Goal: Transaction & Acquisition: Purchase product/service

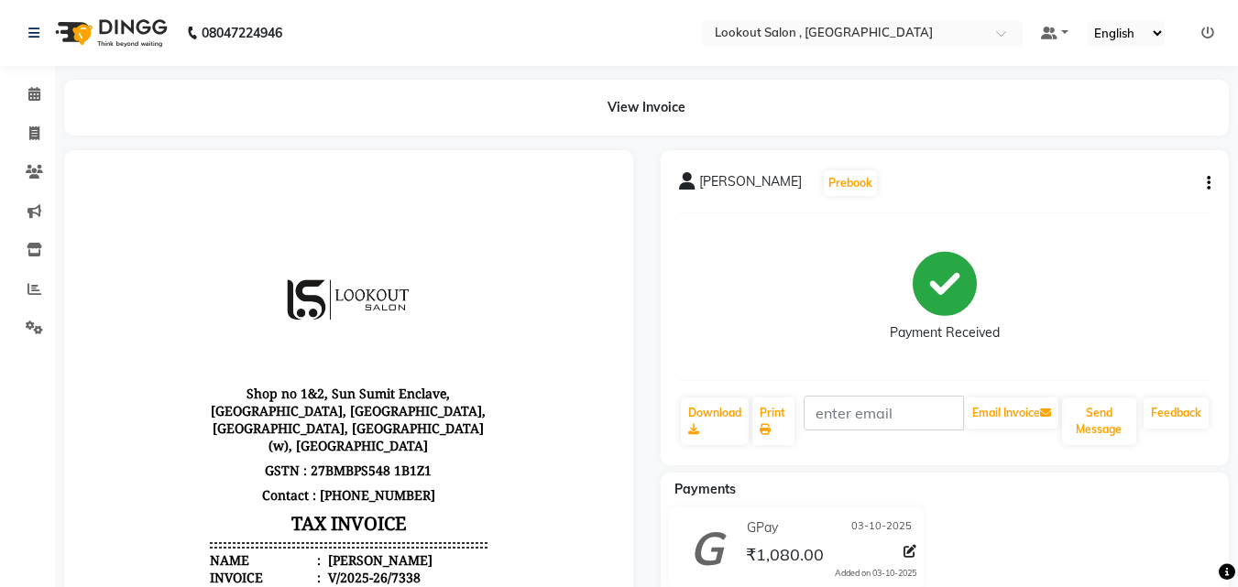
click at [32, 115] on ul "Calendar Invoice Clients Marketing Inventory Reports Settings Completed InProgr…" at bounding box center [27, 216] width 55 height 282
click at [40, 129] on span at bounding box center [34, 134] width 32 height 21
select select "service"
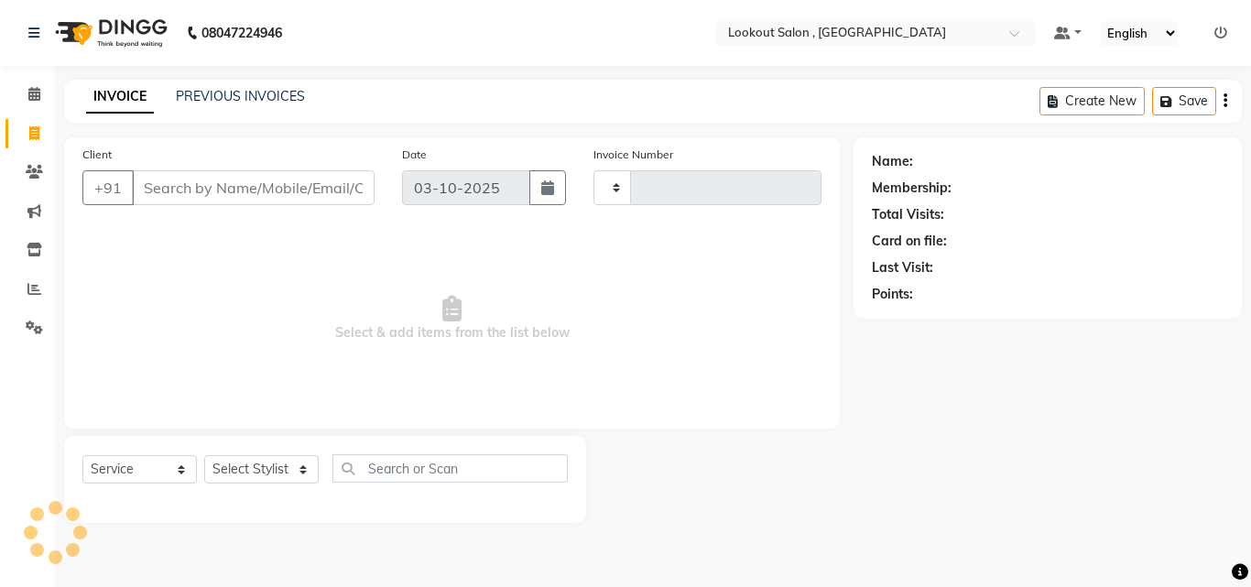
type input "7339"
select select "151"
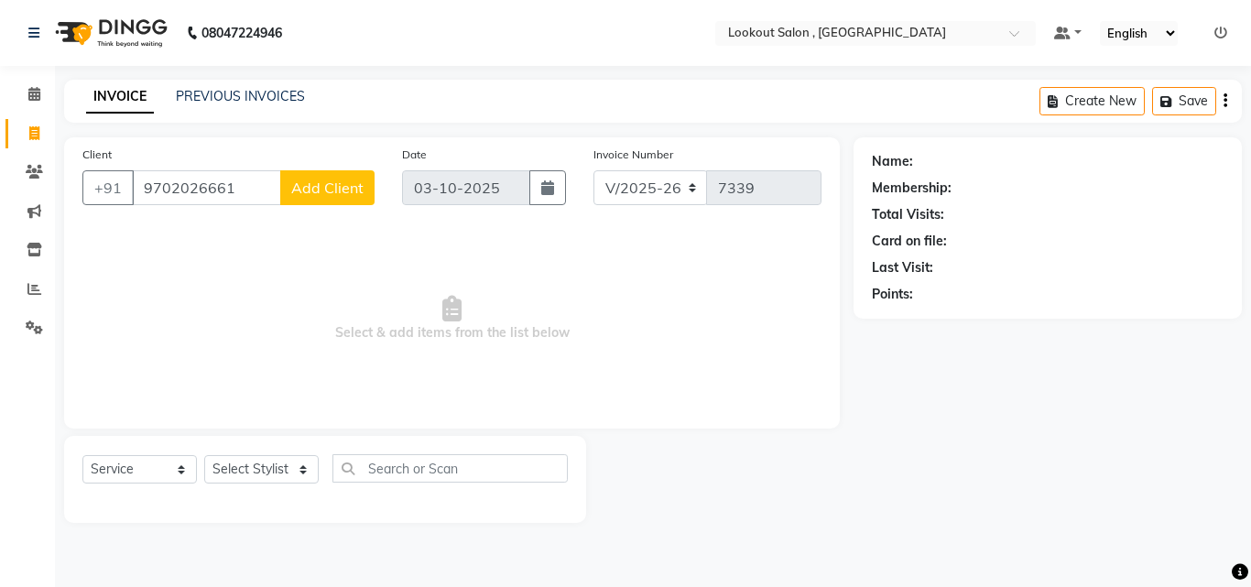
type input "9702026661"
click at [324, 191] on span "Add Client" at bounding box center [327, 188] width 72 height 18
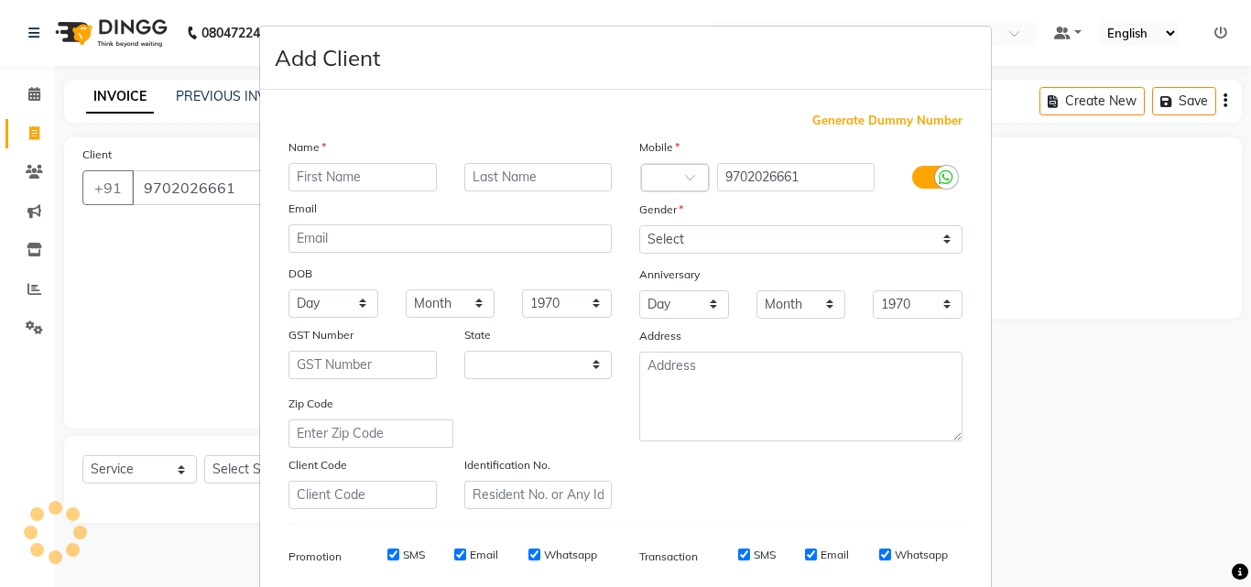
select select "22"
type input "[PERSON_NAME]"
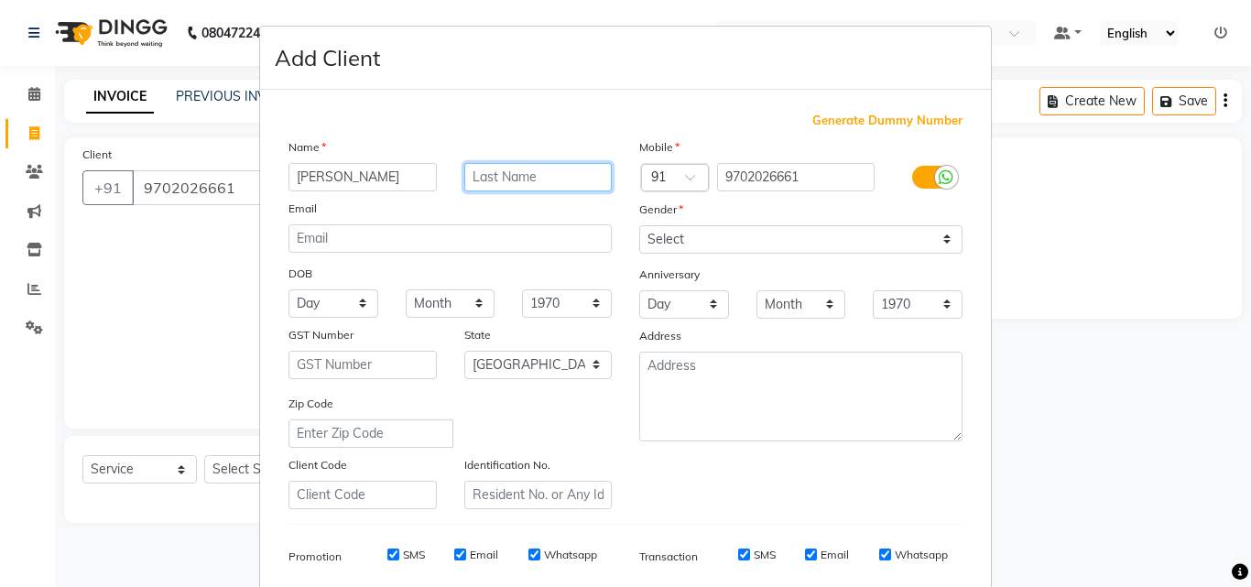
click at [517, 166] on input "text" at bounding box center [538, 177] width 148 height 28
type input "jadhav"
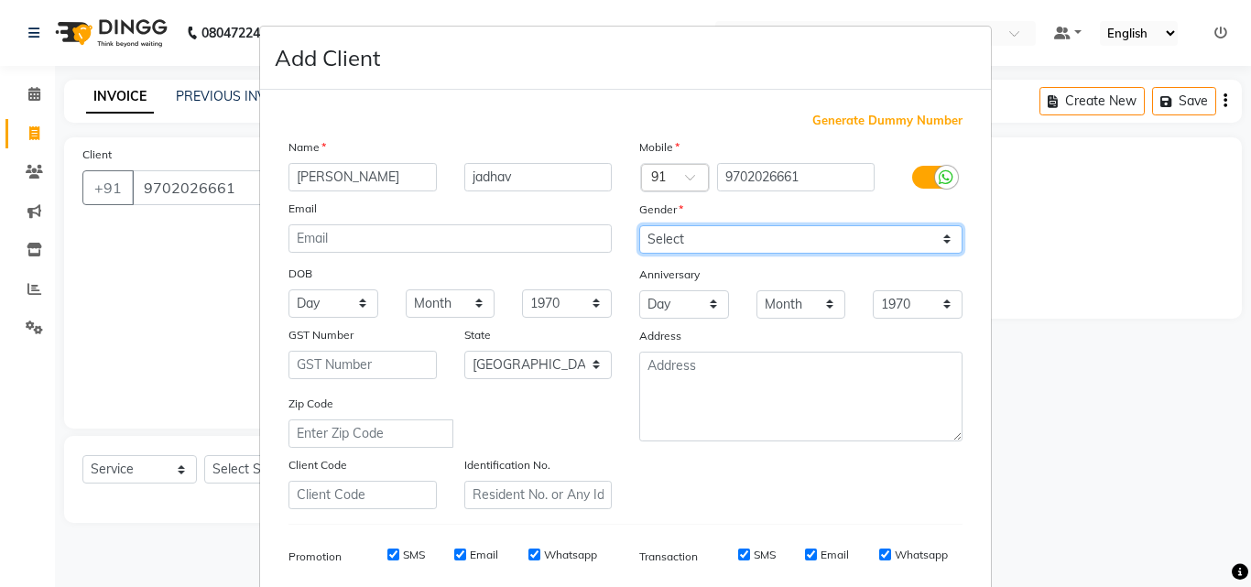
click at [660, 238] on select "Select [DEMOGRAPHIC_DATA] [DEMOGRAPHIC_DATA] Other Prefer Not To Say" at bounding box center [800, 239] width 323 height 28
select select "[DEMOGRAPHIC_DATA]"
click at [639, 225] on select "Select [DEMOGRAPHIC_DATA] [DEMOGRAPHIC_DATA] Other Prefer Not To Say" at bounding box center [800, 239] width 323 height 28
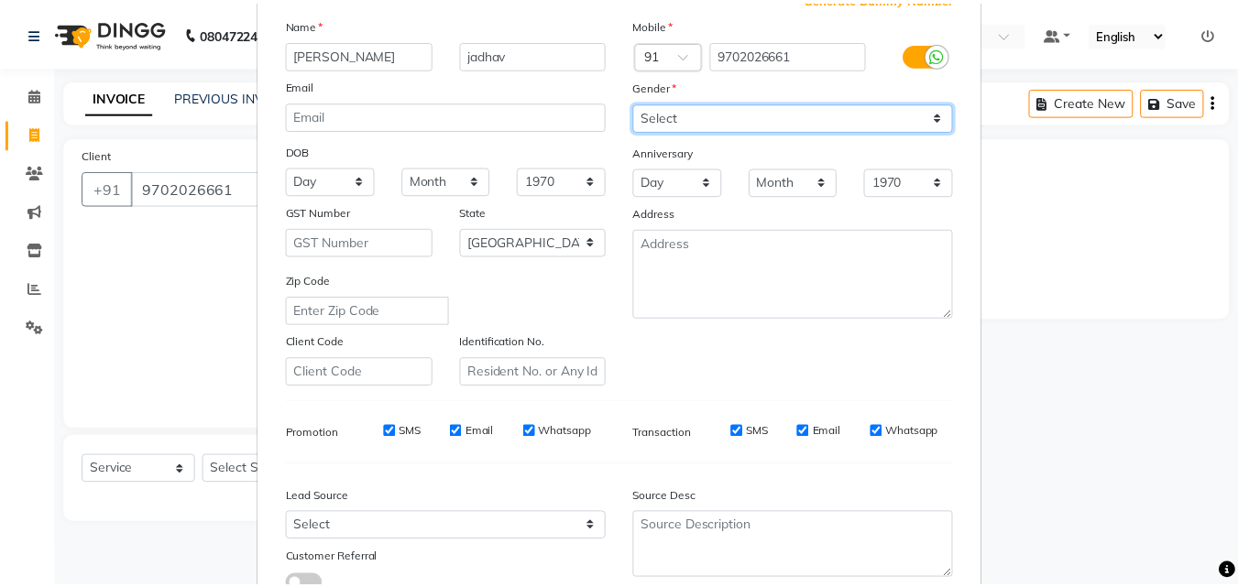
scroll to position [258, 0]
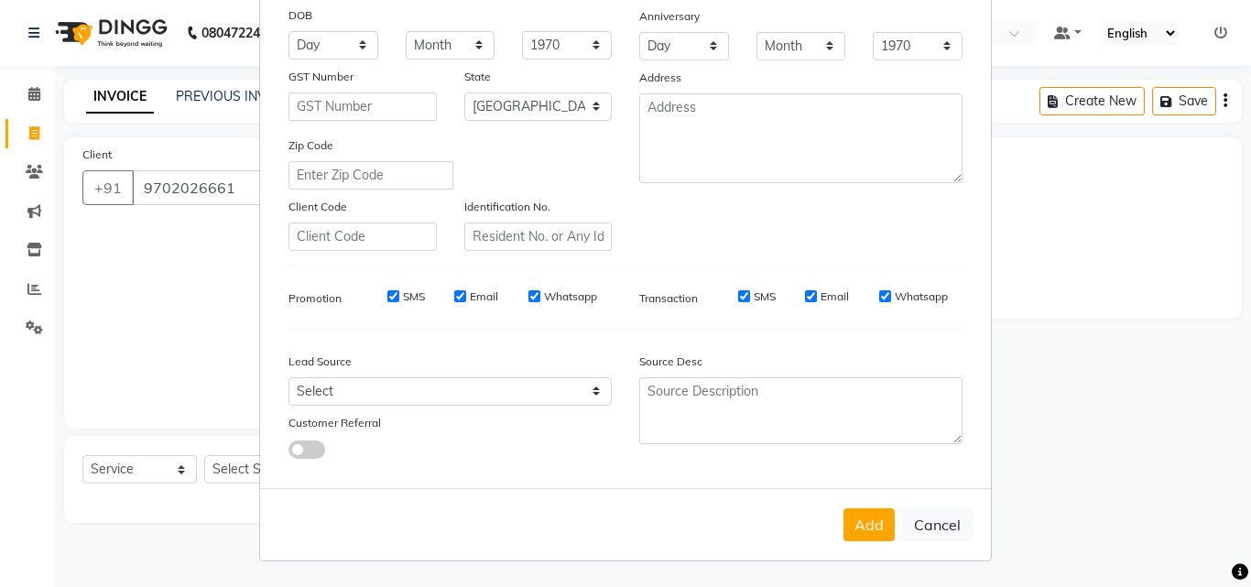
click at [878, 546] on div "Add Cancel" at bounding box center [625, 524] width 731 height 72
click at [875, 534] on button "Add" at bounding box center [869, 524] width 51 height 33
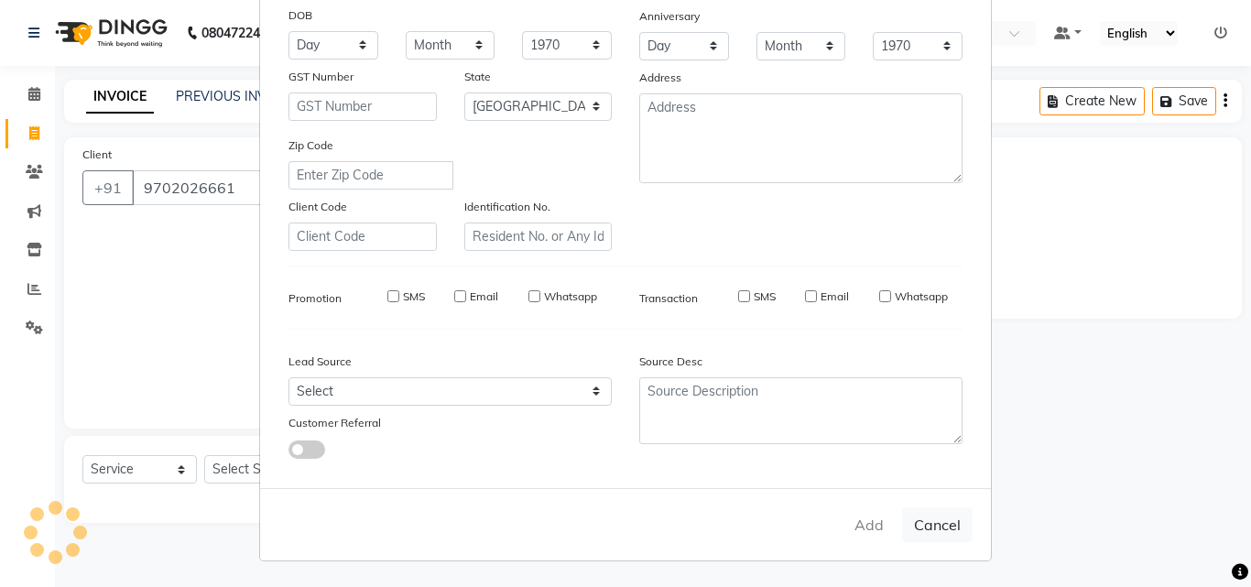
select select
select select "null"
select select
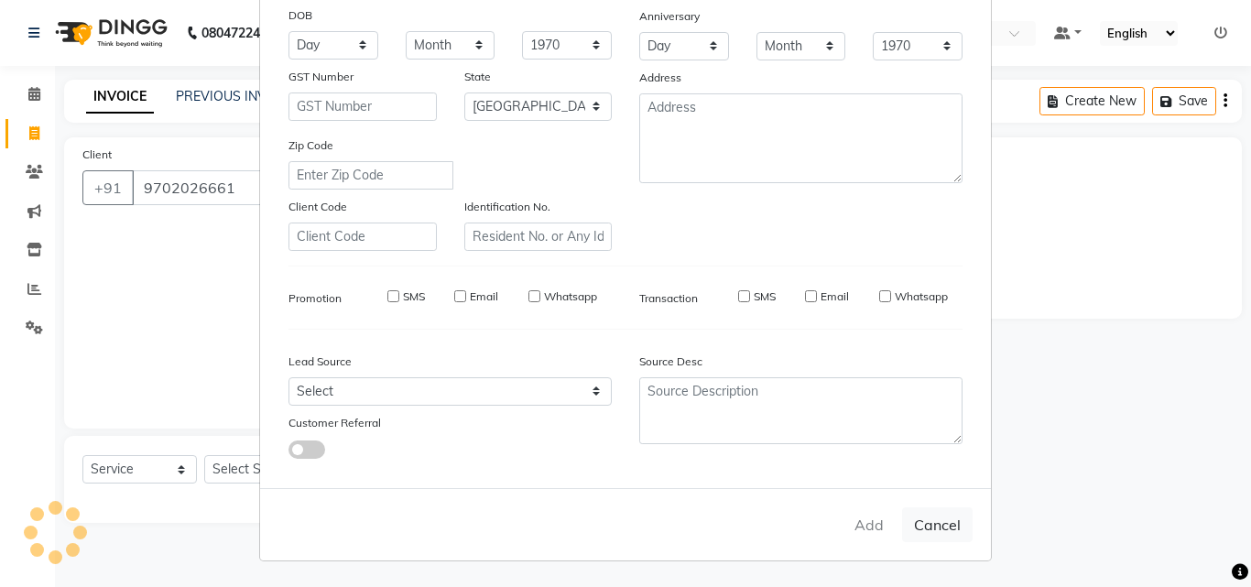
select select
checkbox input "false"
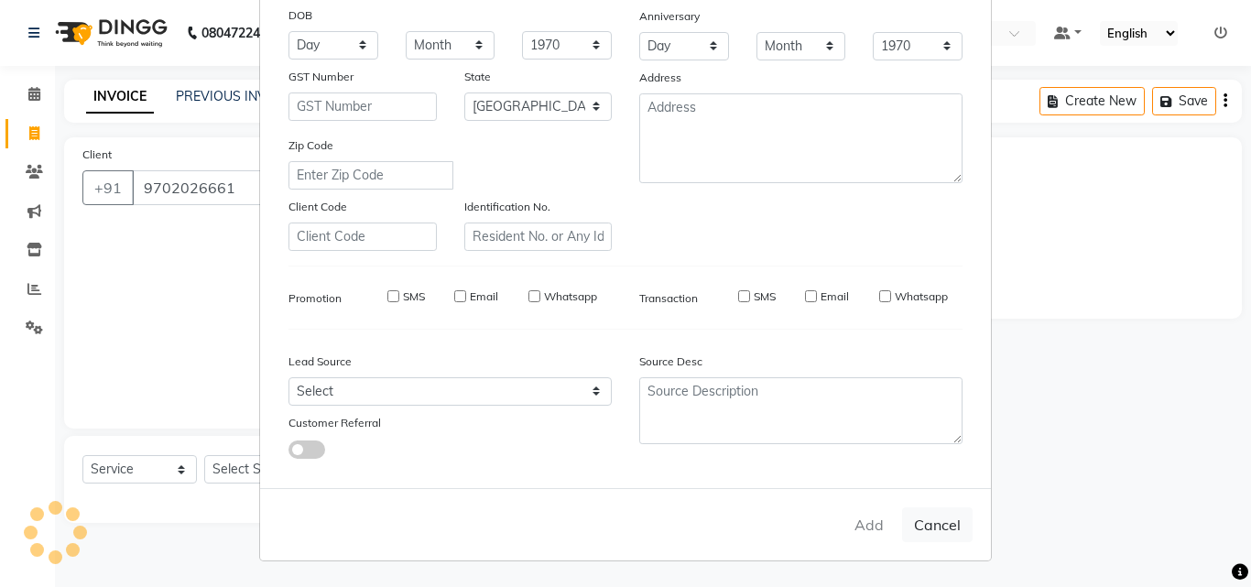
checkbox input "false"
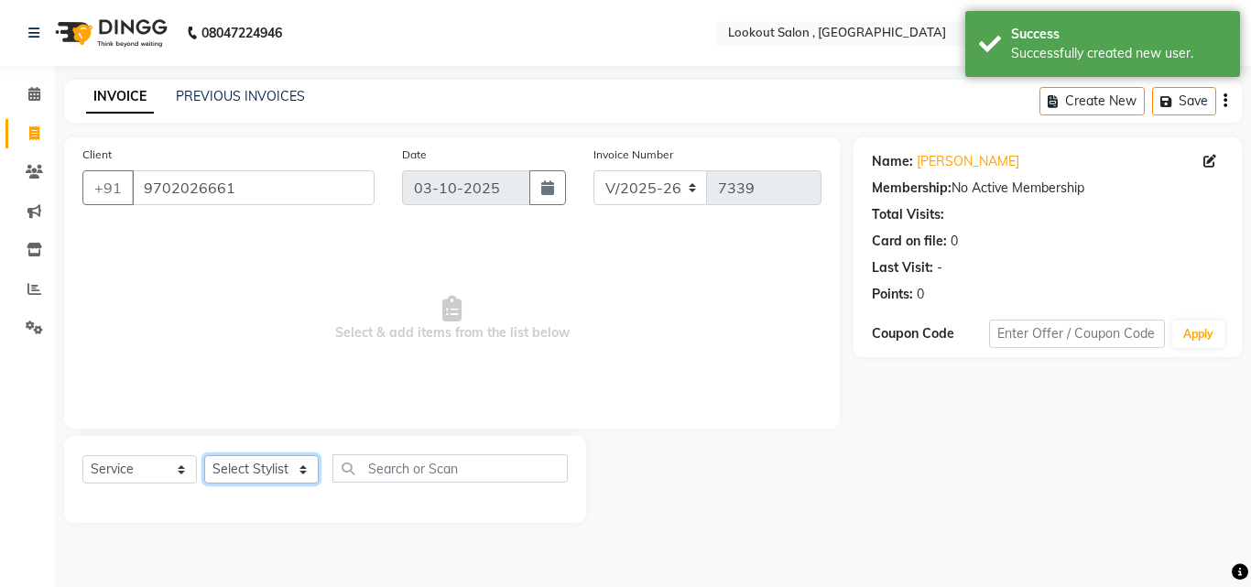
click at [267, 479] on select "Select Stylist [PERSON_NAME] [PERSON_NAME] [PERSON_NAME] [PERSON_NAME] [PERSON_…" at bounding box center [261, 469] width 115 height 28
select select "88368"
click at [204, 455] on select "Select Stylist [PERSON_NAME] [PERSON_NAME] [PERSON_NAME] [PERSON_NAME] [PERSON_…" at bounding box center [261, 469] width 115 height 28
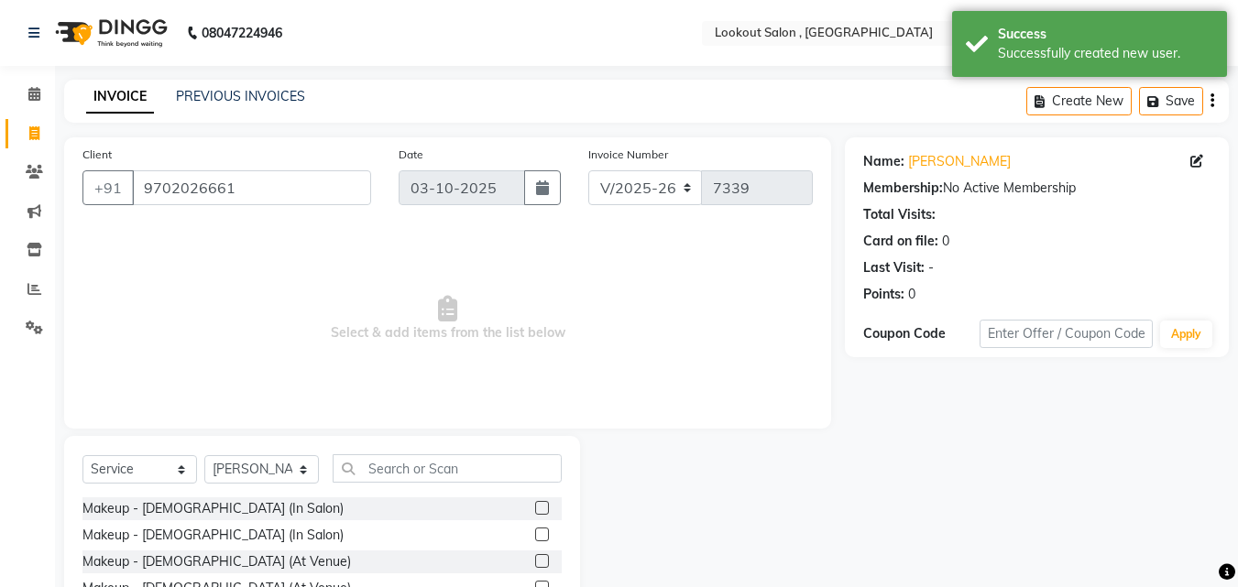
click at [425, 452] on div "Select Service Product Membership Package Voucher Prepaid Gift Card Select Styl…" at bounding box center [322, 571] width 516 height 270
click at [425, 454] on input "text" at bounding box center [447, 468] width 229 height 28
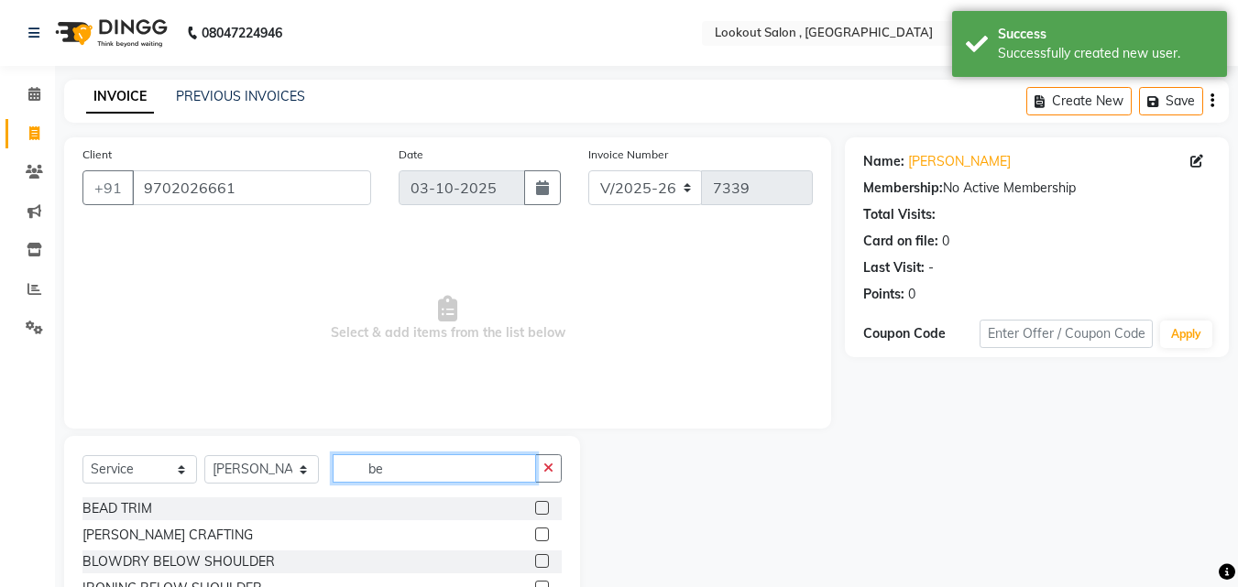
type input "be"
click at [525, 523] on div "BEAD TRIM [PERSON_NAME] CRAFTING BLOWDRY BELOW SHOULDER IRONING BELOW SHOULDER …" at bounding box center [321, 588] width 479 height 183
click at [535, 531] on label at bounding box center [542, 535] width 14 height 14
click at [535, 531] on input "checkbox" at bounding box center [541, 535] width 12 height 12
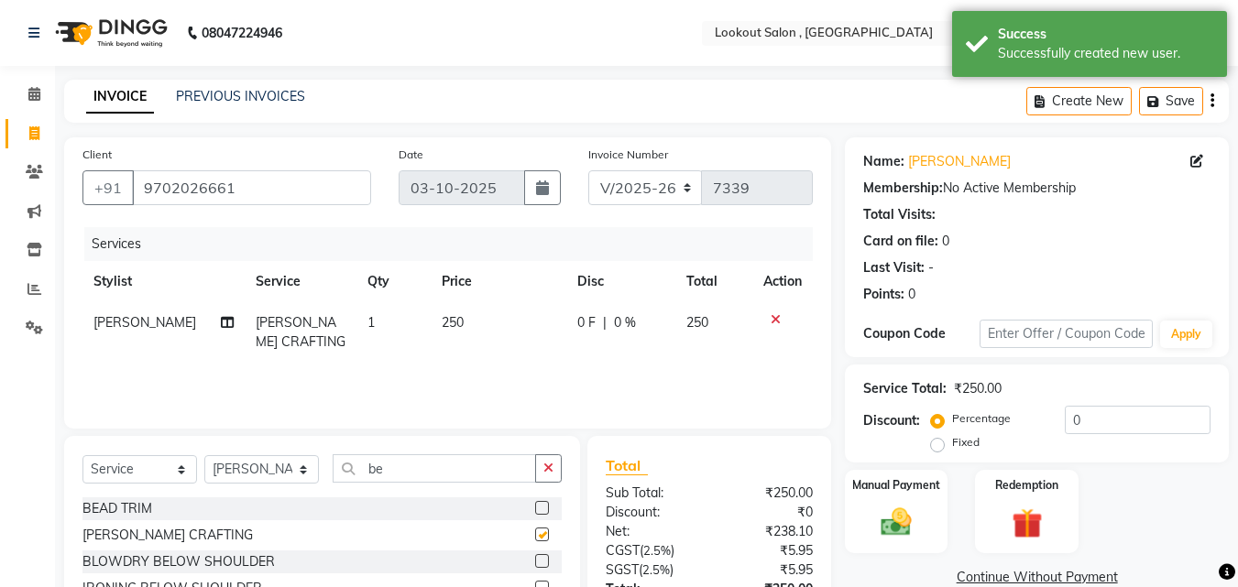
checkbox input "false"
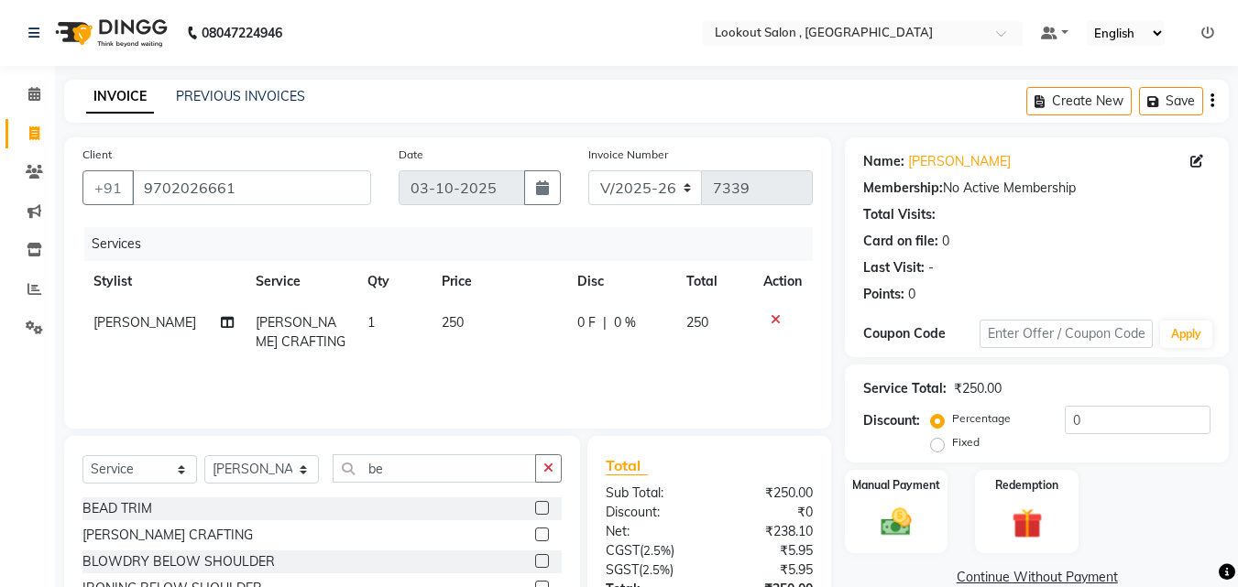
scroll to position [183, 0]
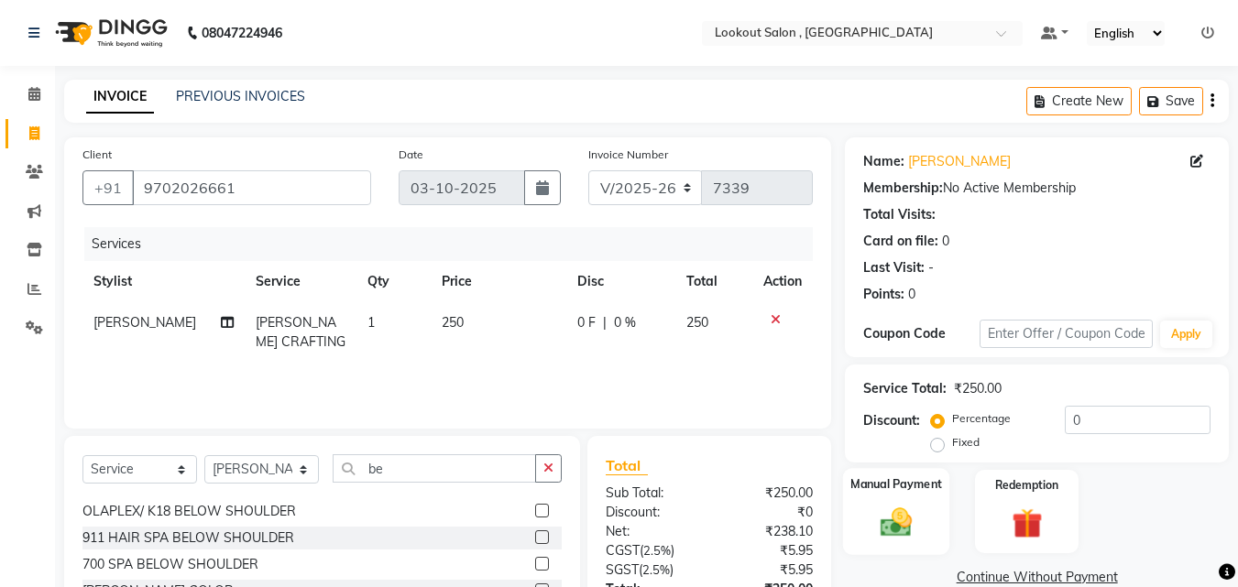
click at [913, 516] on img at bounding box center [895, 522] width 51 height 37
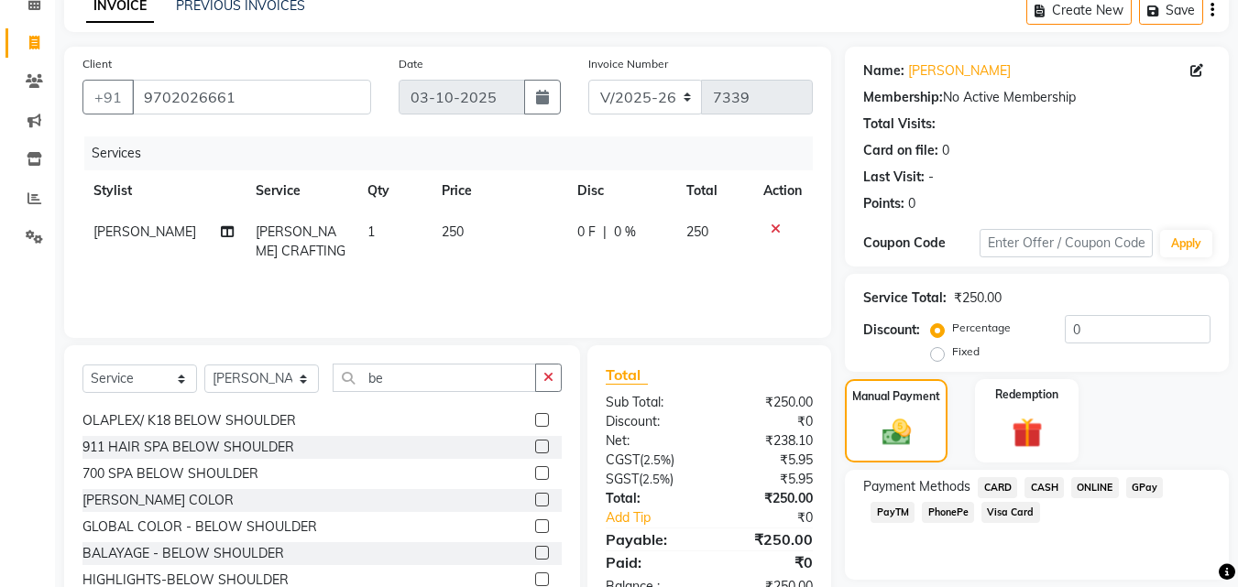
scroll to position [148, 0]
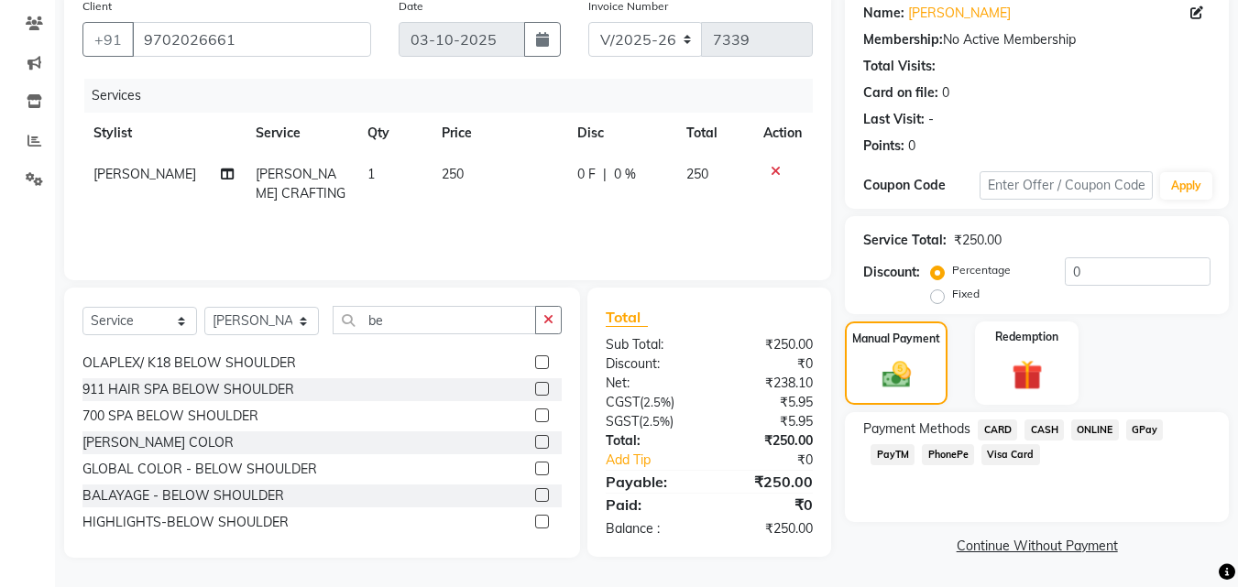
click at [1150, 422] on span "GPay" at bounding box center [1145, 430] width 38 height 21
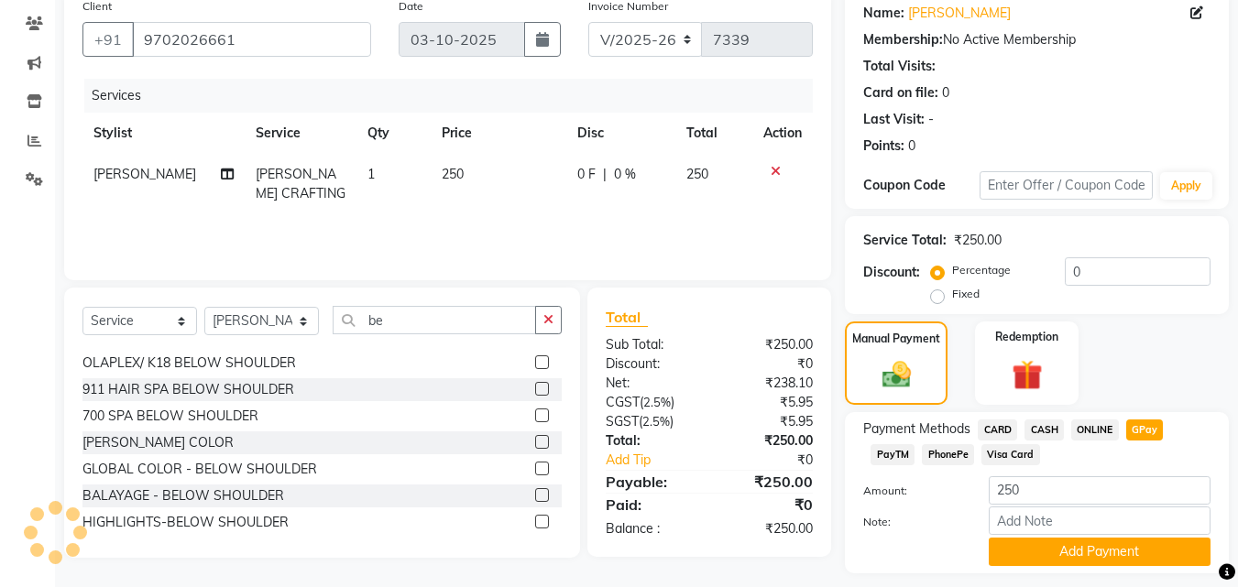
click at [1100, 582] on div "Name: [PERSON_NAME] Membership: No Active Membership Total Visits: Card on file…" at bounding box center [1044, 300] width 398 height 622
click at [1099, 568] on div "Payment Methods CARD CASH ONLINE GPay PayTM PhonePe Visa Card Amount: 250 Note:…" at bounding box center [1037, 492] width 384 height 161
click at [1099, 545] on button "Add Payment" at bounding box center [1099, 552] width 222 height 28
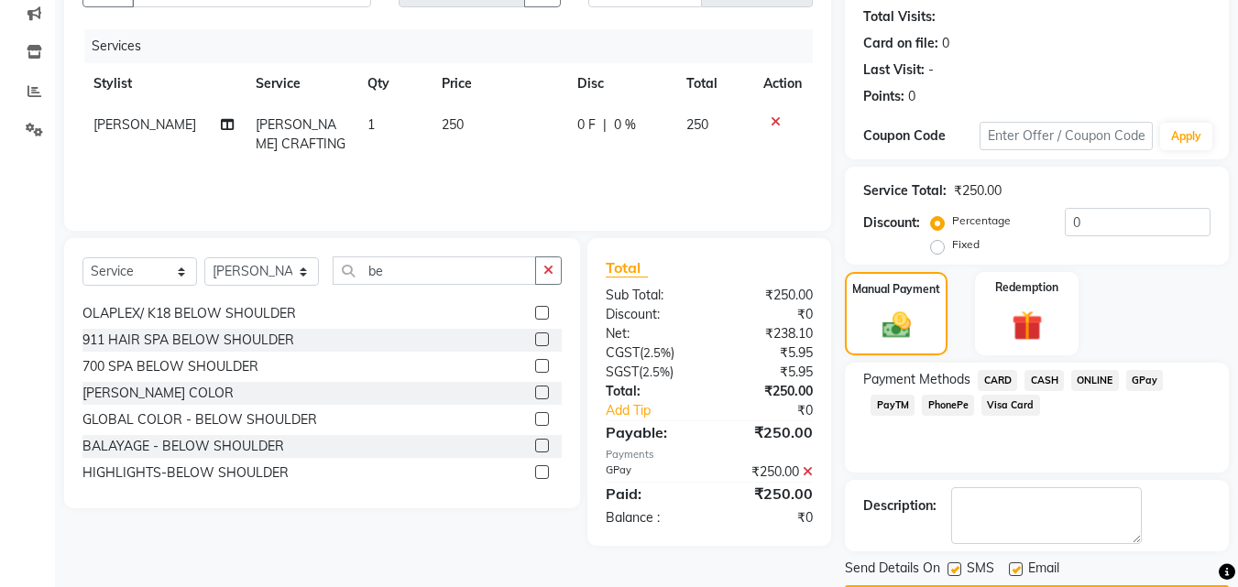
scroll to position [240, 0]
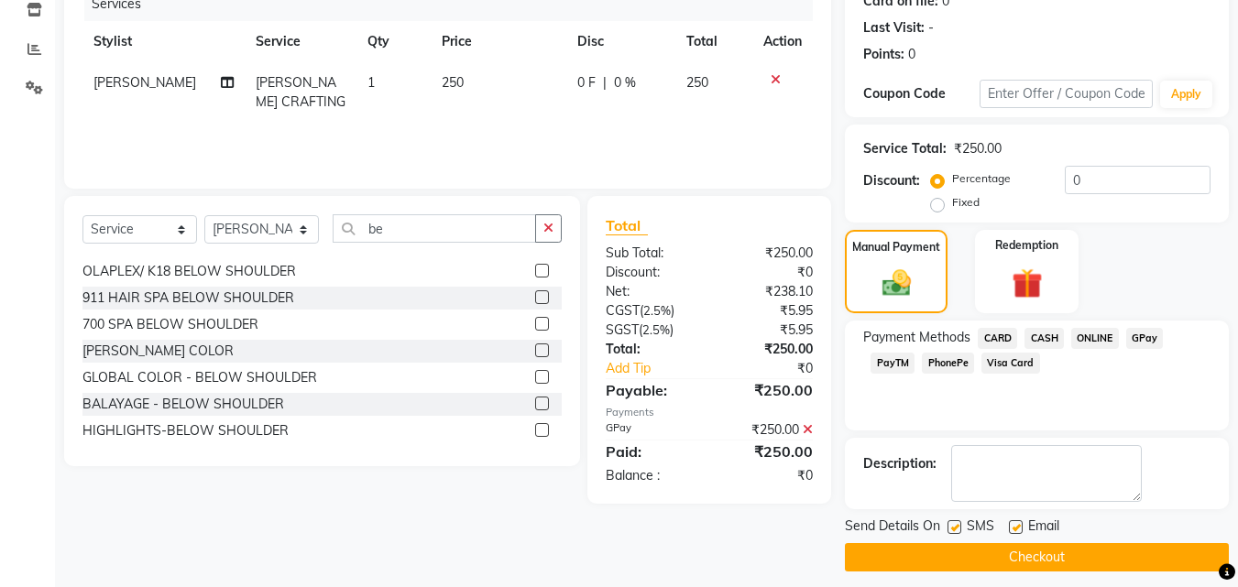
click at [1099, 546] on button "Checkout" at bounding box center [1037, 557] width 384 height 28
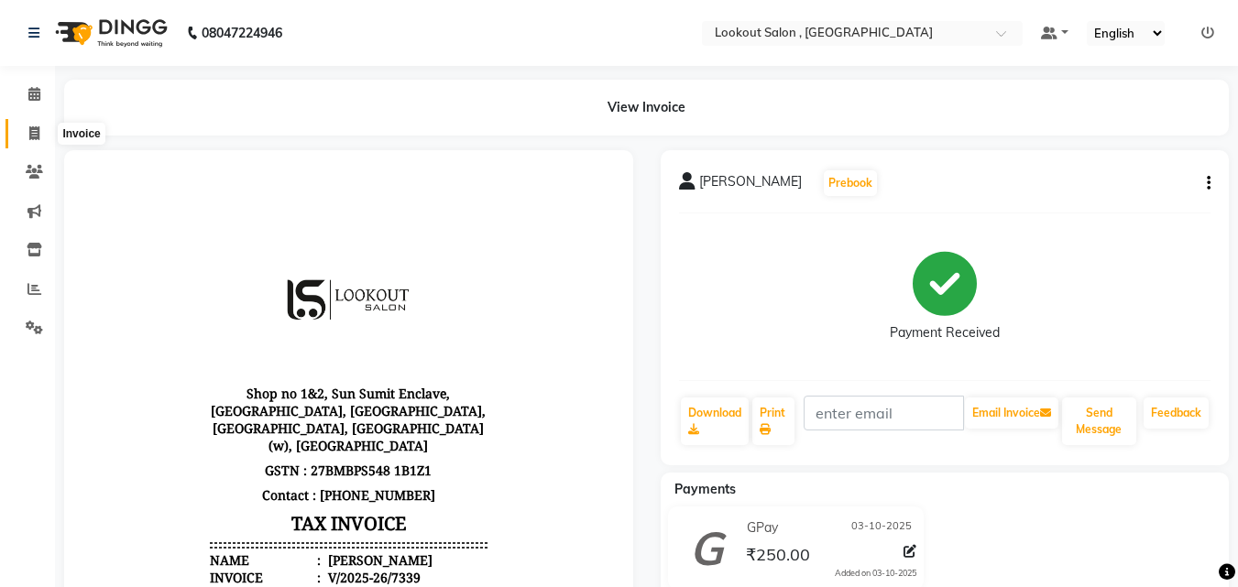
click at [26, 136] on span at bounding box center [34, 134] width 32 height 21
select select "151"
select select "service"
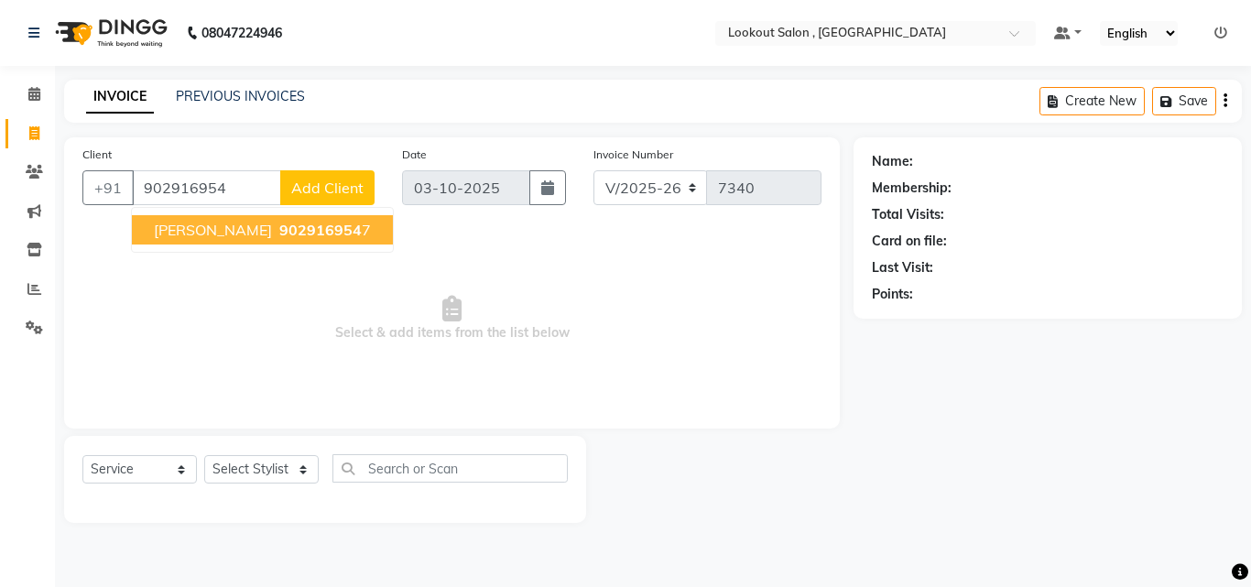
click at [155, 235] on span "[PERSON_NAME]" at bounding box center [213, 230] width 118 height 18
type input "9029169547"
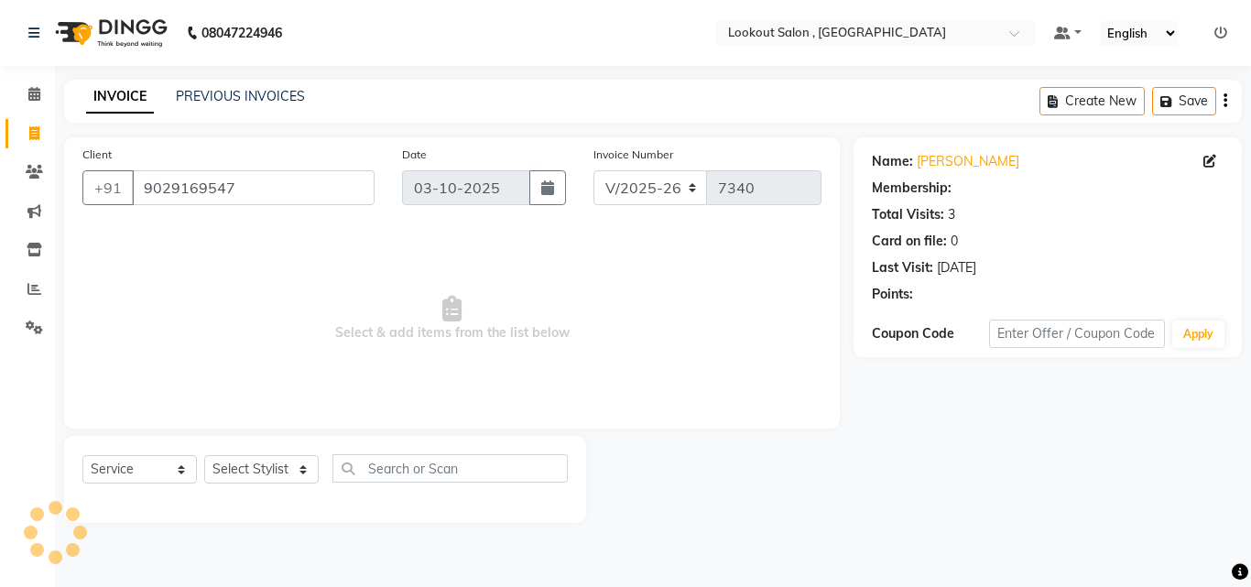
select select "1: Object"
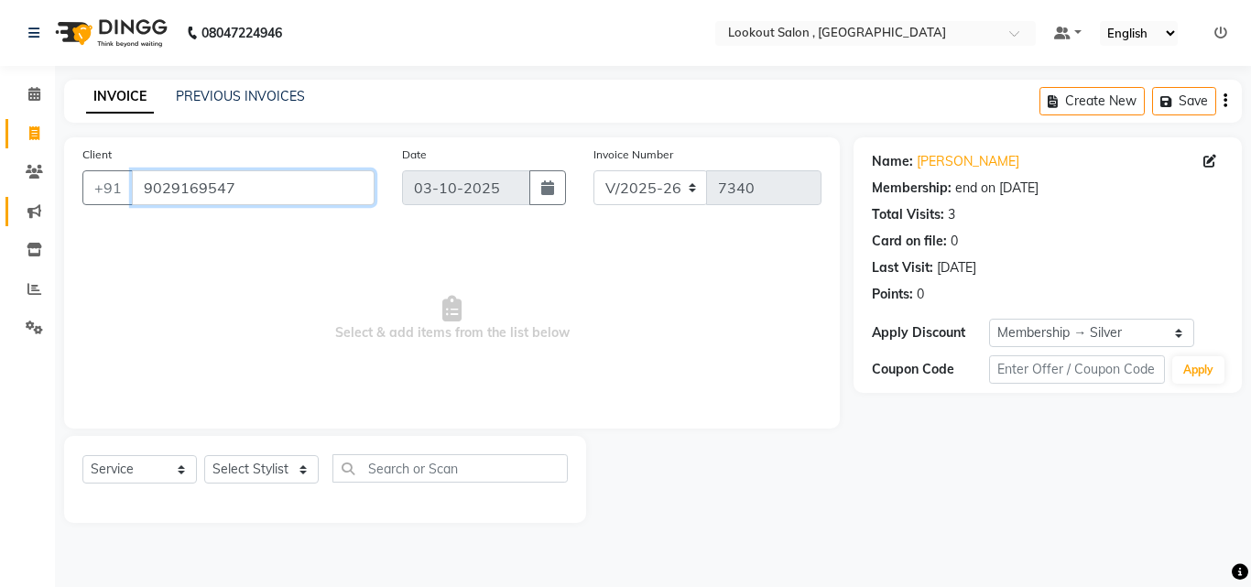
drag, startPoint x: 237, startPoint y: 195, endPoint x: 8, endPoint y: 203, distance: 229.2
click at [8, 203] on app-home "08047224946 Select Location × Lookout Salon , Chickoowadi Default Panel My Pane…" at bounding box center [625, 275] width 1251 height 551
click at [33, 172] on icon at bounding box center [34, 172] width 17 height 14
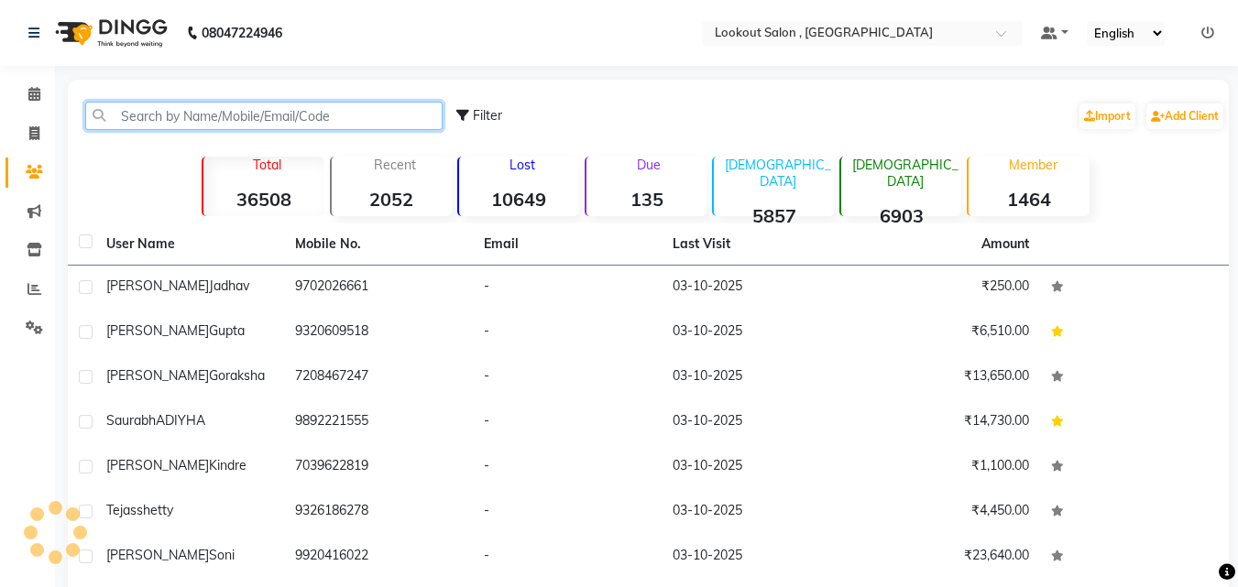
click at [274, 102] on input "text" at bounding box center [263, 116] width 357 height 28
paste input "9821170003"
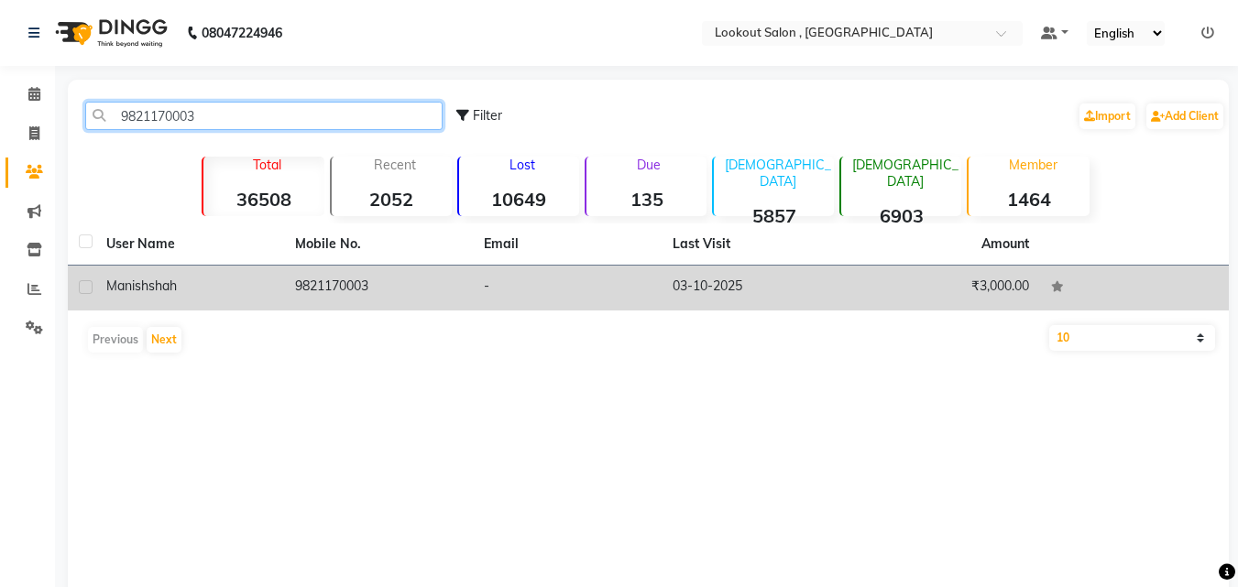
type input "9821170003"
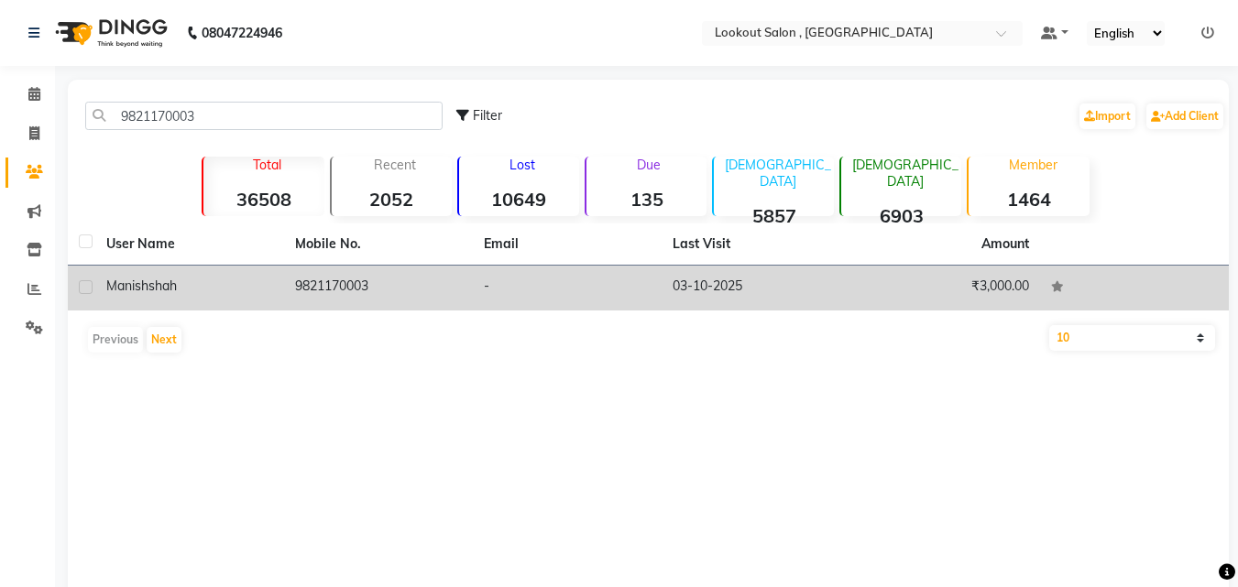
click at [288, 288] on td "9821170003" at bounding box center [378, 288] width 189 height 45
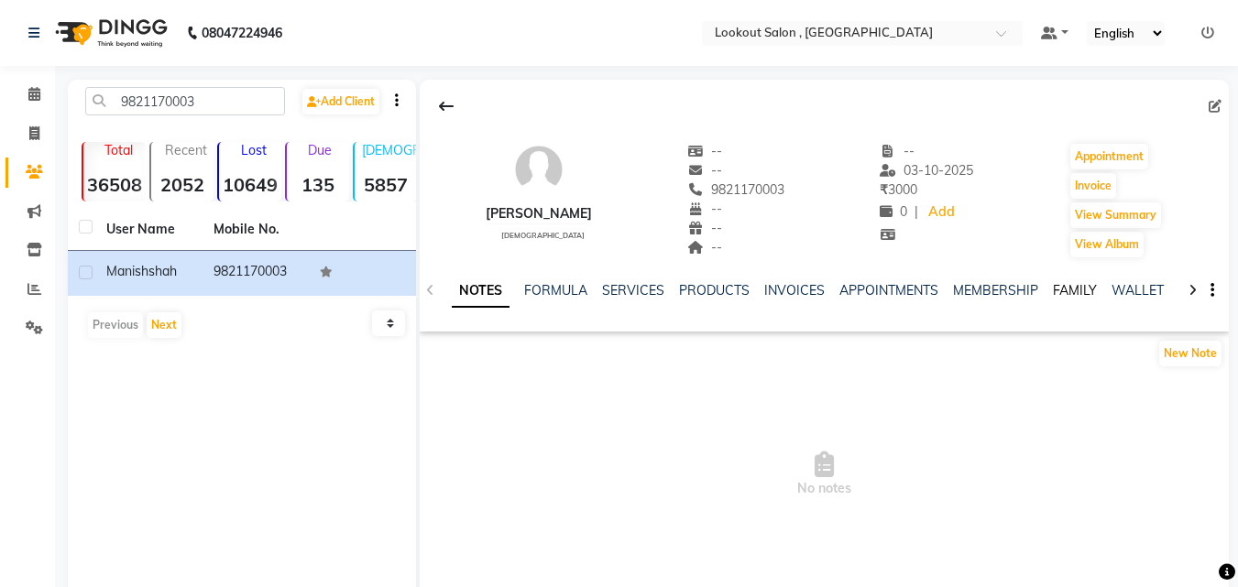
click at [1072, 284] on link "FAMILY" at bounding box center [1075, 290] width 44 height 16
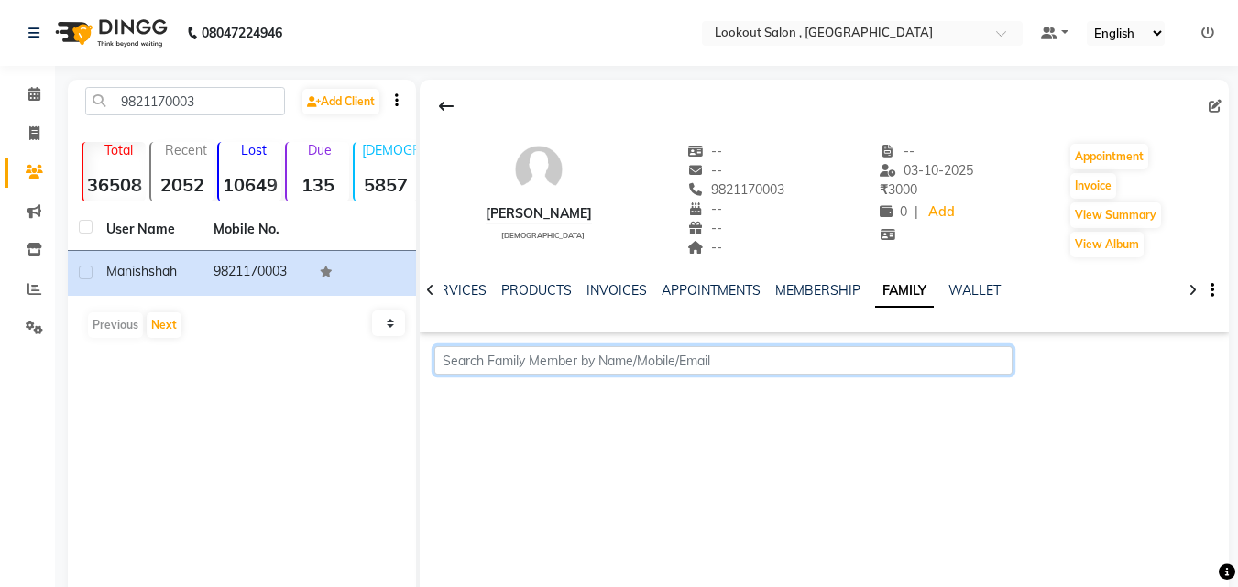
click at [661, 357] on input "text" at bounding box center [723, 360] width 578 height 28
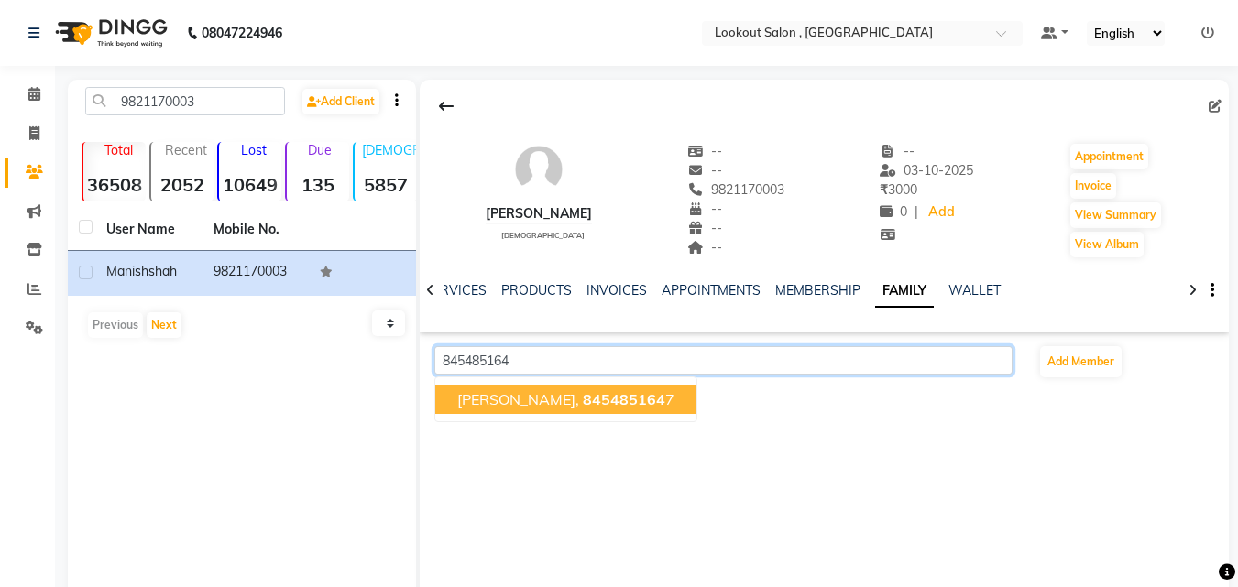
click at [669, 410] on button "[PERSON_NAME], 845485164 7" at bounding box center [565, 399] width 261 height 29
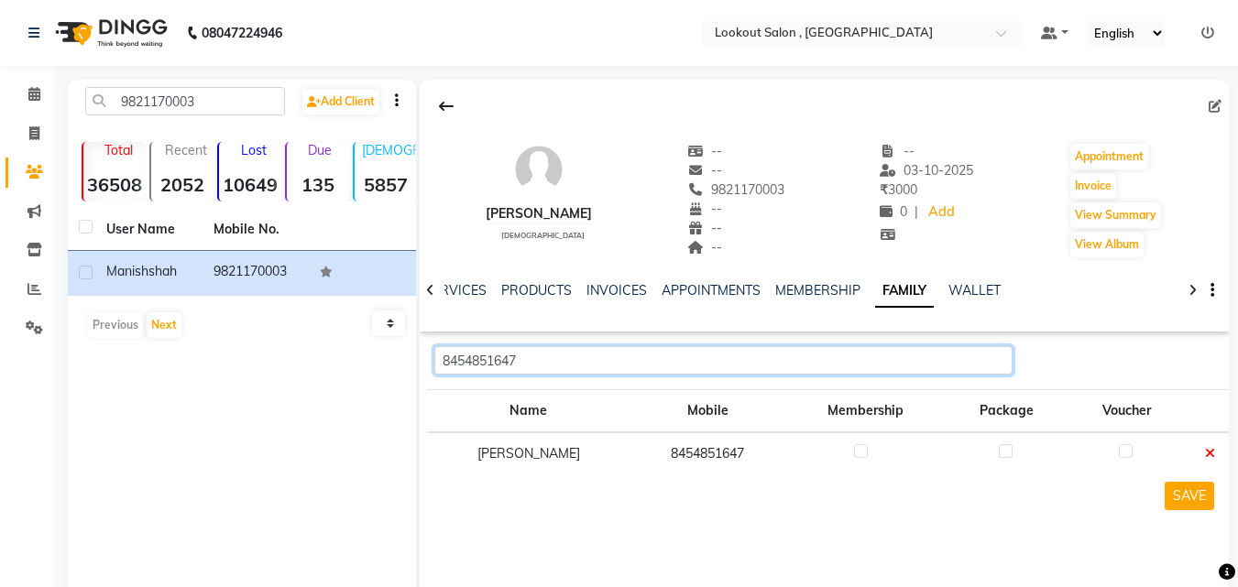
type input "8454851647"
click at [868, 450] on label at bounding box center [861, 451] width 14 height 14
click at [866, 450] on input "checkbox" at bounding box center [860, 452] width 12 height 12
checkbox input "true"
click at [1181, 498] on button "SAVE" at bounding box center [1188, 496] width 49 height 28
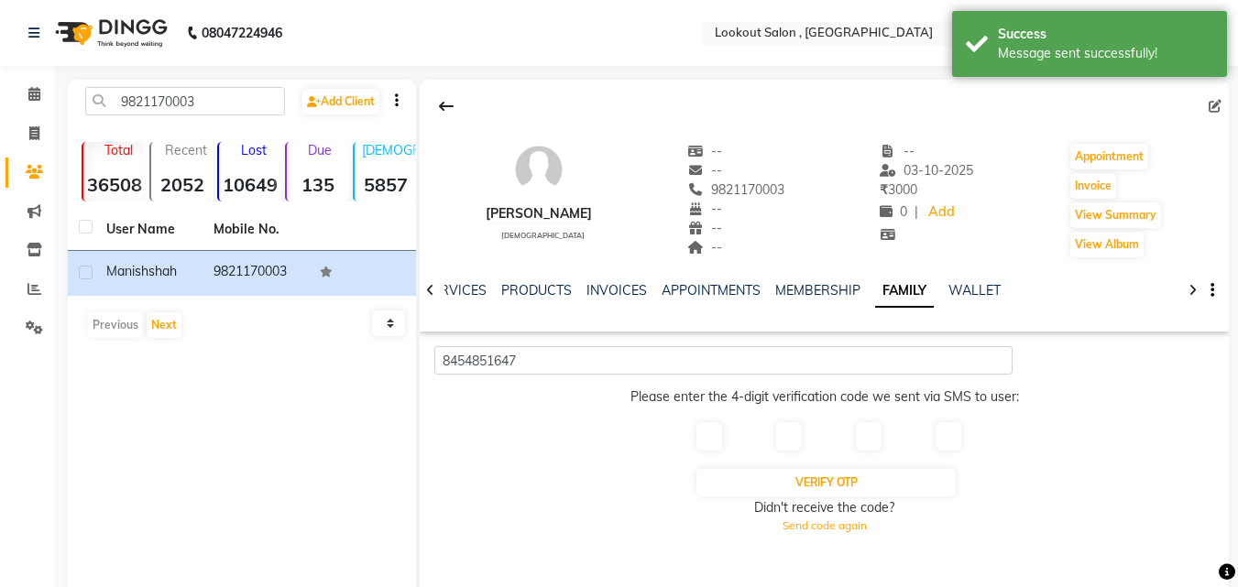
click at [701, 442] on input "text" at bounding box center [709, 436] width 26 height 28
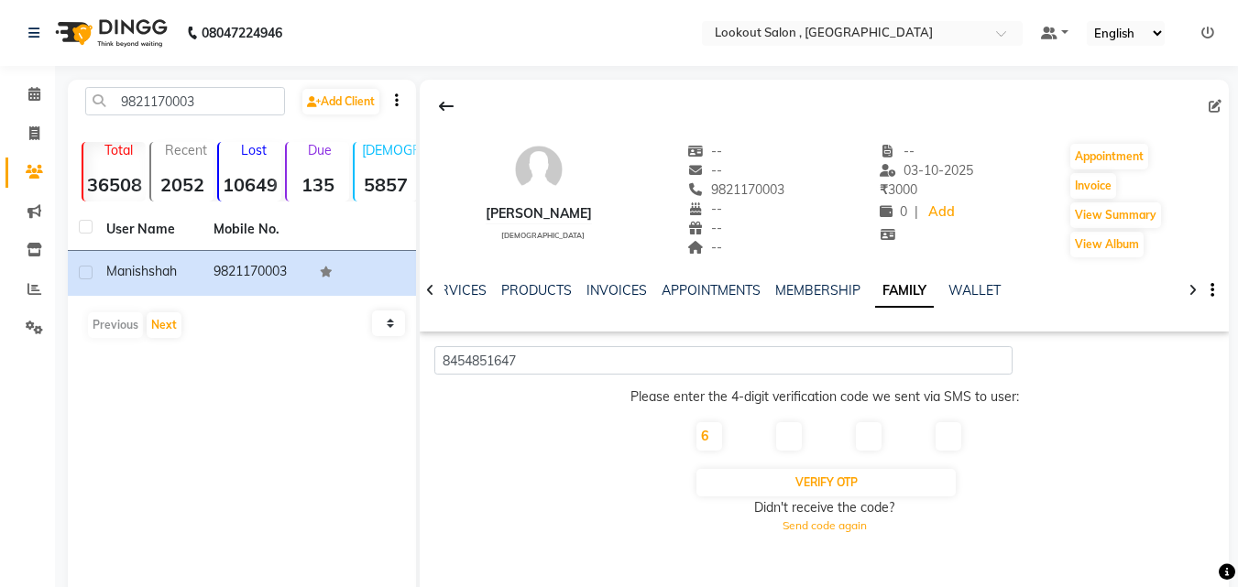
type input "6"
type input "0"
type input "5"
type input "8"
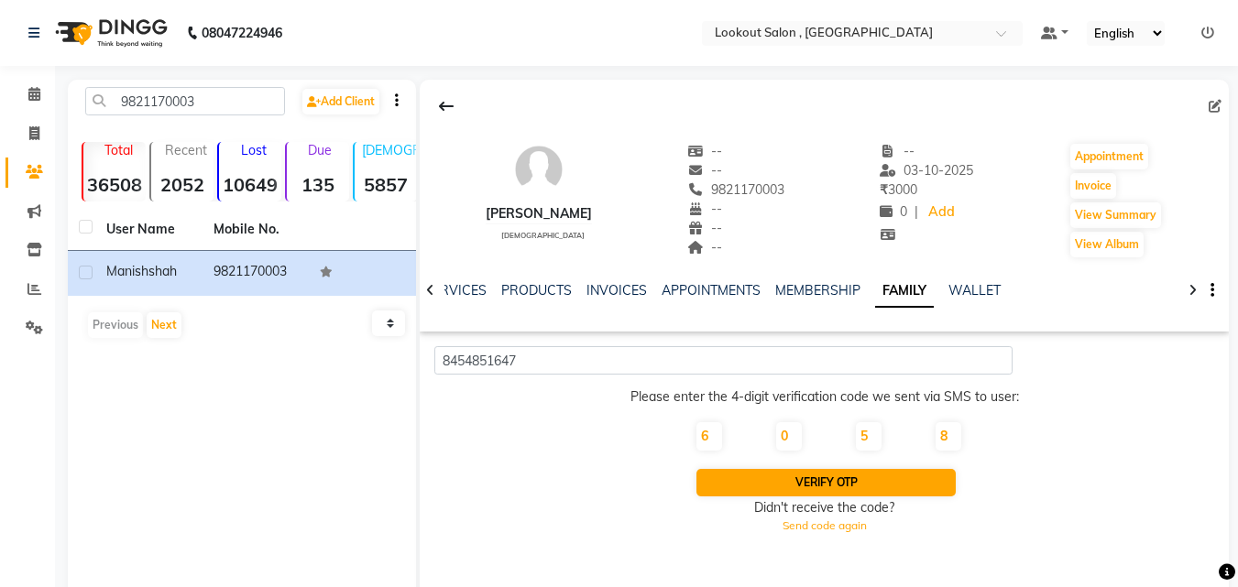
drag, startPoint x: 827, startPoint y: 464, endPoint x: 828, endPoint y: 480, distance: 16.5
click at [827, 469] on form "6 0 5 8 Verify OTP Didn't receive the code? Send code again" at bounding box center [823, 486] width 258 height 133
click at [828, 480] on button "Verify OTP" at bounding box center [825, 482] width 258 height 27
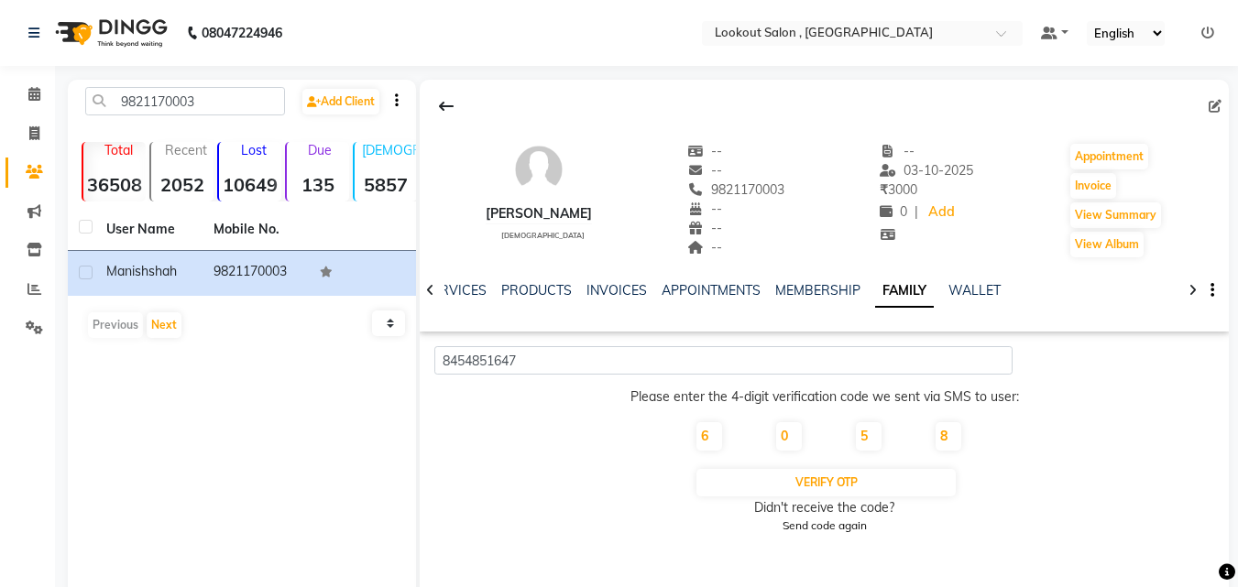
click at [827, 525] on div "Send code again" at bounding box center [823, 526] width 258 height 16
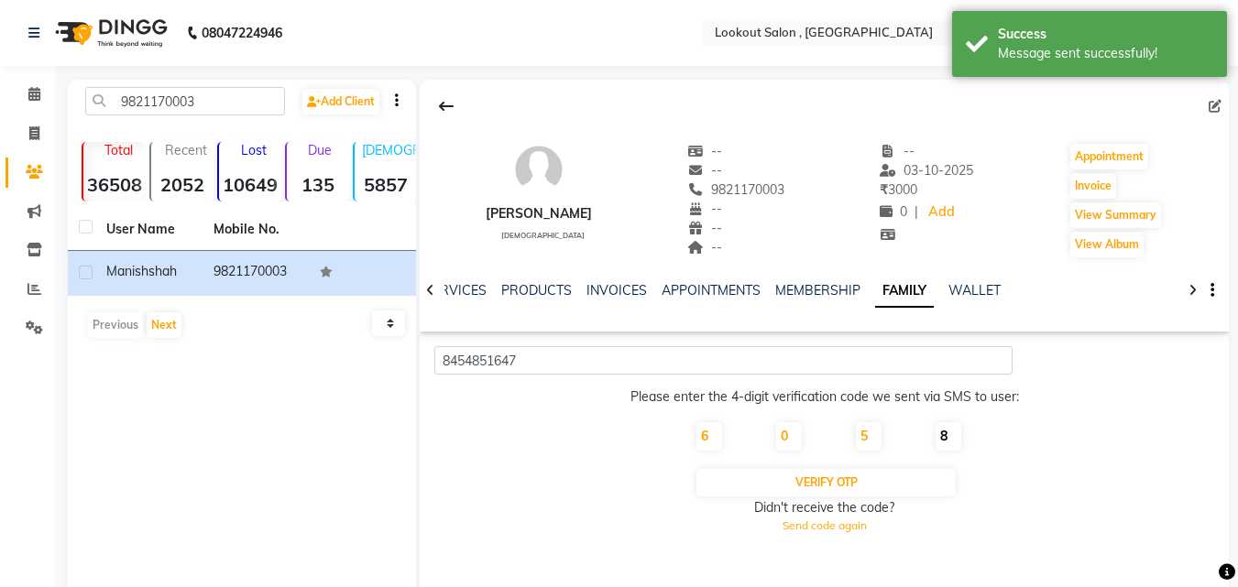
click at [954, 425] on input "8" at bounding box center [948, 436] width 26 height 28
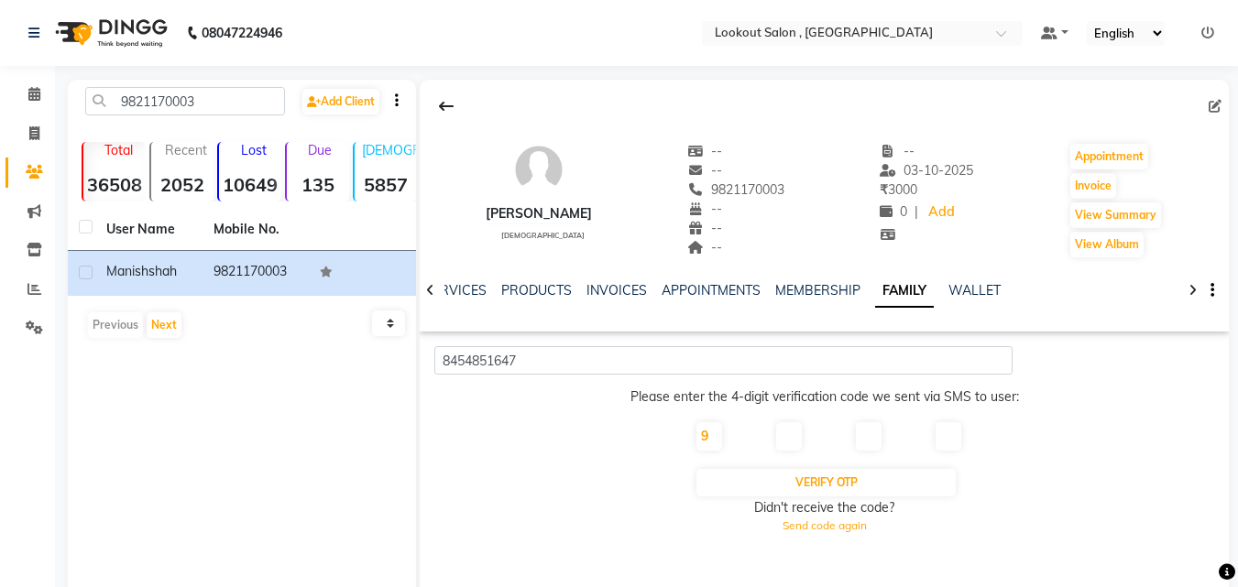
type input "9"
type input "0"
drag, startPoint x: 82, startPoint y: 100, endPoint x: 21, endPoint y: 103, distance: 61.4
click at [21, 103] on app-home "08047224946 Select Location × Lookout Salon , Chickoowadi Default Panel My Pane…" at bounding box center [619, 328] width 1238 height 657
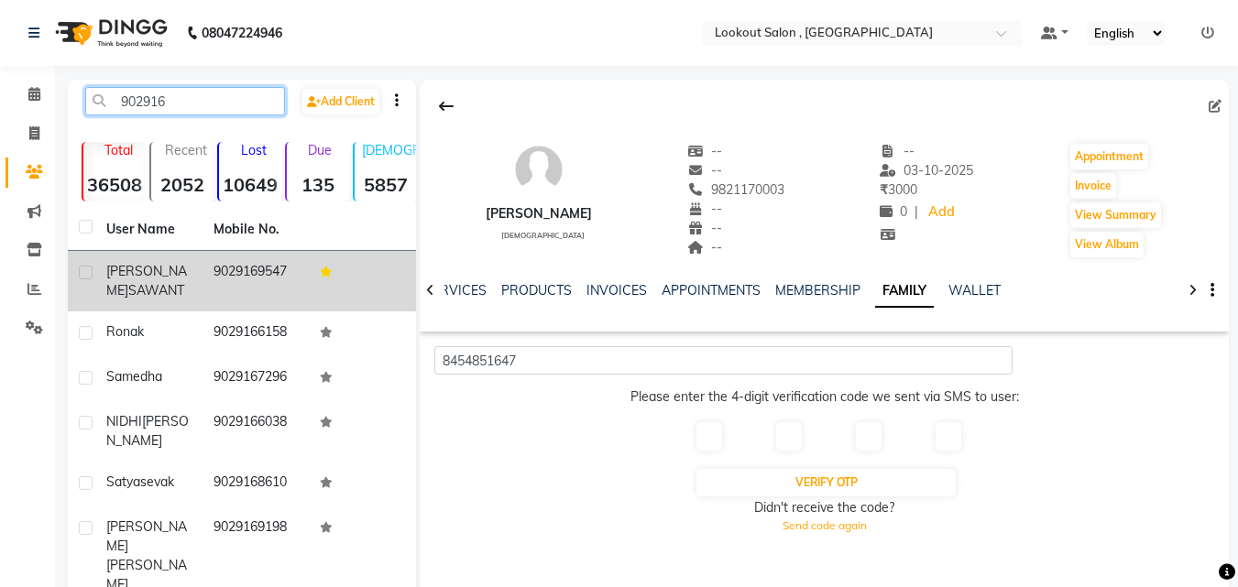
type input "902916"
click at [234, 288] on td "9029169547" at bounding box center [255, 281] width 107 height 60
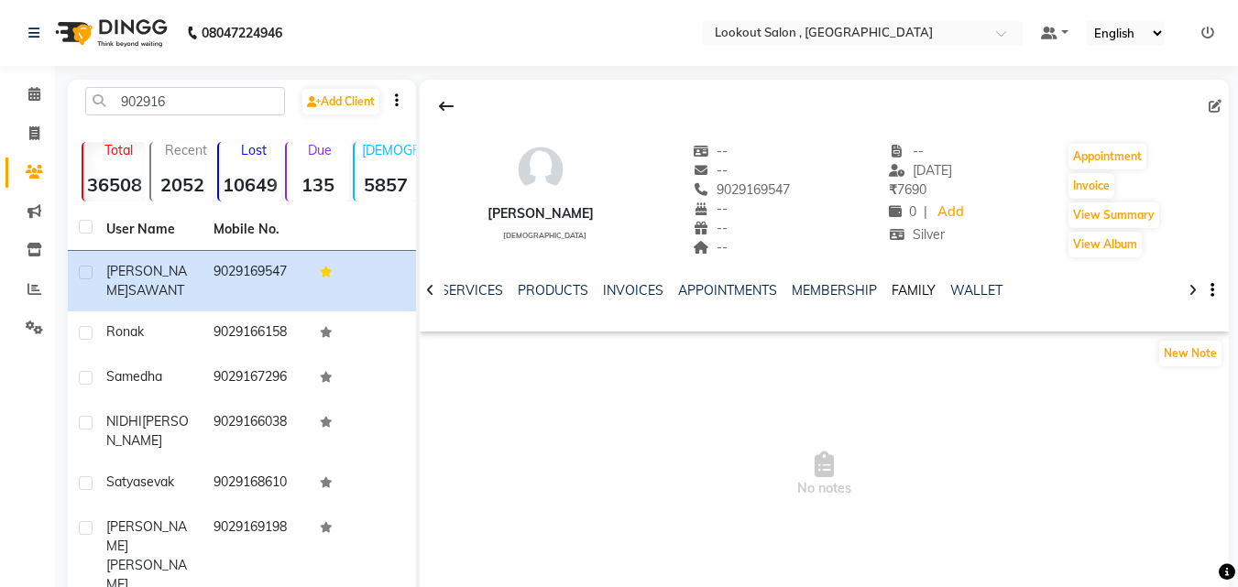
click at [904, 294] on link "FAMILY" at bounding box center [913, 290] width 44 height 16
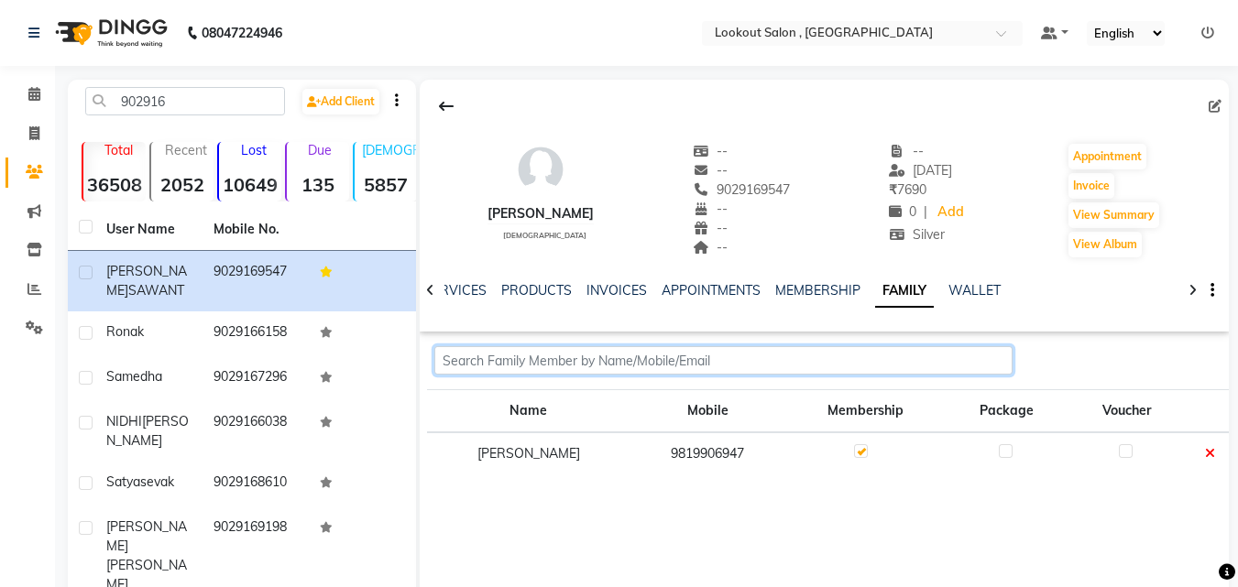
click at [694, 358] on input "text" at bounding box center [723, 360] width 578 height 28
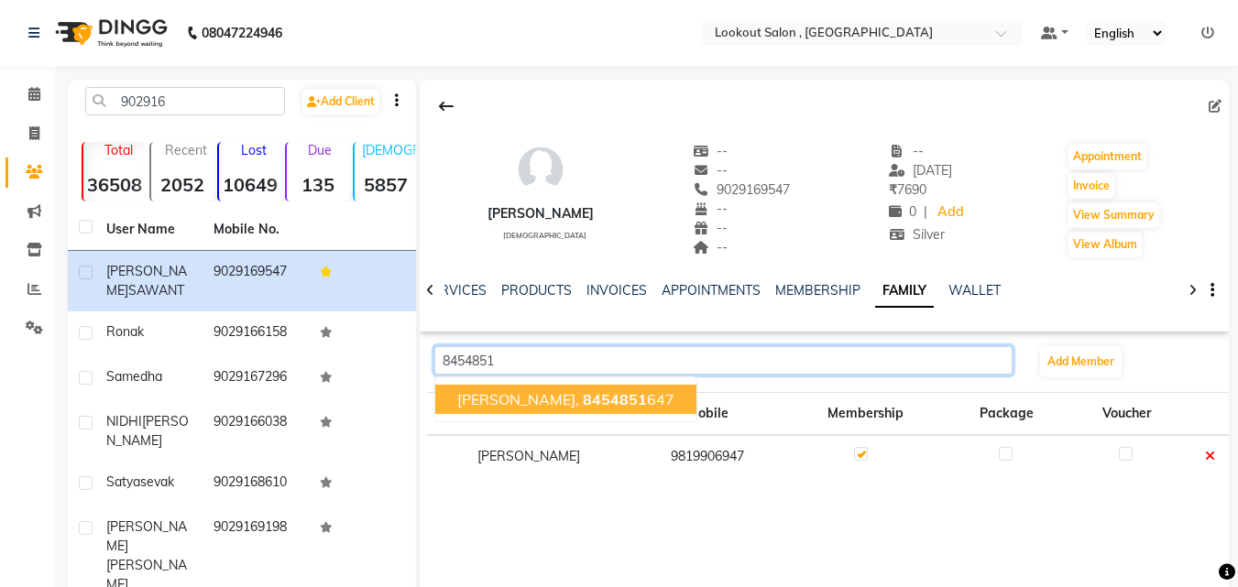
click at [512, 409] on button "[PERSON_NAME], 8454851 647" at bounding box center [565, 399] width 261 height 29
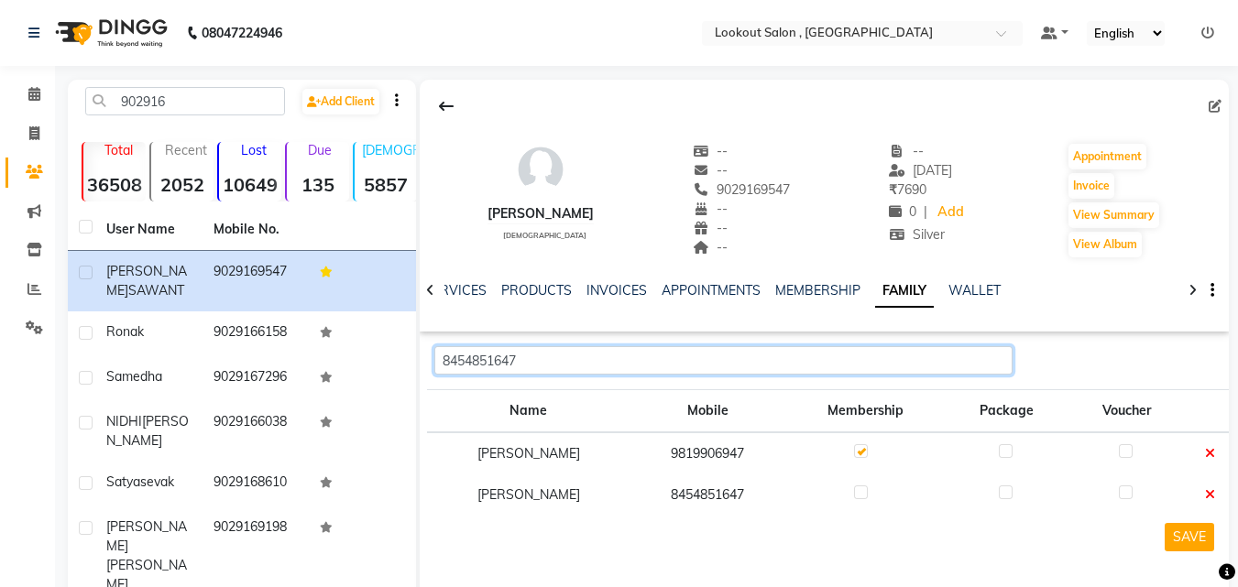
type input "8454851647"
click at [868, 494] on label at bounding box center [861, 493] width 14 height 14
click at [866, 494] on input "checkbox" at bounding box center [860, 493] width 12 height 12
checkbox input "true"
click at [1173, 542] on button "SAVE" at bounding box center [1188, 537] width 49 height 28
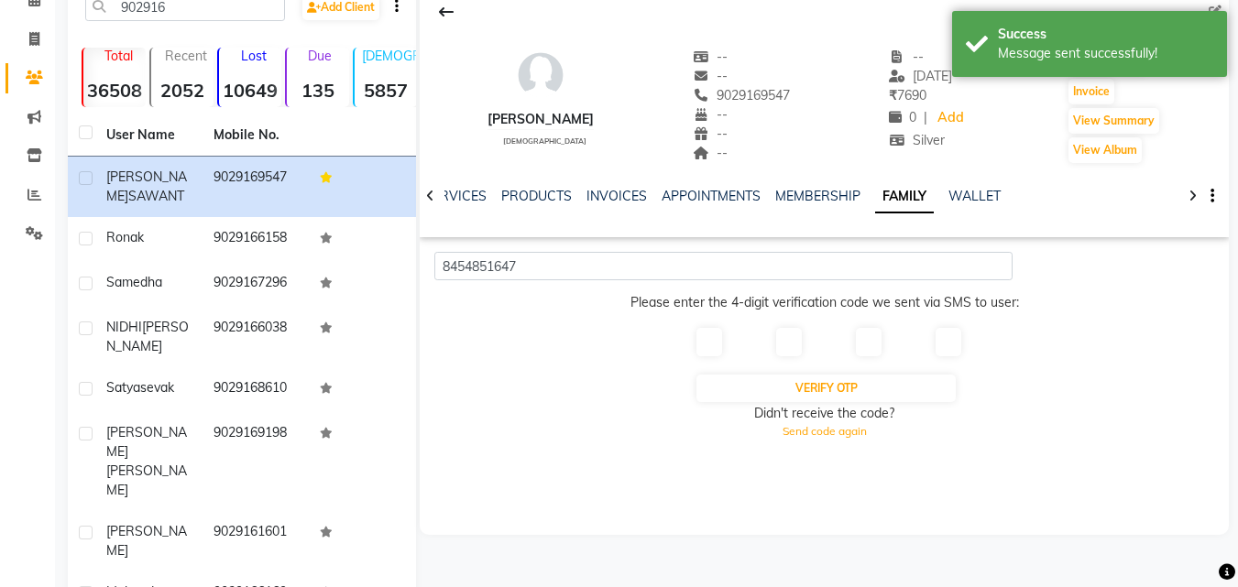
scroll to position [178, 0]
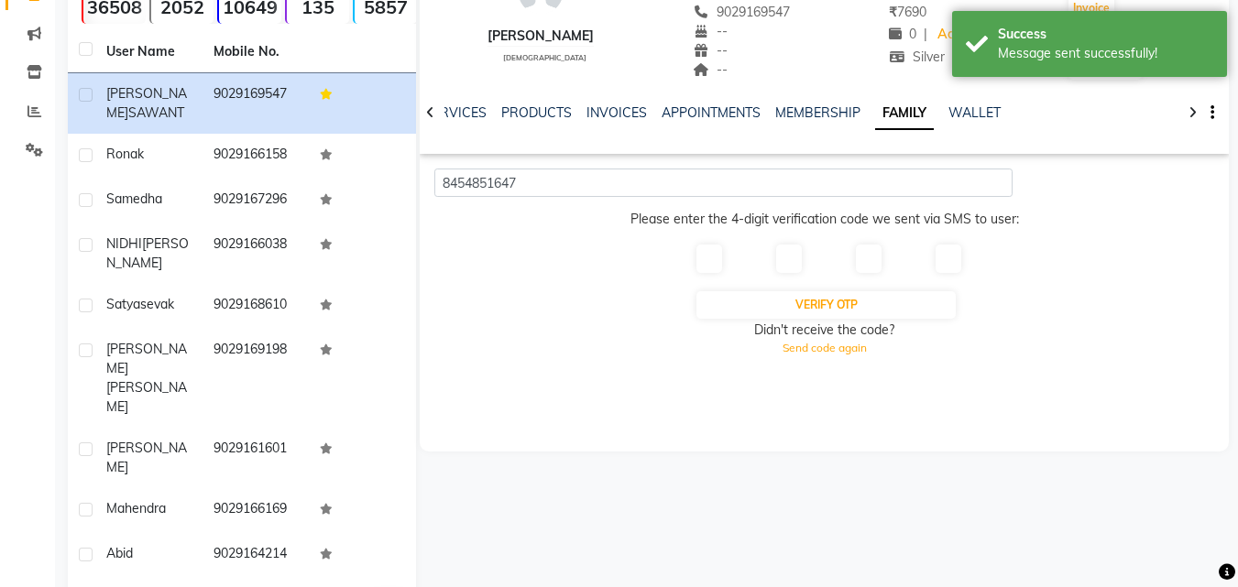
click at [704, 253] on input "text" at bounding box center [709, 259] width 26 height 28
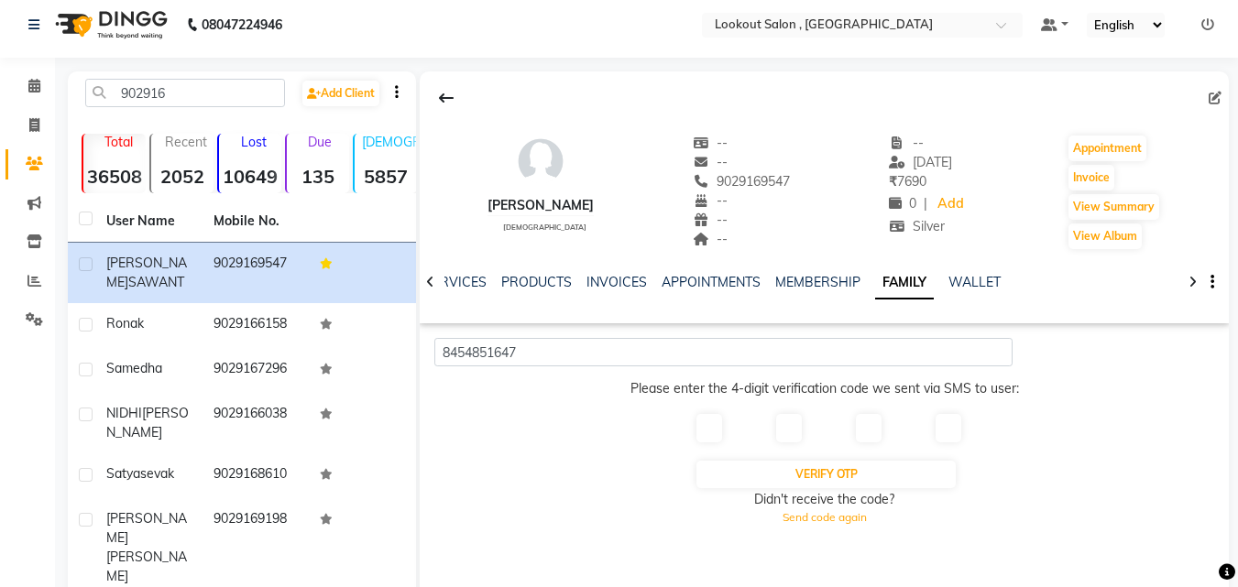
scroll to position [0, 0]
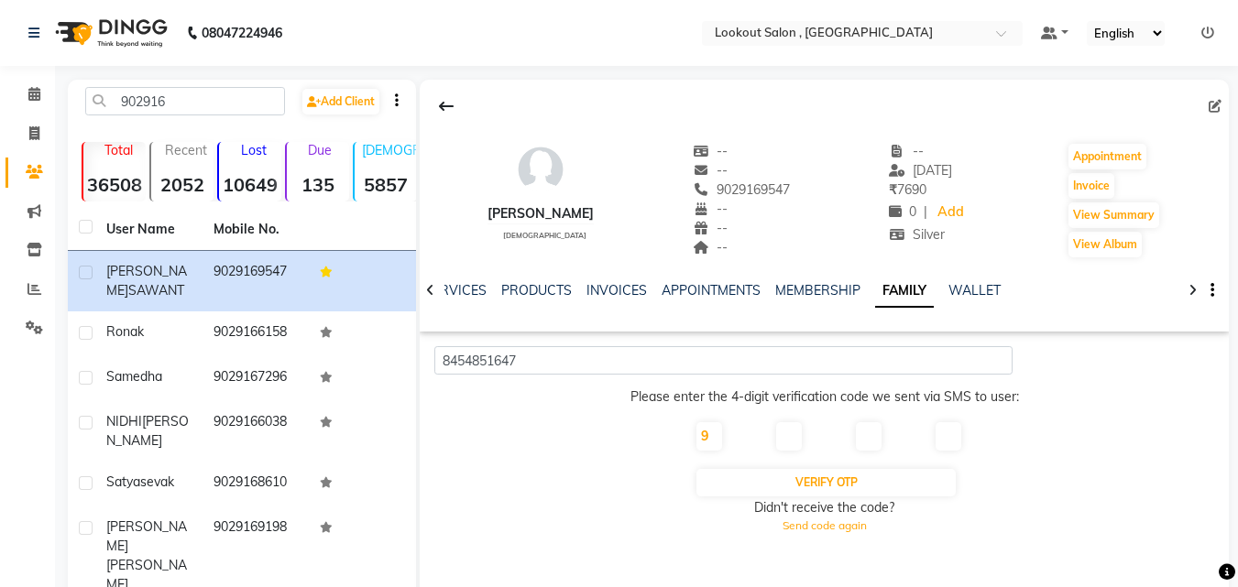
type input "9"
type input "6"
type input "4"
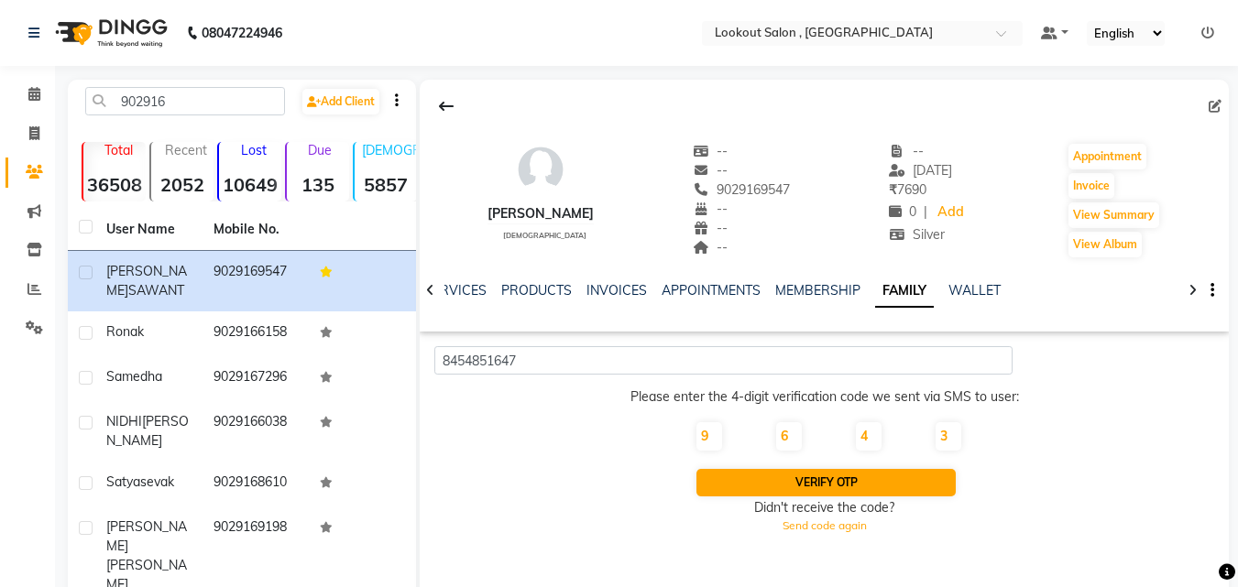
type input "3"
click at [844, 477] on button "Verify OTP" at bounding box center [825, 482] width 258 height 27
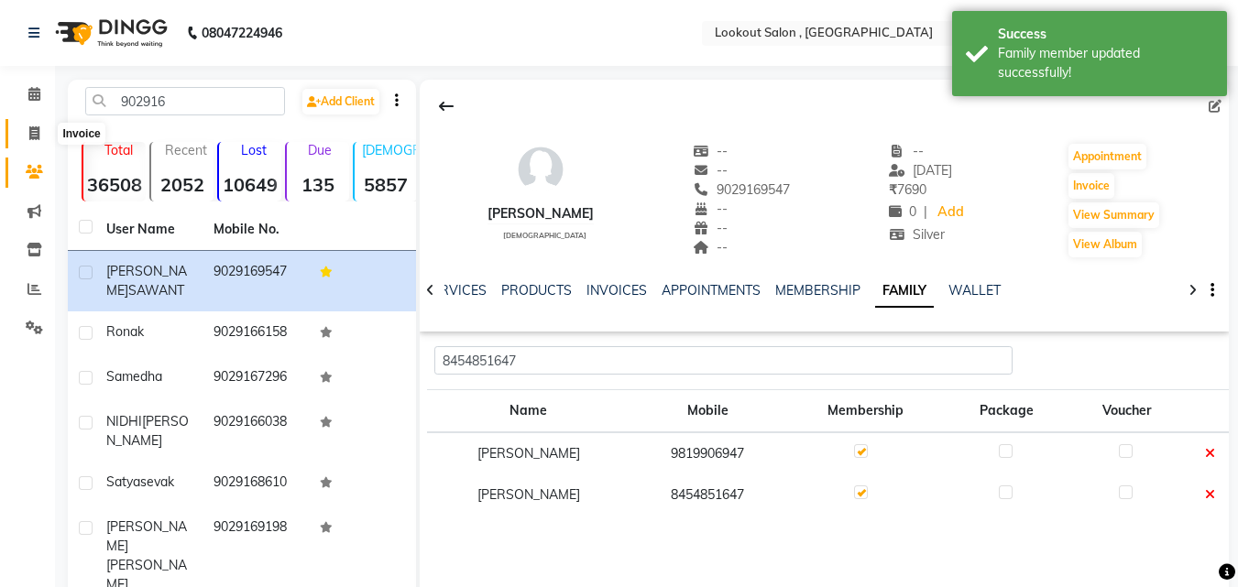
click at [20, 136] on span at bounding box center [34, 134] width 32 height 21
select select "151"
select select "service"
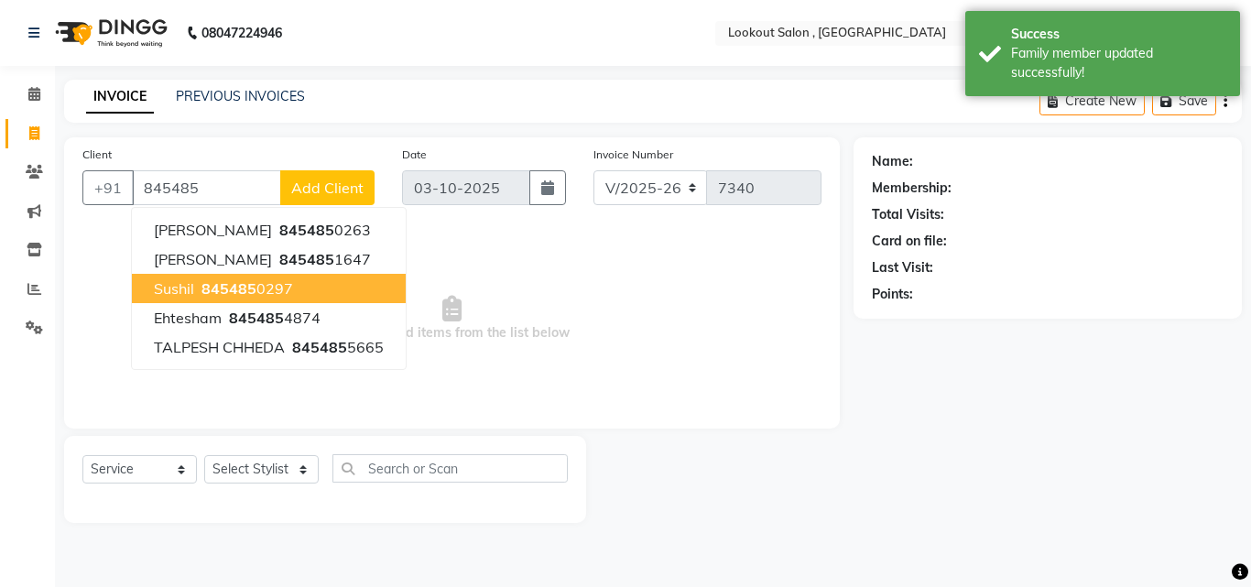
click at [240, 274] on button "Sushil 845485 0297" at bounding box center [269, 288] width 274 height 29
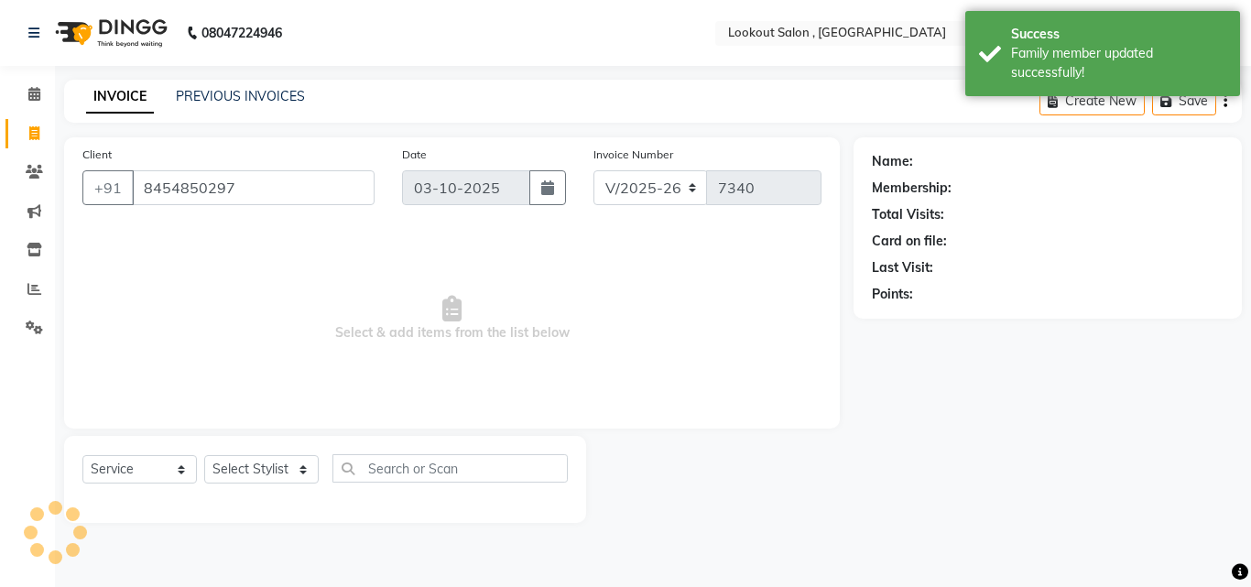
drag, startPoint x: 240, startPoint y: 274, endPoint x: 194, endPoint y: 156, distance: 126.7
click at [237, 268] on span "Select & add items from the list below" at bounding box center [451, 318] width 739 height 183
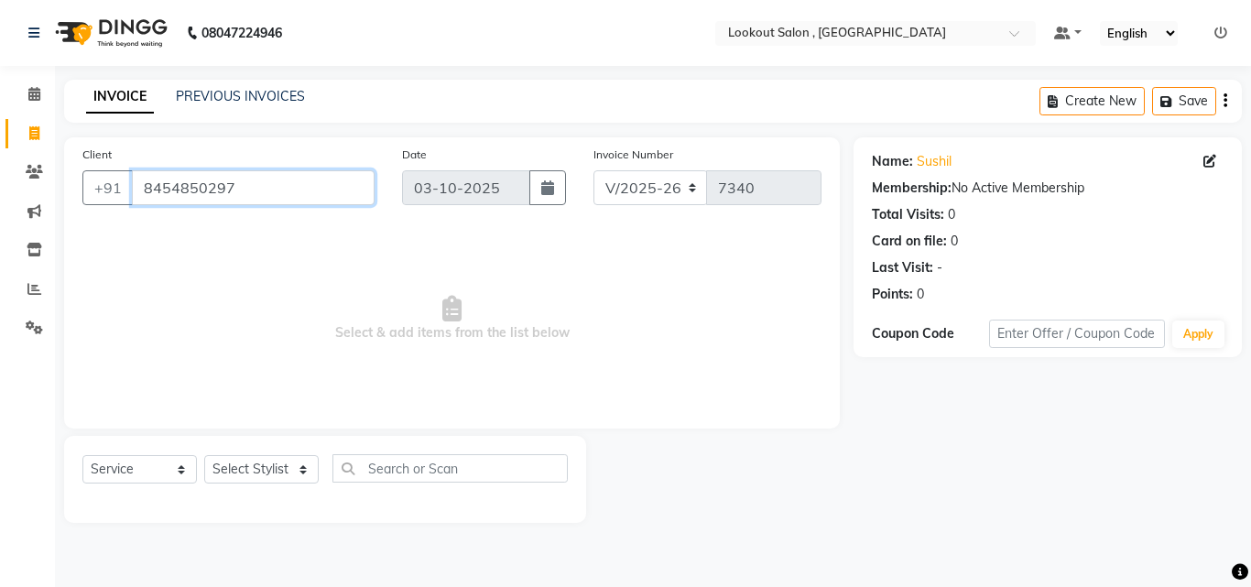
drag, startPoint x: 182, startPoint y: 194, endPoint x: 300, endPoint y: 213, distance: 118.8
click at [300, 213] on div "Client [PHONE_NUMBER]" at bounding box center [229, 182] width 320 height 75
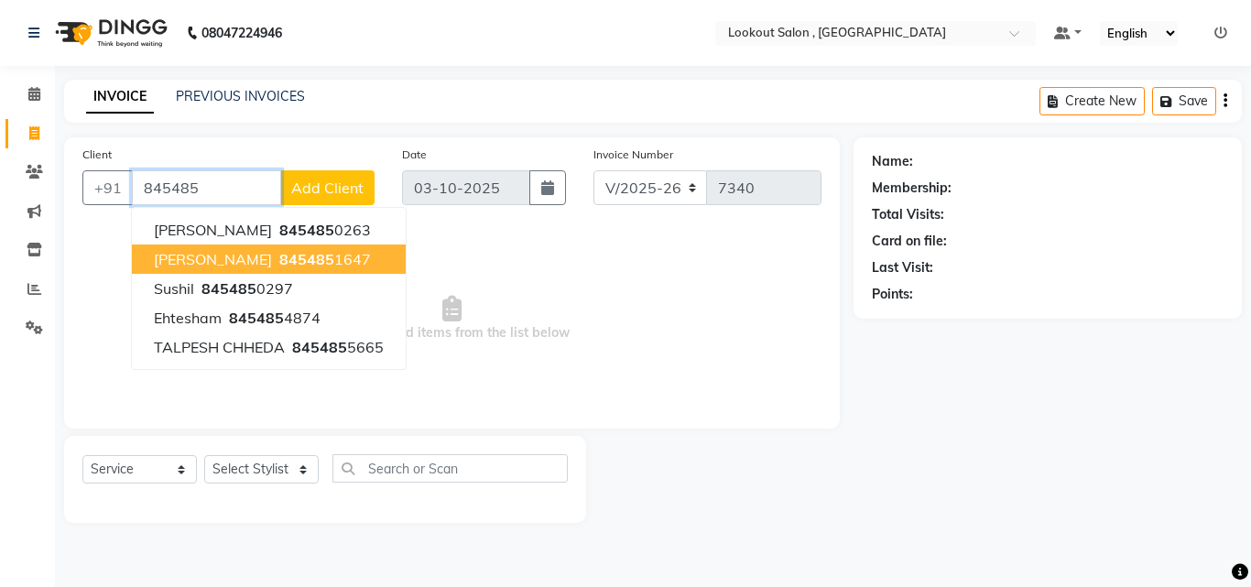
click at [272, 257] on span "[PERSON_NAME]" at bounding box center [213, 259] width 118 height 18
type input "8454851647"
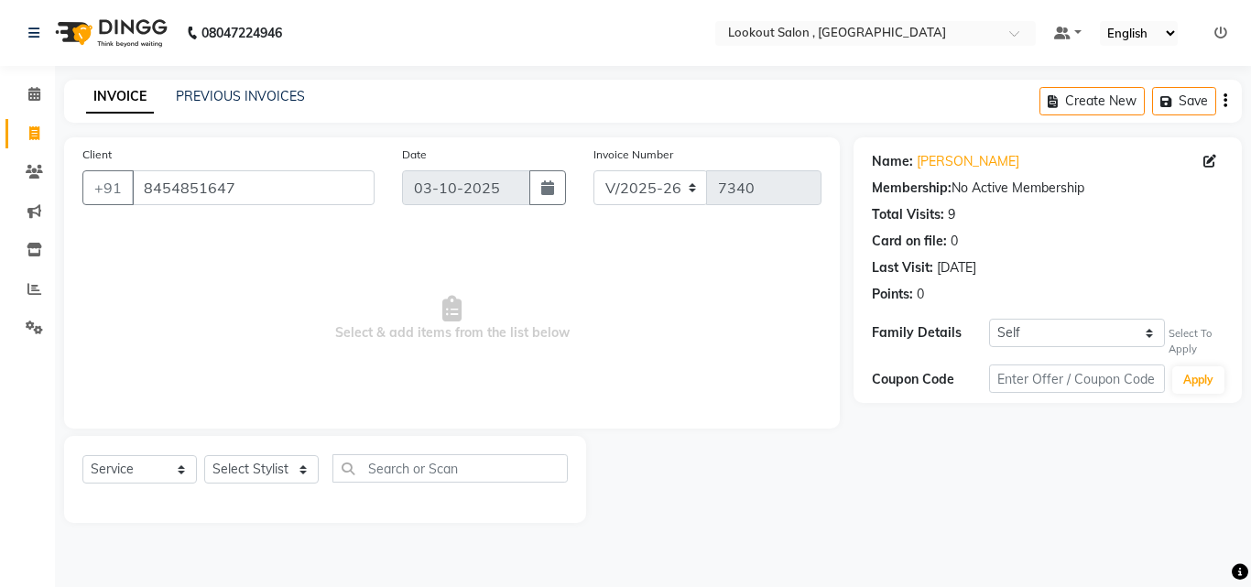
click at [243, 486] on div "Select Service Product Membership Package Voucher Prepaid Gift Card Select Styl…" at bounding box center [325, 475] width 486 height 43
click at [239, 480] on select "Select Stylist [PERSON_NAME] [PERSON_NAME] [PERSON_NAME] [PERSON_NAME] [PERSON_…" at bounding box center [261, 469] width 115 height 28
select select "7174"
click at [204, 455] on select "Select Stylist [PERSON_NAME] [PERSON_NAME] [PERSON_NAME] [PERSON_NAME] [PERSON_…" at bounding box center [261, 469] width 115 height 28
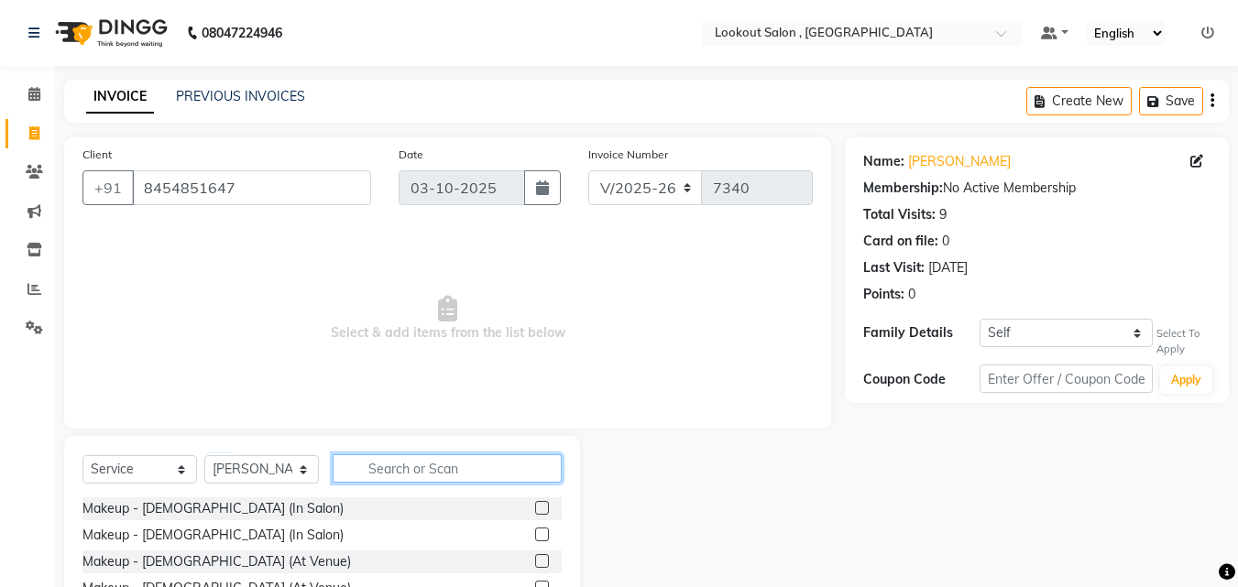
click at [370, 454] on input "text" at bounding box center [447, 468] width 229 height 28
type input "cut"
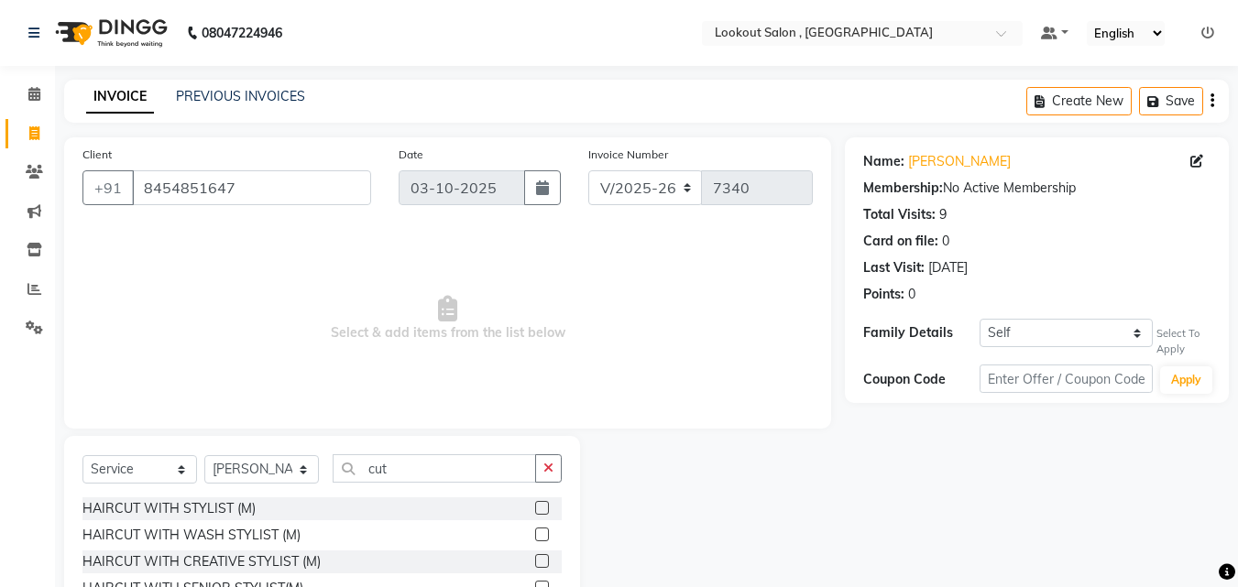
click at [535, 530] on label at bounding box center [542, 535] width 14 height 14
click at [535, 530] on input "checkbox" at bounding box center [541, 535] width 12 height 12
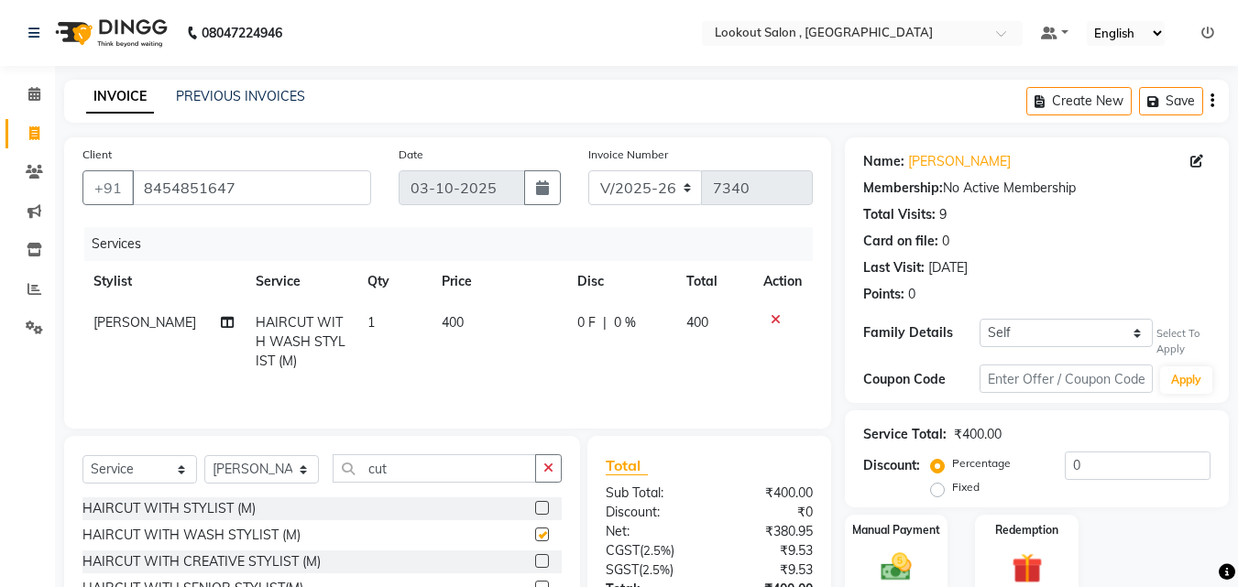
checkbox input "false"
drag, startPoint x: 383, startPoint y: 467, endPoint x: 267, endPoint y: 474, distance: 116.5
click at [267, 474] on div "Select Service Product Membership Package Voucher Prepaid Gift Card Select Styl…" at bounding box center [321, 475] width 479 height 43
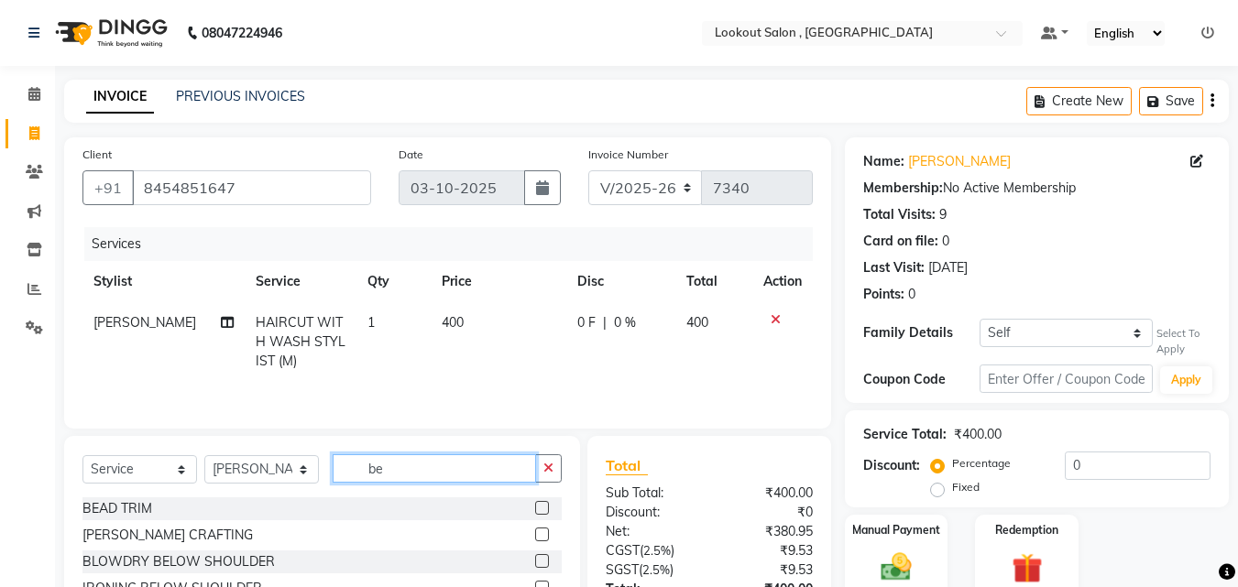
type input "be"
click at [535, 536] on label at bounding box center [542, 535] width 14 height 14
click at [535, 536] on input "checkbox" at bounding box center [541, 535] width 12 height 12
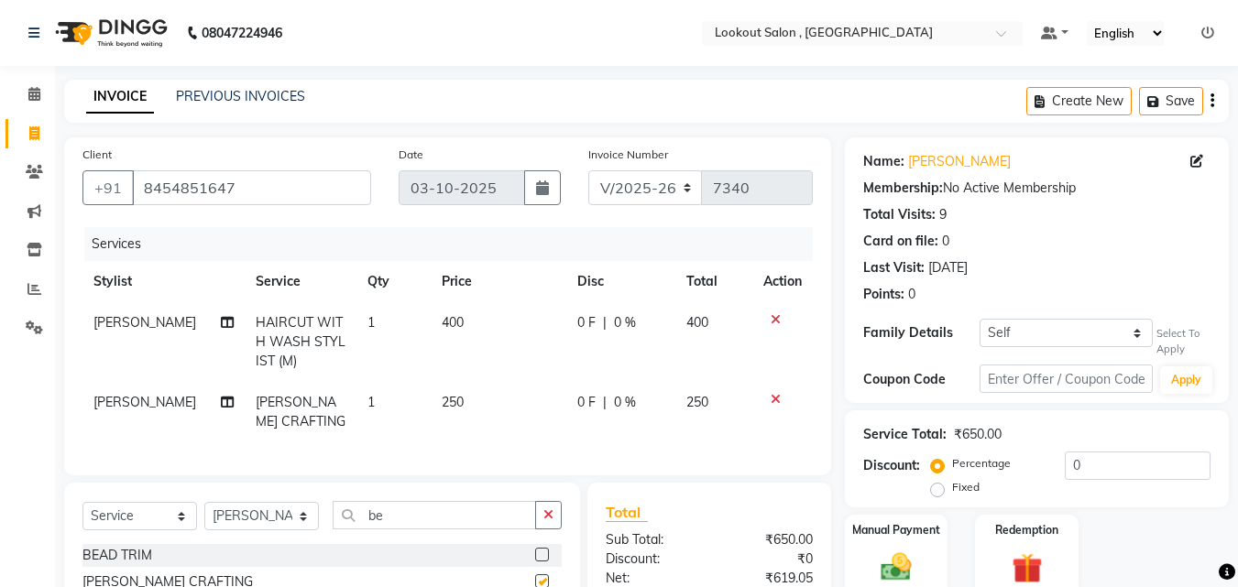
checkbox input "false"
click at [257, 530] on select "Select Stylist [PERSON_NAME] [PERSON_NAME] [PERSON_NAME] [PERSON_NAME] [PERSON_…" at bounding box center [261, 516] width 115 height 28
select select "43261"
click at [204, 516] on select "Select Stylist [PERSON_NAME] [PERSON_NAME] [PERSON_NAME] [PERSON_NAME] [PERSON_…" at bounding box center [261, 516] width 115 height 28
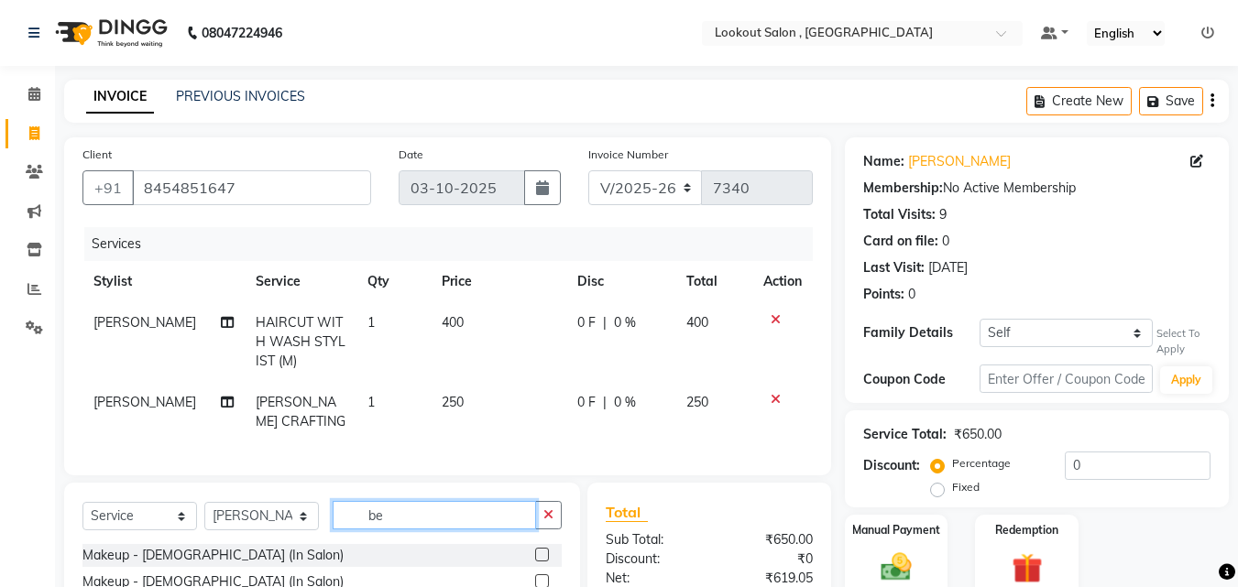
drag, startPoint x: 380, startPoint y: 538, endPoint x: 340, endPoint y: 538, distance: 40.3
click at [340, 529] on input "be" at bounding box center [434, 515] width 203 height 28
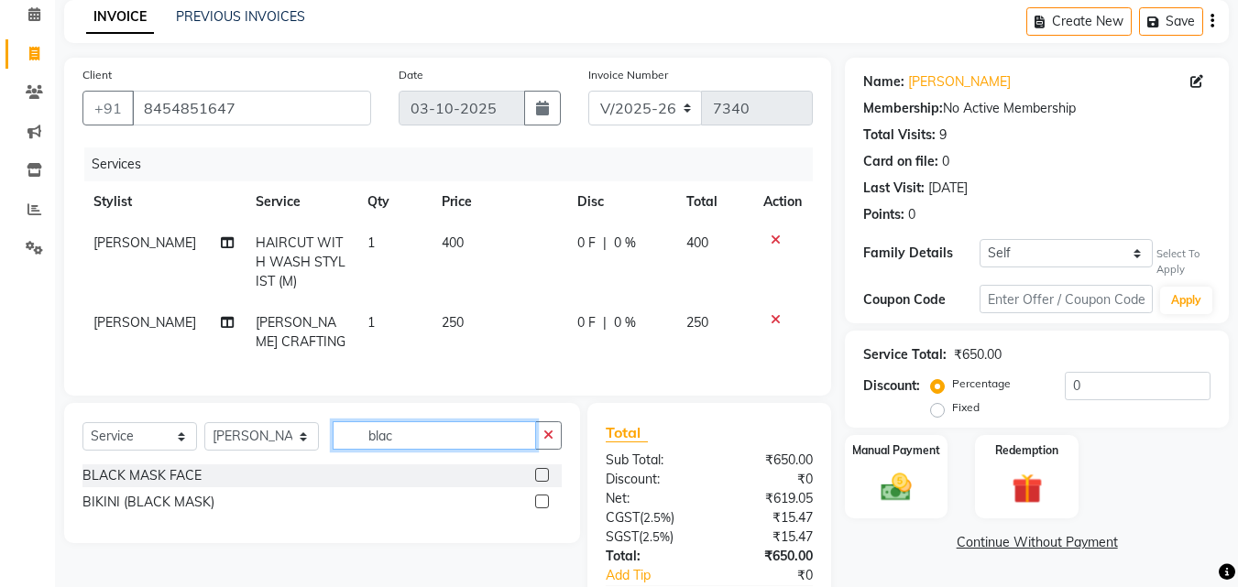
scroll to position [206, 0]
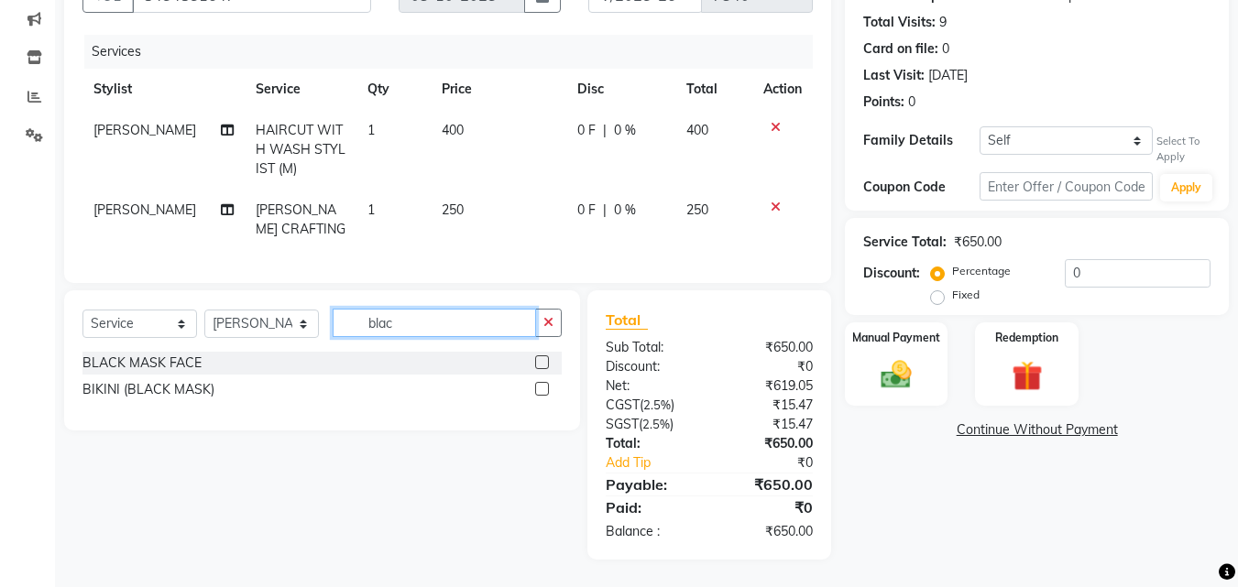
type input "blac"
click at [545, 366] on label at bounding box center [542, 362] width 14 height 14
click at [545, 366] on input "checkbox" at bounding box center [541, 363] width 12 height 12
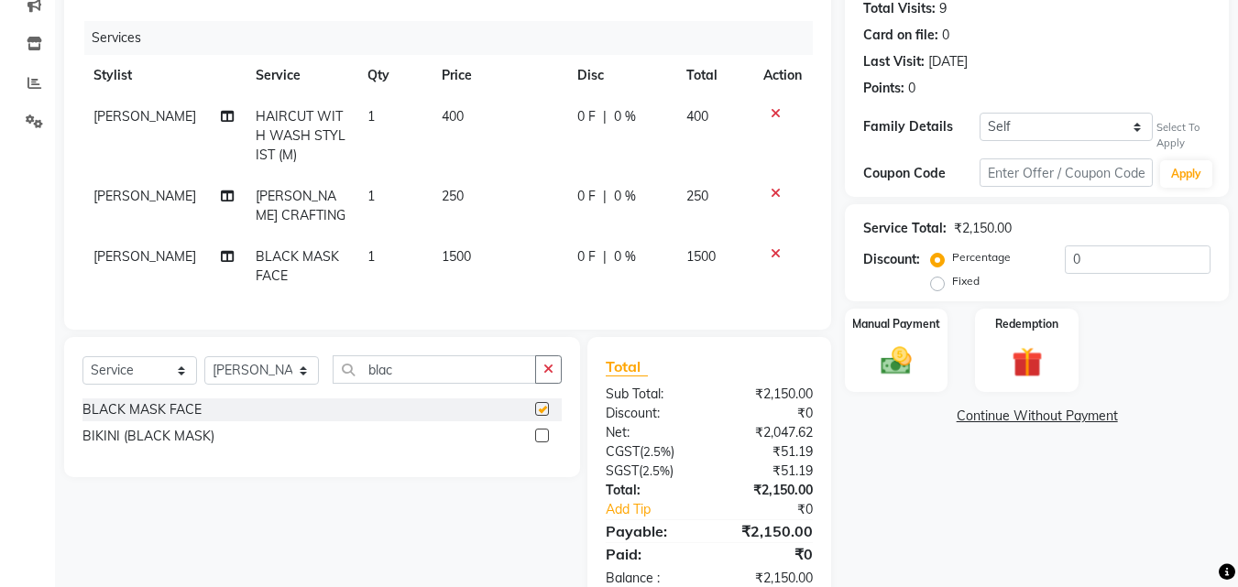
checkbox input "false"
click at [1064, 265] on input "0" at bounding box center [1137, 260] width 146 height 28
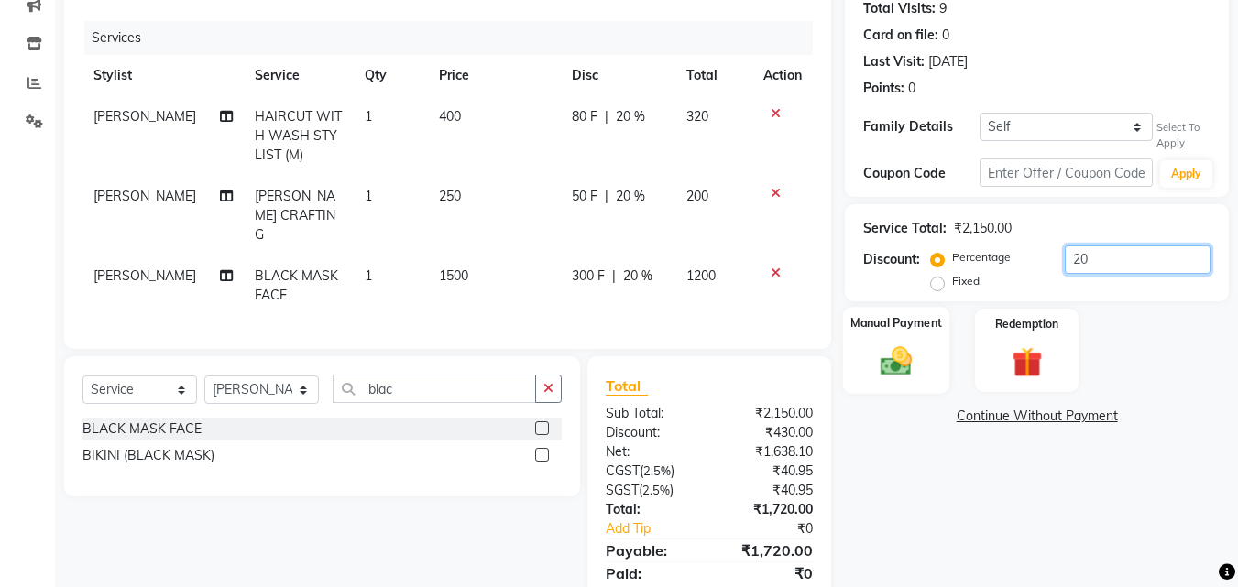
type input "20"
click at [893, 353] on img at bounding box center [895, 362] width 51 height 37
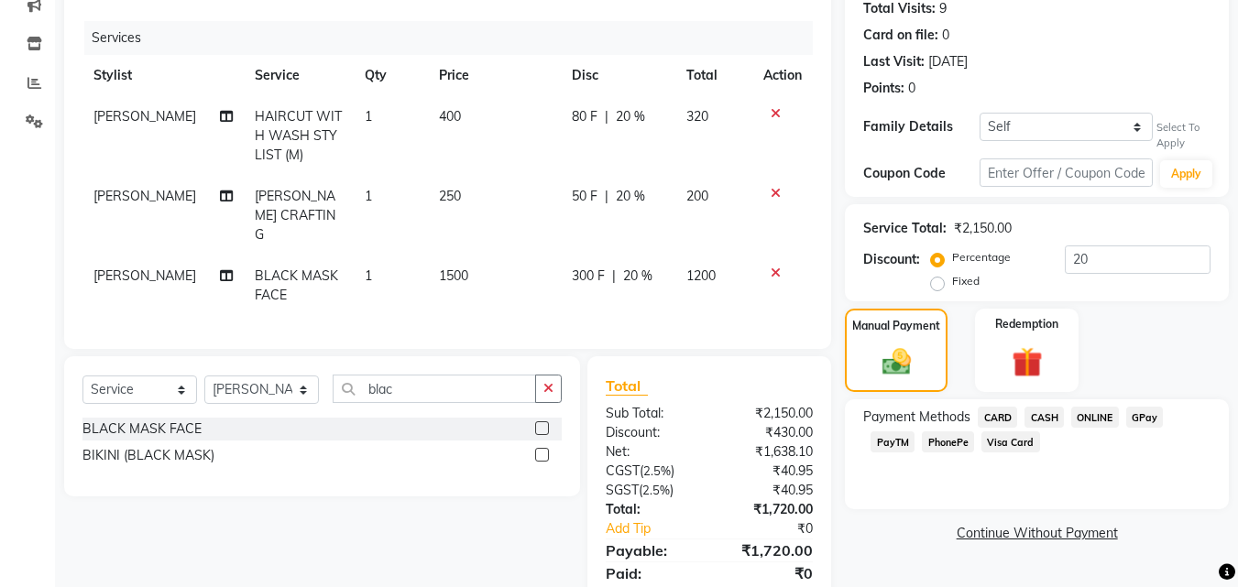
scroll to position [267, 0]
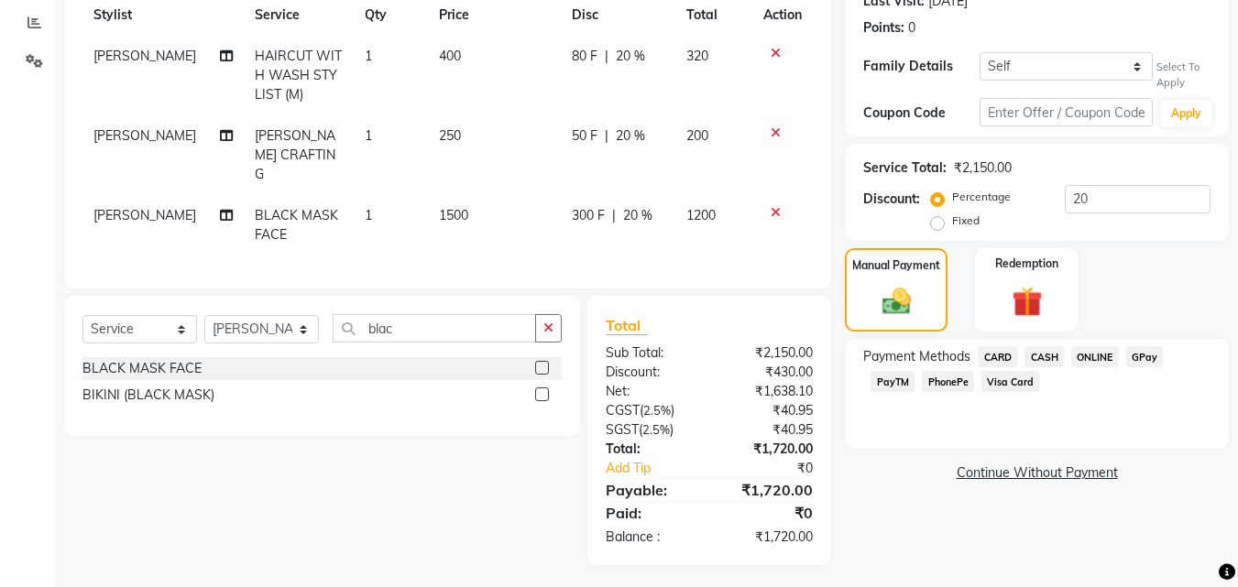
click at [1141, 366] on span "GPay" at bounding box center [1145, 356] width 38 height 21
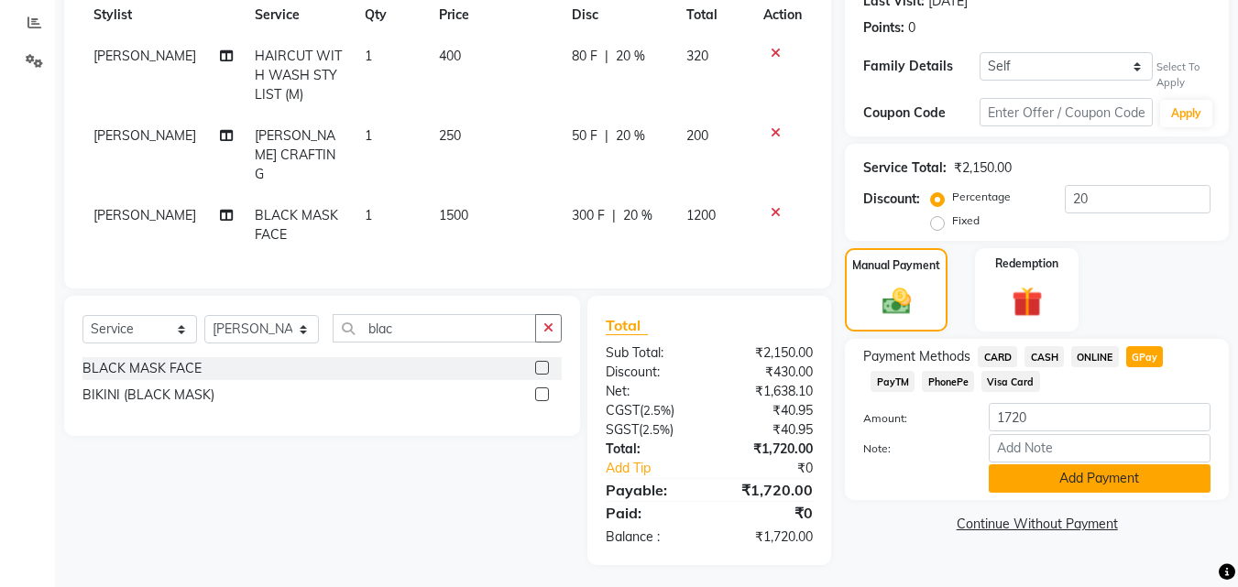
click at [1049, 481] on button "Add Payment" at bounding box center [1099, 478] width 222 height 28
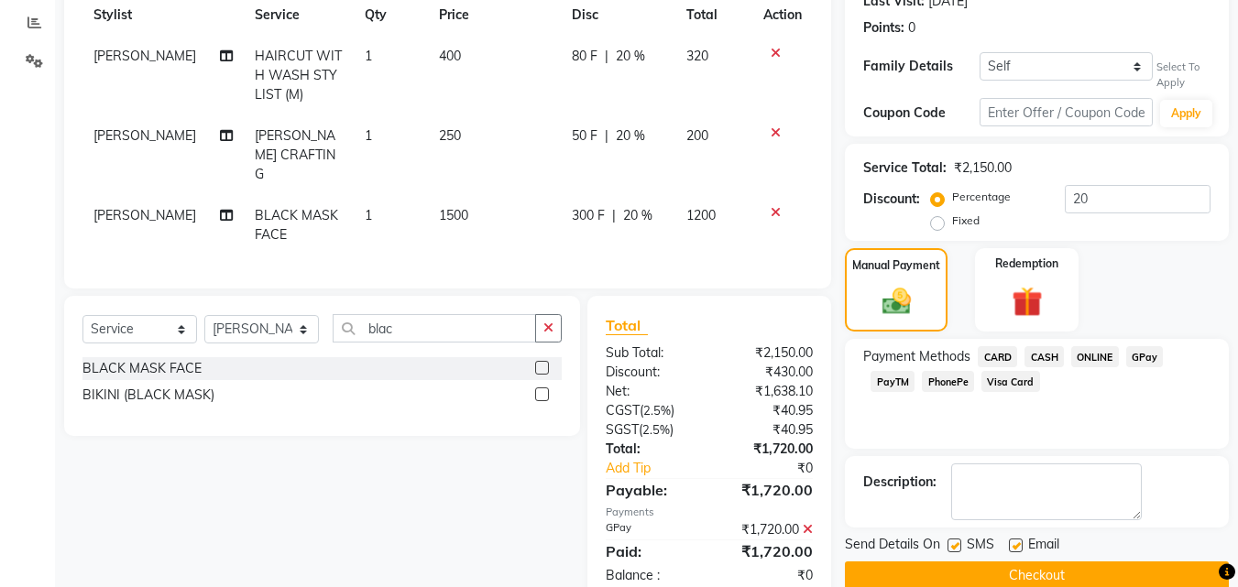
click at [1039, 566] on button "Checkout" at bounding box center [1037, 576] width 384 height 28
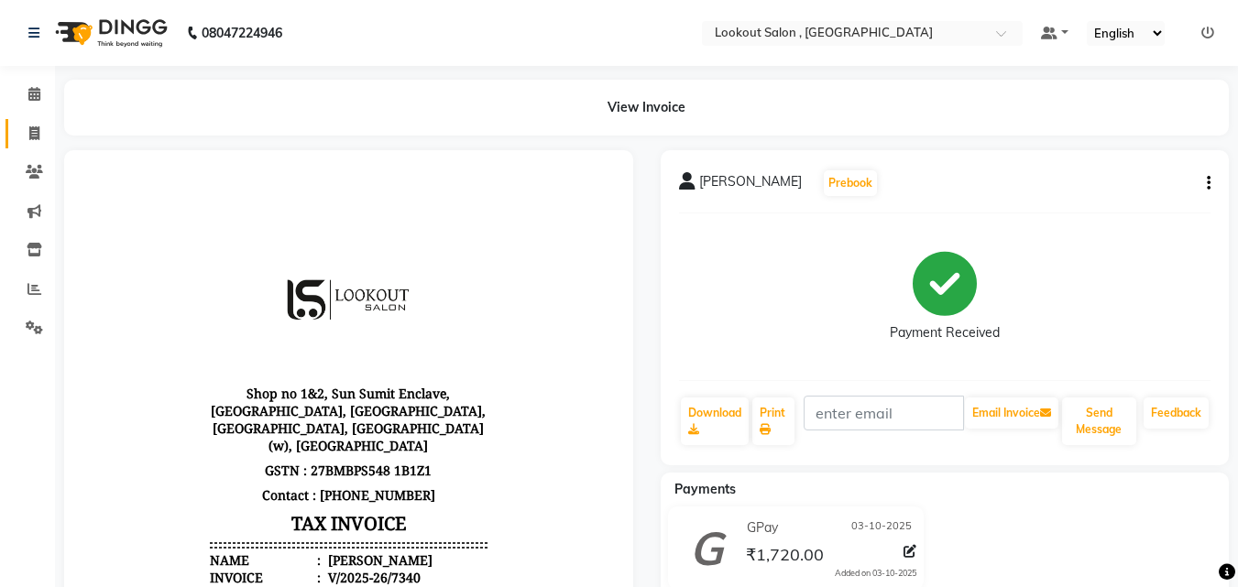
click at [15, 129] on link "Invoice" at bounding box center [27, 134] width 44 height 30
select select "151"
select select "service"
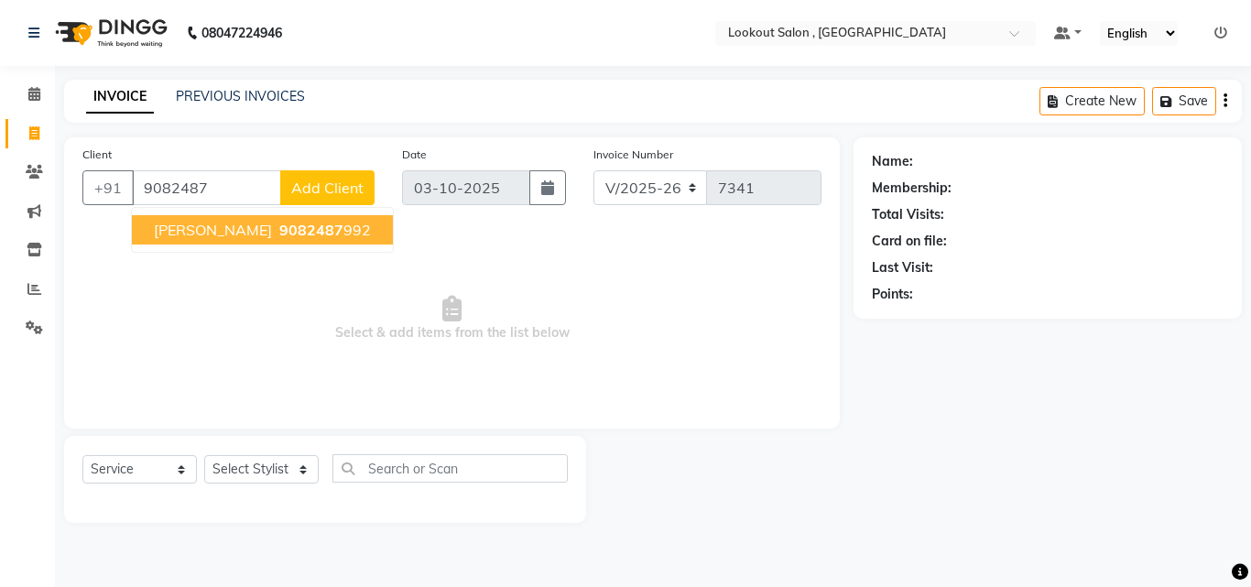
click at [225, 219] on button "[PERSON_NAME] 9082487 992" at bounding box center [262, 229] width 261 height 29
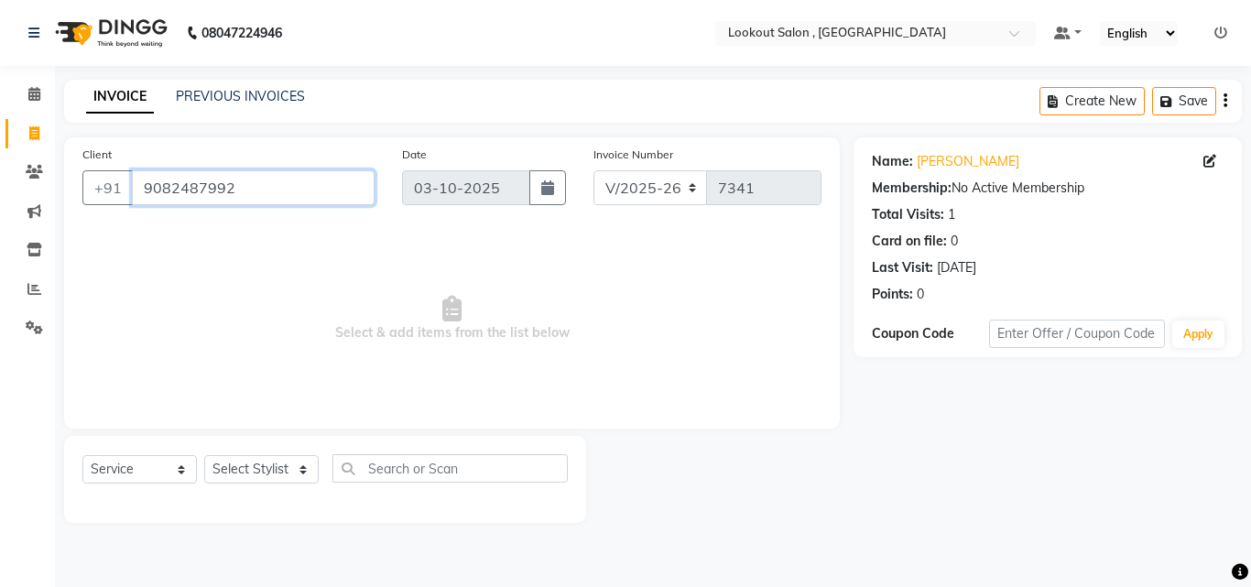
drag, startPoint x: 208, startPoint y: 191, endPoint x: 292, endPoint y: 192, distance: 84.3
click at [292, 192] on input "9082487992" at bounding box center [253, 187] width 243 height 35
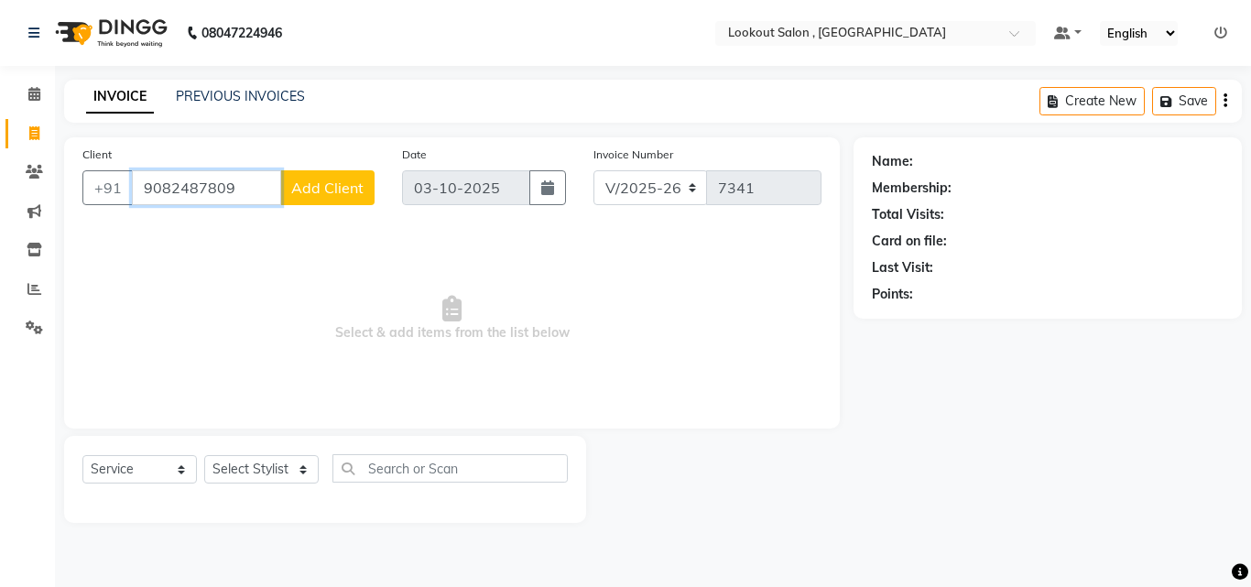
type input "9082487809"
click at [297, 183] on span "Add Client" at bounding box center [327, 188] width 72 height 18
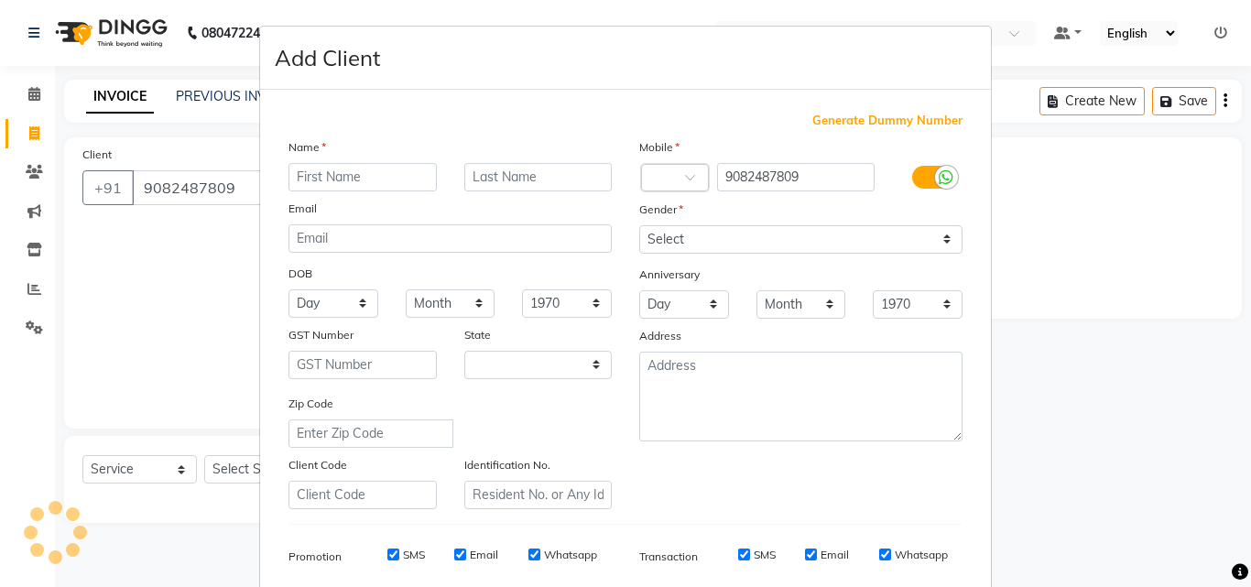
select select "22"
type input "Aditya"
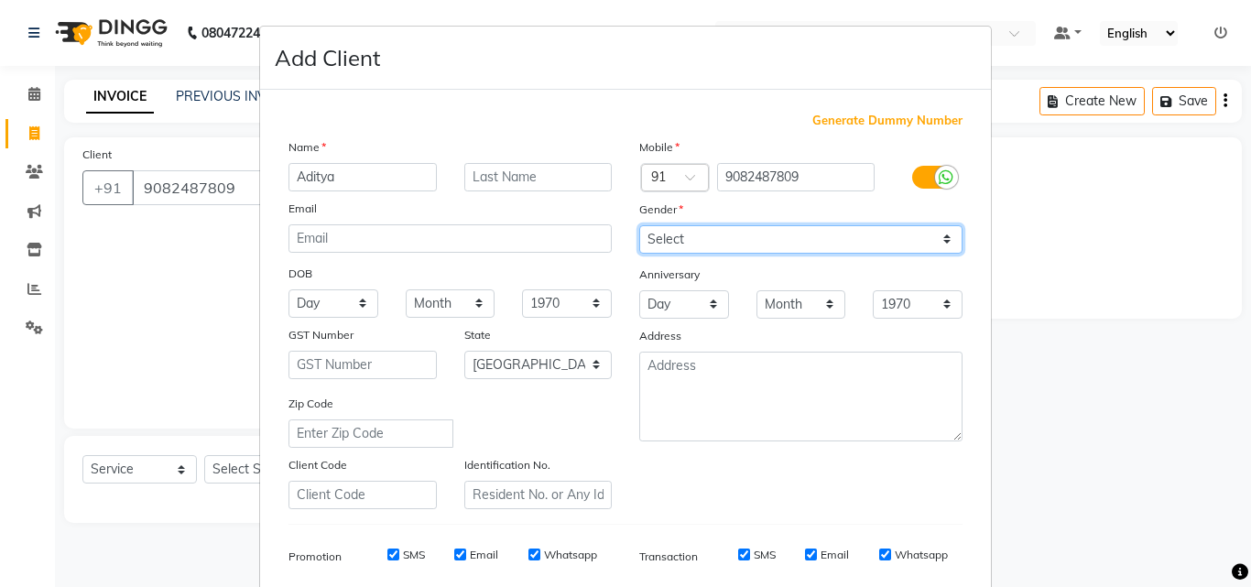
click at [701, 242] on select "Select [DEMOGRAPHIC_DATA] [DEMOGRAPHIC_DATA] Other Prefer Not To Say" at bounding box center [800, 239] width 323 height 28
select select "[DEMOGRAPHIC_DATA]"
click at [639, 225] on select "Select [DEMOGRAPHIC_DATA] [DEMOGRAPHIC_DATA] Other Prefer Not To Say" at bounding box center [800, 239] width 323 height 28
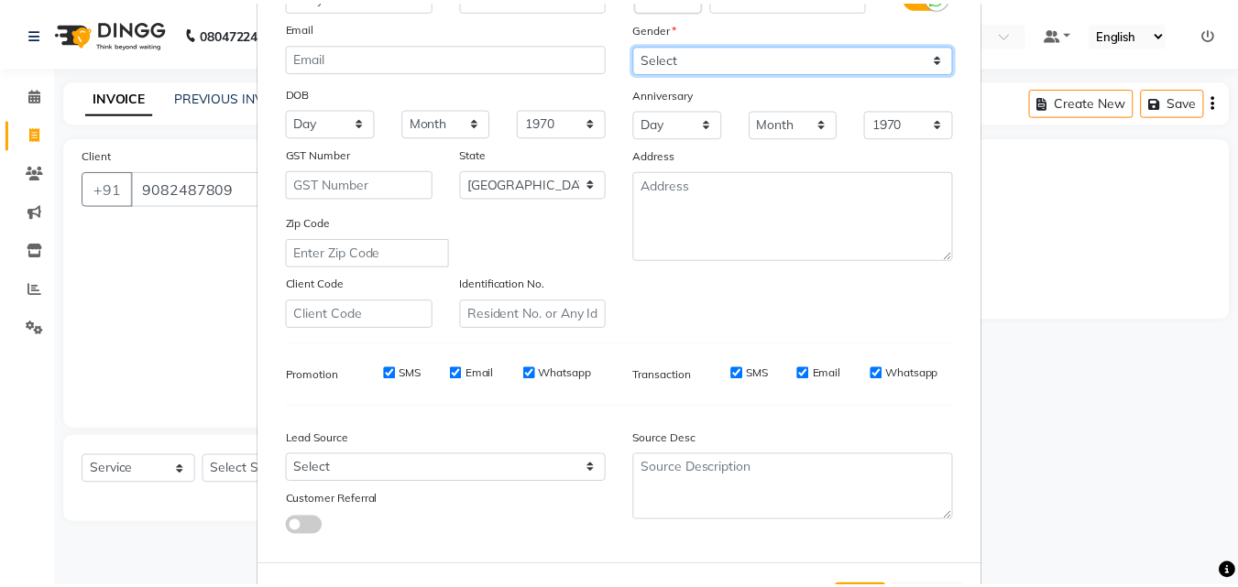
scroll to position [258, 0]
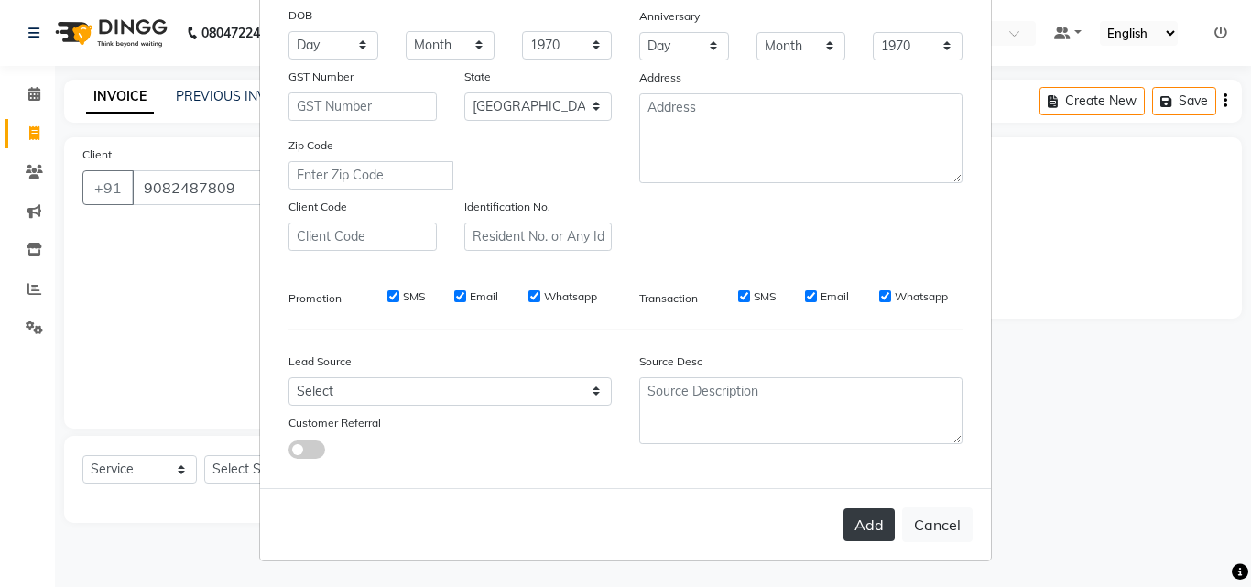
click at [861, 522] on button "Add" at bounding box center [869, 524] width 51 height 33
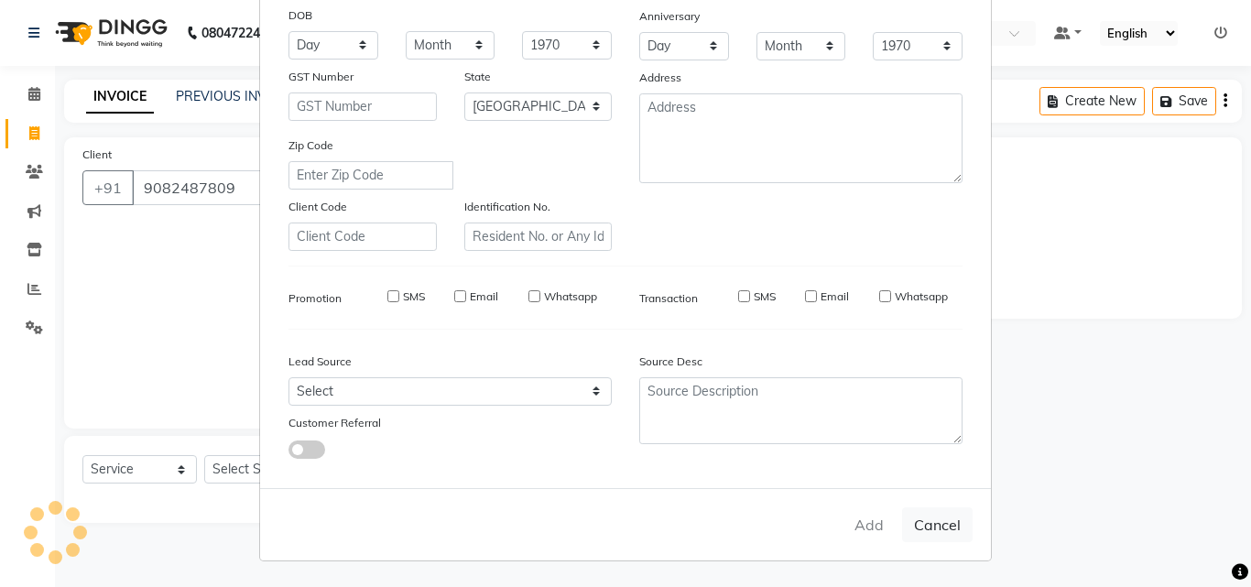
select select
select select "null"
select select
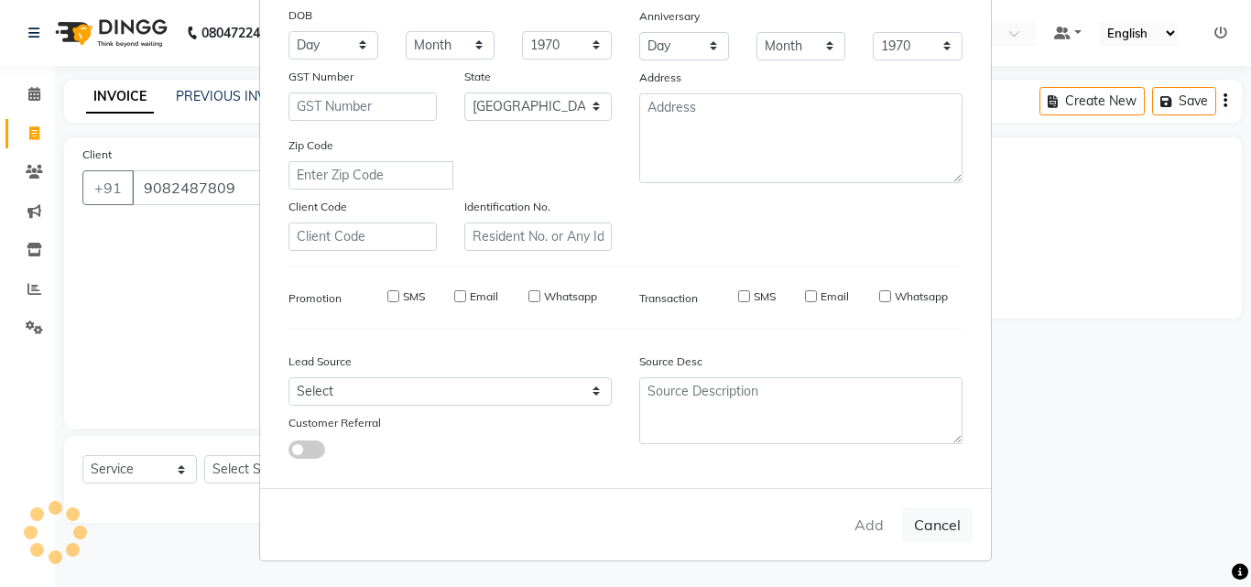
select select
checkbox input "false"
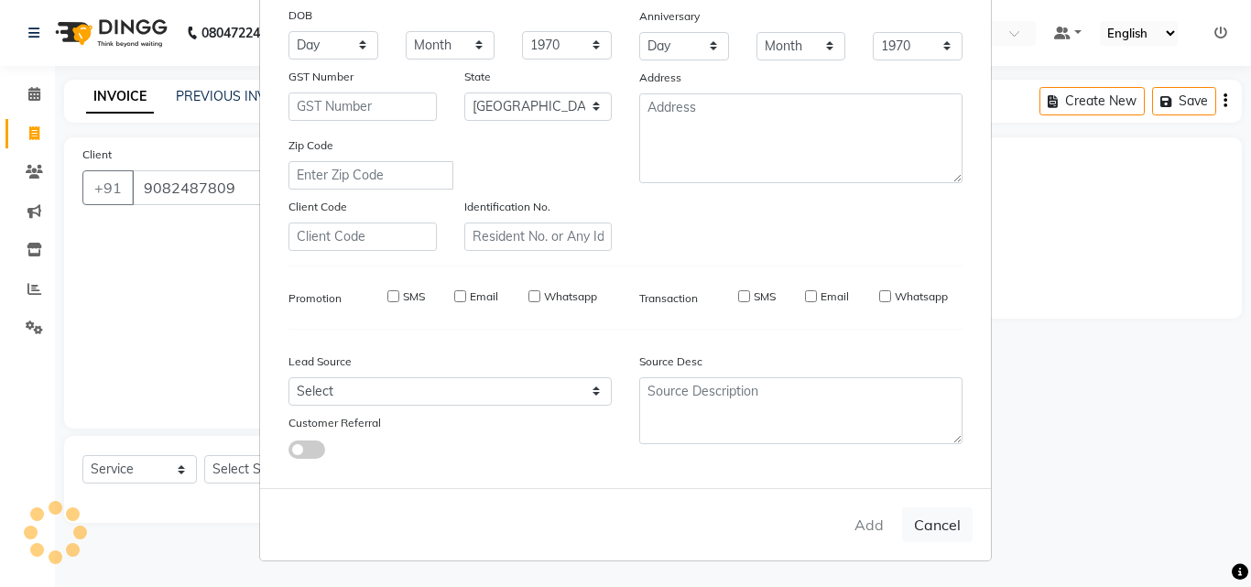
checkbox input "false"
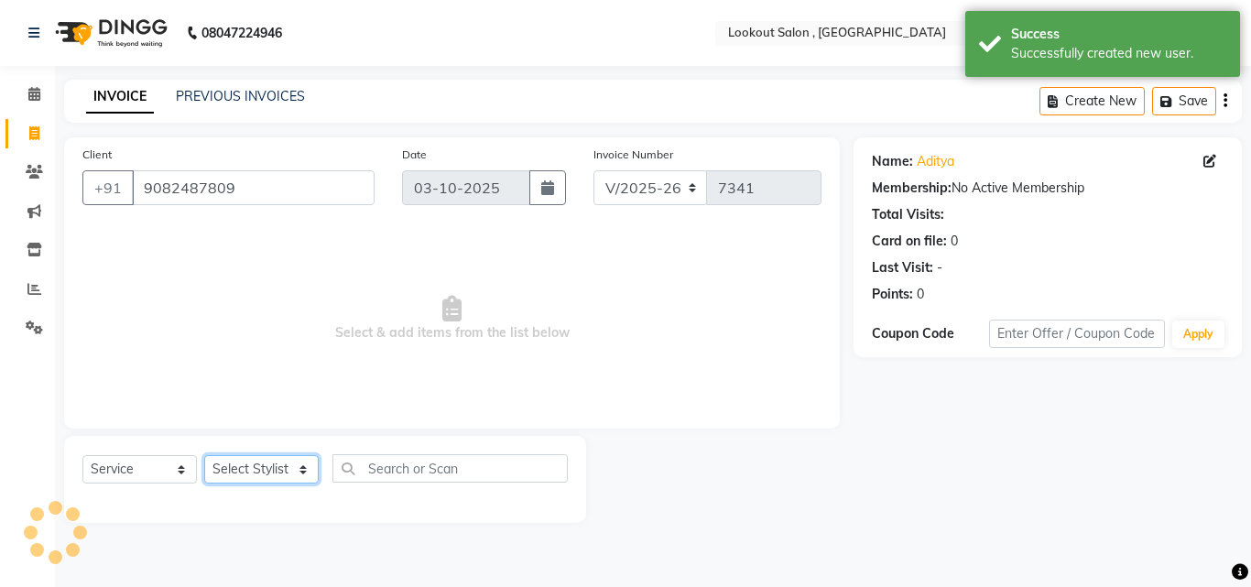
click at [250, 483] on select "Select Stylist [PERSON_NAME] [PERSON_NAME] [PERSON_NAME] [PERSON_NAME] [PERSON_…" at bounding box center [261, 469] width 115 height 28
select select "4400"
click at [204, 455] on select "Select Stylist [PERSON_NAME] [PERSON_NAME] [PERSON_NAME] [PERSON_NAME] [PERSON_…" at bounding box center [261, 469] width 115 height 28
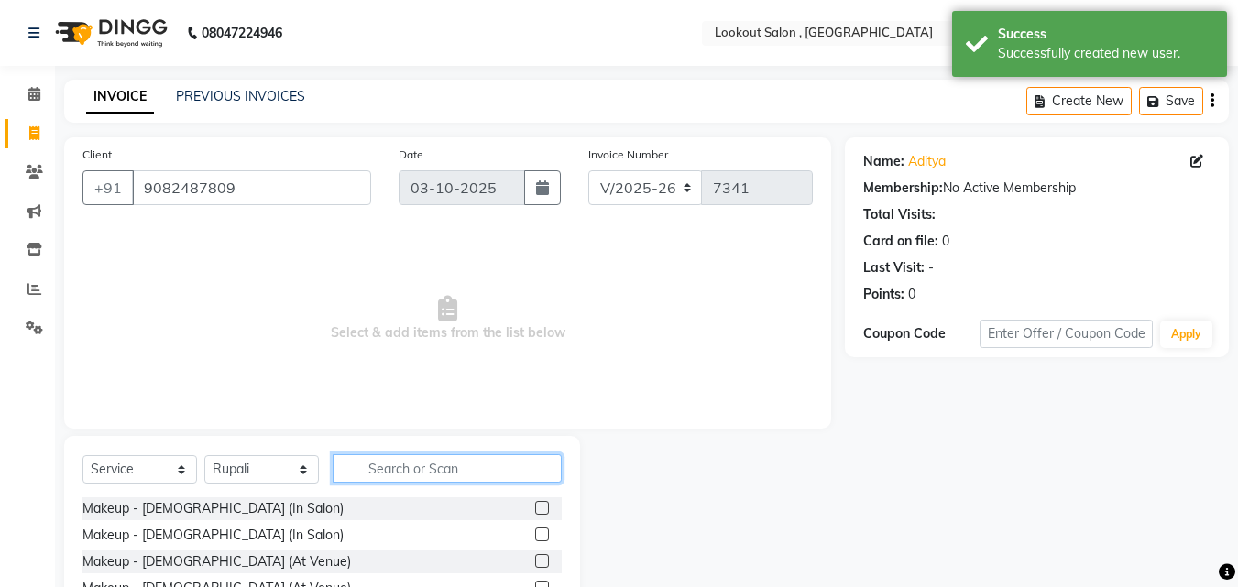
click at [428, 464] on input "text" at bounding box center [447, 468] width 229 height 28
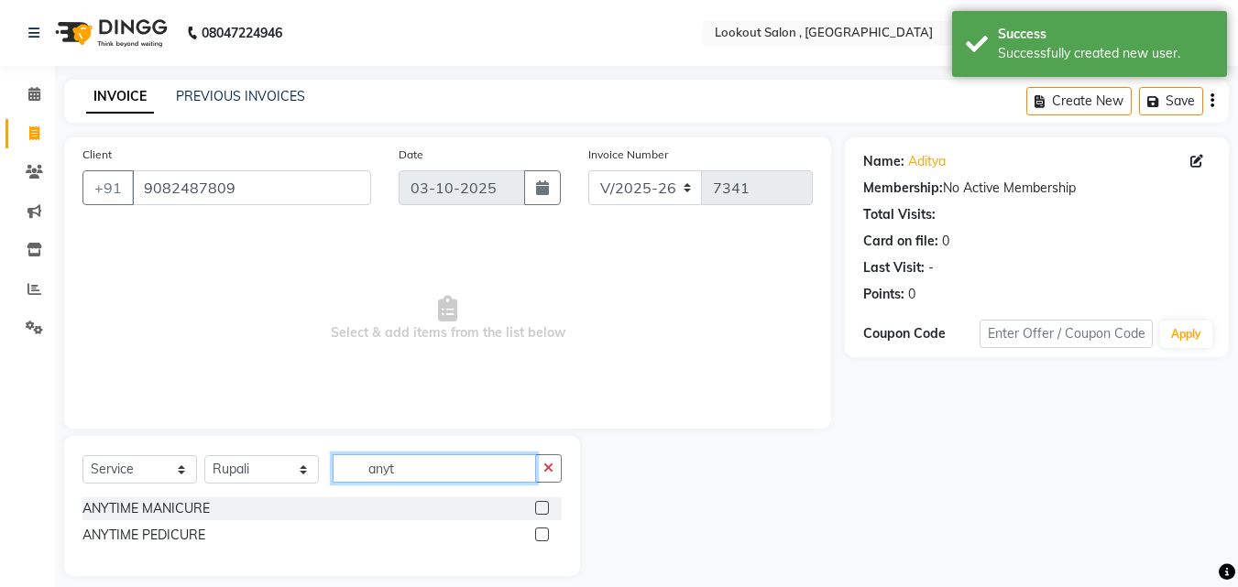
type input "anyt"
click at [542, 513] on label at bounding box center [542, 508] width 14 height 14
click at [542, 513] on input "checkbox" at bounding box center [541, 509] width 12 height 12
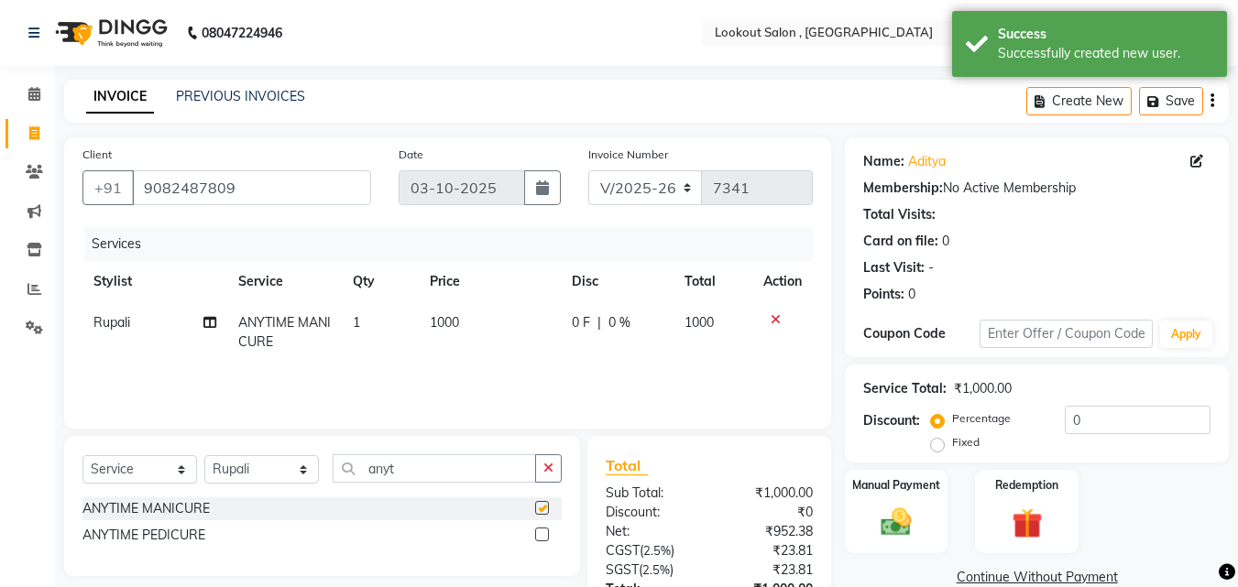
scroll to position [146, 0]
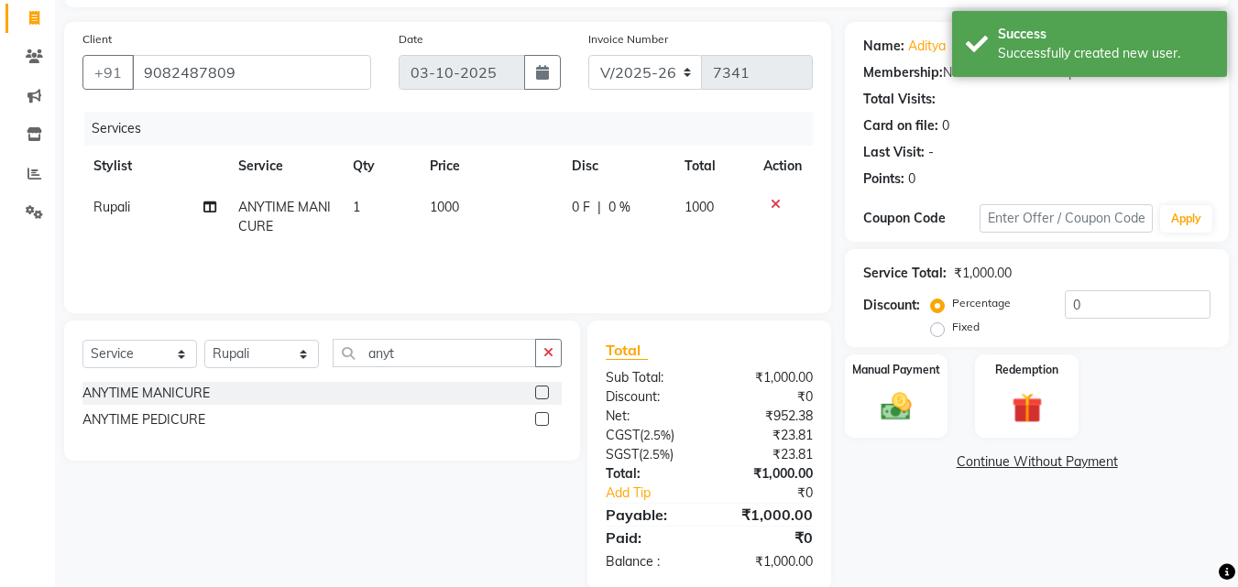
checkbox input "false"
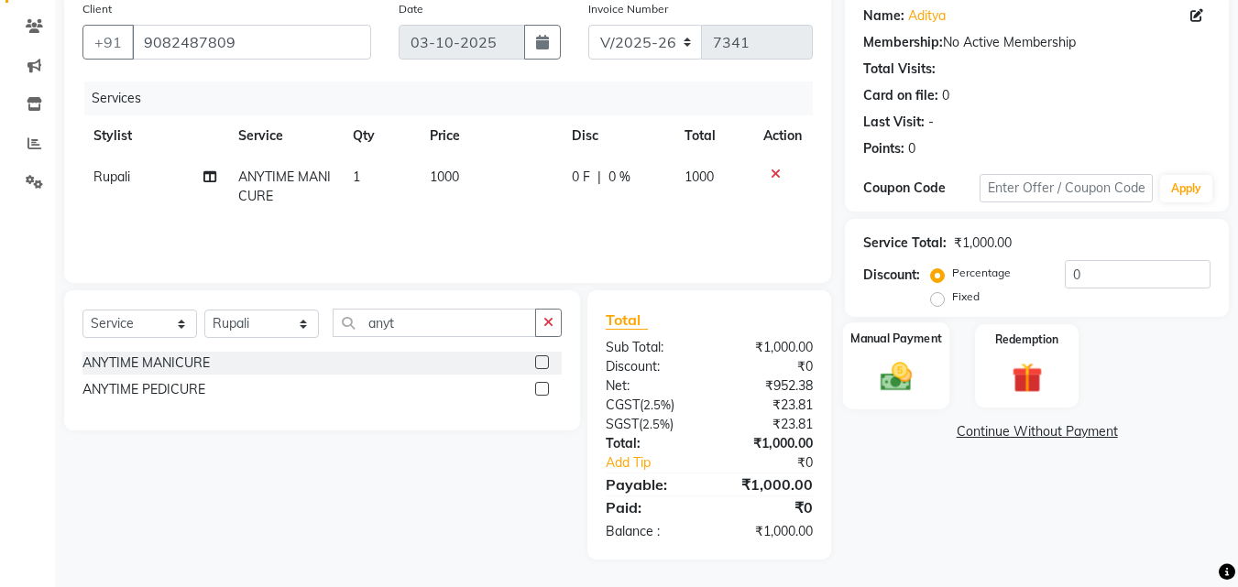
click at [890, 389] on img at bounding box center [895, 376] width 51 height 37
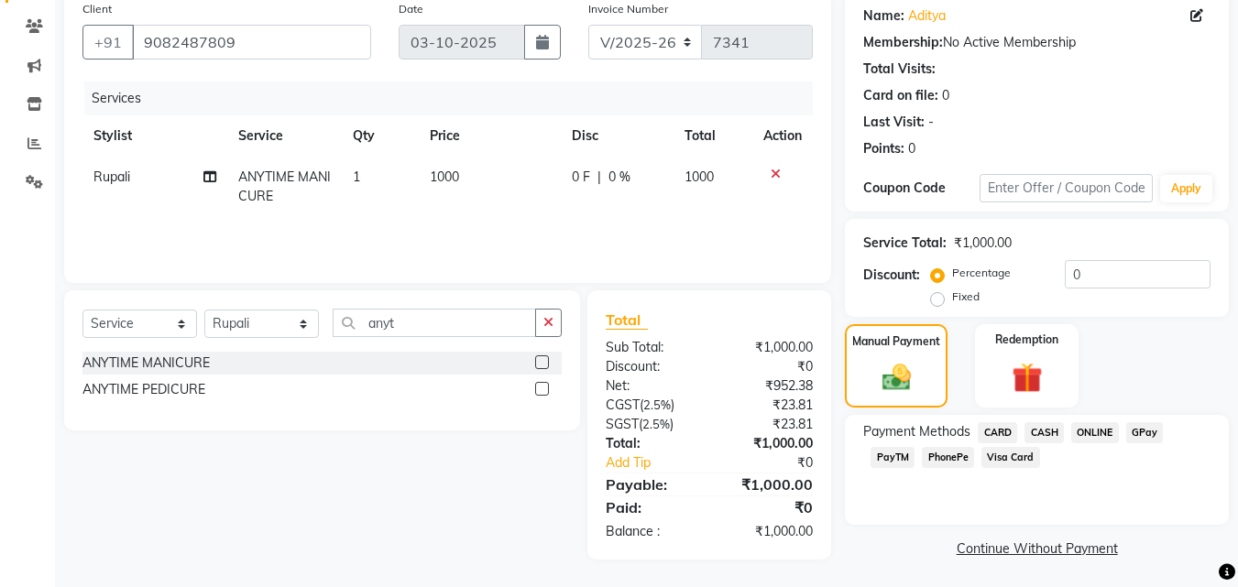
click at [1046, 426] on span "CASH" at bounding box center [1043, 432] width 39 height 21
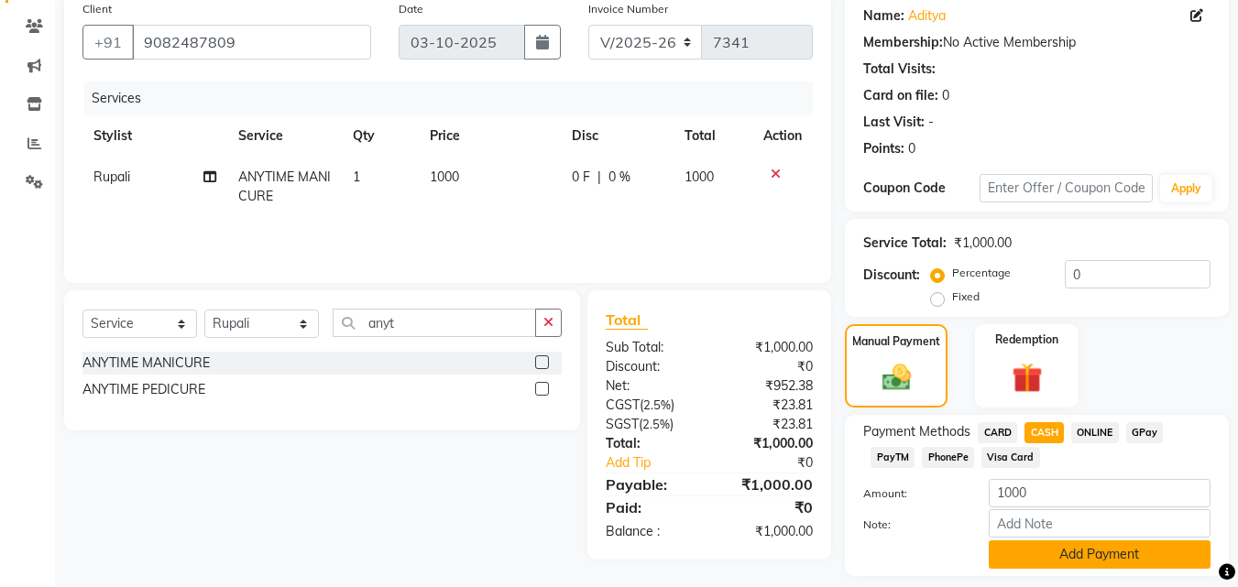
click at [1055, 543] on button "Add Payment" at bounding box center [1099, 554] width 222 height 28
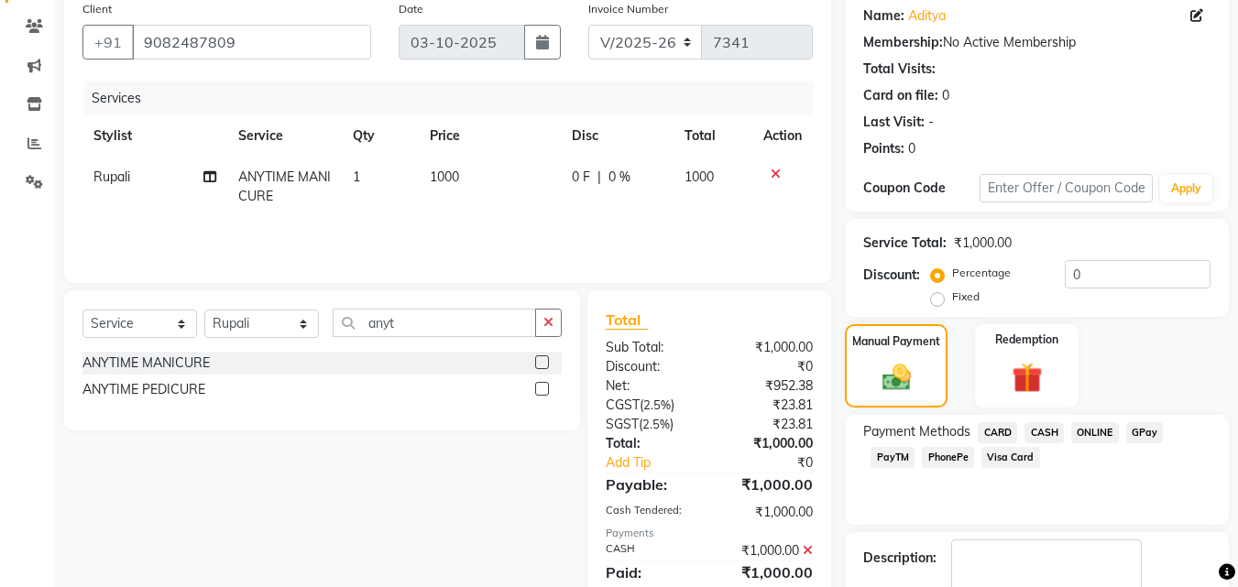
scroll to position [252, 0]
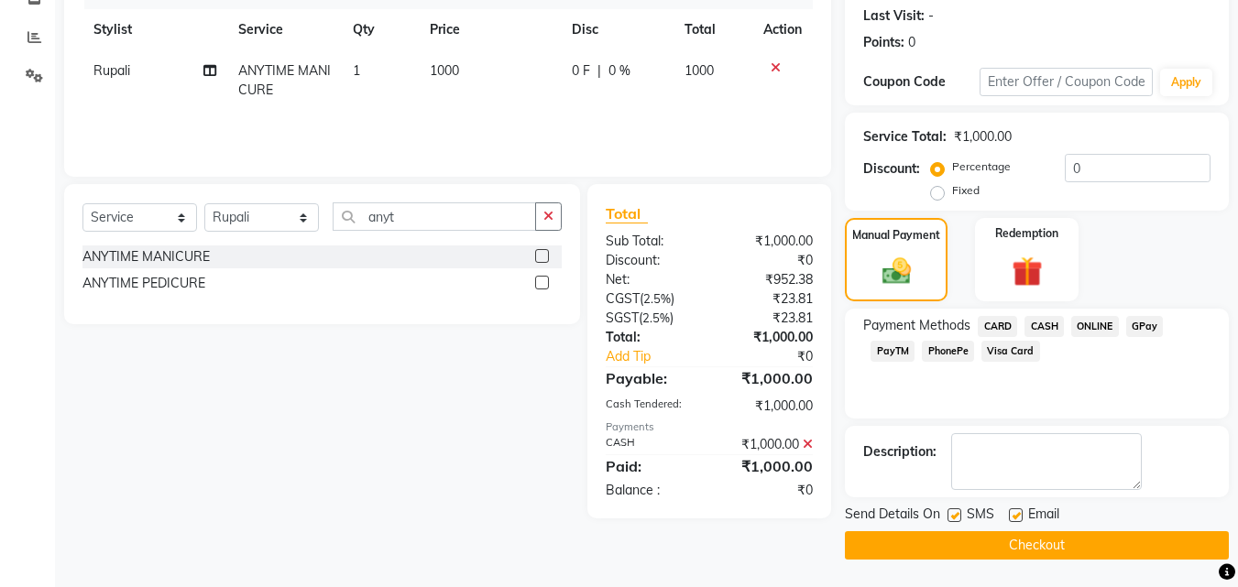
click at [1055, 550] on button "Checkout" at bounding box center [1037, 545] width 384 height 28
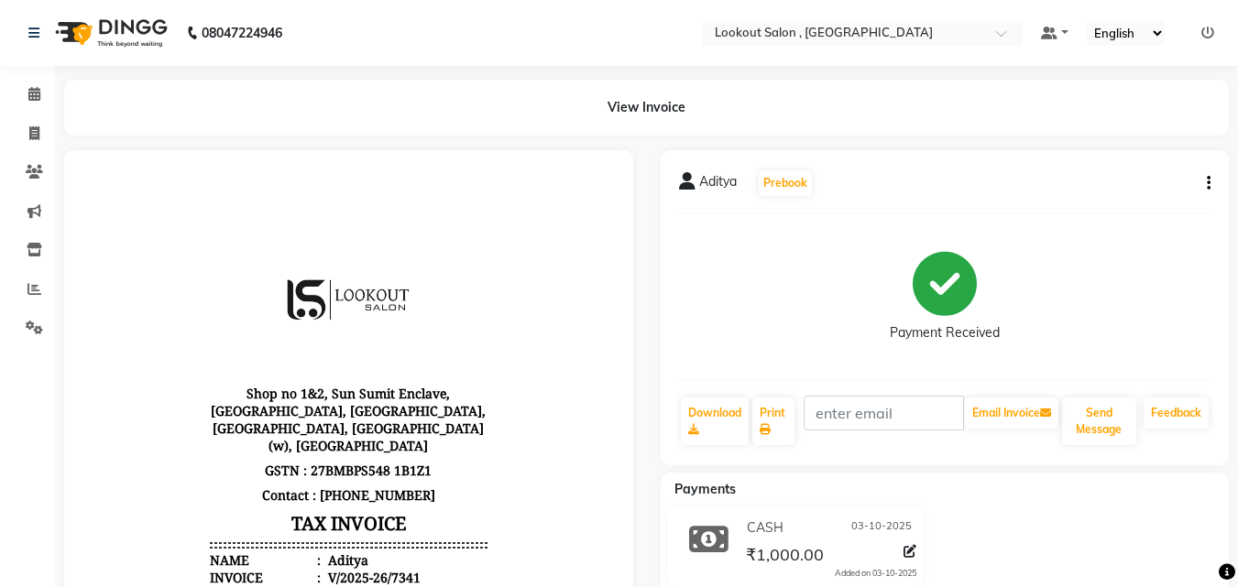
click at [158, 250] on body "Shop no 1&2, Sun Sumit Enclave, [GEOGRAPHIC_DATA], [GEOGRAPHIC_DATA], [GEOGRAPH…" at bounding box center [349, 548] width 518 height 745
click at [41, 124] on span at bounding box center [34, 134] width 32 height 21
select select "service"
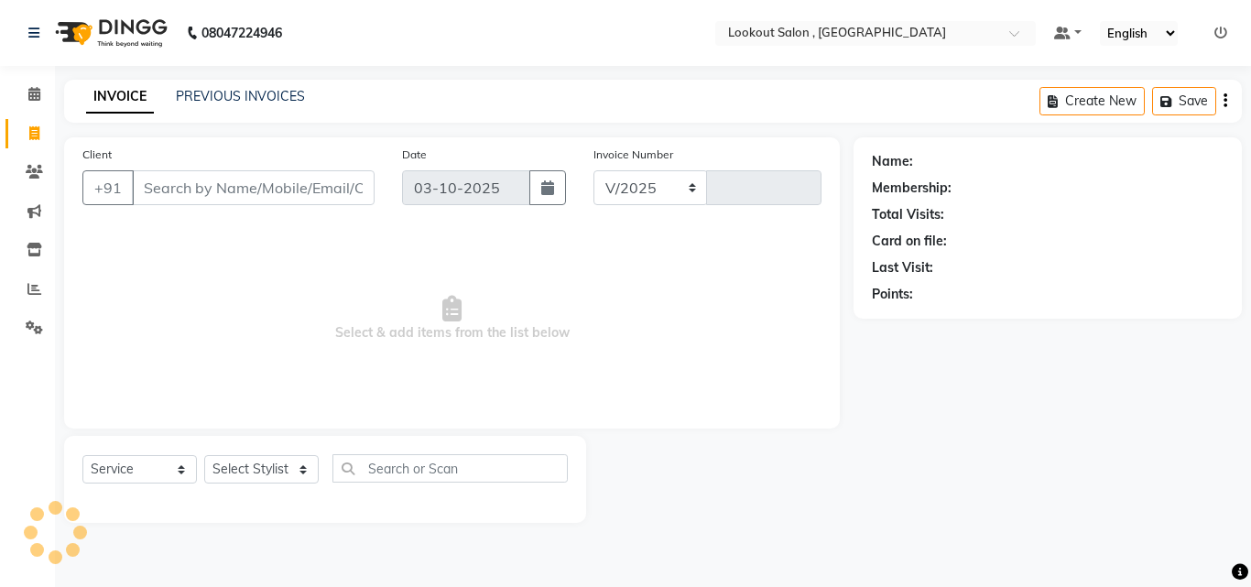
select select "151"
type input "7342"
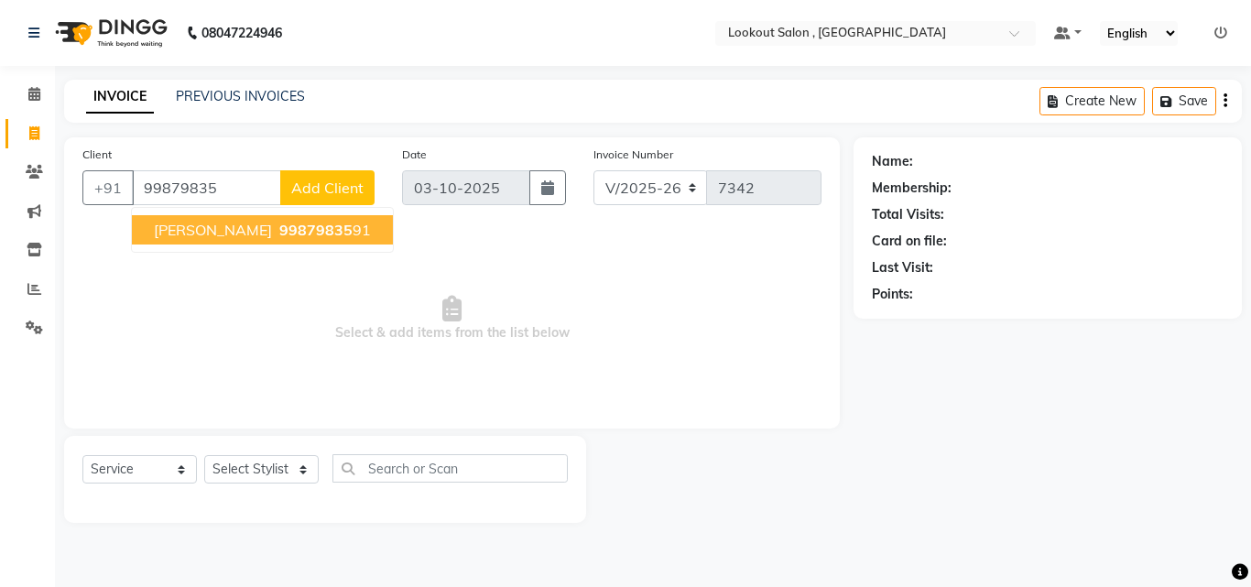
click at [279, 232] on span "99879835" at bounding box center [315, 230] width 73 height 18
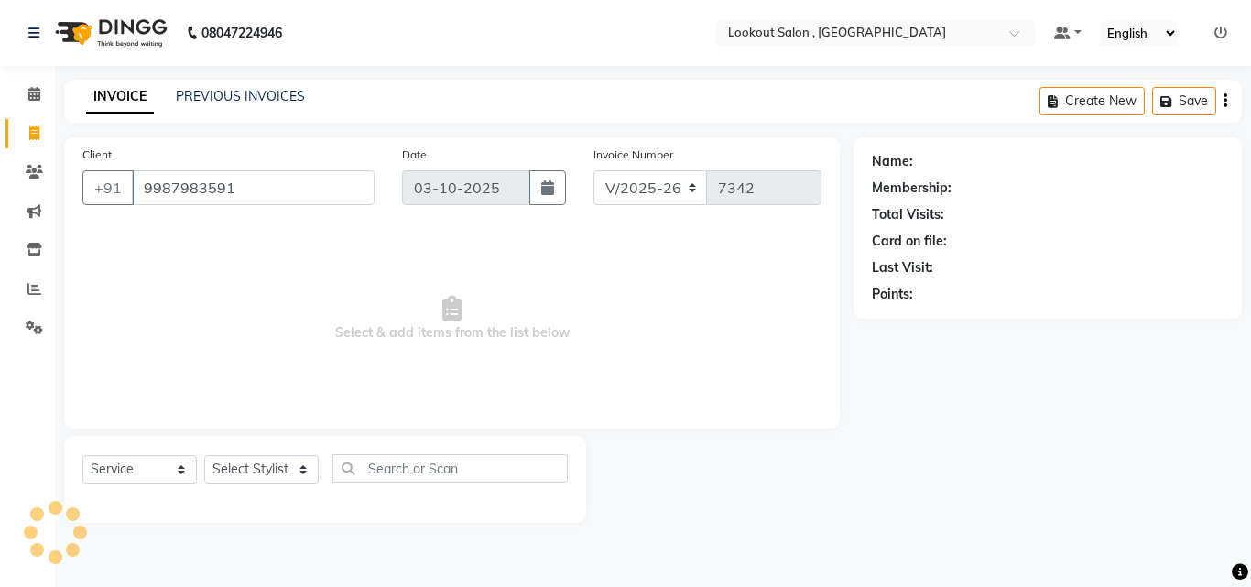
type input "9987983591"
select select "1: Object"
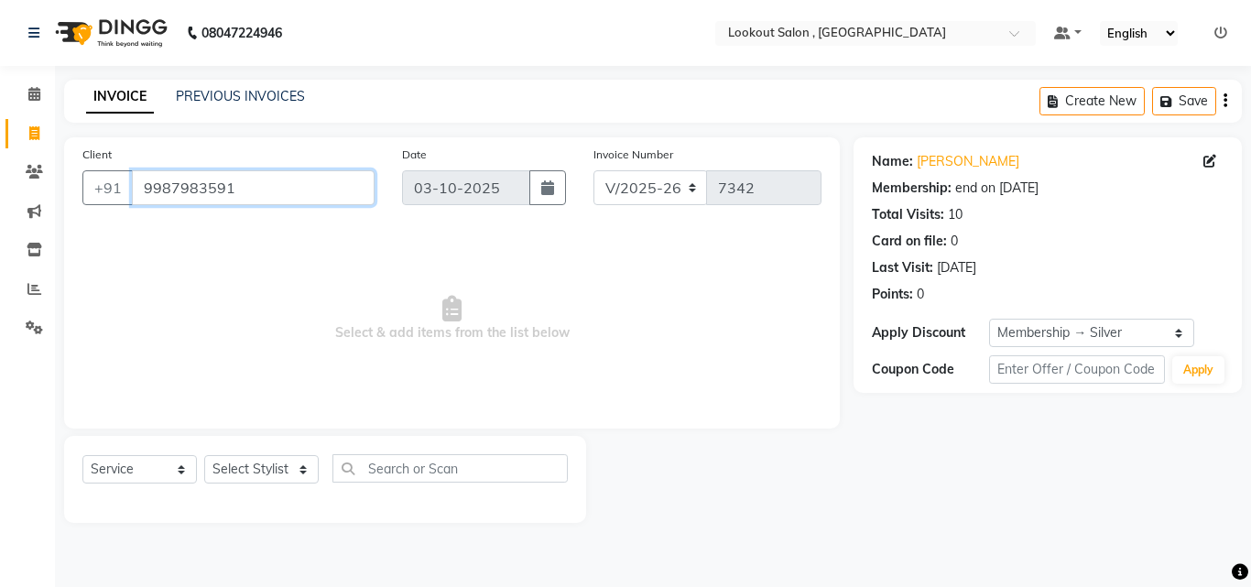
drag, startPoint x: 302, startPoint y: 183, endPoint x: 0, endPoint y: 122, distance: 308.5
click at [0, 122] on app-home "08047224946 Select Location × Lookout Salon , Chickoowadi Default Panel My Pane…" at bounding box center [625, 275] width 1251 height 551
click at [40, 162] on span at bounding box center [34, 172] width 32 height 21
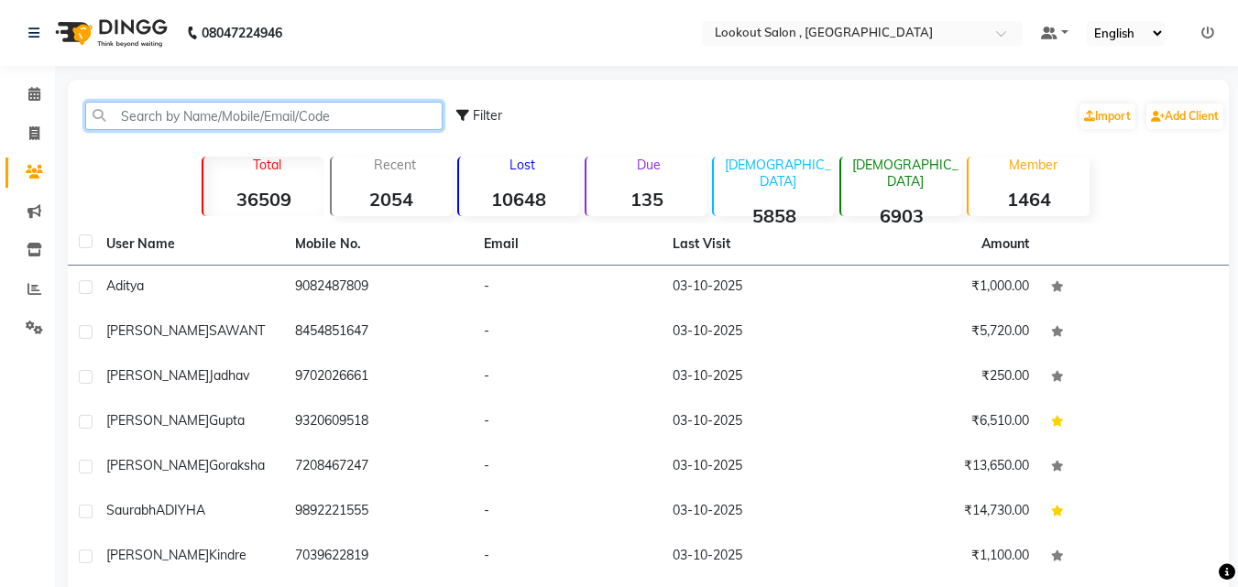
click at [100, 119] on input "text" at bounding box center [263, 116] width 357 height 28
paste input "9987983591"
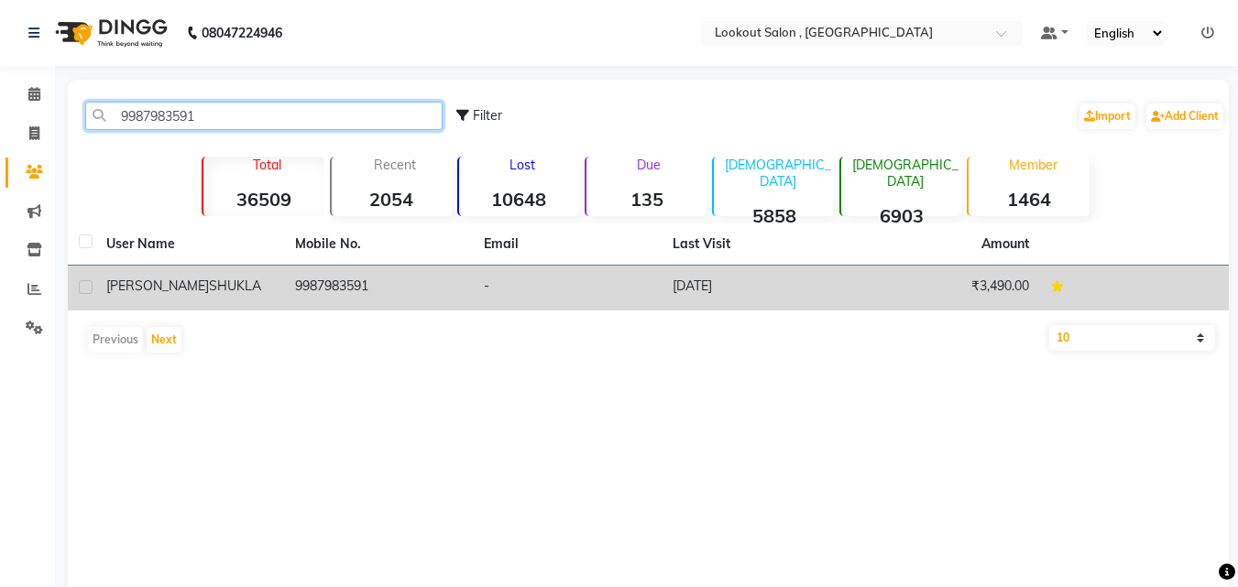
type input "9987983591"
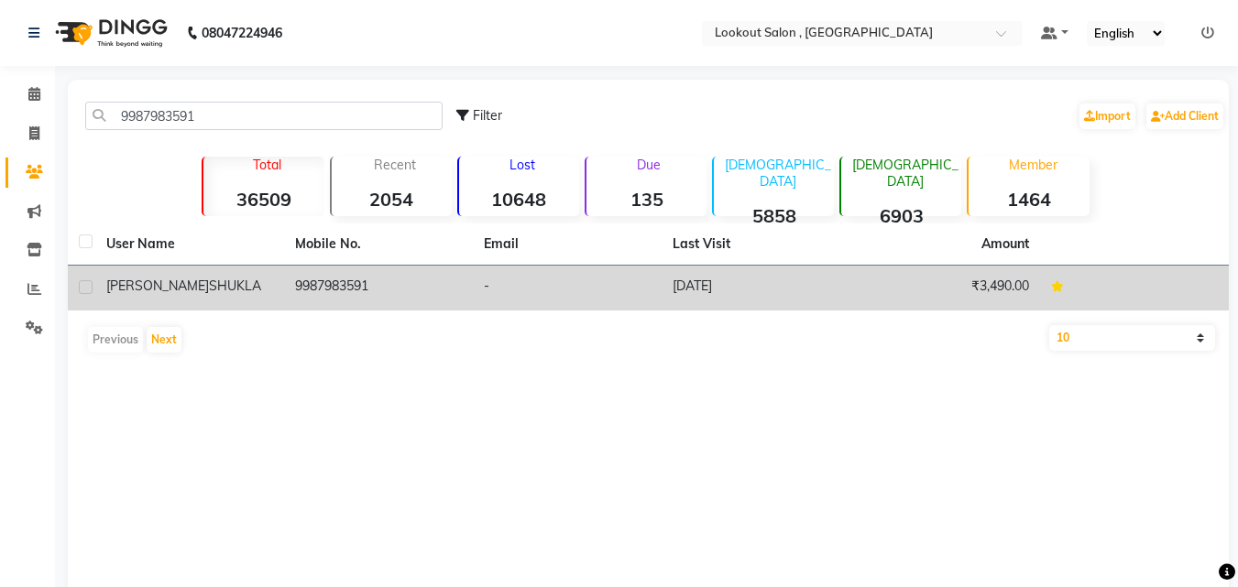
click at [316, 295] on td "9987983591" at bounding box center [378, 288] width 189 height 45
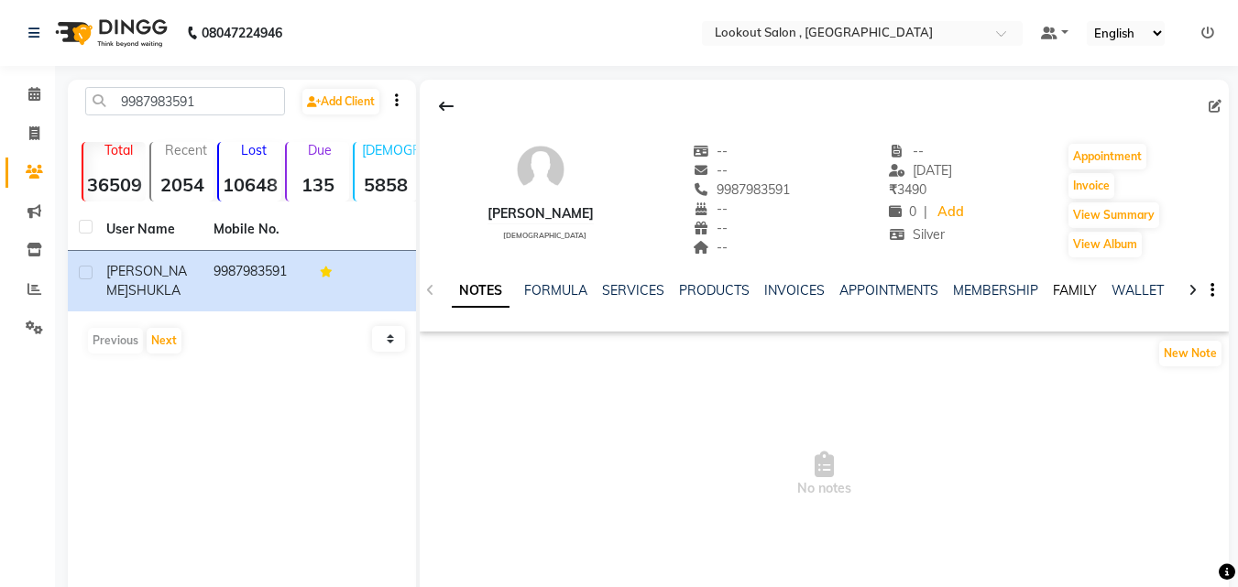
click at [1076, 293] on link "FAMILY" at bounding box center [1075, 290] width 44 height 16
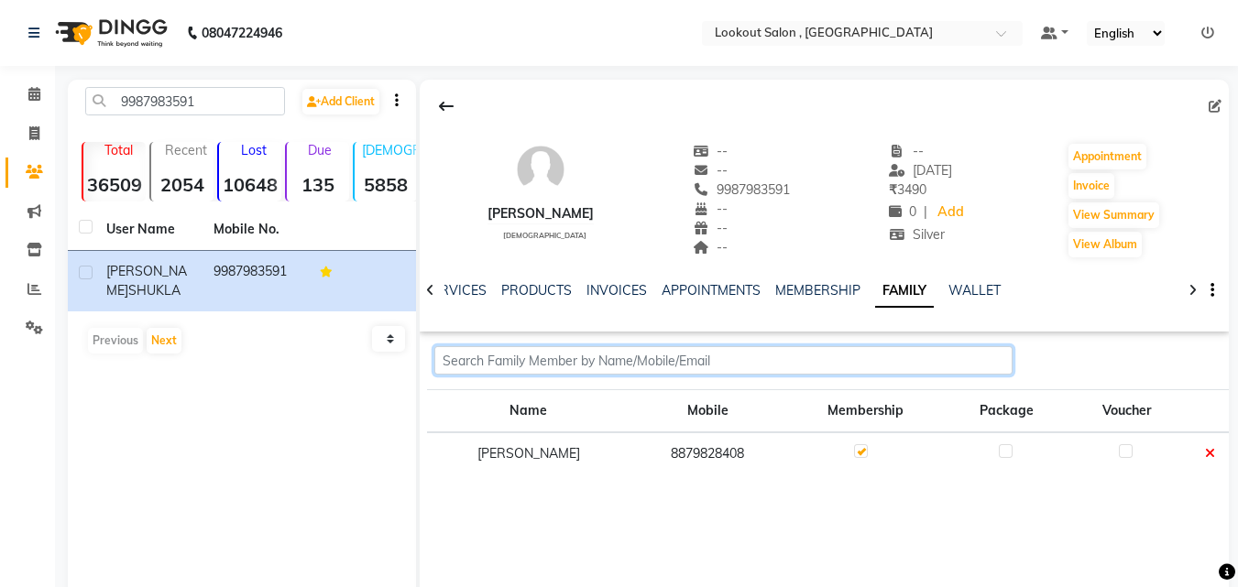
click at [619, 350] on input "text" at bounding box center [723, 360] width 578 height 28
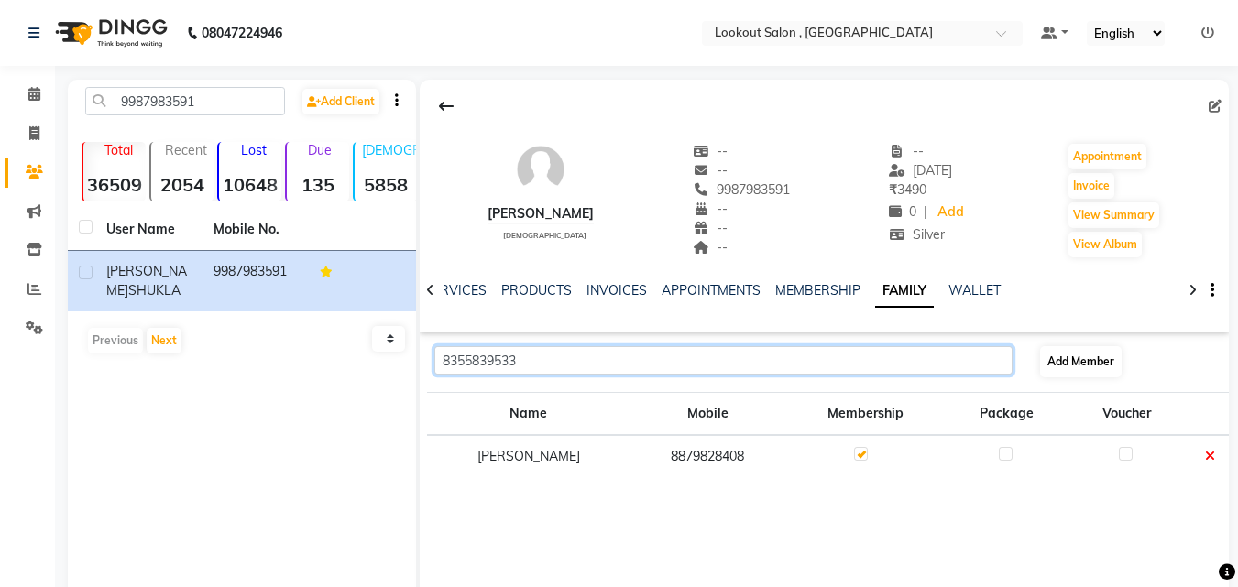
type input "8355839533"
click at [1086, 352] on button "Add Member" at bounding box center [1081, 361] width 82 height 31
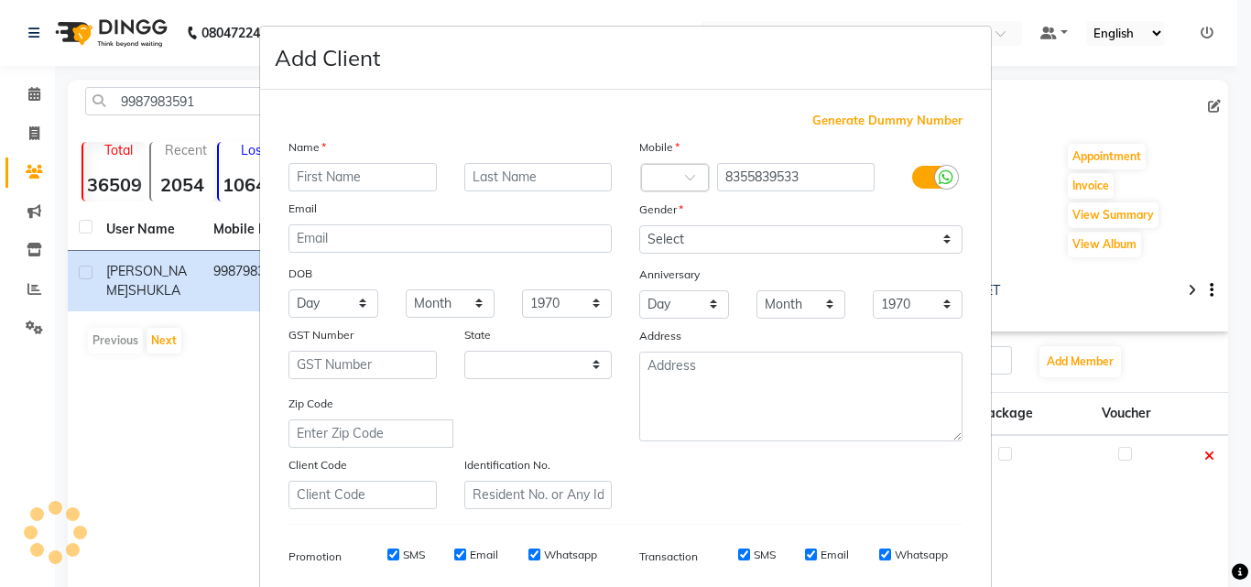
select select "22"
type input "[PERSON_NAME]"
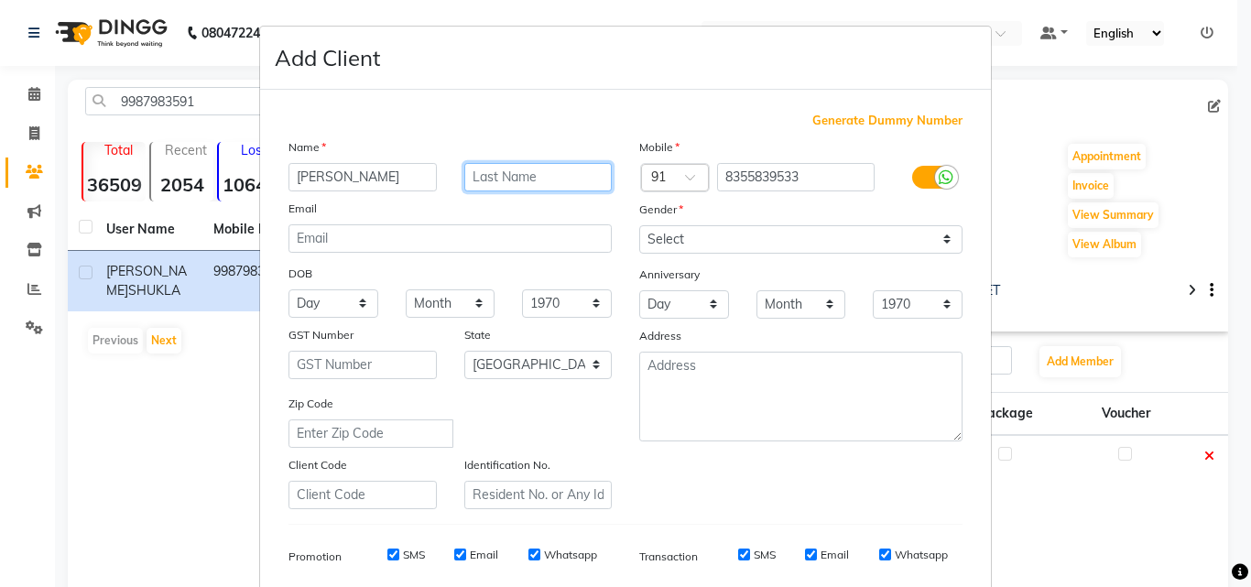
click at [508, 173] on input "text" at bounding box center [538, 177] width 148 height 28
type input "shukla"
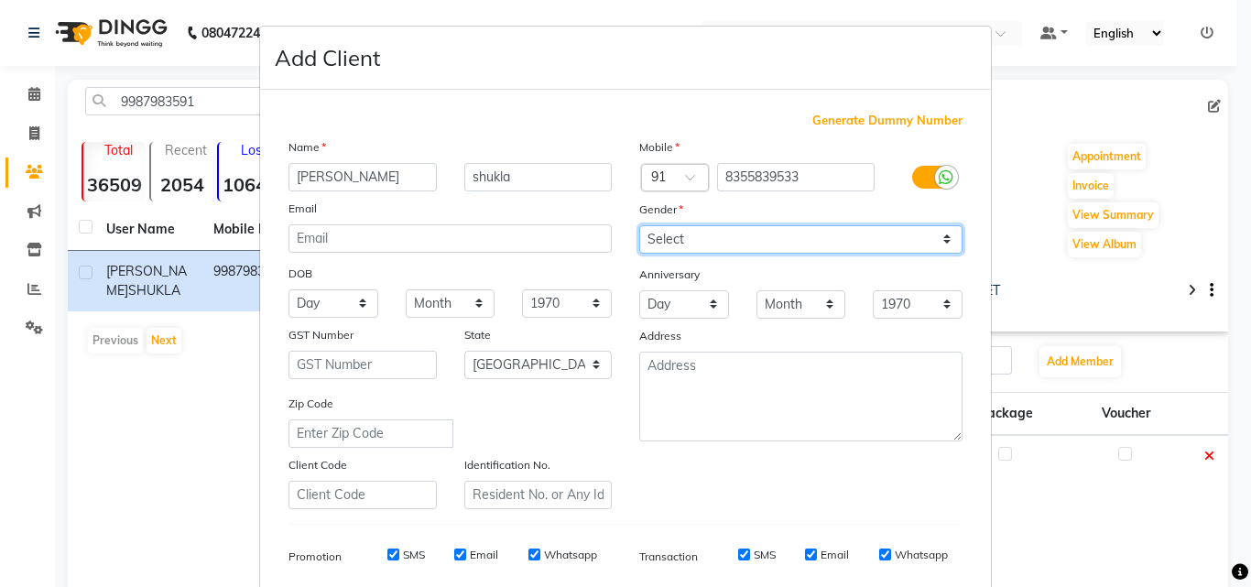
click at [659, 240] on select "Select [DEMOGRAPHIC_DATA] [DEMOGRAPHIC_DATA] Other Prefer Not To Say" at bounding box center [800, 239] width 323 height 28
select select "[DEMOGRAPHIC_DATA]"
click at [639, 225] on select "Select [DEMOGRAPHIC_DATA] [DEMOGRAPHIC_DATA] Other Prefer Not To Say" at bounding box center [800, 239] width 323 height 28
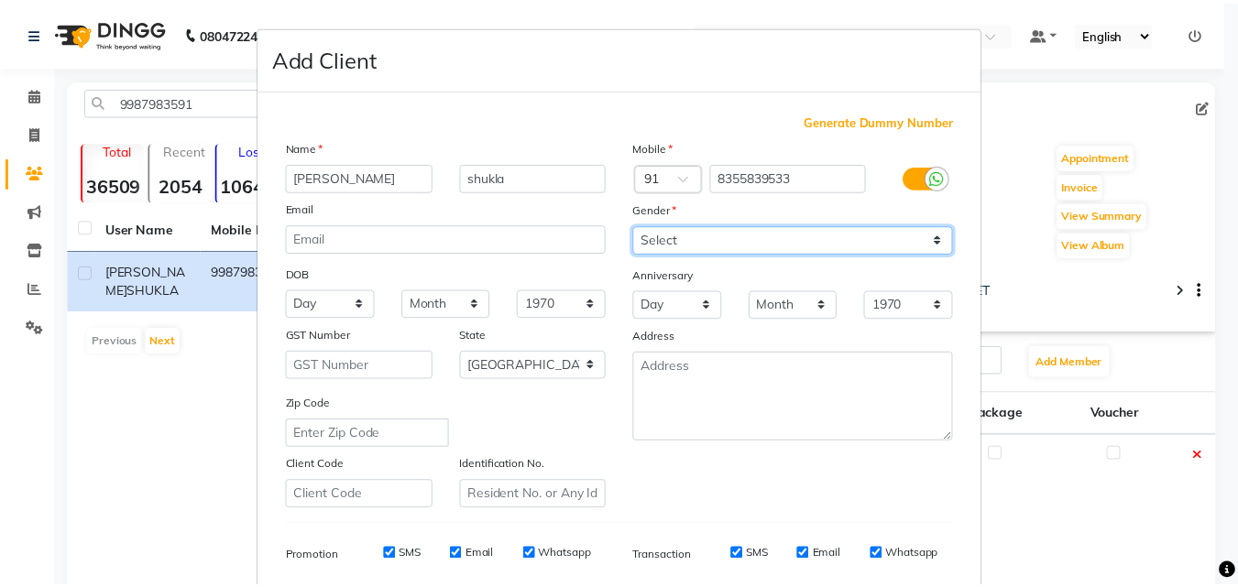
scroll to position [258, 0]
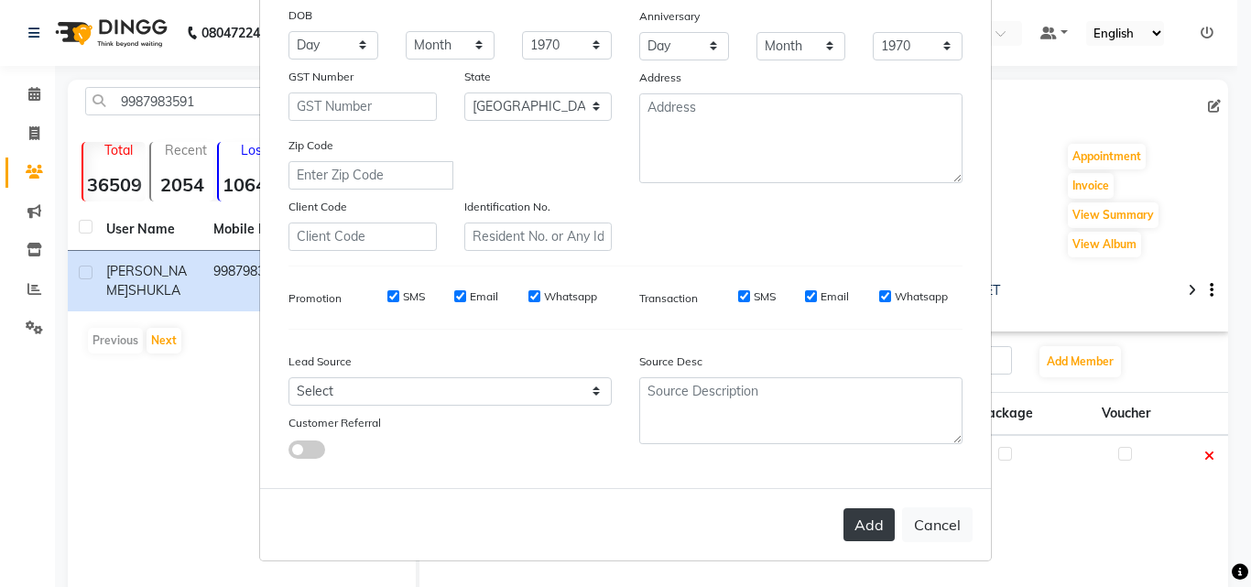
click at [844, 540] on button "Add" at bounding box center [869, 524] width 51 height 33
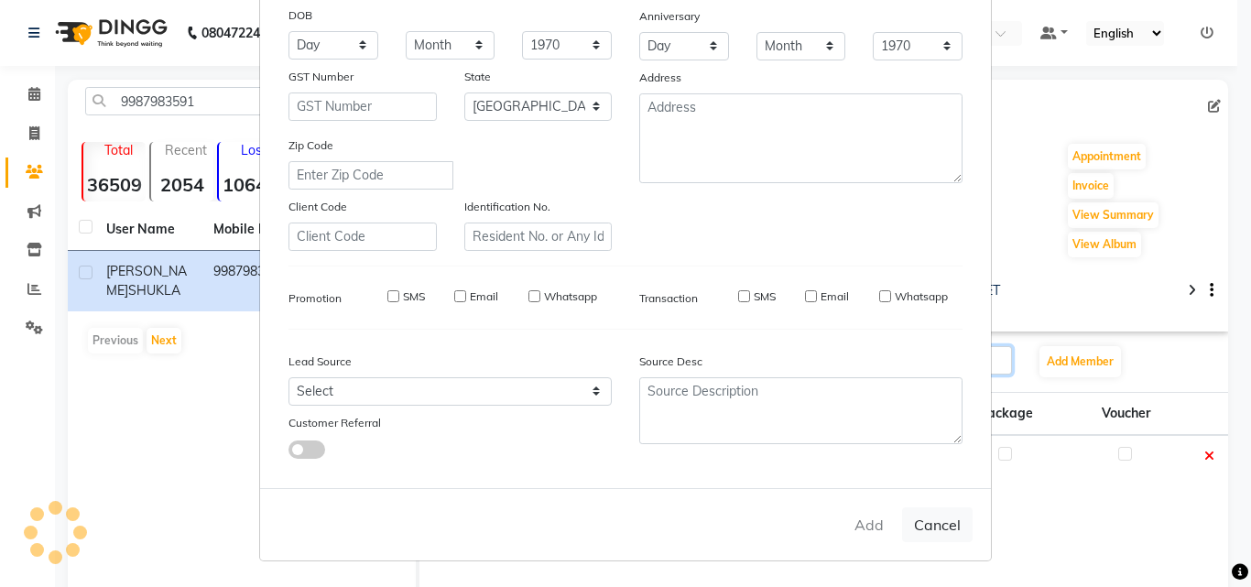
select select
select select "null"
select select
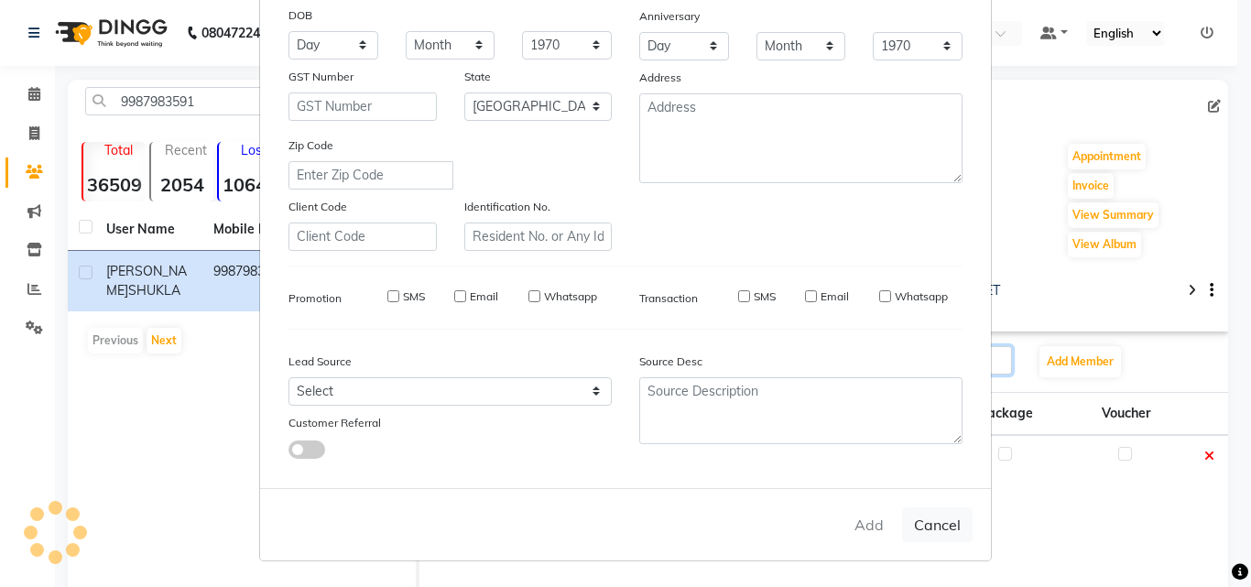
select select
checkbox input "false"
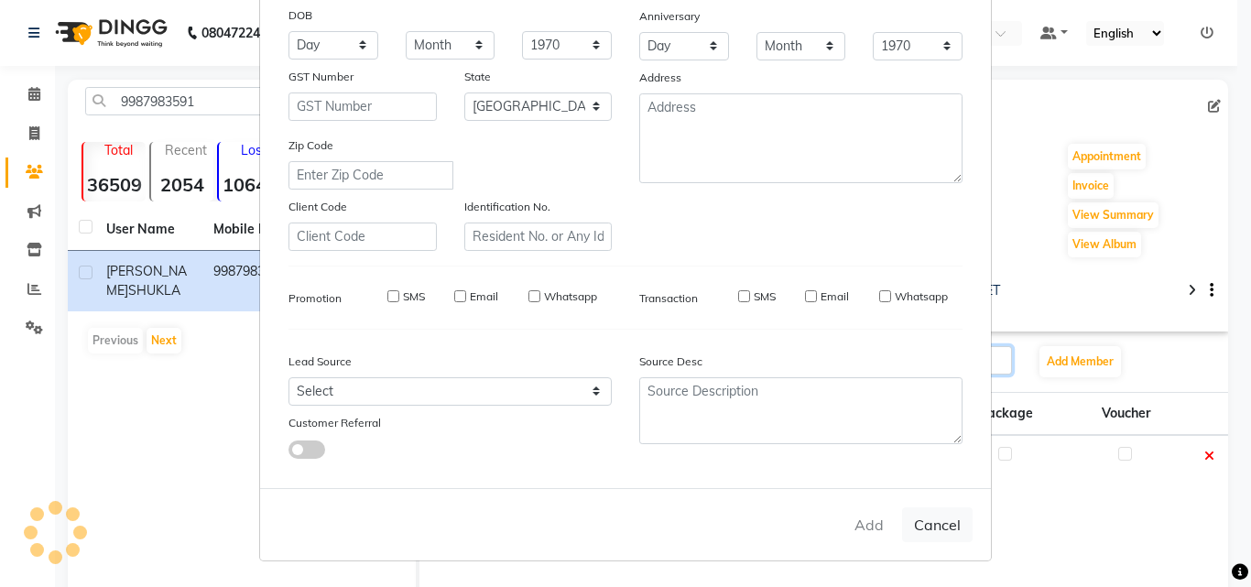
checkbox input "false"
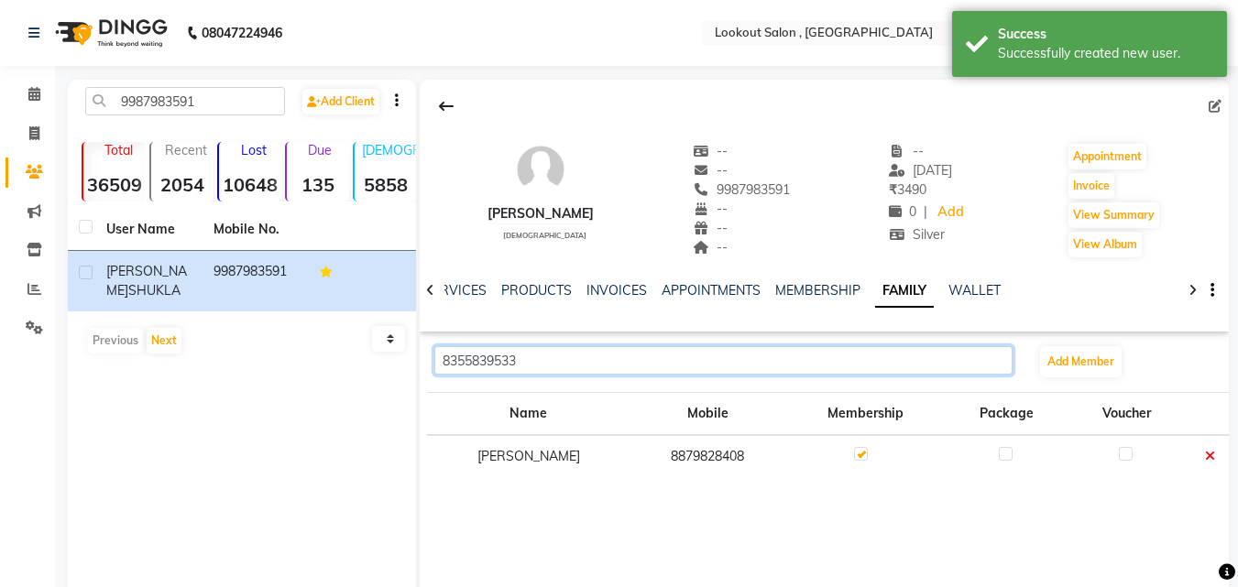
click at [575, 358] on input "8355839533" at bounding box center [723, 360] width 578 height 28
type input "8355839533"
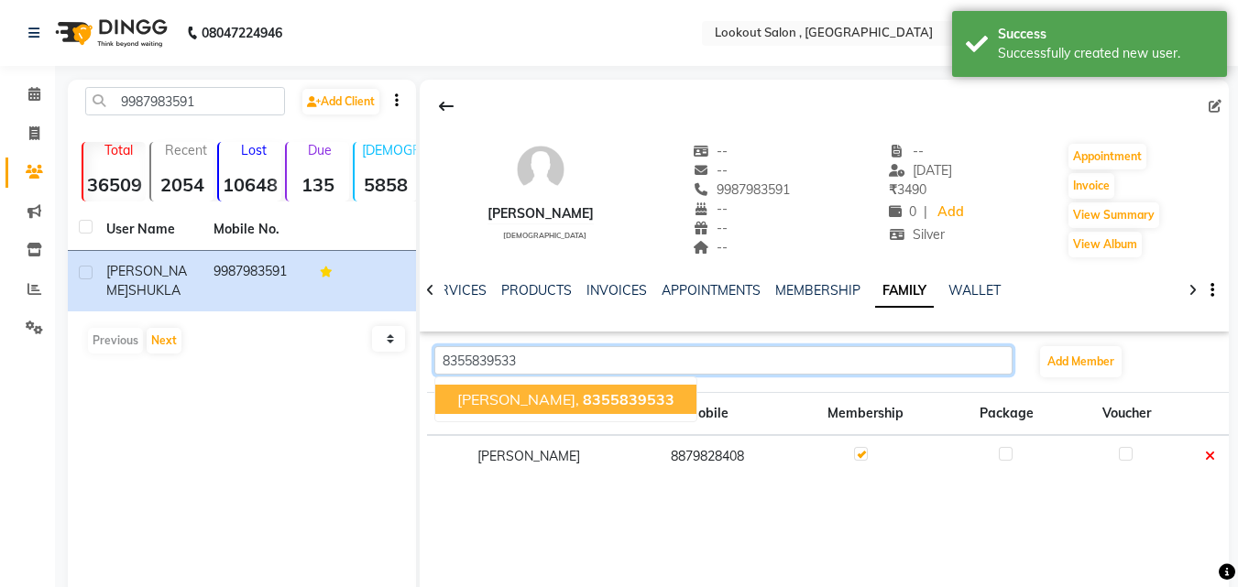
click at [509, 399] on span "[PERSON_NAME]," at bounding box center [518, 399] width 122 height 18
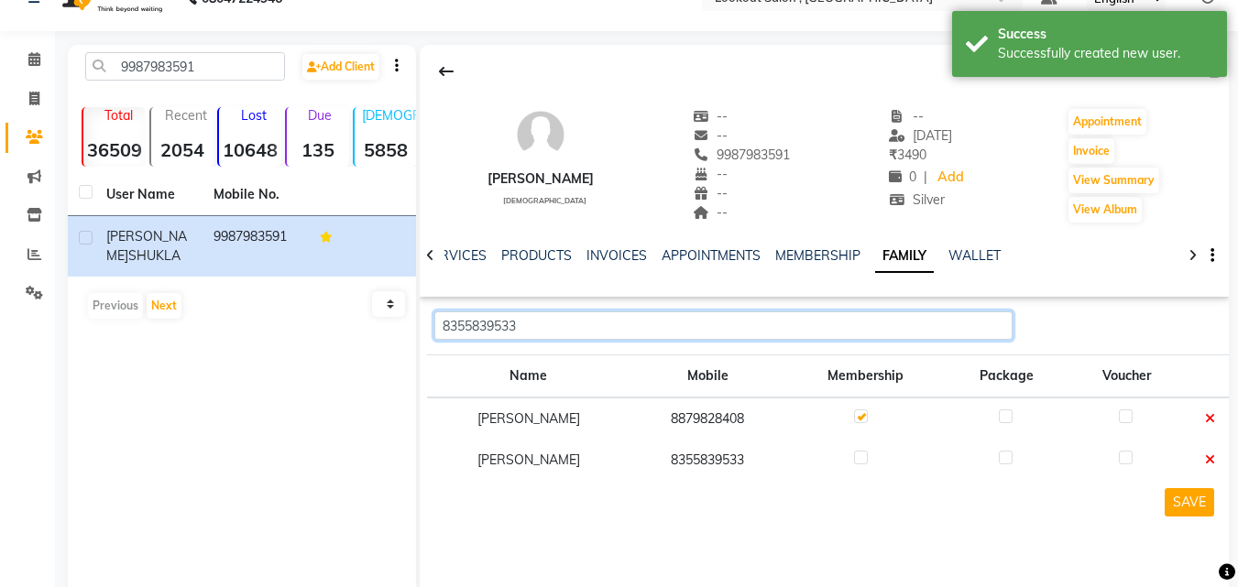
scroll to position [70, 0]
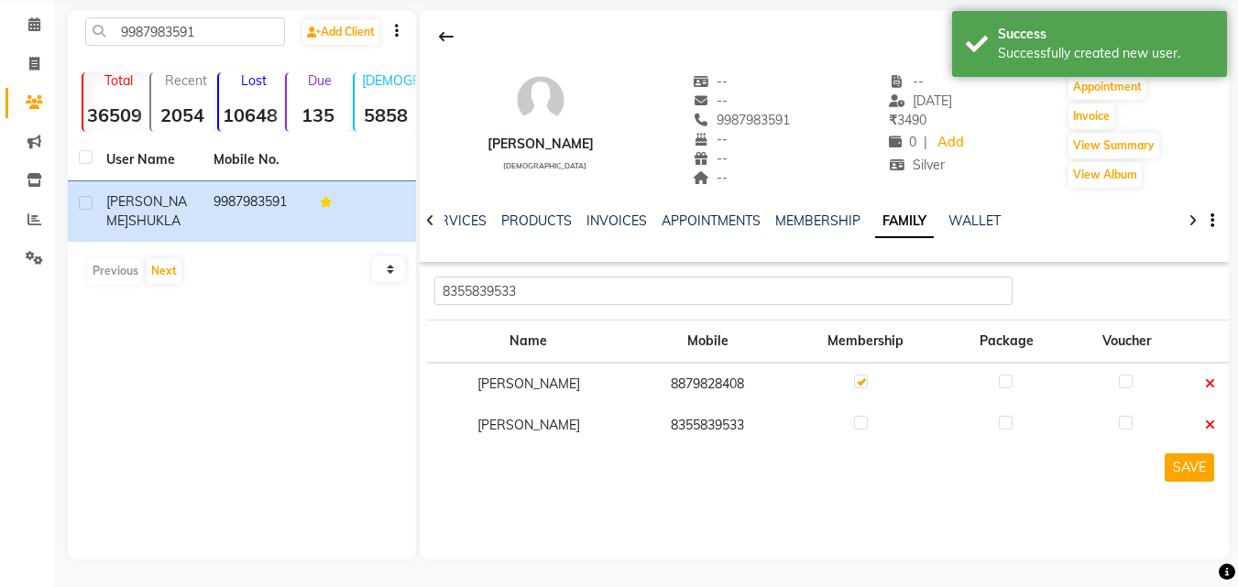
click at [854, 428] on label at bounding box center [861, 423] width 14 height 14
click at [854, 428] on input "checkbox" at bounding box center [860, 424] width 12 height 12
checkbox input "true"
click at [1170, 480] on button "SAVE" at bounding box center [1188, 467] width 49 height 28
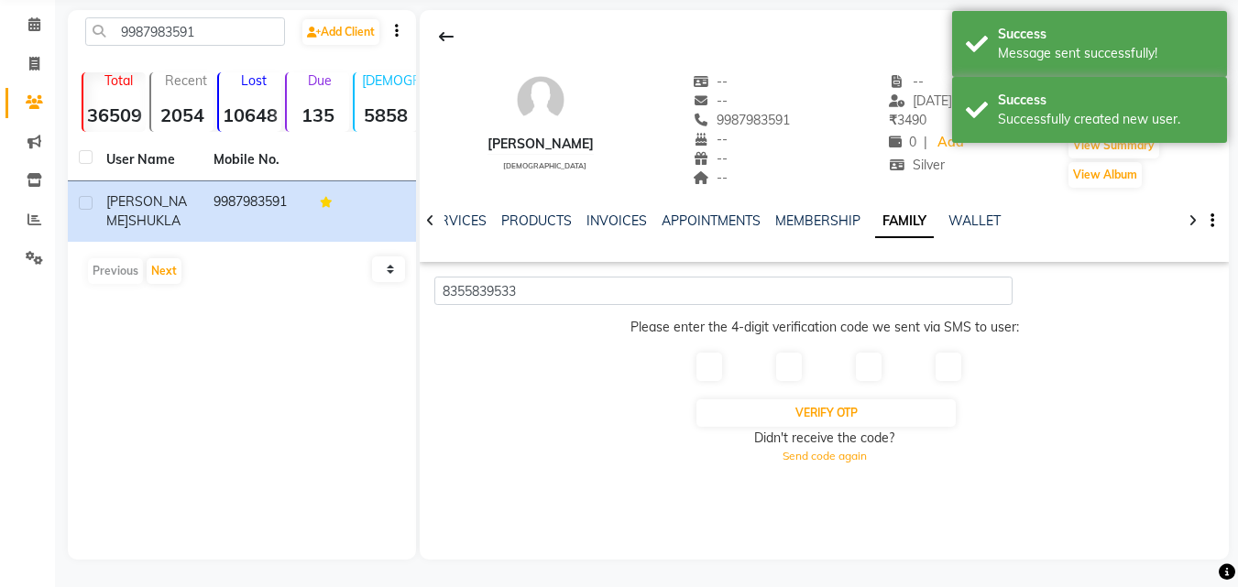
click at [715, 377] on input "text" at bounding box center [709, 367] width 26 height 28
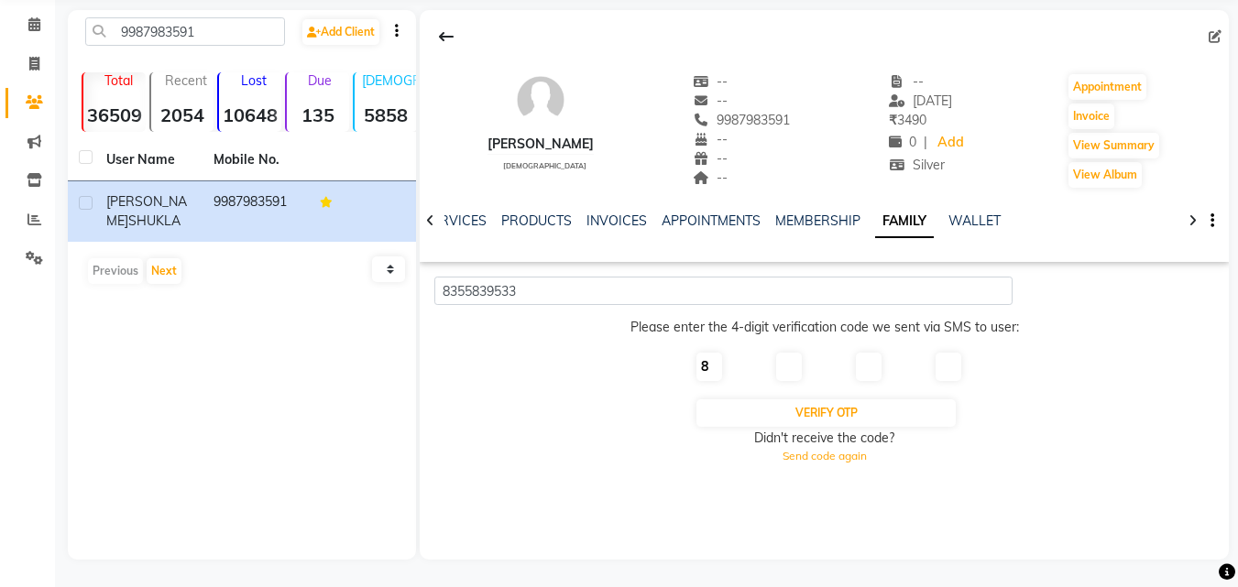
type input "8"
type input "0"
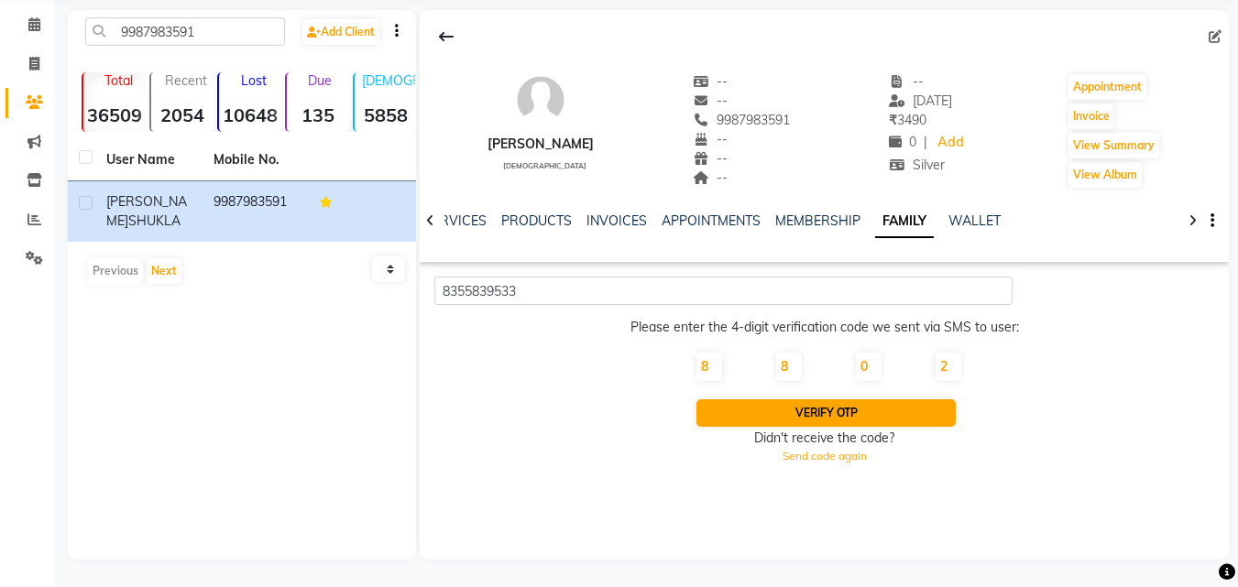
type input "2"
click at [774, 413] on button "Verify OTP" at bounding box center [825, 412] width 258 height 27
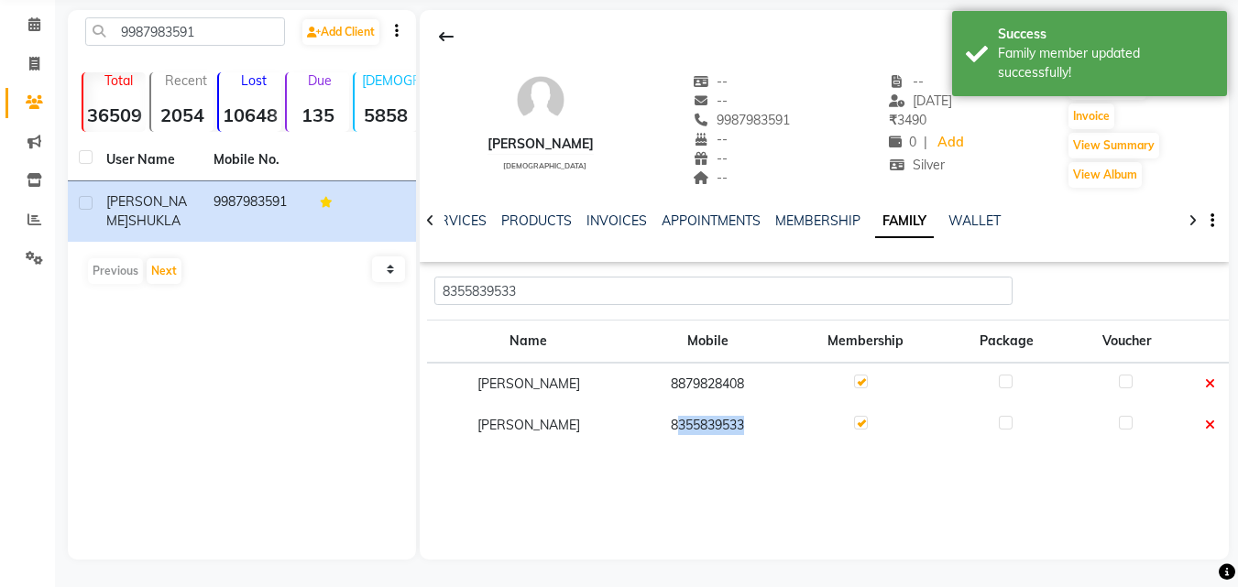
drag, startPoint x: 649, startPoint y: 428, endPoint x: 738, endPoint y: 433, distance: 89.9
click at [738, 433] on td "8355839533" at bounding box center [707, 425] width 155 height 41
copy td "355839533"
click at [27, 62] on span at bounding box center [34, 64] width 32 height 21
select select "service"
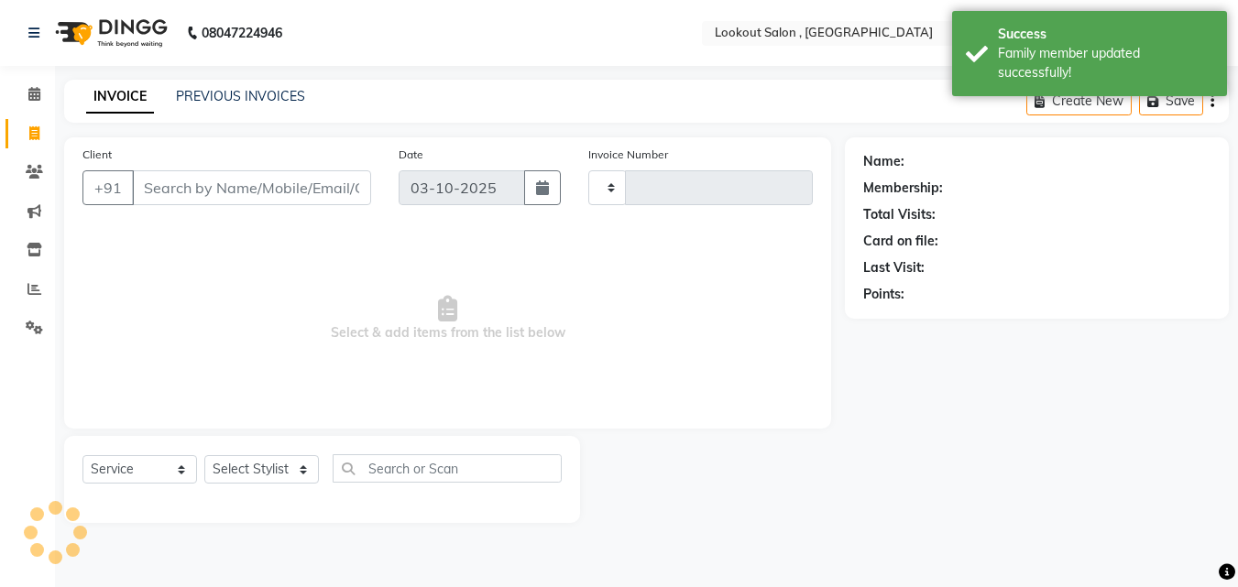
type input "7342"
select select "151"
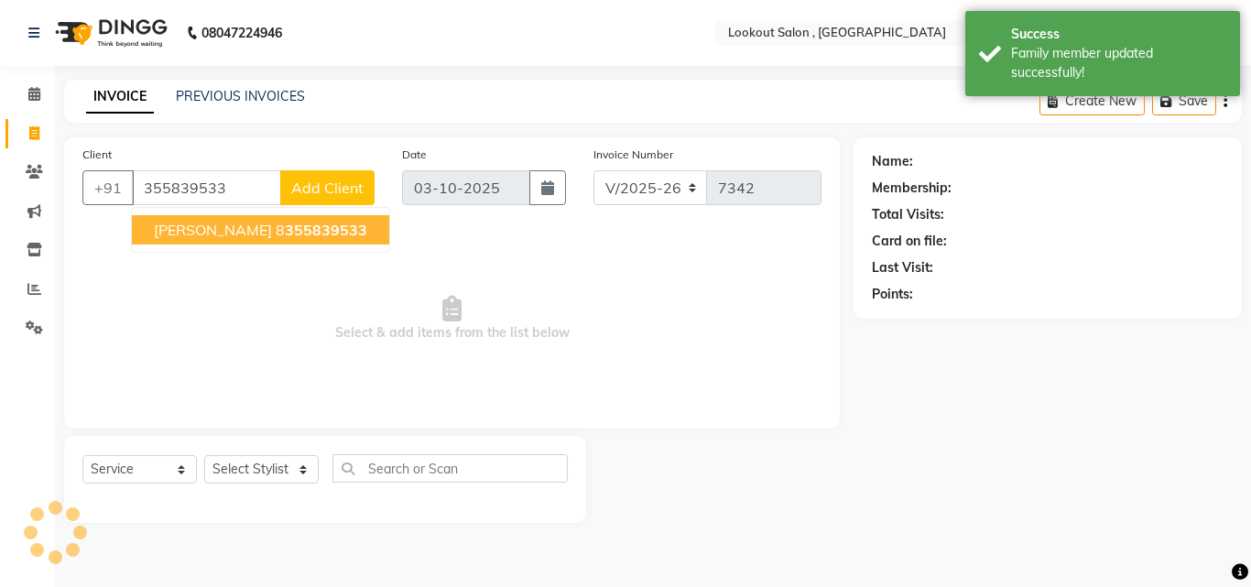
click at [140, 177] on input "355839533" at bounding box center [206, 187] width 149 height 35
click at [184, 227] on span "[PERSON_NAME]" at bounding box center [213, 230] width 118 height 18
type input "8355839533"
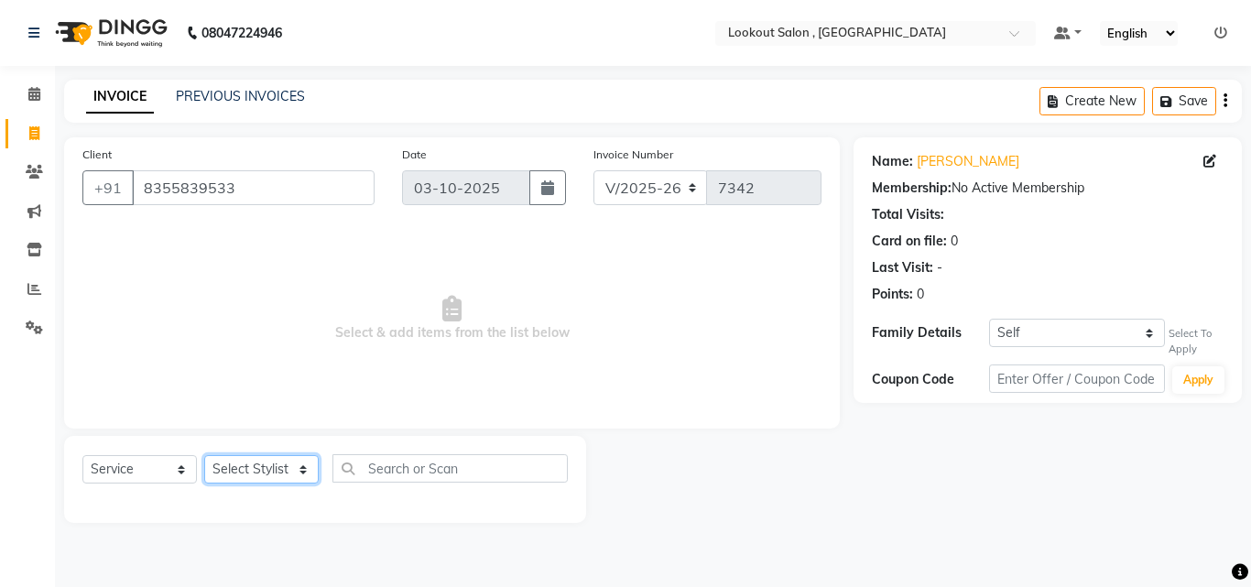
click at [276, 467] on select "Select Stylist [PERSON_NAME] [PERSON_NAME] [PERSON_NAME] [PERSON_NAME] [PERSON_…" at bounding box center [261, 469] width 115 height 28
select select "7174"
click at [204, 455] on select "Select Stylist [PERSON_NAME] [PERSON_NAME] [PERSON_NAME] [PERSON_NAME] [PERSON_…" at bounding box center [261, 469] width 115 height 28
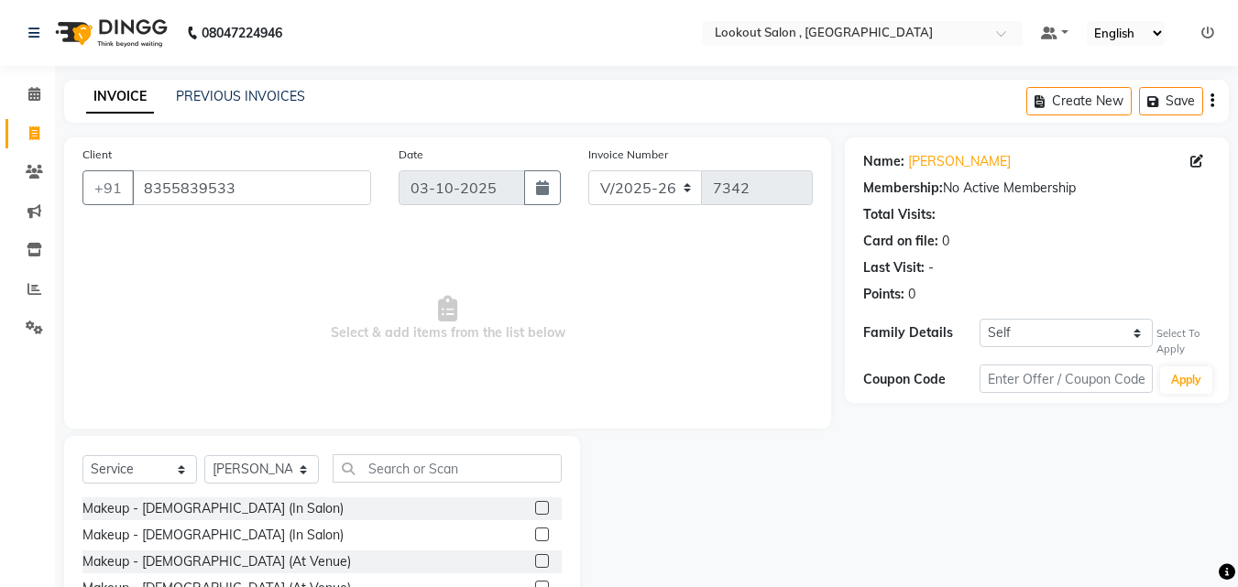
click at [401, 452] on div "Select Service Product Membership Package Voucher Prepaid Gift Card Select Styl…" at bounding box center [322, 571] width 516 height 270
click at [425, 476] on input "text" at bounding box center [447, 468] width 229 height 28
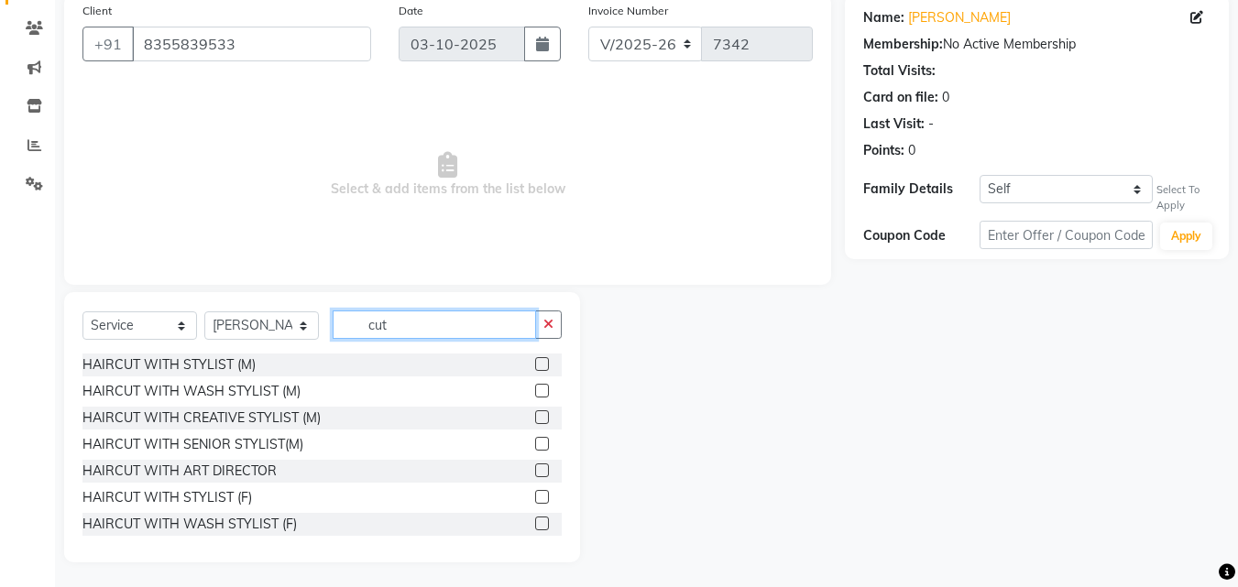
scroll to position [147, 0]
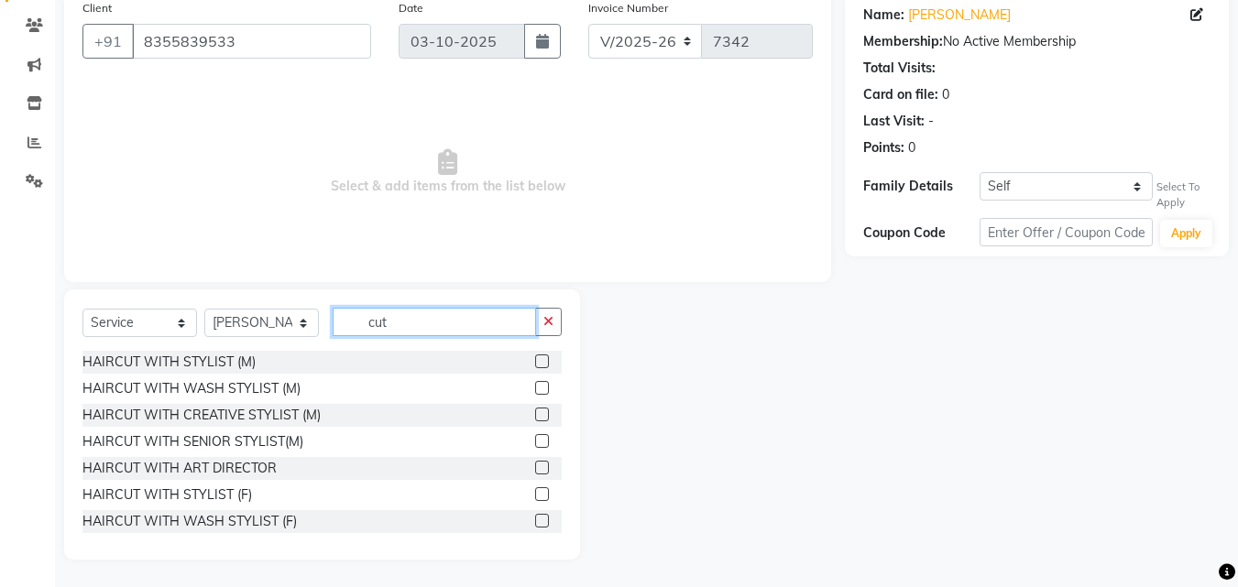
type input "cut"
click at [535, 500] on div at bounding box center [541, 496] width 12 height 19
click at [535, 498] on label at bounding box center [542, 494] width 14 height 14
click at [535, 498] on input "checkbox" at bounding box center [541, 495] width 12 height 12
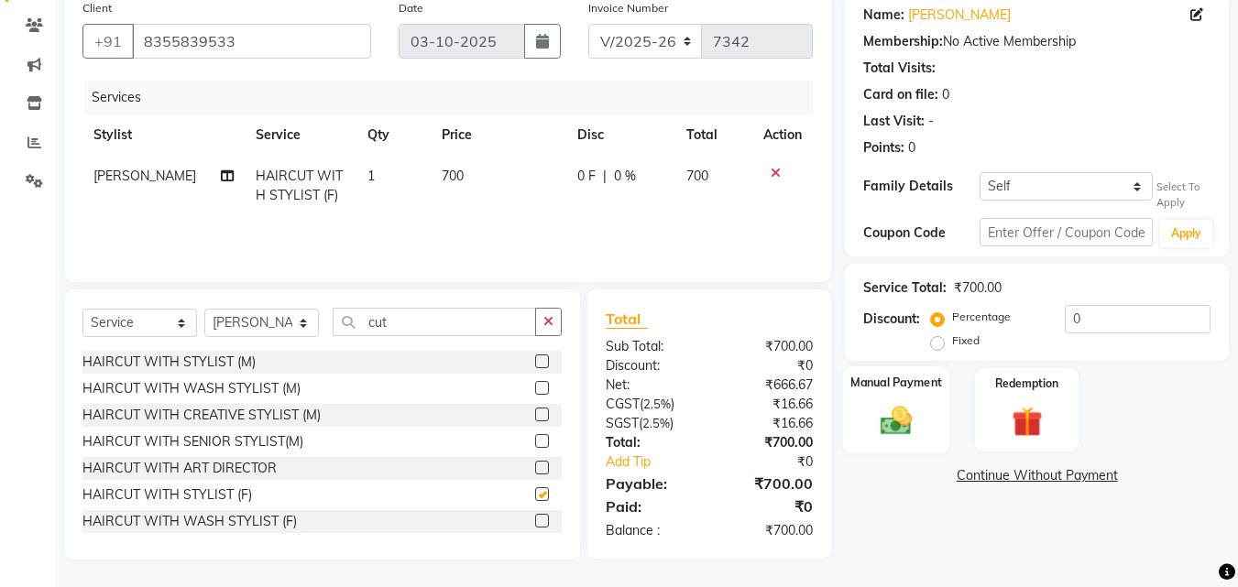
checkbox input "false"
click at [895, 406] on img at bounding box center [895, 421] width 51 height 37
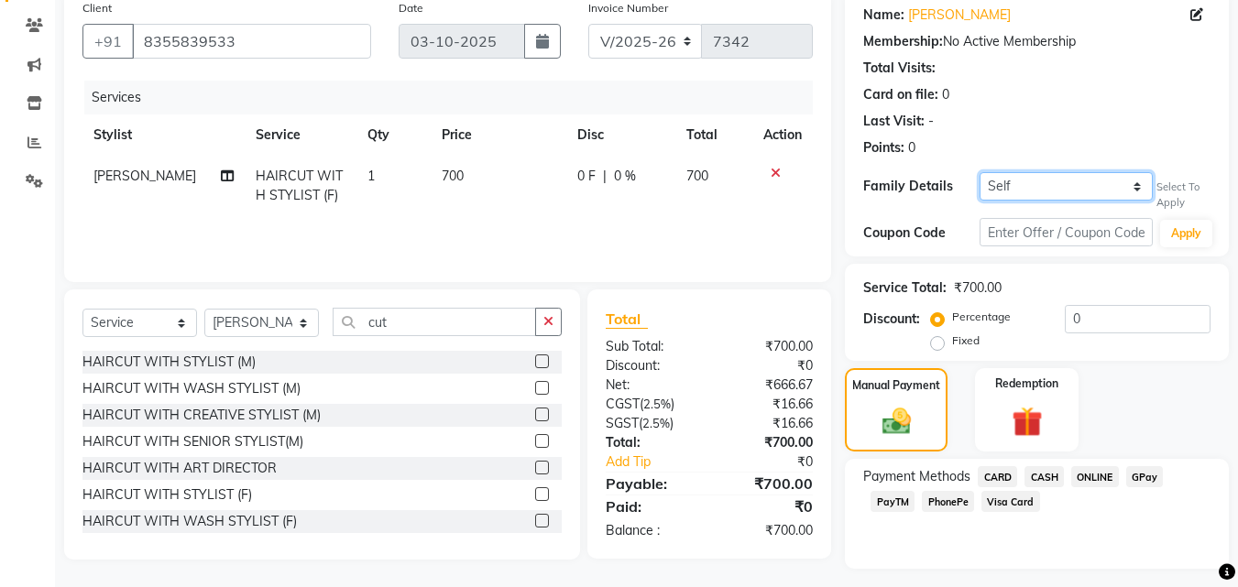
click at [1064, 185] on select "Self [PERSON_NAME]" at bounding box center [1065, 186] width 173 height 28
select select "1189362"
click at [979, 172] on select "Self [PERSON_NAME]" at bounding box center [1065, 186] width 173 height 28
type input "20"
select select "1: Object"
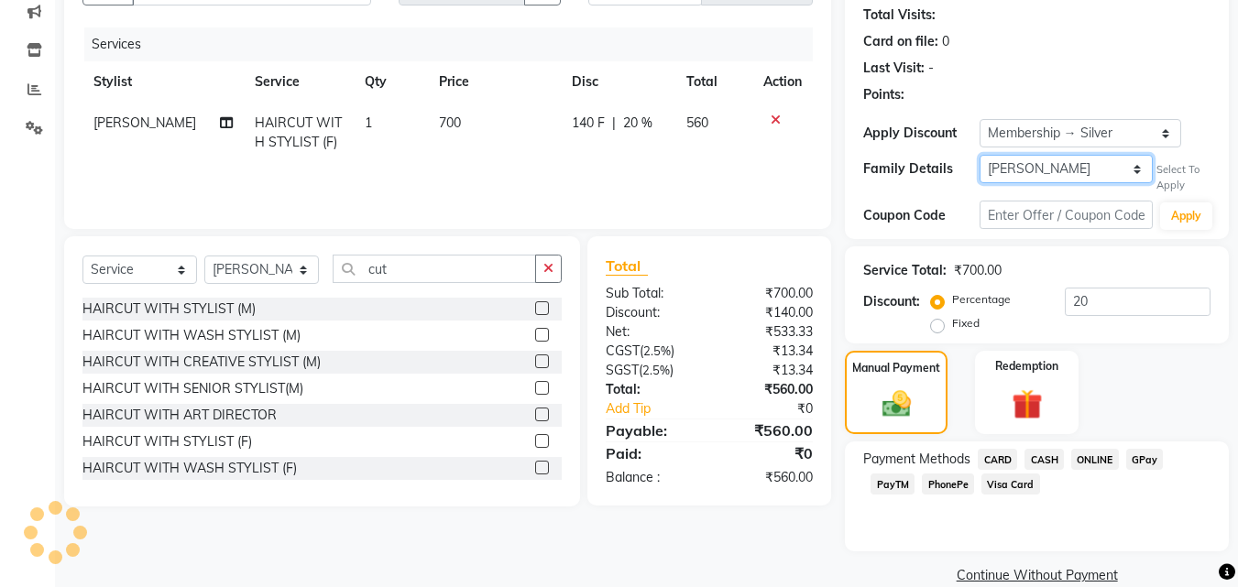
scroll to position [229, 0]
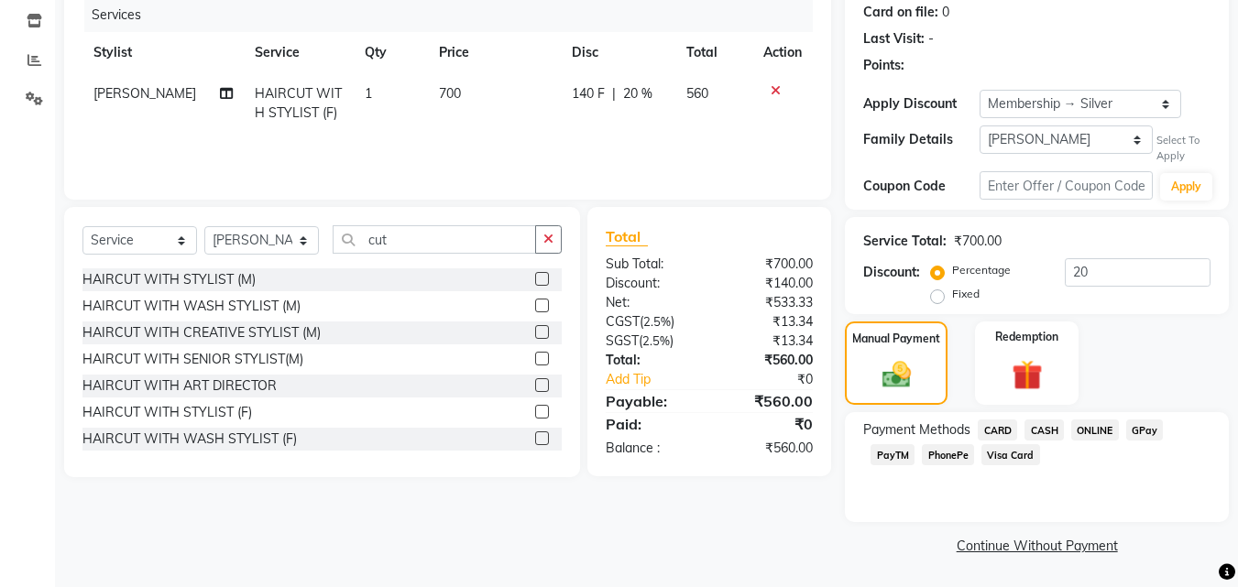
click at [1038, 422] on span "CASH" at bounding box center [1043, 430] width 39 height 21
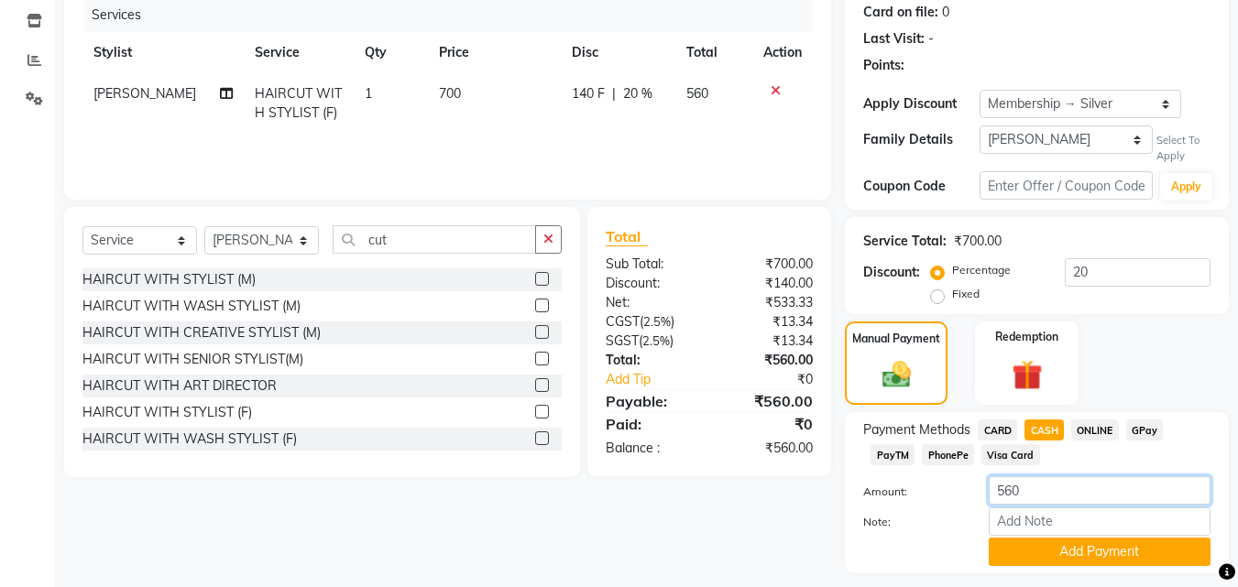
click at [1013, 501] on input "560" at bounding box center [1099, 490] width 222 height 28
type input "500"
click at [1061, 554] on button "Add Payment" at bounding box center [1099, 552] width 222 height 28
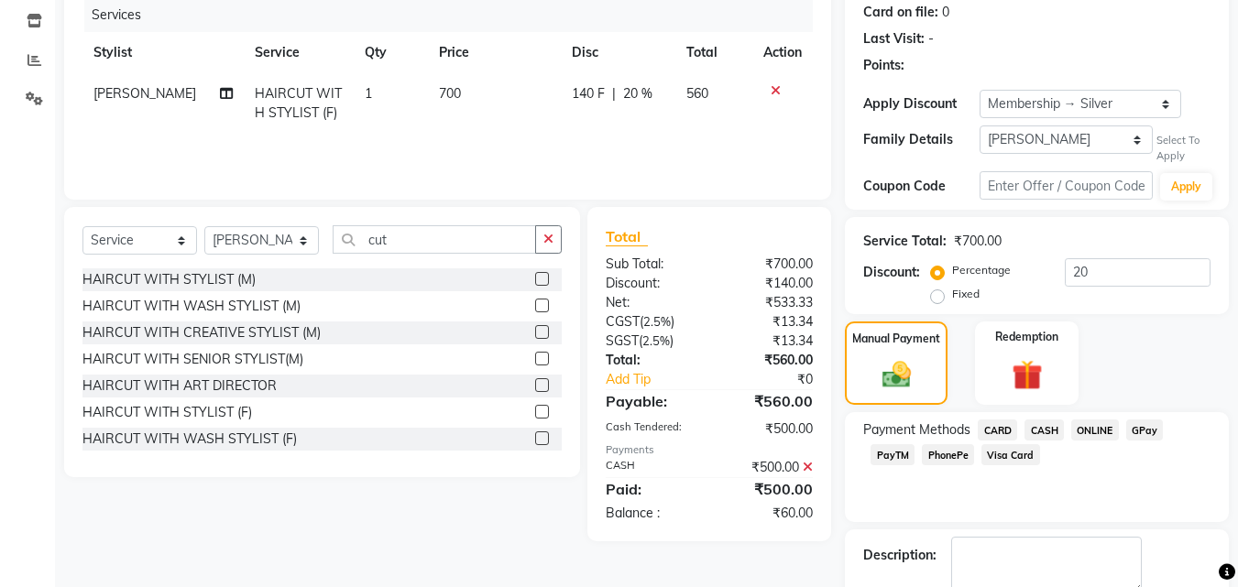
click at [1135, 432] on span "GPay" at bounding box center [1145, 430] width 38 height 21
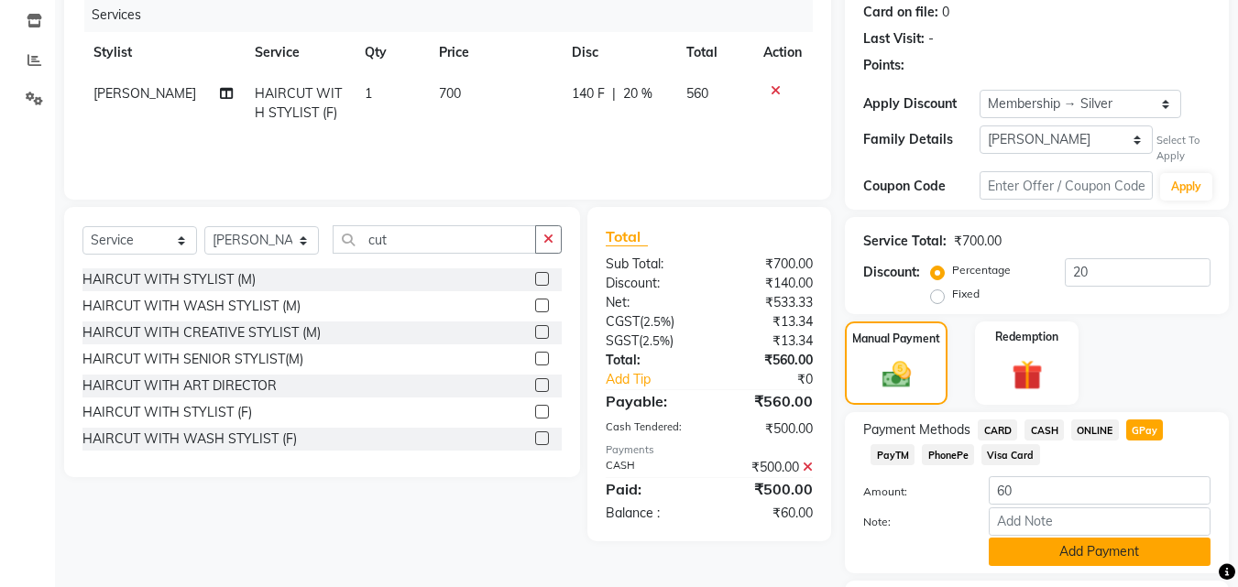
click at [1065, 549] on button "Add Payment" at bounding box center [1099, 552] width 222 height 28
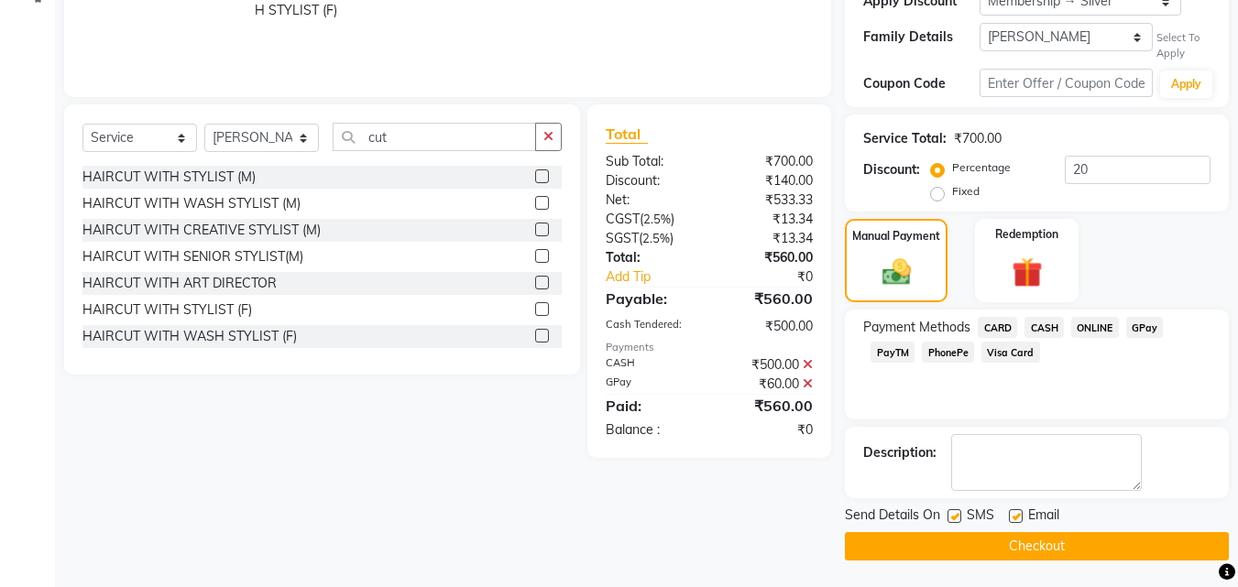
scroll to position [333, 0]
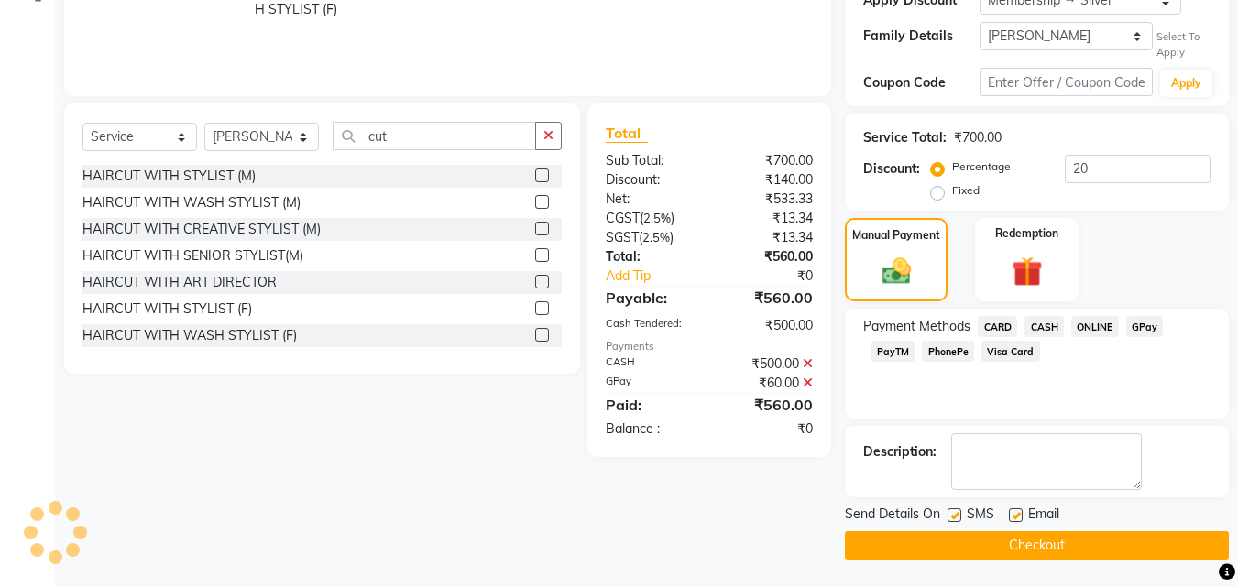
click at [1066, 540] on button "Checkout" at bounding box center [1037, 545] width 384 height 28
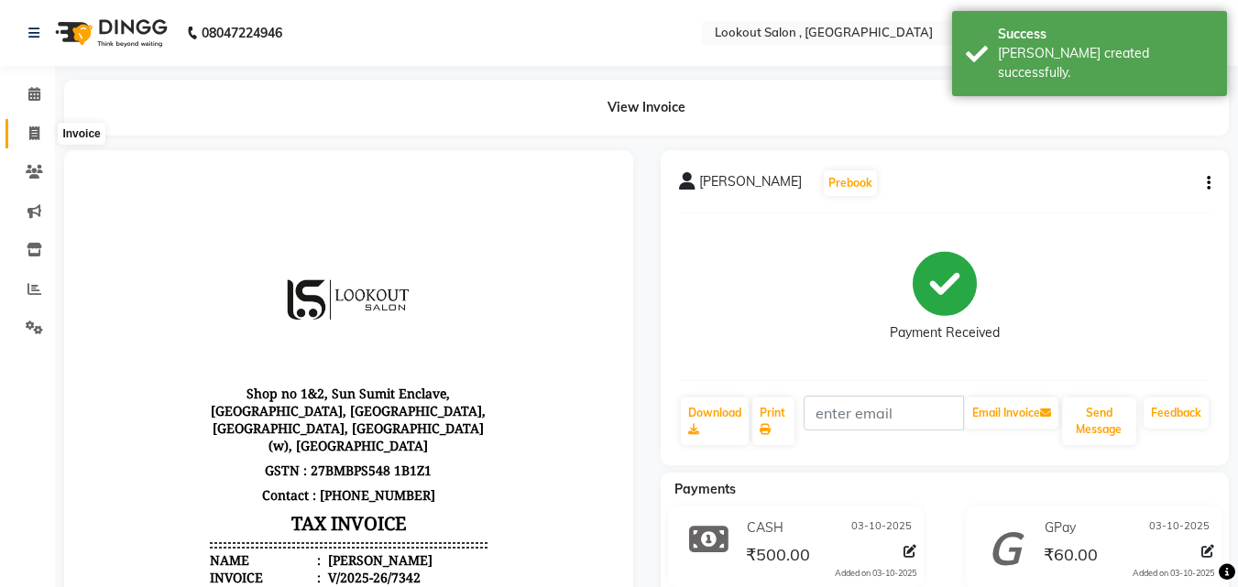
click at [36, 132] on icon at bounding box center [34, 133] width 10 height 14
select select "151"
select select "service"
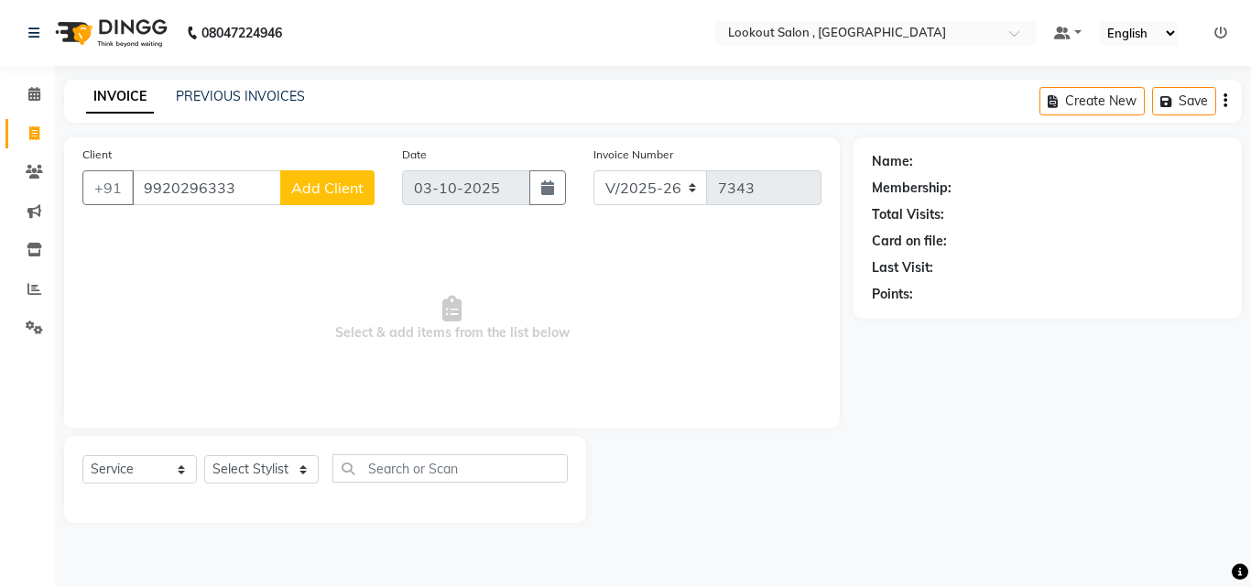
type input "9920296333"
click at [344, 174] on button "Add Client" at bounding box center [327, 187] width 94 height 35
select select "22"
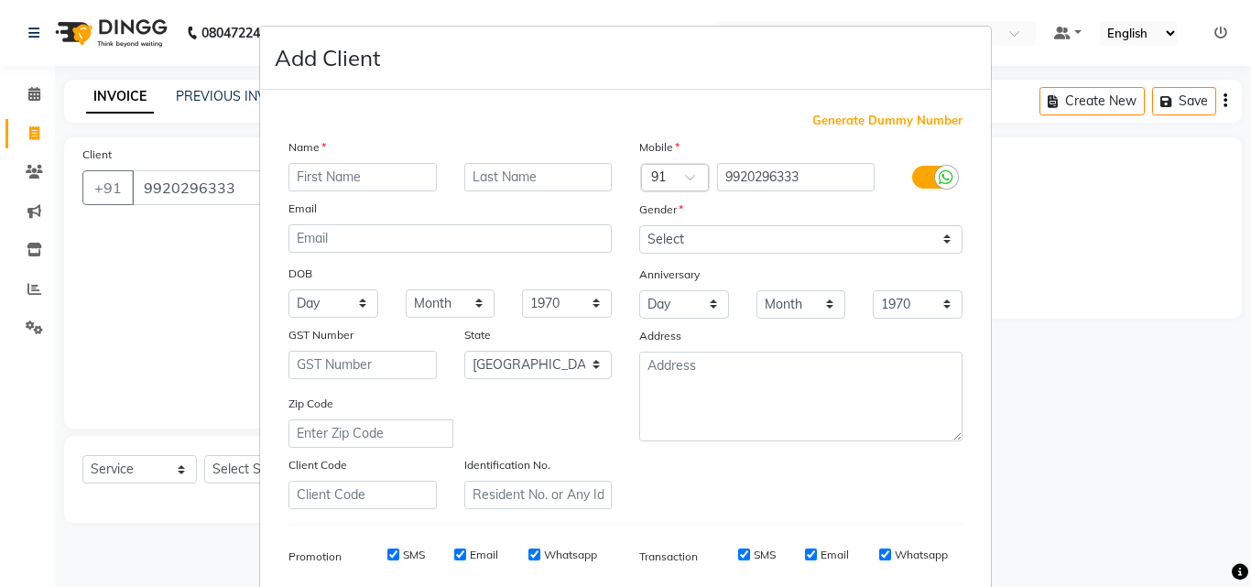
type input "v"
type input "[PERSON_NAME]"
click at [704, 242] on select "Select [DEMOGRAPHIC_DATA] [DEMOGRAPHIC_DATA] Other Prefer Not To Say" at bounding box center [800, 239] width 323 height 28
select select "[DEMOGRAPHIC_DATA]"
click at [639, 225] on select "Select [DEMOGRAPHIC_DATA] [DEMOGRAPHIC_DATA] Other Prefer Not To Say" at bounding box center [800, 239] width 323 height 28
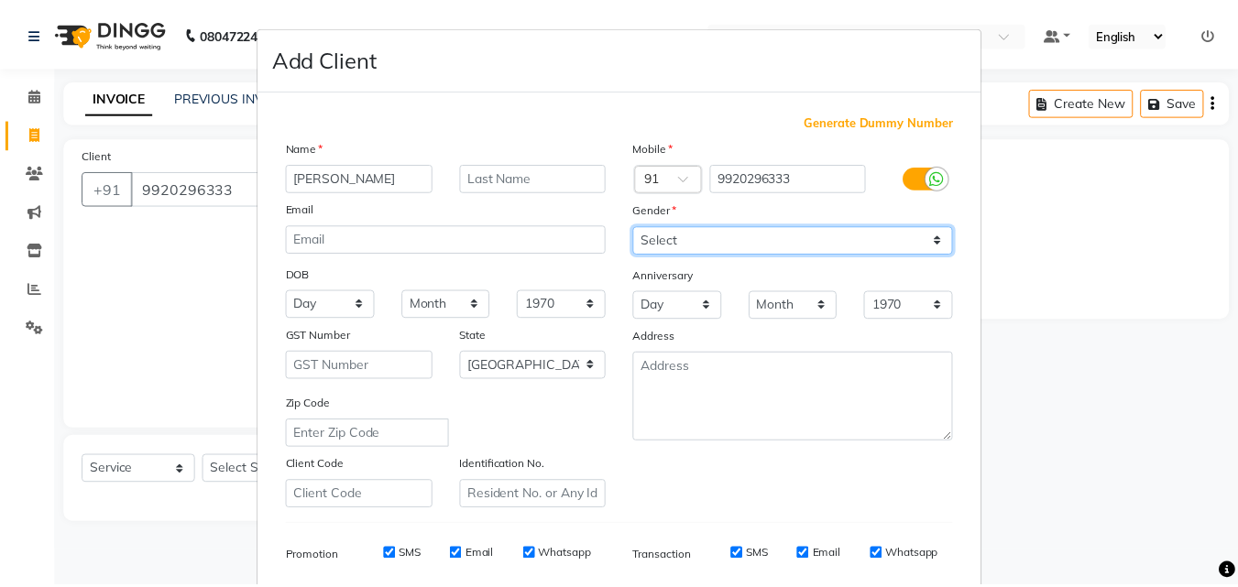
scroll to position [258, 0]
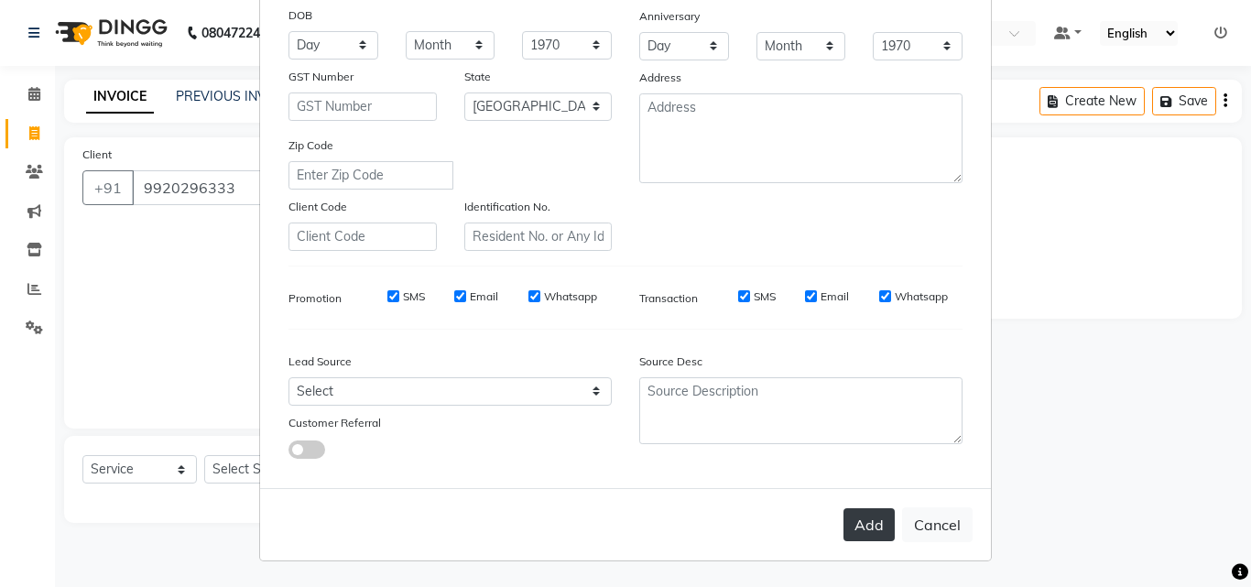
click at [879, 516] on button "Add" at bounding box center [869, 524] width 51 height 33
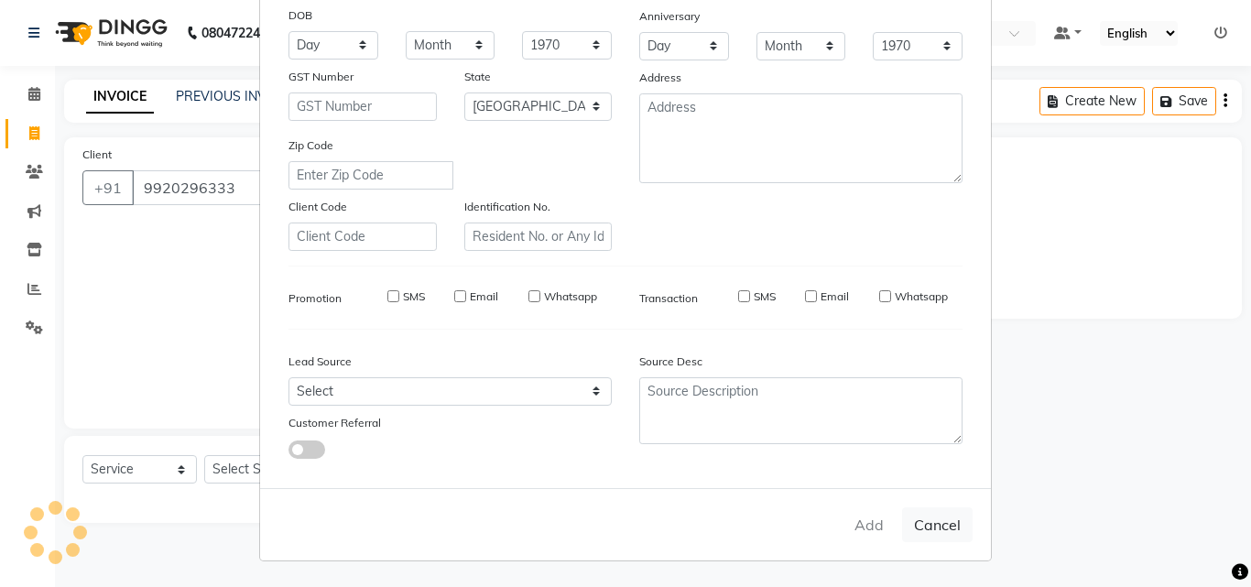
select select
select select "null"
select select
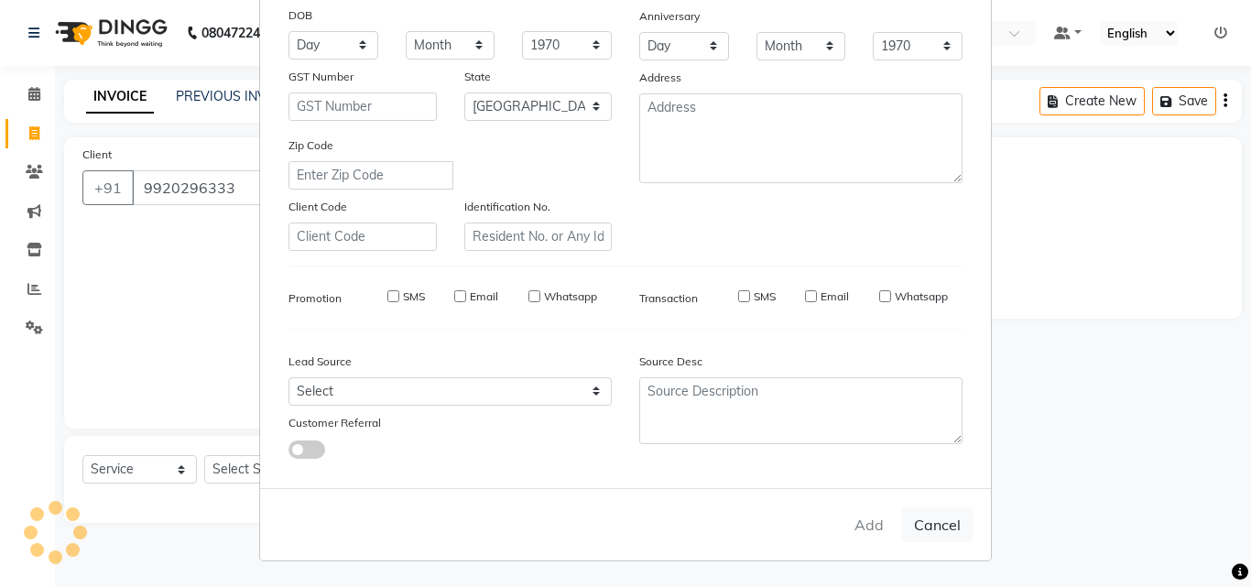
select select
checkbox input "false"
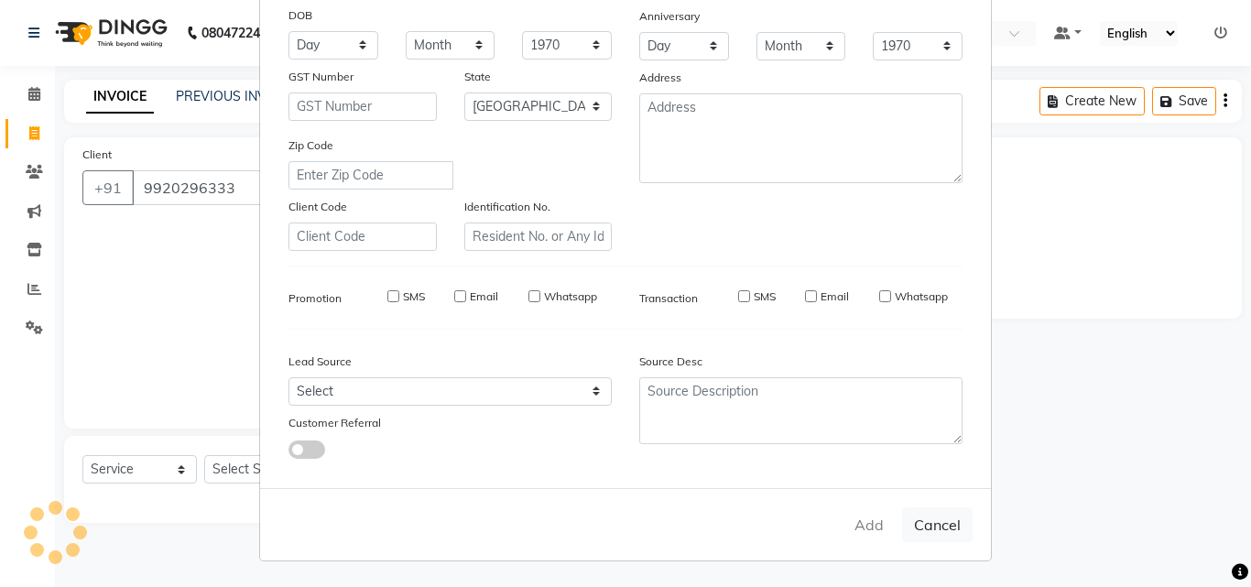
checkbox input "false"
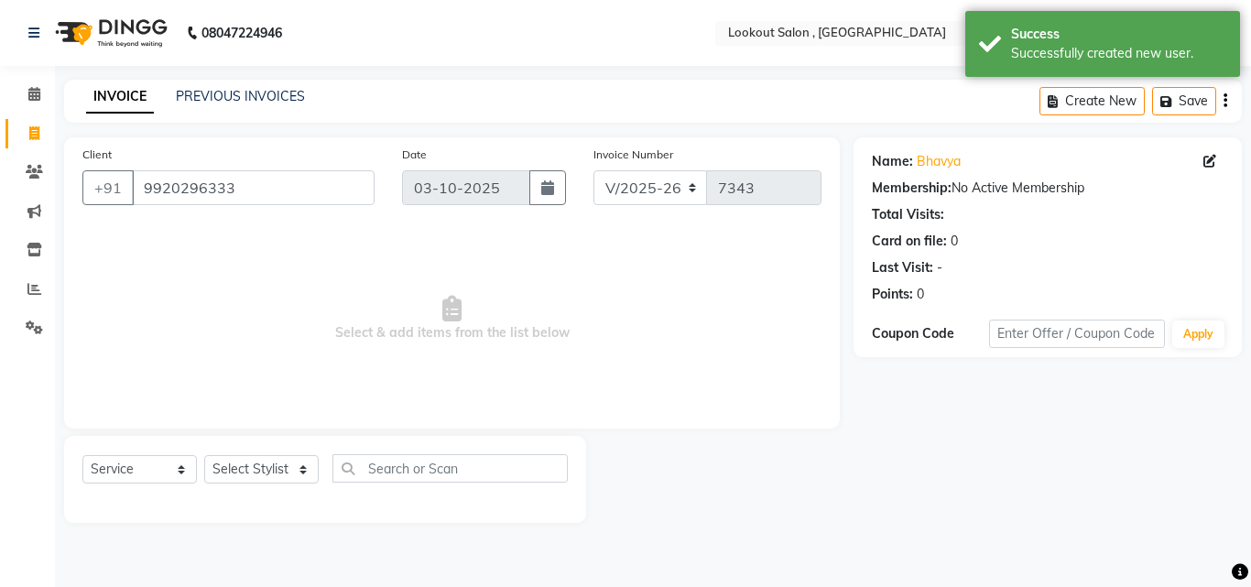
click at [217, 497] on div at bounding box center [325, 500] width 486 height 7
click at [243, 454] on div "Select Service Product Membership Package Voucher Prepaid Gift Card Select Styl…" at bounding box center [325, 475] width 486 height 43
click at [265, 475] on select "Select Stylist [PERSON_NAME] [PERSON_NAME] [PERSON_NAME] [PERSON_NAME] [PERSON_…" at bounding box center [261, 469] width 115 height 28
select select "88368"
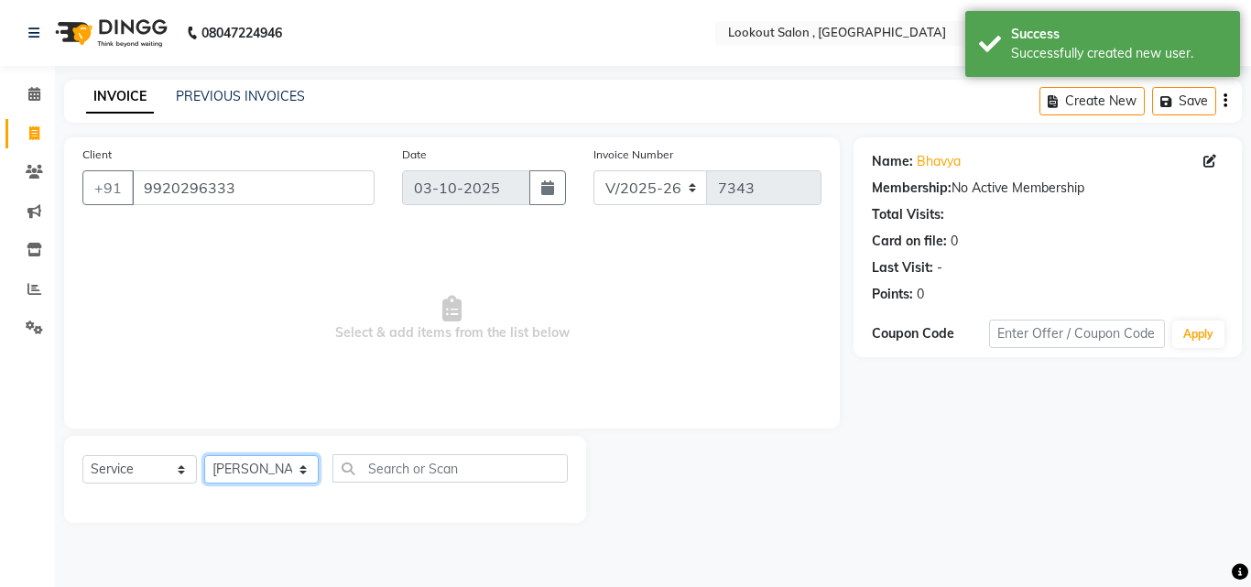
click at [204, 455] on select "Select Stylist [PERSON_NAME] [PERSON_NAME] [PERSON_NAME] [PERSON_NAME] [PERSON_…" at bounding box center [261, 469] width 115 height 28
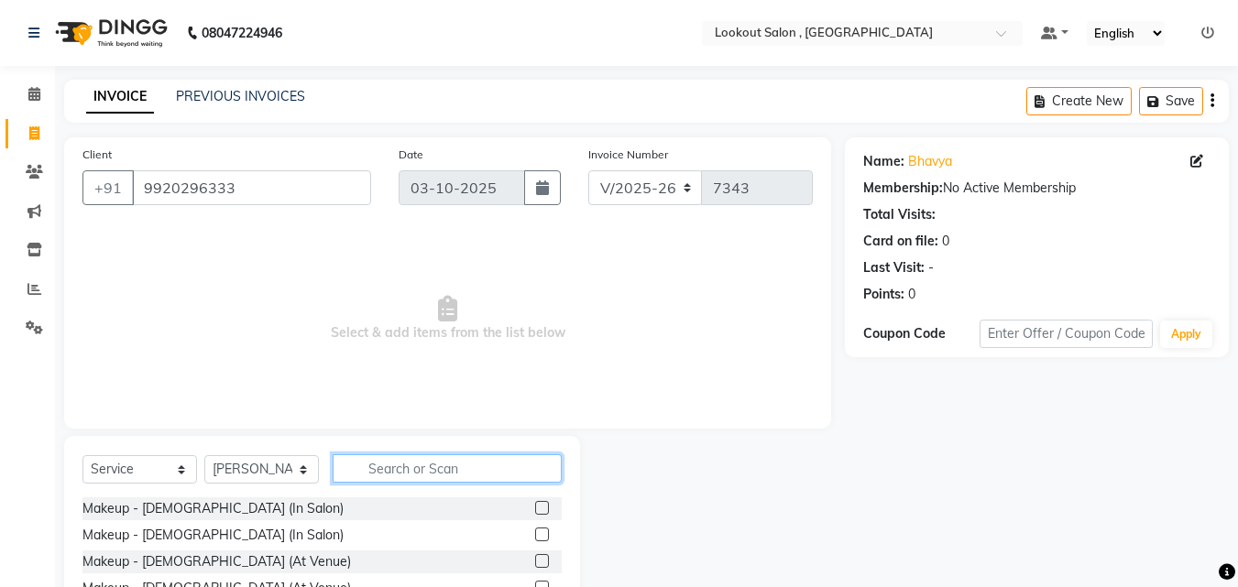
click at [425, 475] on input "text" at bounding box center [447, 468] width 229 height 28
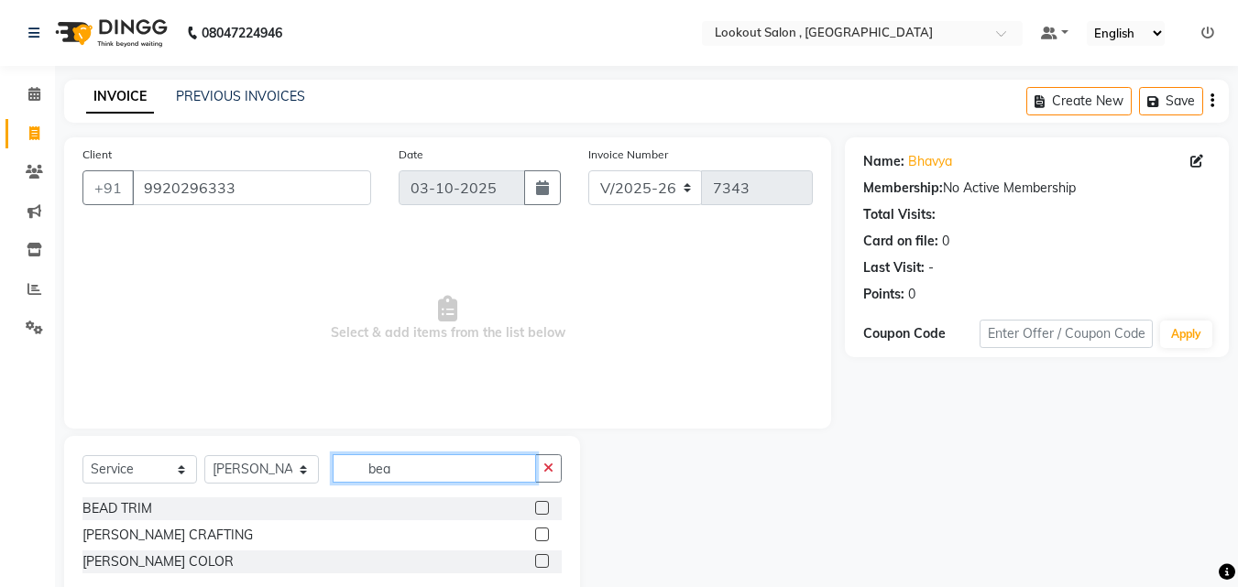
type input "bea"
click at [543, 530] on label at bounding box center [542, 535] width 14 height 14
click at [543, 530] on input "checkbox" at bounding box center [541, 535] width 12 height 12
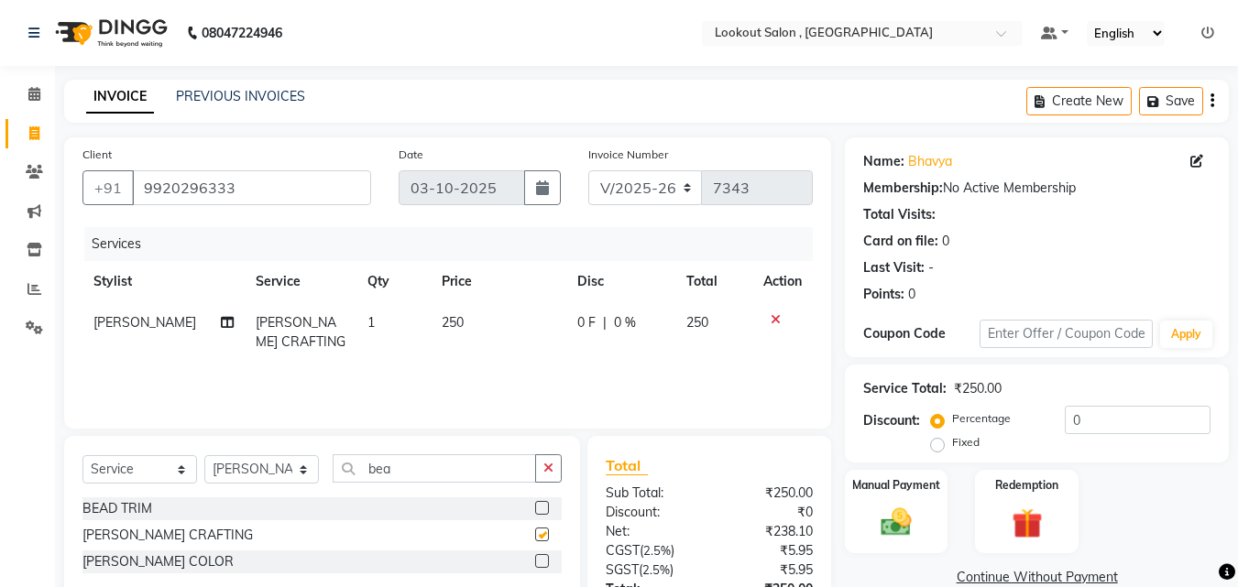
checkbox input "false"
click at [880, 497] on div "Manual Payment" at bounding box center [896, 511] width 107 height 87
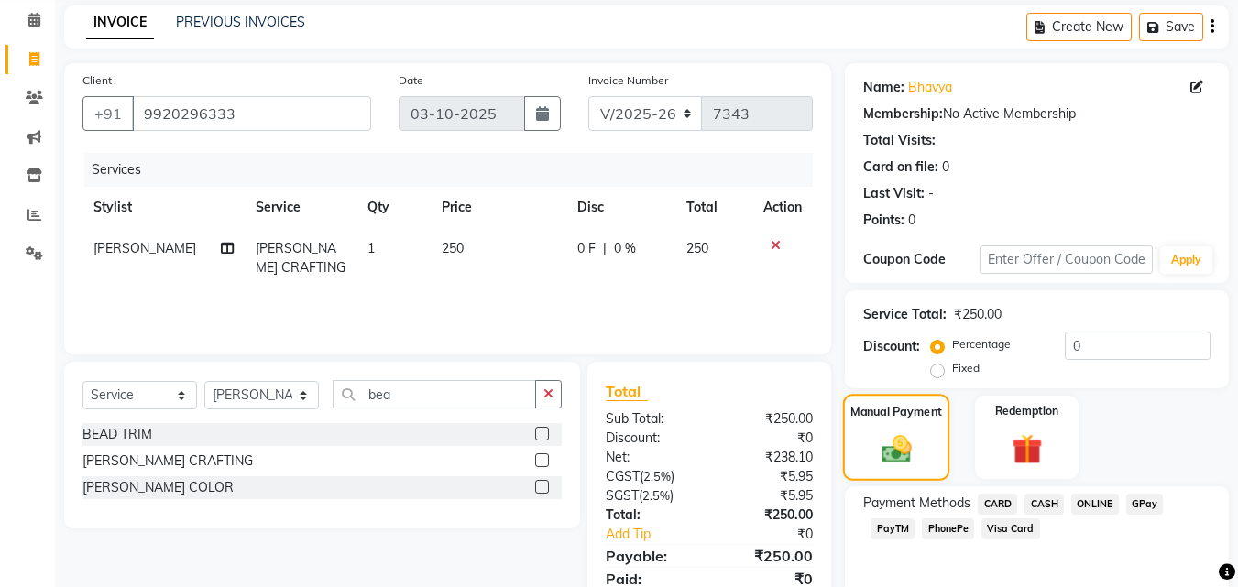
scroll to position [148, 0]
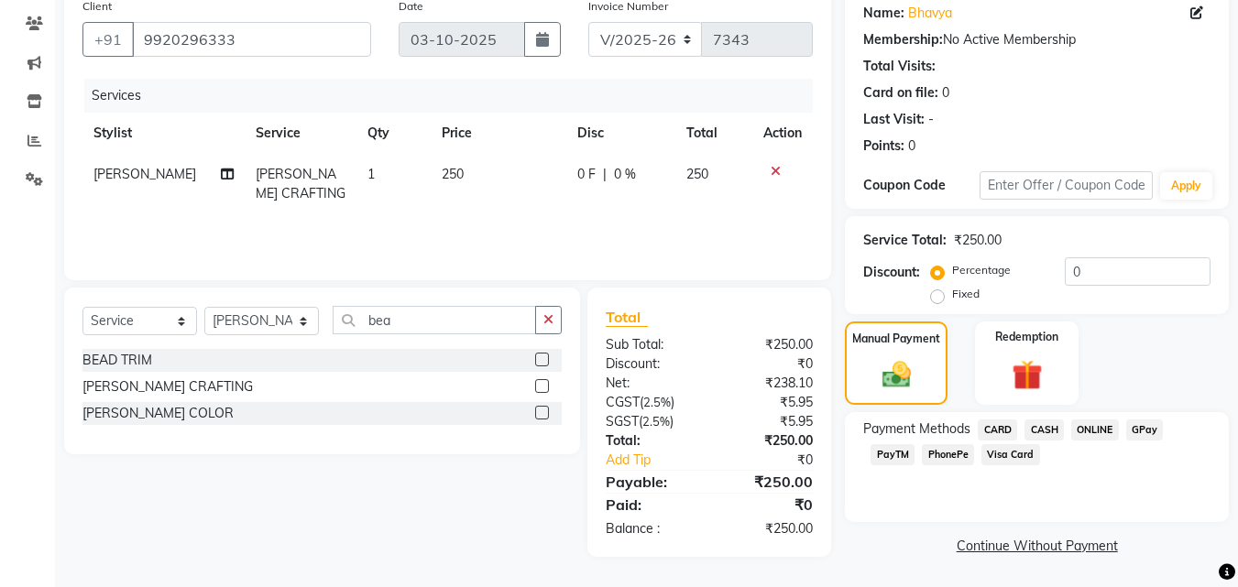
click at [1126, 437] on span "GPay" at bounding box center [1145, 430] width 38 height 21
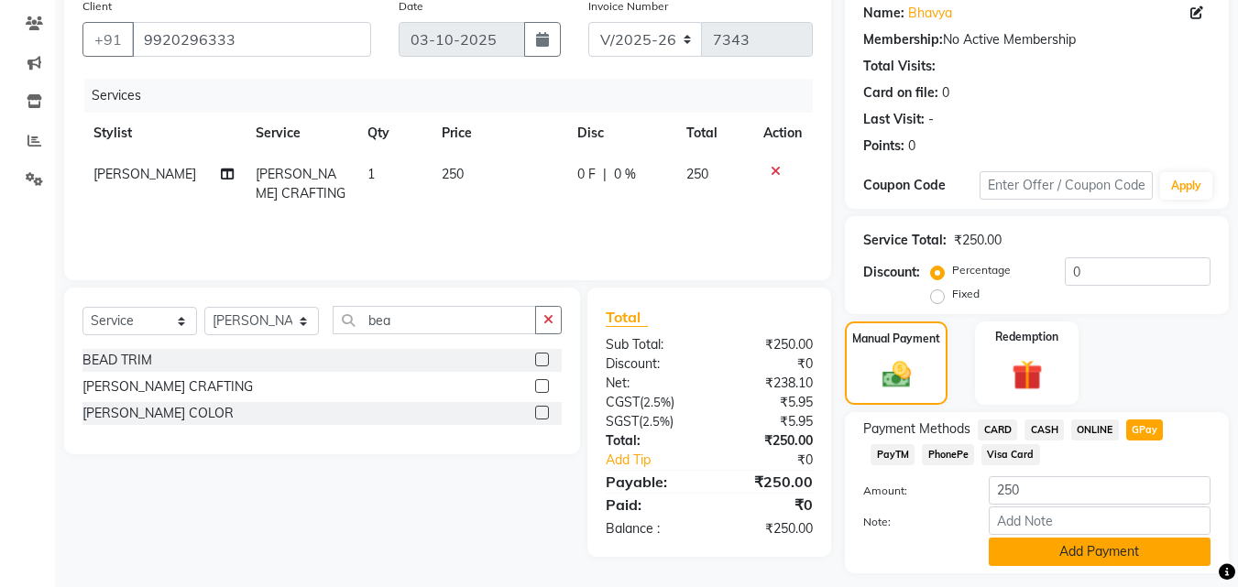
click at [1133, 547] on button "Add Payment" at bounding box center [1099, 552] width 222 height 28
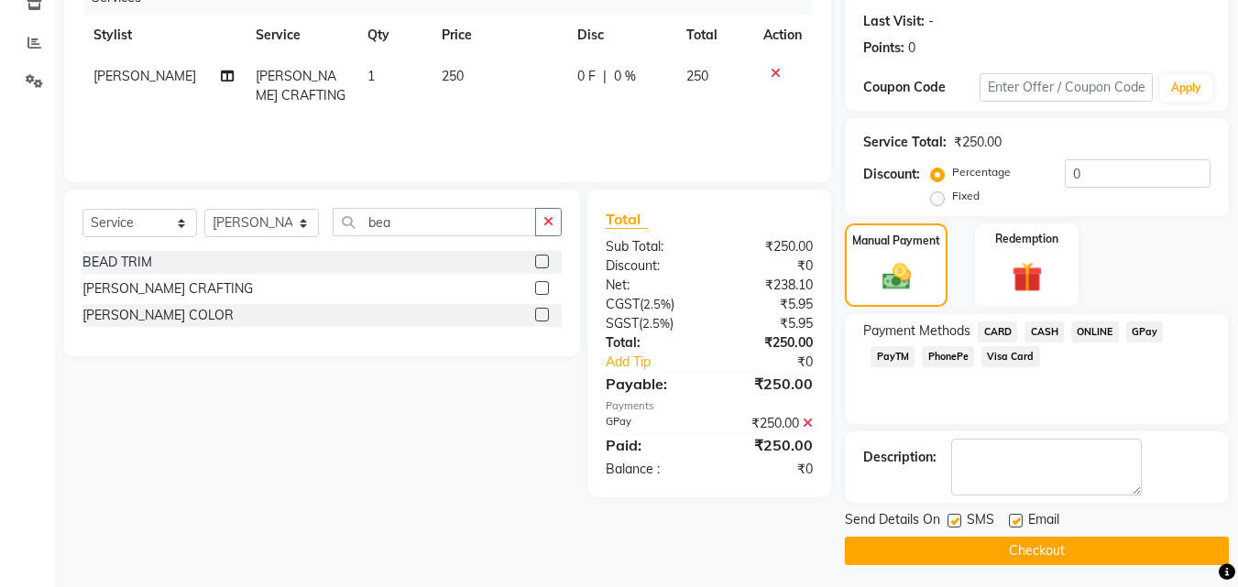
scroll to position [252, 0]
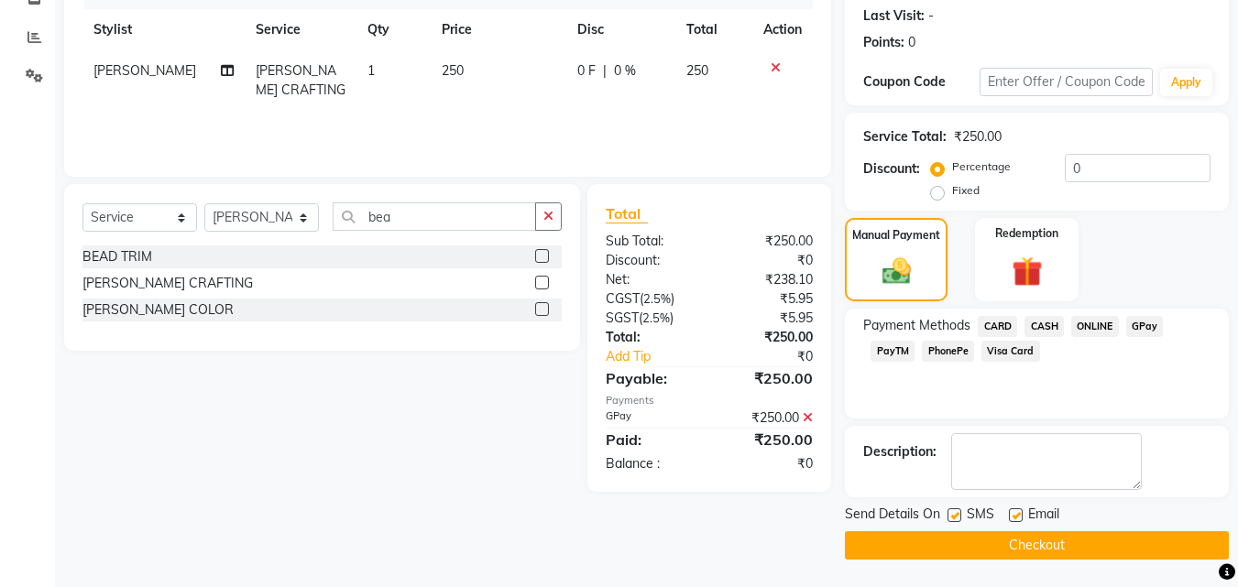
click at [1103, 540] on button "Checkout" at bounding box center [1037, 545] width 384 height 28
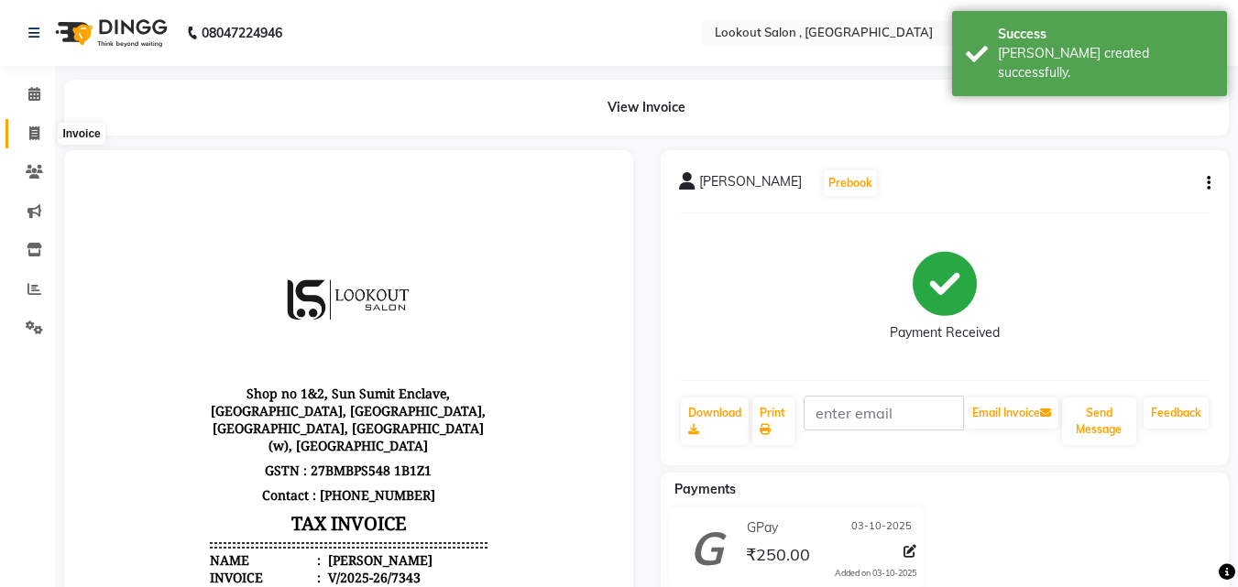
click at [28, 124] on span at bounding box center [34, 134] width 32 height 21
select select "service"
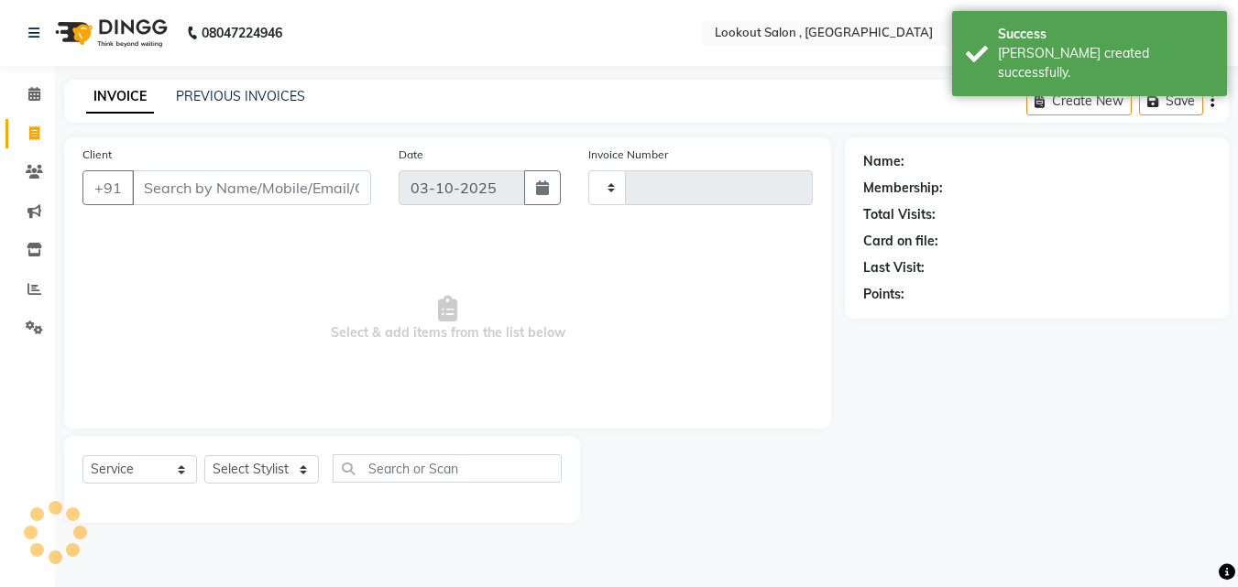
type input "7344"
select select "151"
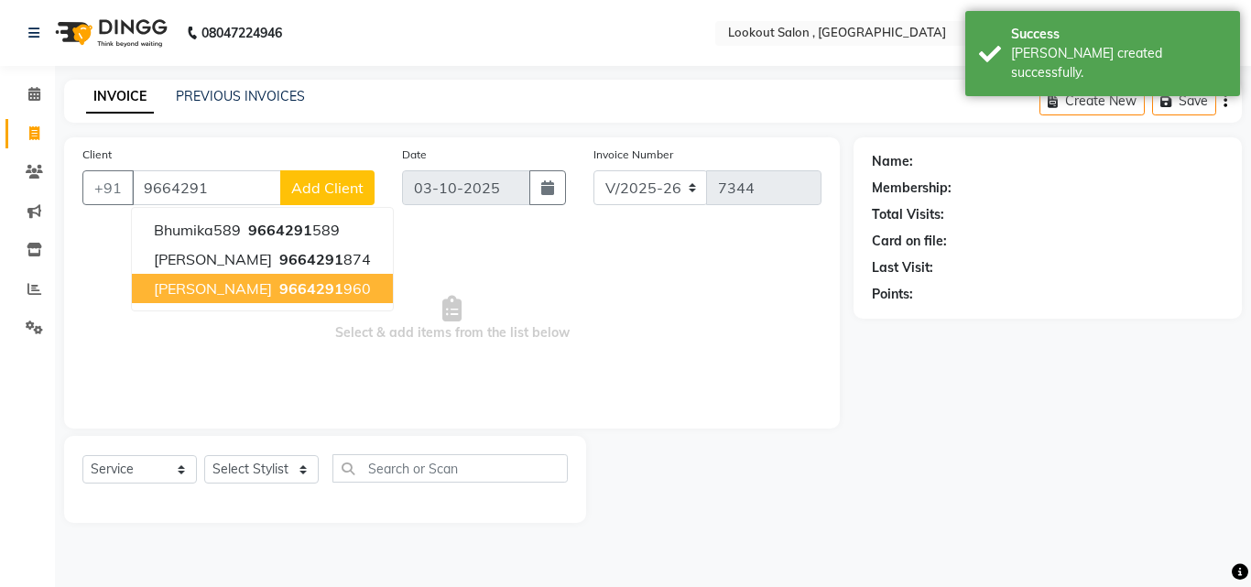
click at [279, 284] on span "9664291" at bounding box center [311, 288] width 64 height 18
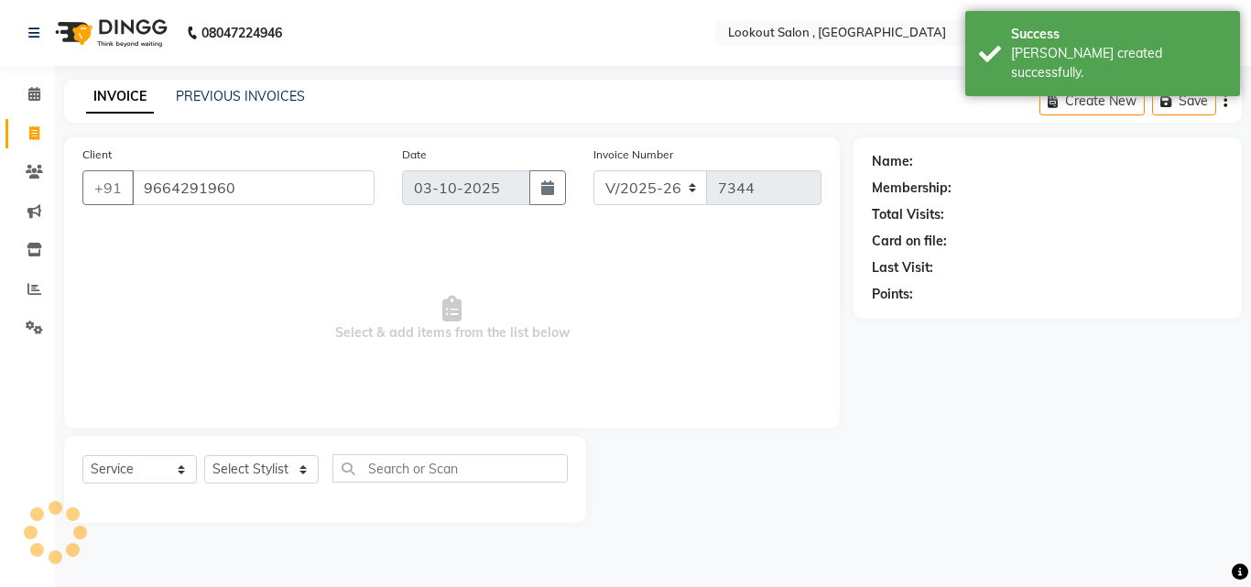
type input "9664291960"
select select "1: Object"
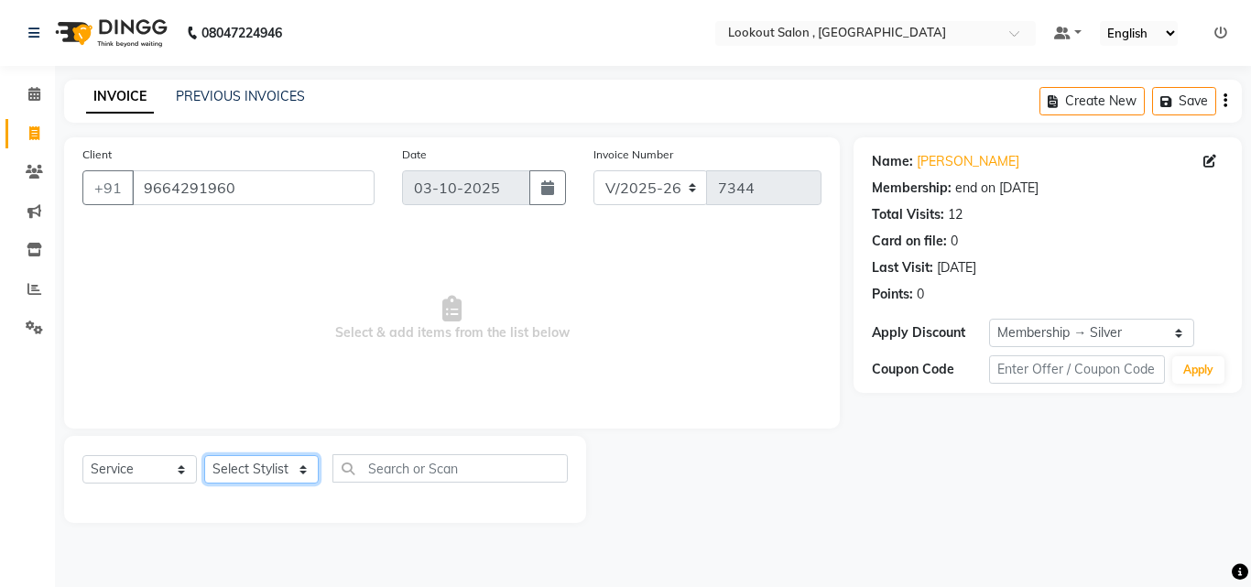
click at [288, 464] on select "Select Stylist [PERSON_NAME] [PERSON_NAME] [PERSON_NAME] [PERSON_NAME] [PERSON_…" at bounding box center [261, 469] width 115 height 28
select select "90900"
click at [204, 455] on select "Select Stylist [PERSON_NAME] [PERSON_NAME] [PERSON_NAME] [PERSON_NAME] [PERSON_…" at bounding box center [261, 469] width 115 height 28
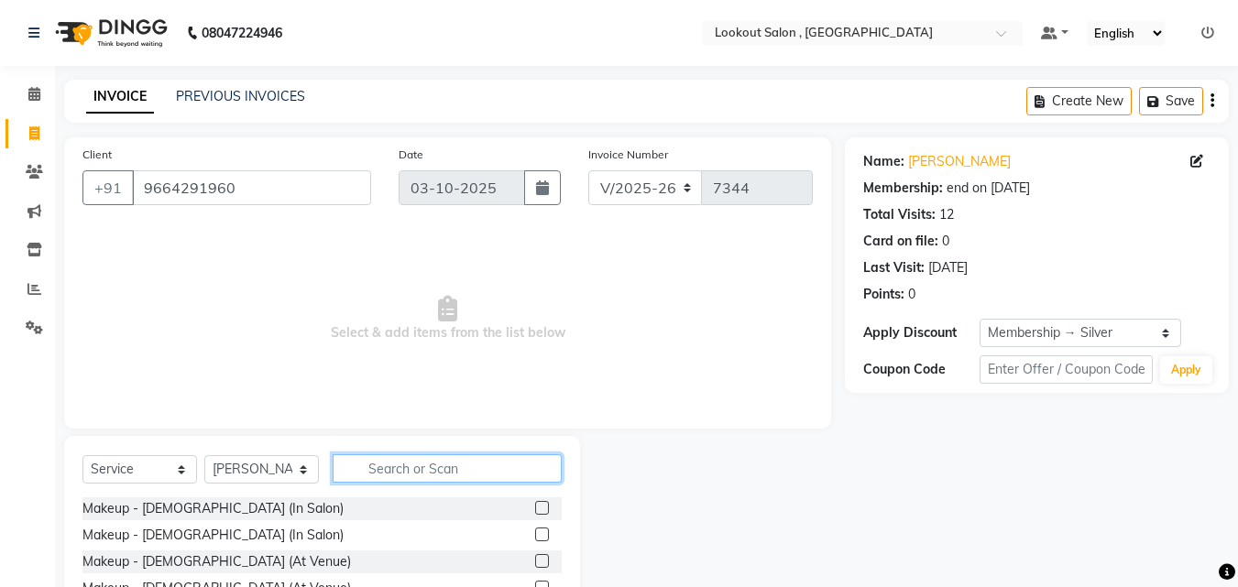
click at [399, 470] on input "text" at bounding box center [447, 468] width 229 height 28
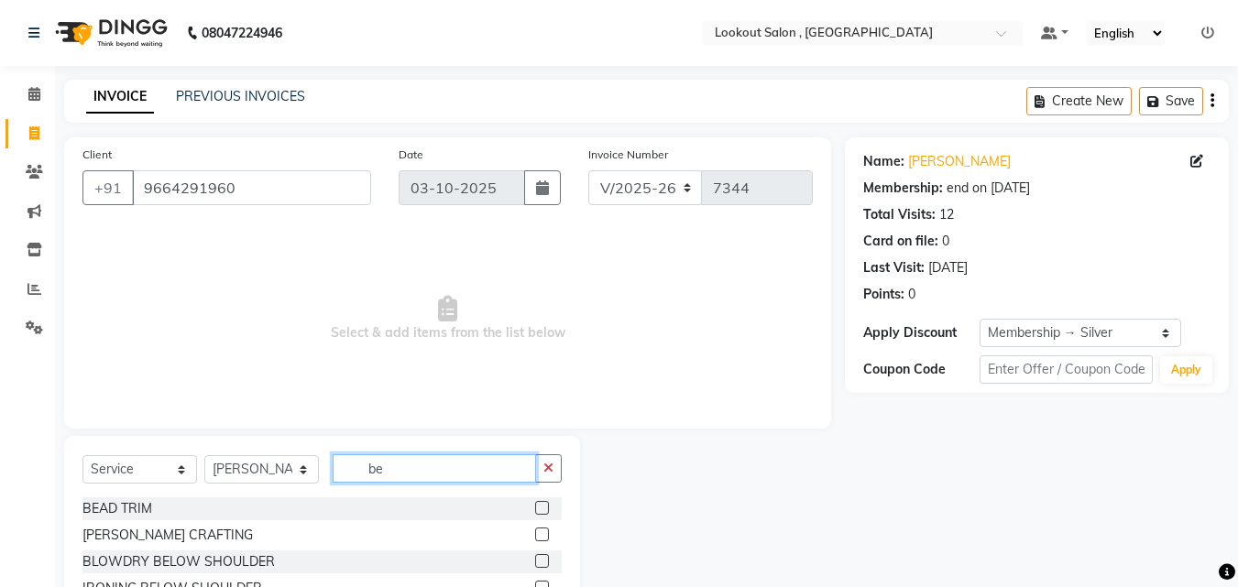
type input "be"
click at [532, 523] on div "BEAD TRIM [PERSON_NAME] CRAFTING BLOWDRY BELOW SHOULDER IRONING BELOW SHOULDER …" at bounding box center [321, 588] width 479 height 183
click at [535, 540] on label at bounding box center [542, 535] width 14 height 14
click at [535, 540] on input "checkbox" at bounding box center [541, 535] width 12 height 12
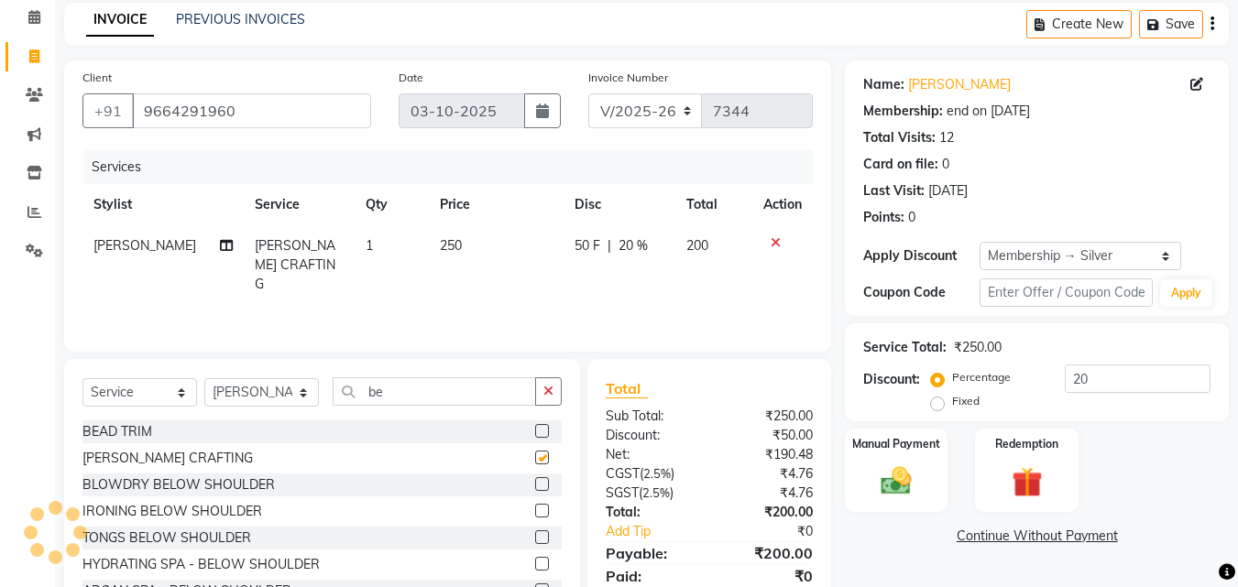
checkbox input "false"
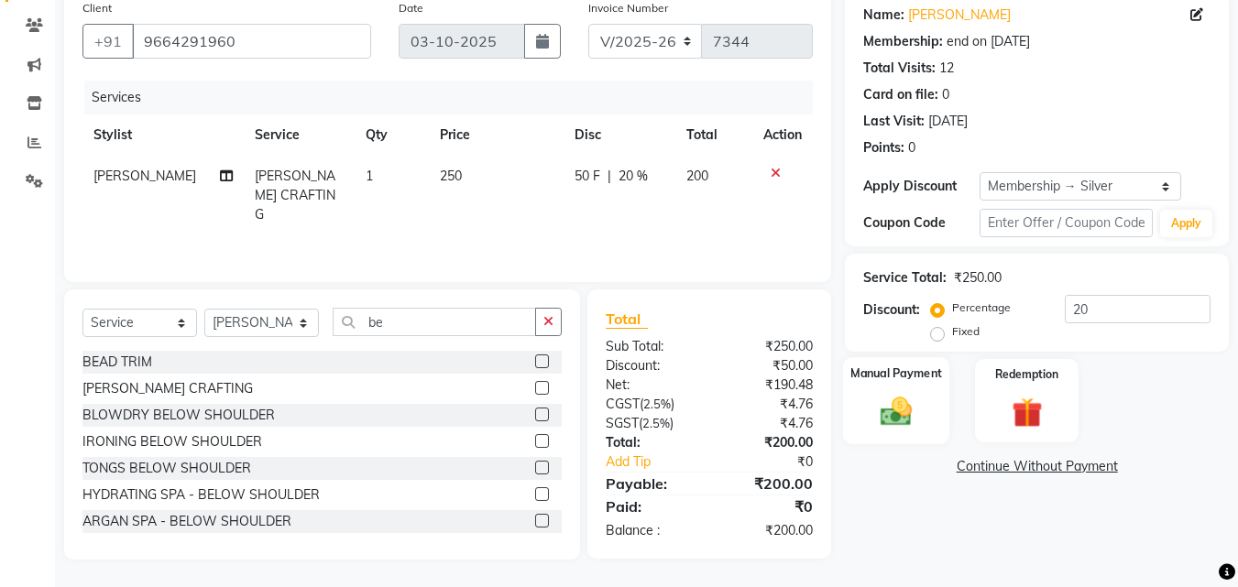
click at [875, 428] on img at bounding box center [895, 411] width 51 height 37
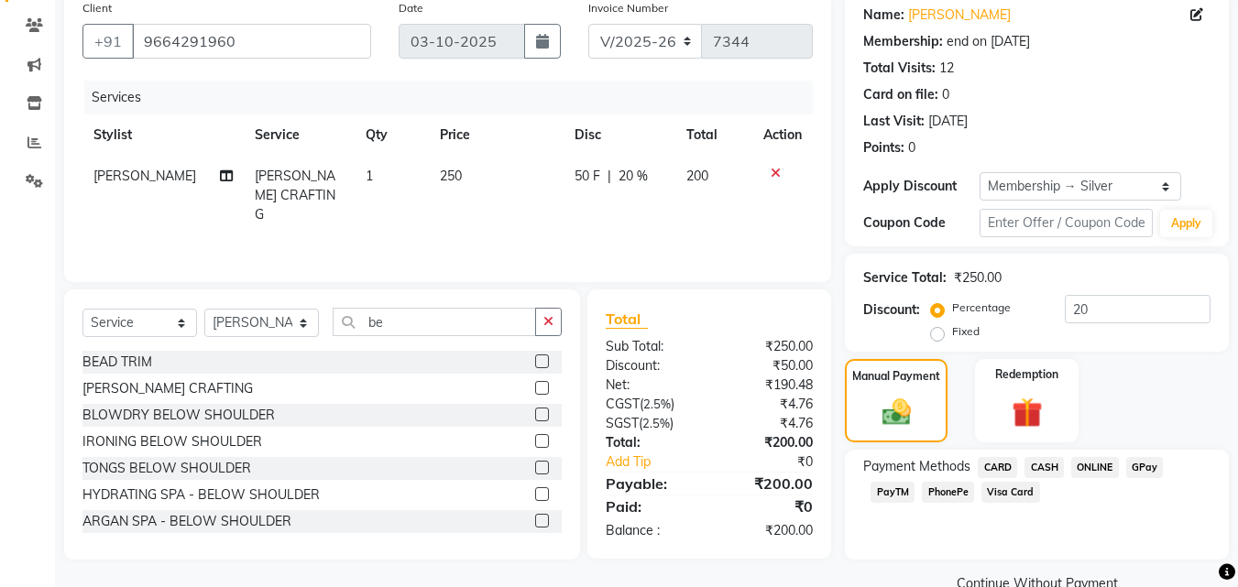
click at [1128, 458] on span "GPay" at bounding box center [1145, 467] width 38 height 21
click at [1085, 577] on button "Add Payment" at bounding box center [1099, 589] width 222 height 28
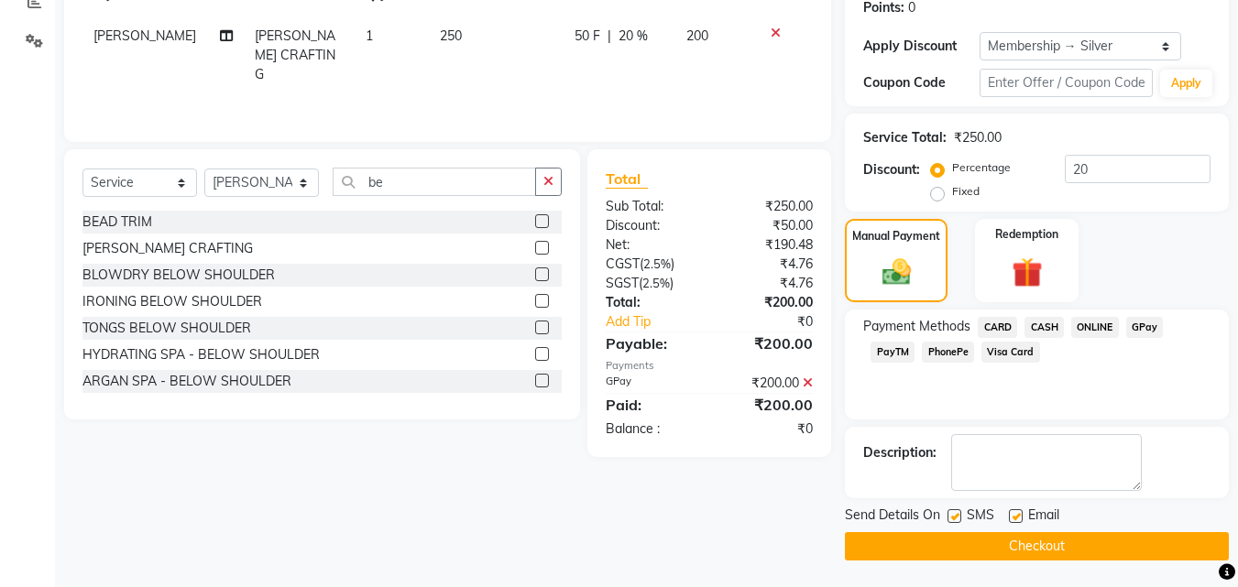
scroll to position [288, 0]
click at [1105, 556] on button "Checkout" at bounding box center [1037, 545] width 384 height 28
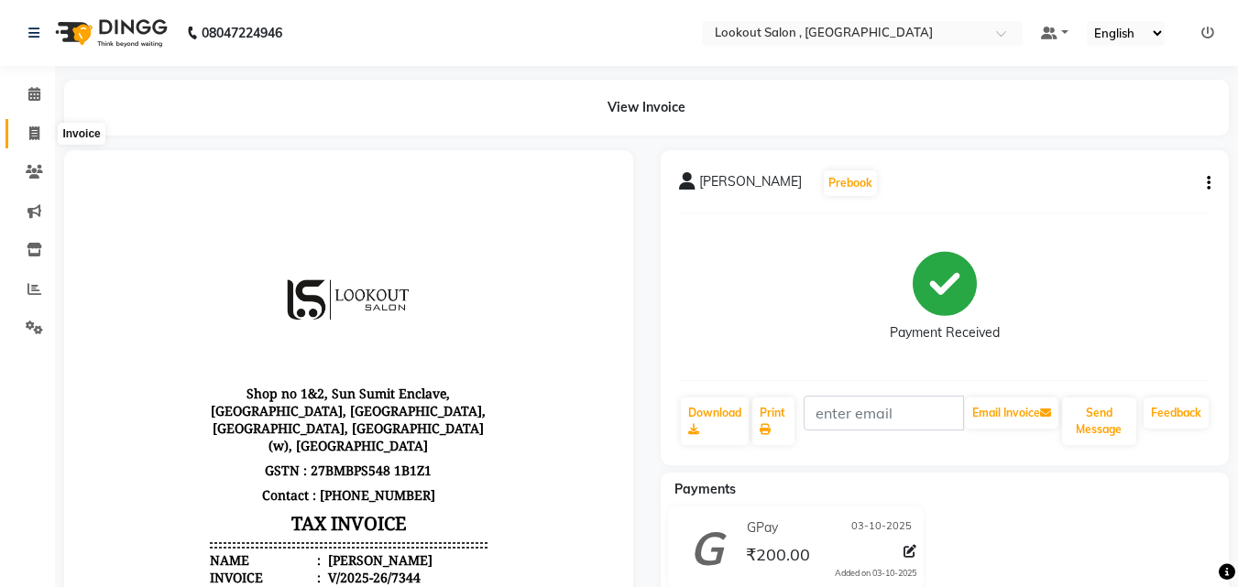
click at [35, 130] on icon at bounding box center [34, 133] width 10 height 14
select select "service"
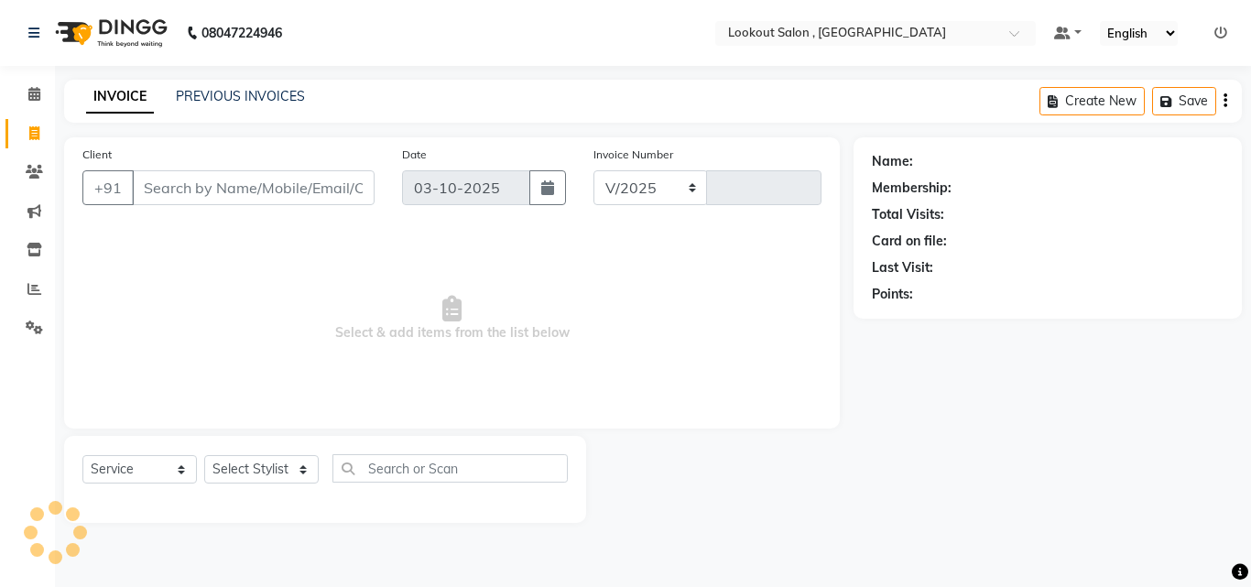
select select "151"
type input "7345"
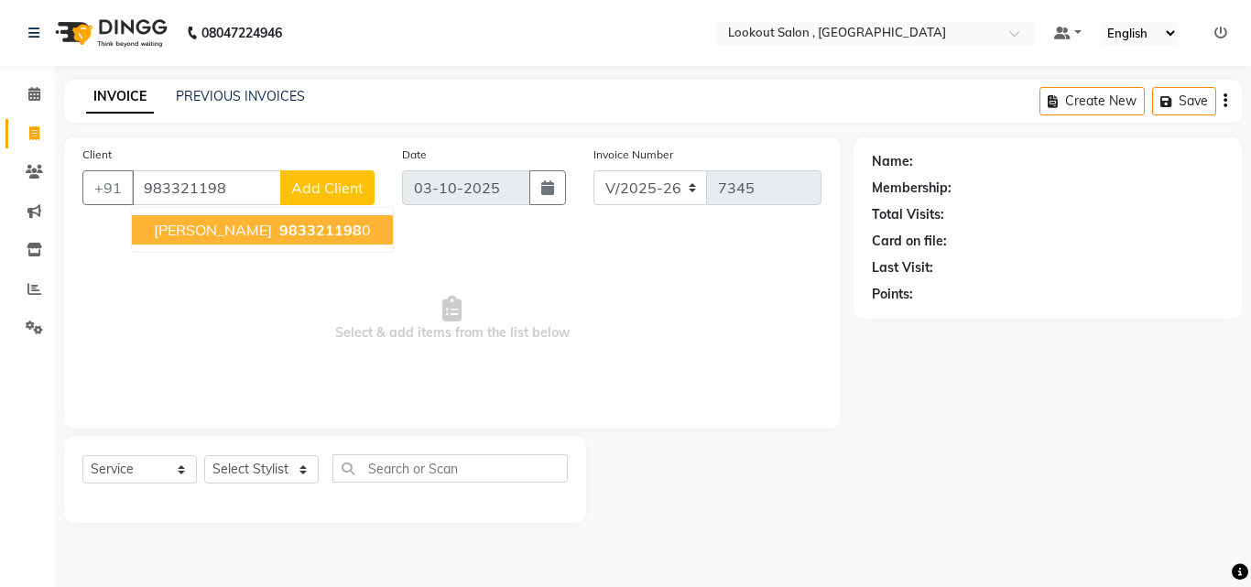
click at [246, 228] on span "[PERSON_NAME]" at bounding box center [213, 230] width 118 height 18
type input "9833211980"
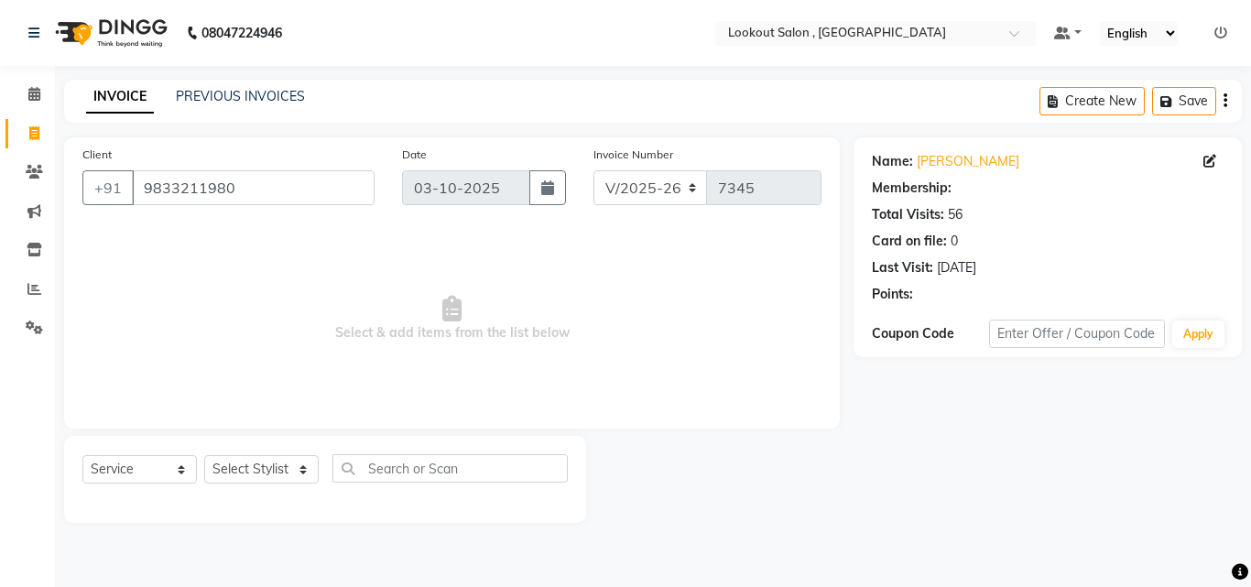
select select "1: Object"
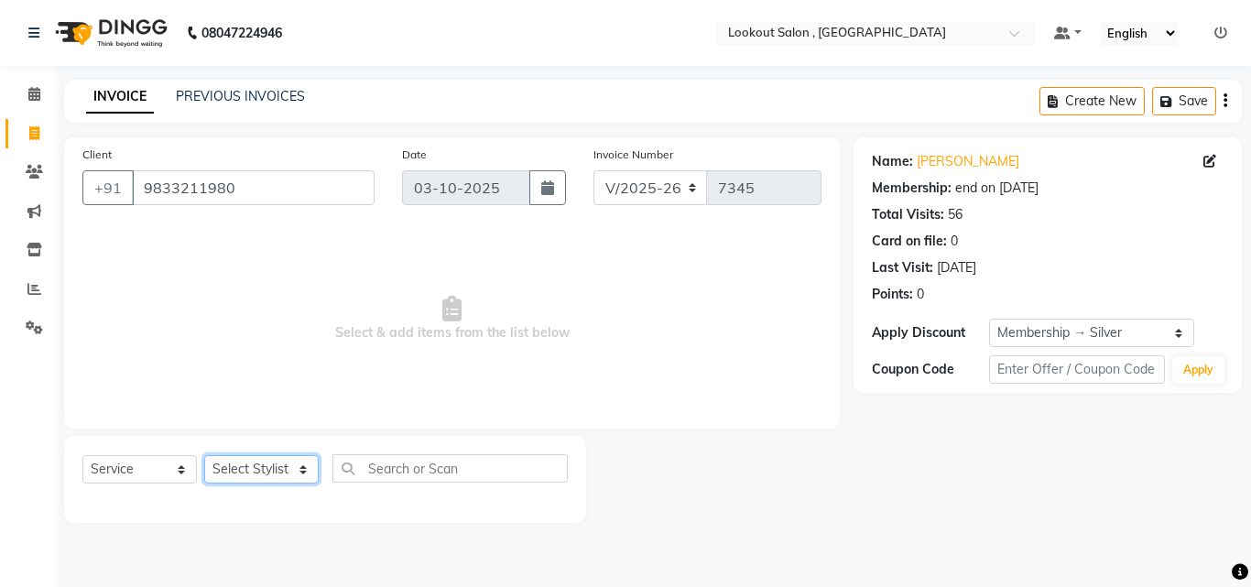
click at [257, 473] on select "Select Stylist [PERSON_NAME] [PERSON_NAME] [PERSON_NAME] [PERSON_NAME] [PERSON_…" at bounding box center [261, 469] width 115 height 28
select select "11497"
click at [204, 455] on select "Select Stylist [PERSON_NAME] [PERSON_NAME] [PERSON_NAME] [PERSON_NAME] [PERSON_…" at bounding box center [261, 469] width 115 height 28
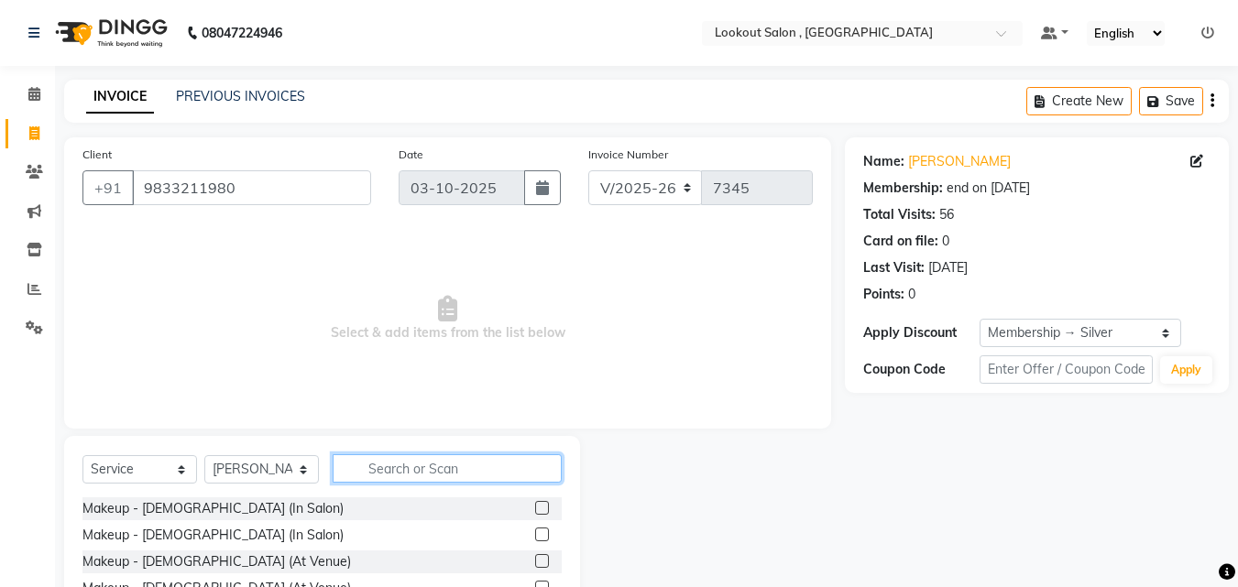
click at [372, 462] on input "text" at bounding box center [447, 468] width 229 height 28
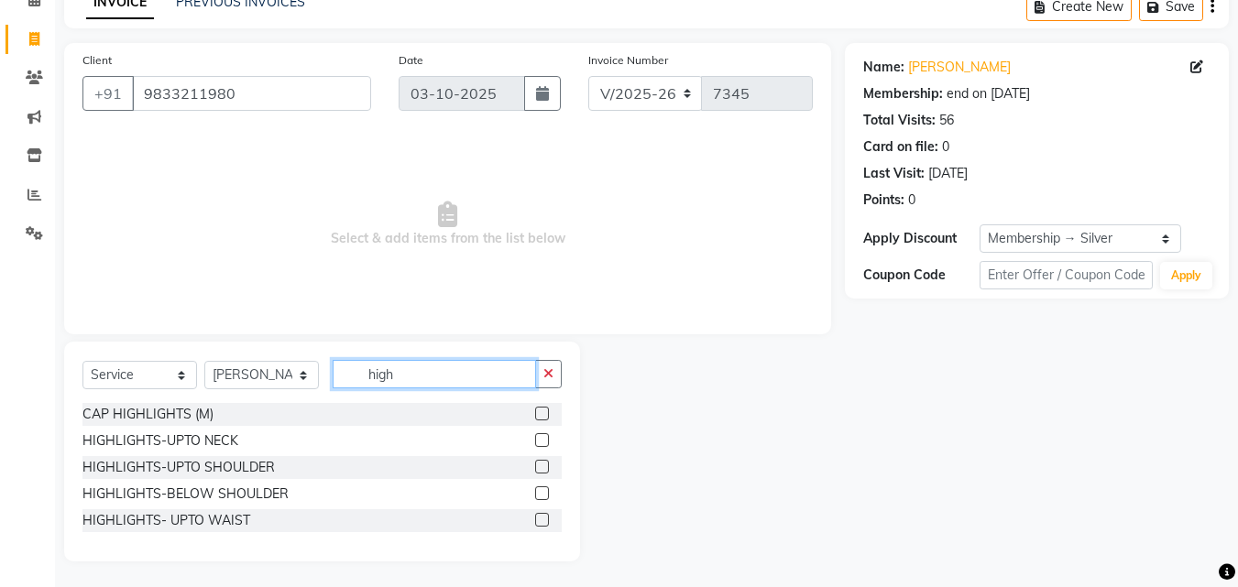
scroll to position [96, 0]
type input "high"
click at [544, 490] on label at bounding box center [542, 492] width 14 height 14
click at [544, 490] on input "checkbox" at bounding box center [541, 492] width 12 height 12
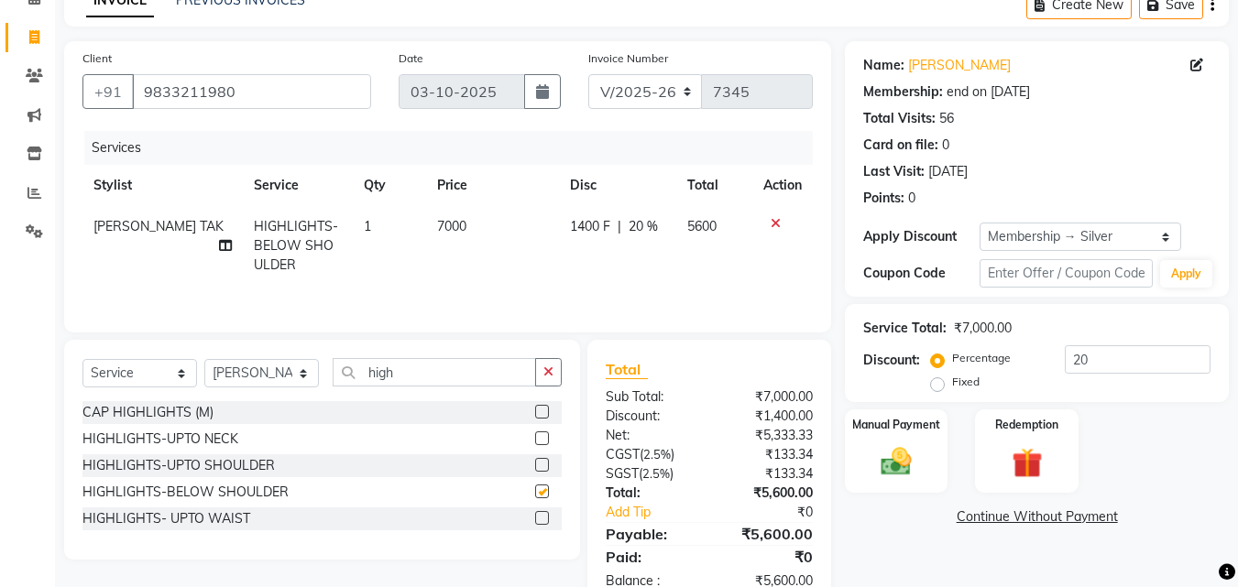
checkbox input "false"
drag, startPoint x: 380, startPoint y: 374, endPoint x: 297, endPoint y: 363, distance: 84.1
click at [297, 363] on div "Select Service Product Membership Package Voucher Prepaid Gift Card Select Styl…" at bounding box center [321, 379] width 479 height 43
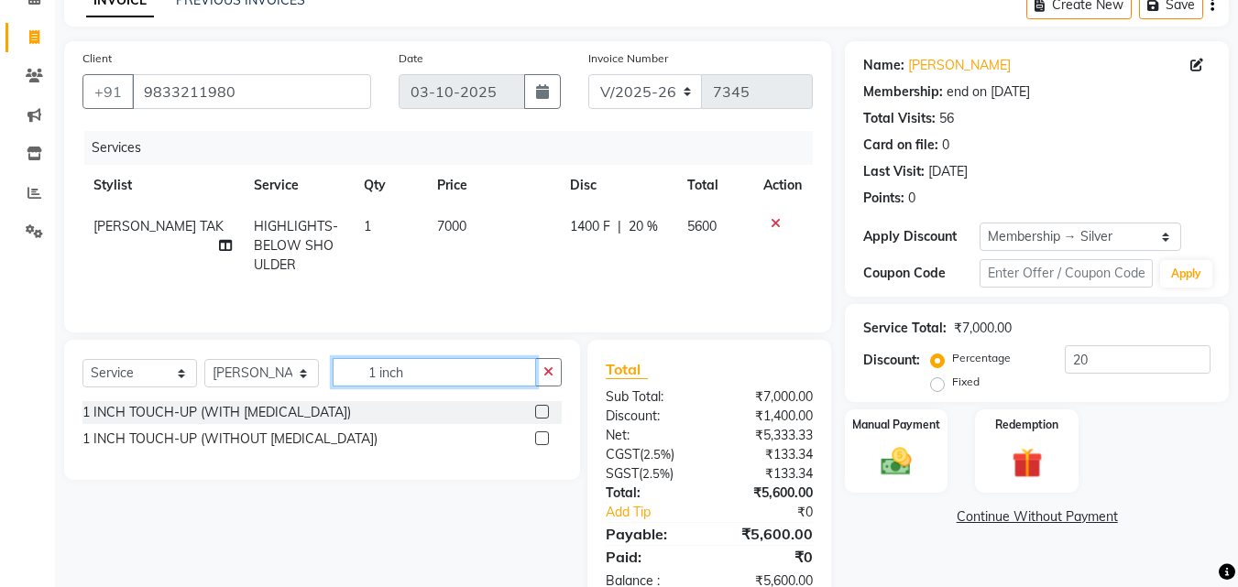
type input "1 inch"
click at [540, 442] on label at bounding box center [542, 438] width 14 height 14
click at [540, 442] on input "checkbox" at bounding box center [541, 439] width 12 height 12
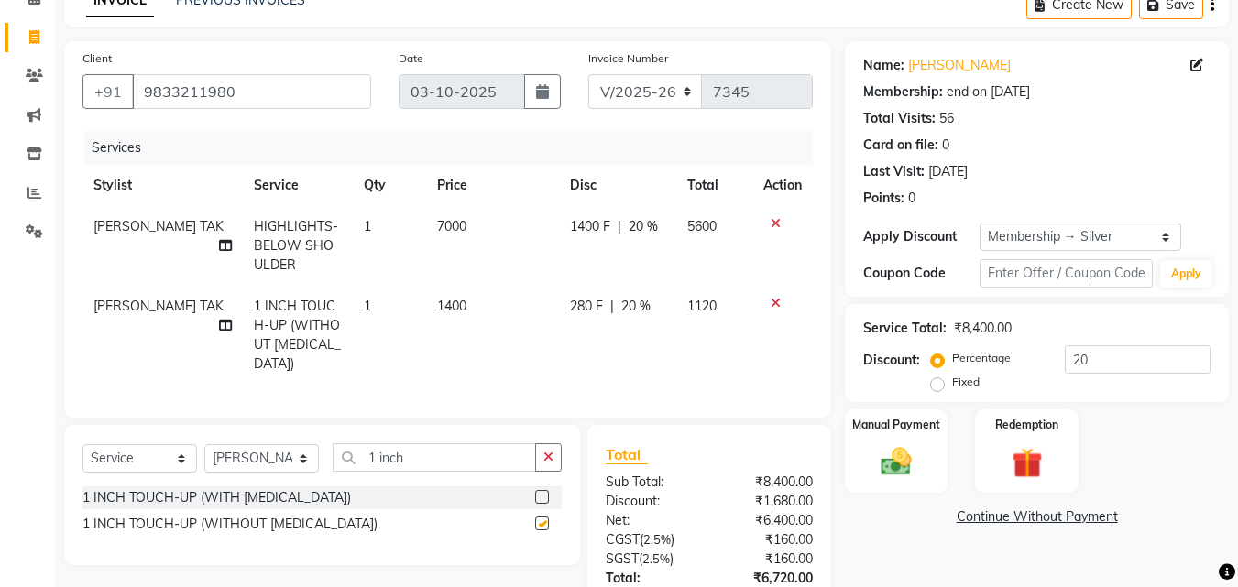
checkbox input "false"
drag, startPoint x: 424, startPoint y: 442, endPoint x: 325, endPoint y: 442, distance: 98.9
click at [325, 443] on div "Select Service Product Membership Package Voucher Prepaid Gift Card Select Styl…" at bounding box center [321, 464] width 479 height 43
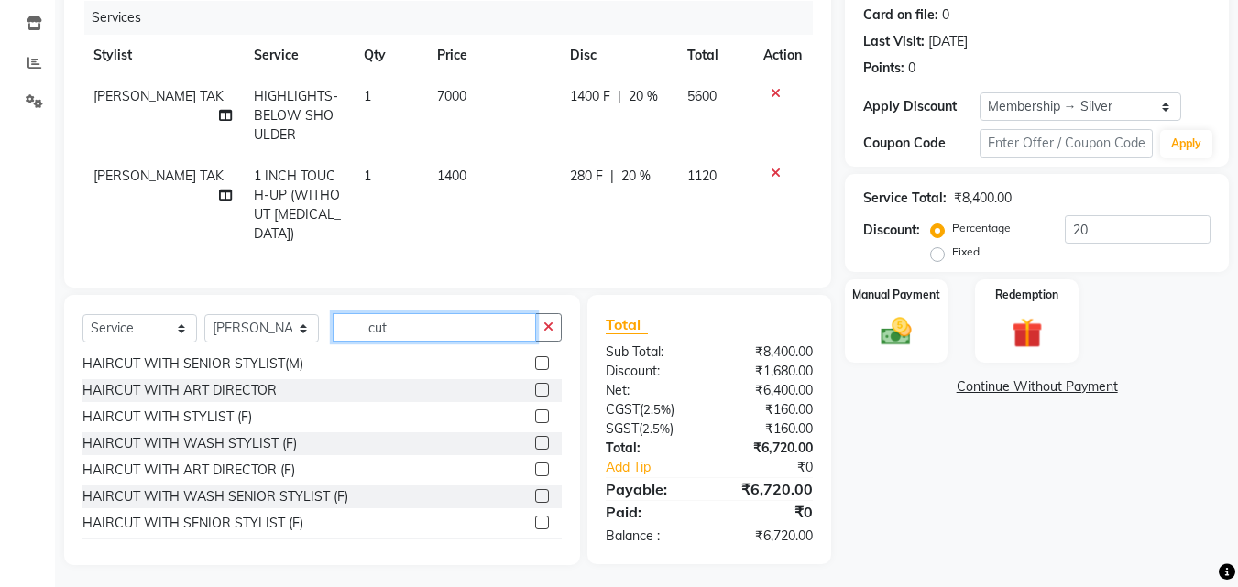
scroll to position [162, 0]
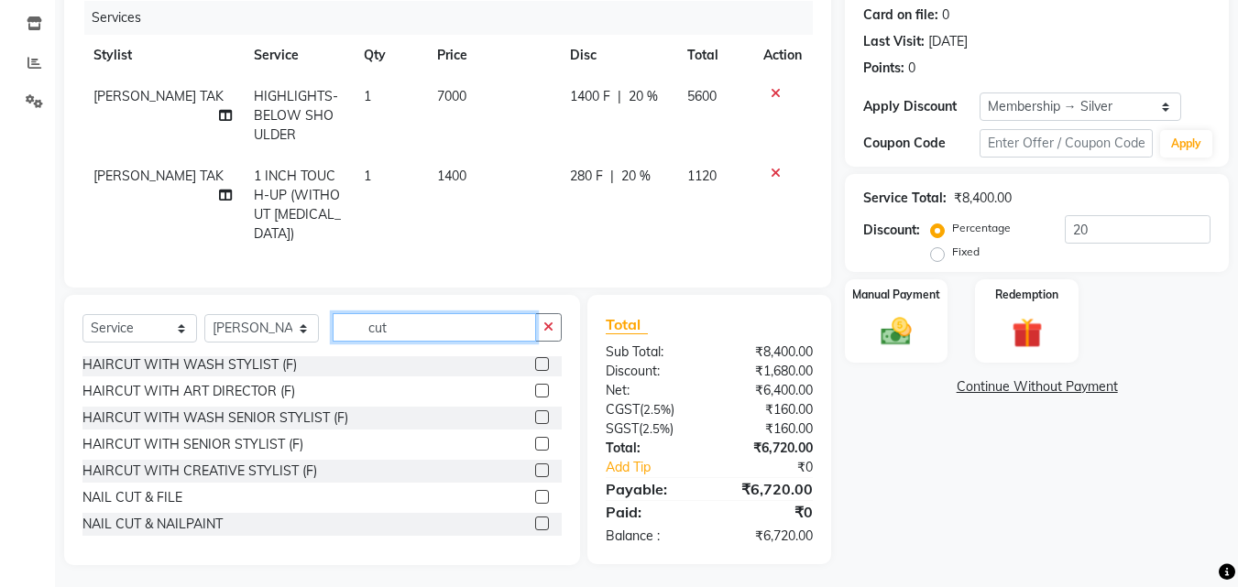
type input "cut"
click at [535, 437] on label at bounding box center [542, 444] width 14 height 14
click at [535, 439] on input "checkbox" at bounding box center [541, 445] width 12 height 12
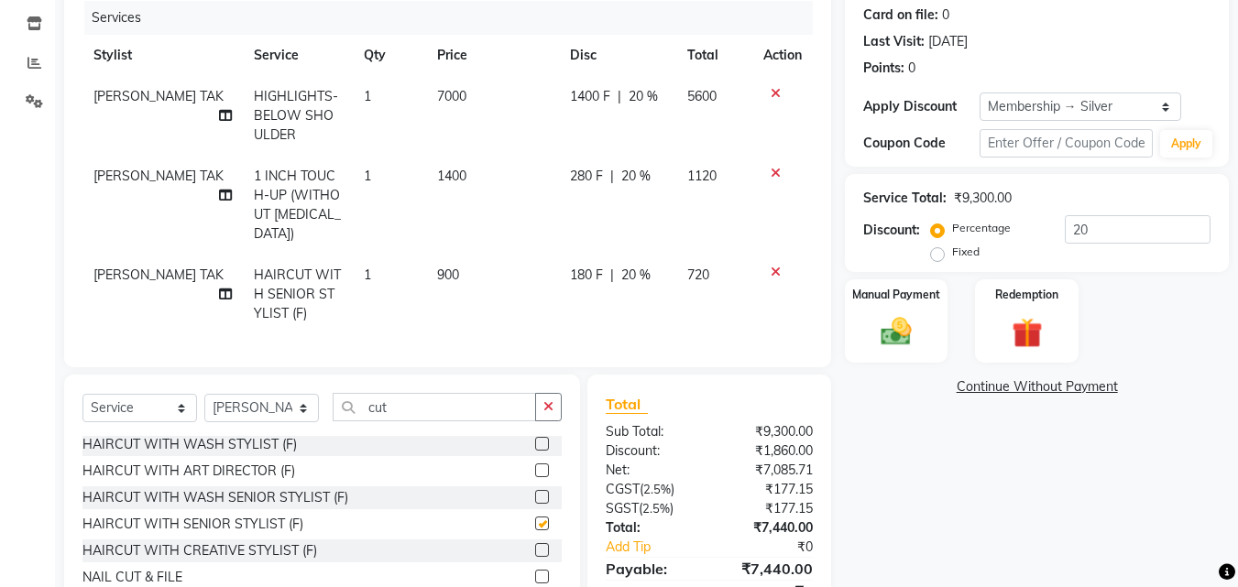
checkbox input "false"
click at [211, 398] on select "Select Stylist [PERSON_NAME] [PERSON_NAME] [PERSON_NAME] [PERSON_NAME] [PERSON_…" at bounding box center [261, 408] width 115 height 28
select select "90901"
click at [204, 394] on select "Select Stylist [PERSON_NAME] [PERSON_NAME] [PERSON_NAME] [PERSON_NAME] [PERSON_…" at bounding box center [261, 408] width 115 height 28
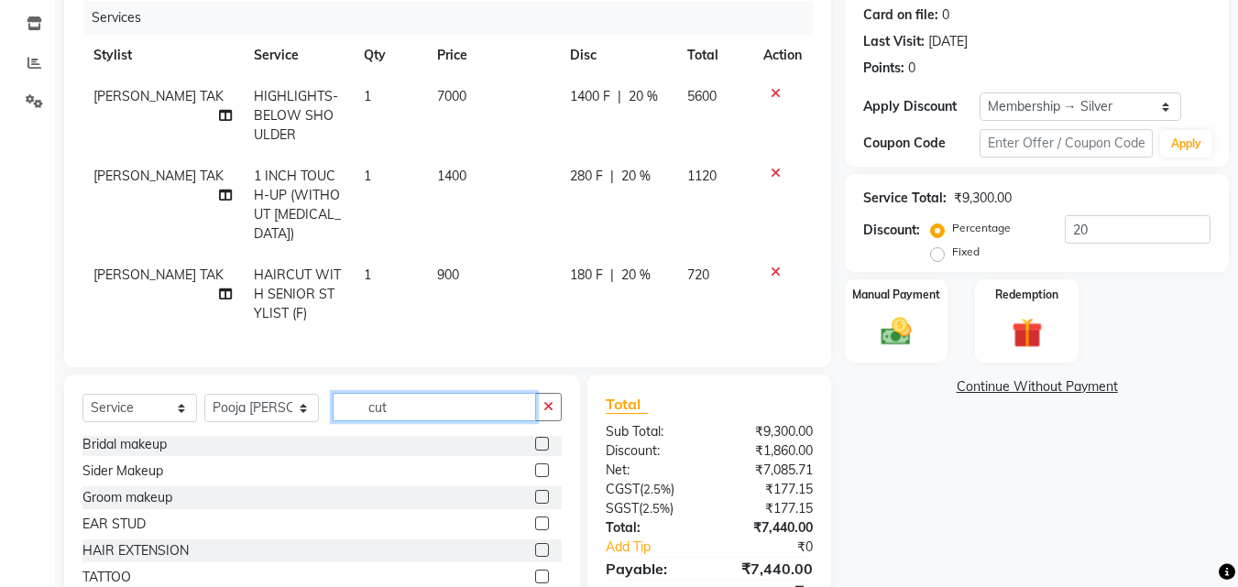
drag, startPoint x: 349, startPoint y: 379, endPoint x: 306, endPoint y: 366, distance: 45.2
click at [306, 366] on div "Client [PHONE_NUMBER] Date [DATE] Invoice Number V/2025 V/[PHONE_NUMBER] Servic…" at bounding box center [447, 278] width 794 height 734
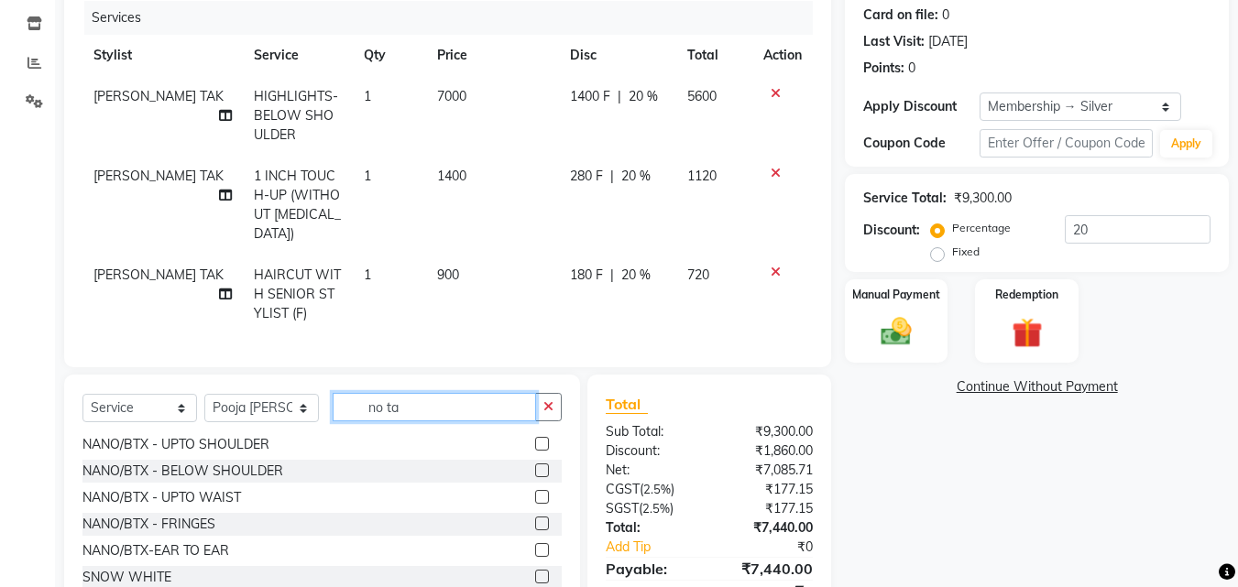
scroll to position [0, 0]
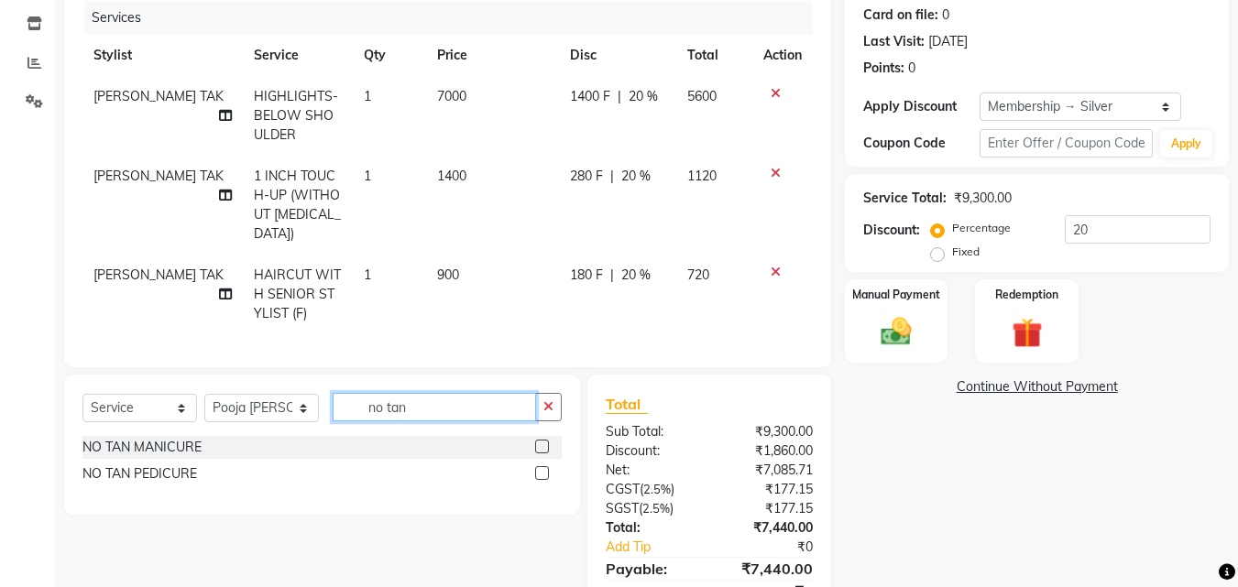
type input "no tan"
click at [539, 440] on label at bounding box center [542, 447] width 14 height 14
click at [539, 442] on input "checkbox" at bounding box center [541, 448] width 12 height 12
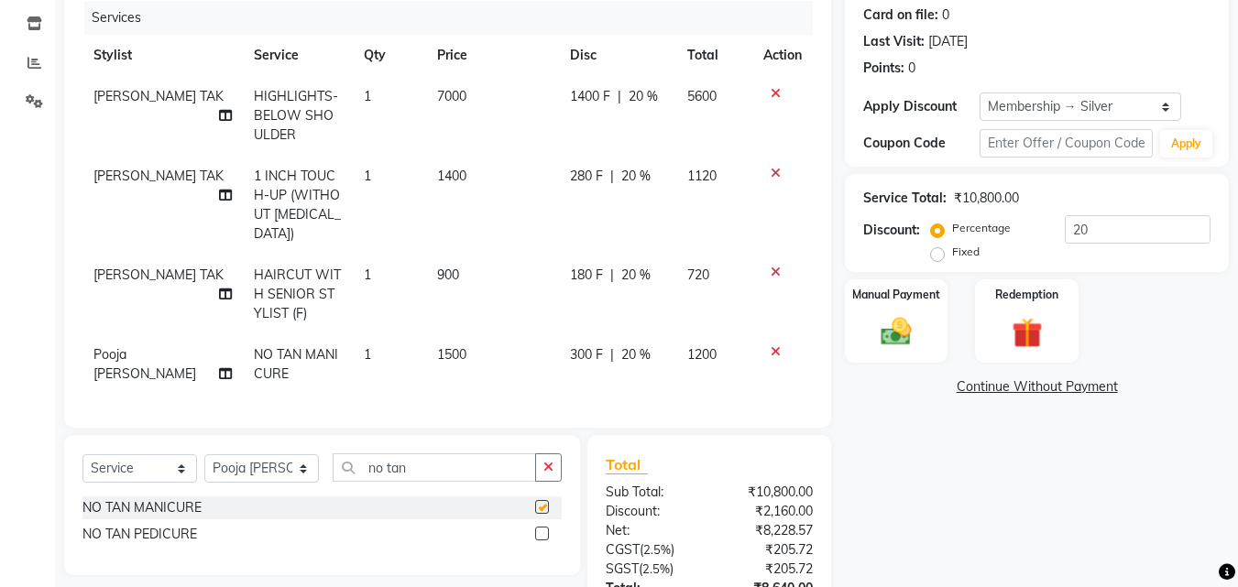
checkbox input "false"
drag, startPoint x: 401, startPoint y: 460, endPoint x: 300, endPoint y: 454, distance: 101.8
click at [288, 454] on div "Select Service Product Membership Package Voucher Prepaid Gift Card Select Styl…" at bounding box center [321, 474] width 479 height 43
drag, startPoint x: 416, startPoint y: 455, endPoint x: 316, endPoint y: 453, distance: 99.9
click at [316, 453] on div "Select Service Product Membership Package Voucher Prepaid Gift Card Select Styl…" at bounding box center [321, 474] width 479 height 43
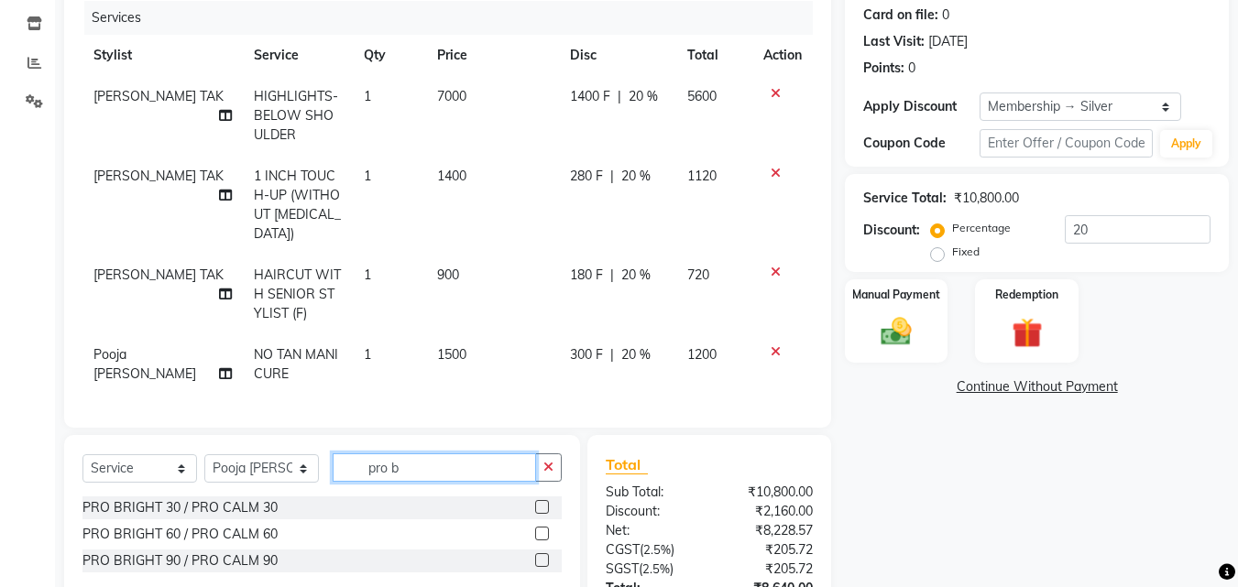
type input "pro b"
drag, startPoint x: 540, startPoint y: 501, endPoint x: 530, endPoint y: 502, distance: 10.1
click at [539, 501] on label at bounding box center [542, 507] width 14 height 14
click at [539, 502] on input "checkbox" at bounding box center [541, 508] width 12 height 12
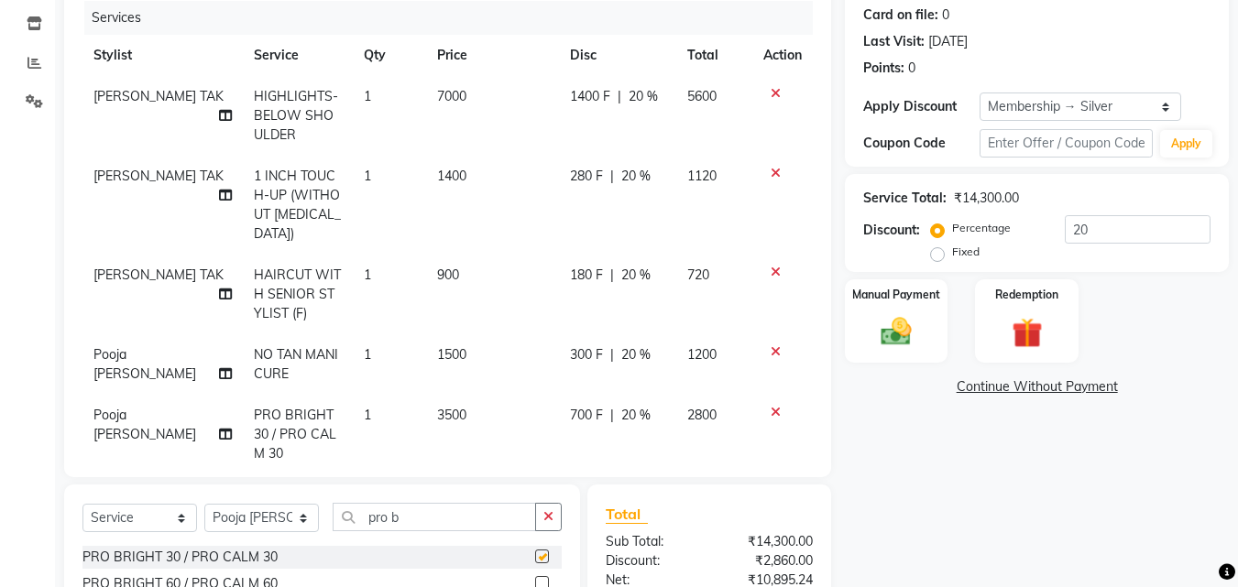
checkbox input "false"
drag, startPoint x: 361, startPoint y: 501, endPoint x: 243, endPoint y: 485, distance: 119.3
click at [243, 485] on div "Select Service Product Membership Package Voucher Prepaid Gift Card Select Styl…" at bounding box center [322, 568] width 516 height 167
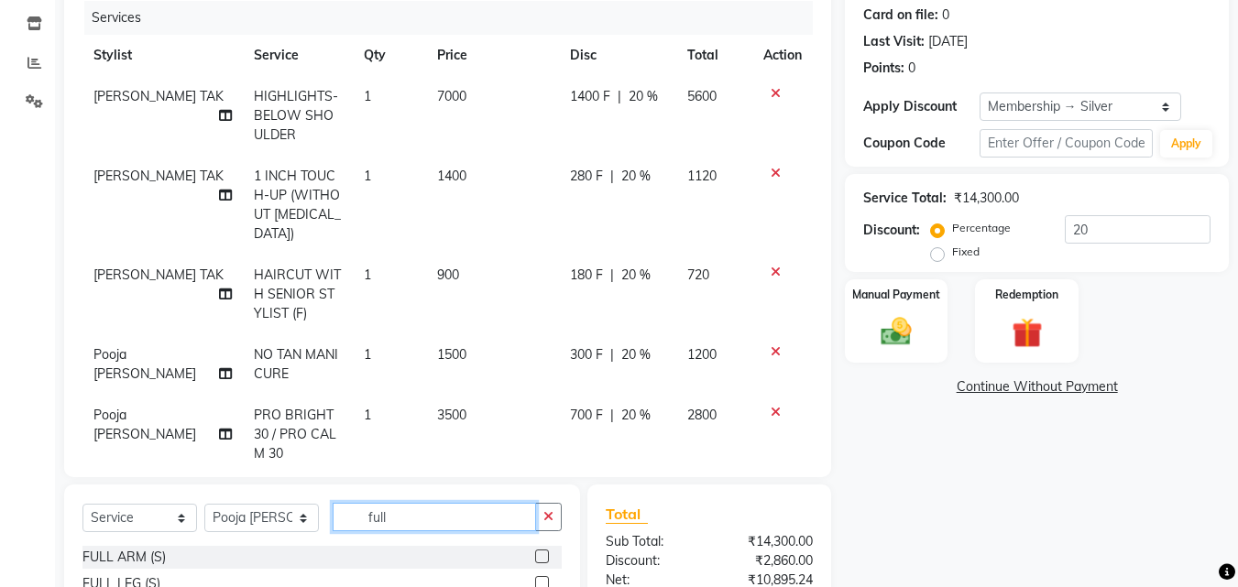
type input "full"
click at [535, 551] on label at bounding box center [542, 557] width 14 height 14
click at [535, 551] on input "checkbox" at bounding box center [541, 557] width 12 height 12
checkbox input "false"
drag, startPoint x: 403, startPoint y: 524, endPoint x: 323, endPoint y: 510, distance: 80.9
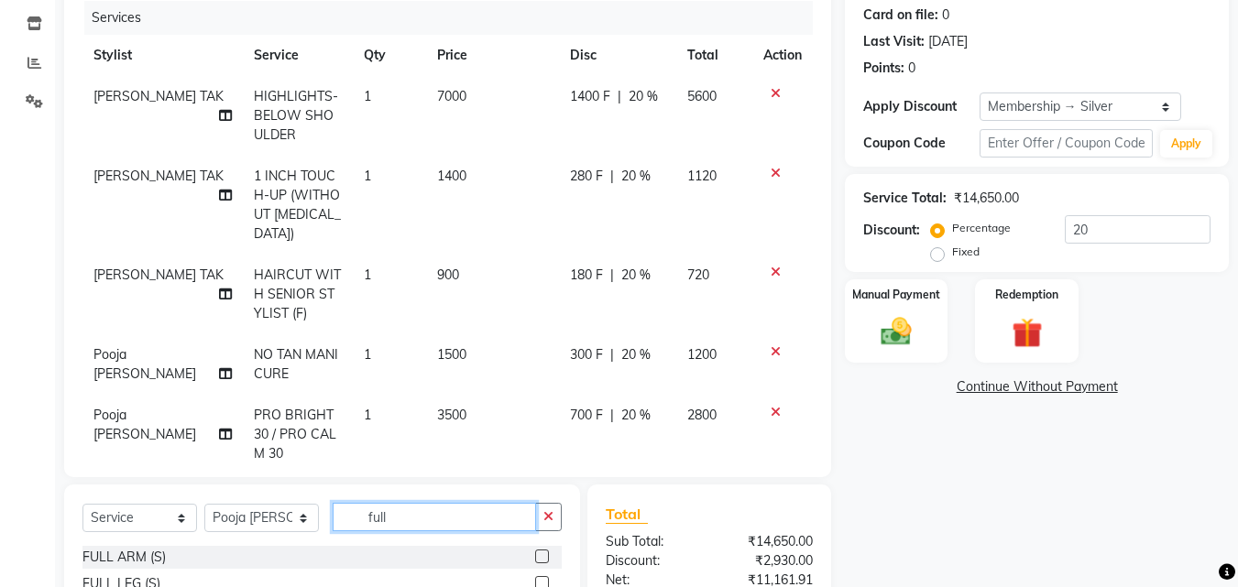
click at [323, 510] on div "Select Service Product Membership Package Voucher Prepaid Gift Card Select Styl…" at bounding box center [321, 524] width 479 height 43
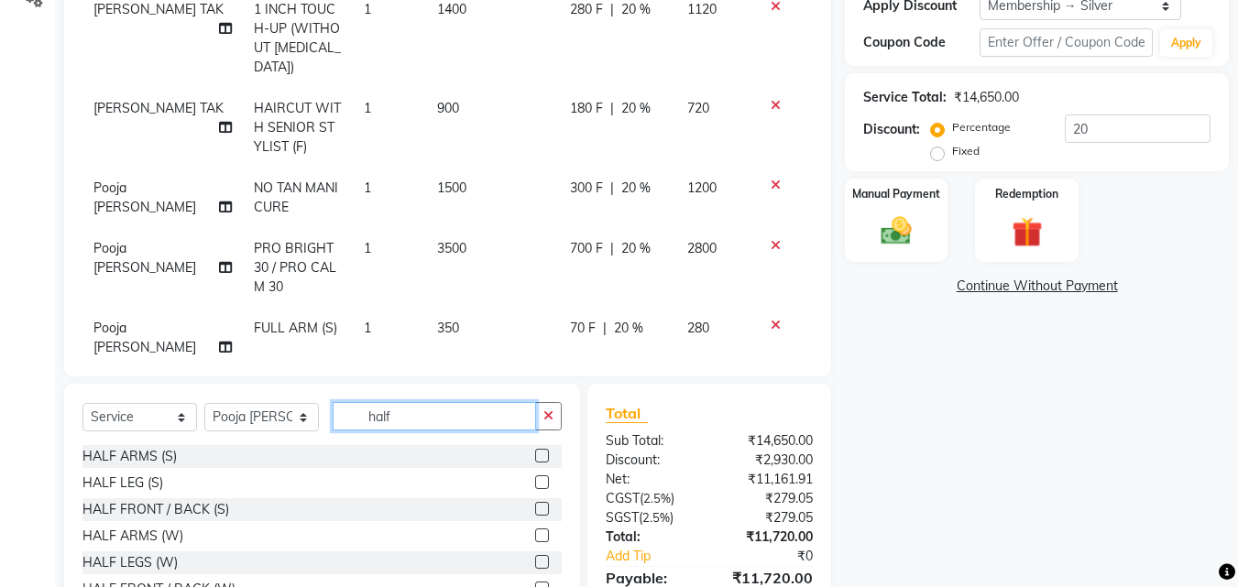
scroll to position [421, 0]
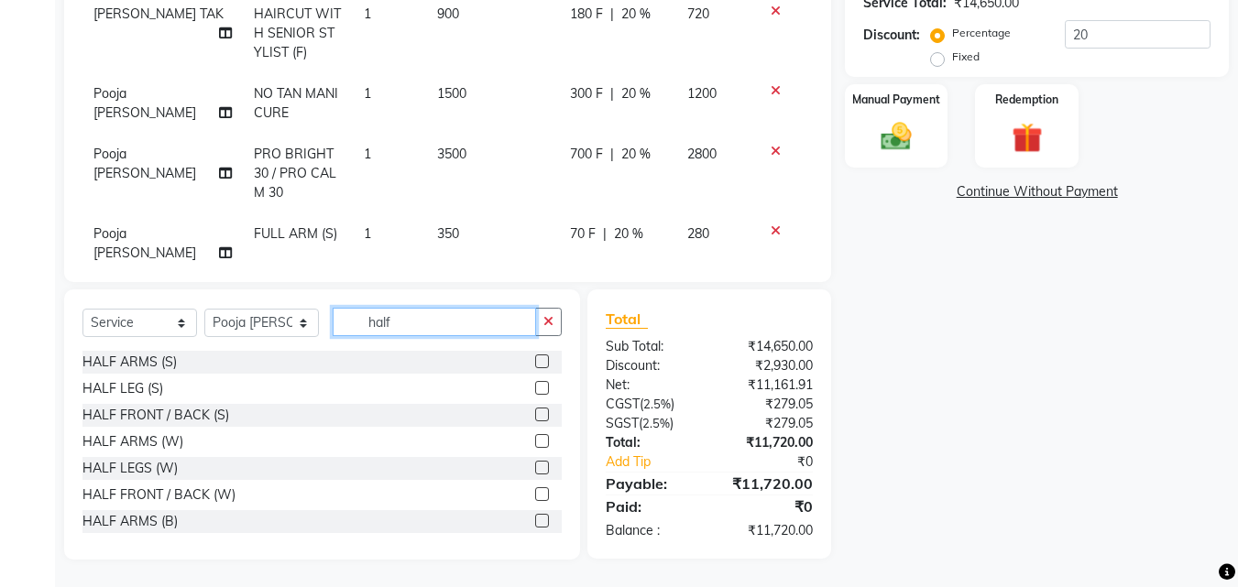
type input "half"
click at [535, 390] on label at bounding box center [542, 388] width 14 height 14
click at [535, 390] on input "checkbox" at bounding box center [541, 389] width 12 height 12
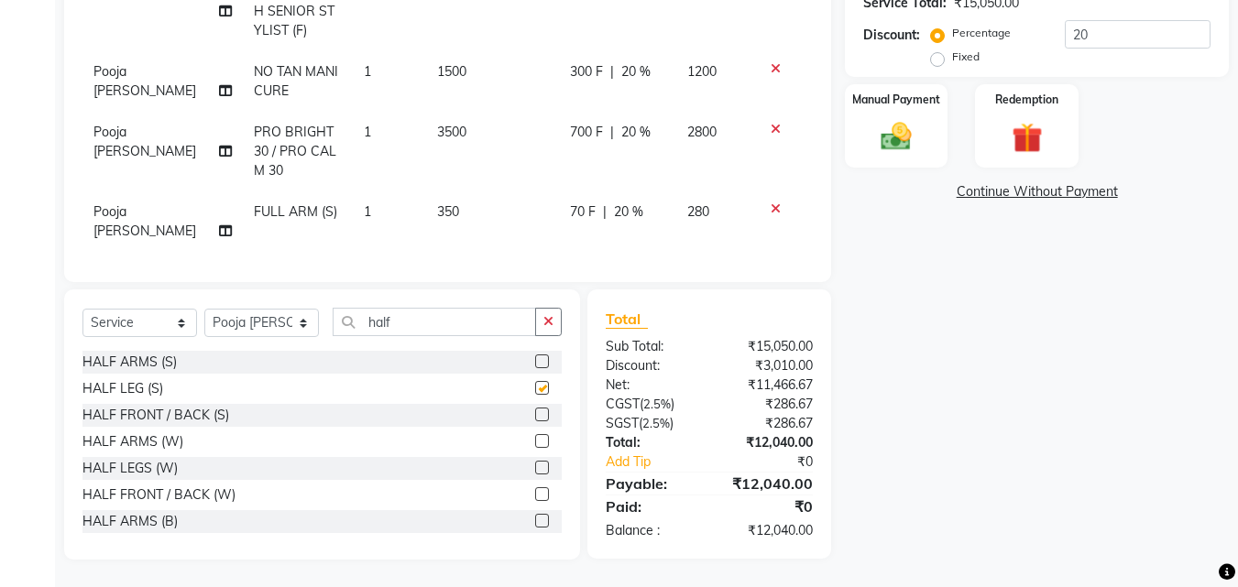
scroll to position [107, 0]
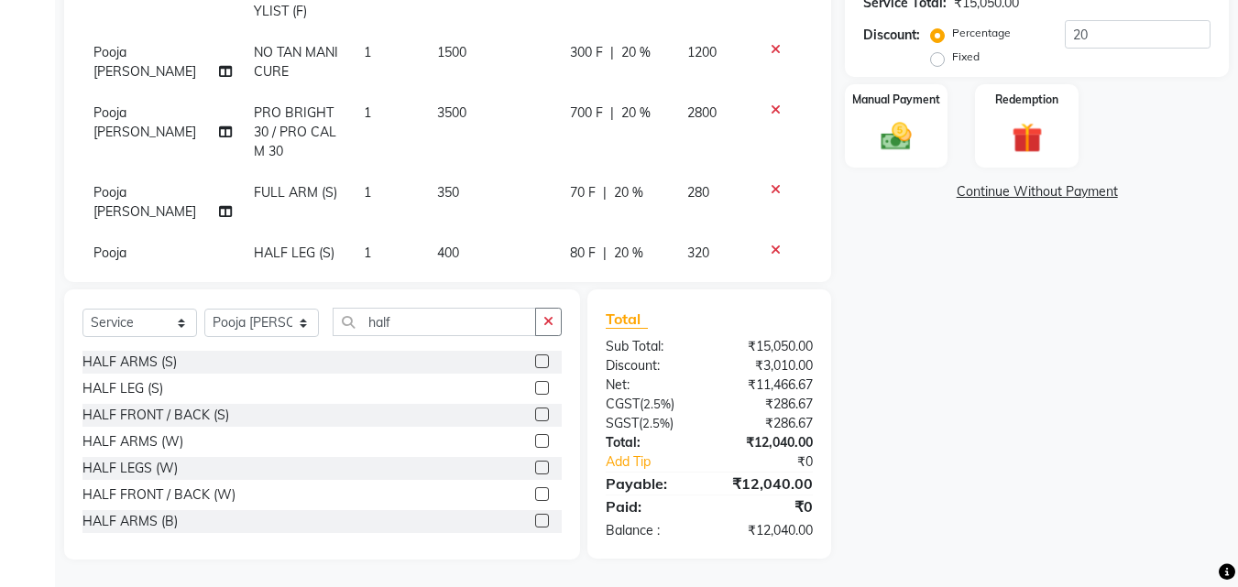
checkbox input "false"
drag, startPoint x: 410, startPoint y: 321, endPoint x: 366, endPoint y: 301, distance: 48.8
click at [358, 301] on div "Select Service Product Membership Package Voucher Prepaid Gift Card Select Styl…" at bounding box center [322, 424] width 516 height 270
drag, startPoint x: 368, startPoint y: 324, endPoint x: 339, endPoint y: 324, distance: 29.3
click at [339, 324] on input "half" at bounding box center [434, 322] width 203 height 28
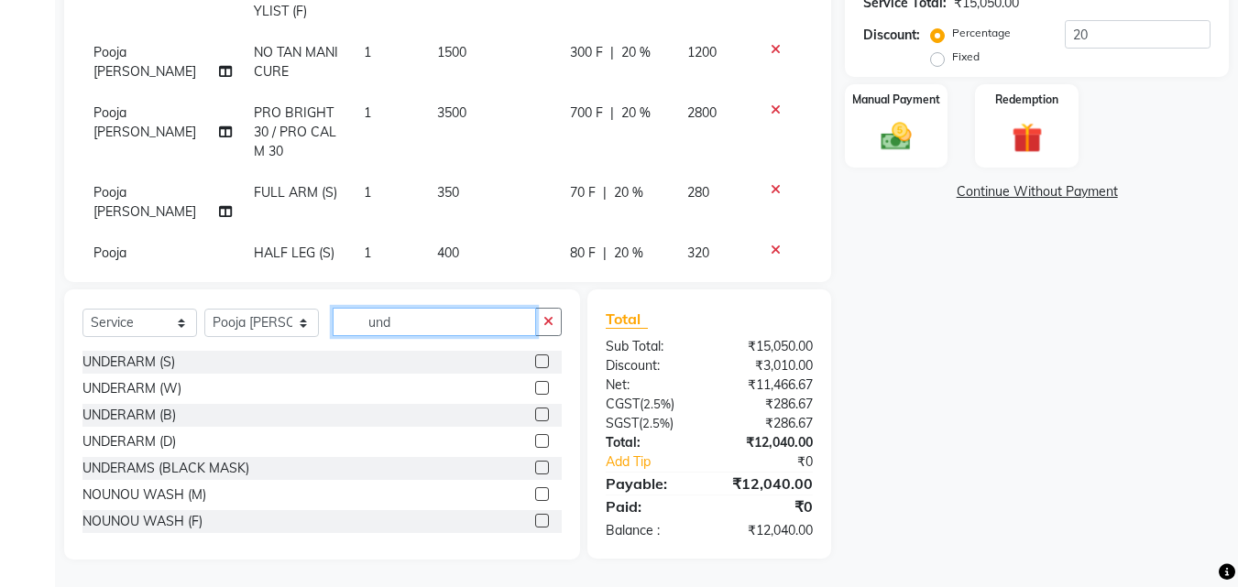
scroll to position [420, 0]
type input "unde"
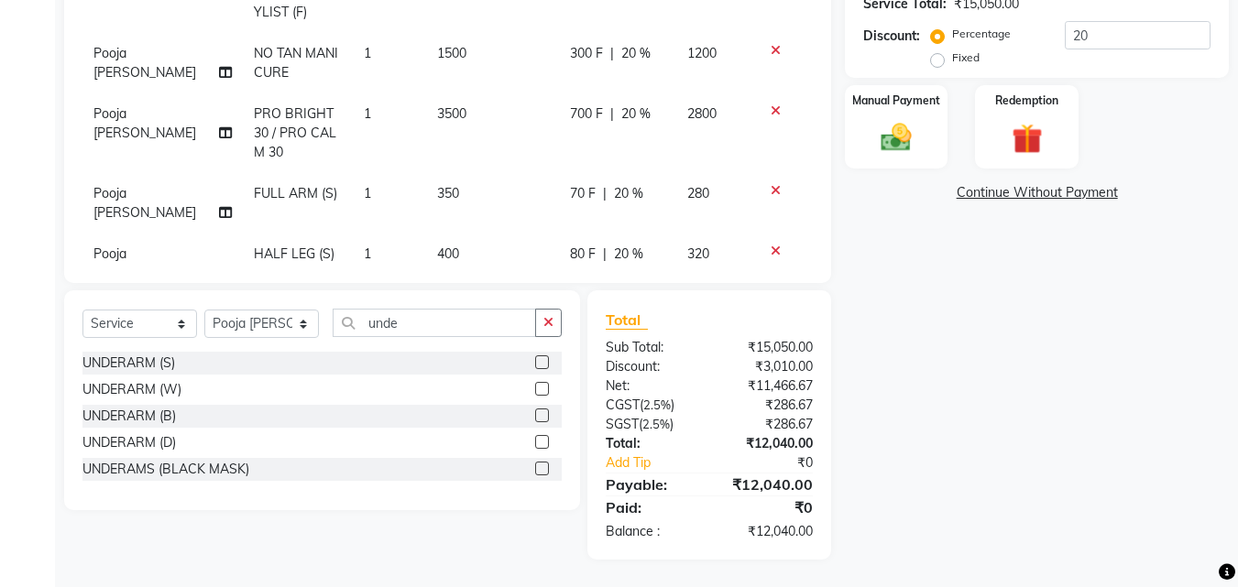
click at [543, 360] on label at bounding box center [542, 362] width 14 height 14
click at [543, 360] on input "checkbox" at bounding box center [541, 363] width 12 height 12
checkbox input "false"
click at [1066, 35] on input "20" at bounding box center [1137, 35] width 146 height 28
type input "40"
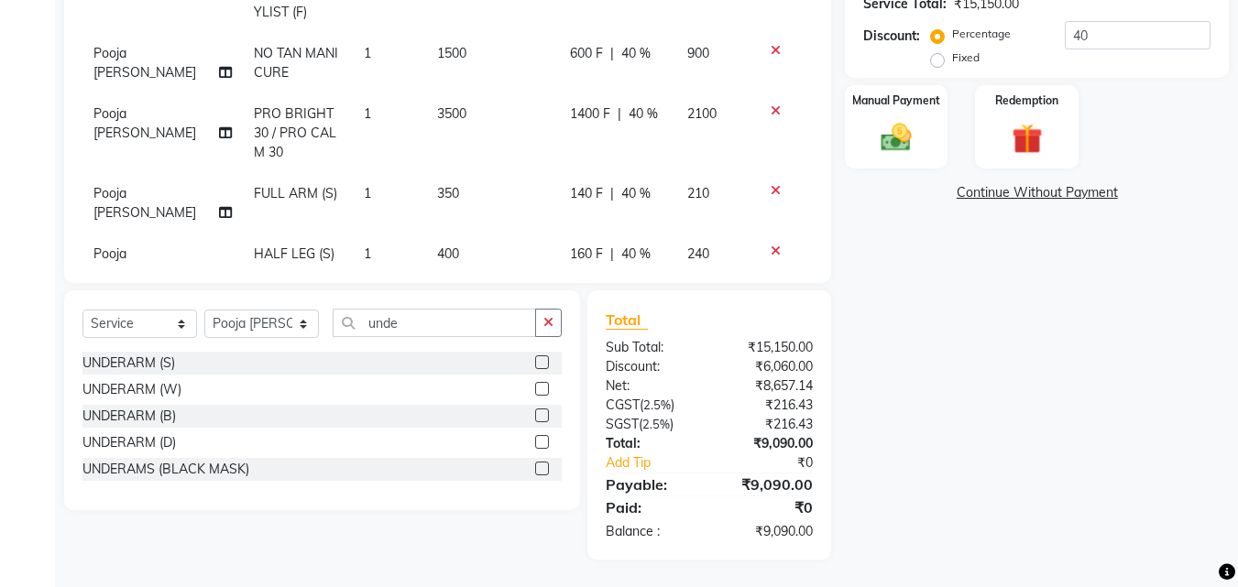
click at [1006, 453] on div "Name: [PERSON_NAME] Membership: end on [DATE] Total Visits: 56 Card on file: 0 …" at bounding box center [1044, 138] width 398 height 843
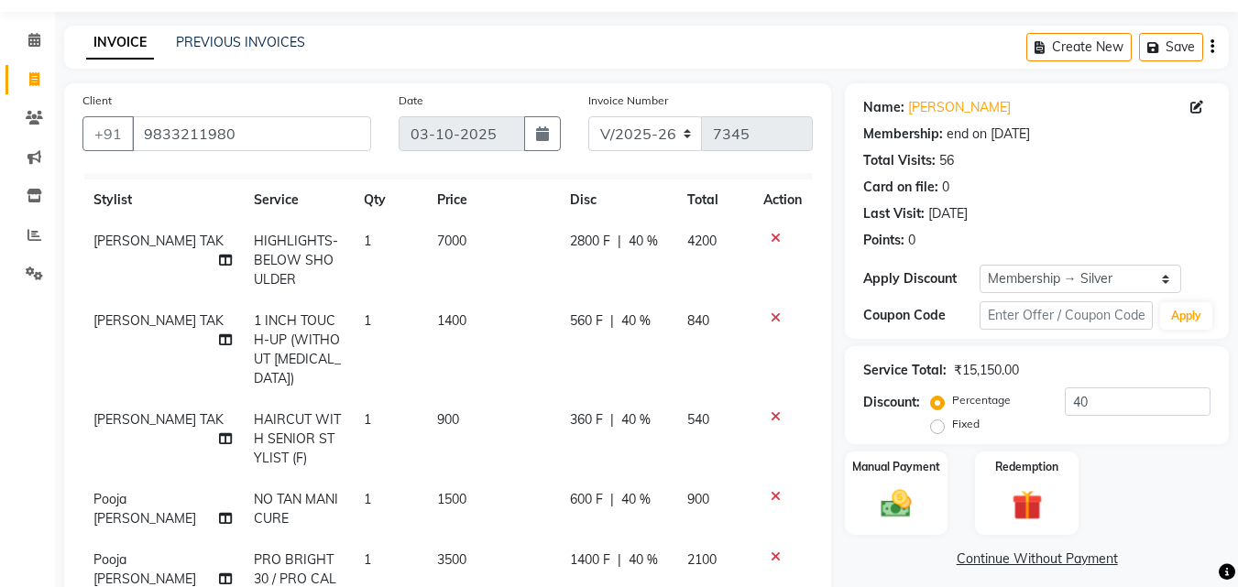
scroll to position [16, 0]
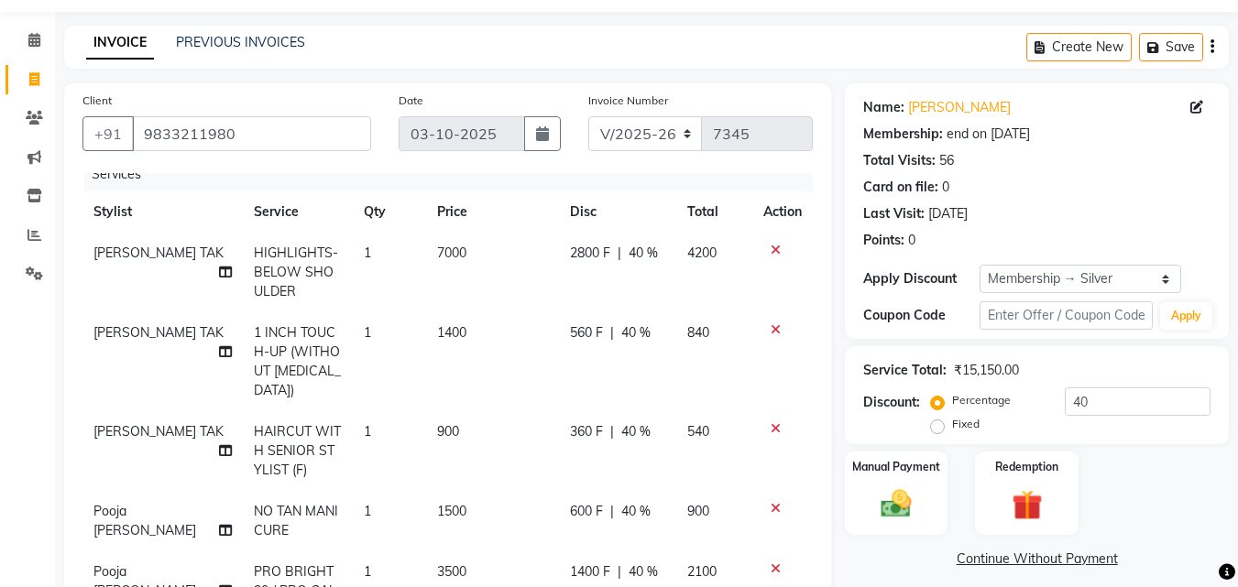
click at [437, 257] on span "7000" at bounding box center [451, 253] width 29 height 16
select select "11497"
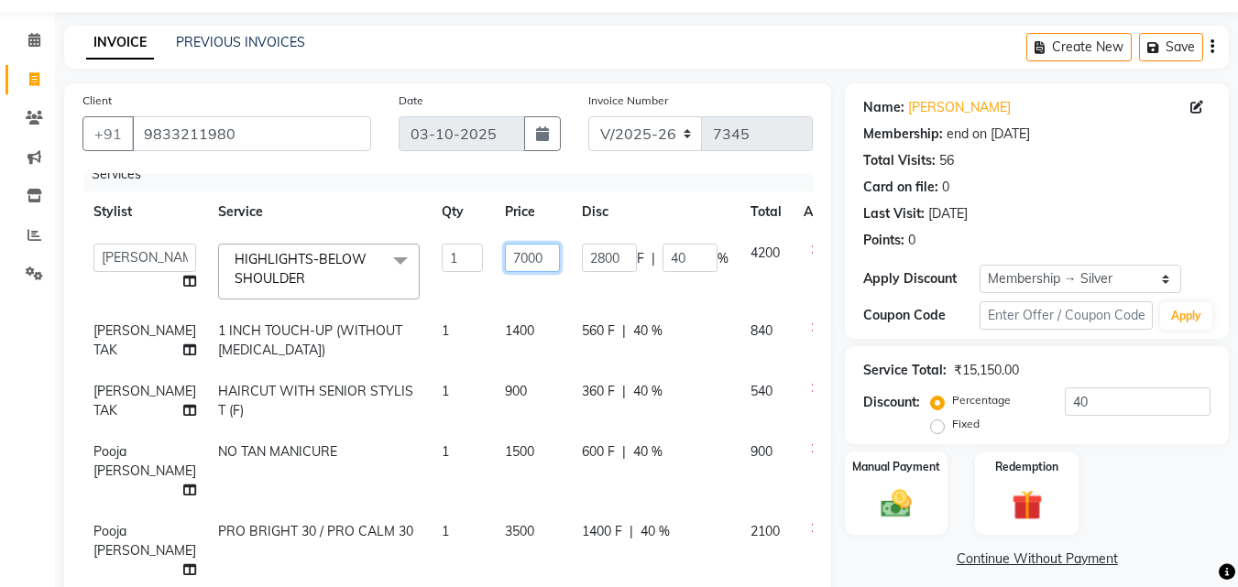
drag, startPoint x: 461, startPoint y: 270, endPoint x: 451, endPoint y: 270, distance: 10.1
click at [505, 270] on input "7000" at bounding box center [532, 258] width 55 height 28
type input "6000"
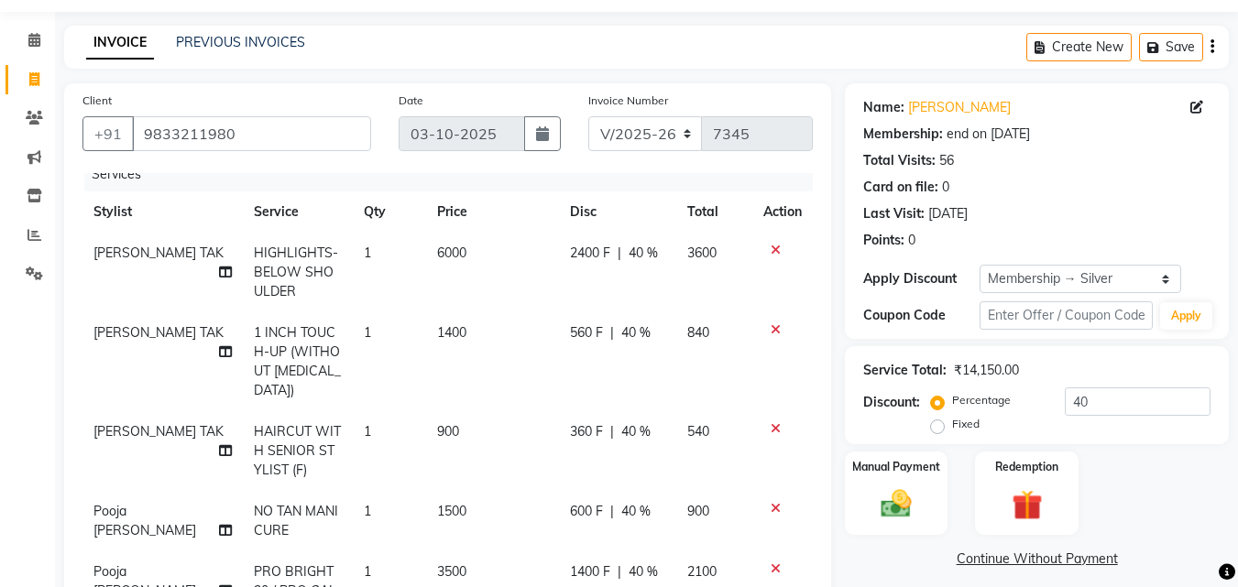
click at [431, 291] on tr "[PERSON_NAME] TAK HIGHLIGHTS-BELOW SHOULDER 1 6000 2400 F | 40 % 3600" at bounding box center [447, 273] width 730 height 80
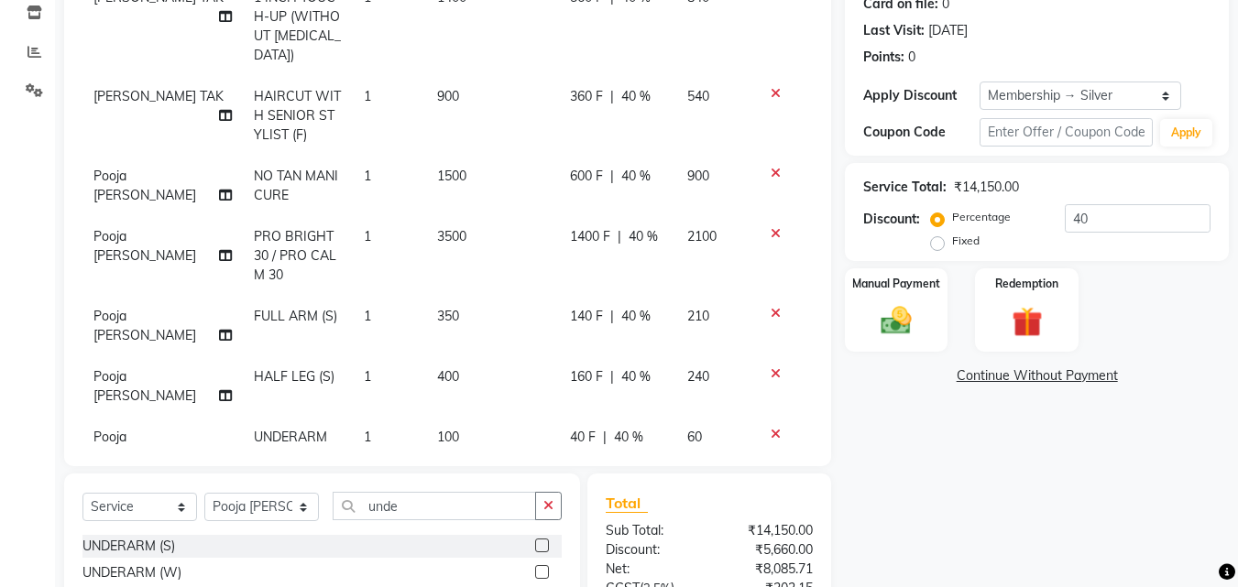
scroll to position [420, 0]
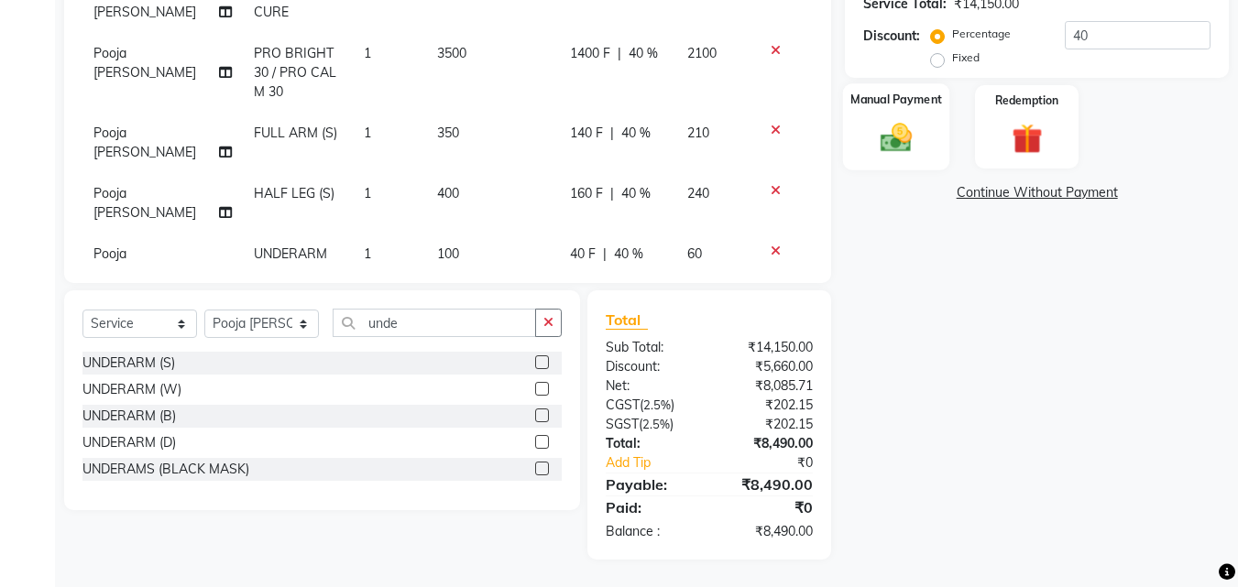
click at [922, 123] on img at bounding box center [895, 137] width 51 height 37
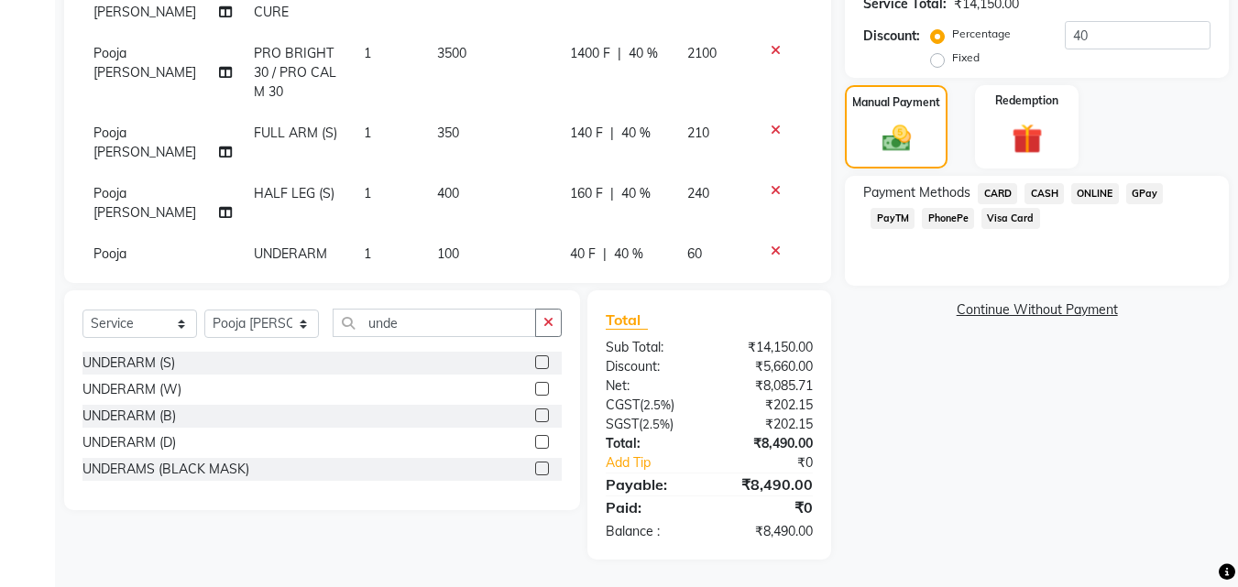
click at [1134, 188] on span "GPay" at bounding box center [1145, 193] width 38 height 21
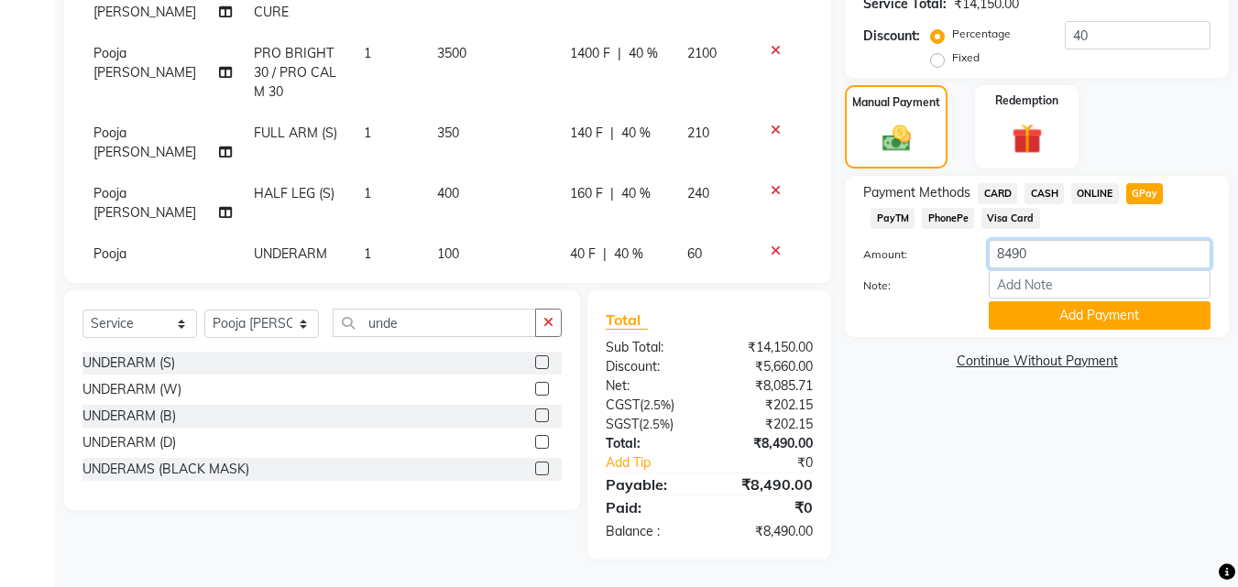
drag, startPoint x: 1031, startPoint y: 248, endPoint x: 914, endPoint y: 222, distance: 120.2
click at [914, 222] on div "Payment Methods CARD CASH ONLINE GPay PayTM PhonePe Visa Card Amount: 8490 Note…" at bounding box center [1036, 256] width 347 height 147
type input "6000"
click at [1017, 317] on button "Add Payment" at bounding box center [1099, 315] width 222 height 28
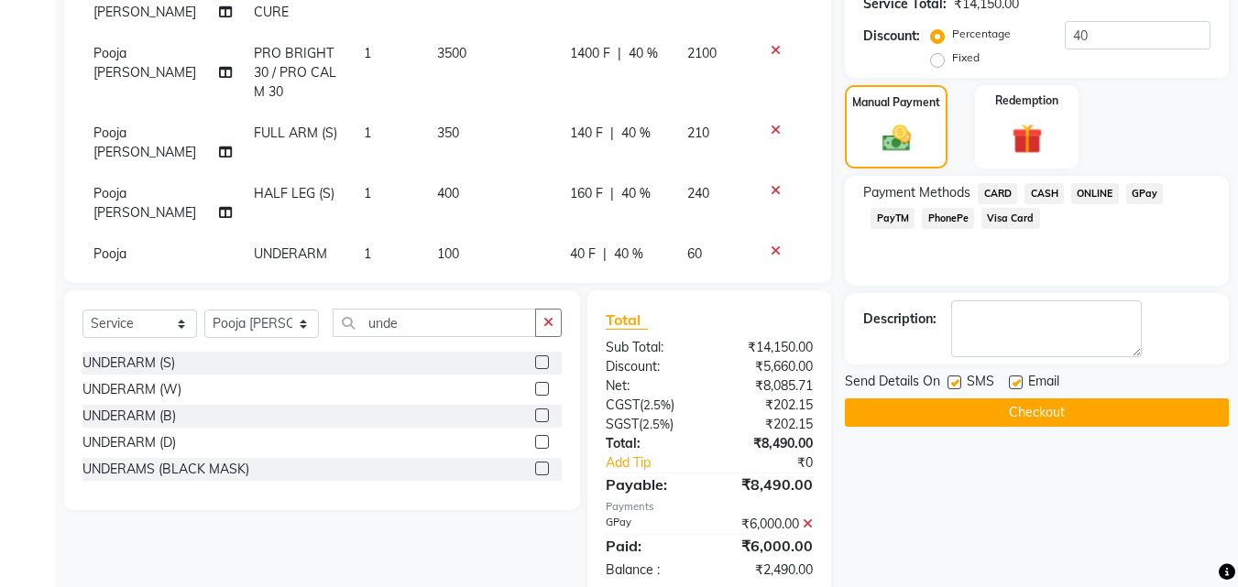
click at [1045, 198] on span "CASH" at bounding box center [1043, 193] width 39 height 21
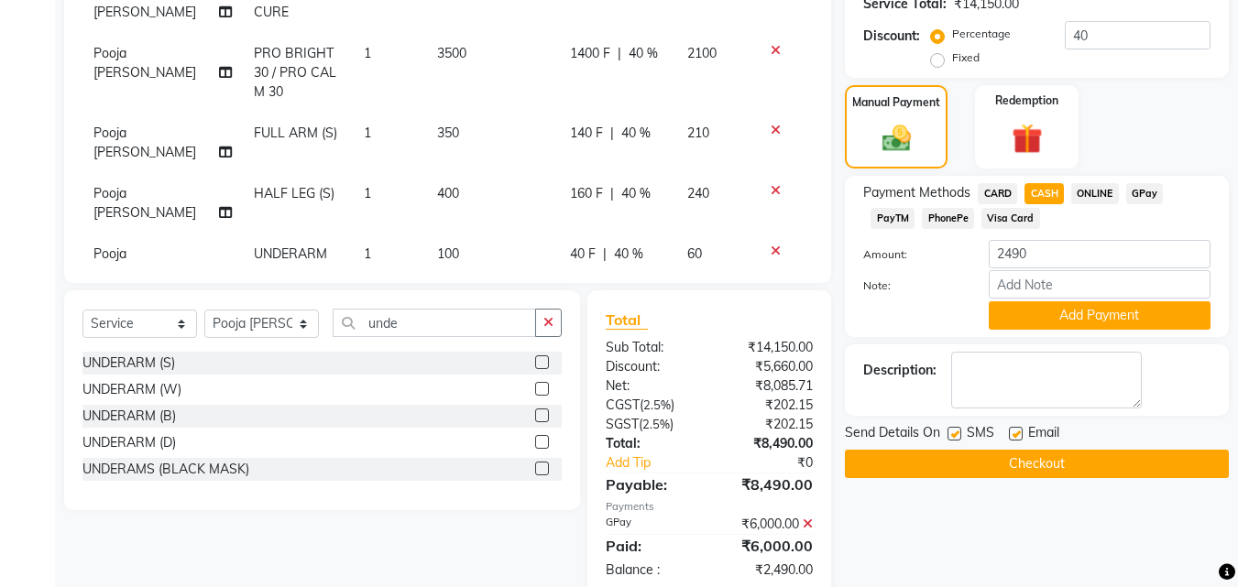
click at [1059, 314] on button "Add Payment" at bounding box center [1099, 315] width 222 height 28
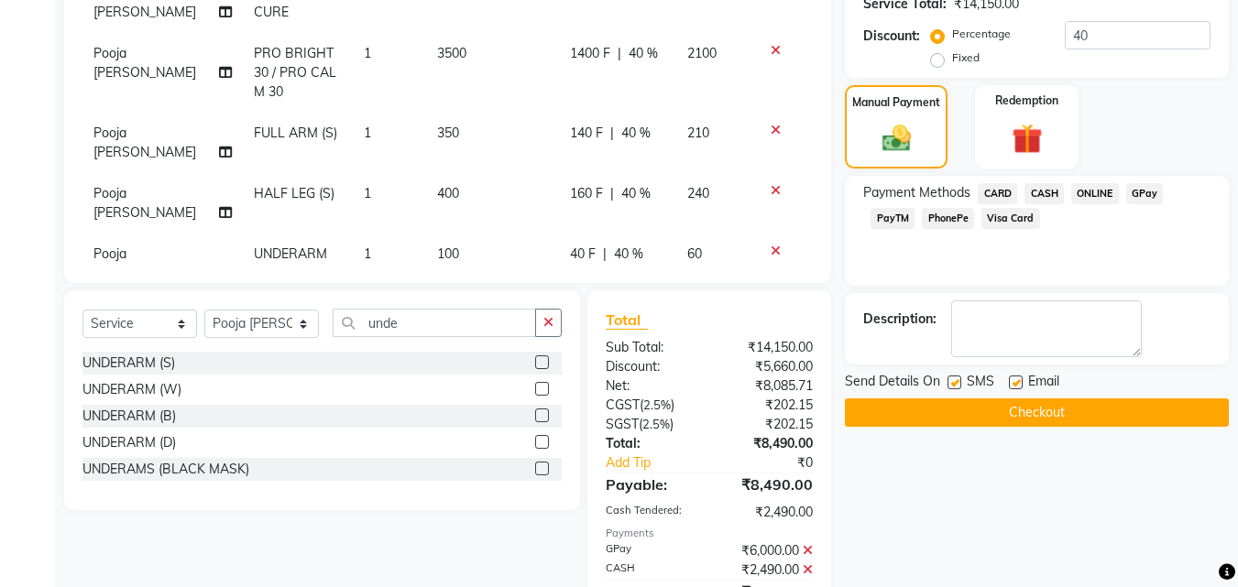
click at [1003, 427] on div "Name: [PERSON_NAME] Membership: end on [DATE] Total Visits: 56 Card on file: 0 …" at bounding box center [1044, 180] width 398 height 927
click at [1003, 425] on button "Checkout" at bounding box center [1037, 412] width 384 height 28
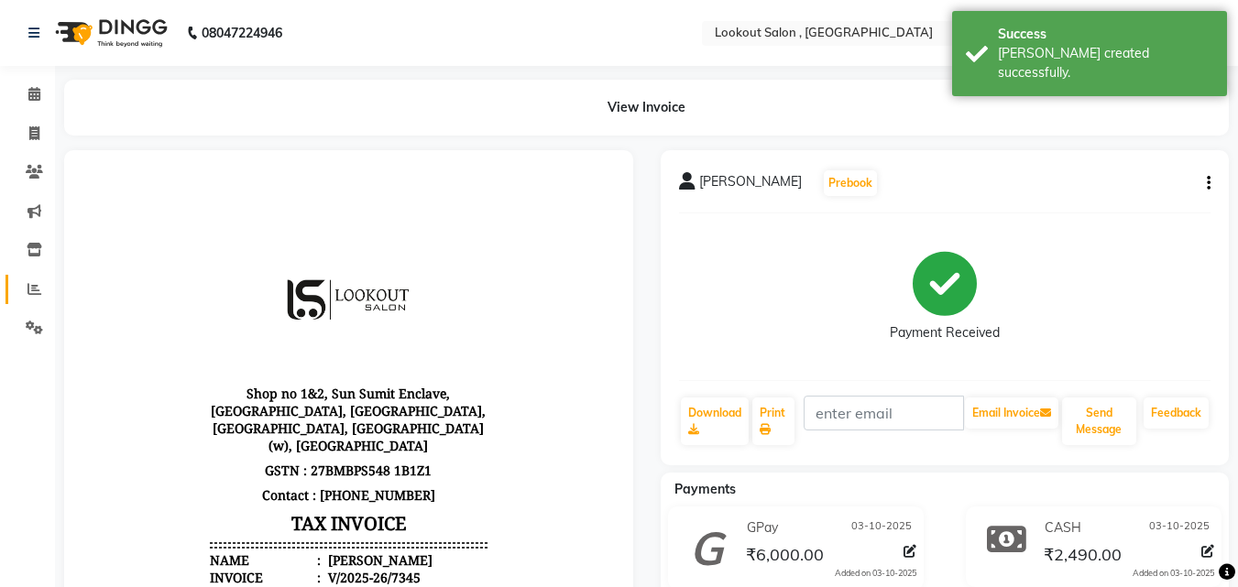
click at [31, 300] on link "Reports" at bounding box center [27, 290] width 44 height 30
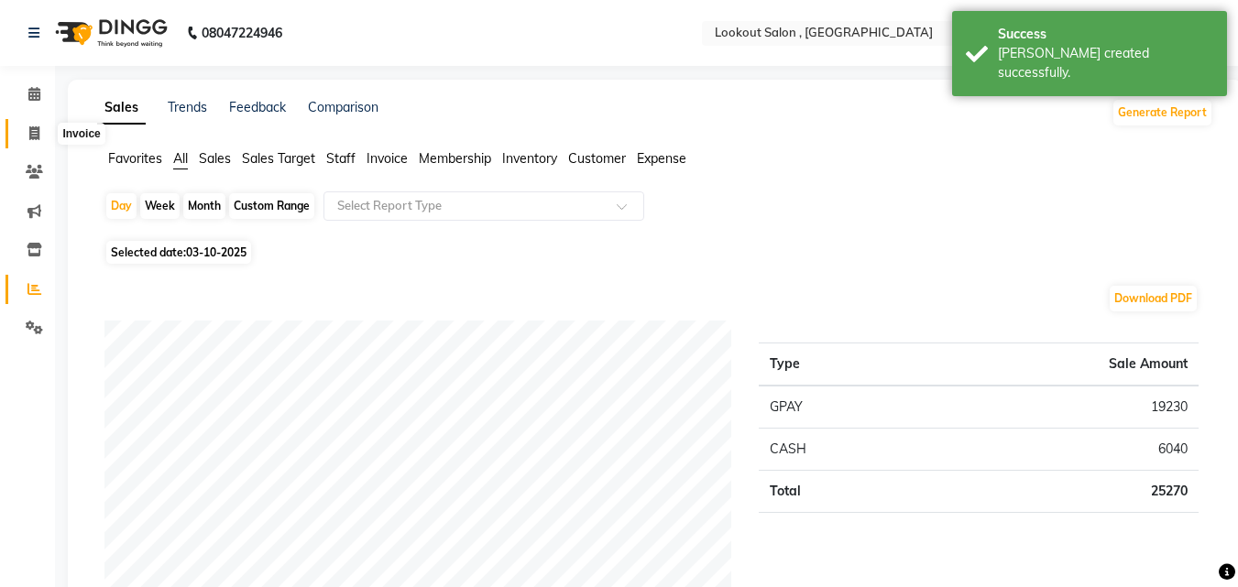
click at [21, 136] on span at bounding box center [34, 134] width 32 height 21
select select "151"
select select "service"
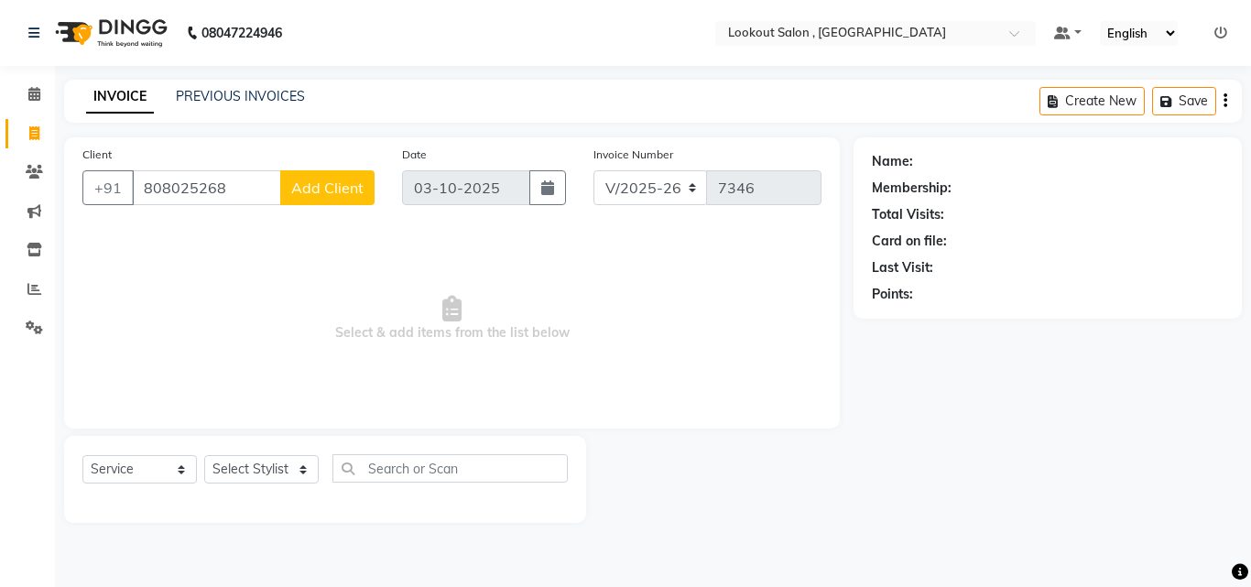
click at [174, 192] on input "808025268" at bounding box center [206, 187] width 149 height 35
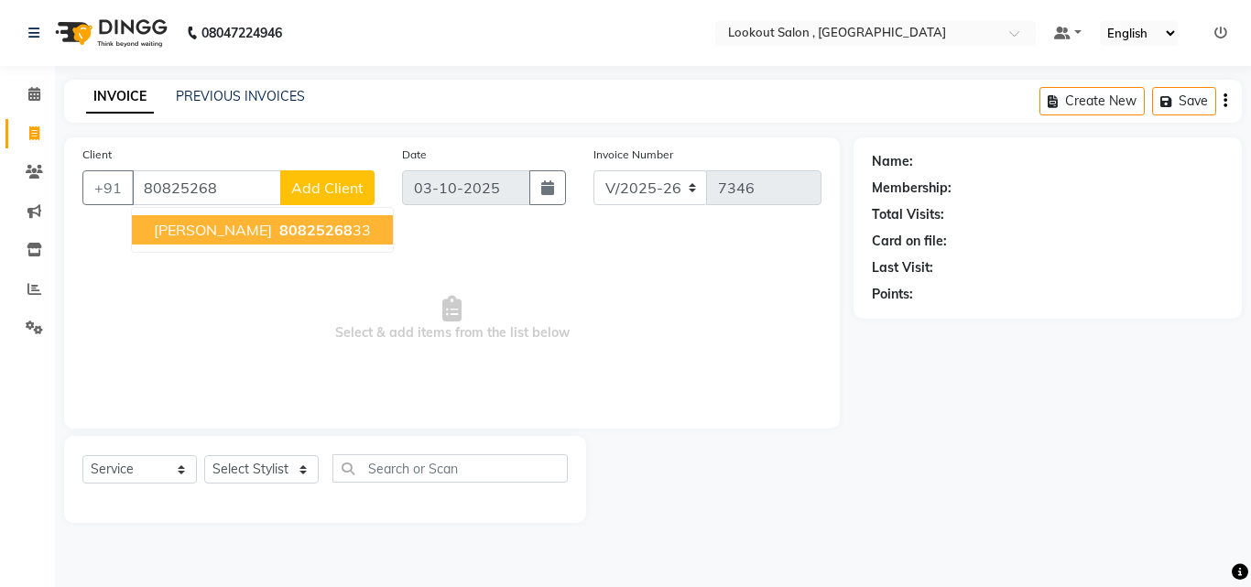
click at [255, 224] on span "[PERSON_NAME]" at bounding box center [213, 230] width 118 height 18
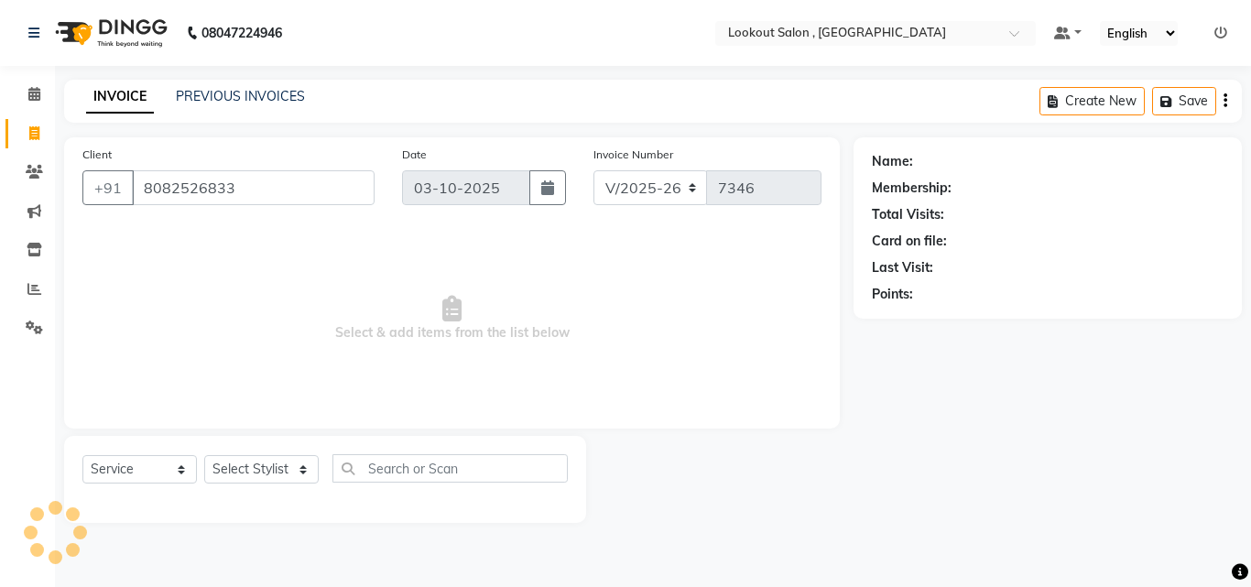
type input "8082526833"
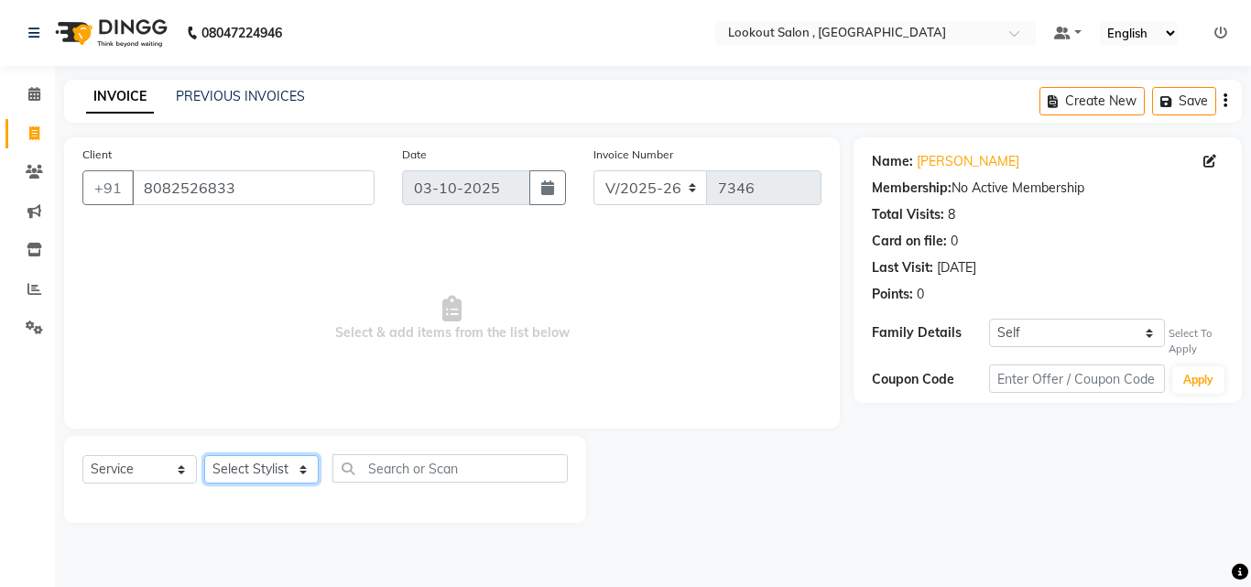
click at [251, 469] on select "Select Stylist [PERSON_NAME] [PERSON_NAME] [PERSON_NAME] [PERSON_NAME] [PERSON_…" at bounding box center [261, 469] width 115 height 28
click at [204, 455] on select "Select Stylist [PERSON_NAME] [PERSON_NAME] [PERSON_NAME] [PERSON_NAME] [PERSON_…" at bounding box center [261, 469] width 115 height 28
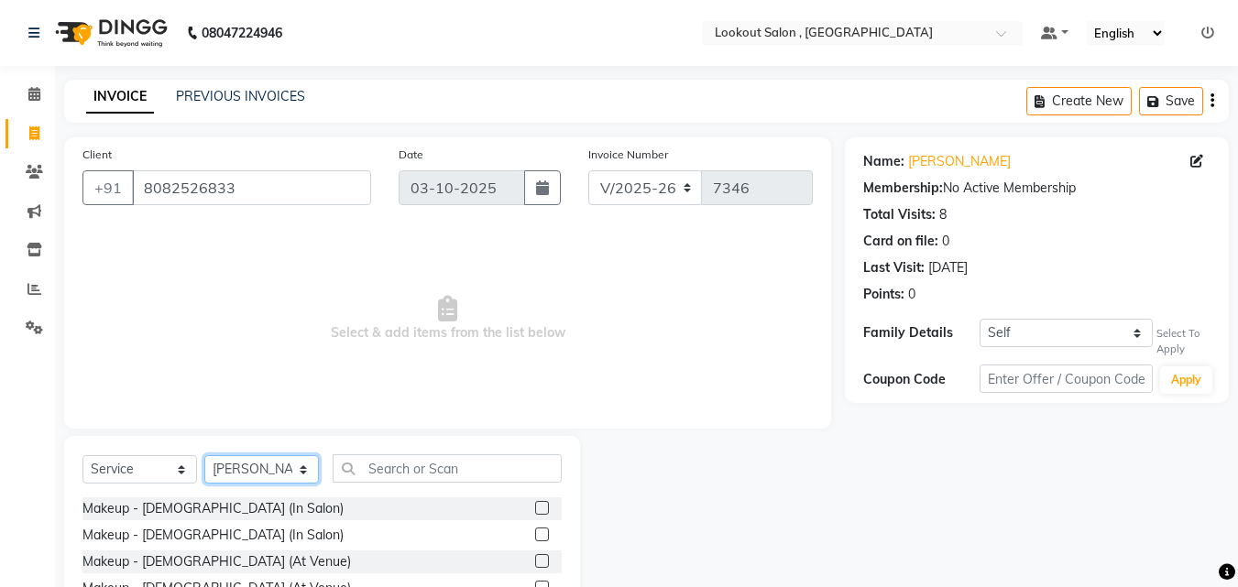
click at [241, 476] on select "Select Stylist [PERSON_NAME] [PERSON_NAME] [PERSON_NAME] [PERSON_NAME] [PERSON_…" at bounding box center [261, 469] width 115 height 28
select select "4400"
click at [204, 455] on select "Select Stylist [PERSON_NAME] [PERSON_NAME] [PERSON_NAME] [PERSON_NAME] [PERSON_…" at bounding box center [261, 469] width 115 height 28
click at [388, 486] on div "Select Service Product Membership Package Voucher Prepaid Gift Card Select Styl…" at bounding box center [321, 475] width 479 height 43
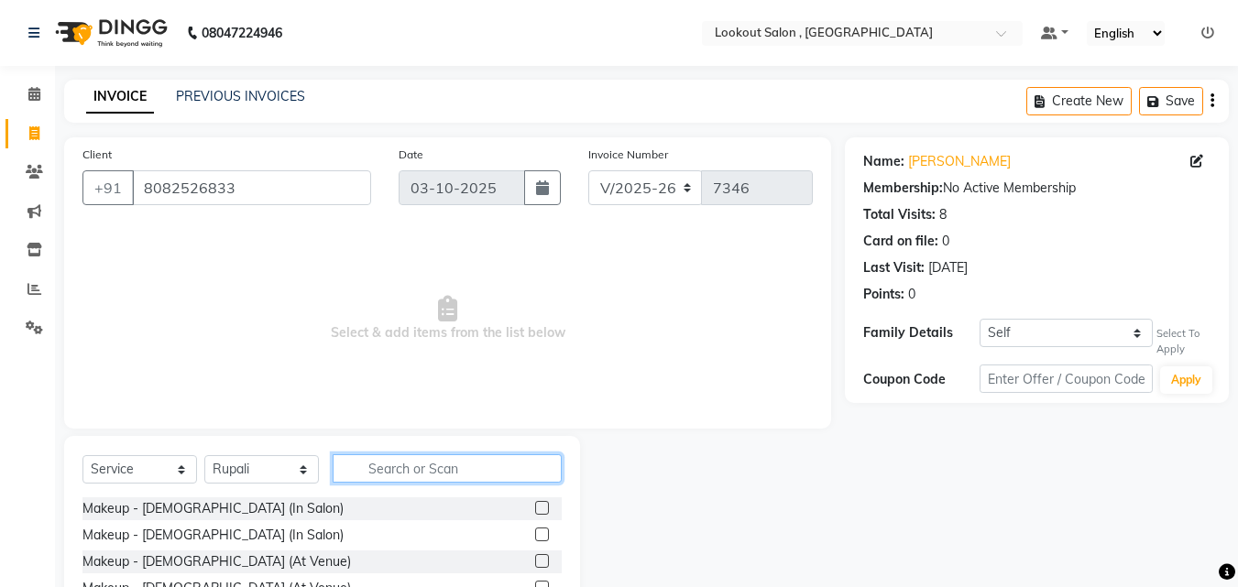
click at [387, 477] on input "text" at bounding box center [447, 468] width 229 height 28
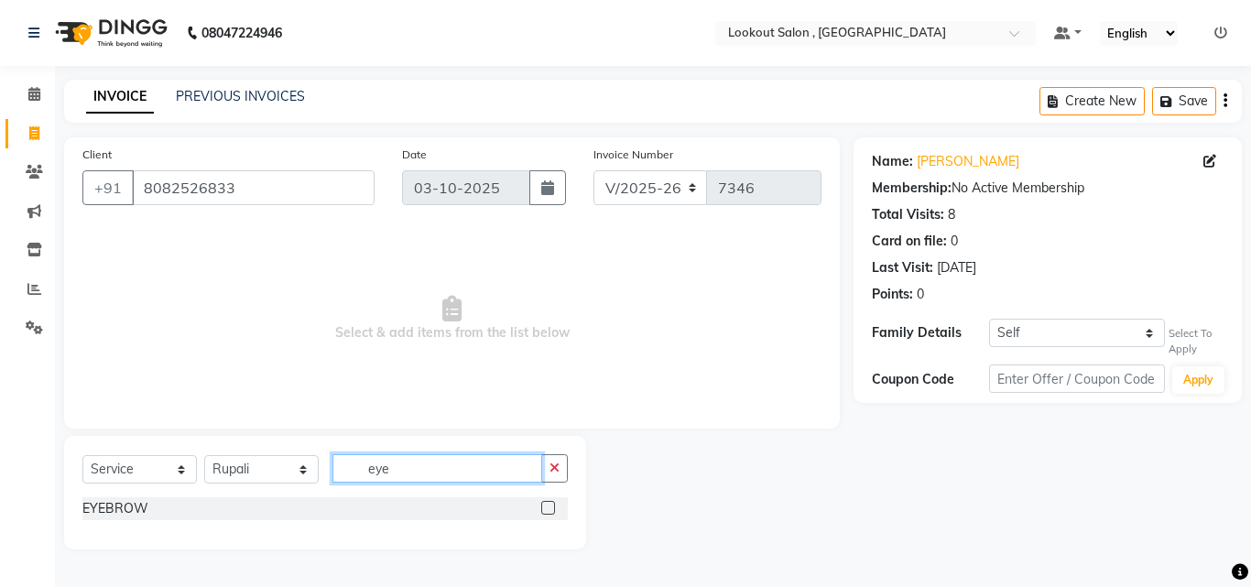
type input "eye"
click at [550, 506] on label at bounding box center [548, 508] width 14 height 14
click at [550, 506] on input "checkbox" at bounding box center [547, 509] width 12 height 12
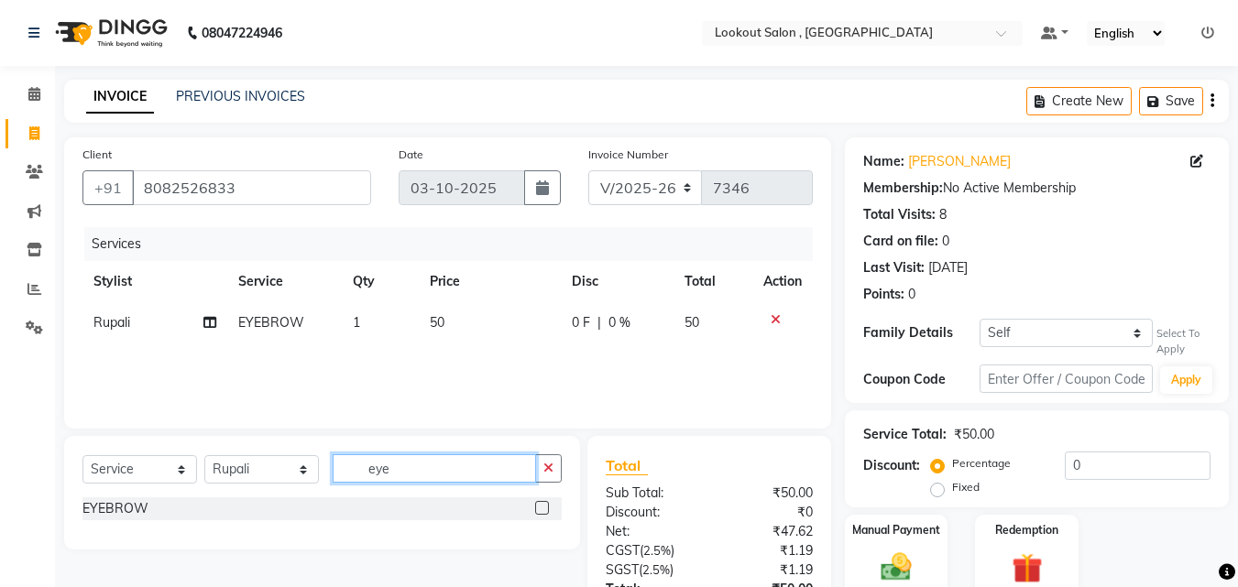
checkbox input "false"
drag, startPoint x: 467, startPoint y: 472, endPoint x: 194, endPoint y: 492, distance: 273.7
click at [194, 492] on div "Select Service Product Membership Package Voucher Prepaid Gift Card Select Styl…" at bounding box center [321, 475] width 479 height 43
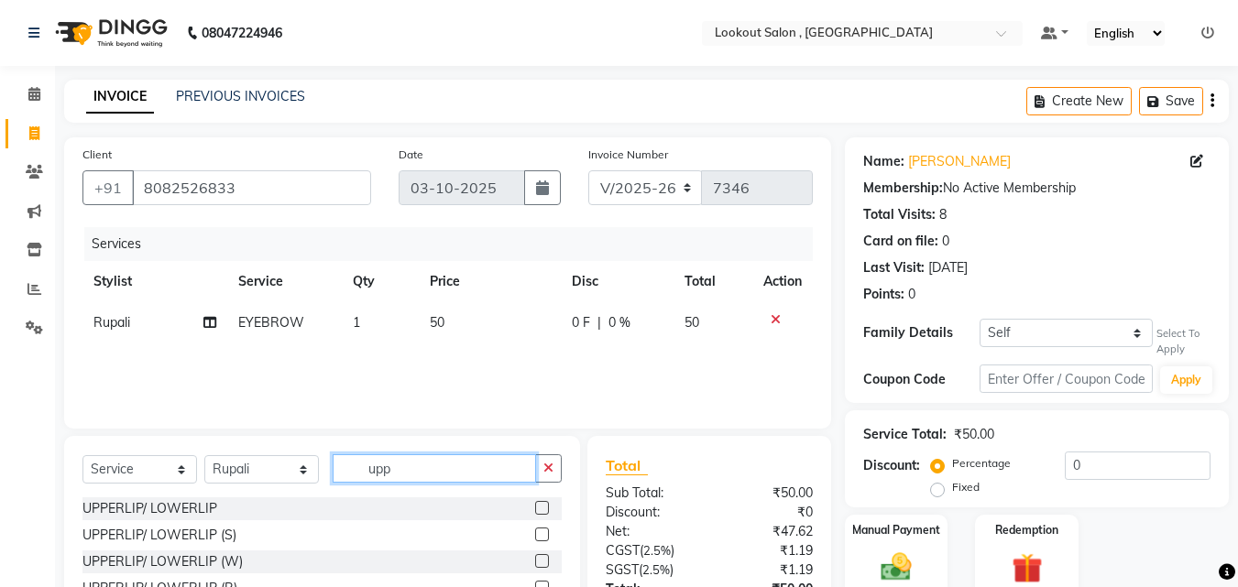
type input "upp"
click at [544, 507] on label at bounding box center [542, 508] width 14 height 14
click at [544, 507] on input "checkbox" at bounding box center [541, 509] width 12 height 12
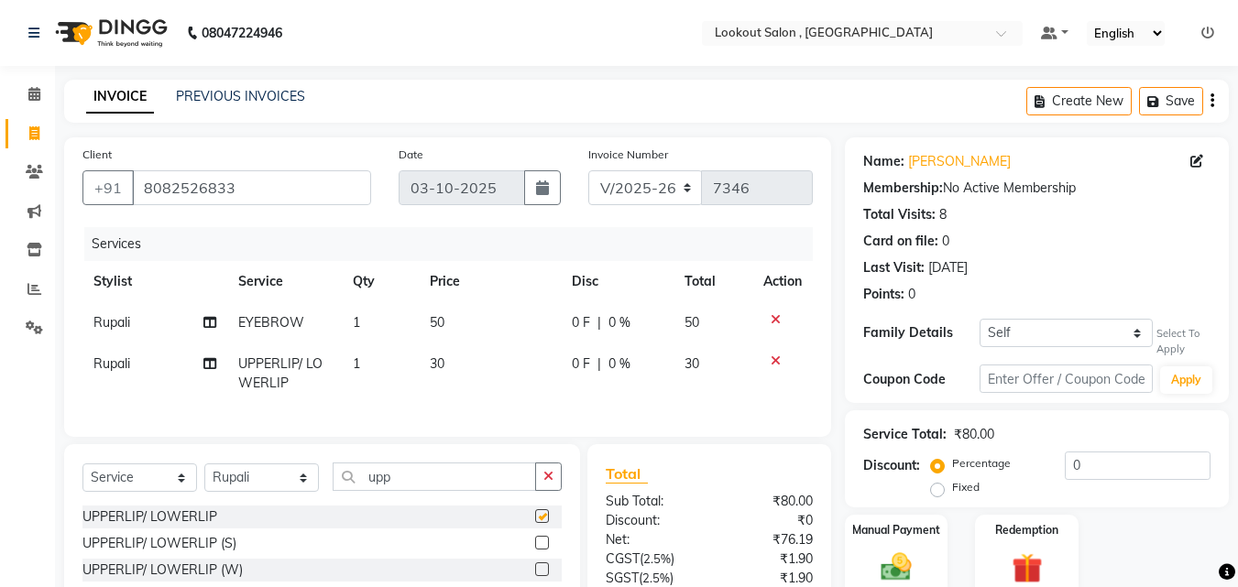
scroll to position [168, 0]
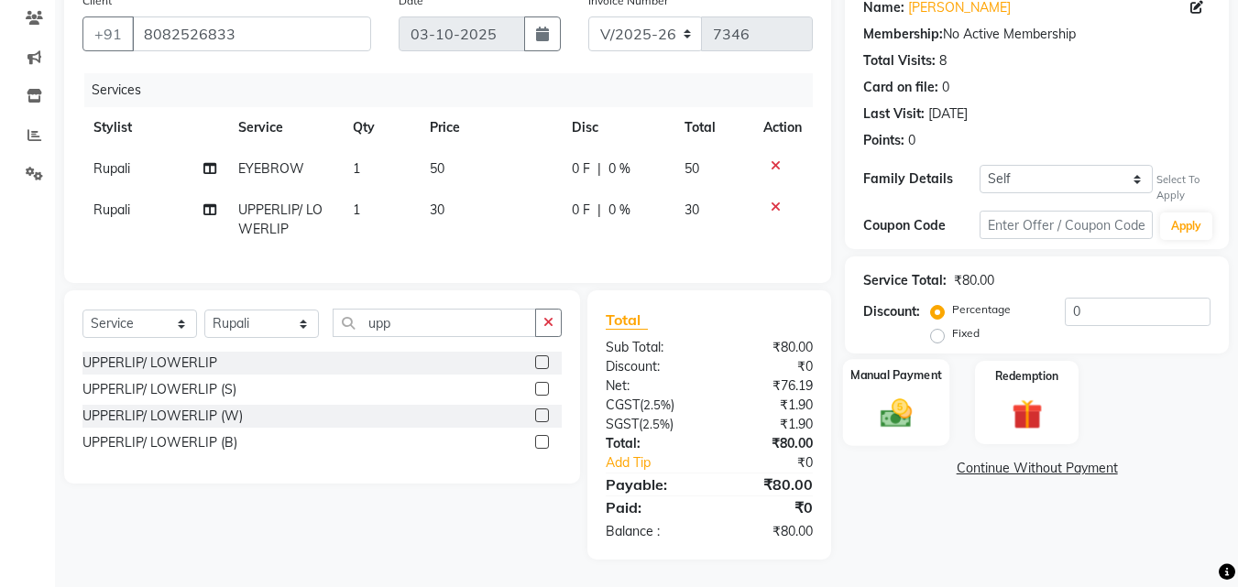
checkbox input "false"
click at [871, 396] on img at bounding box center [895, 414] width 51 height 37
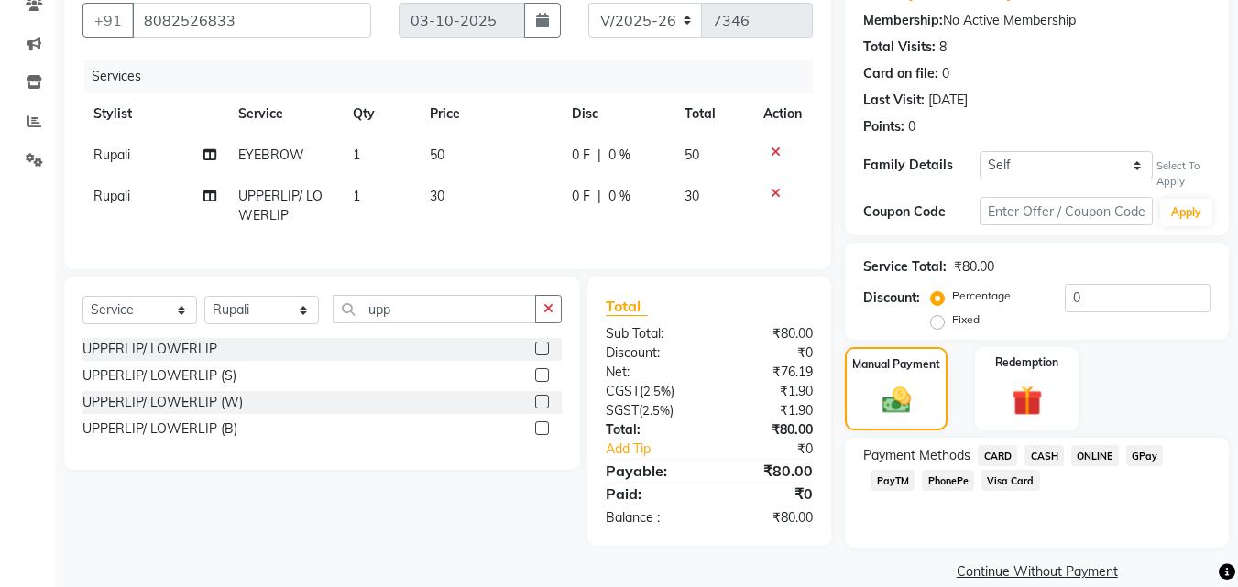
click at [1145, 449] on span "GPay" at bounding box center [1145, 455] width 38 height 21
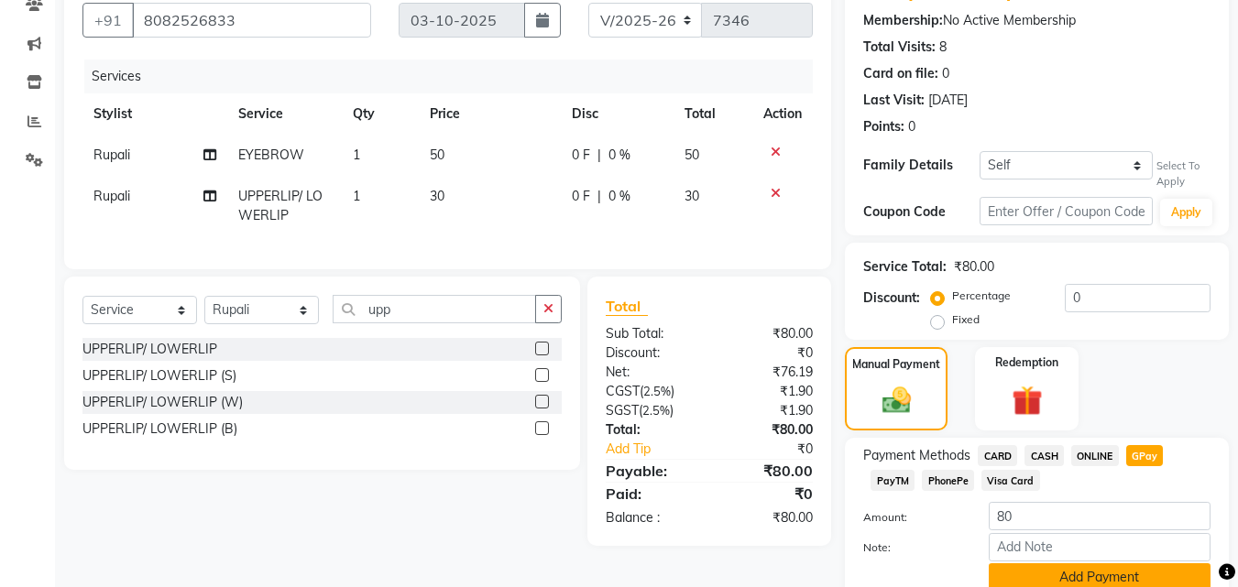
click at [1131, 579] on button "Add Payment" at bounding box center [1099, 577] width 222 height 28
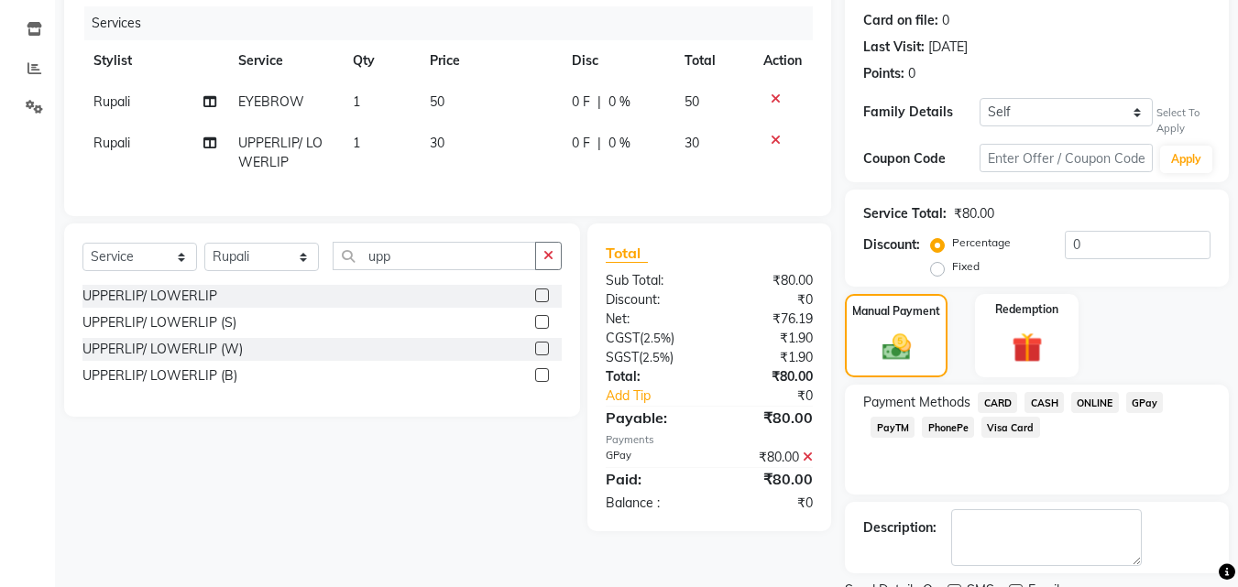
scroll to position [297, 0]
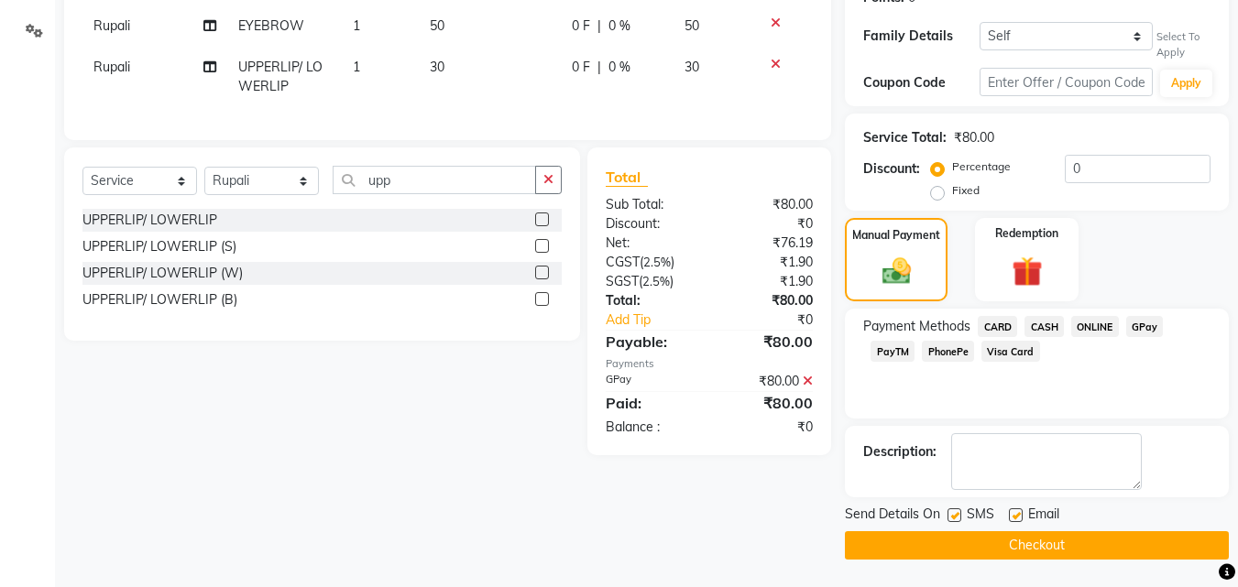
click at [1120, 533] on button "Checkout" at bounding box center [1037, 545] width 384 height 28
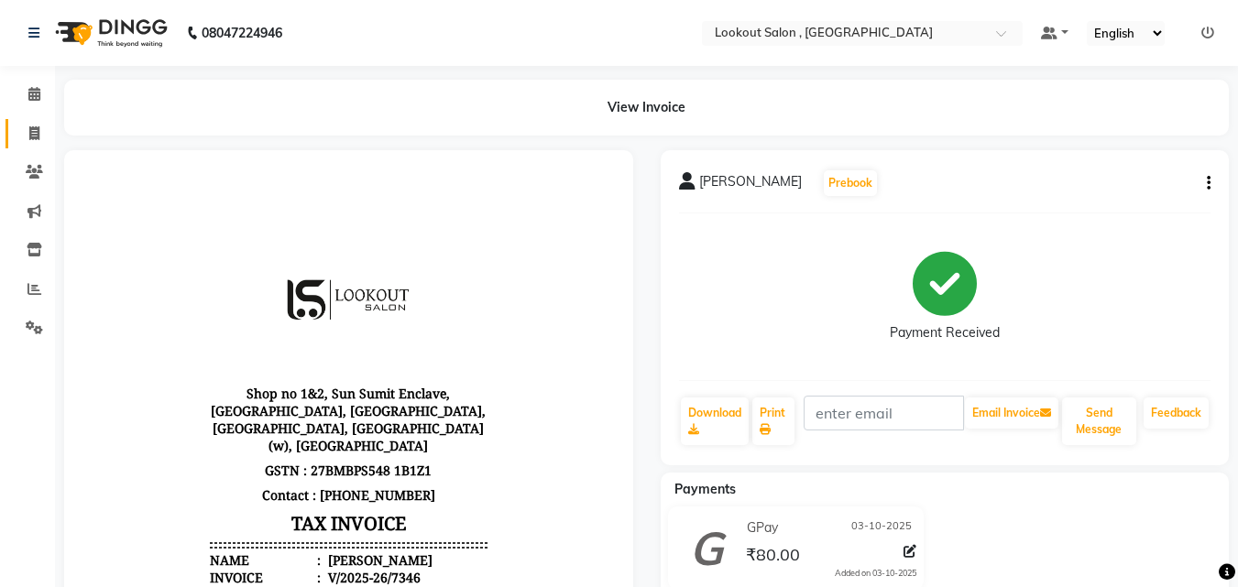
click at [30, 146] on link "Invoice" at bounding box center [27, 134] width 44 height 30
select select "service"
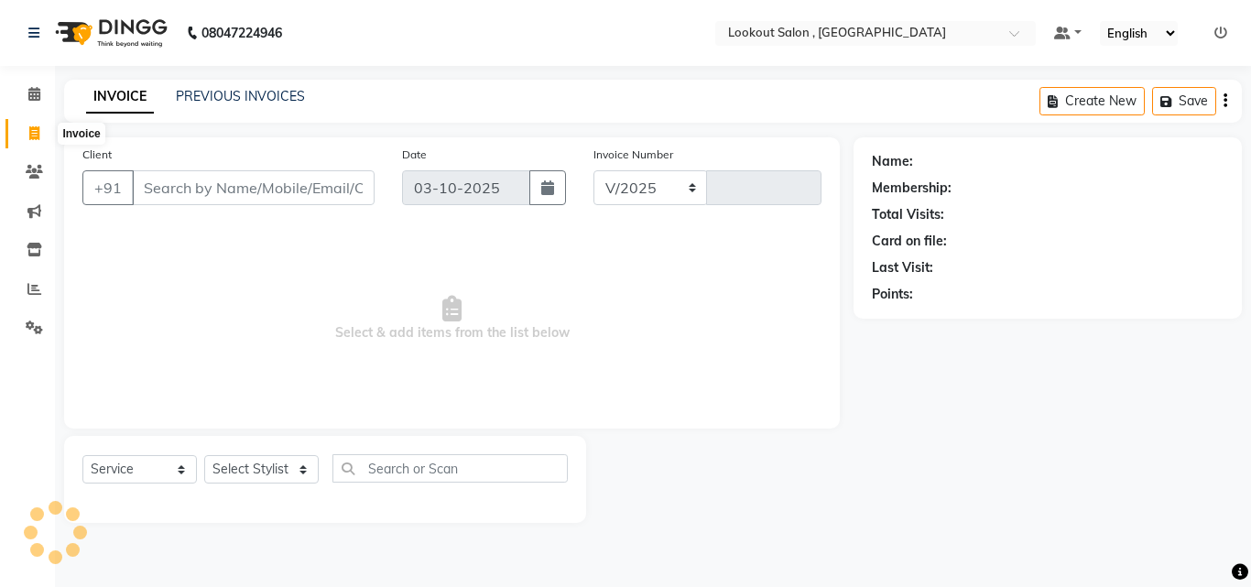
select select "151"
type input "7347"
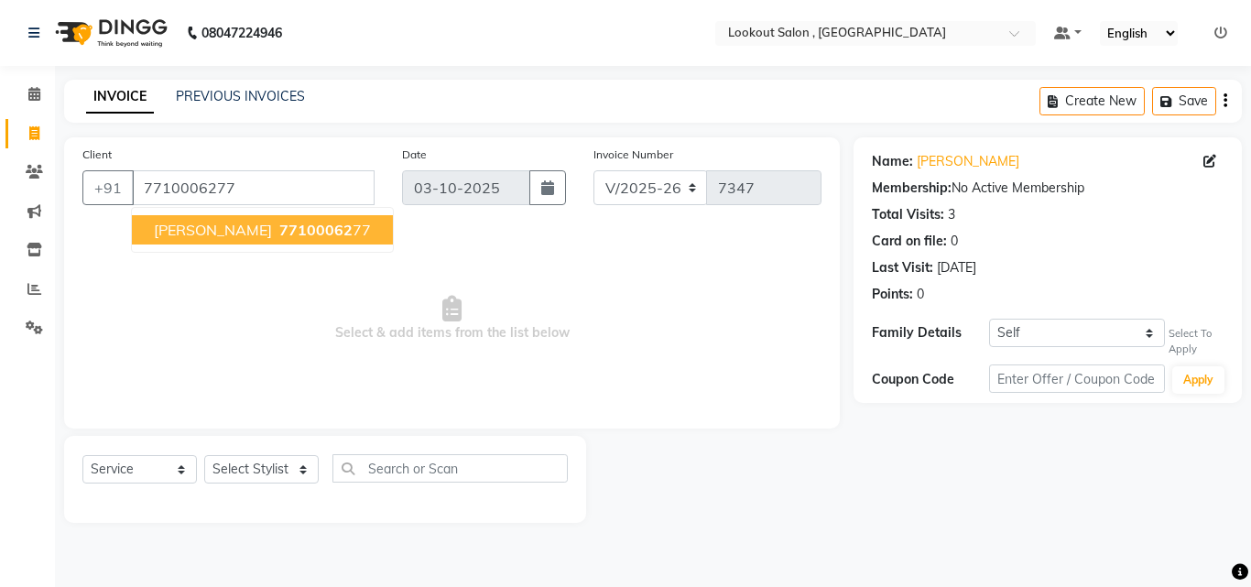
click at [189, 215] on button "[PERSON_NAME] 77100062 77" at bounding box center [262, 229] width 261 height 29
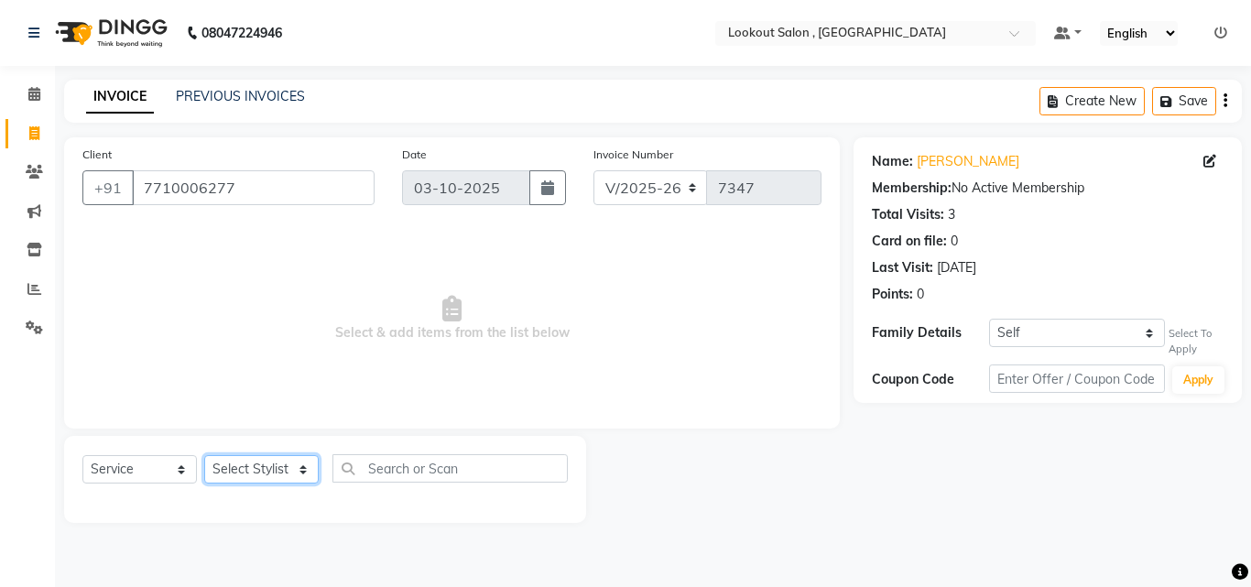
click at [251, 477] on select "Select Stylist [PERSON_NAME] [PERSON_NAME] [PERSON_NAME] [PERSON_NAME] [PERSON_…" at bounding box center [261, 469] width 115 height 28
click at [204, 455] on select "Select Stylist [PERSON_NAME] [PERSON_NAME] [PERSON_NAME] [PERSON_NAME] [PERSON_…" at bounding box center [261, 469] width 115 height 28
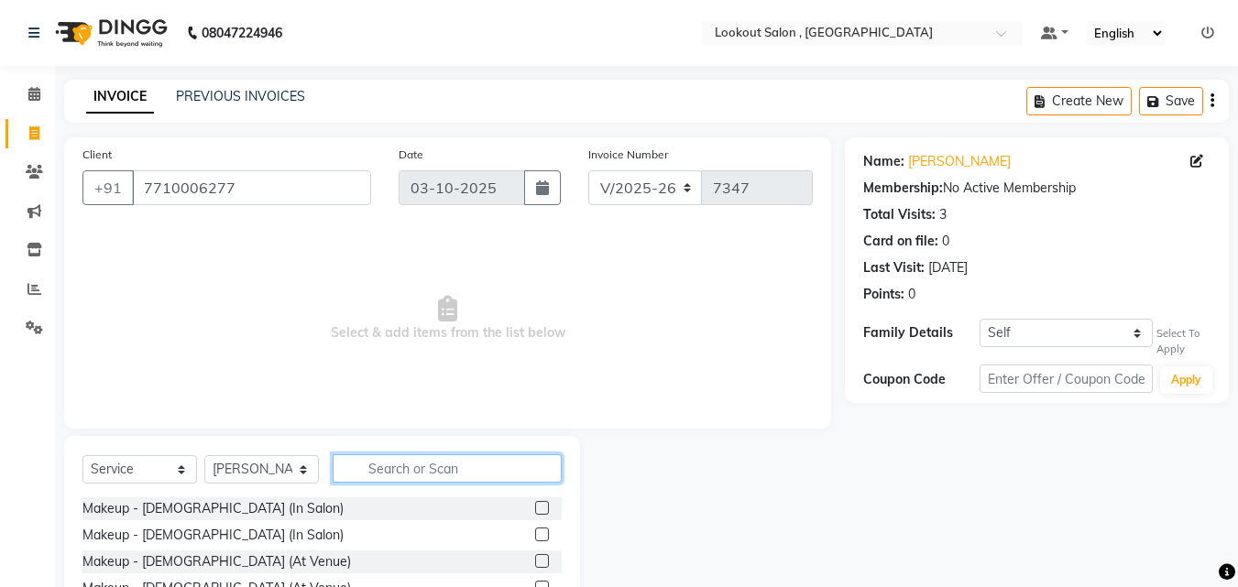
click at [443, 454] on input "text" at bounding box center [447, 468] width 229 height 28
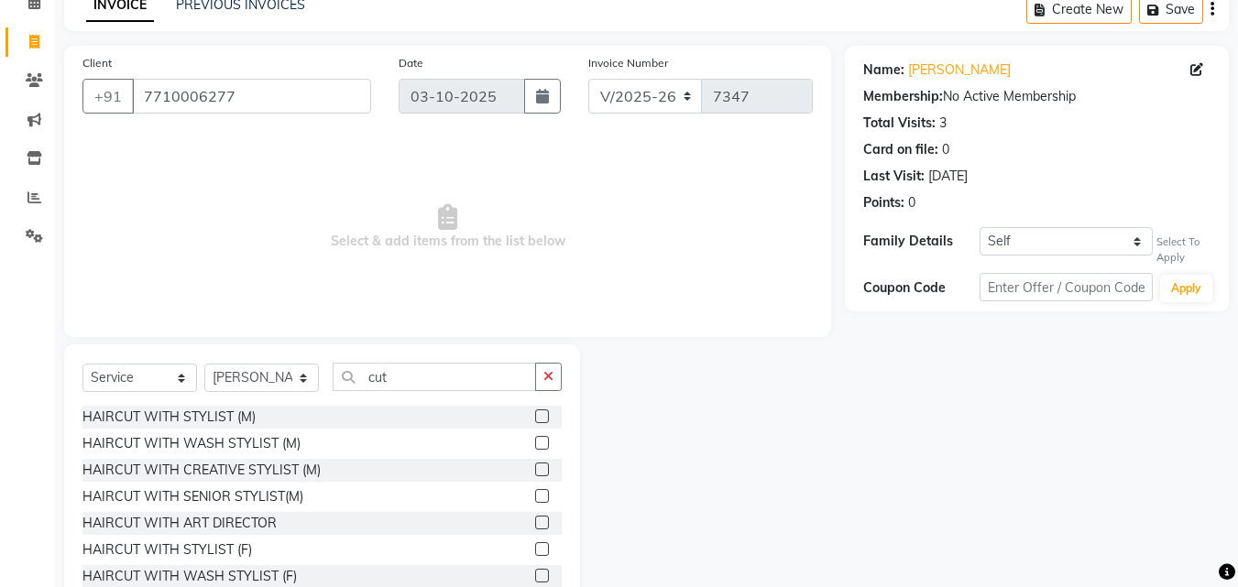
click at [535, 547] on label at bounding box center [542, 549] width 14 height 14
click at [535, 547] on input "checkbox" at bounding box center [541, 550] width 12 height 12
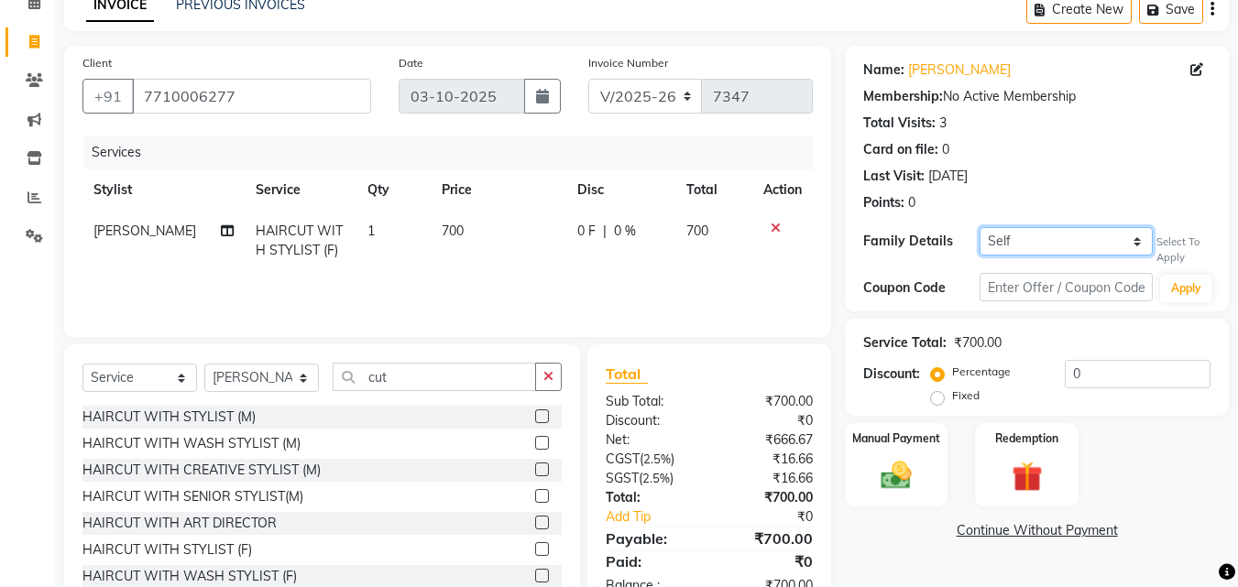
click at [1015, 241] on select "Self [PERSON_NAME]" at bounding box center [1065, 241] width 173 height 28
click at [979, 227] on select "Self [PERSON_NAME]" at bounding box center [1065, 241] width 173 height 28
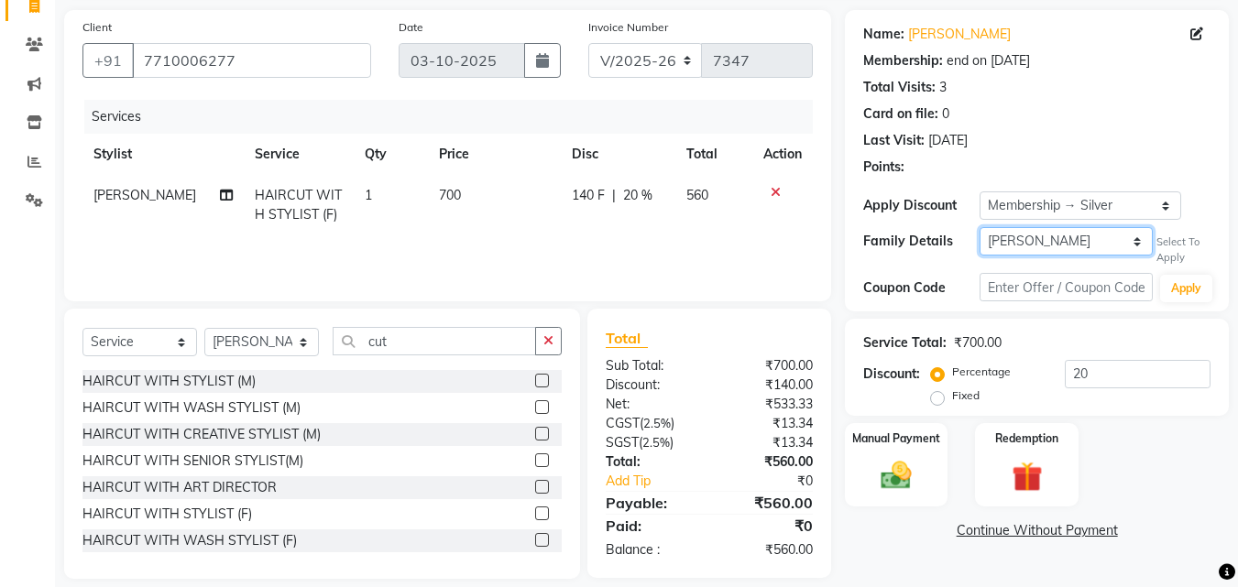
scroll to position [147, 0]
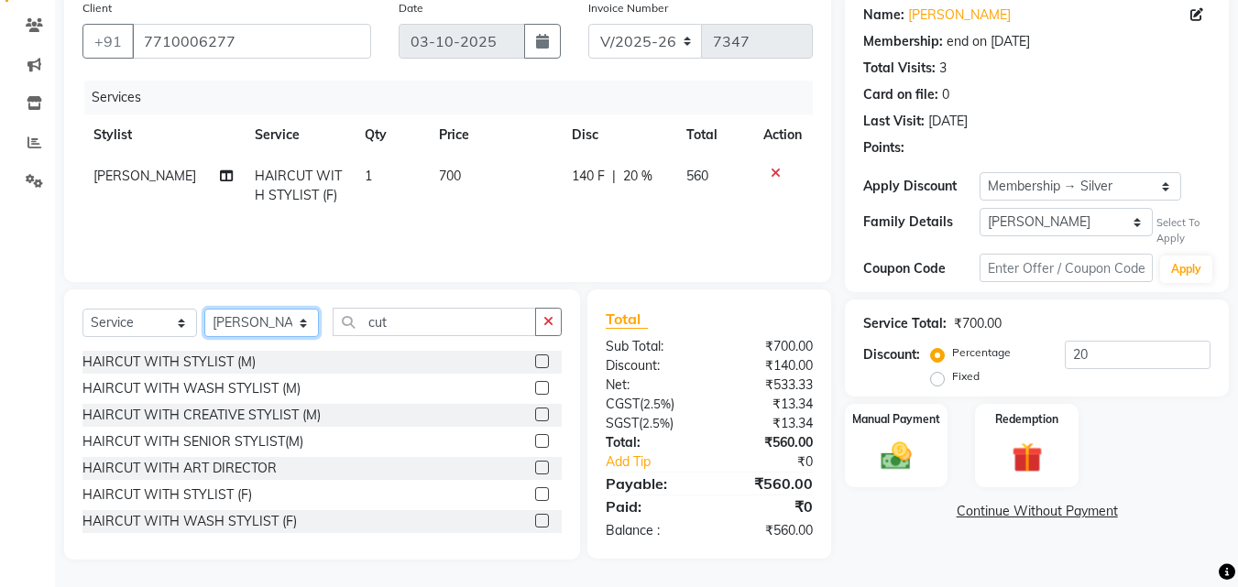
click at [230, 328] on select "Select Stylist [PERSON_NAME] [PERSON_NAME] [PERSON_NAME] [PERSON_NAME] [PERSON_…" at bounding box center [261, 323] width 115 height 28
click at [204, 309] on select "Select Stylist [PERSON_NAME] [PERSON_NAME] [PERSON_NAME] [PERSON_NAME] [PERSON_…" at bounding box center [261, 323] width 115 height 28
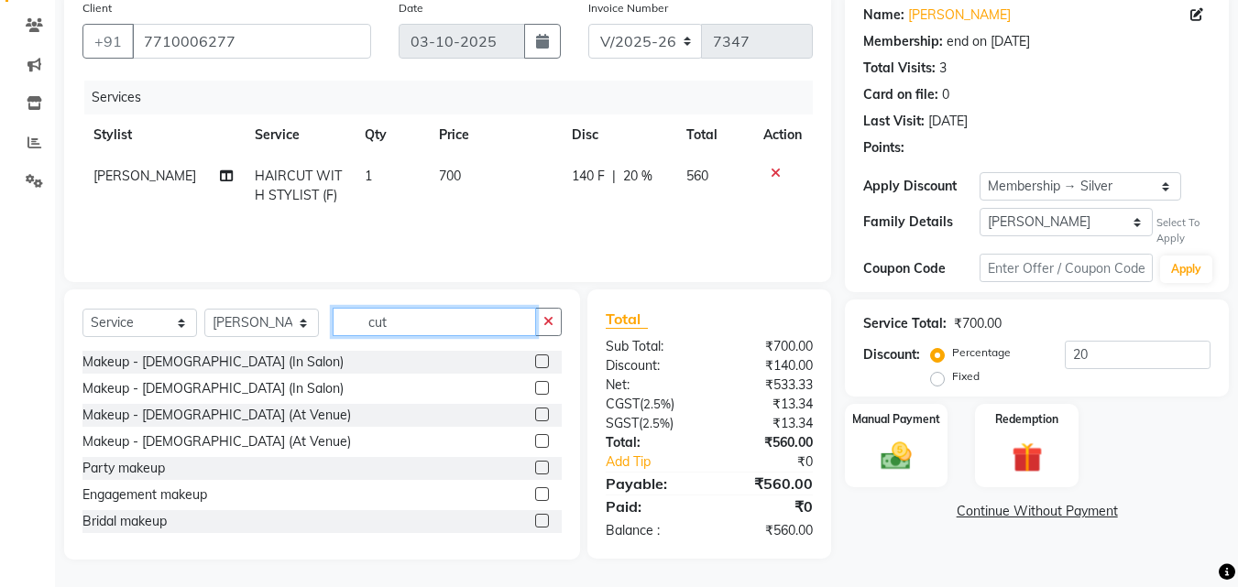
click at [429, 312] on input "cut" at bounding box center [434, 322] width 203 height 28
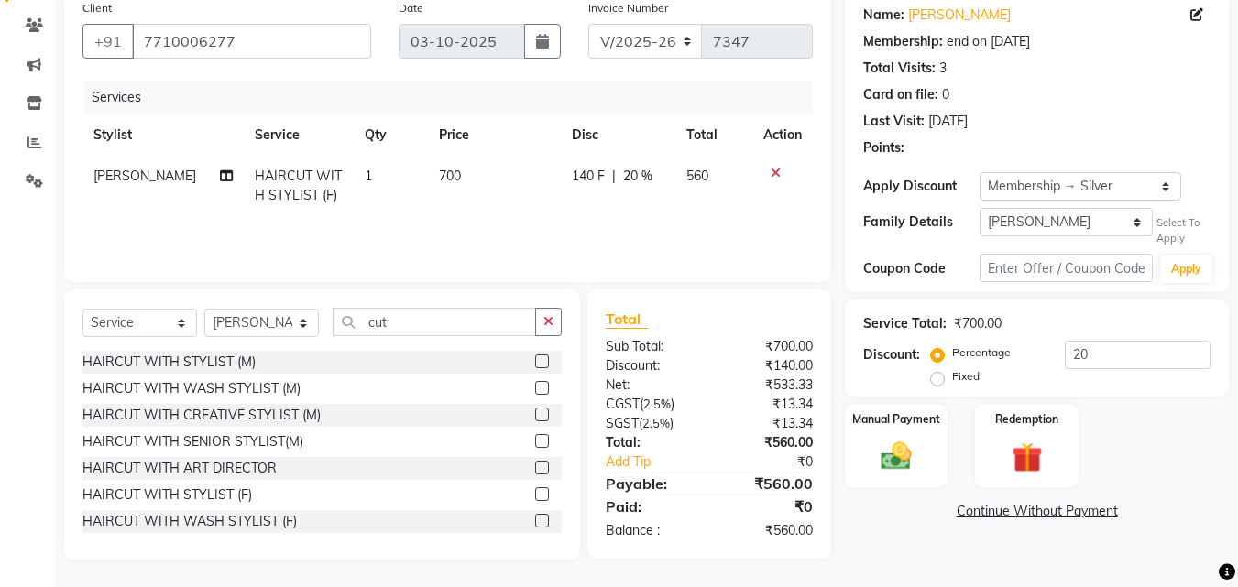
click at [535, 520] on label at bounding box center [542, 521] width 14 height 14
click at [535, 520] on input "checkbox" at bounding box center [541, 522] width 12 height 12
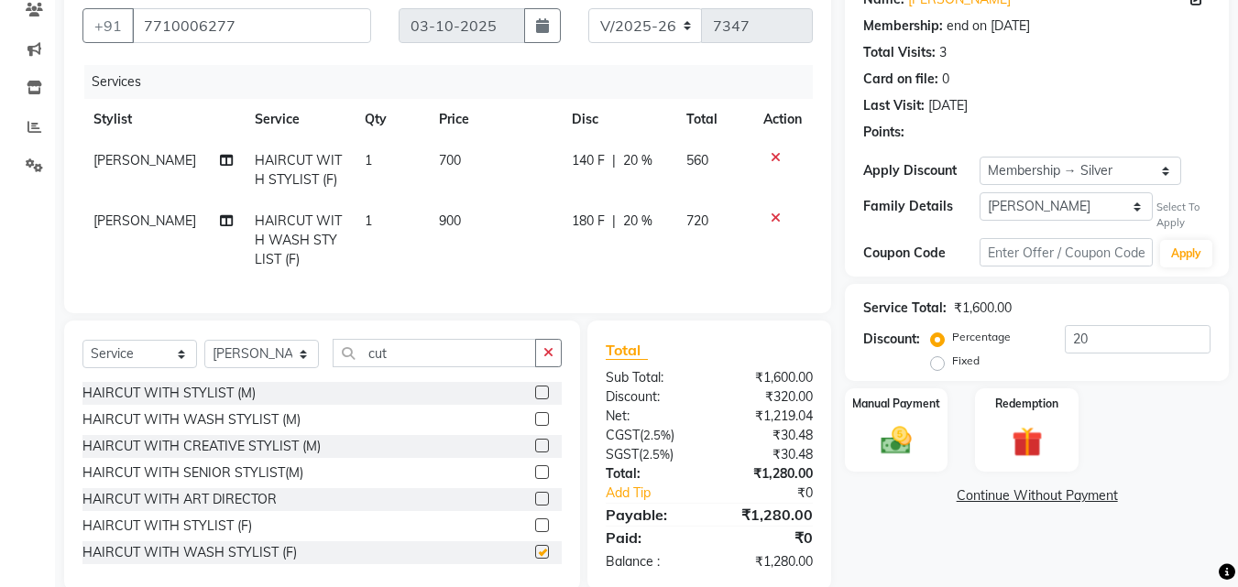
scroll to position [207, 0]
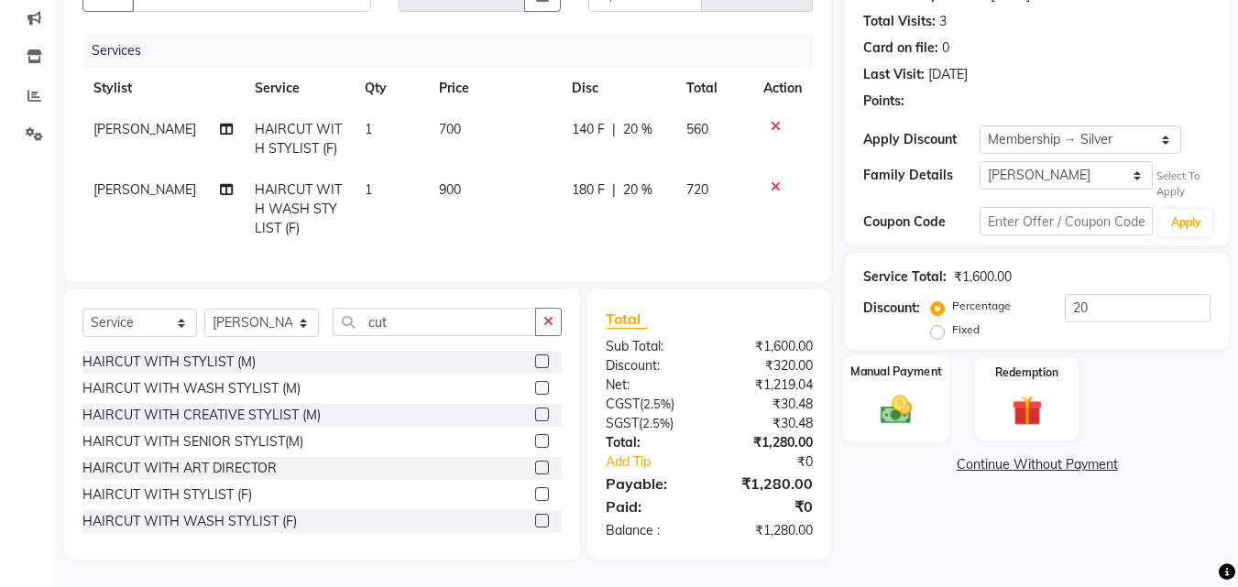
click at [900, 365] on label "Manual Payment" at bounding box center [896, 372] width 92 height 17
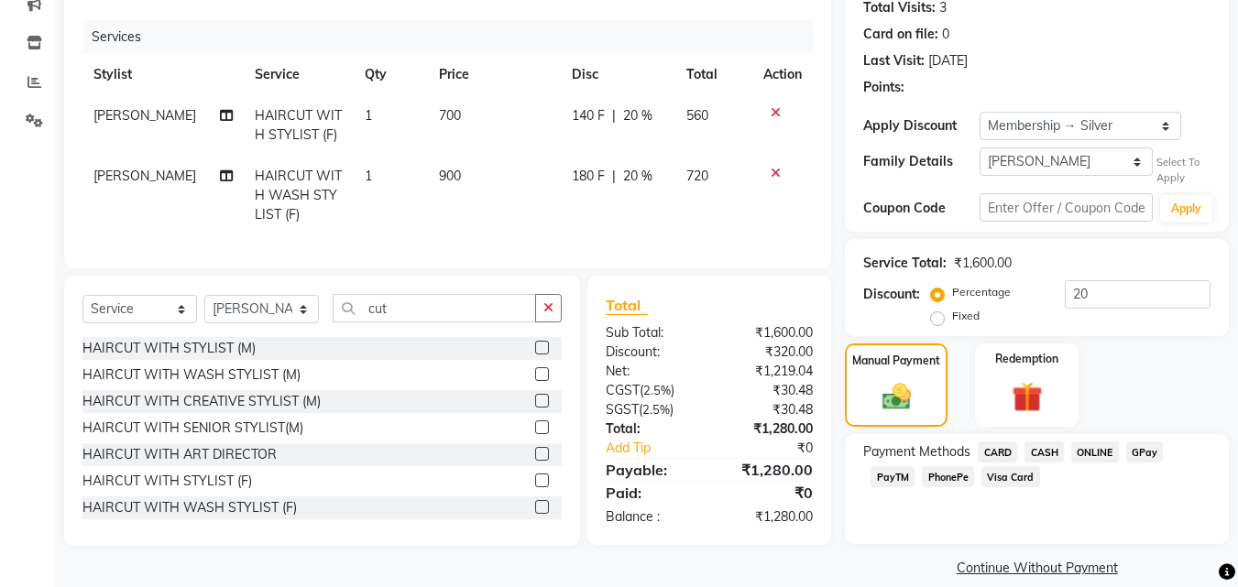
click at [1157, 453] on span "GPay" at bounding box center [1145, 452] width 38 height 21
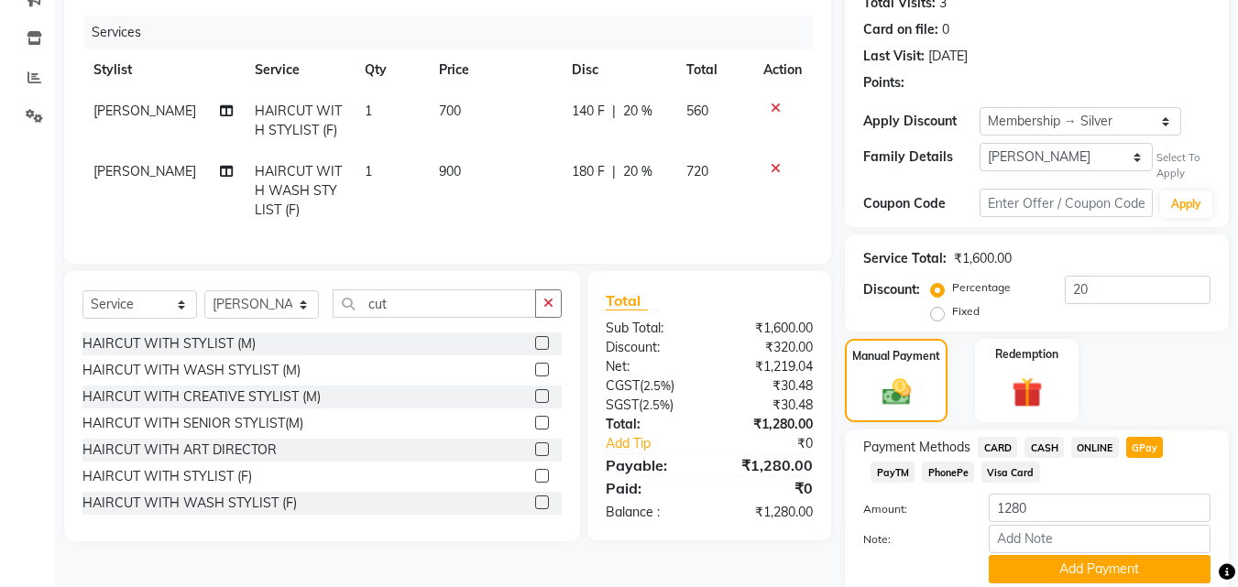
scroll to position [280, 0]
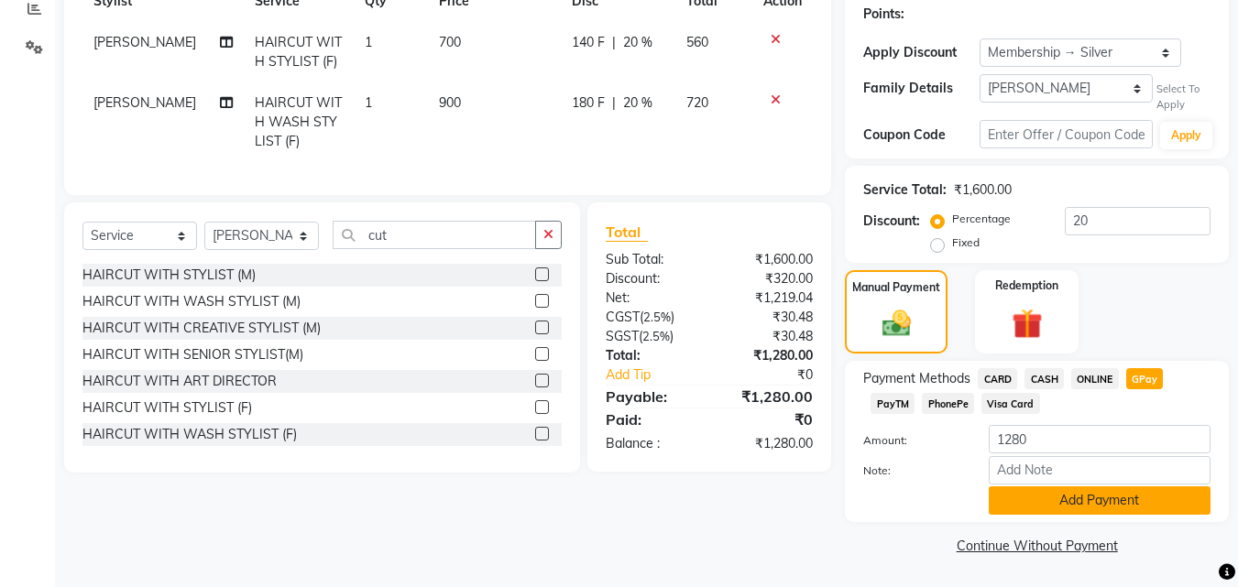
click at [1142, 497] on button "Add Payment" at bounding box center [1099, 500] width 222 height 28
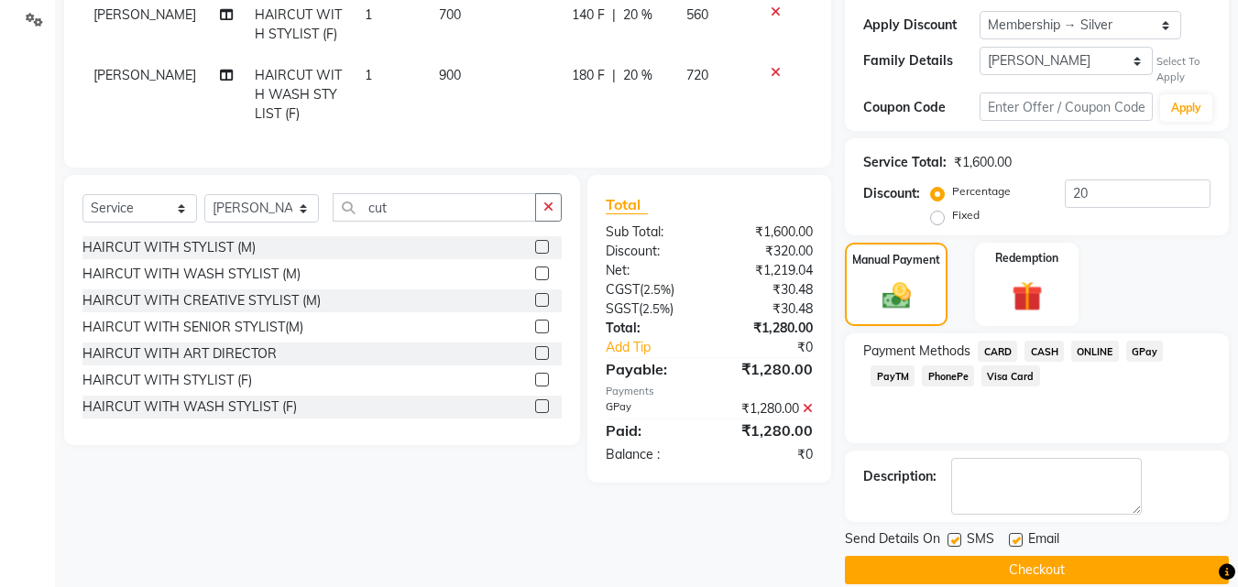
scroll to position [333, 0]
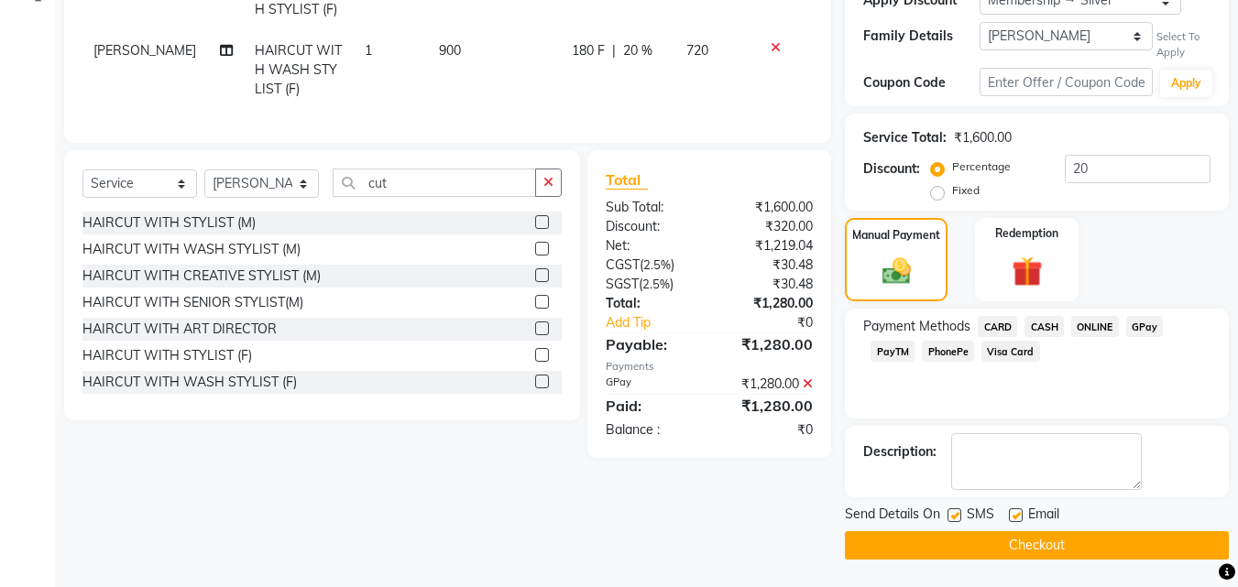
click at [1089, 537] on button "Checkout" at bounding box center [1037, 545] width 384 height 28
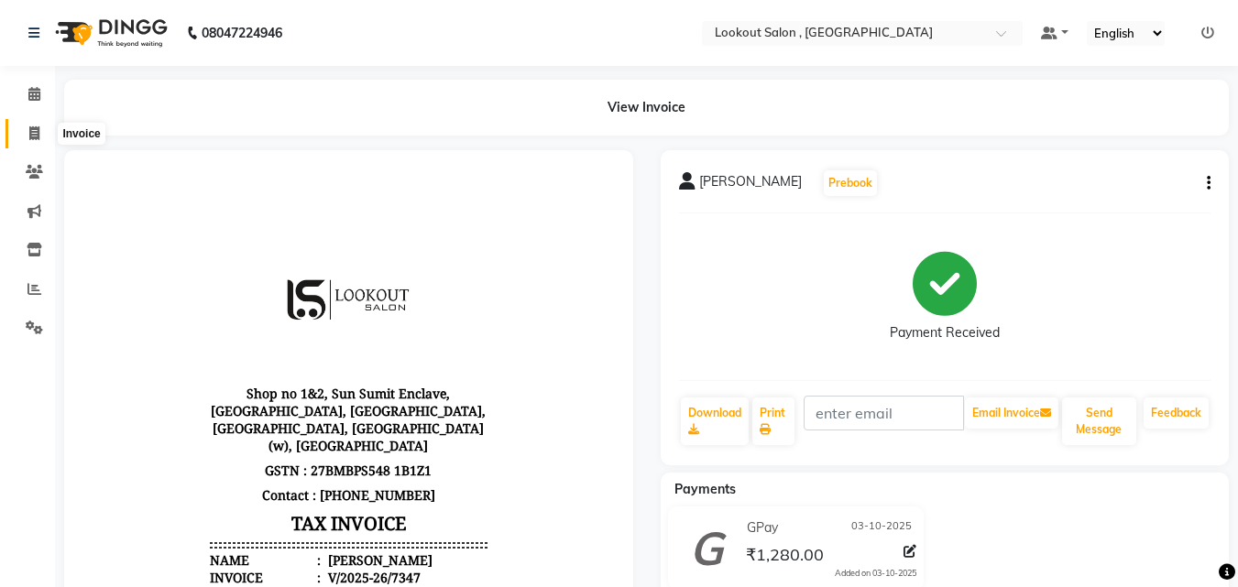
click at [33, 136] on icon at bounding box center [34, 133] width 10 height 14
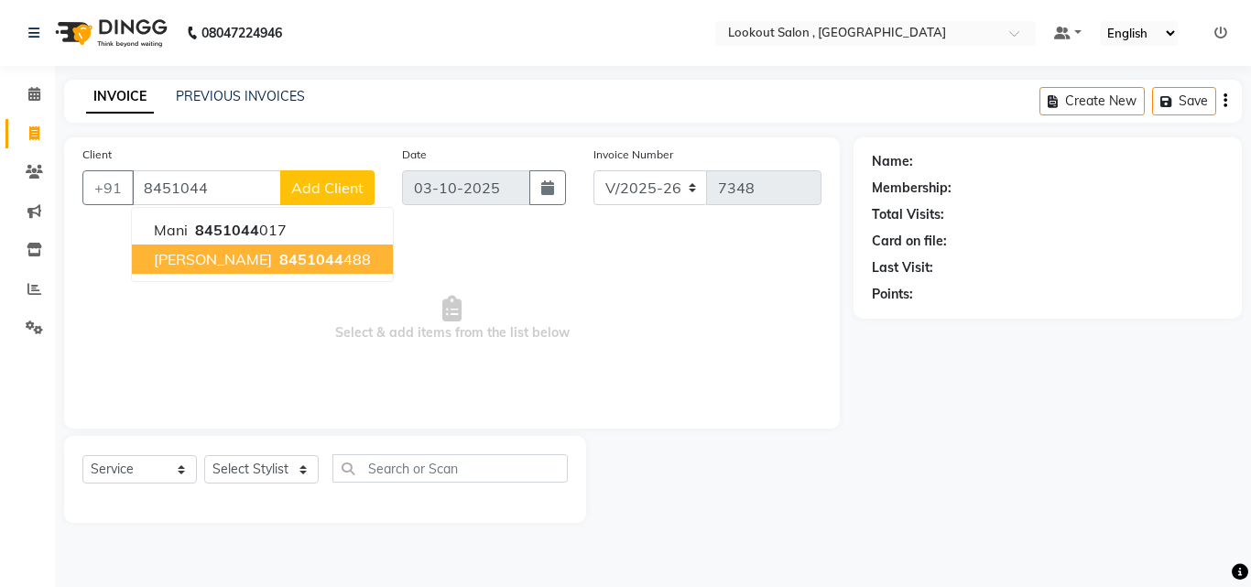
click at [305, 269] on button "[PERSON_NAME] 8451044 488" at bounding box center [262, 259] width 261 height 29
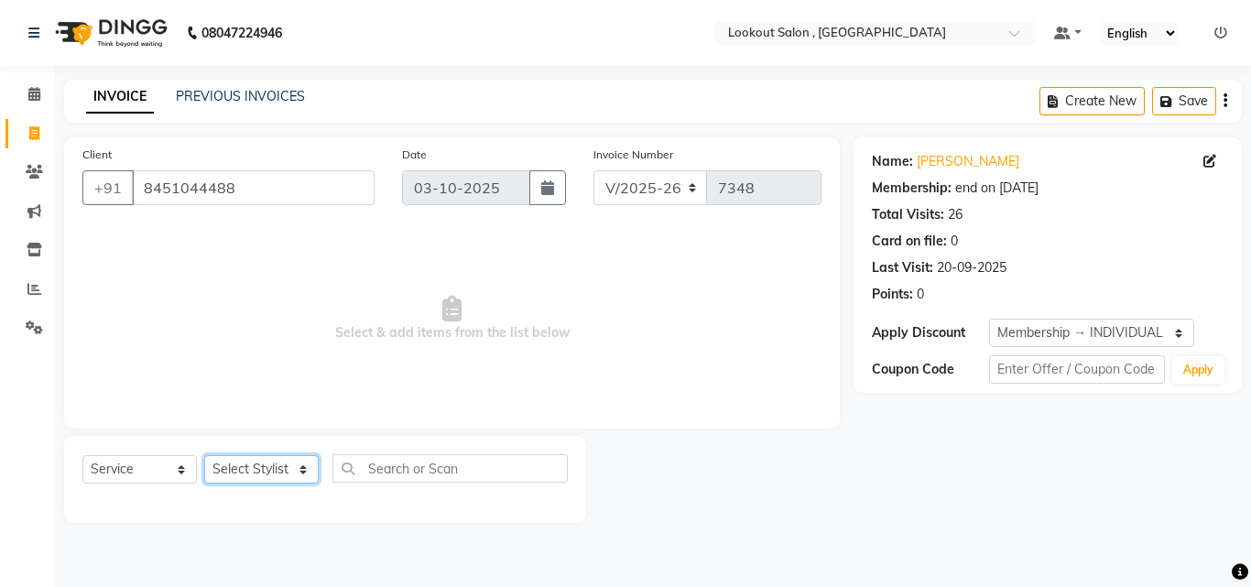
click at [276, 461] on select "Select Stylist [PERSON_NAME] [PERSON_NAME] [PERSON_NAME] [PERSON_NAME] [PERSON_…" at bounding box center [261, 469] width 115 height 28
click at [204, 455] on select "Select Stylist [PERSON_NAME] [PERSON_NAME] [PERSON_NAME] [PERSON_NAME] [PERSON_…" at bounding box center [261, 469] width 115 height 28
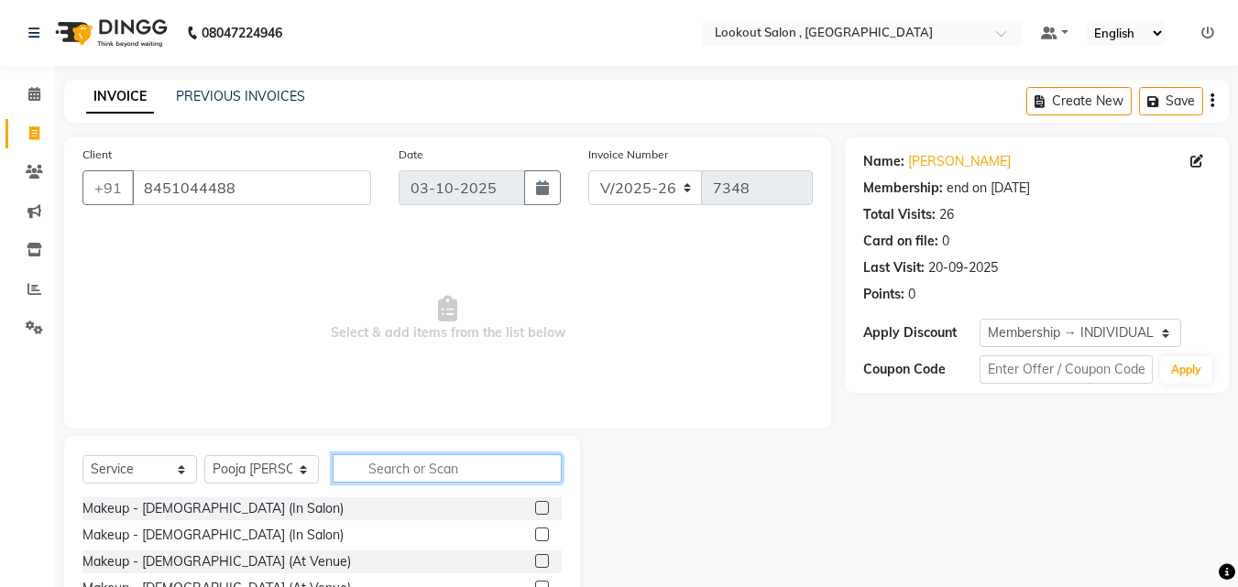
click at [362, 465] on input "text" at bounding box center [447, 468] width 229 height 28
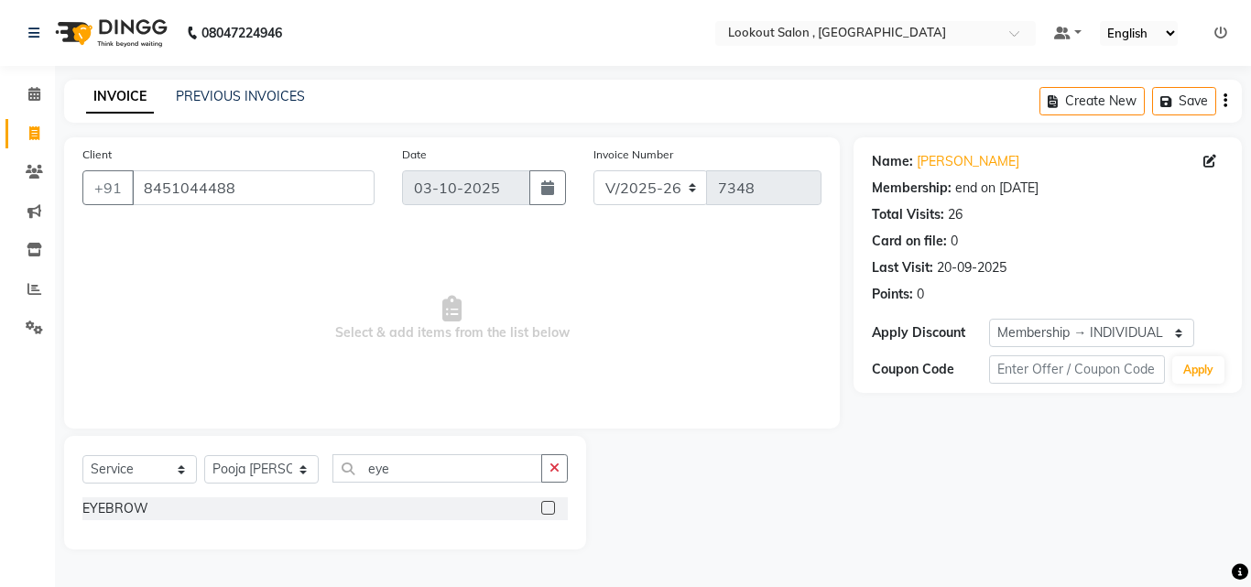
click at [544, 507] on label at bounding box center [548, 508] width 14 height 14
click at [544, 507] on input "checkbox" at bounding box center [547, 509] width 12 height 12
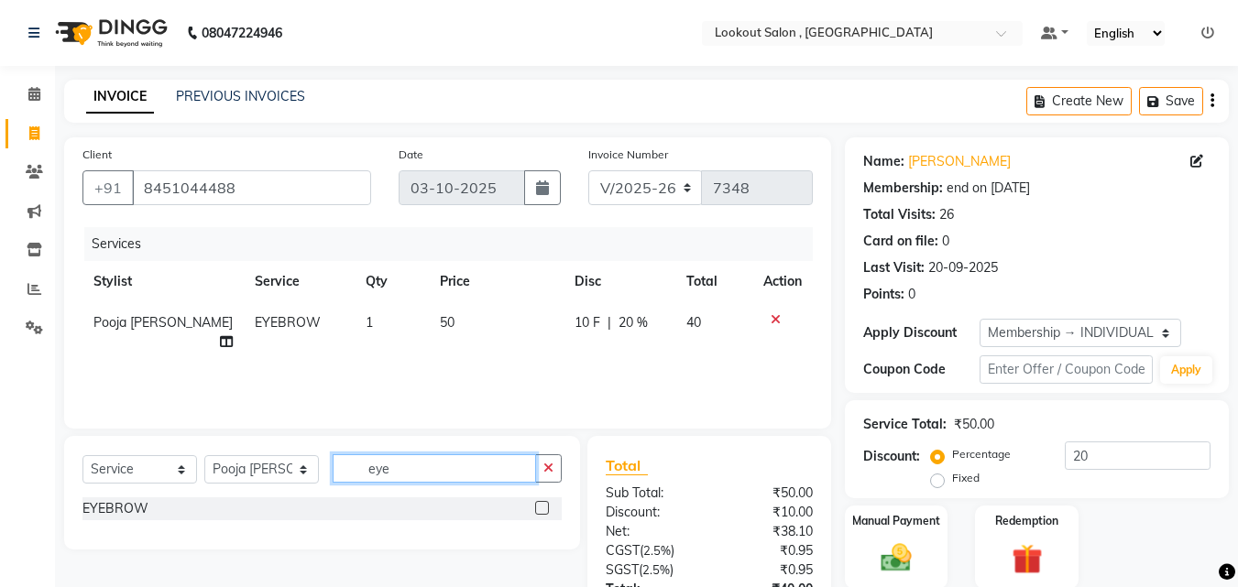
drag, startPoint x: 398, startPoint y: 475, endPoint x: 346, endPoint y: 465, distance: 52.1
click at [346, 465] on input "eye" at bounding box center [434, 468] width 203 height 28
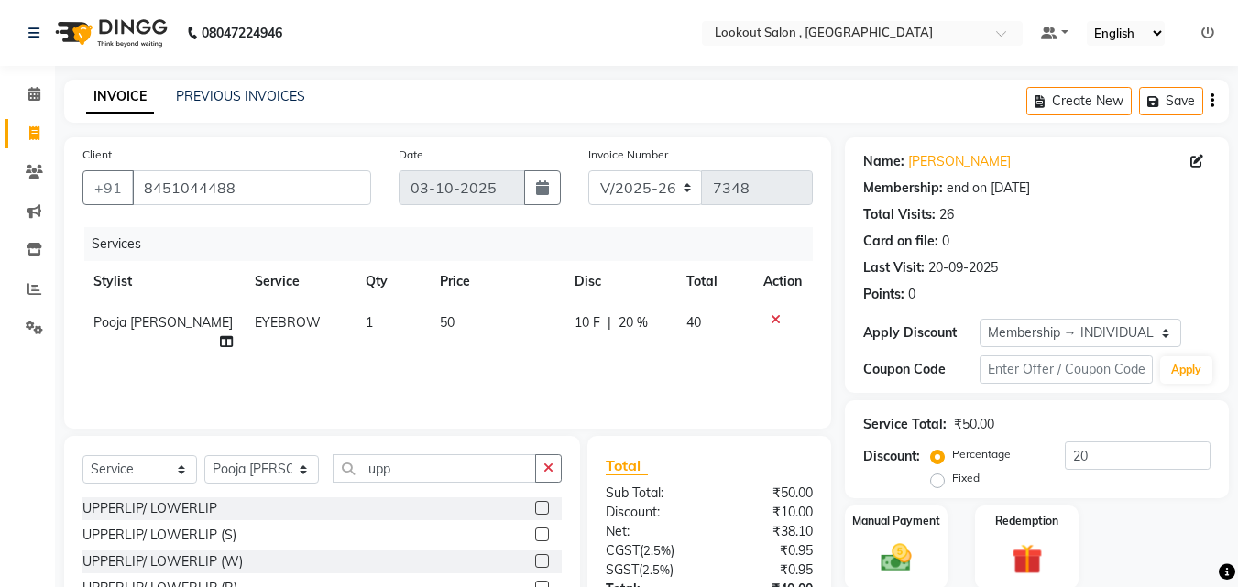
click at [539, 508] on label at bounding box center [542, 508] width 14 height 14
click at [539, 508] on input "checkbox" at bounding box center [541, 509] width 12 height 12
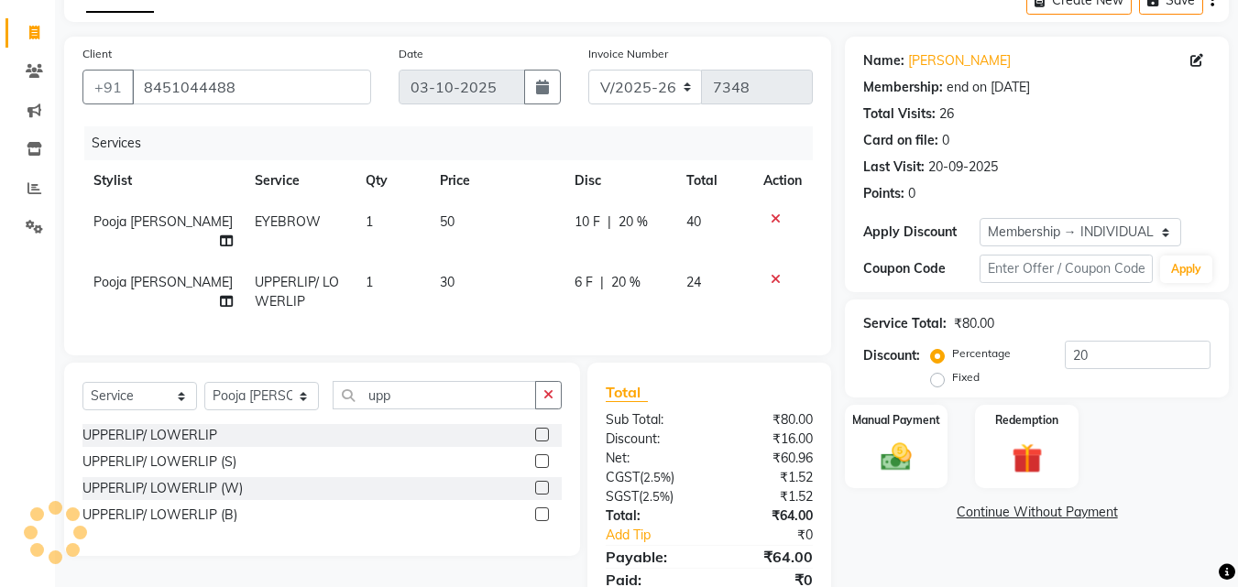
scroll to position [168, 0]
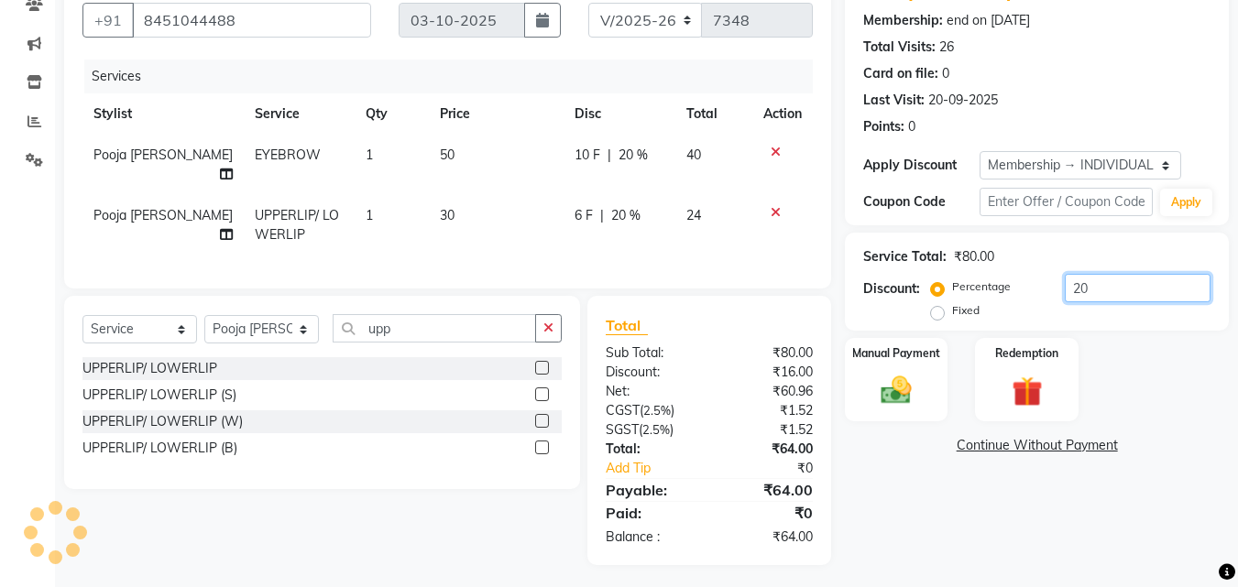
drag, startPoint x: 1040, startPoint y: 274, endPoint x: 1007, endPoint y: 276, distance: 33.0
click at [1007, 276] on div "Percentage Fixed 20" at bounding box center [1072, 298] width 276 height 49
click at [893, 366] on div "Manual Payment" at bounding box center [896, 379] width 107 height 87
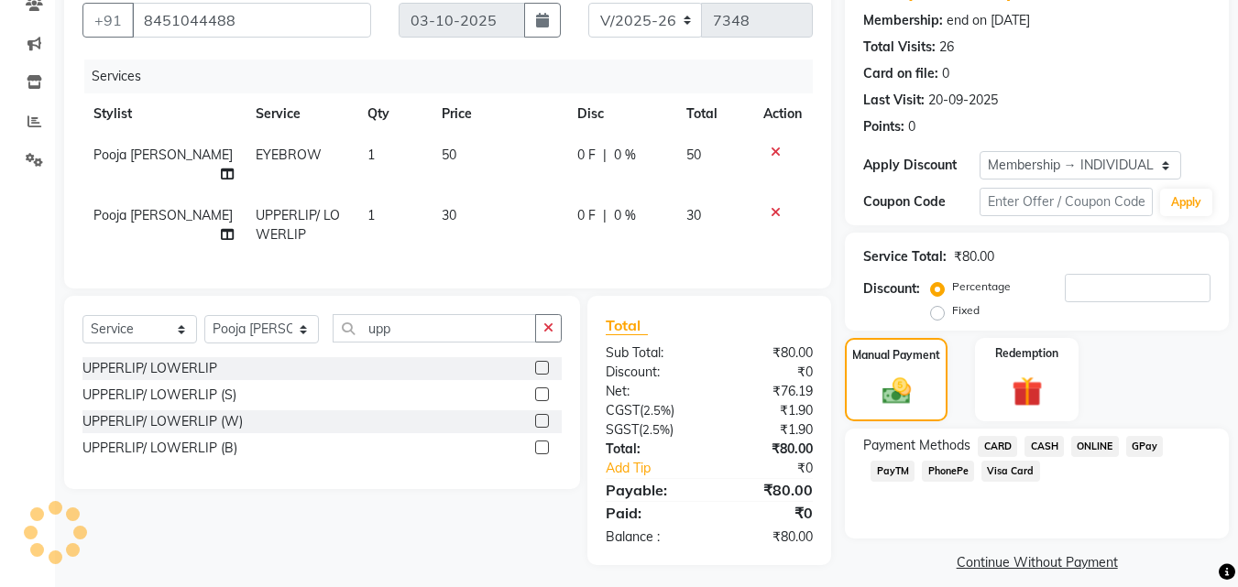
click at [1062, 451] on span "CASH" at bounding box center [1043, 446] width 39 height 21
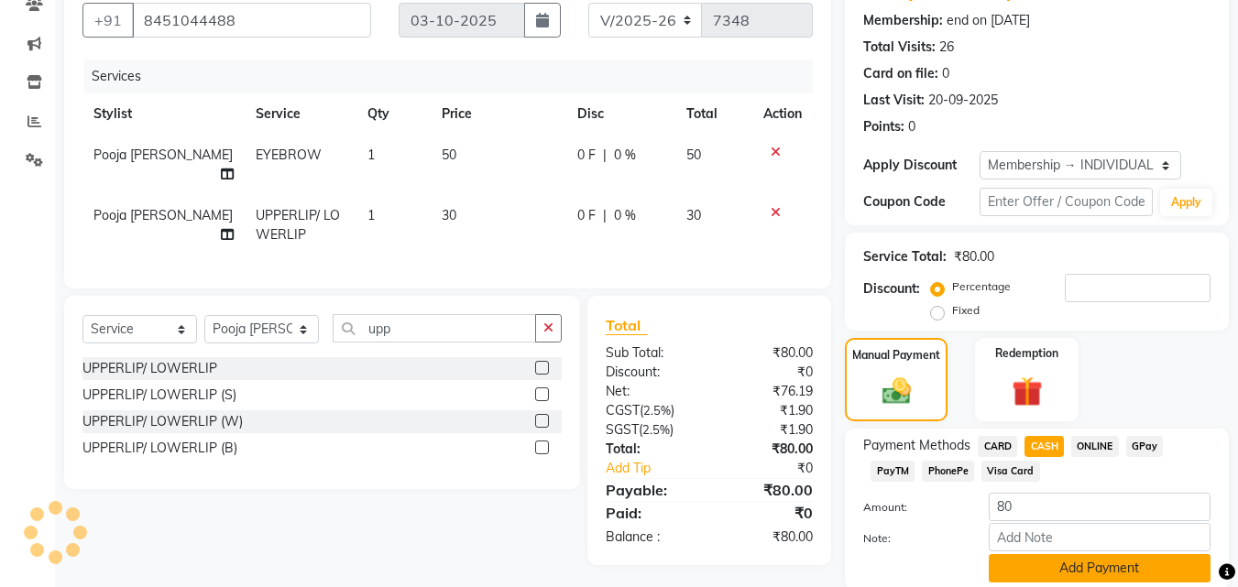
click at [1056, 569] on button "Add Payment" at bounding box center [1099, 568] width 222 height 28
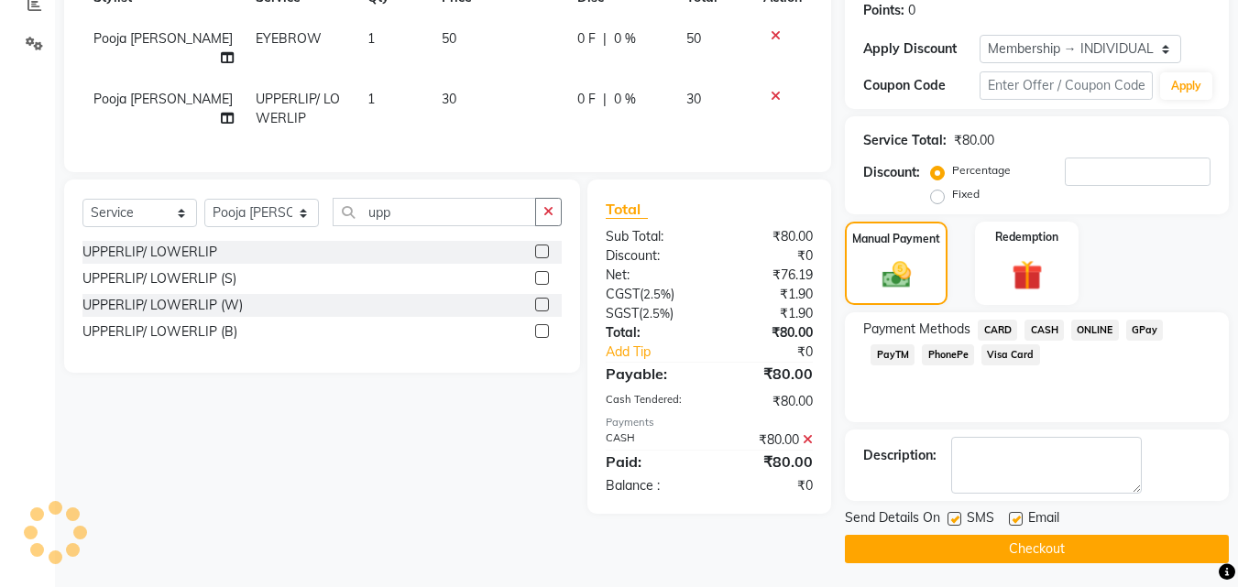
scroll to position [288, 0]
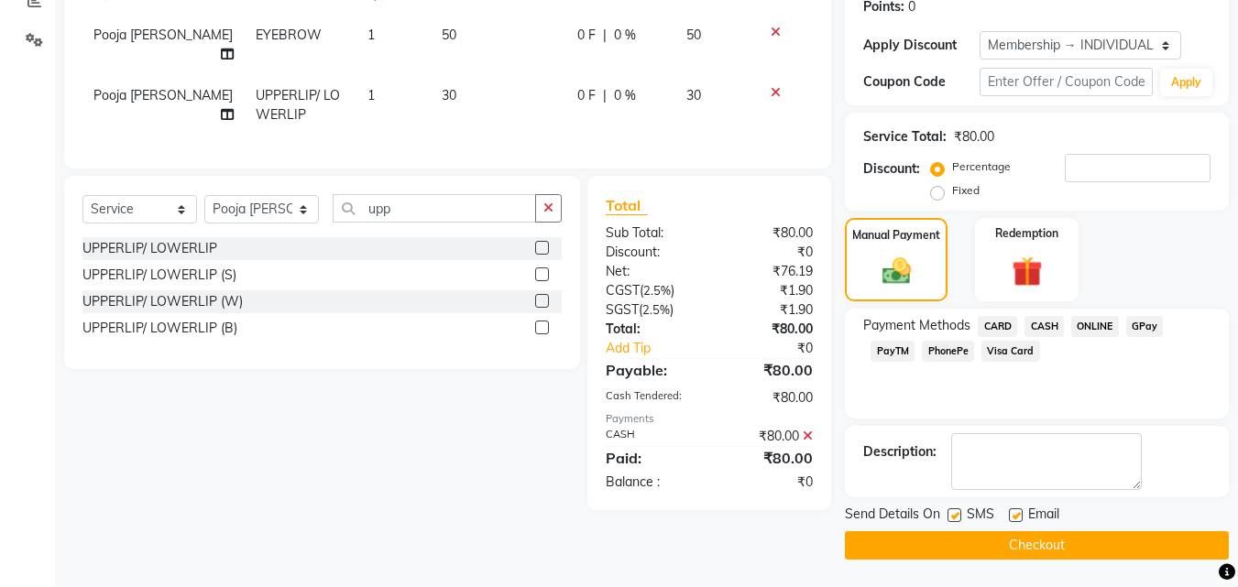
click at [1042, 543] on button "Checkout" at bounding box center [1037, 545] width 384 height 28
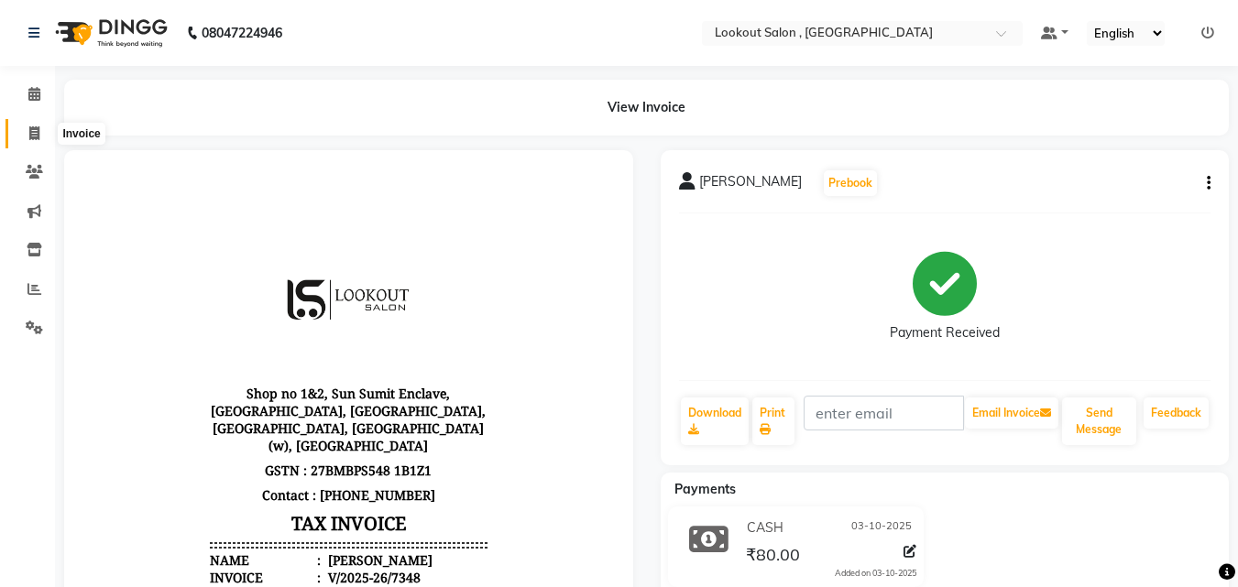
click at [38, 134] on icon at bounding box center [34, 133] width 10 height 14
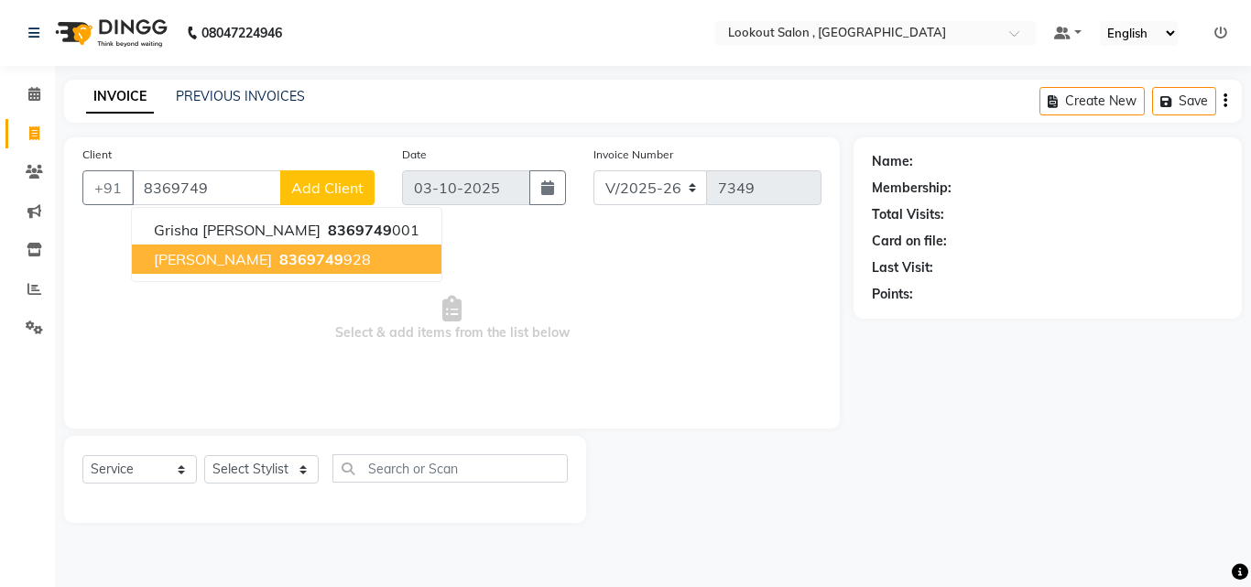
click at [291, 259] on button "[PERSON_NAME] 8369749 928" at bounding box center [287, 259] width 310 height 29
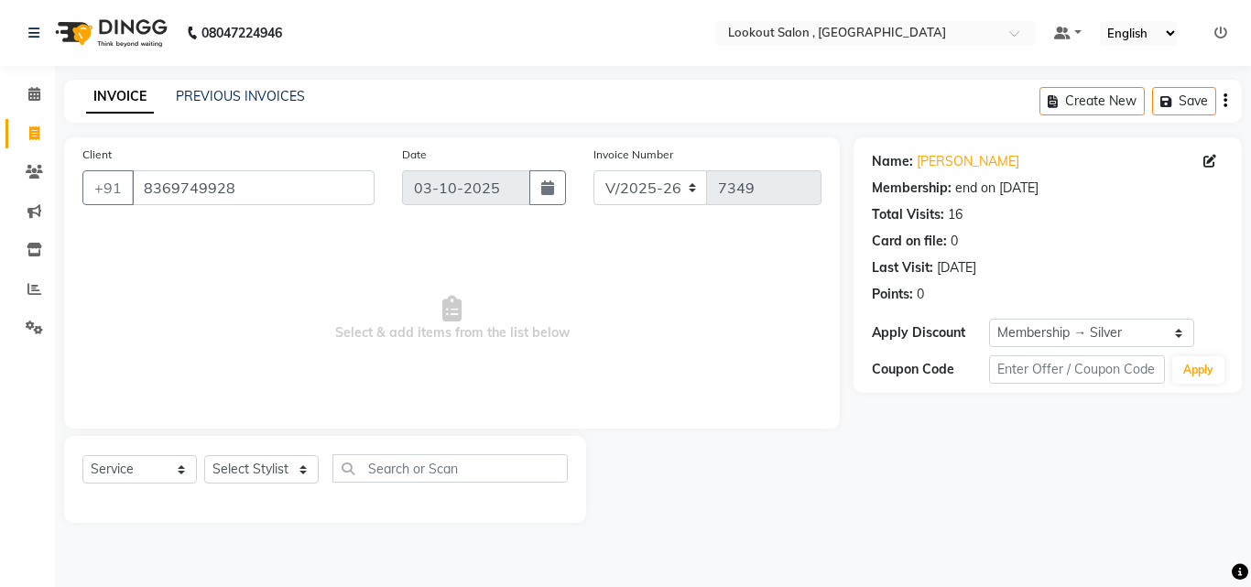
click at [273, 442] on div "Select Service Product Membership Package Voucher Prepaid Gift Card Select Styl…" at bounding box center [325, 479] width 522 height 87
click at [267, 461] on select "Select Stylist [PERSON_NAME] [PERSON_NAME] [PERSON_NAME] [PERSON_NAME] [PERSON_…" at bounding box center [261, 469] width 115 height 28
click at [204, 455] on select "Select Stylist [PERSON_NAME] [PERSON_NAME] [PERSON_NAME] [PERSON_NAME] [PERSON_…" at bounding box center [261, 469] width 115 height 28
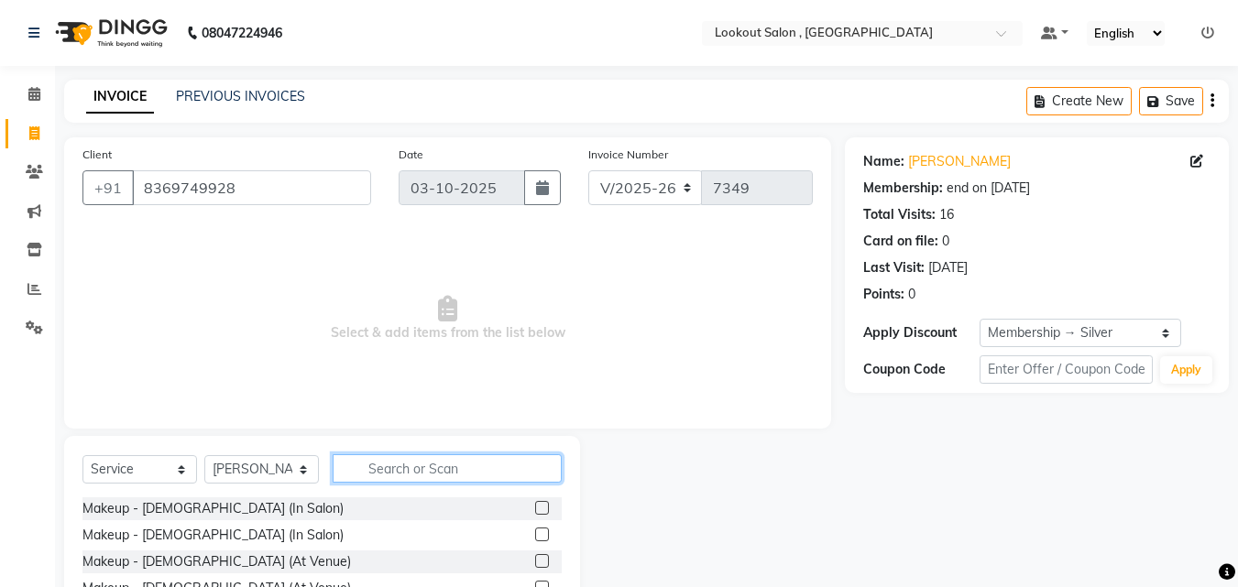
click at [405, 465] on input "text" at bounding box center [447, 468] width 229 height 28
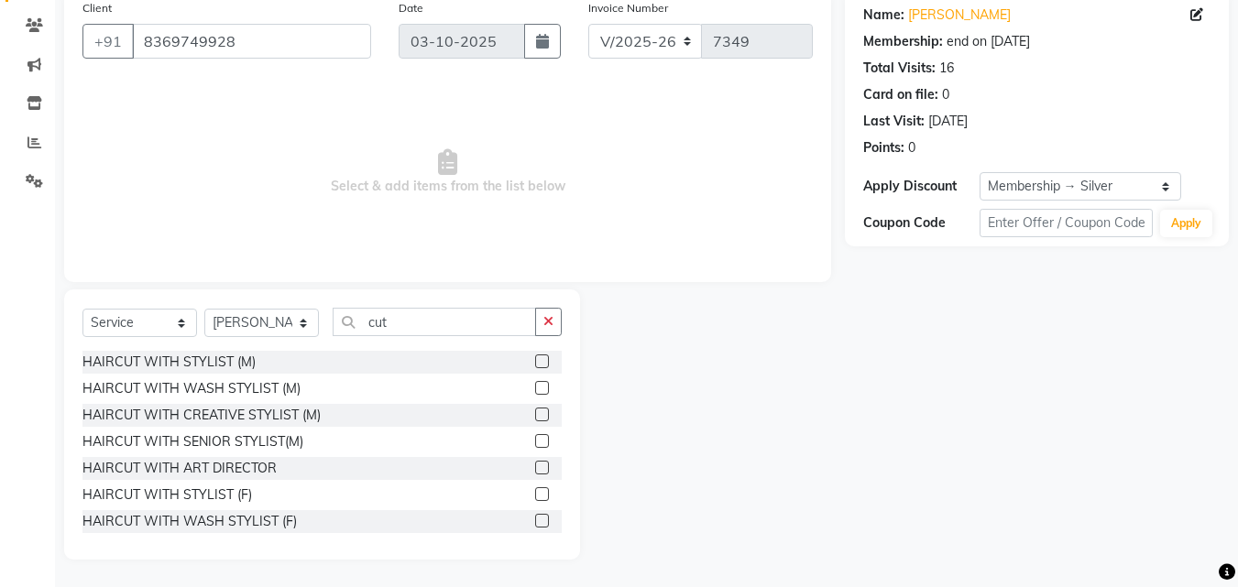
click at [535, 441] on label at bounding box center [542, 441] width 14 height 14
click at [535, 441] on input "checkbox" at bounding box center [541, 442] width 12 height 12
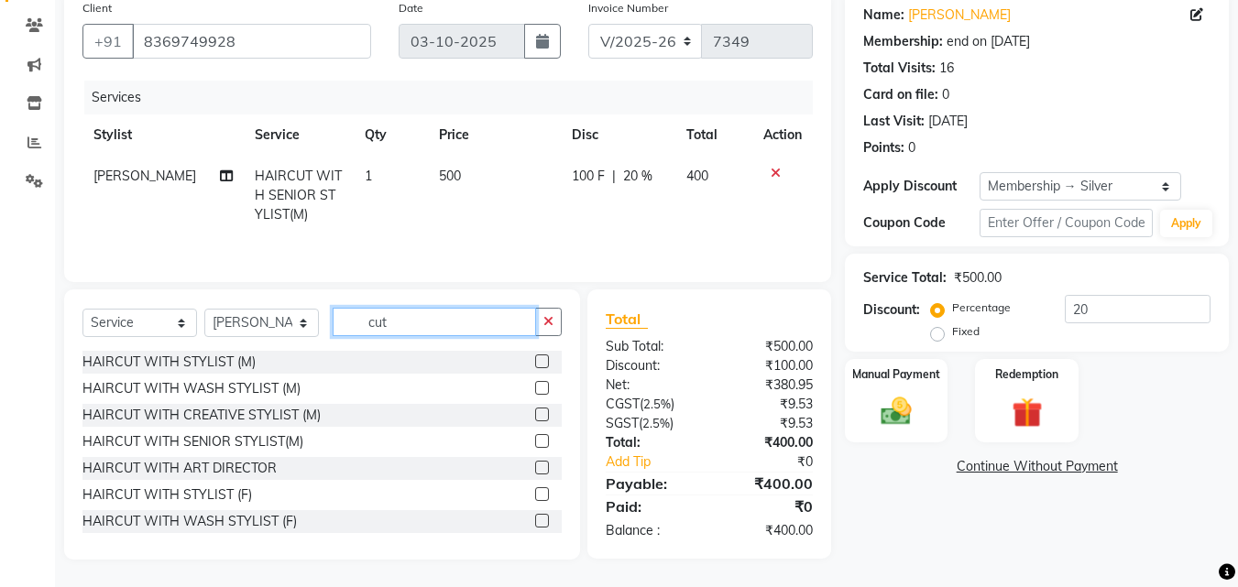
drag, startPoint x: 372, startPoint y: 322, endPoint x: 300, endPoint y: 321, distance: 72.4
click at [300, 321] on div "Select Service Product Membership Package Voucher Prepaid Gift Card Select Styl…" at bounding box center [321, 329] width 479 height 43
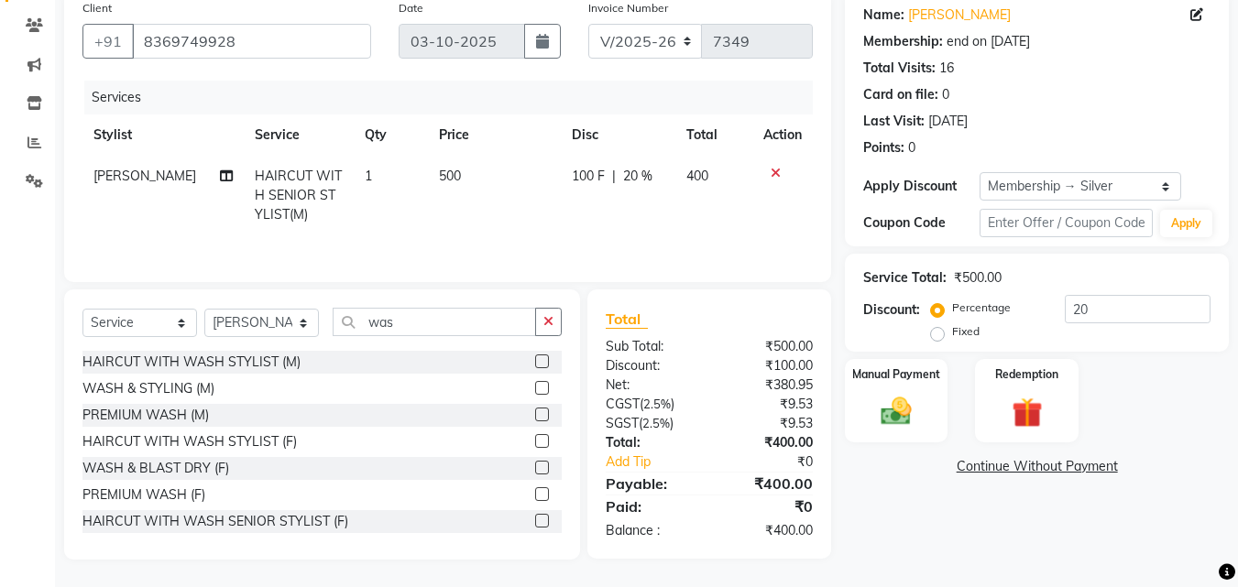
click at [535, 387] on label at bounding box center [542, 388] width 14 height 14
click at [535, 387] on input "checkbox" at bounding box center [541, 389] width 12 height 12
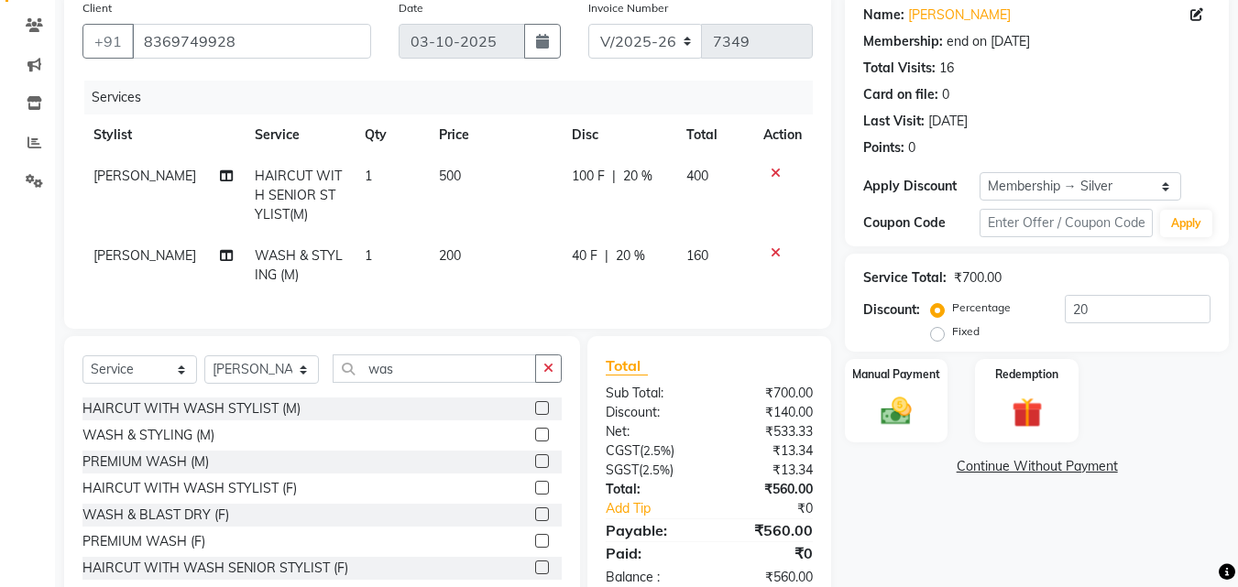
click at [449, 259] on span "200" at bounding box center [450, 255] width 22 height 16
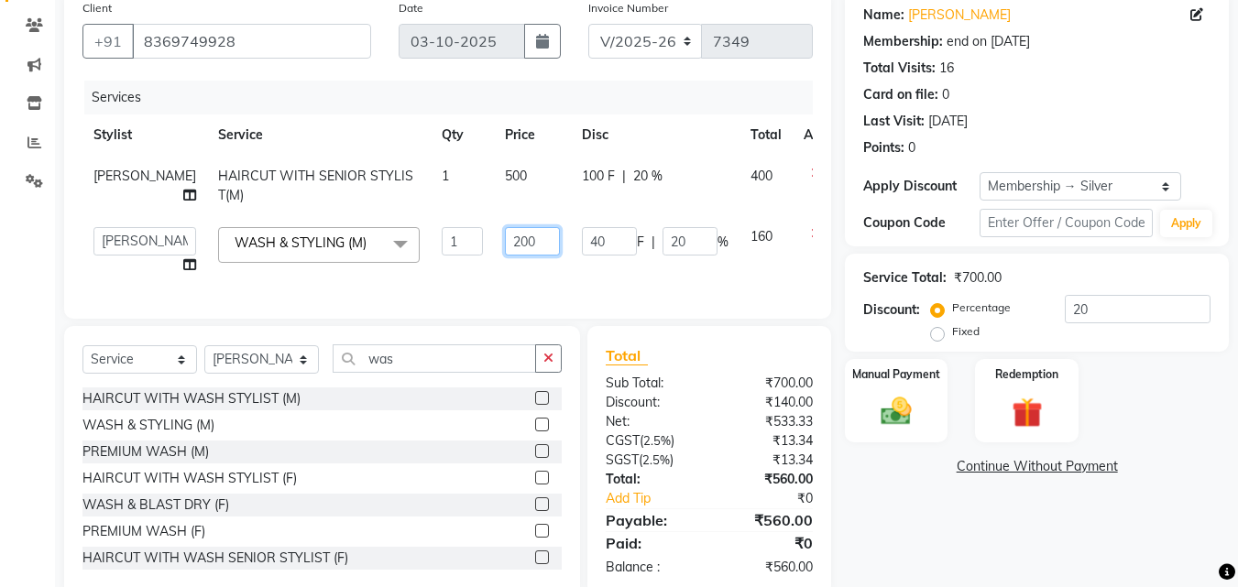
drag, startPoint x: 460, startPoint y: 256, endPoint x: 474, endPoint y: 253, distance: 14.0
click at [505, 253] on input "200" at bounding box center [532, 241] width 55 height 28
click at [927, 369] on label "Manual Payment" at bounding box center [896, 373] width 92 height 17
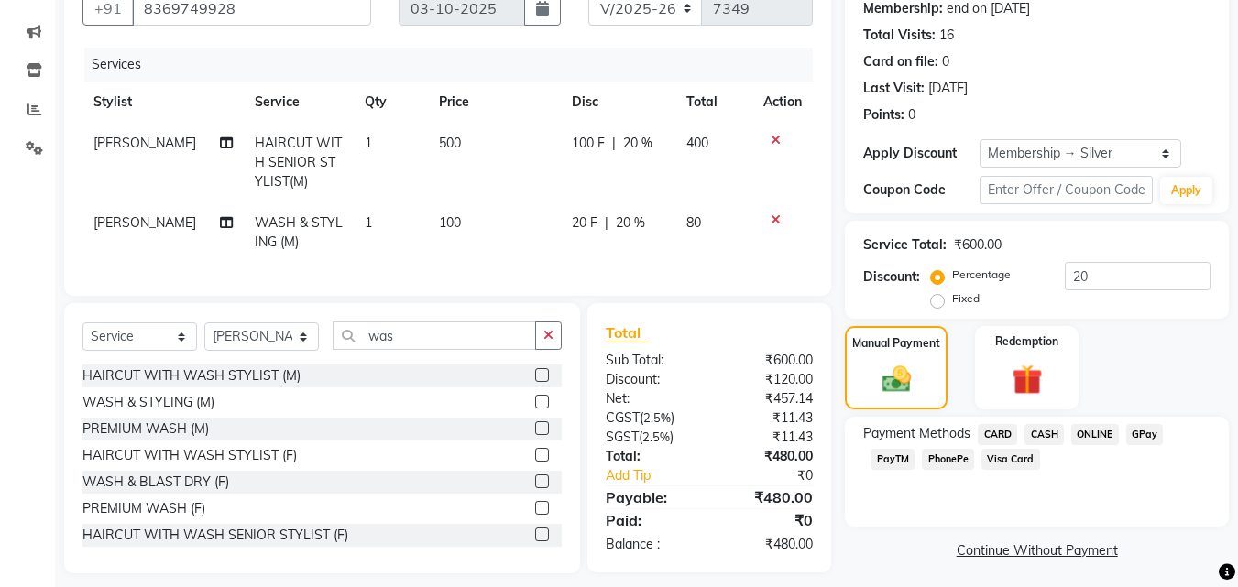
scroll to position [207, 0]
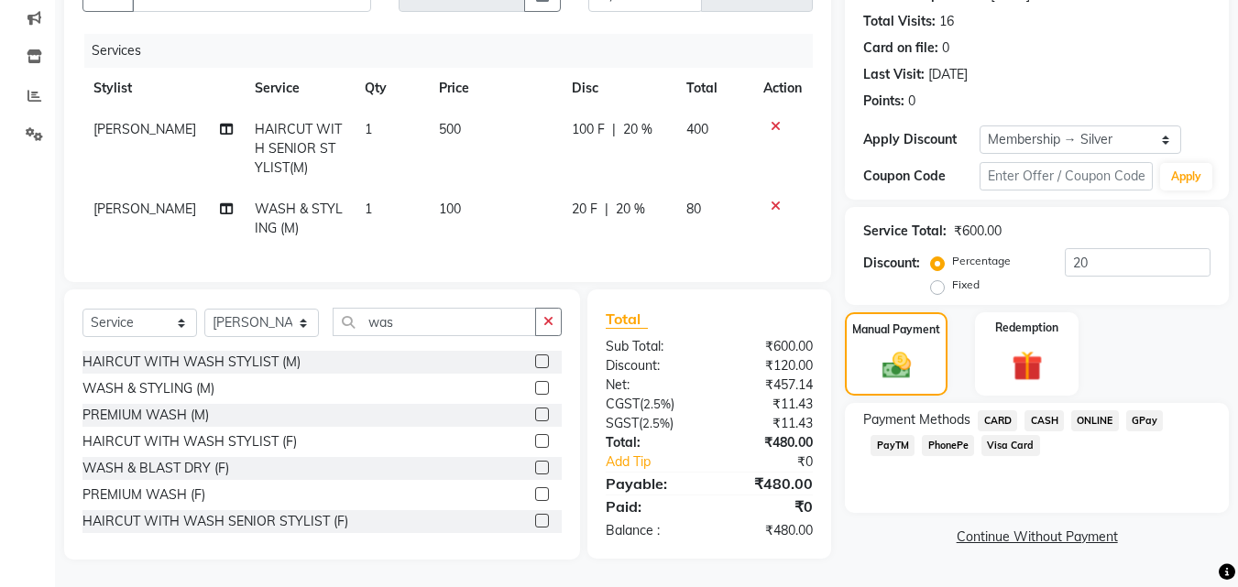
click at [1149, 410] on span "GPay" at bounding box center [1145, 420] width 38 height 21
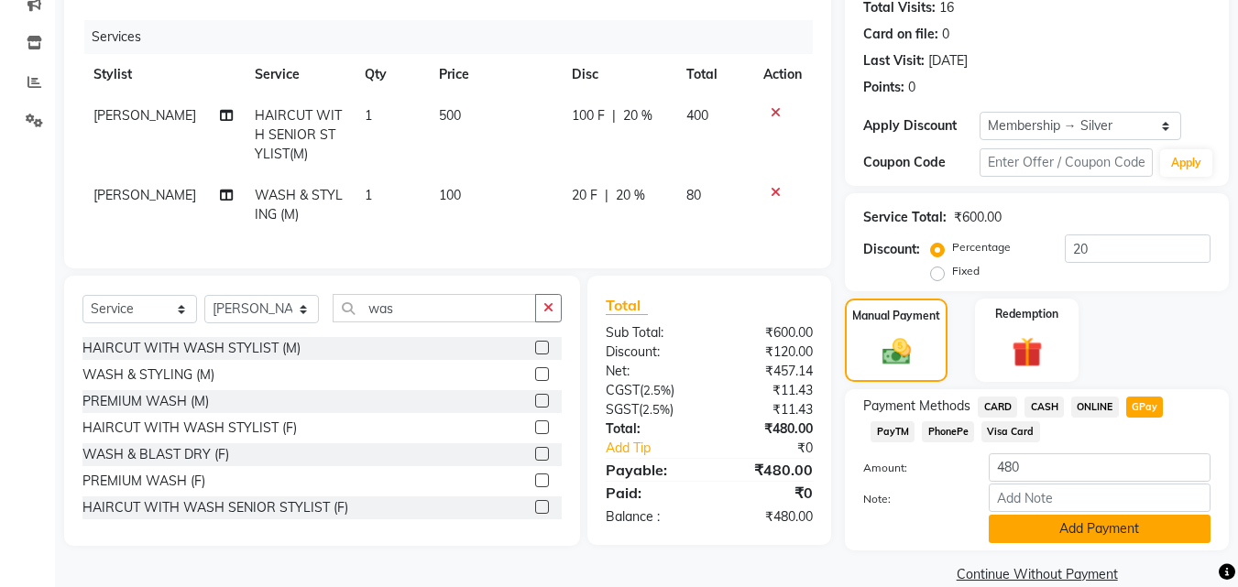
click at [1127, 515] on button "Add Payment" at bounding box center [1099, 529] width 222 height 28
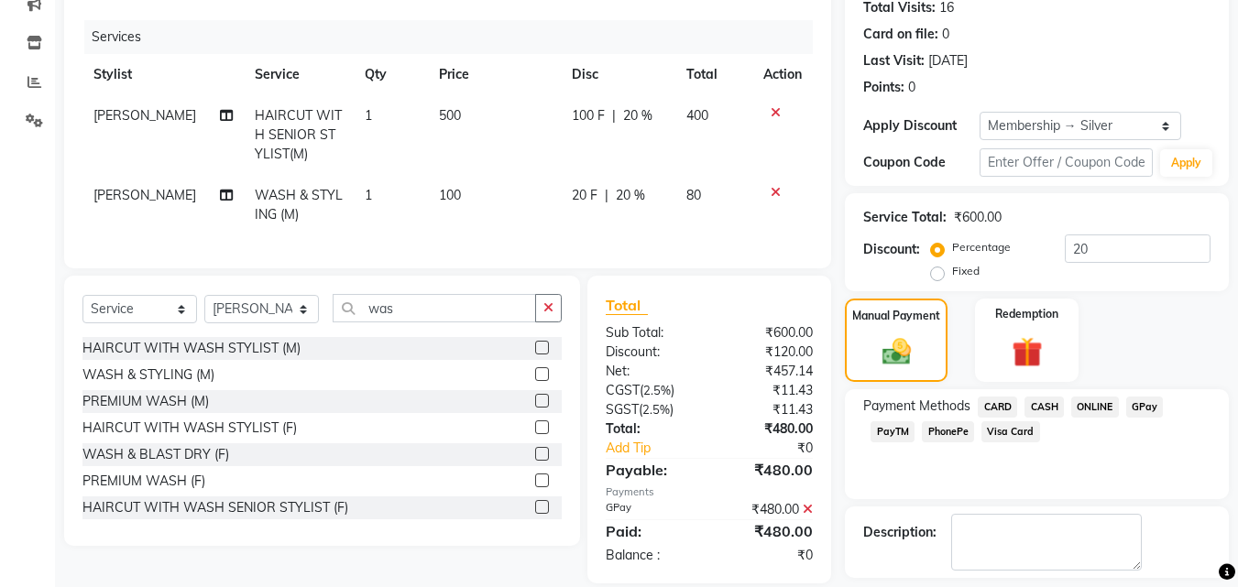
scroll to position [288, 0]
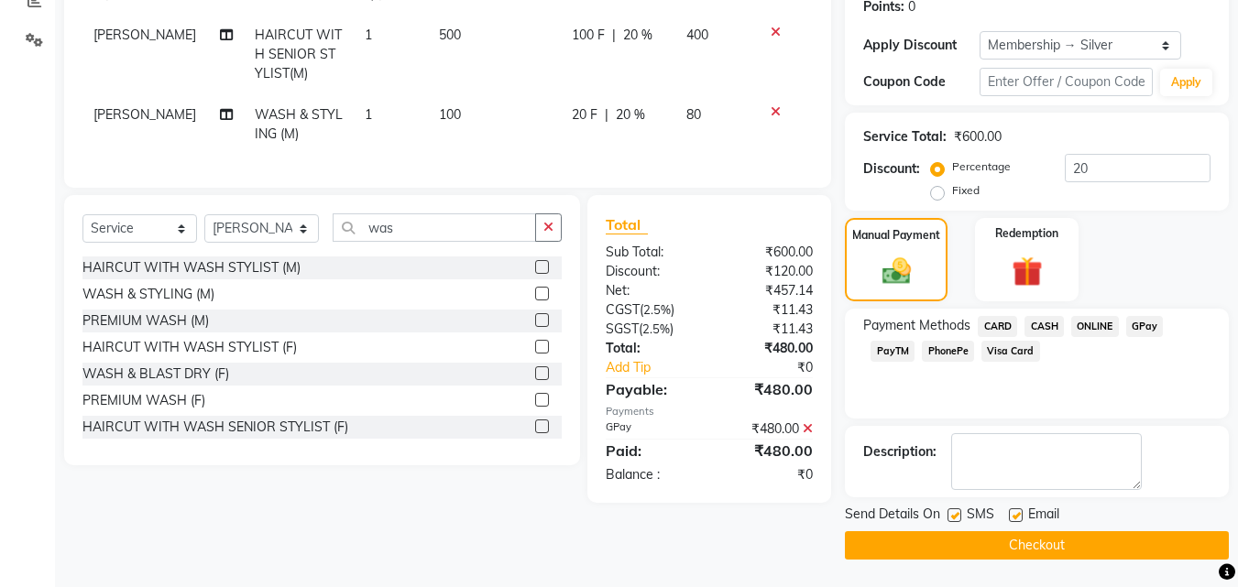
click at [1129, 542] on button "Checkout" at bounding box center [1037, 545] width 384 height 28
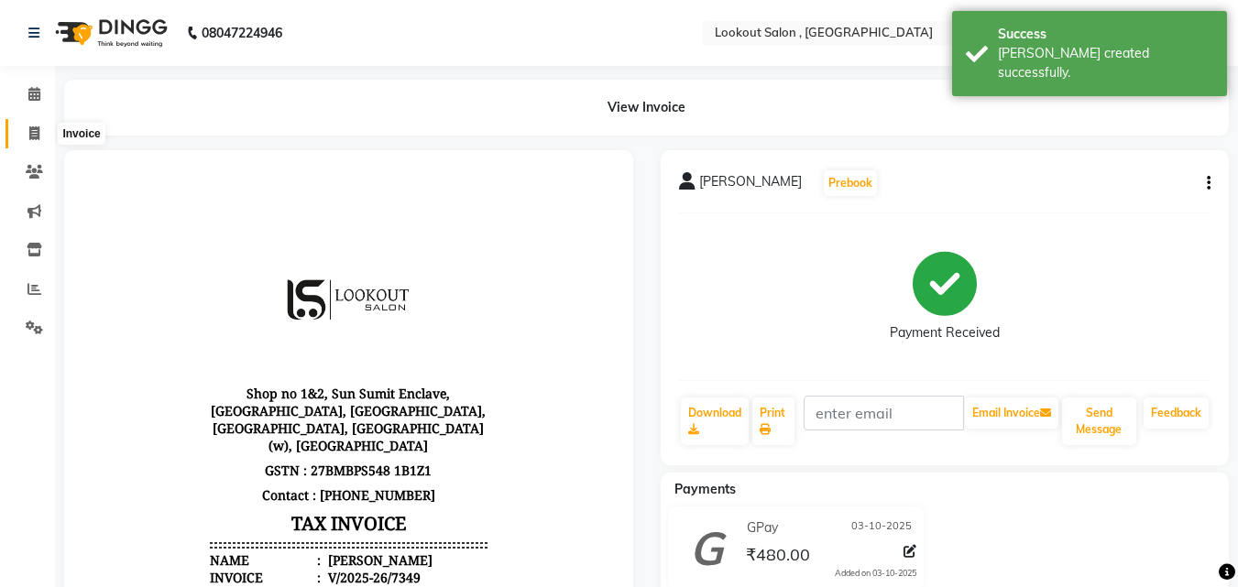
click at [31, 126] on icon at bounding box center [34, 133] width 10 height 14
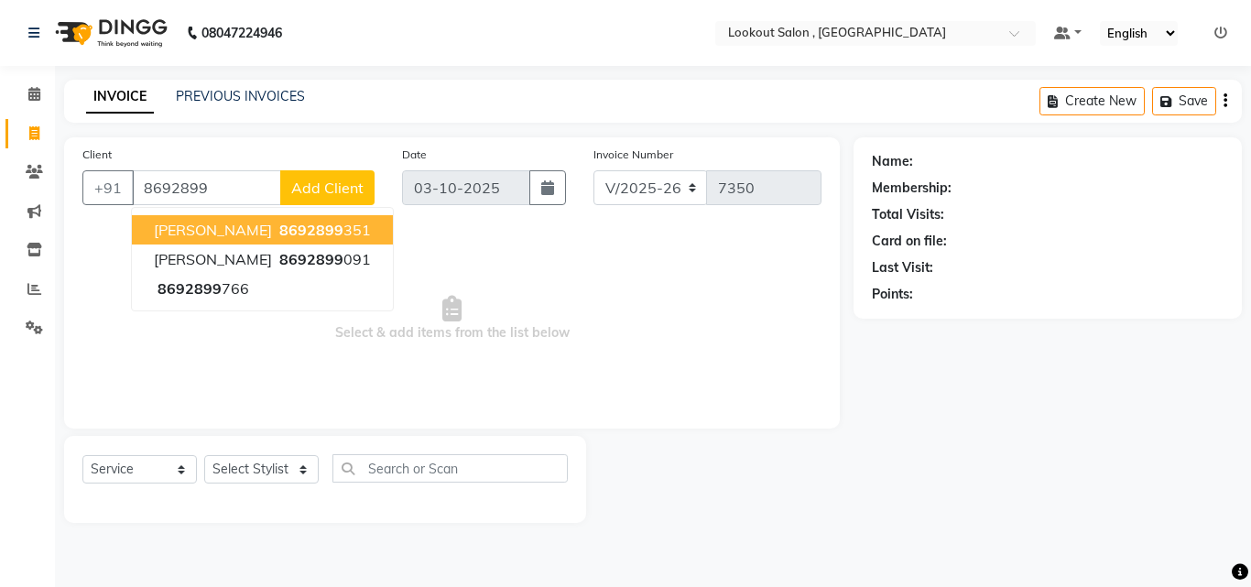
click at [218, 231] on span "[PERSON_NAME]" at bounding box center [213, 230] width 118 height 18
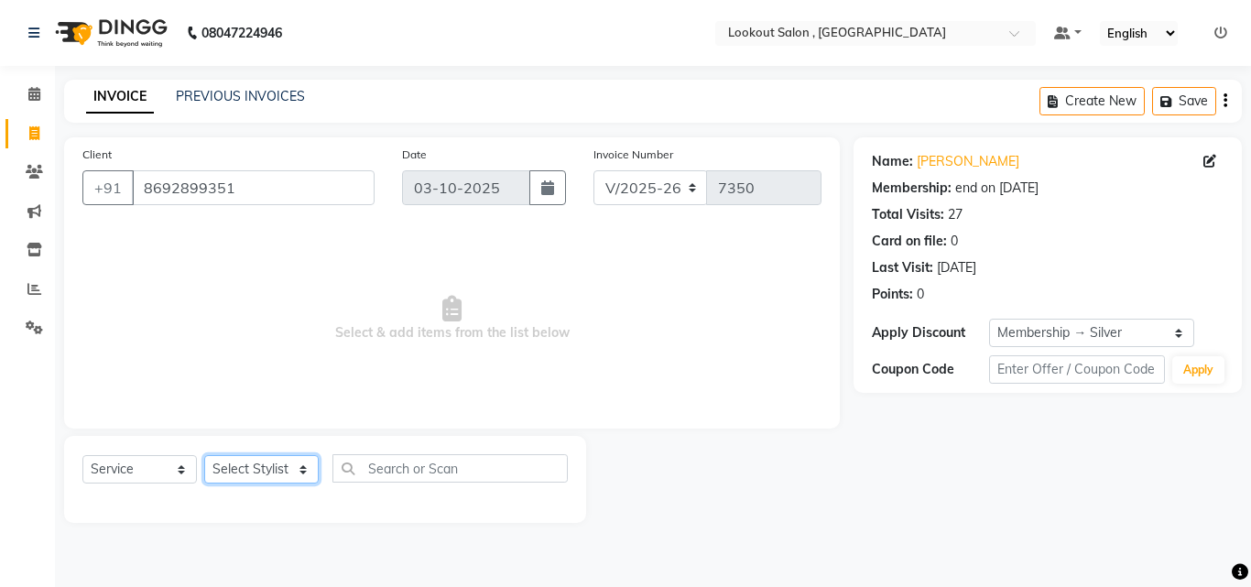
click at [246, 470] on select "Select Stylist [PERSON_NAME] [PERSON_NAME] [PERSON_NAME] [PERSON_NAME] [PERSON_…" at bounding box center [261, 469] width 115 height 28
click at [204, 455] on select "Select Stylist [PERSON_NAME] [PERSON_NAME] [PERSON_NAME] [PERSON_NAME] [PERSON_…" at bounding box center [261, 469] width 115 height 28
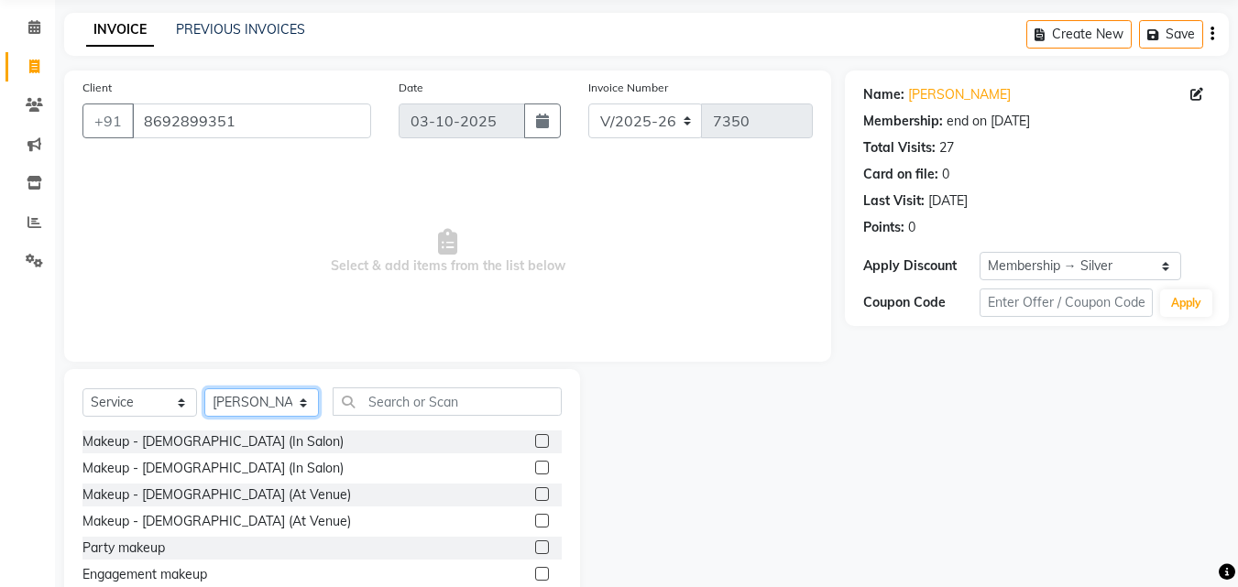
scroll to position [147, 0]
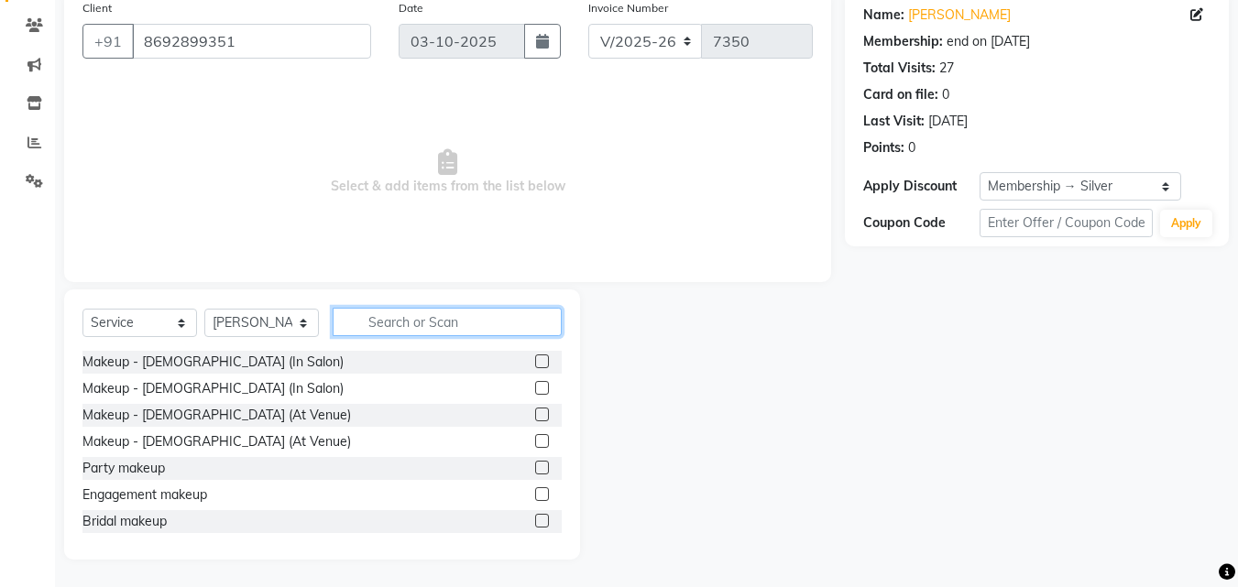
click at [383, 335] on input "text" at bounding box center [447, 322] width 229 height 28
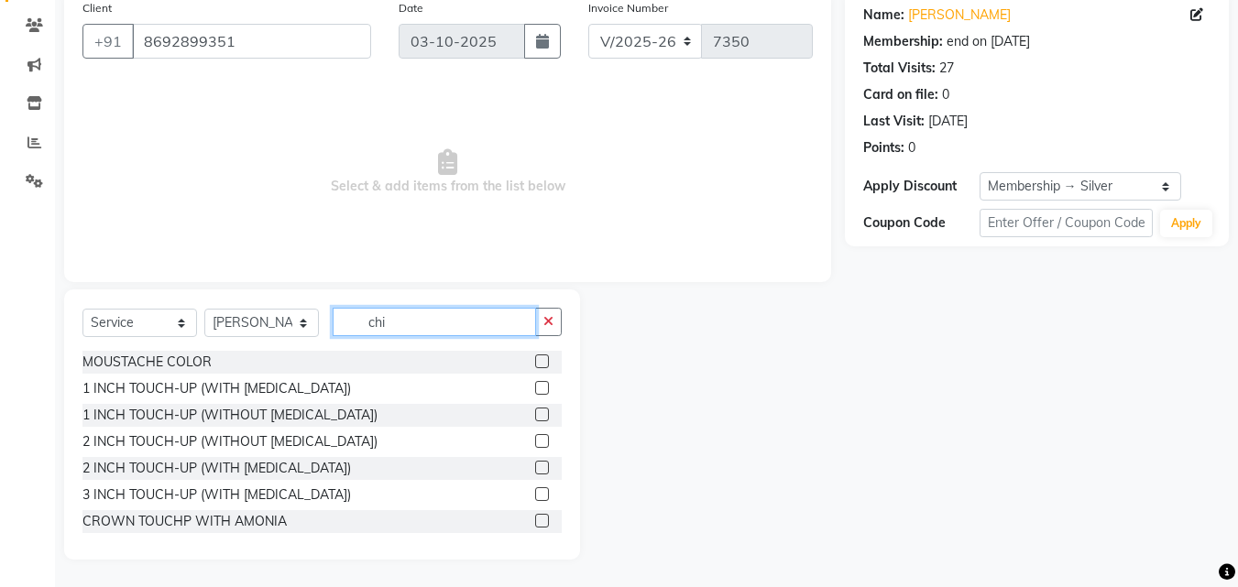
scroll to position [70, 0]
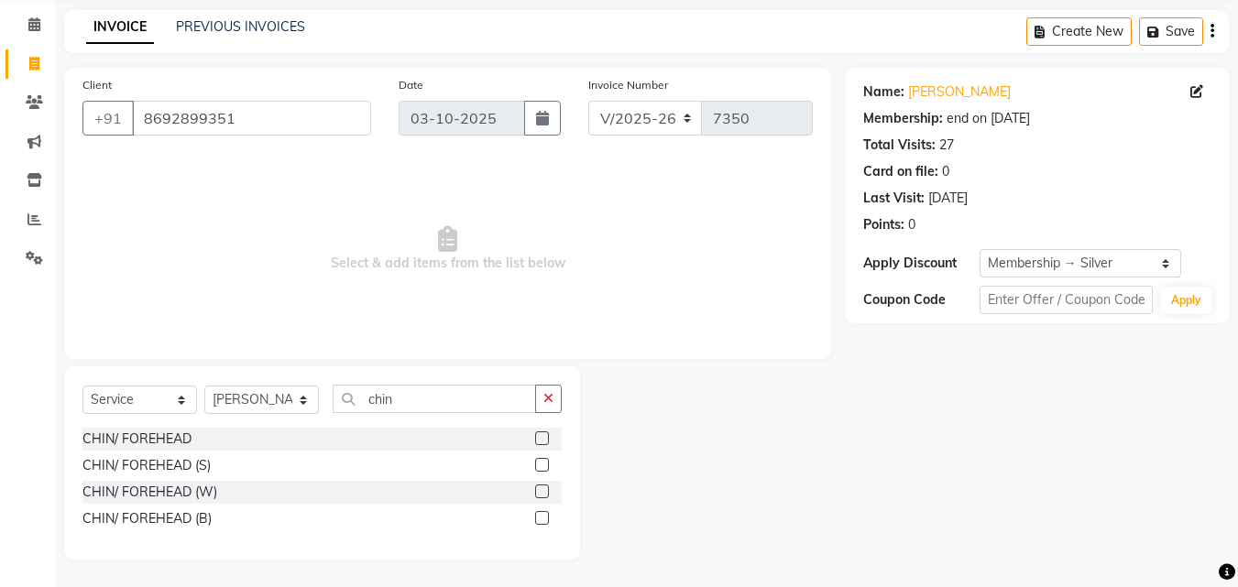
click at [543, 510] on div at bounding box center [548, 519] width 27 height 23
click at [540, 520] on label at bounding box center [542, 518] width 14 height 14
click at [540, 520] on input "checkbox" at bounding box center [541, 519] width 12 height 12
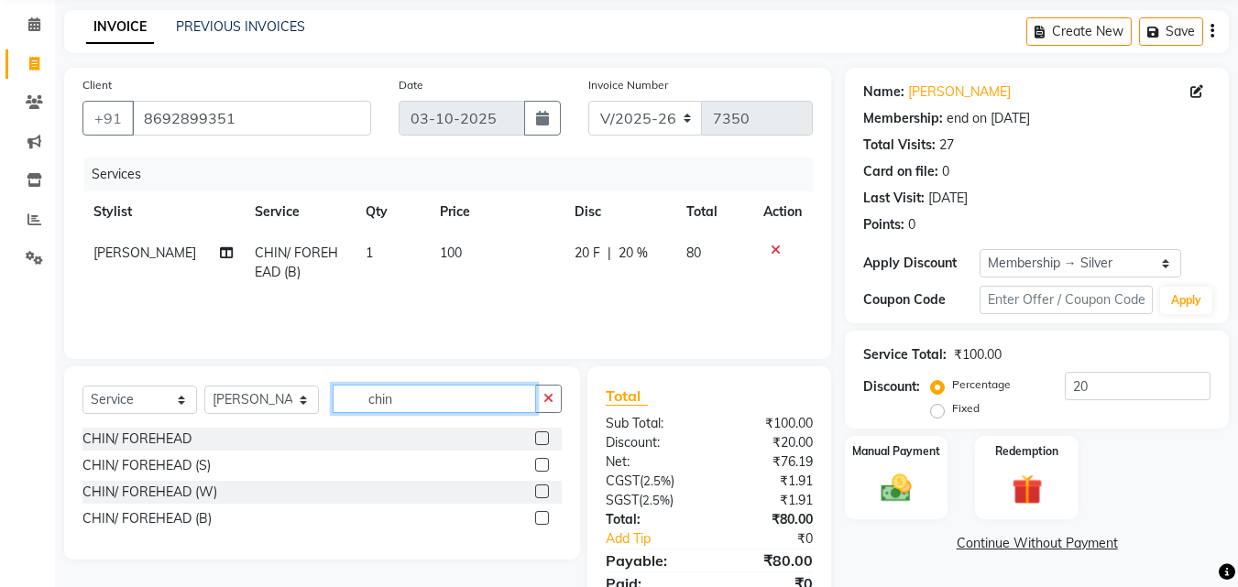
drag, startPoint x: 412, startPoint y: 403, endPoint x: 208, endPoint y: 417, distance: 204.7
click at [208, 417] on div "Select Service Product Membership Package Voucher Prepaid Gift Card Select Styl…" at bounding box center [321, 406] width 479 height 43
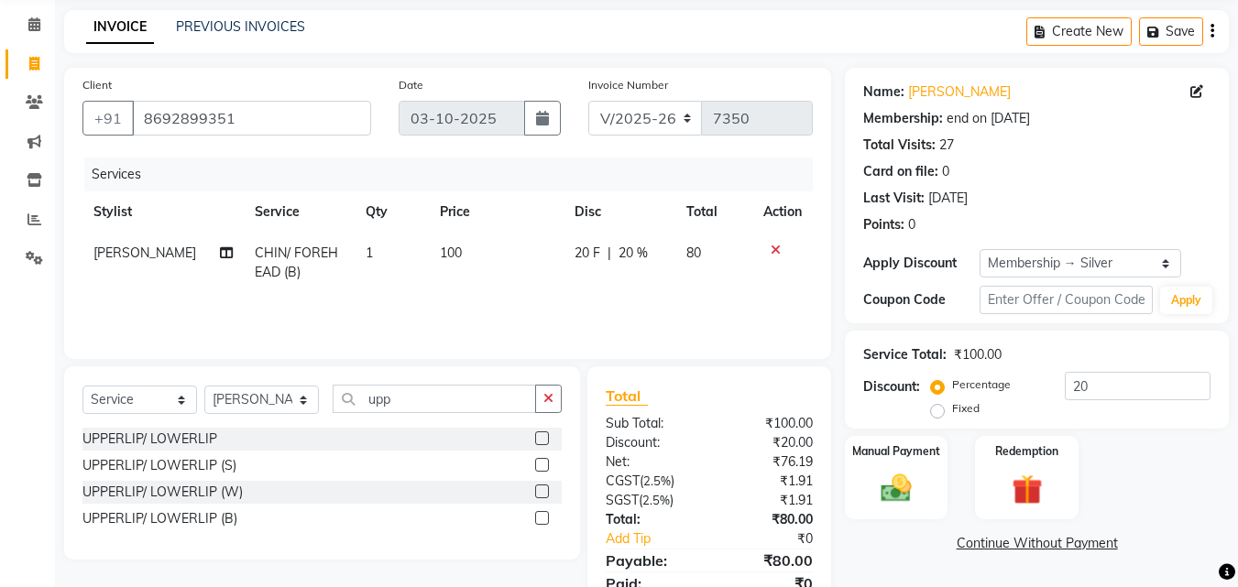
click at [537, 522] on label at bounding box center [542, 518] width 14 height 14
click at [537, 522] on input "checkbox" at bounding box center [541, 519] width 12 height 12
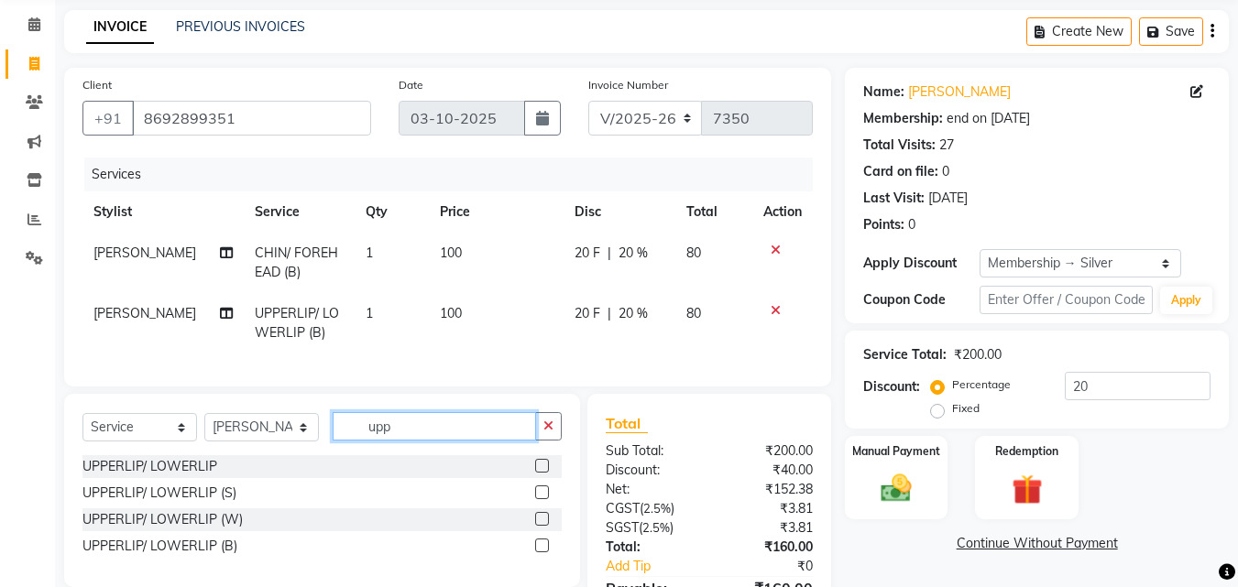
drag, startPoint x: 449, startPoint y: 440, endPoint x: 287, endPoint y: 441, distance: 162.1
click at [287, 440] on div "Select Service Product Membership Package Voucher Prepaid Gift Card Select Styl…" at bounding box center [321, 433] width 479 height 43
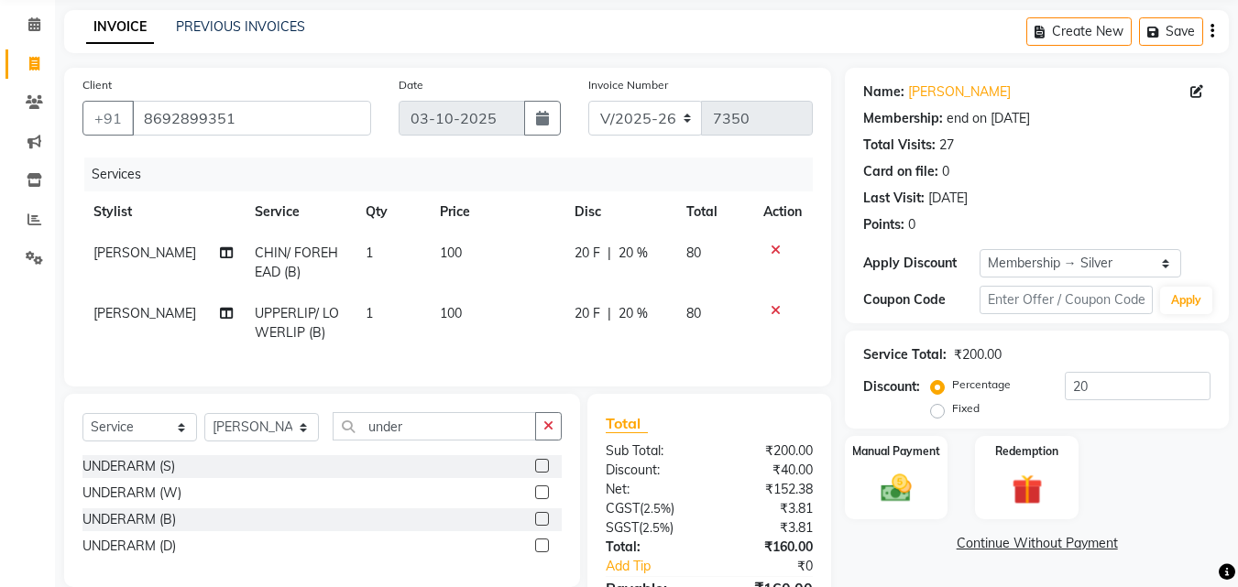
click at [541, 526] on label at bounding box center [542, 519] width 14 height 14
click at [541, 526] on input "checkbox" at bounding box center [541, 520] width 12 height 12
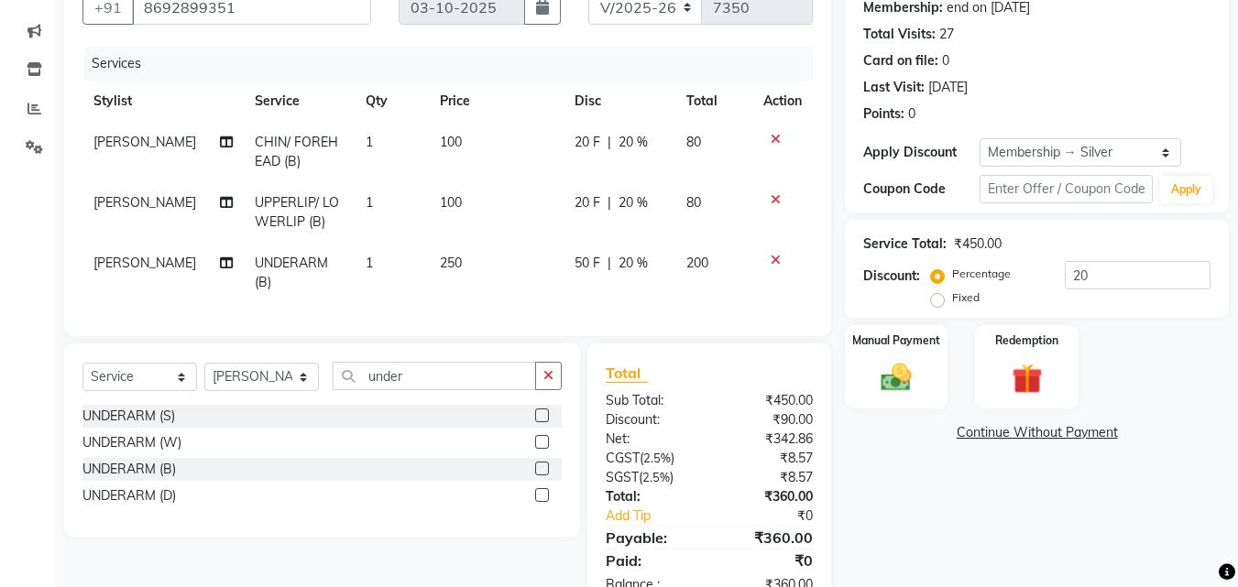
scroll to position [247, 0]
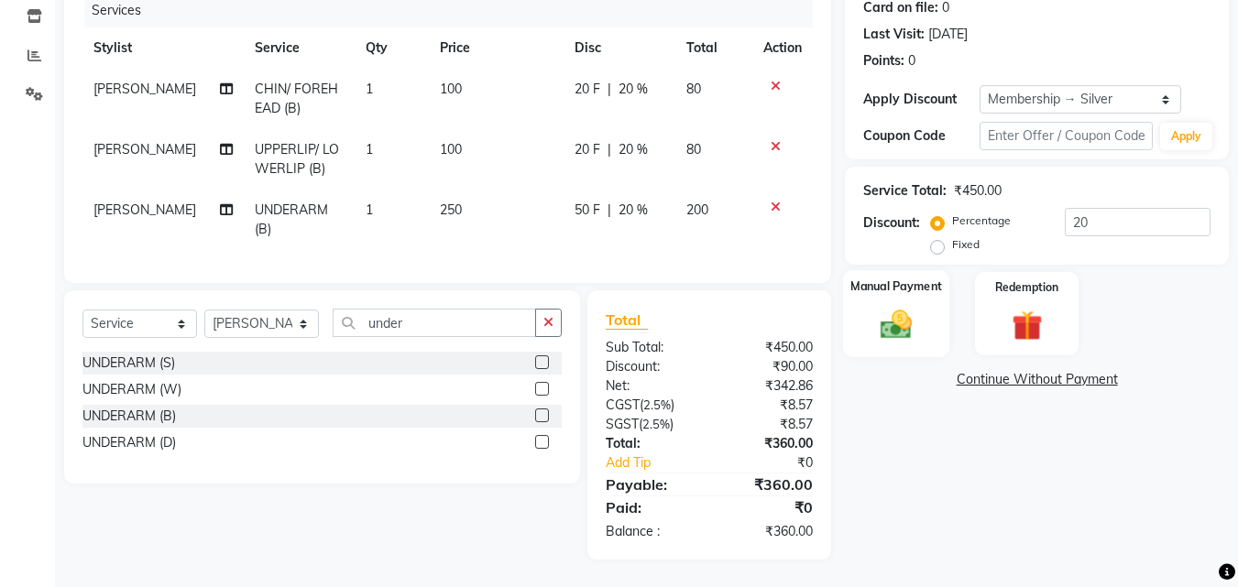
click at [934, 316] on div "Manual Payment" at bounding box center [896, 313] width 107 height 87
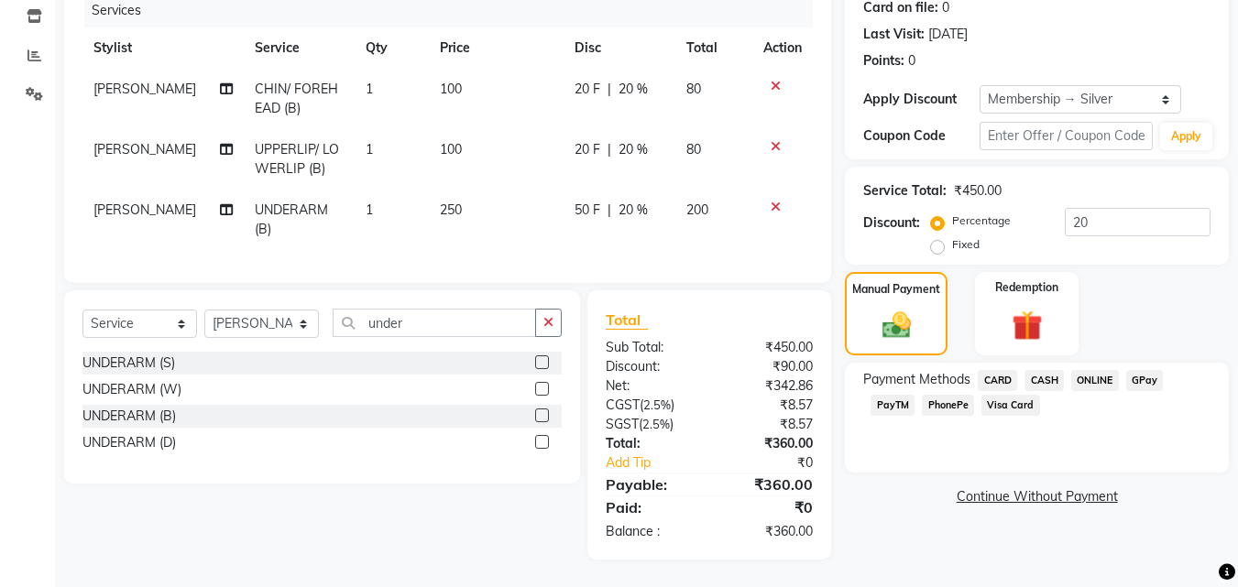
click at [1042, 363] on div "Payment Methods CARD CASH ONLINE GPay PayTM PhonePe Visa Card" at bounding box center [1037, 418] width 384 height 110
click at [1051, 370] on span "CASH" at bounding box center [1043, 380] width 39 height 21
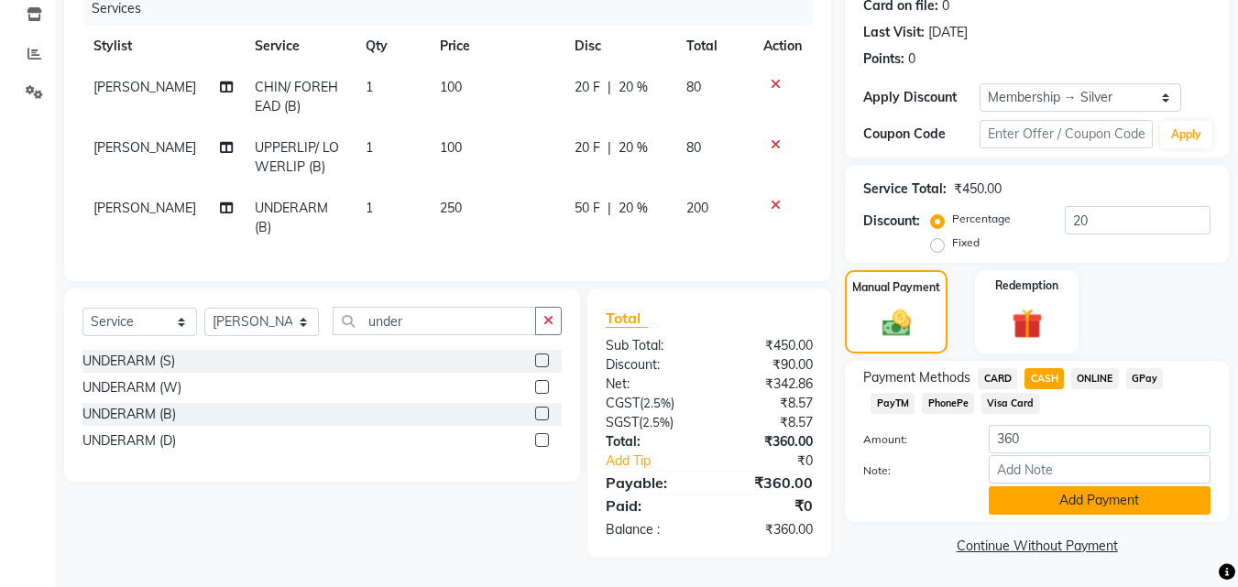
click at [1069, 491] on button "Add Payment" at bounding box center [1099, 500] width 222 height 28
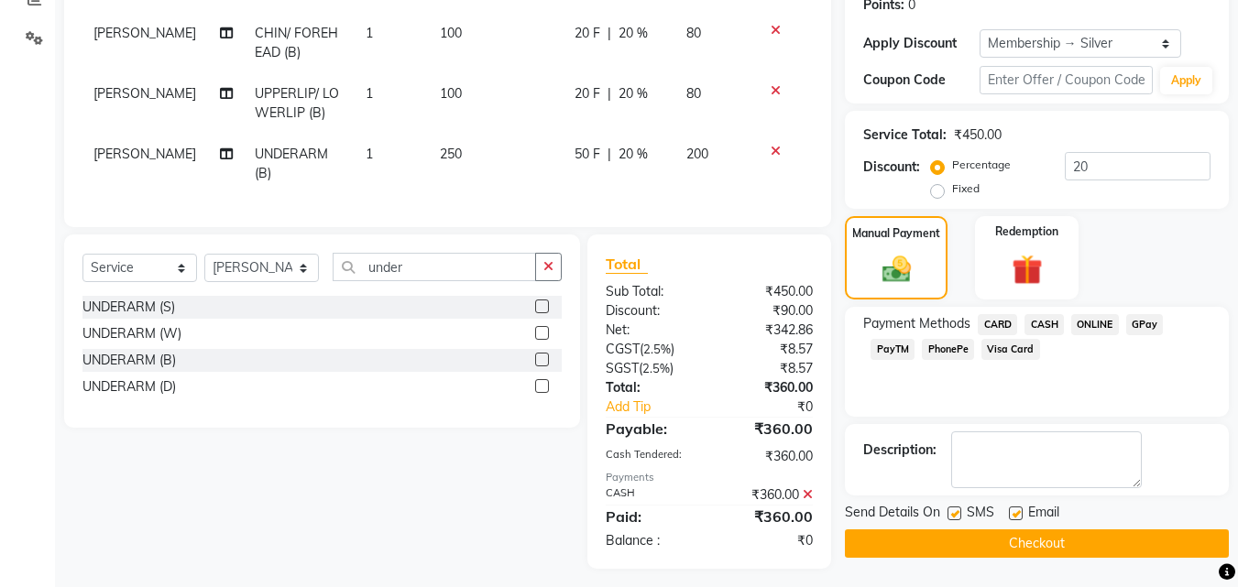
scroll to position [312, 0]
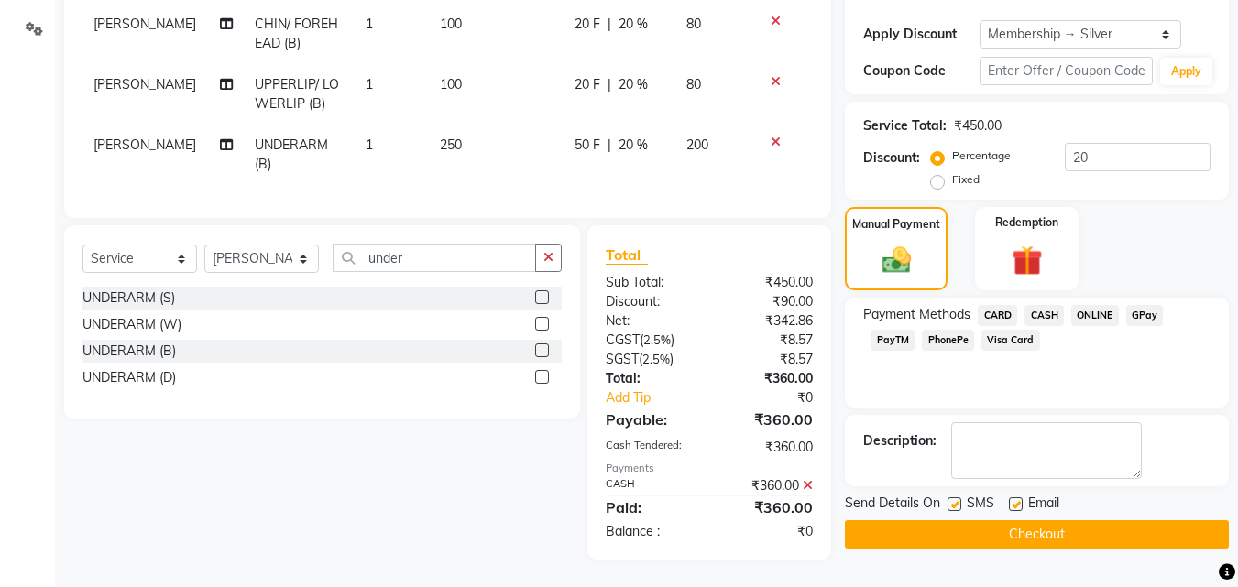
click at [1072, 520] on button "Checkout" at bounding box center [1037, 534] width 384 height 28
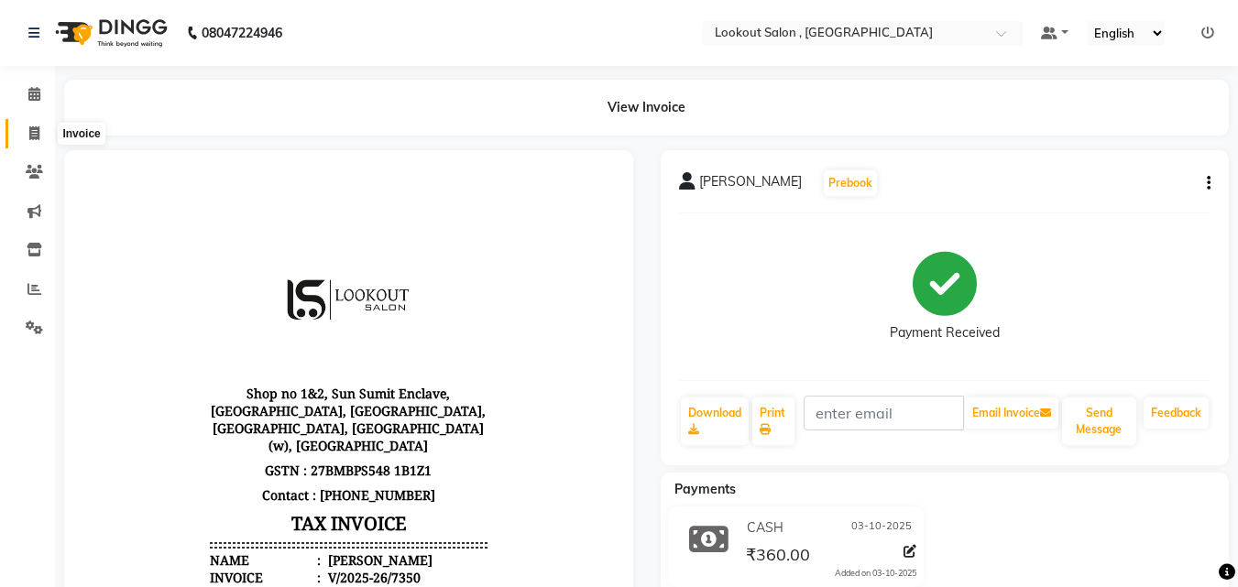
click at [22, 129] on span at bounding box center [34, 134] width 32 height 21
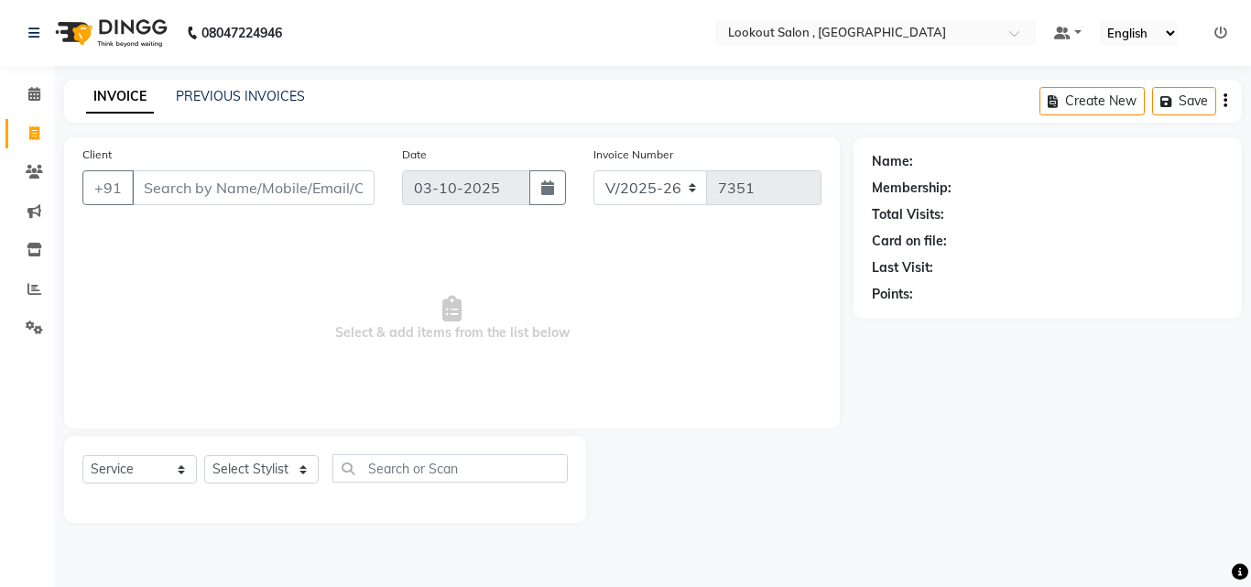
drag, startPoint x: 243, startPoint y: 492, endPoint x: 227, endPoint y: 463, distance: 33.2
click at [232, 476] on div "Select Service Product Membership Package Voucher Prepaid Gift Card Select Styl…" at bounding box center [325, 475] width 486 height 43
click at [227, 462] on select "Select Stylist [PERSON_NAME] [PERSON_NAME] [PERSON_NAME] [PERSON_NAME] [PERSON_…" at bounding box center [261, 469] width 115 height 28
click at [204, 455] on select "Select Stylist [PERSON_NAME] [PERSON_NAME] [PERSON_NAME] [PERSON_NAME] [PERSON_…" at bounding box center [261, 469] width 115 height 28
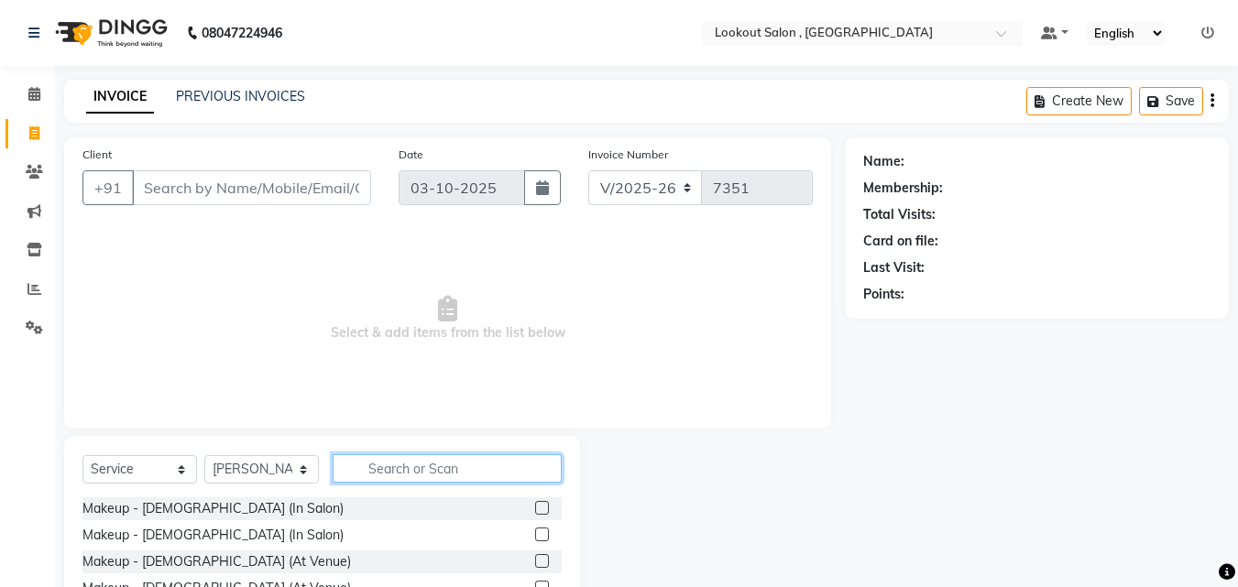
click at [415, 472] on input "text" at bounding box center [447, 468] width 229 height 28
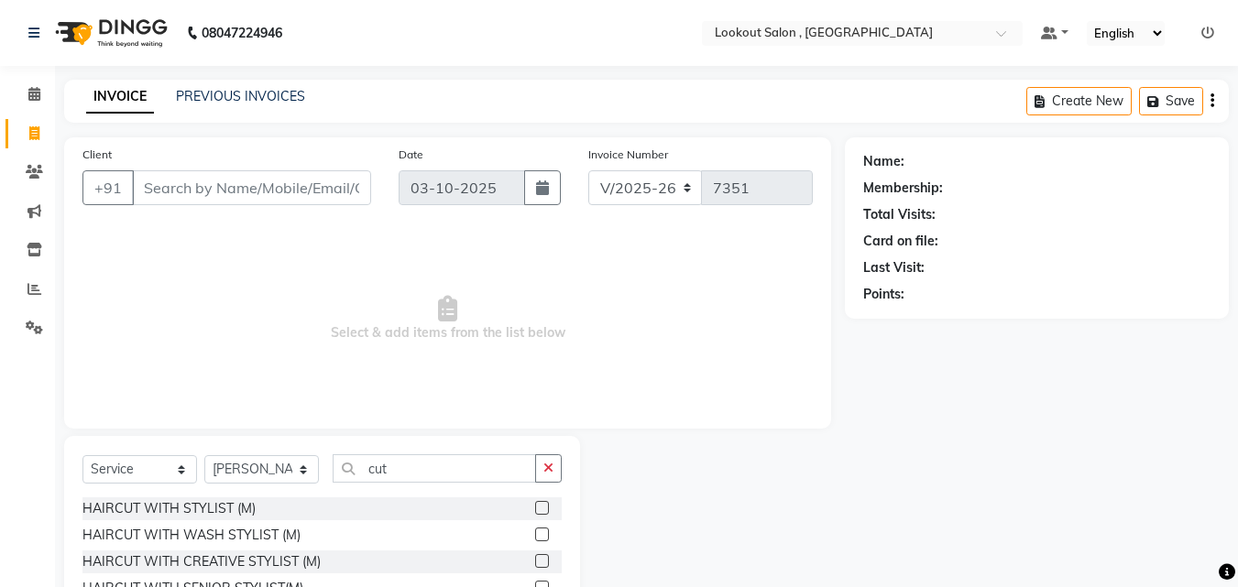
click at [535, 500] on div at bounding box center [548, 508] width 27 height 23
click at [535, 503] on label at bounding box center [542, 508] width 14 height 14
click at [535, 503] on input "checkbox" at bounding box center [541, 509] width 12 height 12
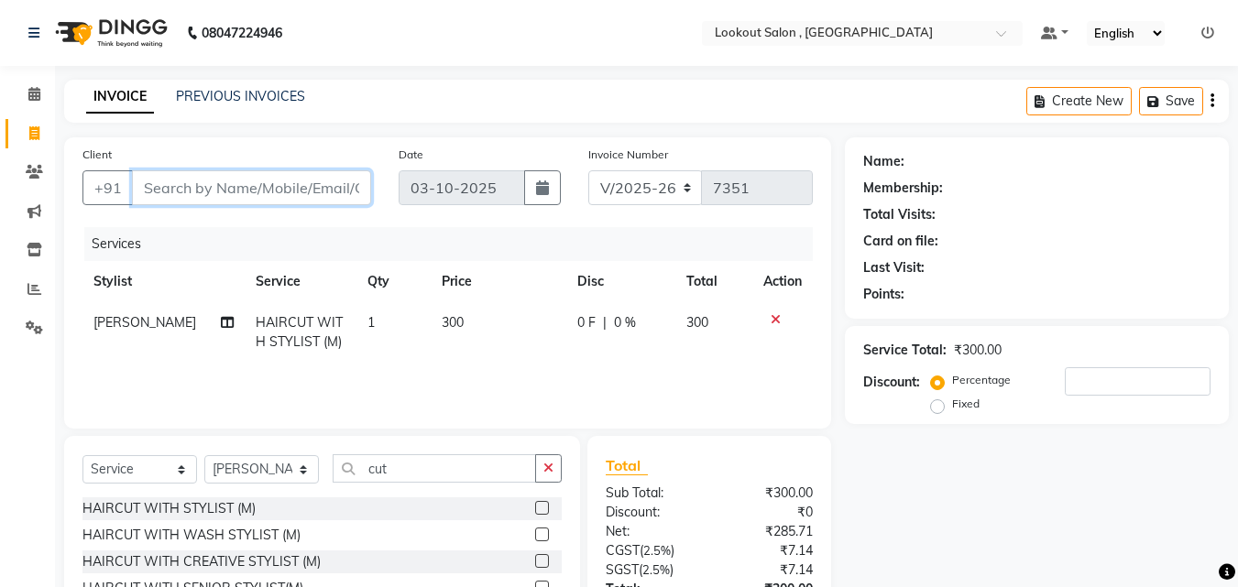
click at [256, 186] on input "Client" at bounding box center [251, 187] width 239 height 35
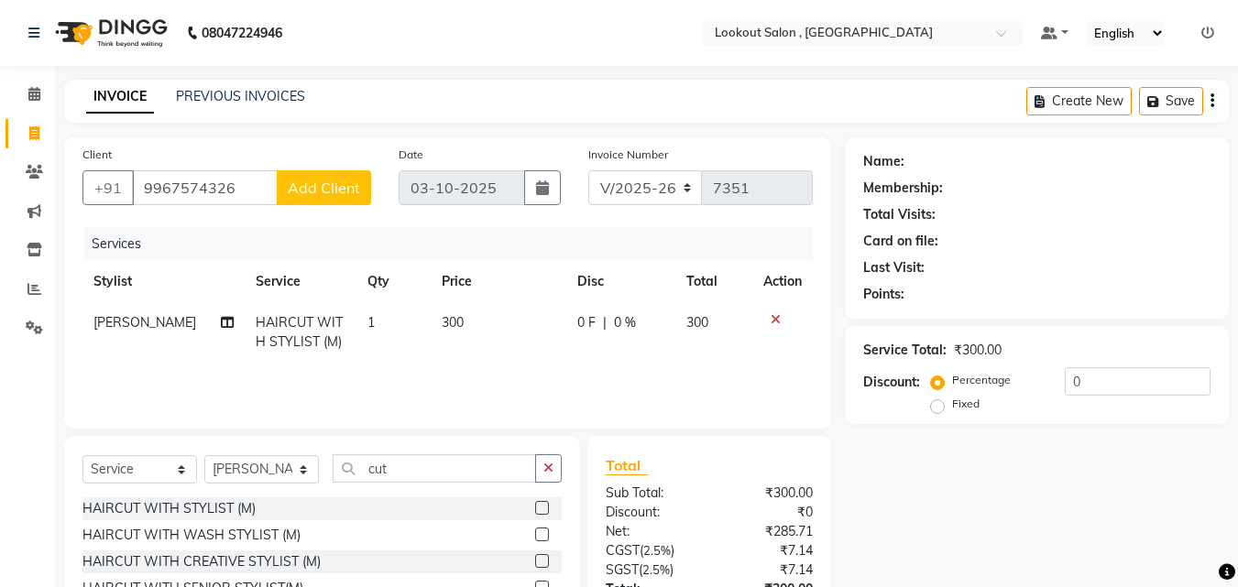
click at [301, 190] on span "Add Client" at bounding box center [324, 188] width 72 height 18
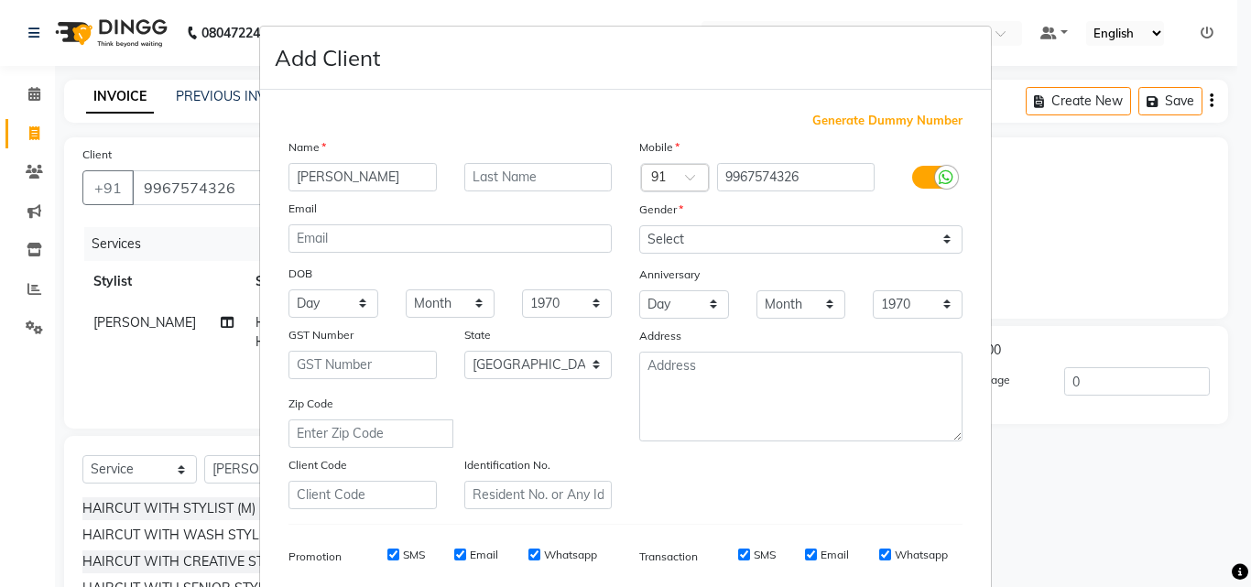
click at [539, 158] on div "Name" at bounding box center [450, 150] width 351 height 26
click at [538, 171] on input "text" at bounding box center [538, 177] width 148 height 28
click at [766, 256] on div "Mobile Country Code × 91 9967574326 Gender Select [DEMOGRAPHIC_DATA] [DEMOGRAPH…" at bounding box center [801, 323] width 351 height 372
click at [734, 240] on select "Select [DEMOGRAPHIC_DATA] [DEMOGRAPHIC_DATA] Other Prefer Not To Say" at bounding box center [800, 239] width 323 height 28
click at [639, 225] on select "Select [DEMOGRAPHIC_DATA] [DEMOGRAPHIC_DATA] Other Prefer Not To Say" at bounding box center [800, 239] width 323 height 28
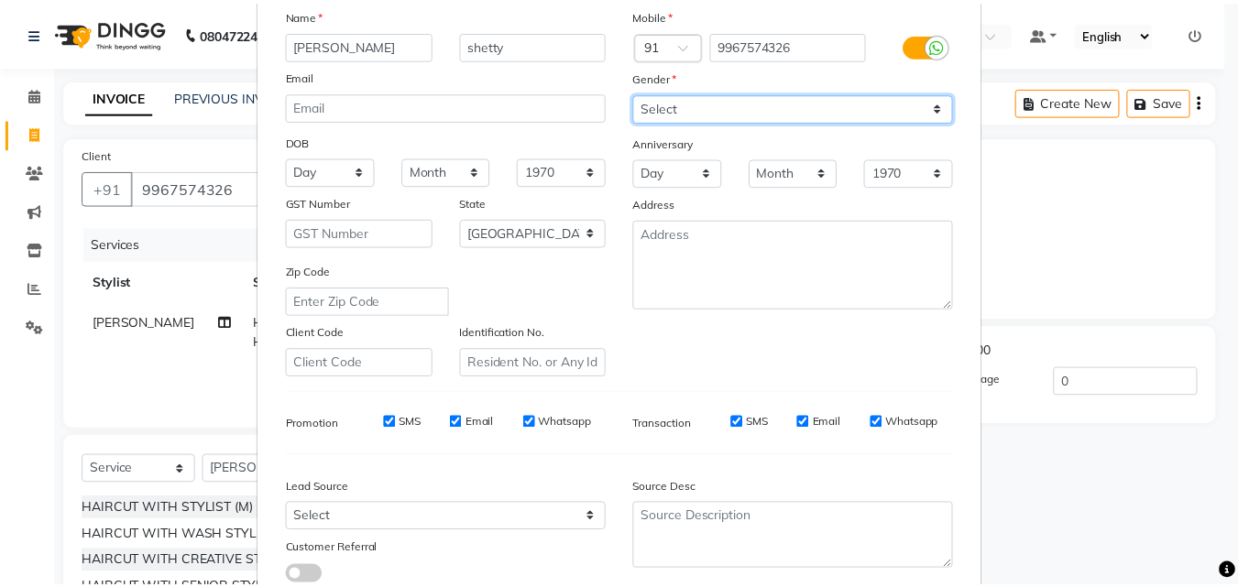
scroll to position [258, 0]
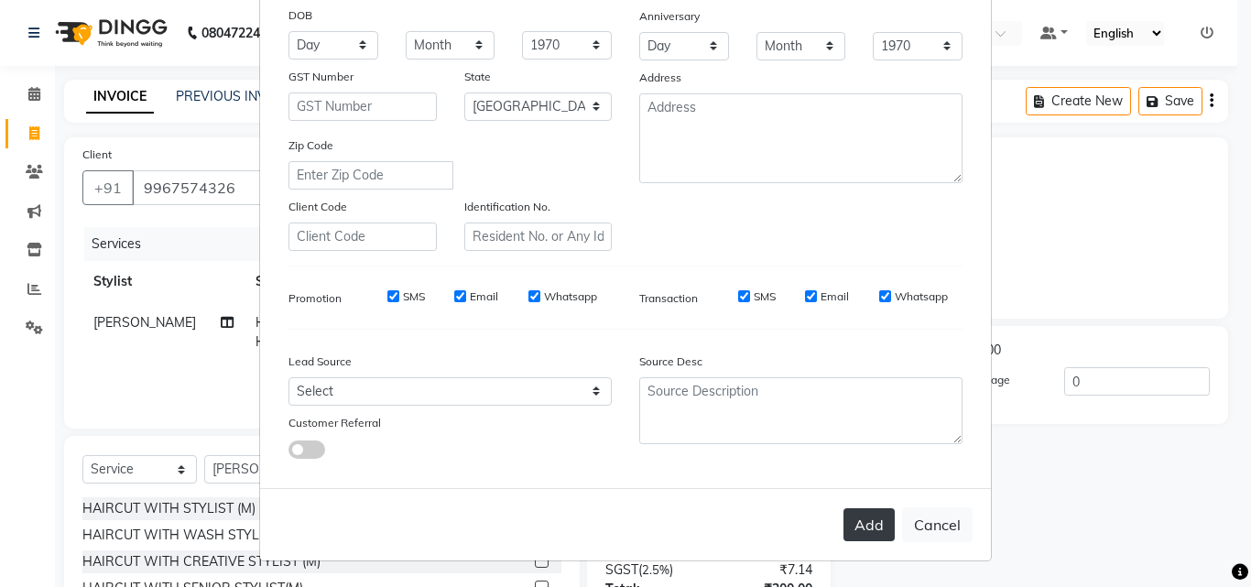
click at [845, 519] on button "Add" at bounding box center [869, 524] width 51 height 33
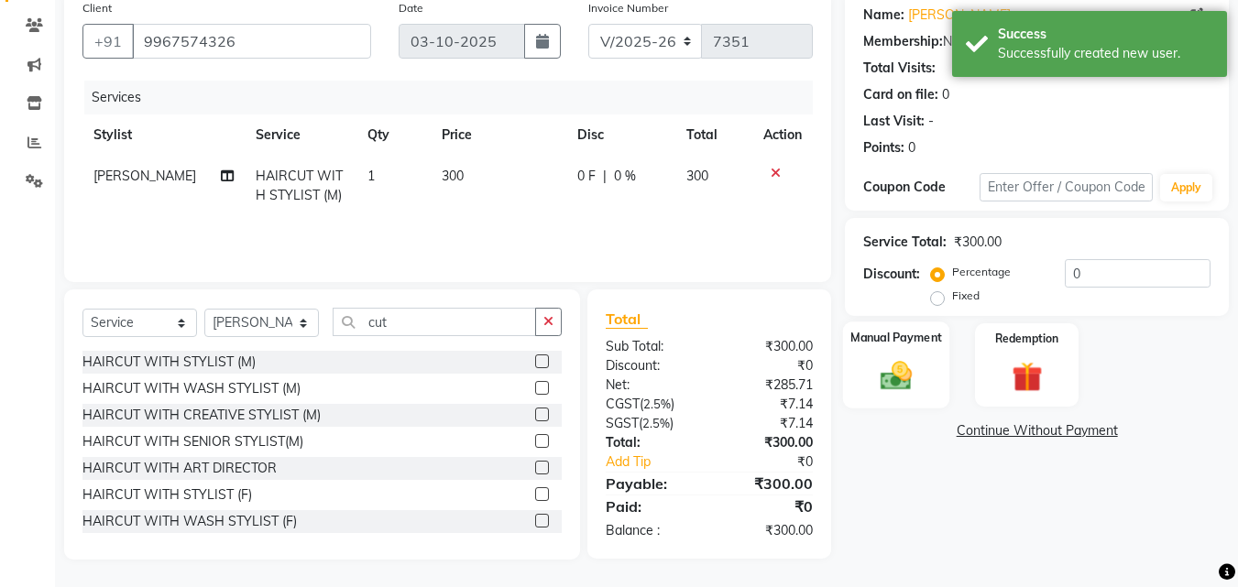
click at [902, 371] on img at bounding box center [895, 375] width 51 height 37
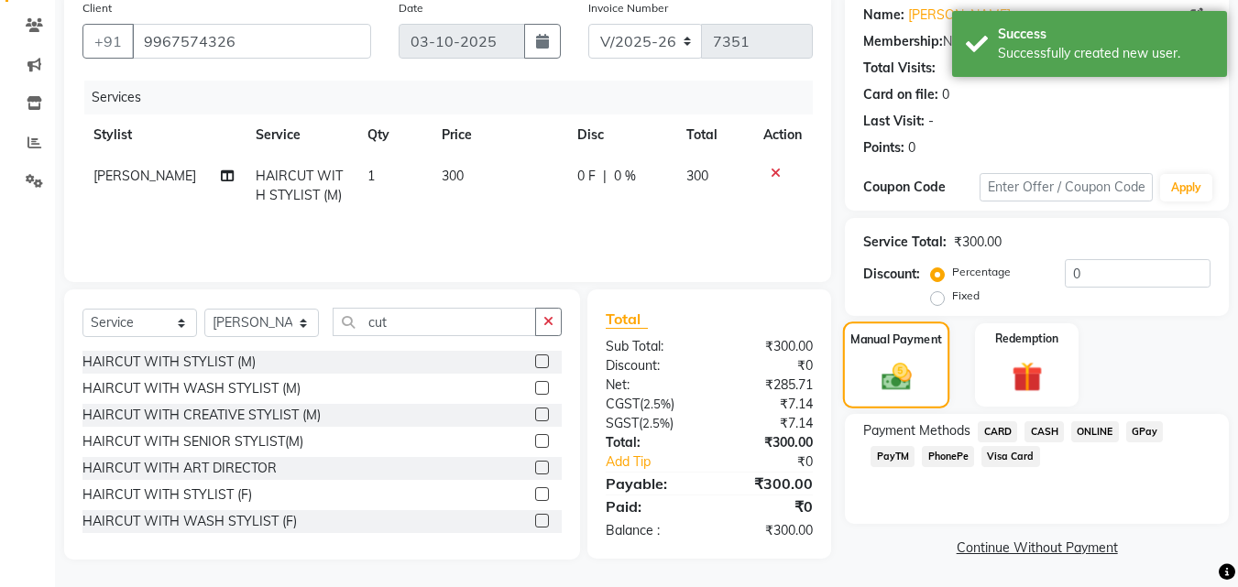
scroll to position [148, 0]
click at [1045, 434] on span "CASH" at bounding box center [1043, 430] width 39 height 21
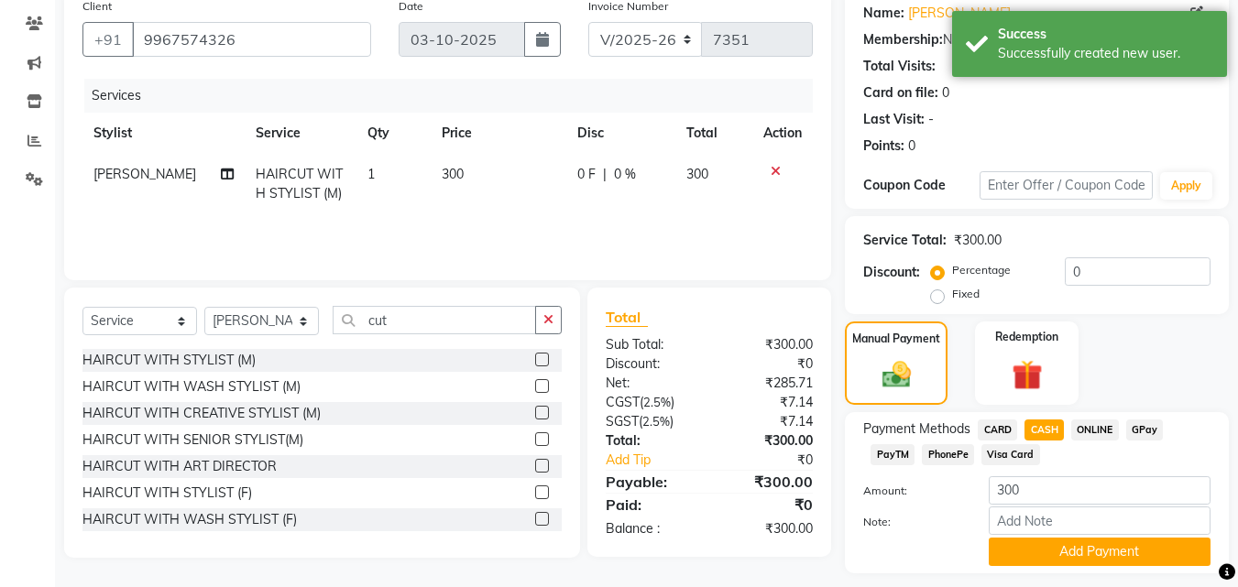
click at [1152, 426] on span "GPay" at bounding box center [1145, 430] width 38 height 21
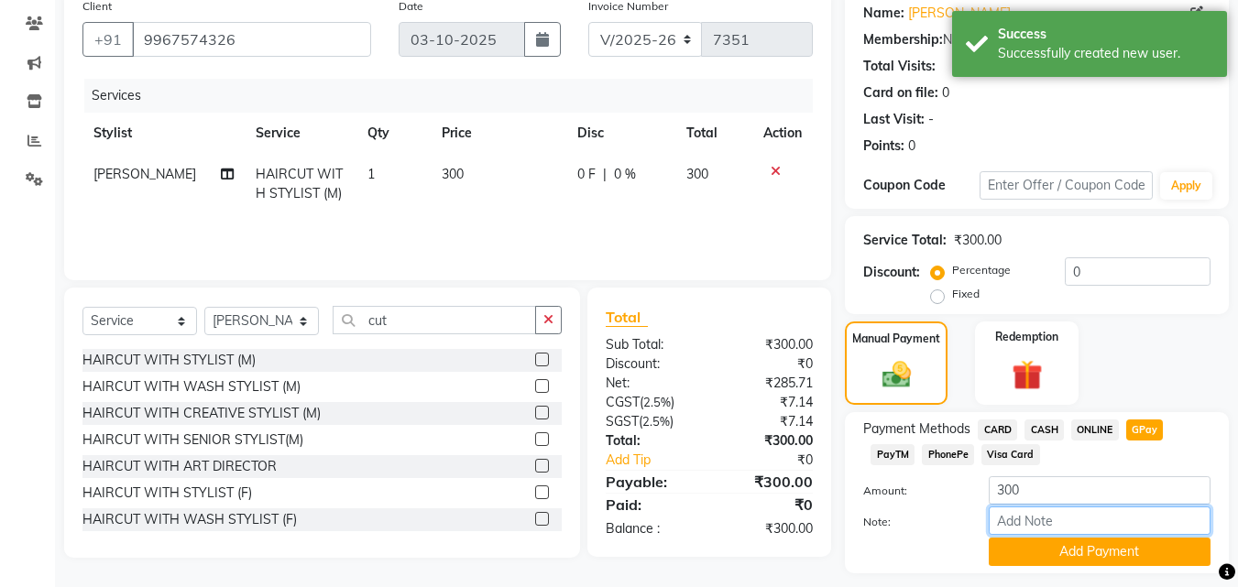
drag, startPoint x: 1135, startPoint y: 532, endPoint x: 1135, endPoint y: 544, distance: 11.9
click at [1135, 532] on input "Note:" at bounding box center [1099, 521] width 222 height 28
click at [1135, 544] on button "Add Payment" at bounding box center [1099, 552] width 222 height 28
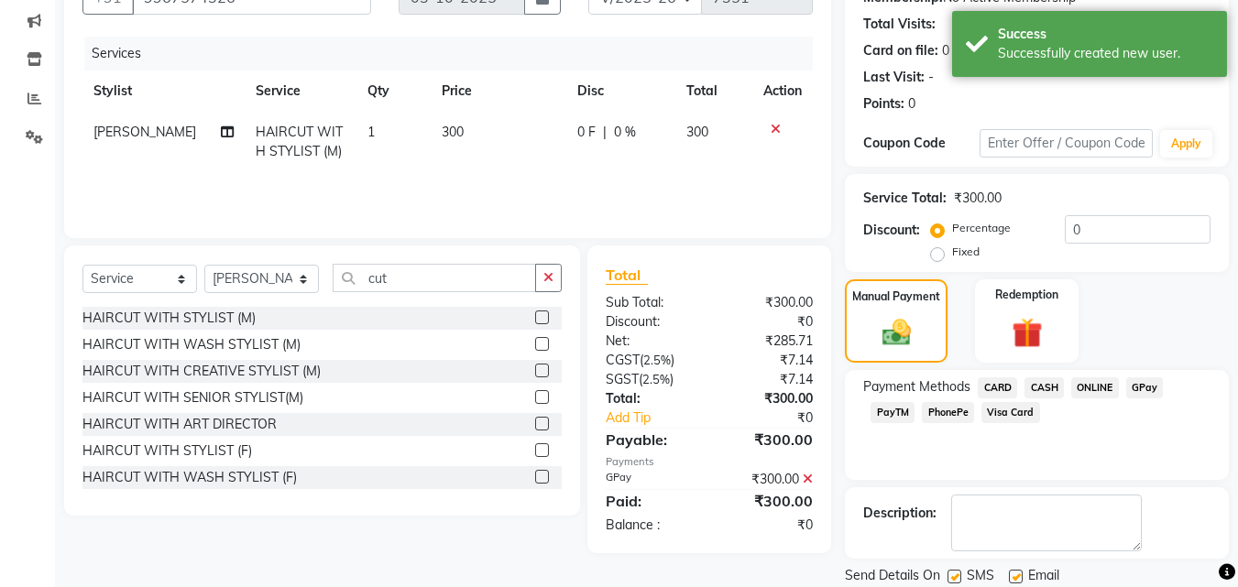
scroll to position [252, 0]
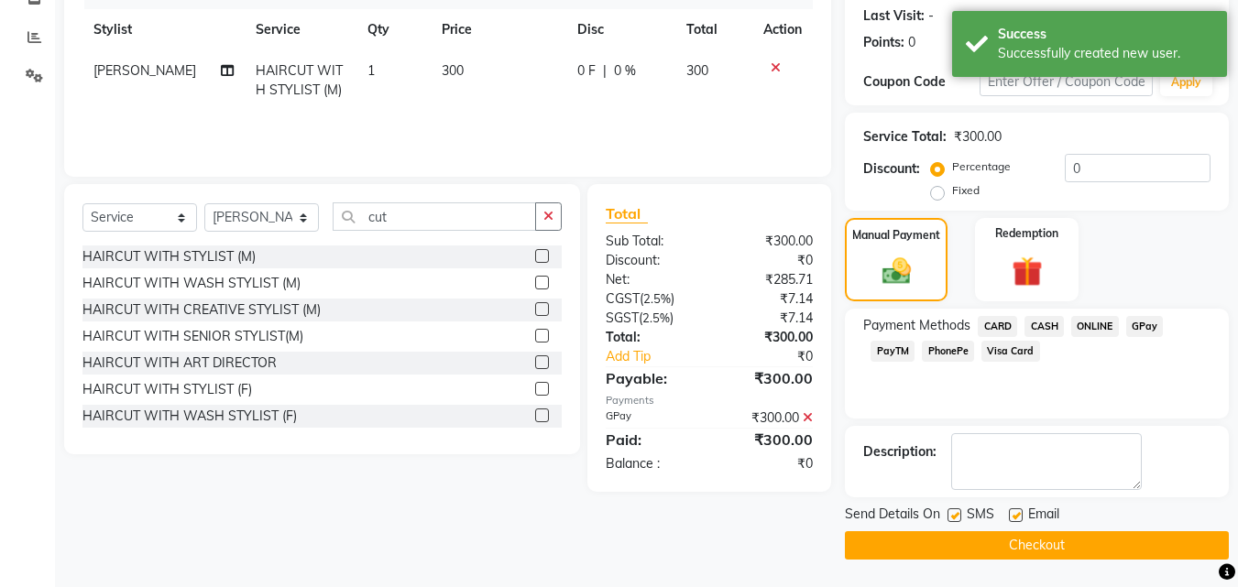
click at [1117, 549] on button "Checkout" at bounding box center [1037, 545] width 384 height 28
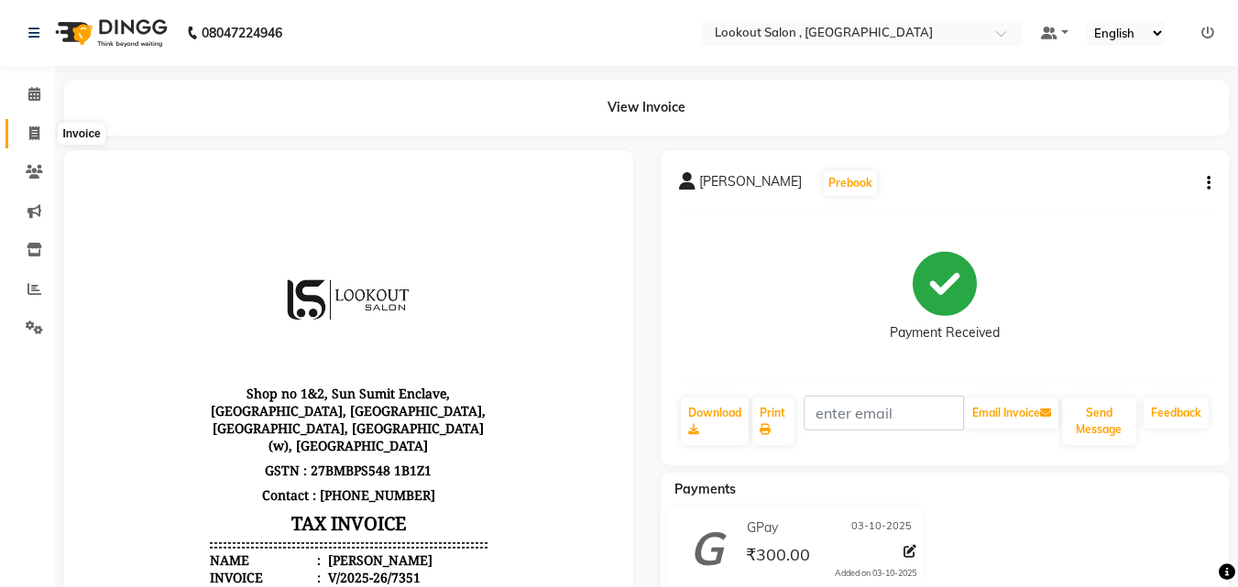
click at [48, 138] on span at bounding box center [34, 134] width 32 height 21
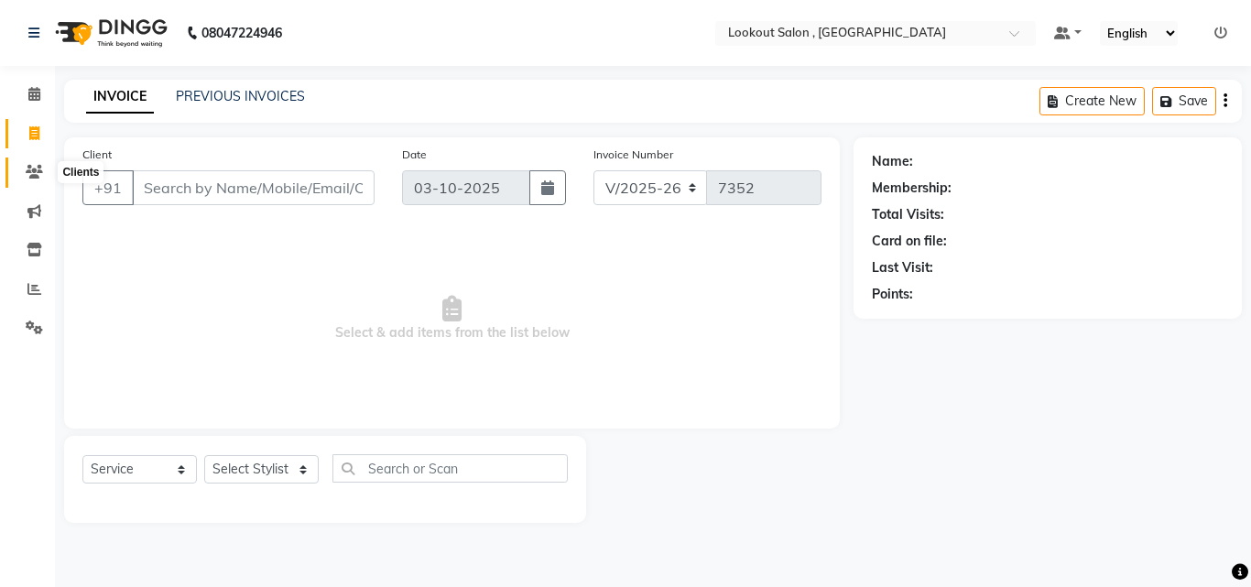
click at [38, 178] on icon at bounding box center [34, 172] width 17 height 14
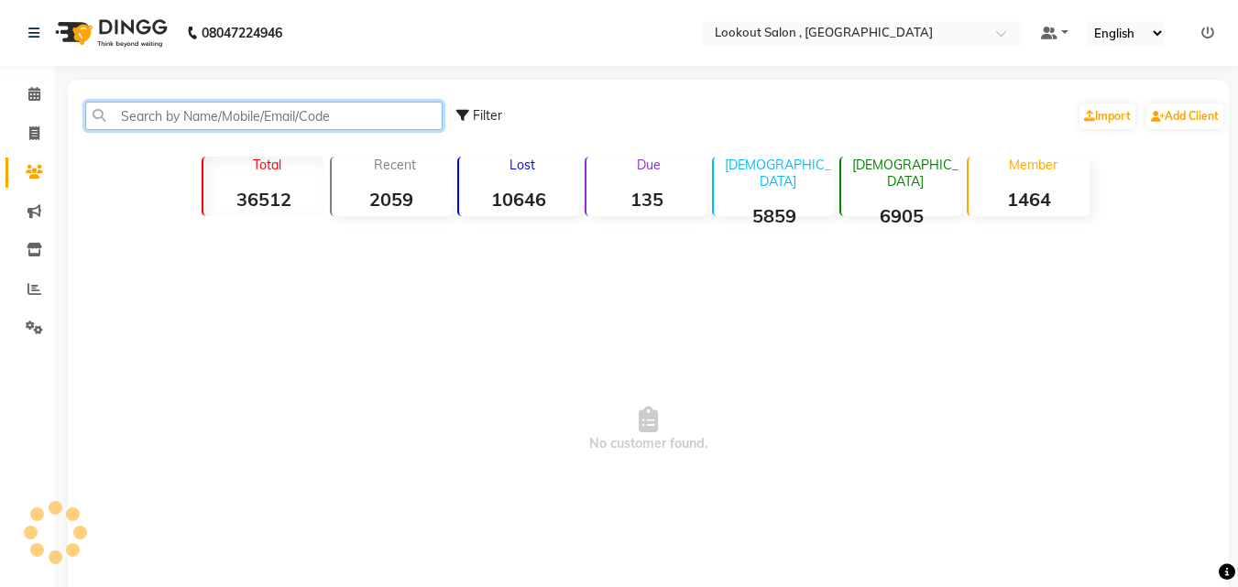
click at [127, 123] on input "text" at bounding box center [263, 116] width 357 height 28
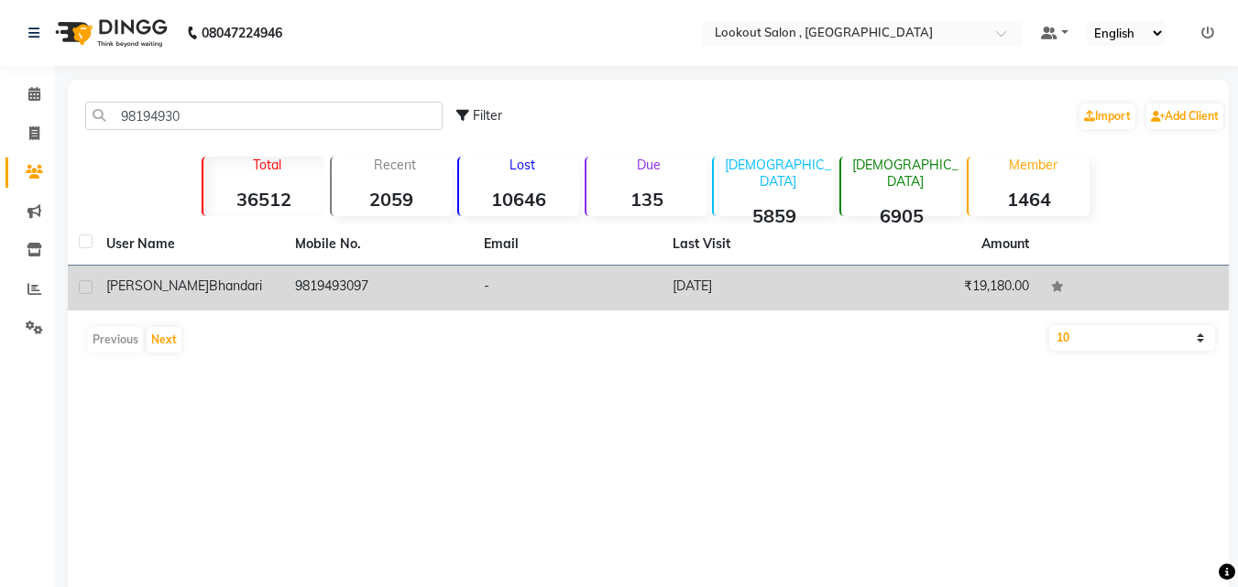
click at [546, 305] on td "-" at bounding box center [567, 288] width 189 height 45
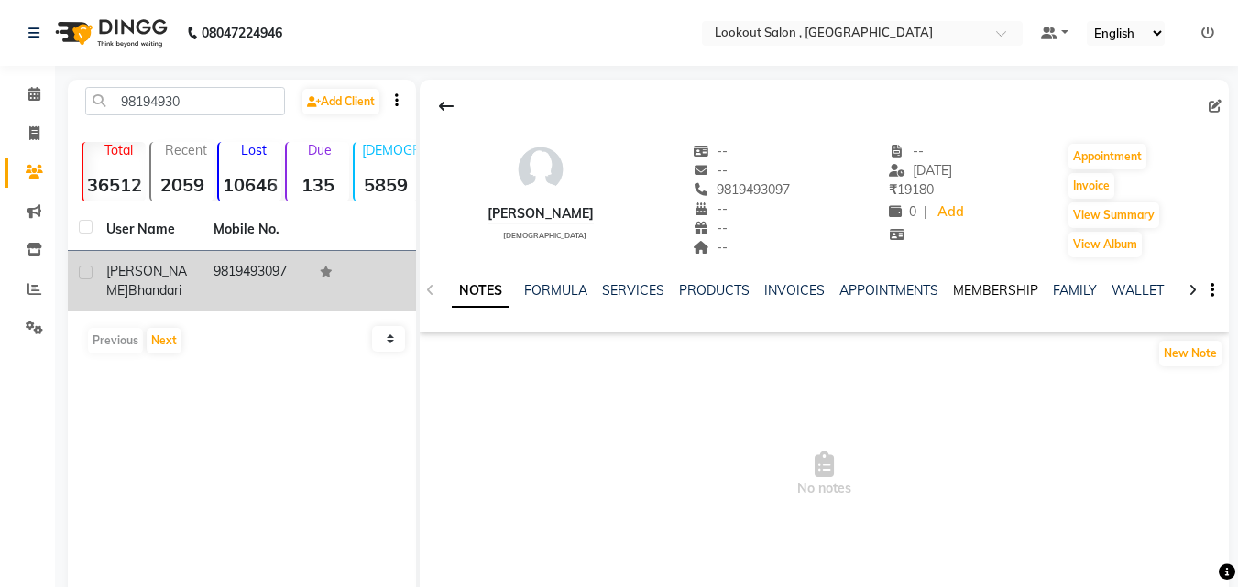
drag, startPoint x: 944, startPoint y: 292, endPoint x: 955, endPoint y: 291, distance: 11.0
click at [955, 291] on ul "NOTES FORMULA SERVICES PRODUCTS INVOICES APPOINTMENTS MEMBERSHIP FAMILY WALLET" at bounding box center [815, 290] width 726 height 19
click at [955, 291] on link "MEMBERSHIP" at bounding box center [995, 290] width 85 height 16
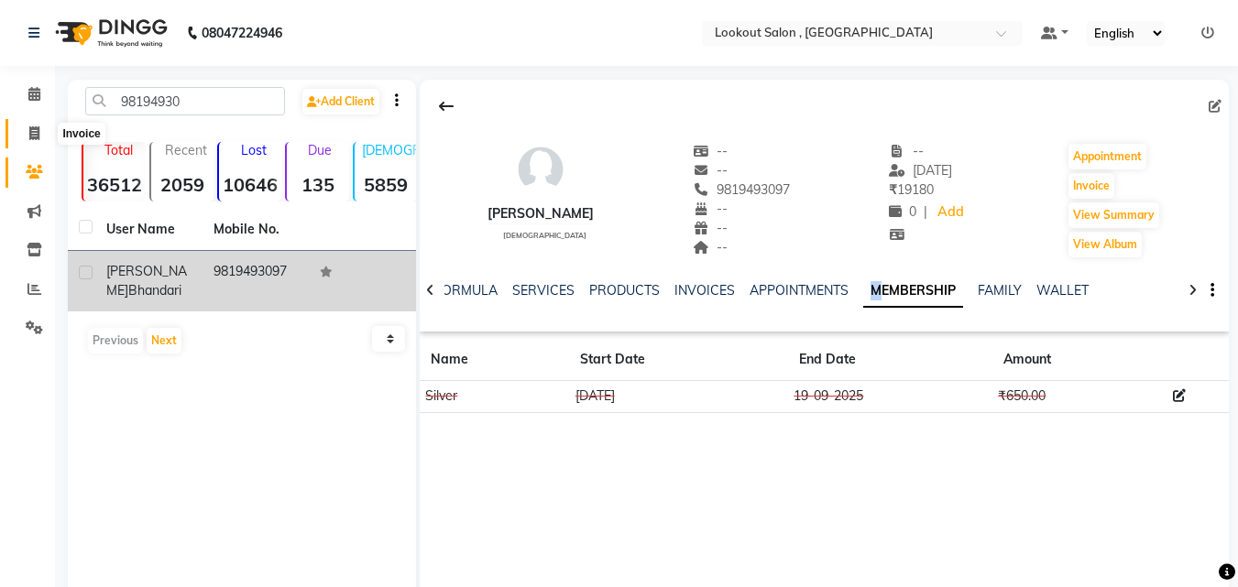
click at [19, 136] on span at bounding box center [34, 134] width 32 height 21
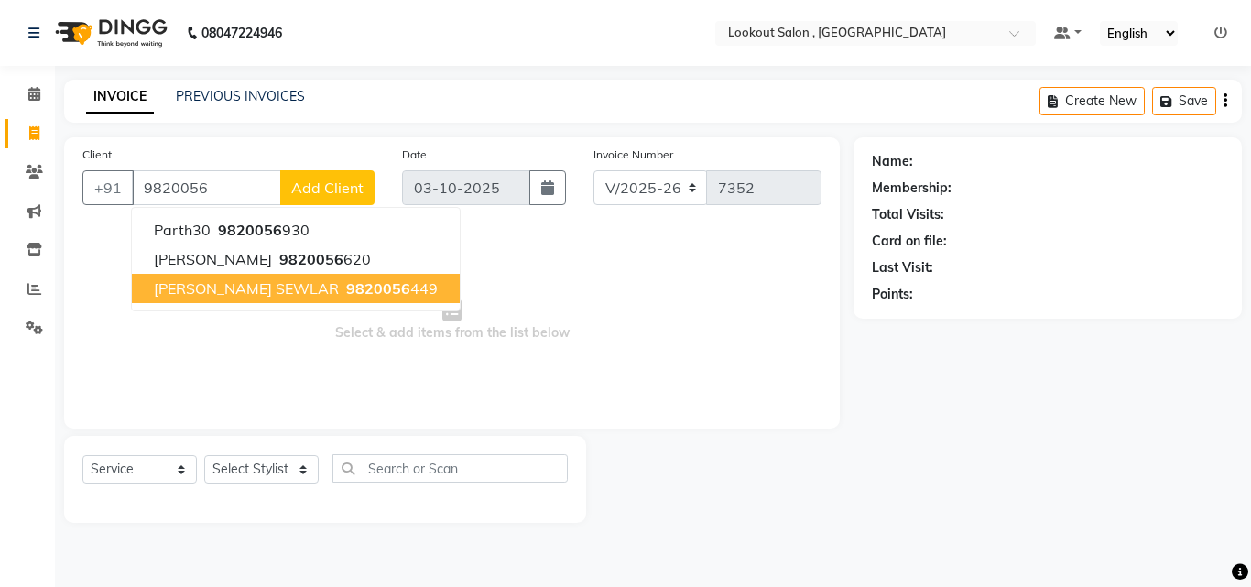
click at [193, 282] on span "[PERSON_NAME] SEWLAR" at bounding box center [246, 288] width 185 height 18
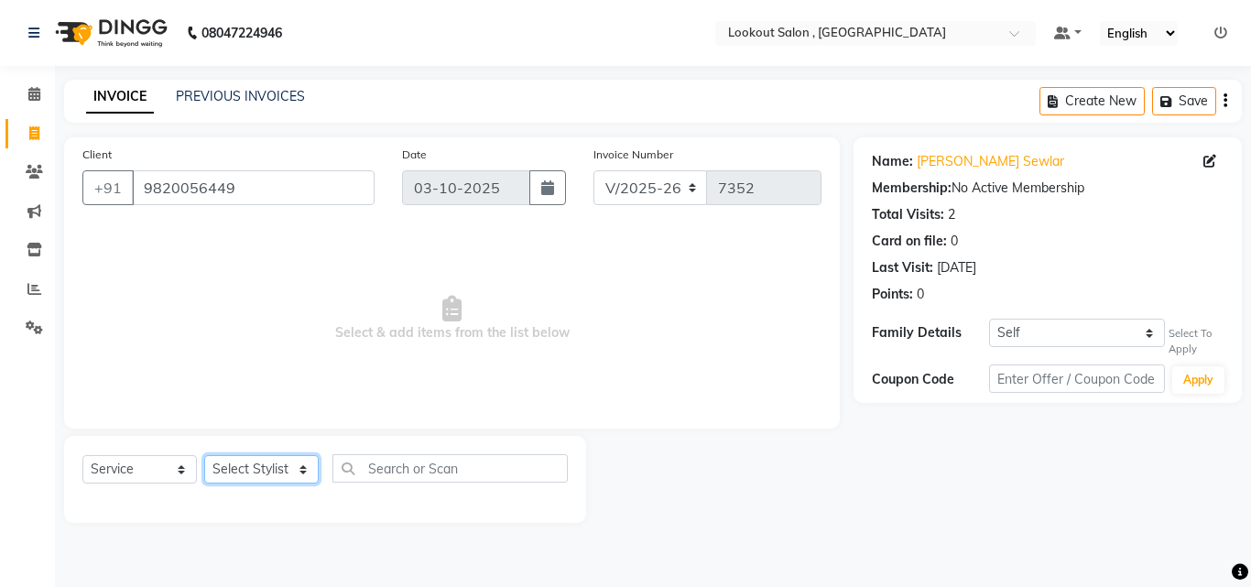
click at [257, 465] on select "Select Stylist [PERSON_NAME] [PERSON_NAME] [PERSON_NAME] [PERSON_NAME] [PERSON_…" at bounding box center [261, 469] width 115 height 28
click at [204, 455] on select "Select Stylist [PERSON_NAME] [PERSON_NAME] [PERSON_NAME] [PERSON_NAME] [PERSON_…" at bounding box center [261, 469] width 115 height 28
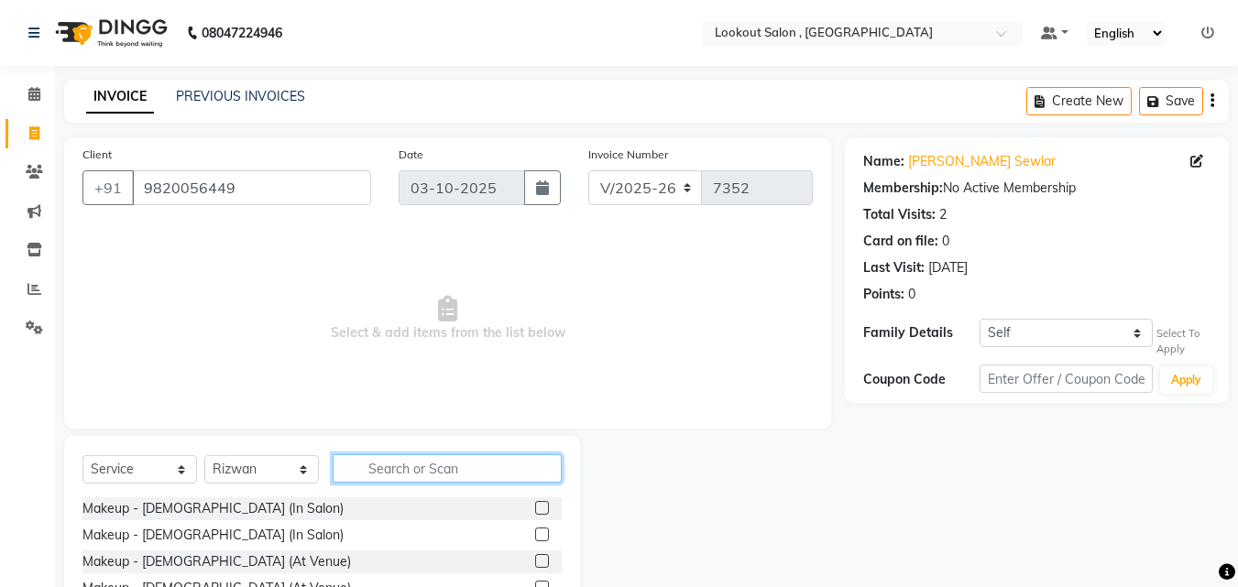
click at [393, 480] on input "text" at bounding box center [447, 468] width 229 height 28
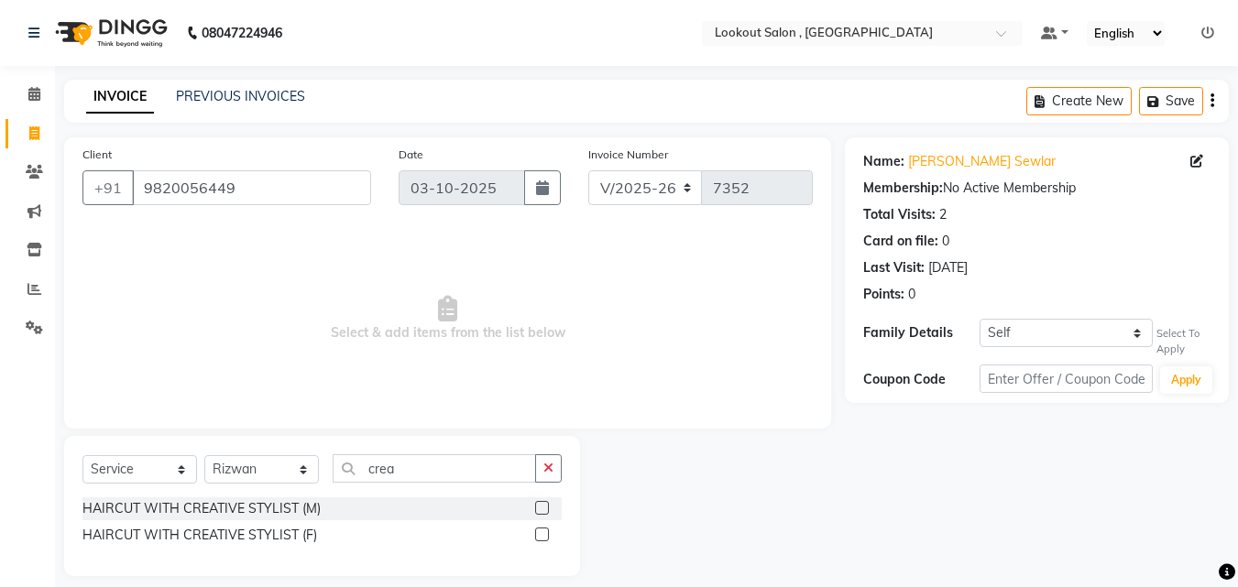
click at [545, 508] on div at bounding box center [548, 508] width 27 height 23
click at [544, 508] on label at bounding box center [542, 508] width 14 height 14
click at [544, 508] on input "checkbox" at bounding box center [541, 509] width 12 height 12
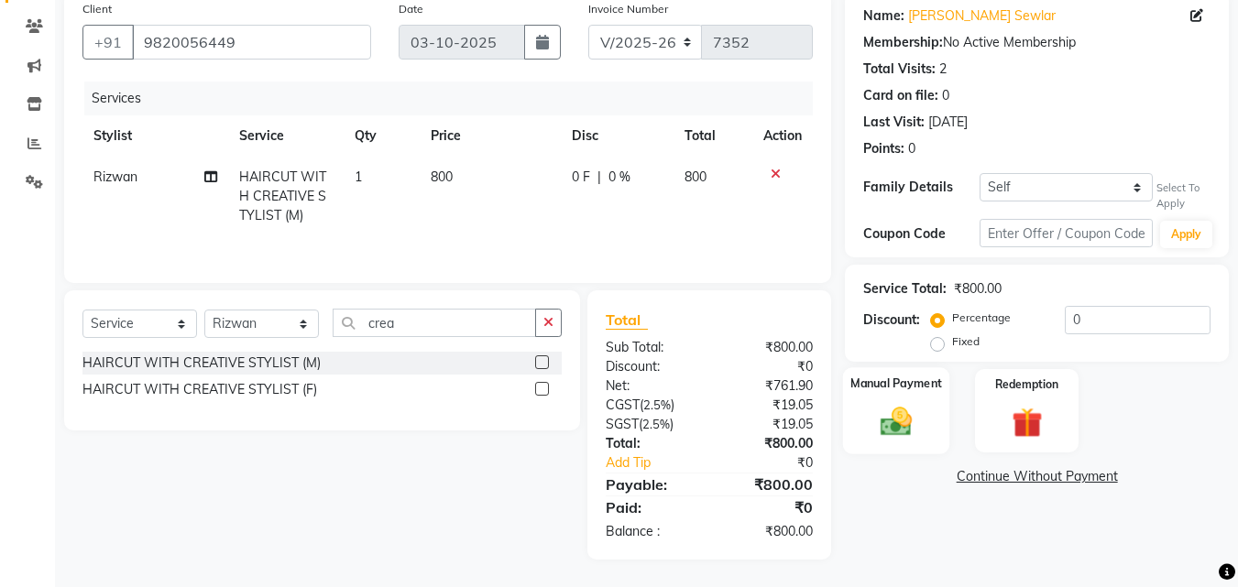
click at [912, 397] on div "Manual Payment" at bounding box center [896, 410] width 107 height 87
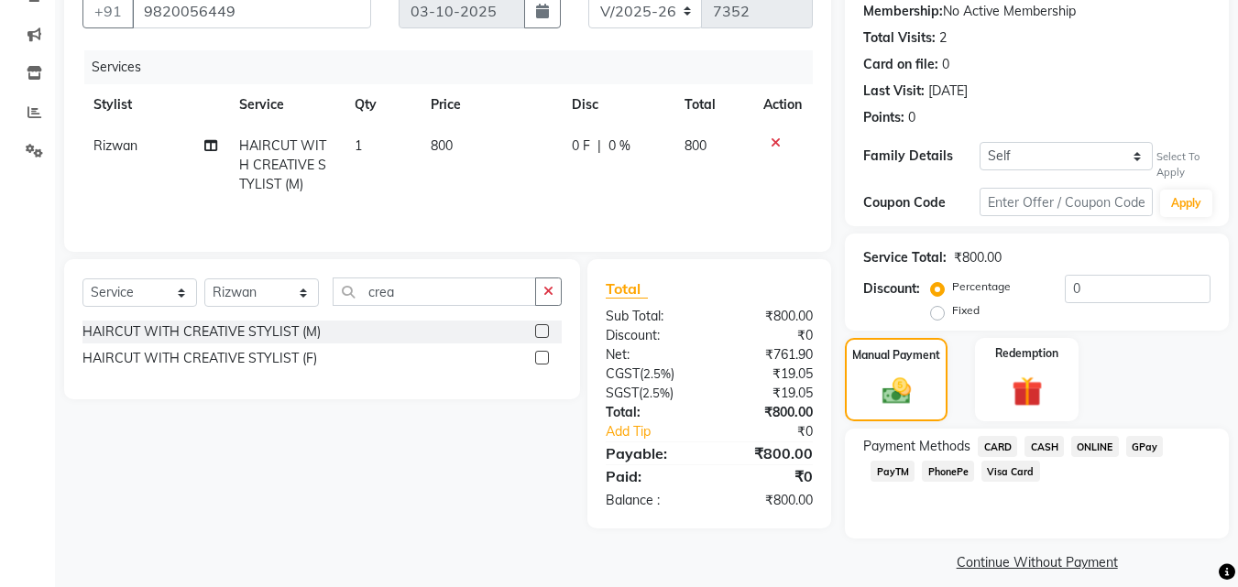
scroll to position [193, 0]
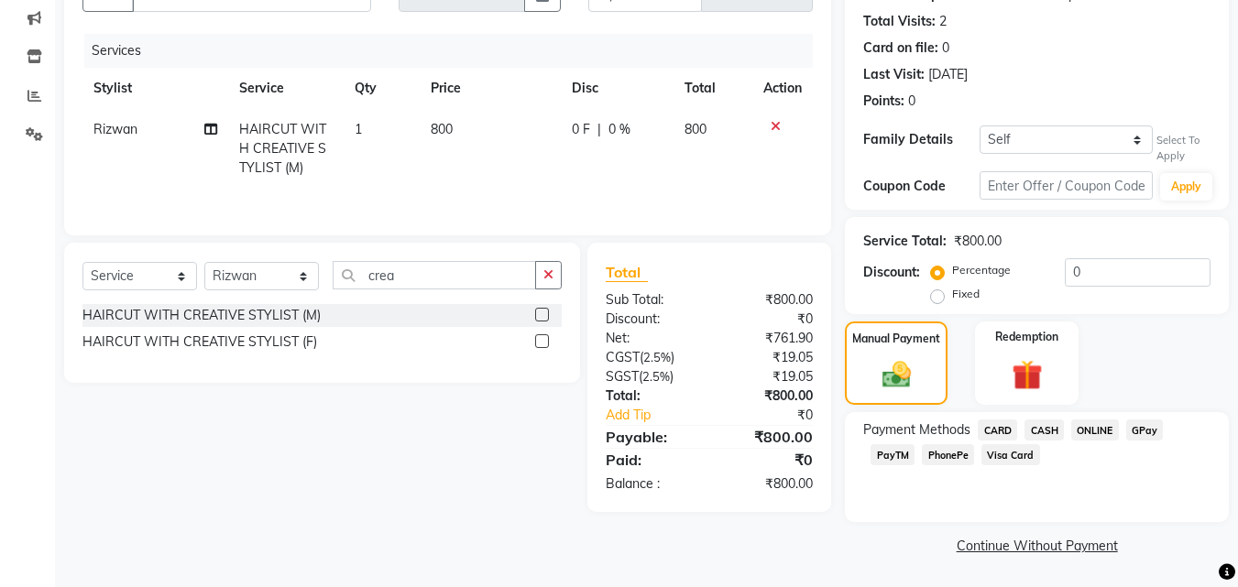
click at [1042, 432] on span "CASH" at bounding box center [1043, 430] width 39 height 21
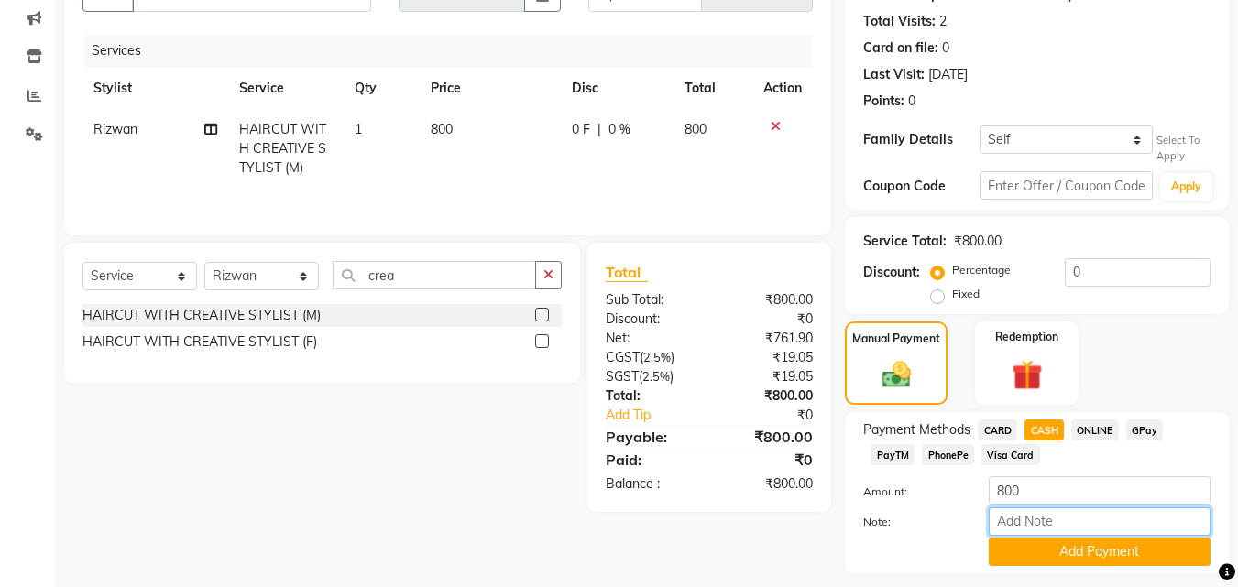
click at [1042, 525] on input "Note:" at bounding box center [1099, 522] width 222 height 28
click at [1060, 558] on button "Add Payment" at bounding box center [1099, 552] width 222 height 28
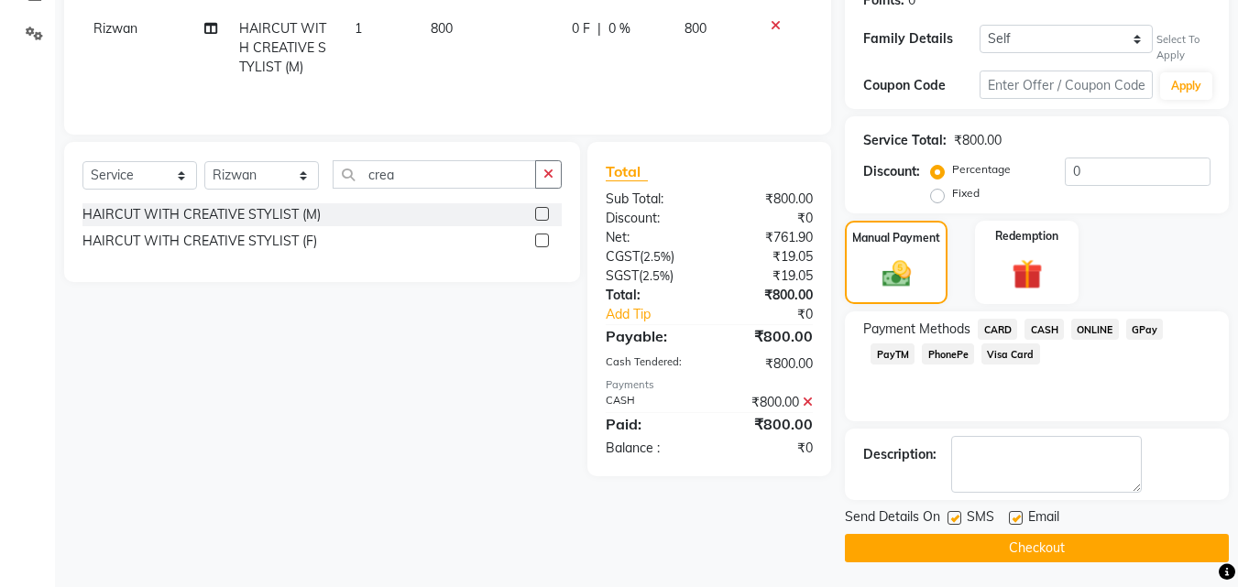
scroll to position [297, 0]
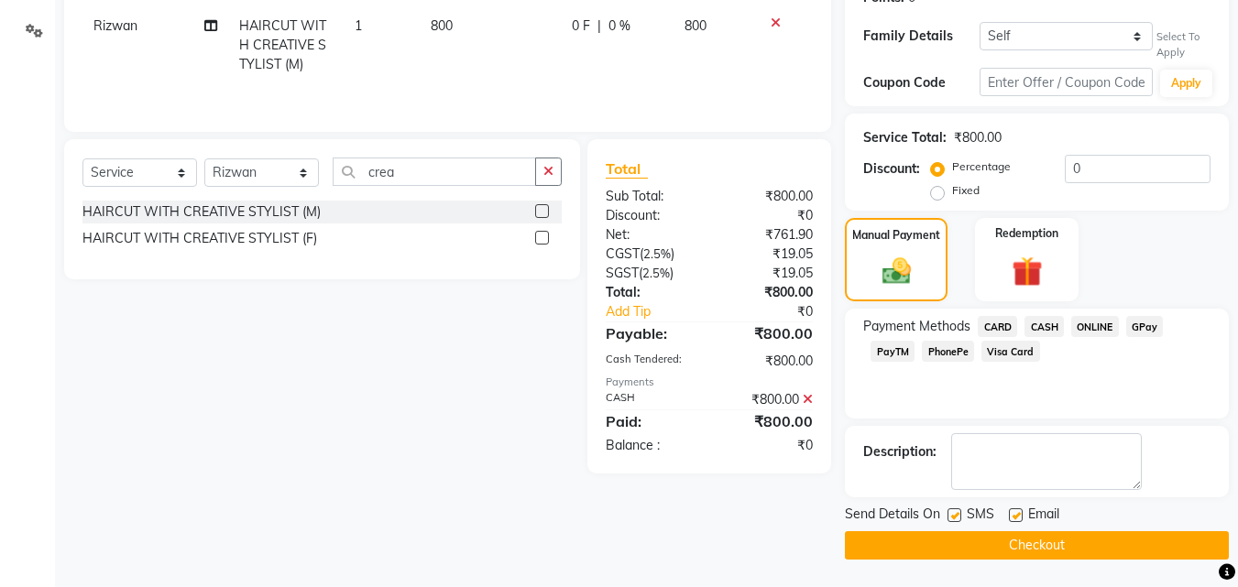
click at [1050, 535] on button "Checkout" at bounding box center [1037, 545] width 384 height 28
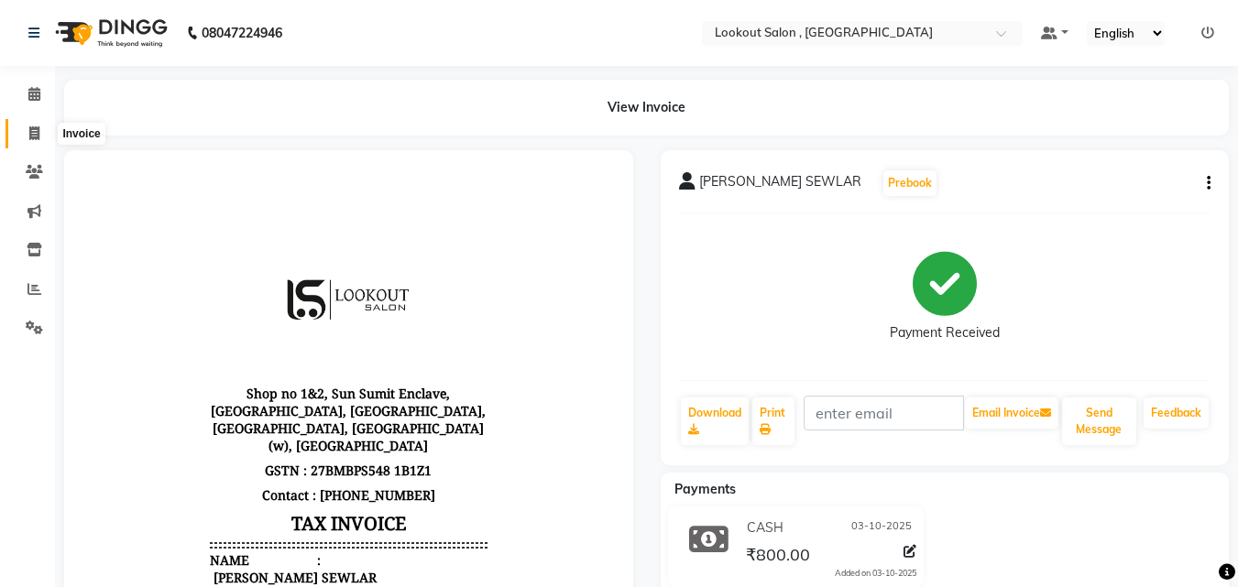
click at [32, 137] on icon at bounding box center [34, 133] width 10 height 14
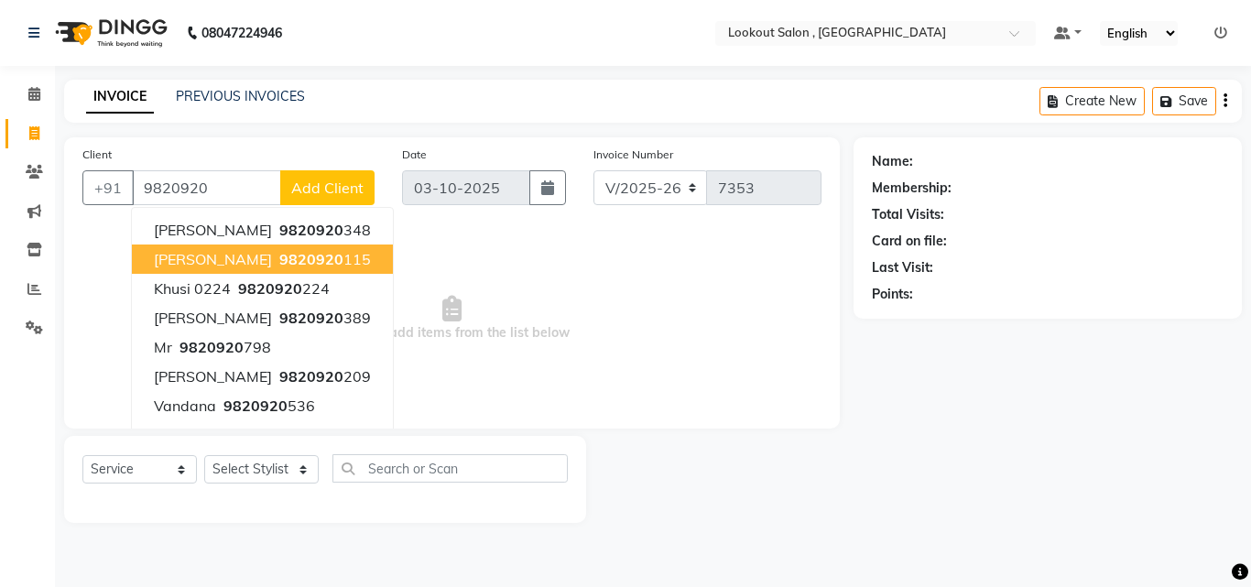
click at [236, 263] on span "[PERSON_NAME]" at bounding box center [213, 259] width 118 height 18
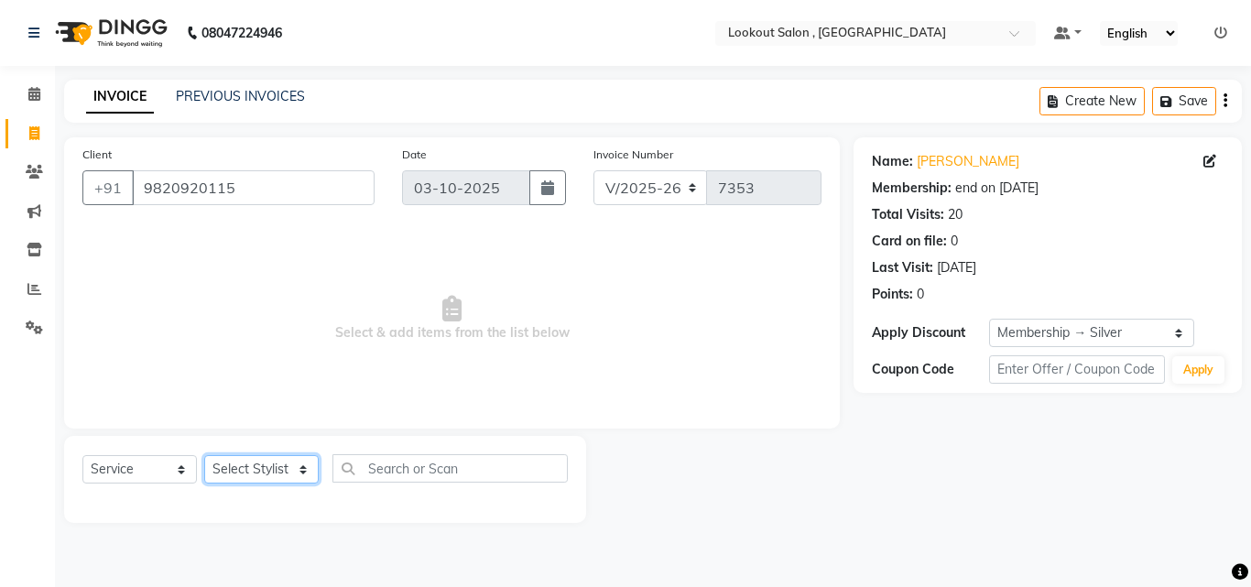
click at [281, 475] on select "Select Stylist [PERSON_NAME] [PERSON_NAME] [PERSON_NAME] [PERSON_NAME] [PERSON_…" at bounding box center [261, 469] width 115 height 28
click at [204, 455] on select "Select Stylist [PERSON_NAME] [PERSON_NAME] [PERSON_NAME] [PERSON_NAME] [PERSON_…" at bounding box center [261, 469] width 115 height 28
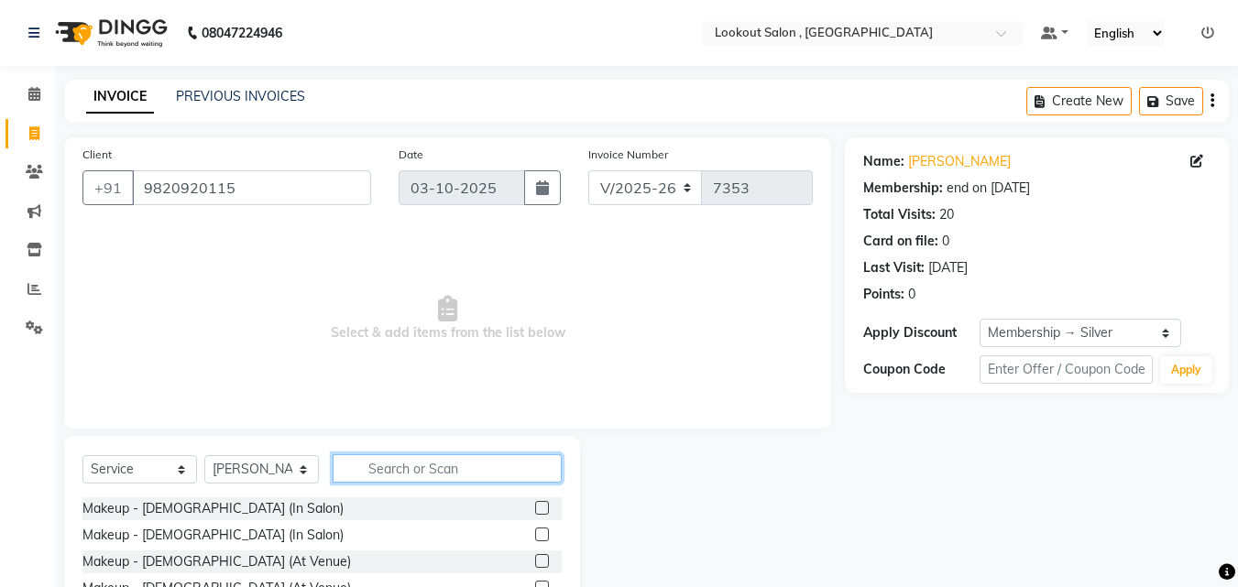
click at [365, 476] on input "text" at bounding box center [447, 468] width 229 height 28
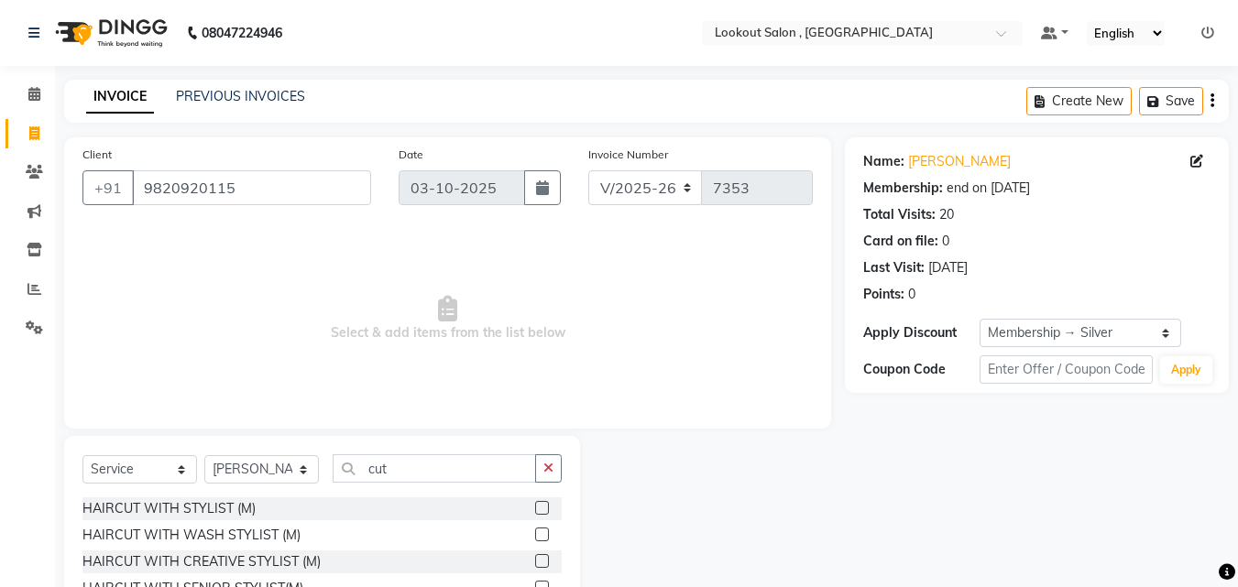
click at [535, 515] on div at bounding box center [541, 510] width 12 height 19
click at [535, 504] on label at bounding box center [542, 508] width 14 height 14
click at [535, 504] on input "checkbox" at bounding box center [541, 509] width 12 height 12
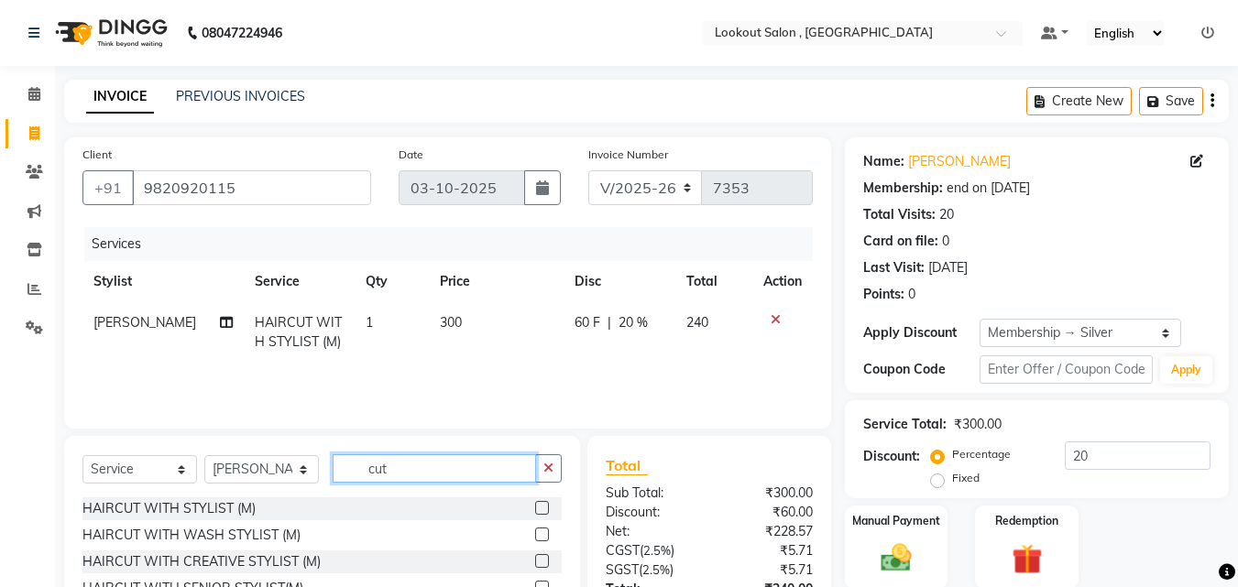
click at [362, 463] on input "cut" at bounding box center [434, 468] width 203 height 28
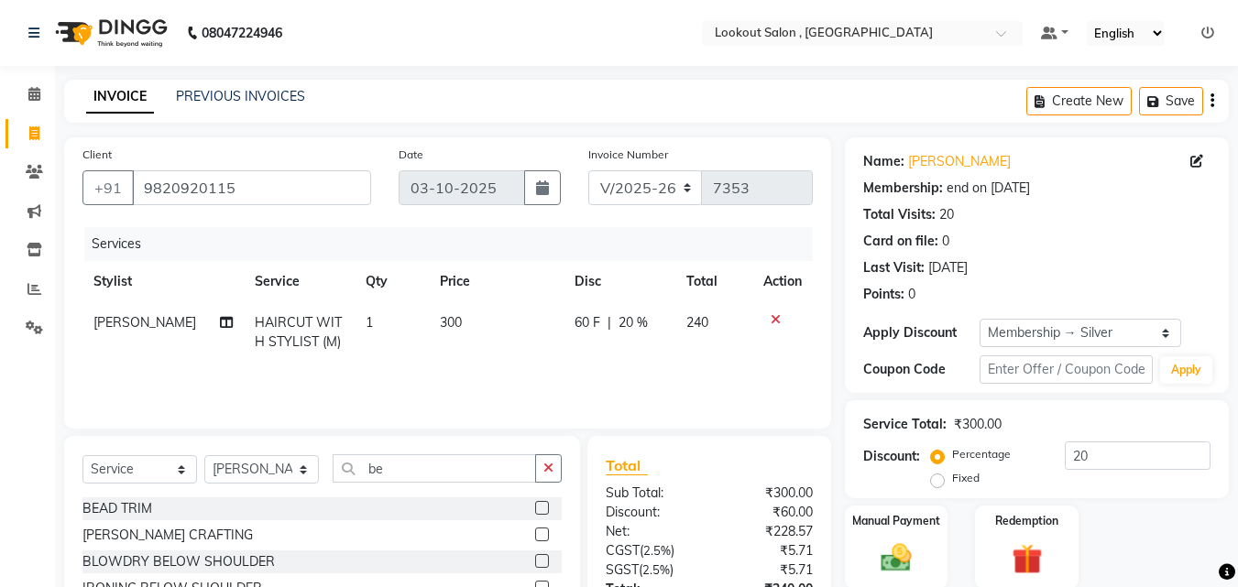
click at [535, 533] on label at bounding box center [542, 535] width 14 height 14
click at [535, 533] on input "checkbox" at bounding box center [541, 535] width 12 height 12
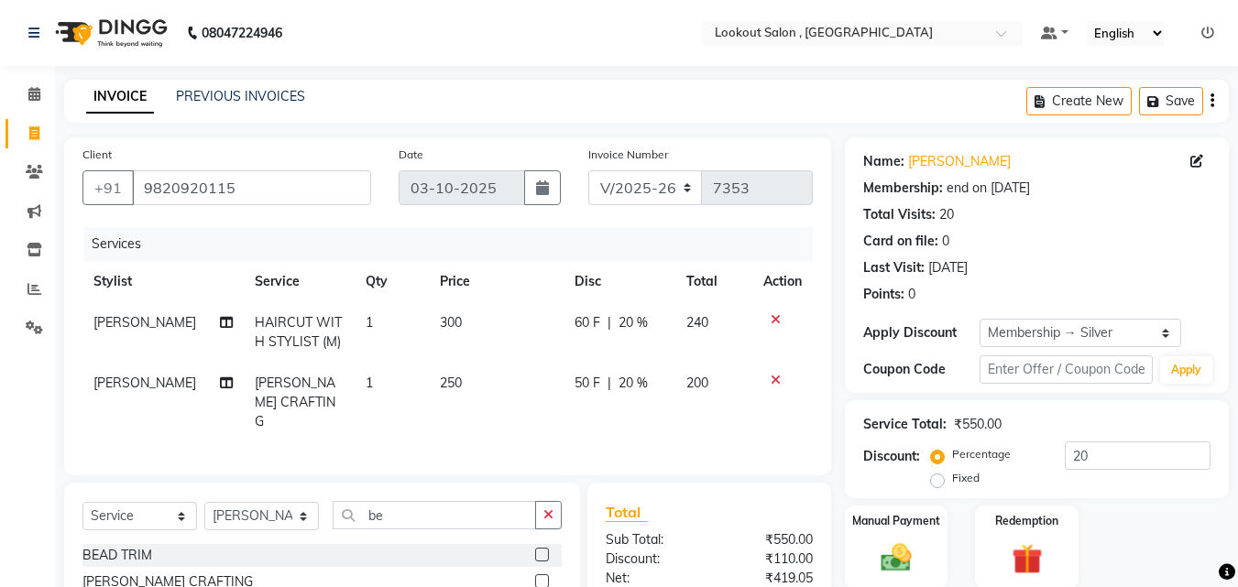
scroll to position [188, 0]
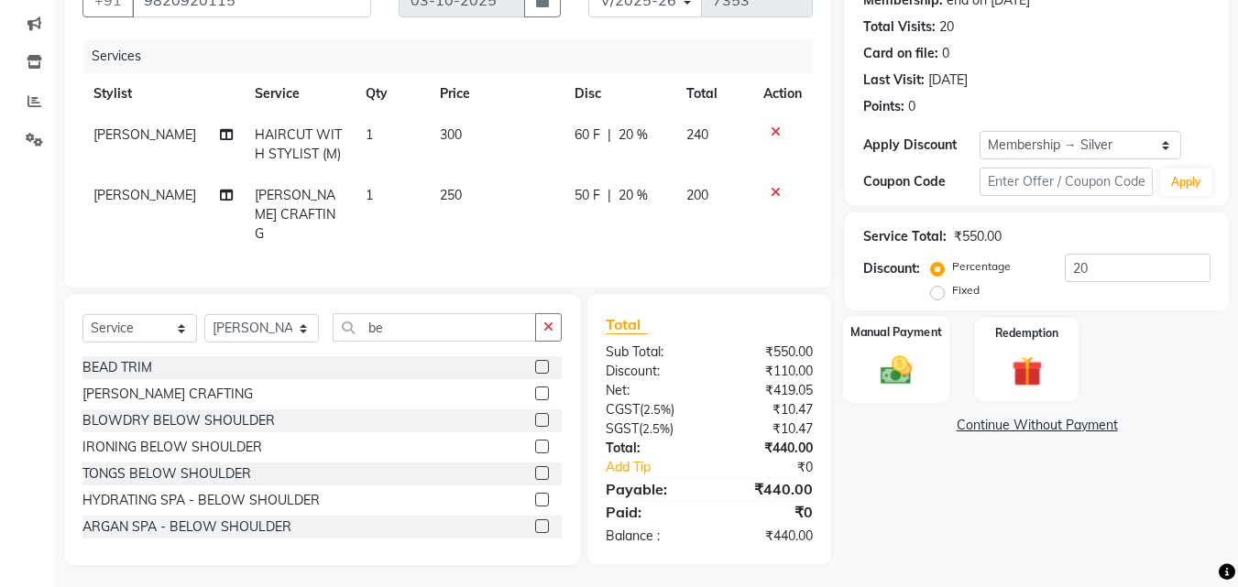
click at [897, 371] on img at bounding box center [895, 370] width 51 height 37
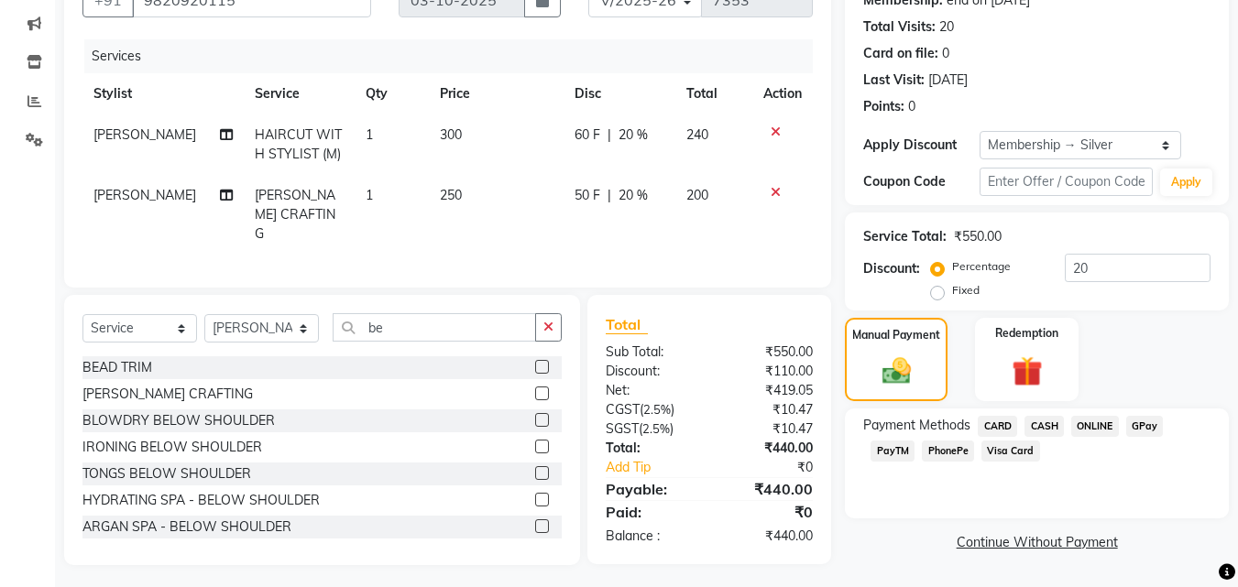
click at [1048, 416] on span "CASH" at bounding box center [1043, 426] width 39 height 21
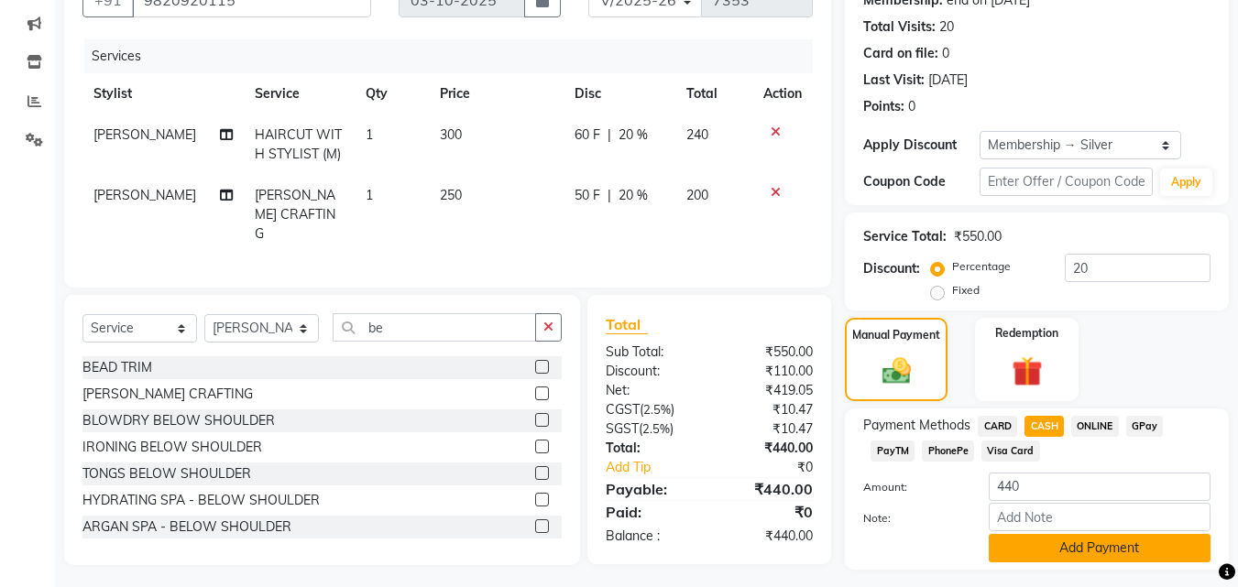
click at [1071, 550] on button "Add Payment" at bounding box center [1099, 548] width 222 height 28
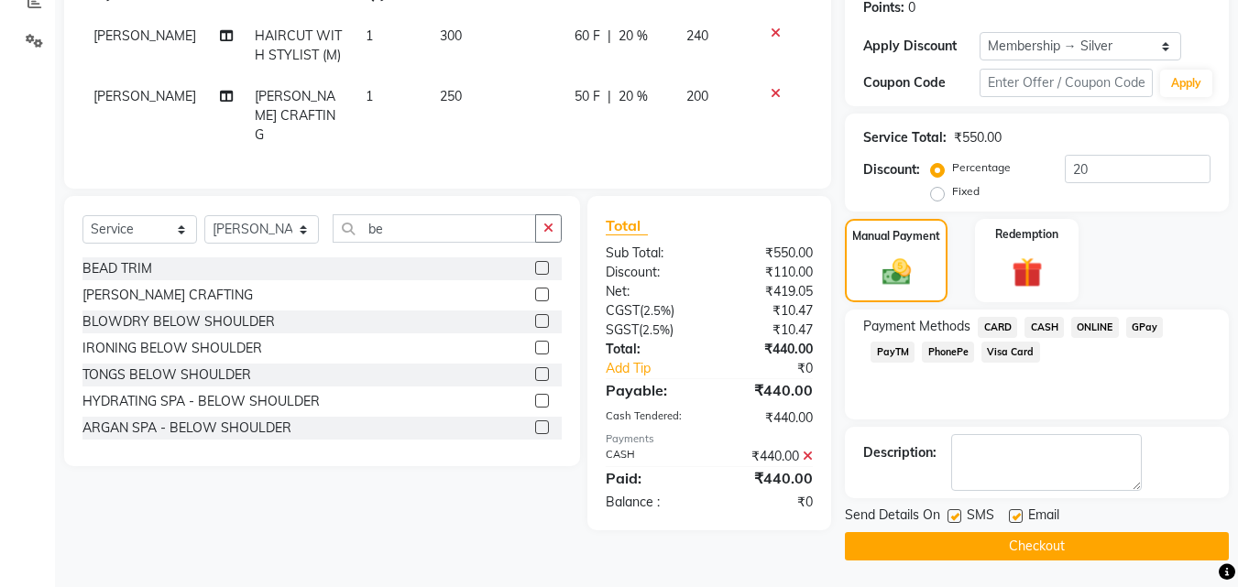
scroll to position [288, 0]
click at [1072, 551] on button "Checkout" at bounding box center [1037, 545] width 384 height 28
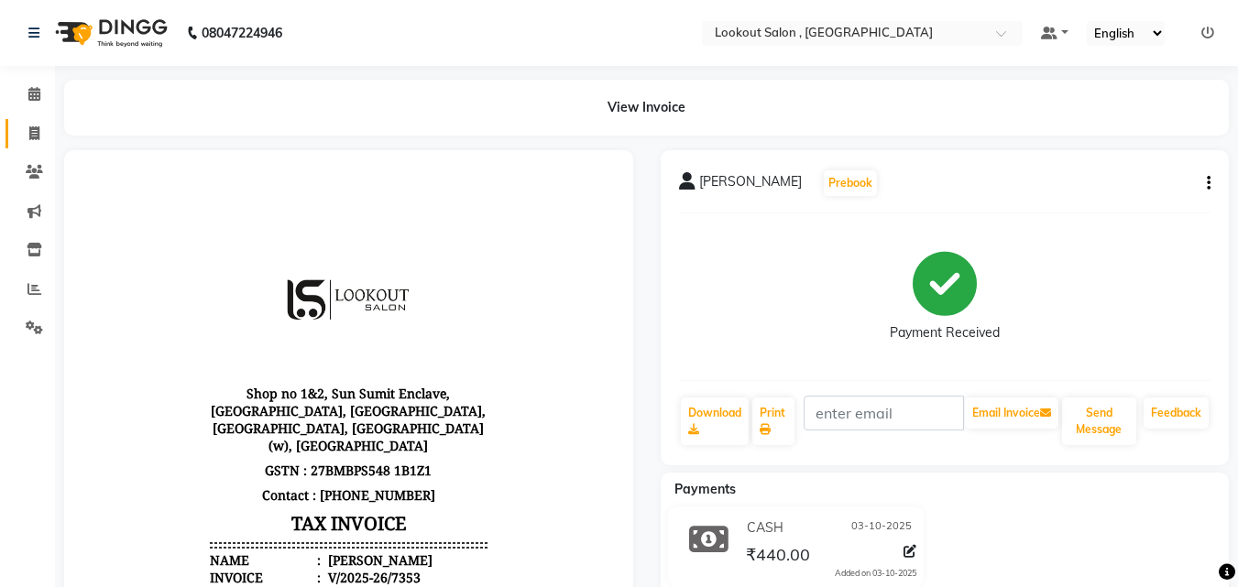
click at [33, 142] on span at bounding box center [34, 134] width 32 height 21
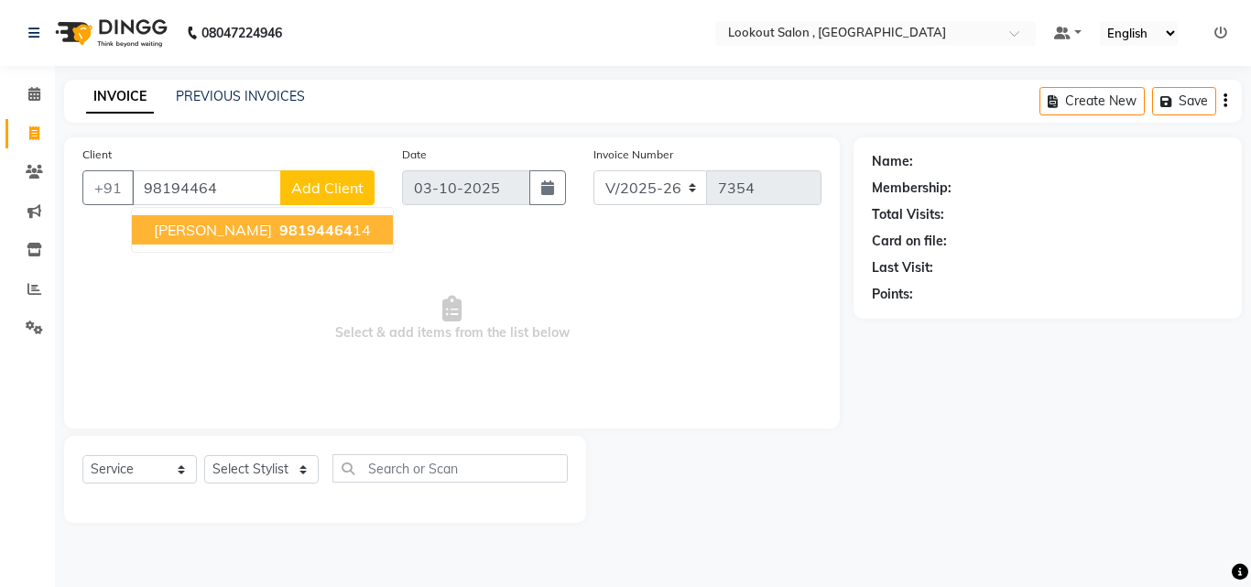
click at [279, 236] on span "98194464" at bounding box center [315, 230] width 73 height 18
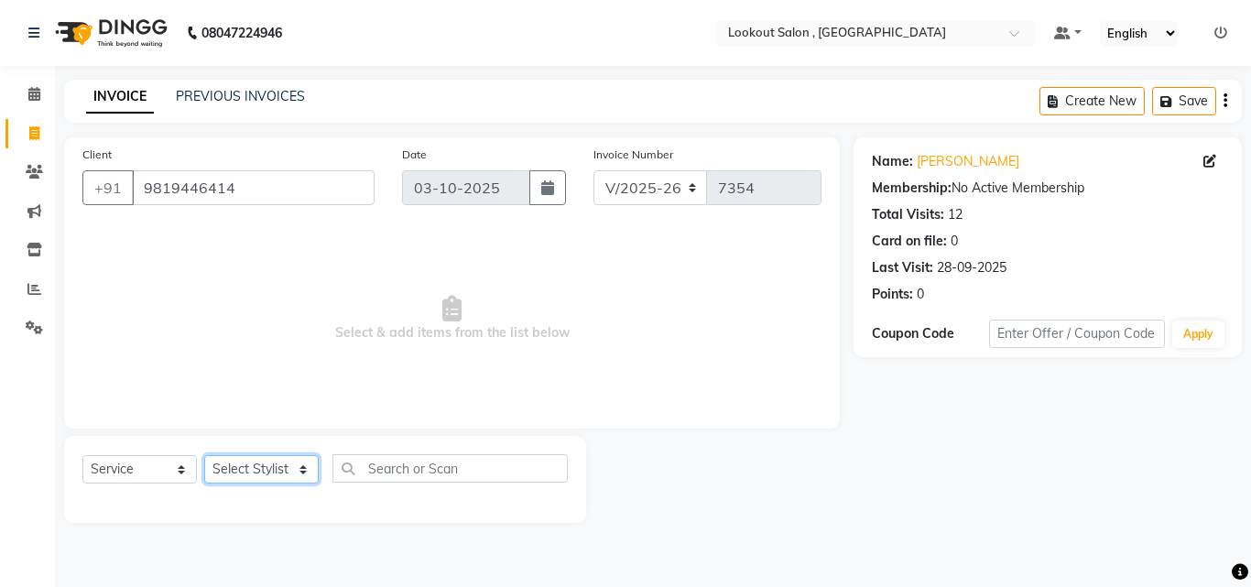
click at [235, 475] on select "Select Stylist [PERSON_NAME] [PERSON_NAME] [PERSON_NAME] [PERSON_NAME] [PERSON_…" at bounding box center [261, 469] width 115 height 28
click at [204, 455] on select "Select Stylist [PERSON_NAME] [PERSON_NAME] [PERSON_NAME] [PERSON_NAME] [PERSON_…" at bounding box center [261, 469] width 115 height 28
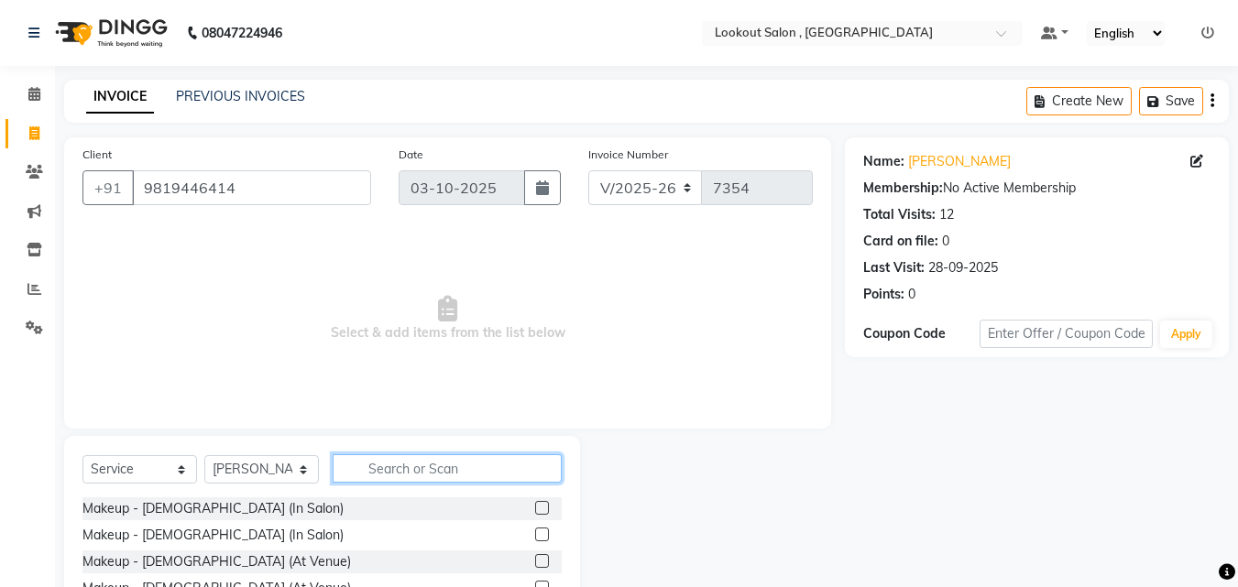
click at [354, 460] on input "text" at bounding box center [447, 468] width 229 height 28
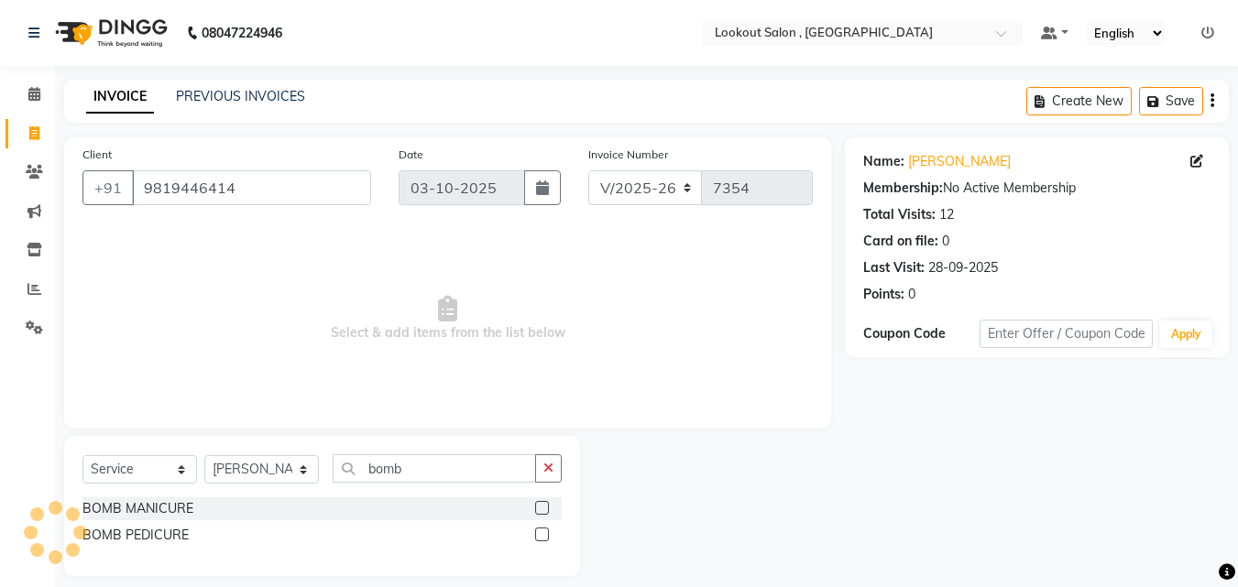
click at [536, 540] on label at bounding box center [542, 535] width 14 height 14
click at [536, 540] on input "checkbox" at bounding box center [541, 535] width 12 height 12
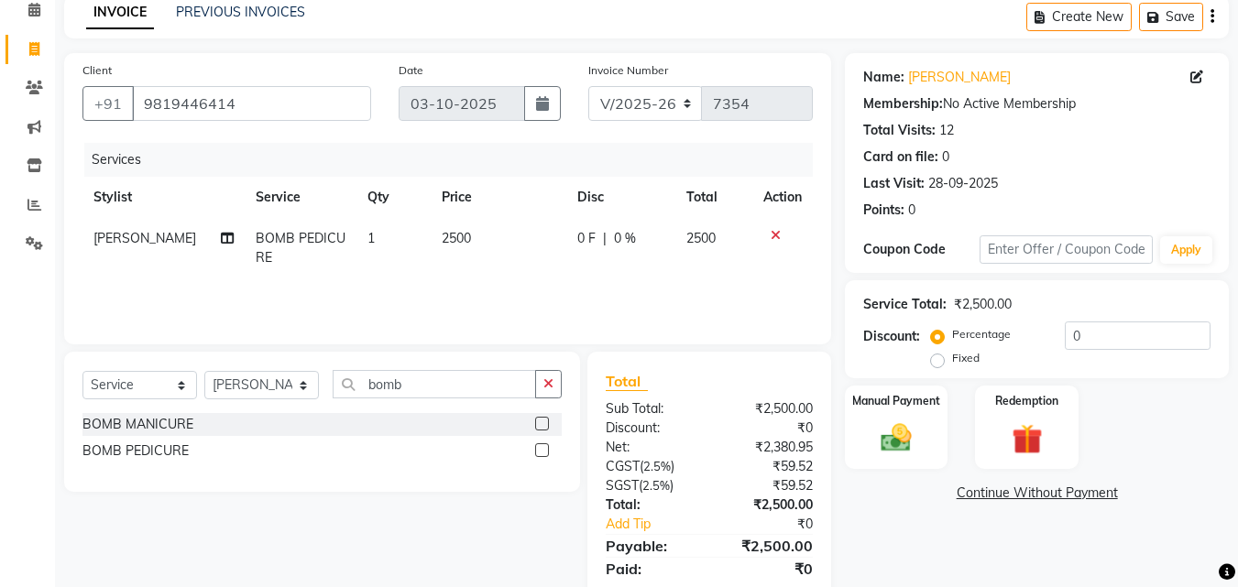
scroll to position [146, 0]
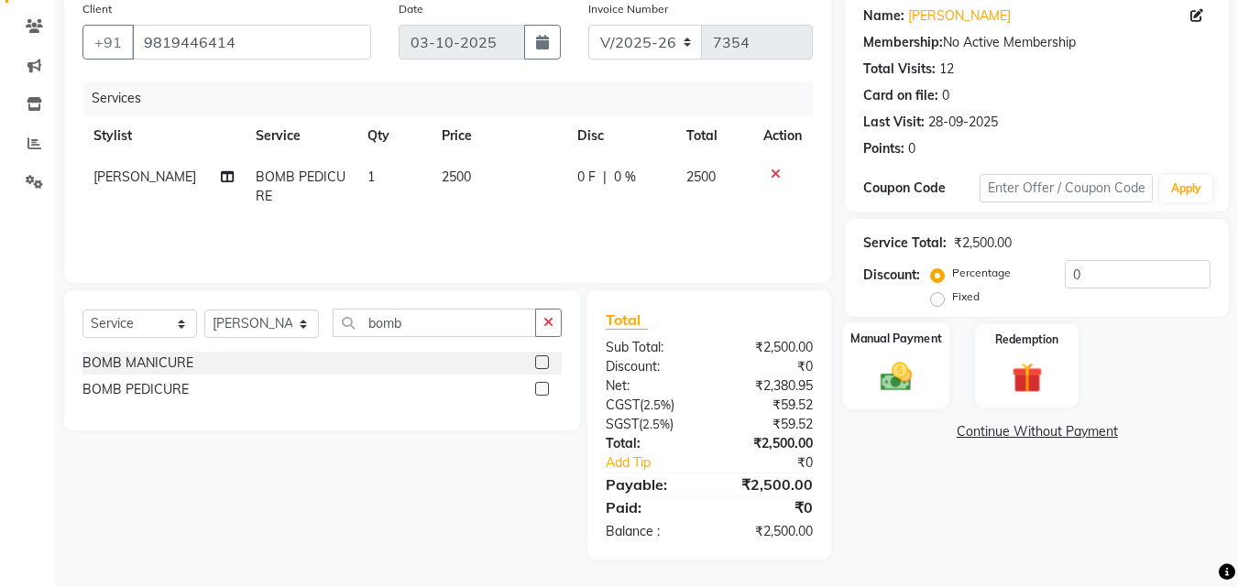
click at [894, 385] on img at bounding box center [895, 376] width 51 height 37
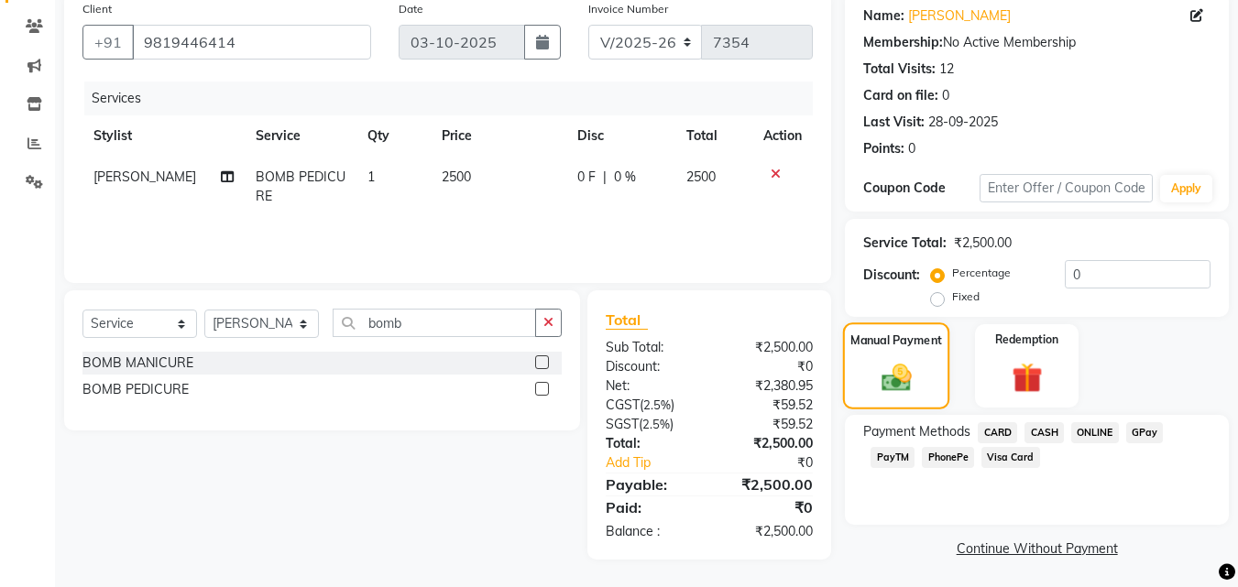
scroll to position [148, 0]
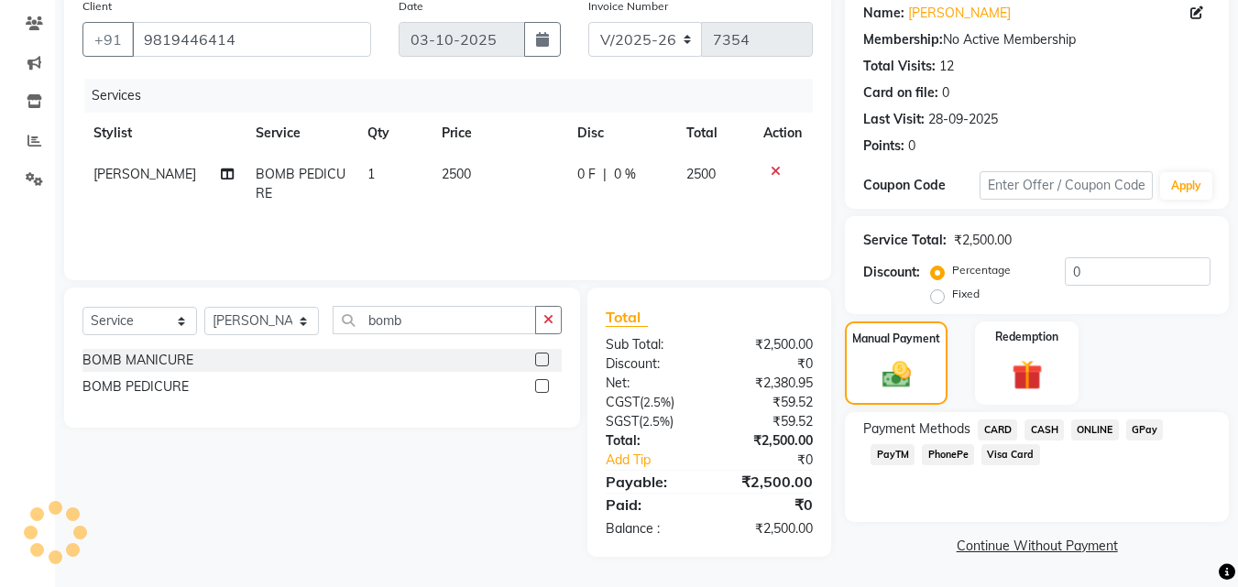
click at [1043, 434] on span "CASH" at bounding box center [1043, 430] width 39 height 21
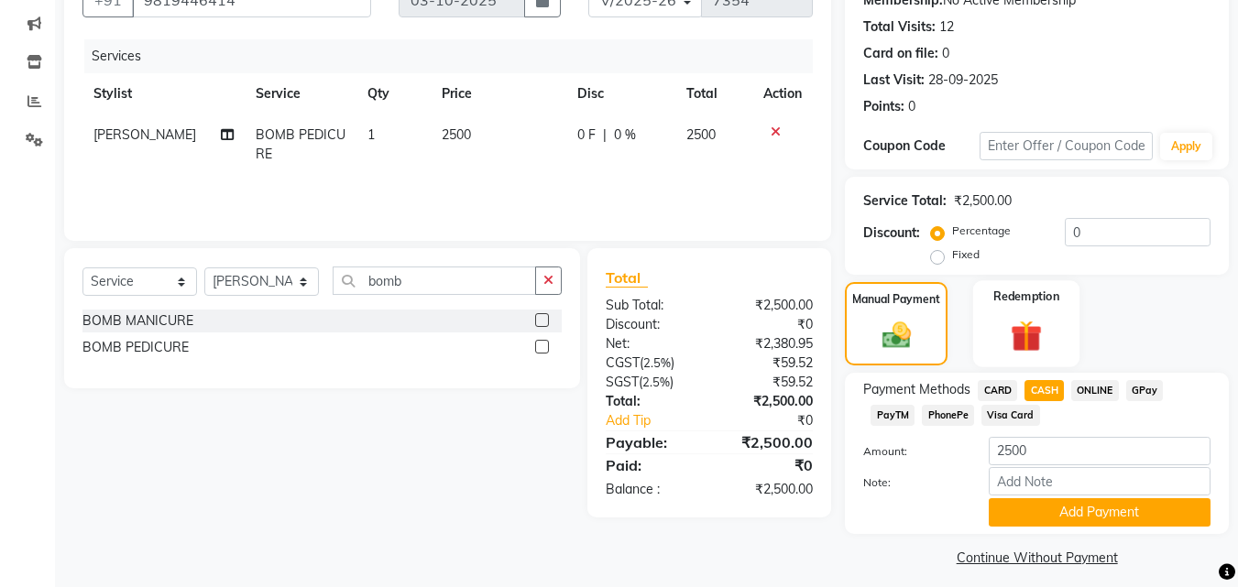
scroll to position [108, 0]
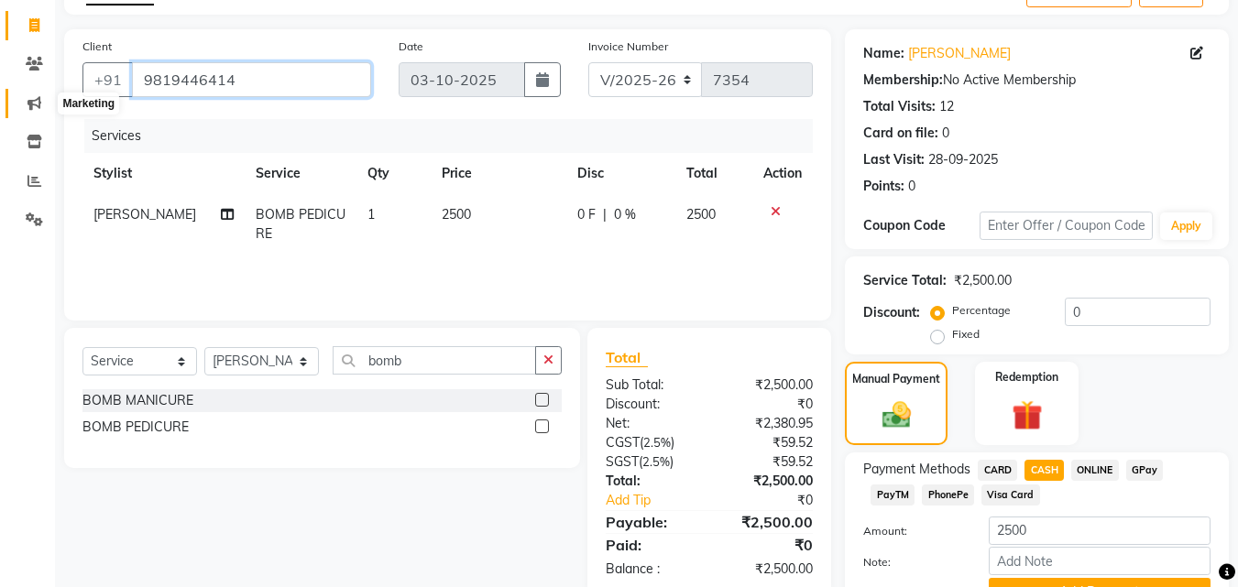
drag, startPoint x: 234, startPoint y: 94, endPoint x: 27, endPoint y: 113, distance: 206.9
click at [27, 113] on app-home "08047224946 Select Location × Lookout Salon , Chickoowadi Default Panel My Pane…" at bounding box center [619, 285] width 1238 height 787
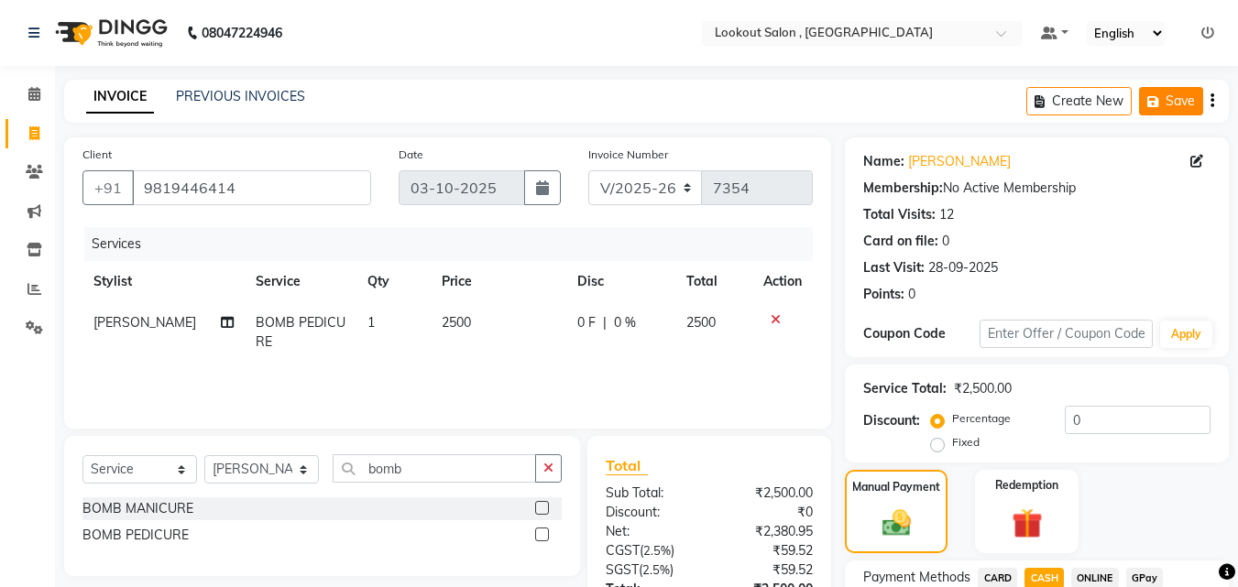
click at [1187, 113] on button "Save" at bounding box center [1171, 101] width 64 height 28
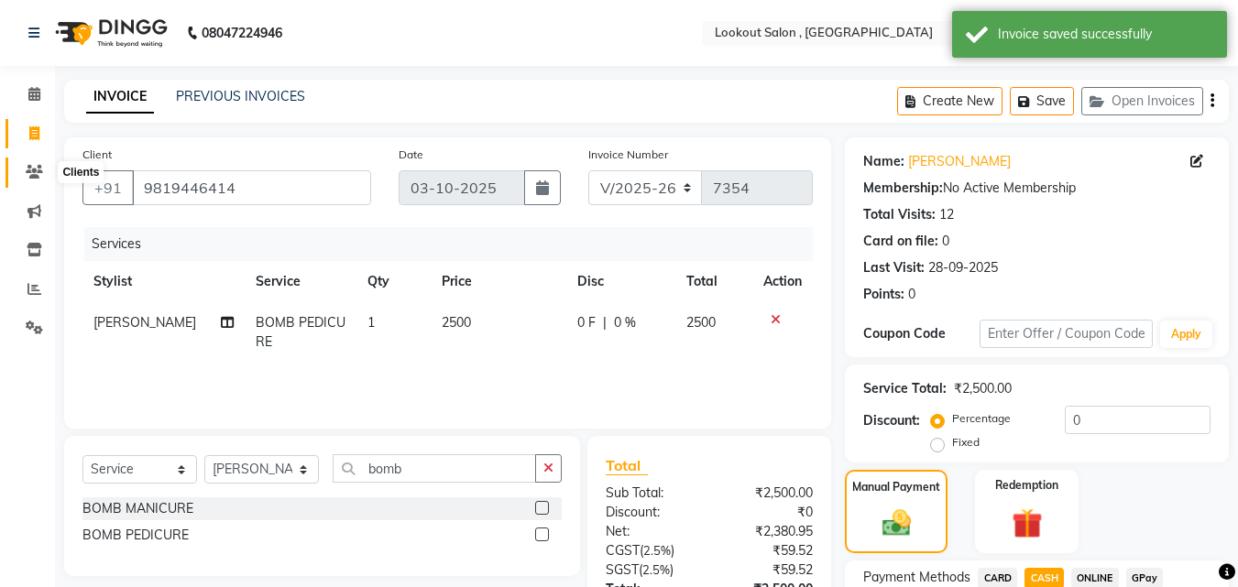
click at [44, 180] on span at bounding box center [34, 172] width 32 height 21
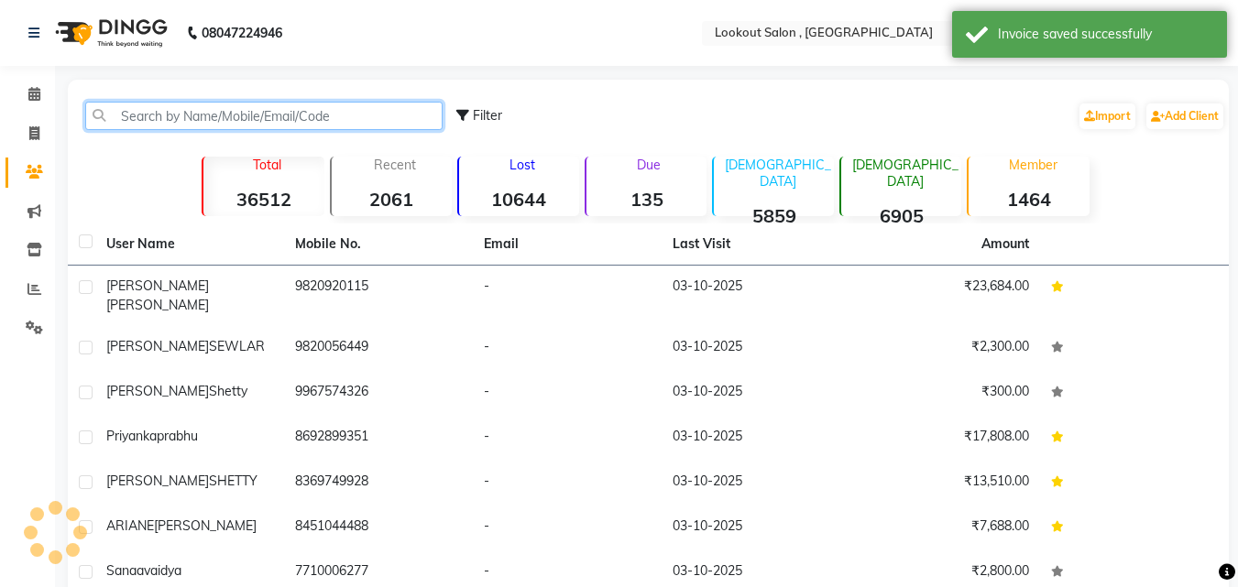
click at [128, 113] on input "text" at bounding box center [263, 116] width 357 height 28
paste input "9819446414"
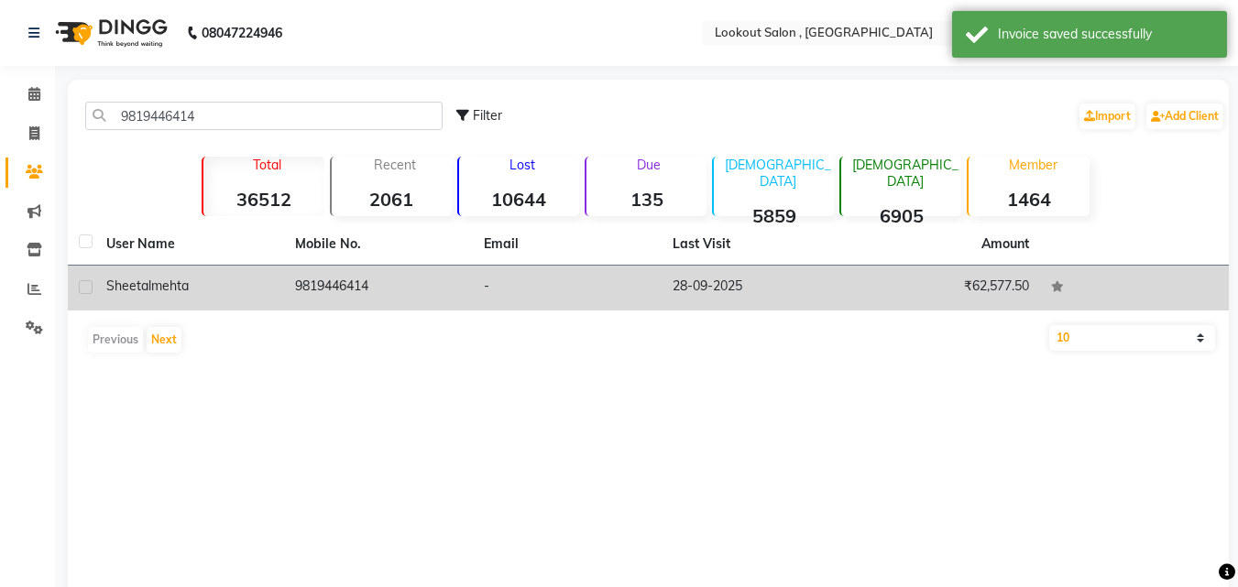
click at [346, 275] on td "9819446414" at bounding box center [378, 288] width 189 height 45
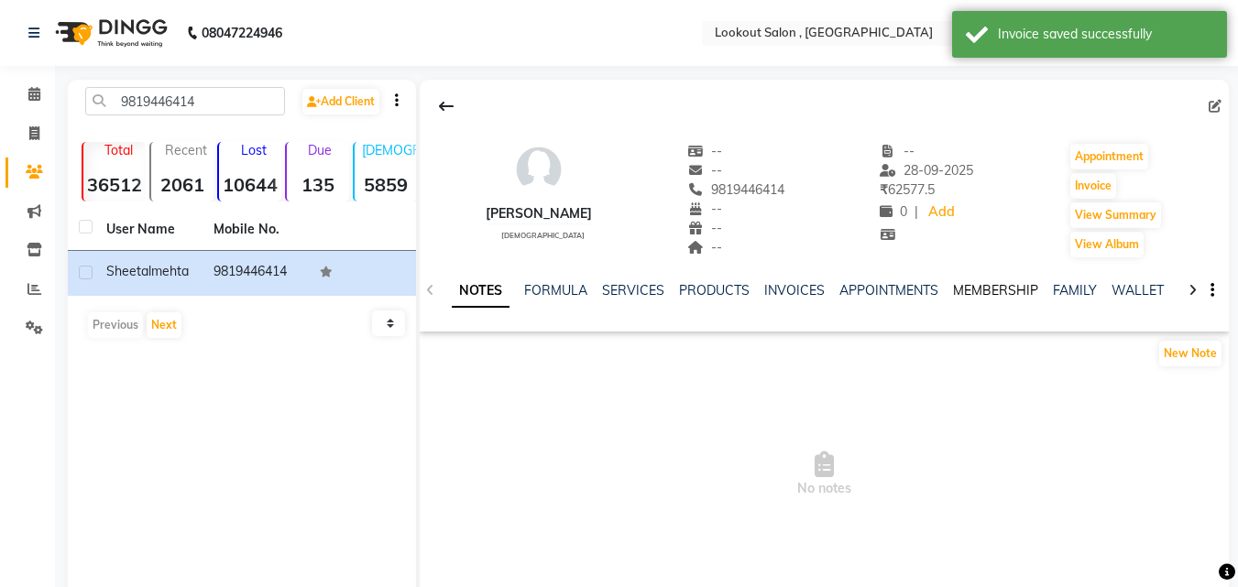
click at [972, 291] on link "MEMBERSHIP" at bounding box center [995, 290] width 85 height 16
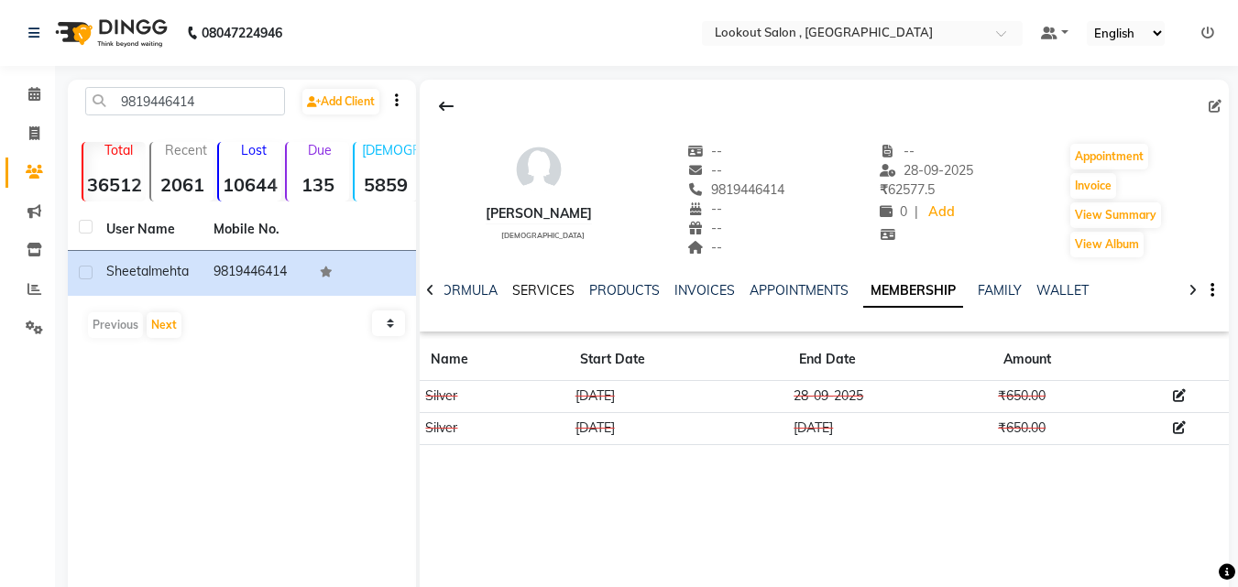
click at [545, 290] on link "SERVICES" at bounding box center [543, 290] width 62 height 16
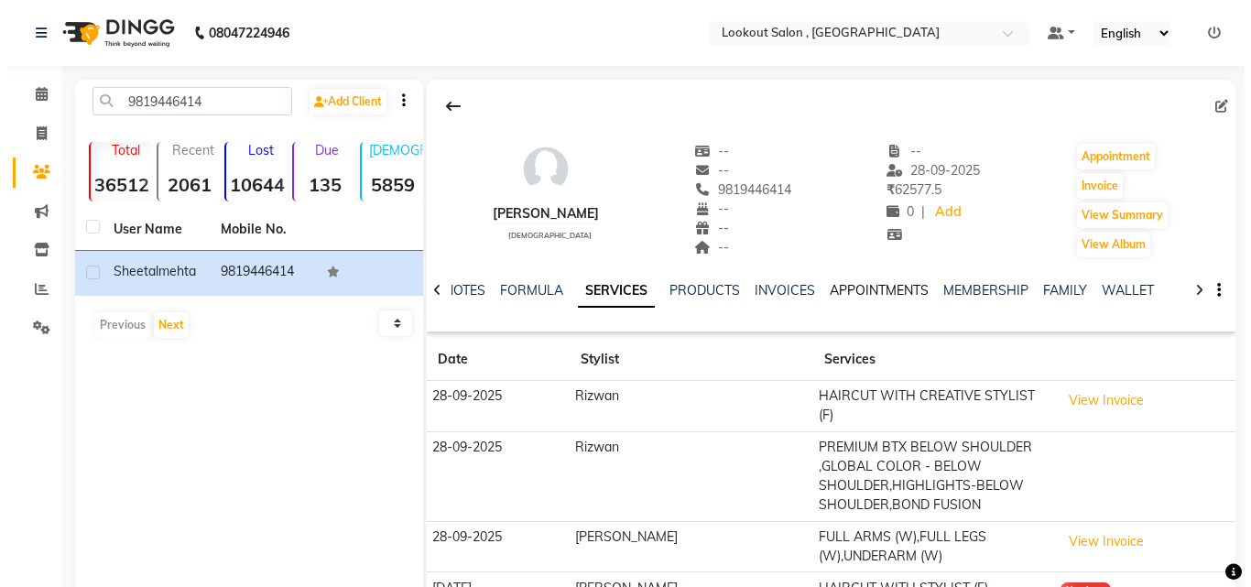
scroll to position [92, 0]
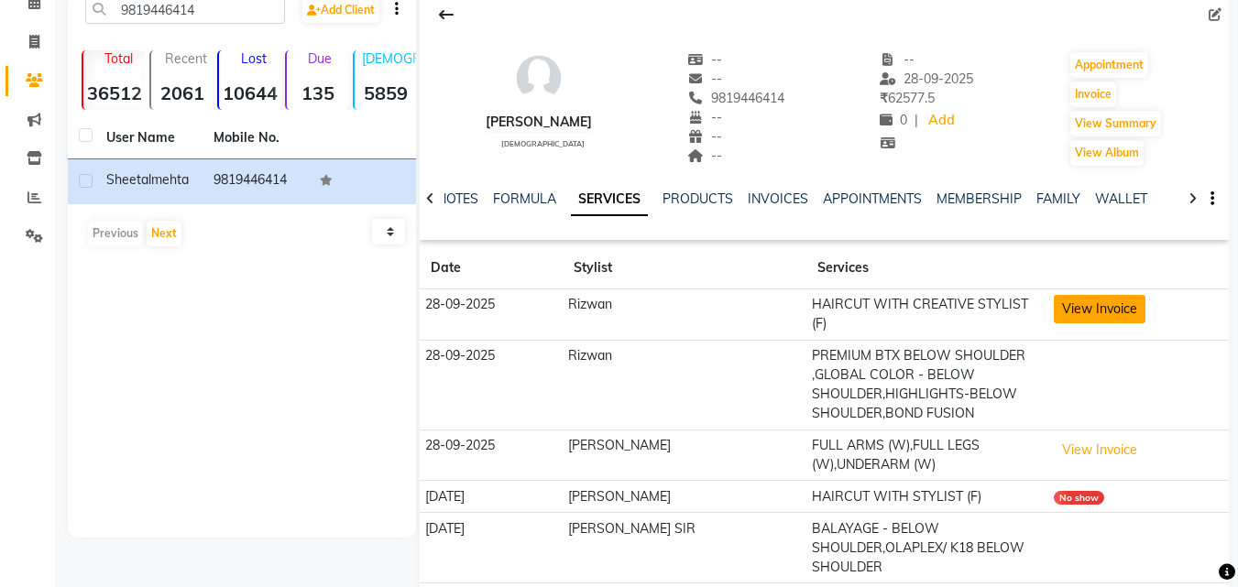
click at [1065, 313] on button "View Invoice" at bounding box center [1099, 309] width 92 height 28
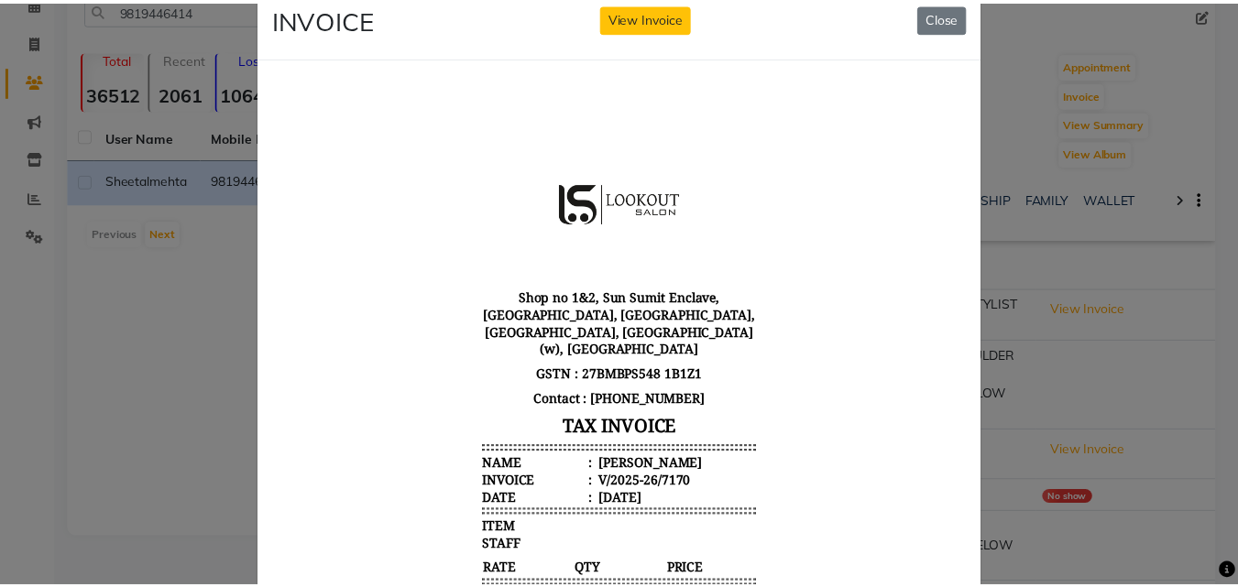
scroll to position [0, 0]
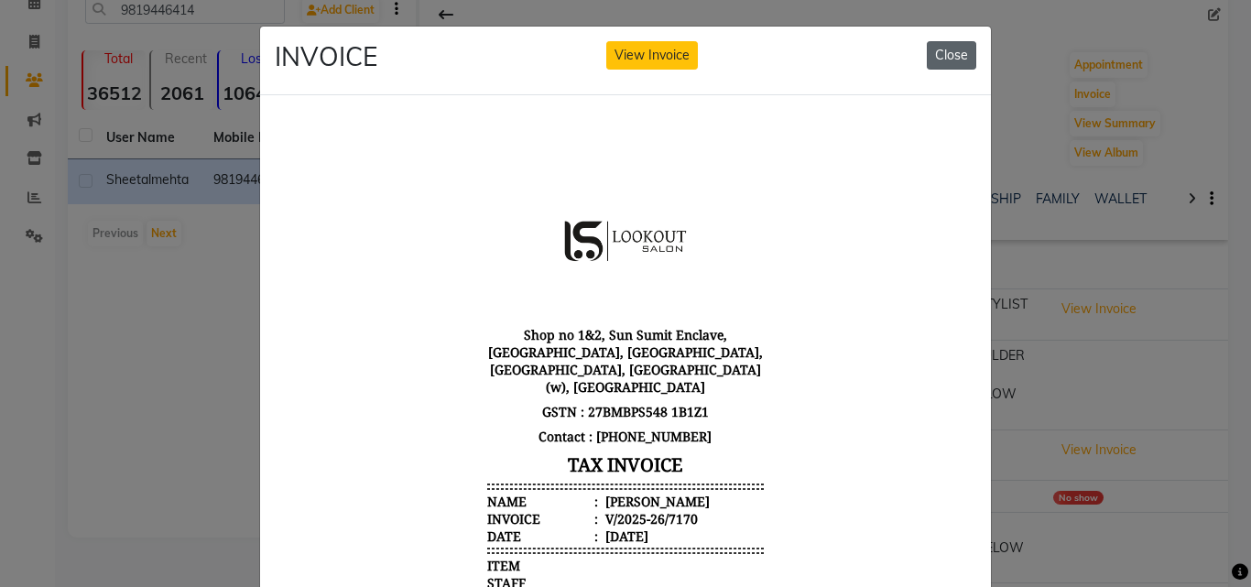
click at [939, 65] on button "Close" at bounding box center [951, 55] width 49 height 28
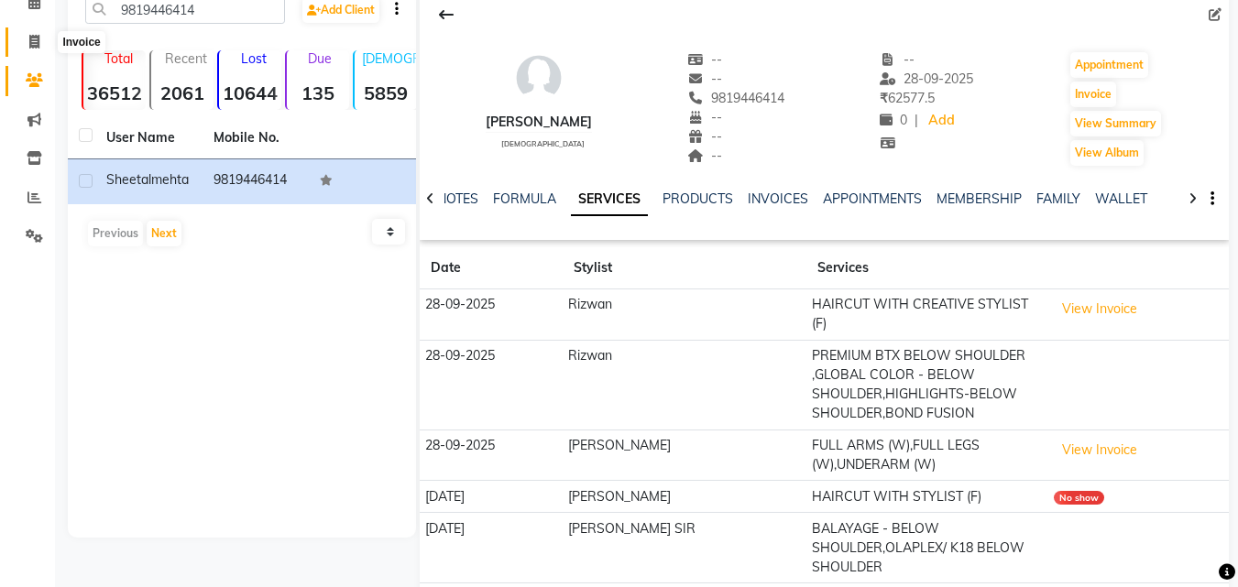
click at [33, 36] on icon at bounding box center [34, 42] width 10 height 14
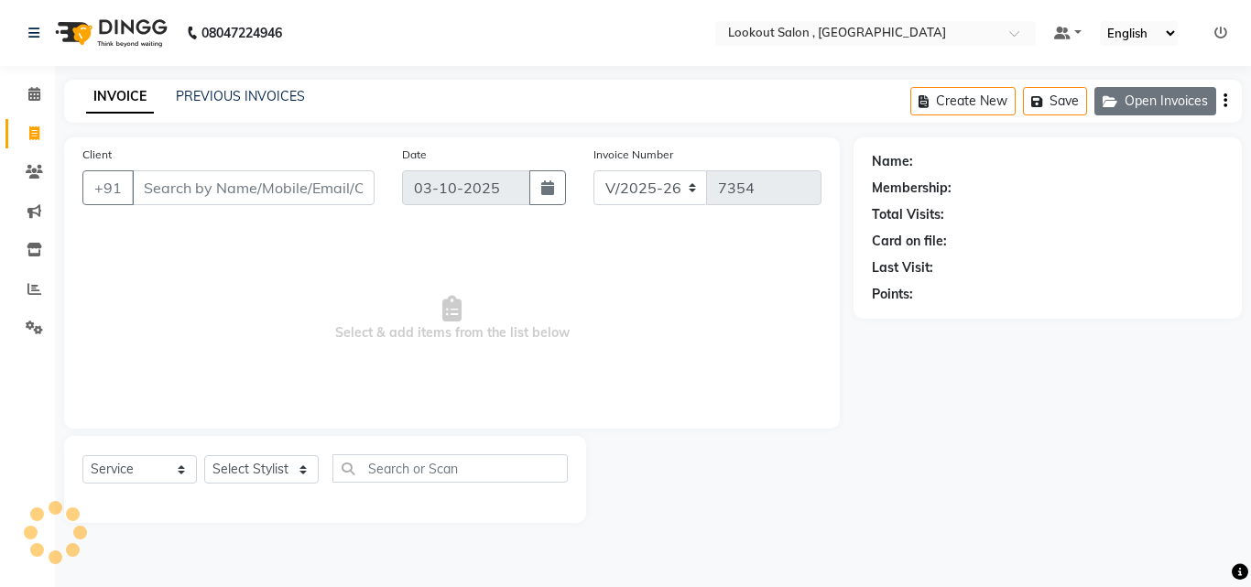
click at [1166, 99] on button "Open Invoices" at bounding box center [1156, 101] width 122 height 28
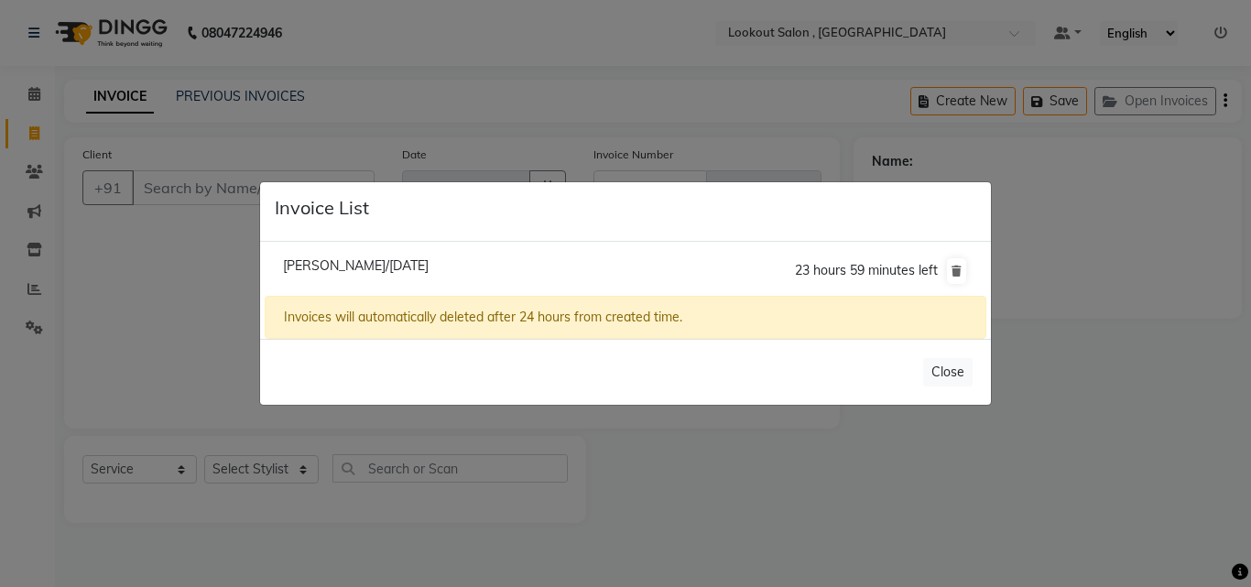
click at [389, 267] on span "[PERSON_NAME]/[DATE]" at bounding box center [356, 265] width 146 height 16
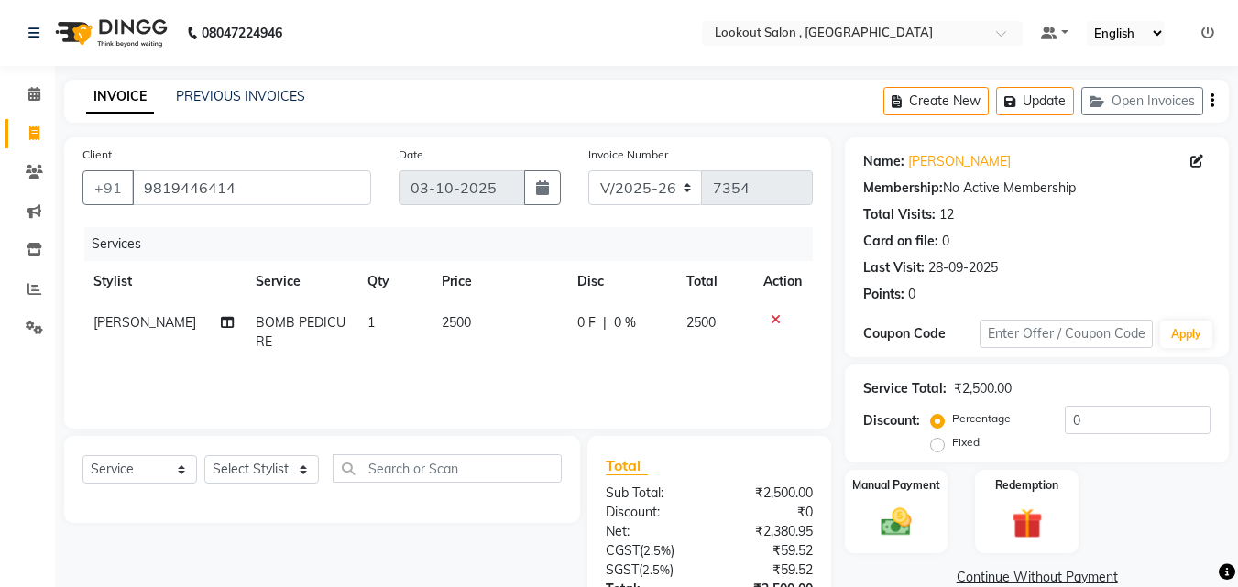
scroll to position [146, 0]
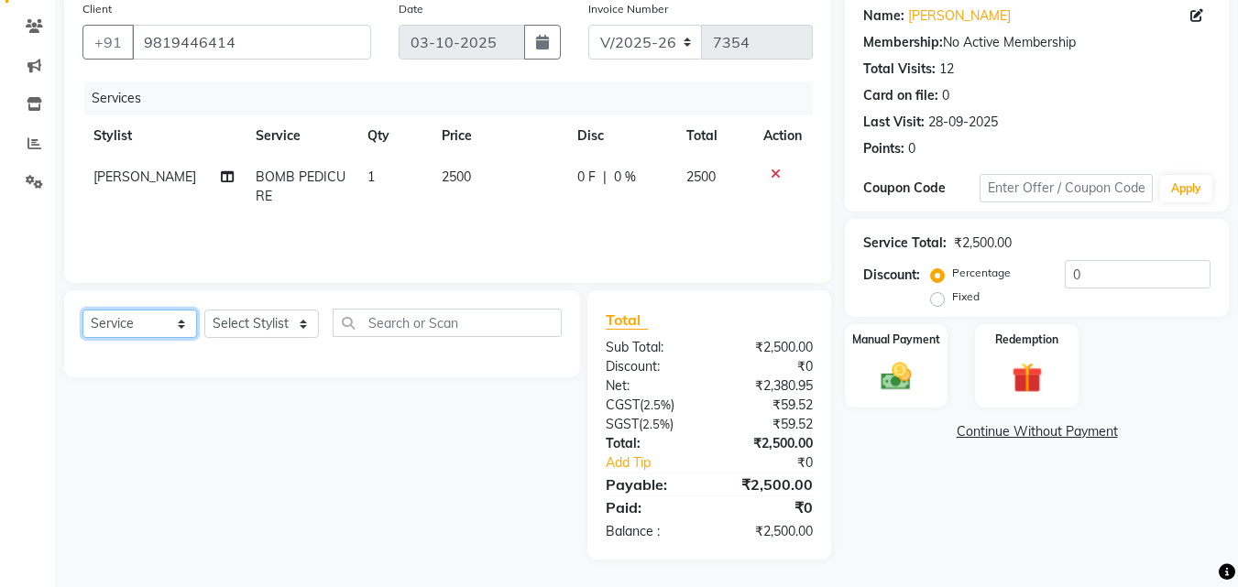
click at [116, 321] on select "Select Service Product Membership Package Voucher Prepaid Gift Card" at bounding box center [139, 324] width 115 height 28
click at [82, 310] on select "Select Service Product Membership Package Voucher Prepaid Gift Card" at bounding box center [139, 324] width 115 height 28
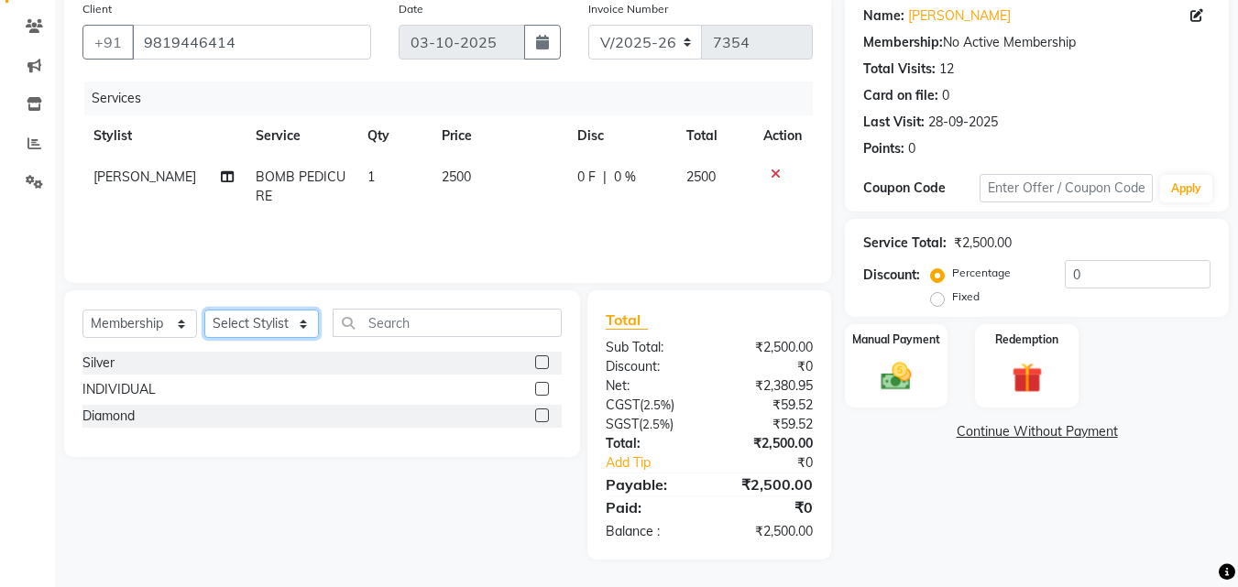
click at [227, 323] on select "Select Stylist [PERSON_NAME] [PERSON_NAME] [PERSON_NAME] [PERSON_NAME] [PERSON_…" at bounding box center [261, 324] width 115 height 28
click at [204, 310] on select "Select Stylist [PERSON_NAME] [PERSON_NAME] [PERSON_NAME] [PERSON_NAME] [PERSON_…" at bounding box center [261, 324] width 115 height 28
click at [545, 359] on label at bounding box center [542, 362] width 14 height 14
click at [545, 359] on input "checkbox" at bounding box center [541, 363] width 12 height 12
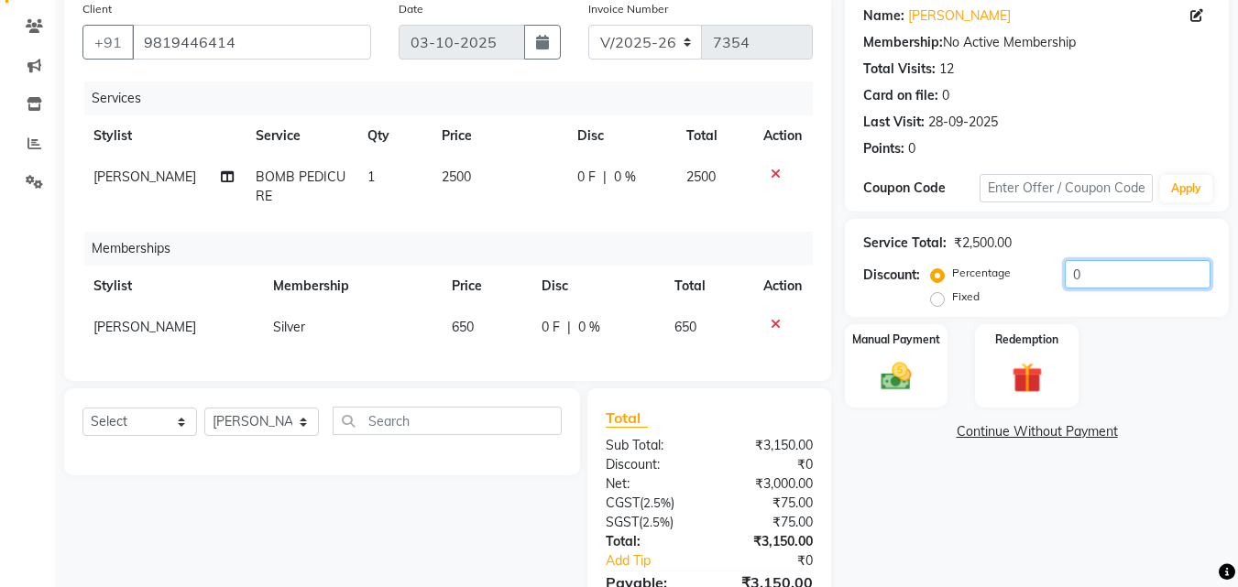
click at [1067, 275] on input "0" at bounding box center [1137, 274] width 146 height 28
click at [1059, 483] on div "Name: [PERSON_NAME] Membership: No Active Membership Total Visits: 12 Card on f…" at bounding box center [1044, 325] width 398 height 666
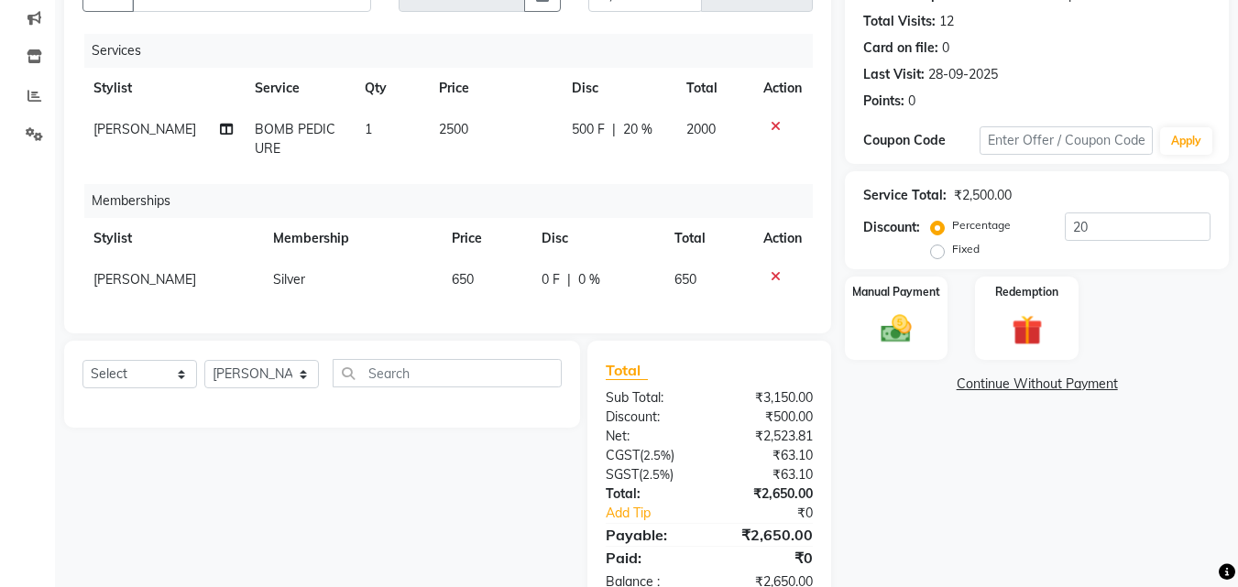
scroll to position [257, 0]
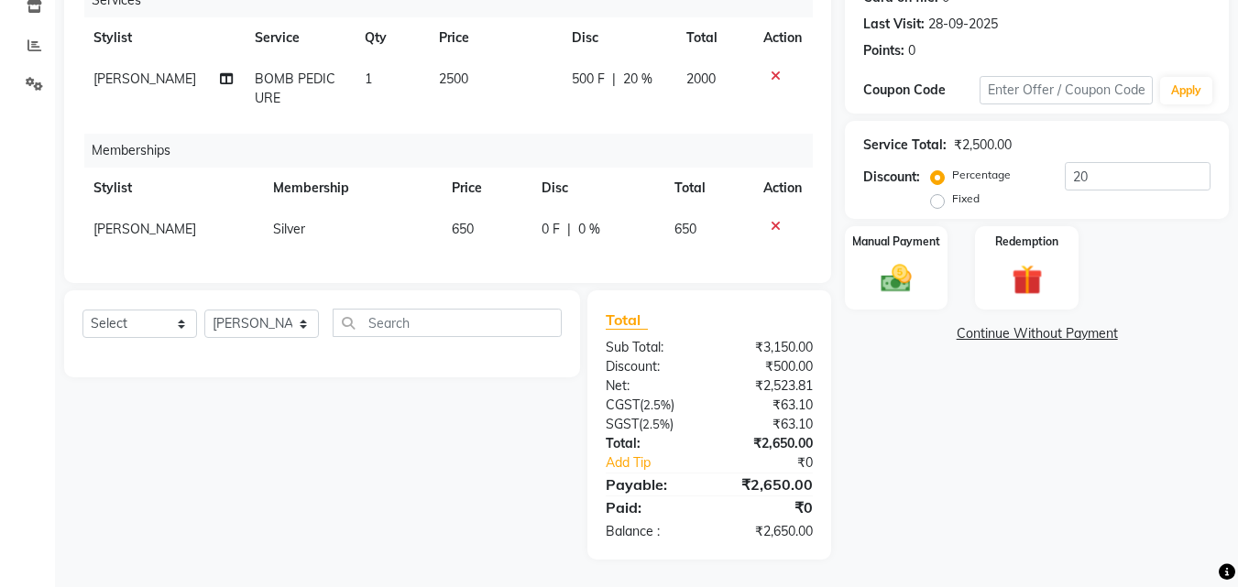
click at [932, 202] on div "Service Total: ₹2,500.00 Discount: Percentage Fixed 20" at bounding box center [1037, 170] width 384 height 98
click at [925, 246] on div "Manual Payment" at bounding box center [896, 267] width 107 height 87
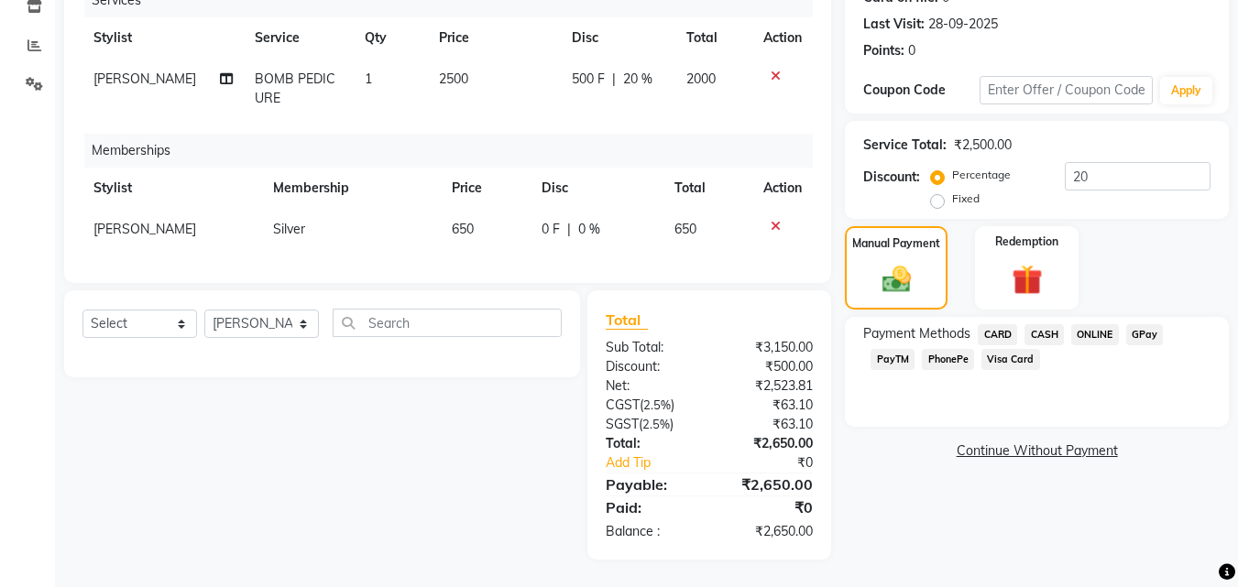
click at [1043, 324] on span "CASH" at bounding box center [1043, 334] width 39 height 21
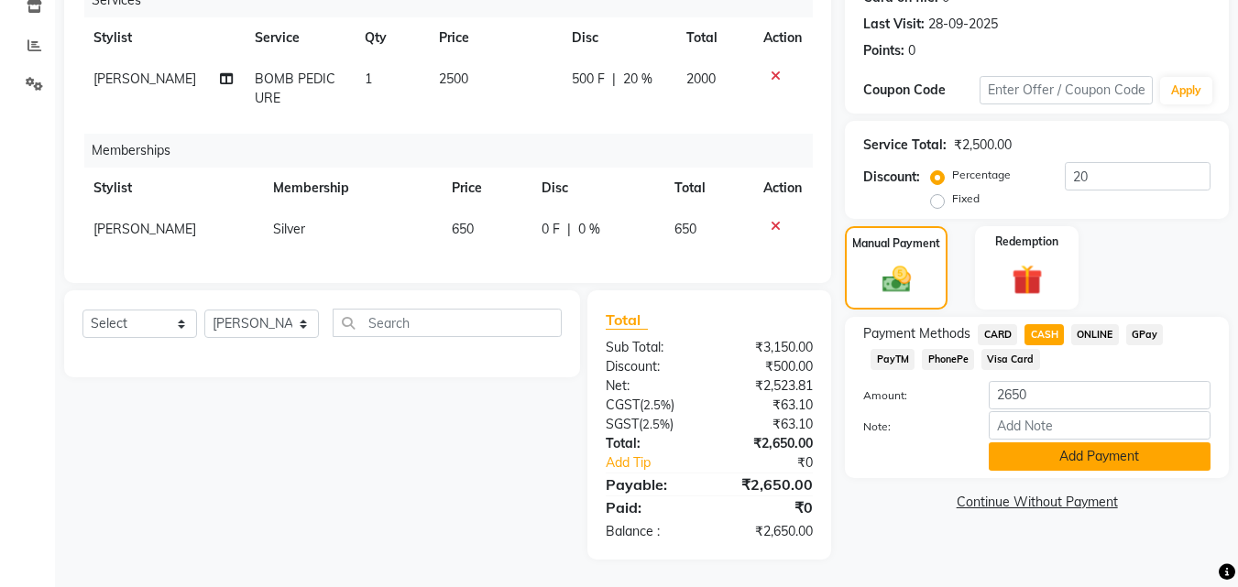
click at [1058, 442] on button "Add Payment" at bounding box center [1099, 456] width 222 height 28
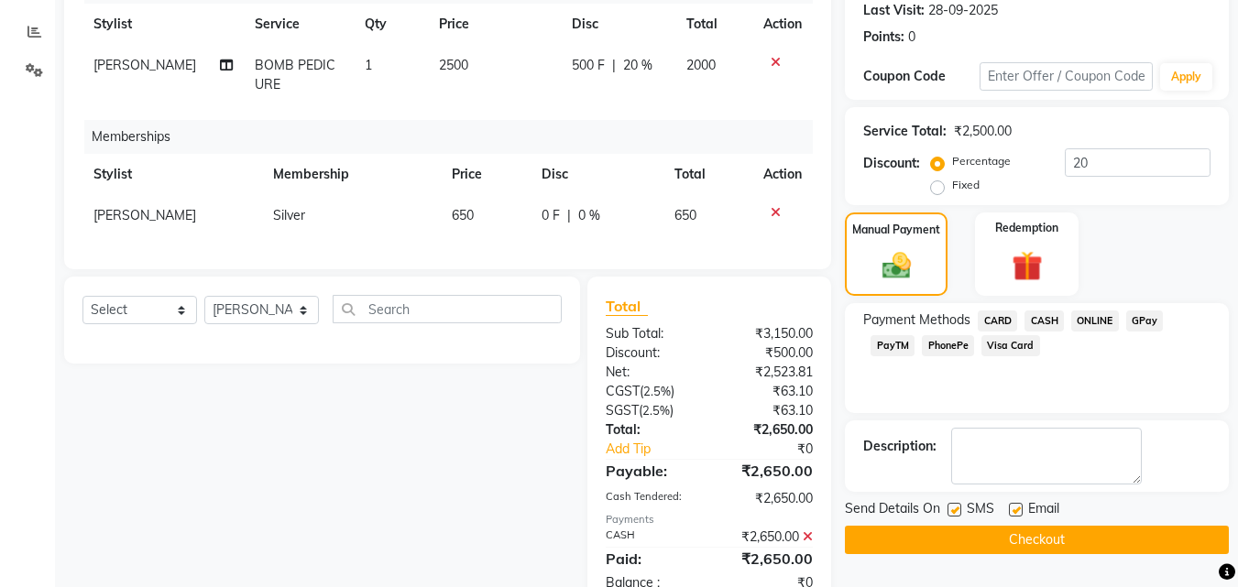
click at [1067, 548] on button "Checkout" at bounding box center [1037, 540] width 384 height 28
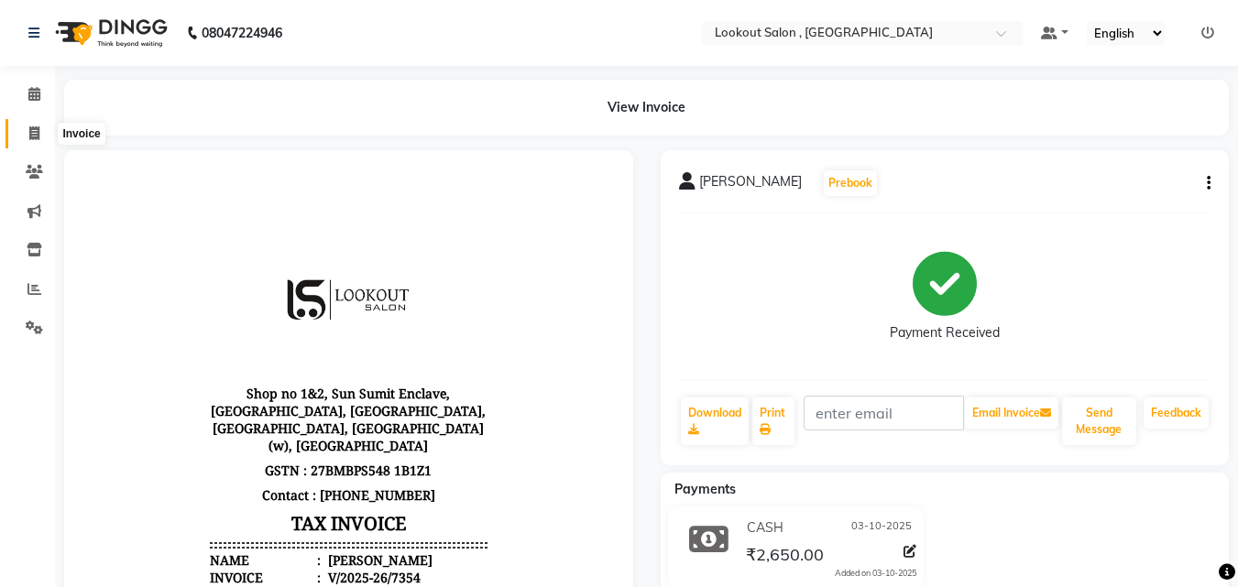
click at [41, 141] on span at bounding box center [34, 134] width 32 height 21
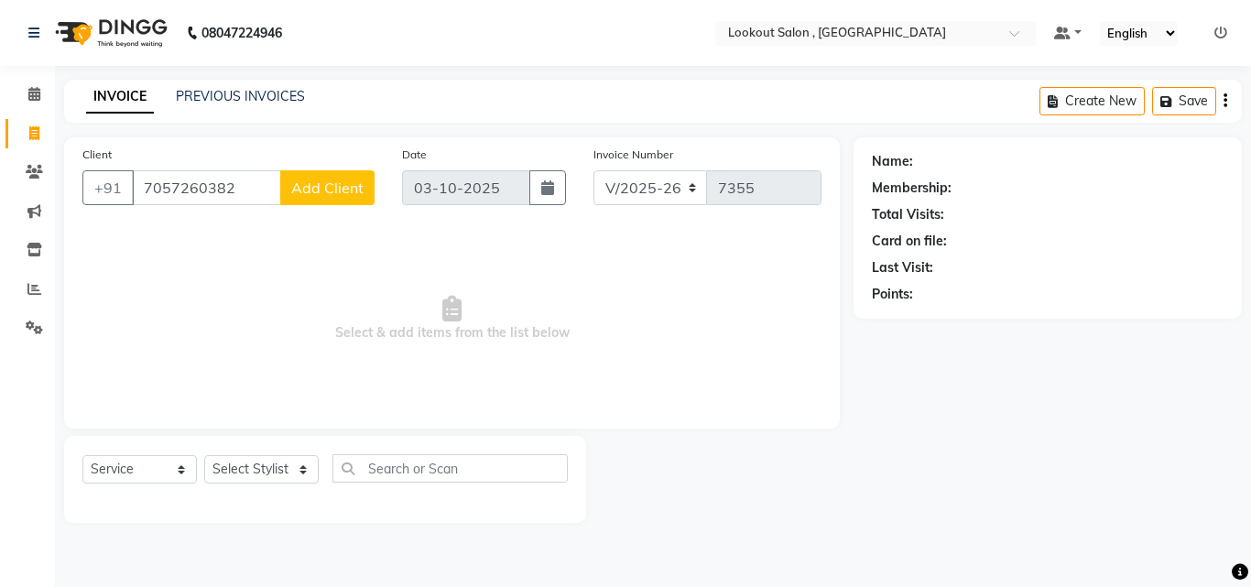
click at [344, 194] on span "Add Client" at bounding box center [327, 188] width 72 height 18
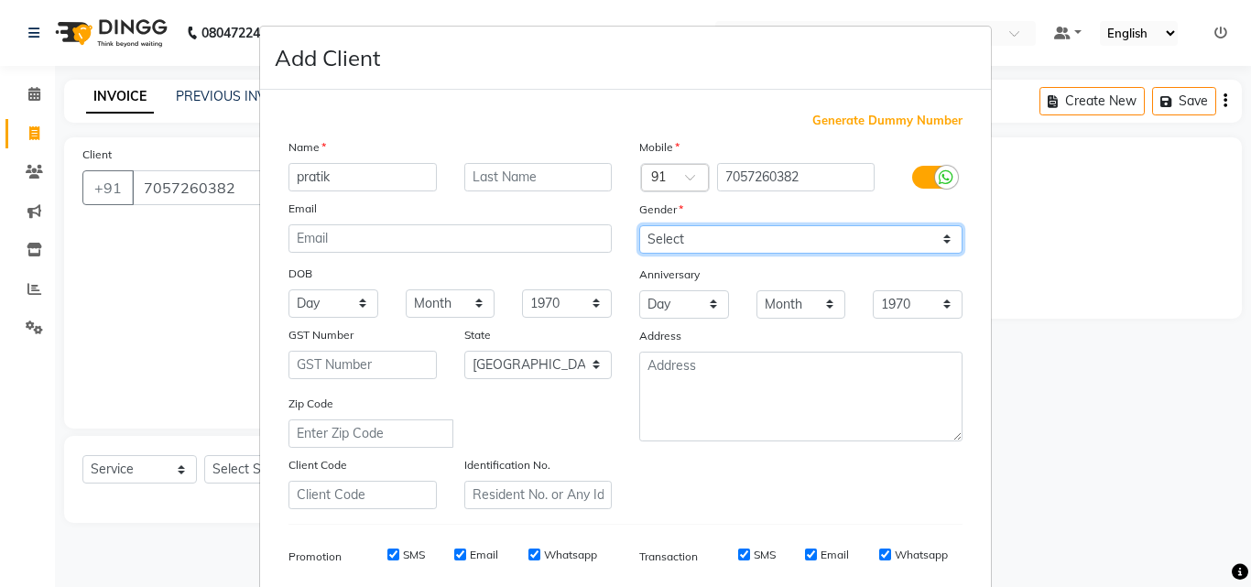
click at [721, 234] on select "Select [DEMOGRAPHIC_DATA] [DEMOGRAPHIC_DATA] Other Prefer Not To Say" at bounding box center [800, 239] width 323 height 28
click at [639, 225] on select "Select [DEMOGRAPHIC_DATA] [DEMOGRAPHIC_DATA] Other Prefer Not To Say" at bounding box center [800, 239] width 323 height 28
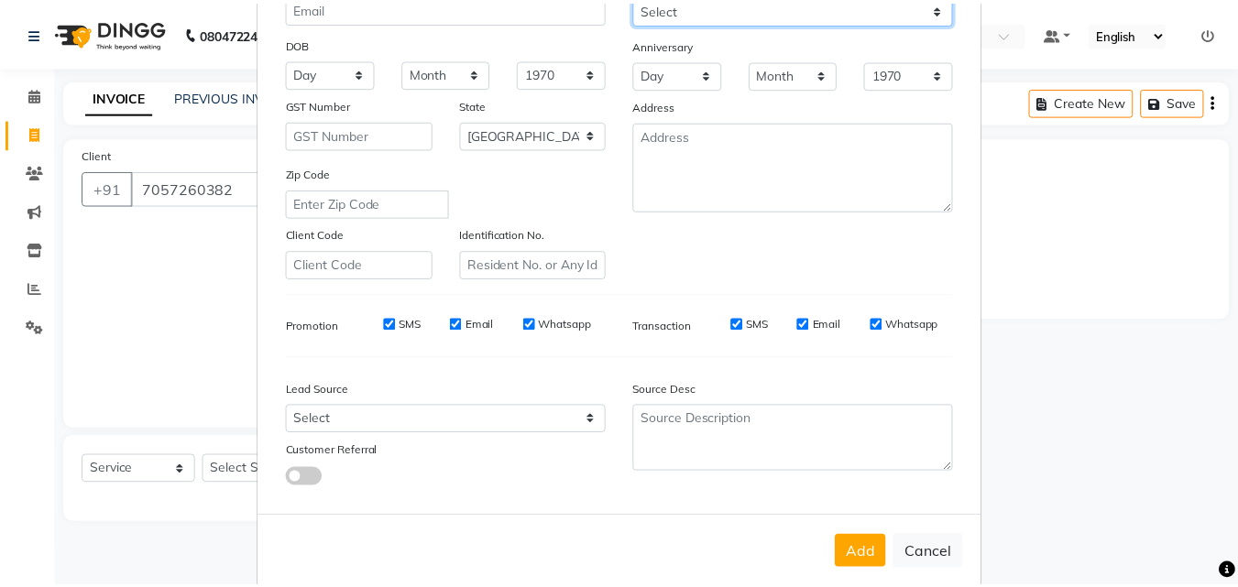
scroll to position [258, 0]
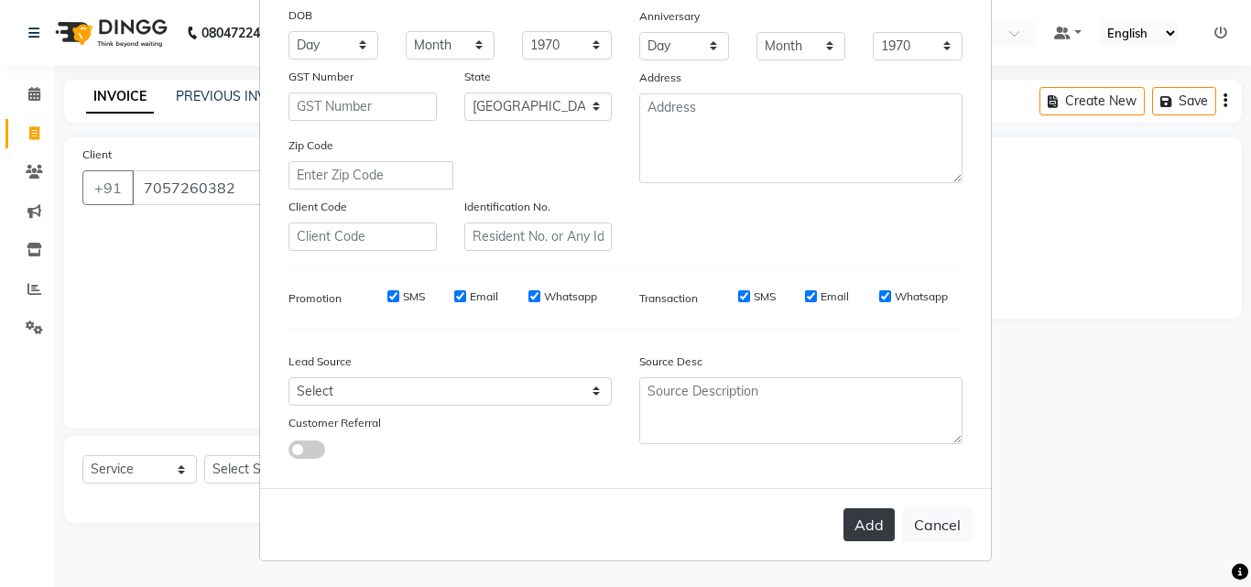
click at [844, 529] on button "Add" at bounding box center [869, 524] width 51 height 33
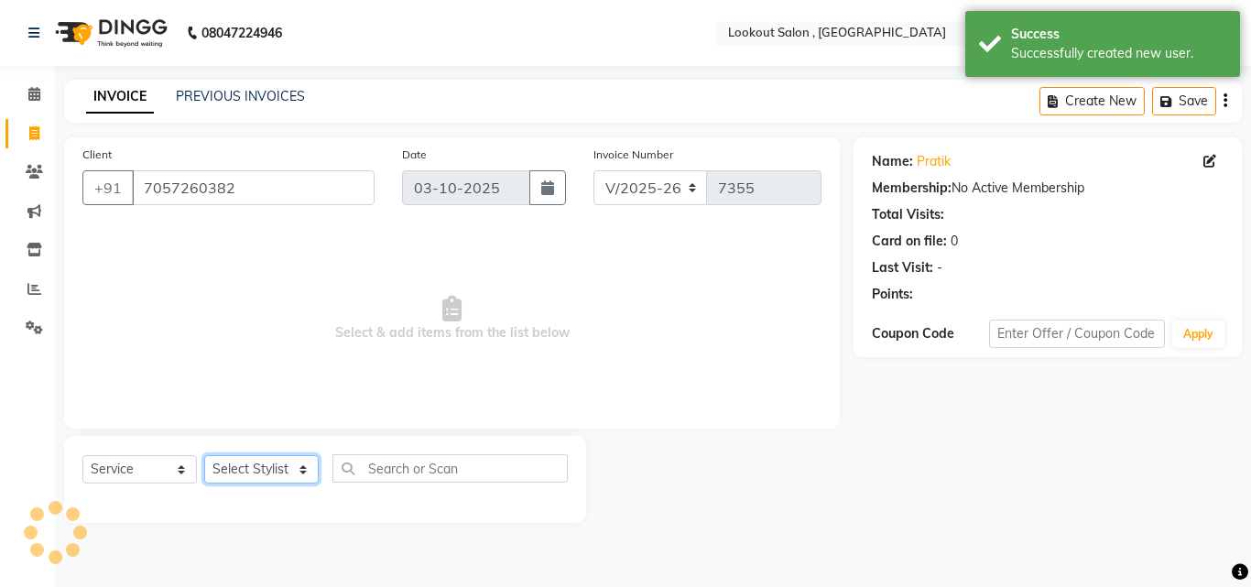
click at [211, 468] on select "Select Stylist [PERSON_NAME] [PERSON_NAME] [PERSON_NAME] [PERSON_NAME] [PERSON_…" at bounding box center [261, 469] width 115 height 28
click at [204, 455] on select "Select Stylist [PERSON_NAME] [PERSON_NAME] [PERSON_NAME] [PERSON_NAME] [PERSON_…" at bounding box center [261, 469] width 115 height 28
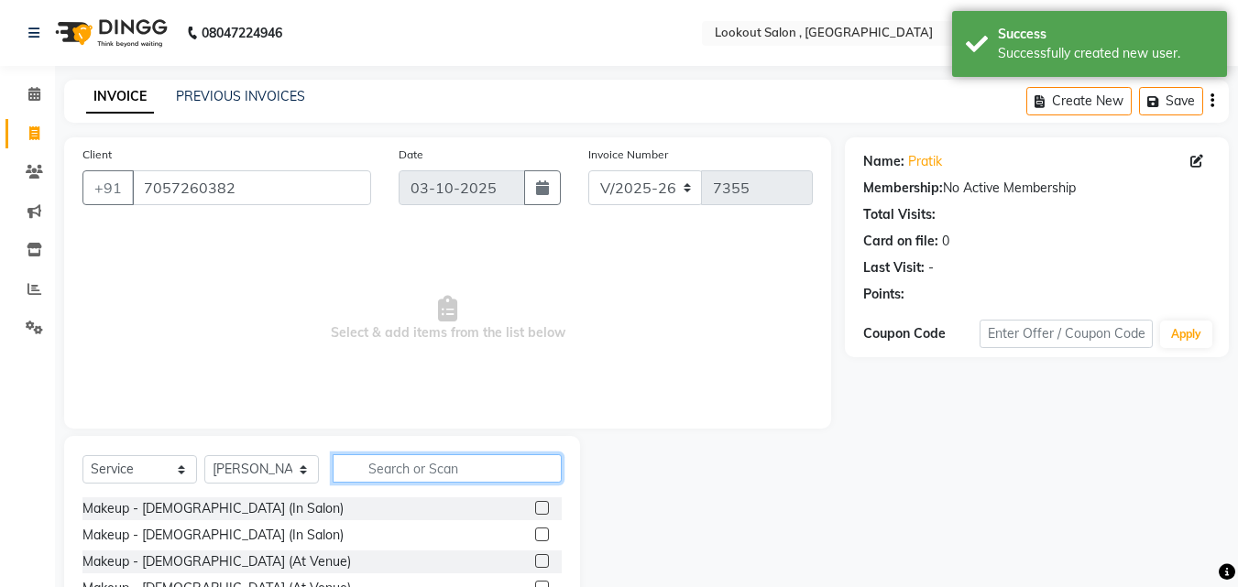
click at [386, 477] on input "text" at bounding box center [447, 468] width 229 height 28
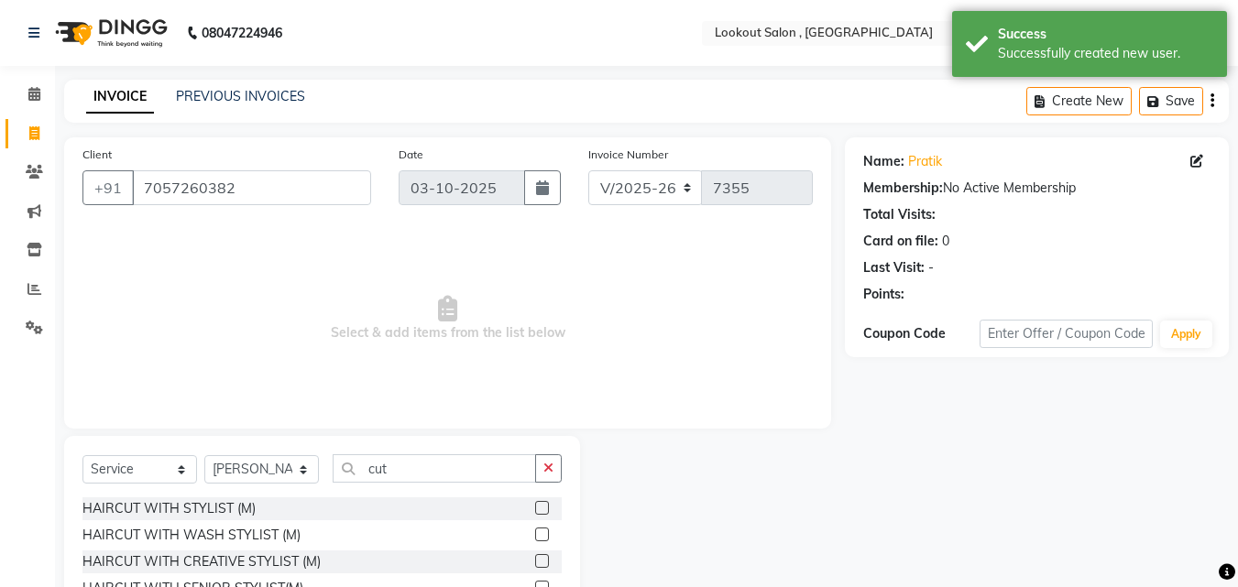
click at [535, 512] on label at bounding box center [542, 508] width 14 height 14
click at [535, 512] on input "checkbox" at bounding box center [541, 509] width 12 height 12
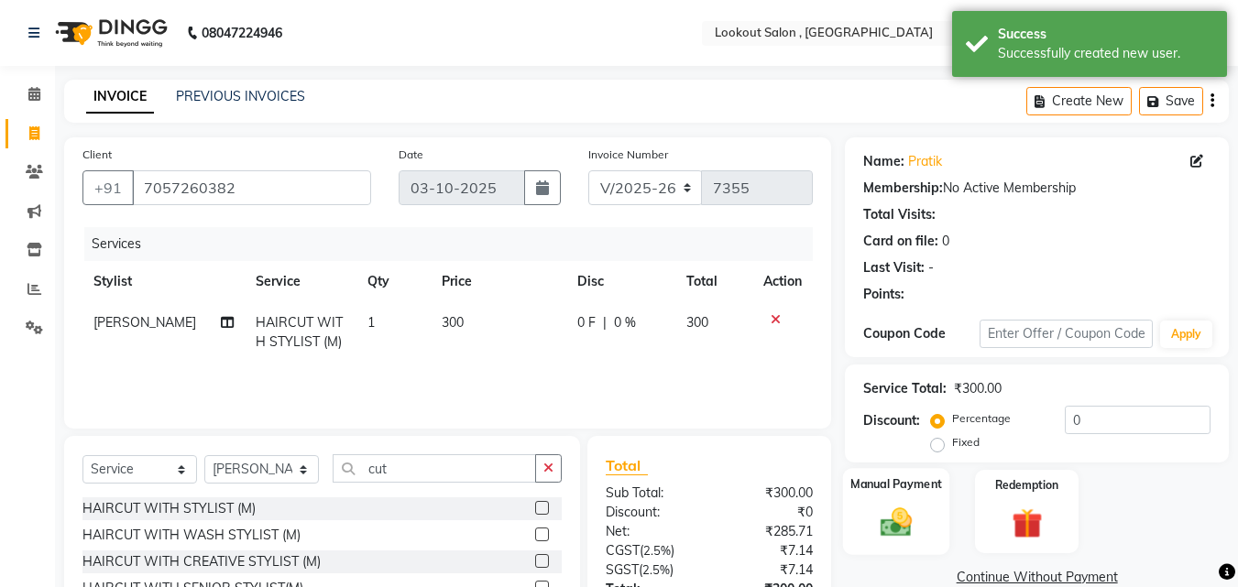
click at [867, 508] on div "Manual Payment" at bounding box center [896, 511] width 107 height 87
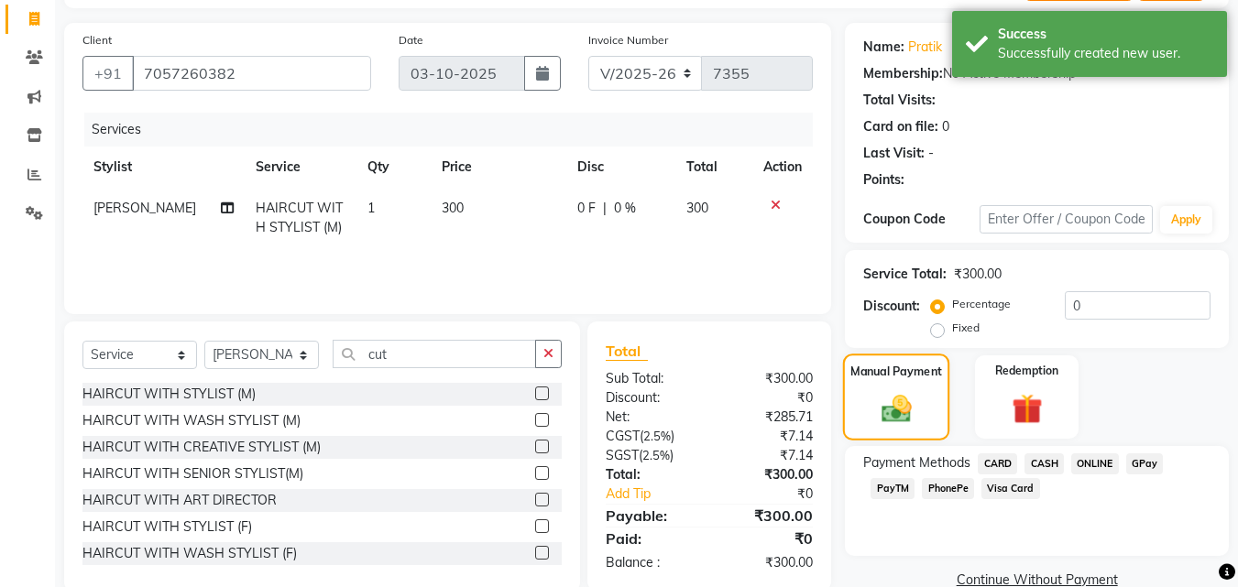
scroll to position [148, 0]
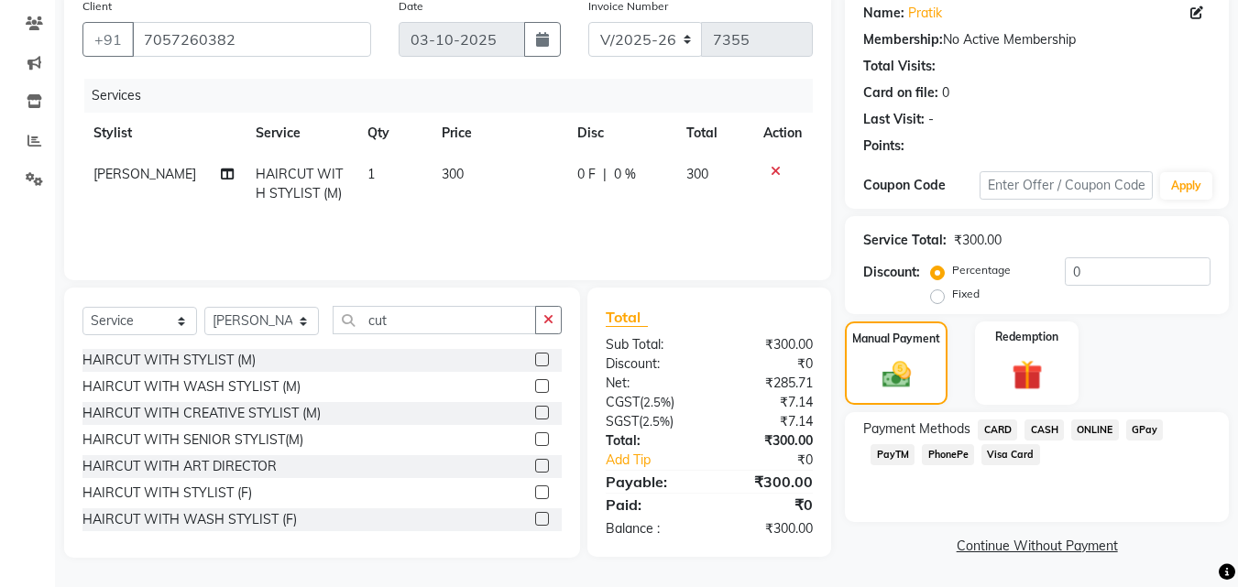
click at [1133, 426] on span "GPay" at bounding box center [1145, 430] width 38 height 21
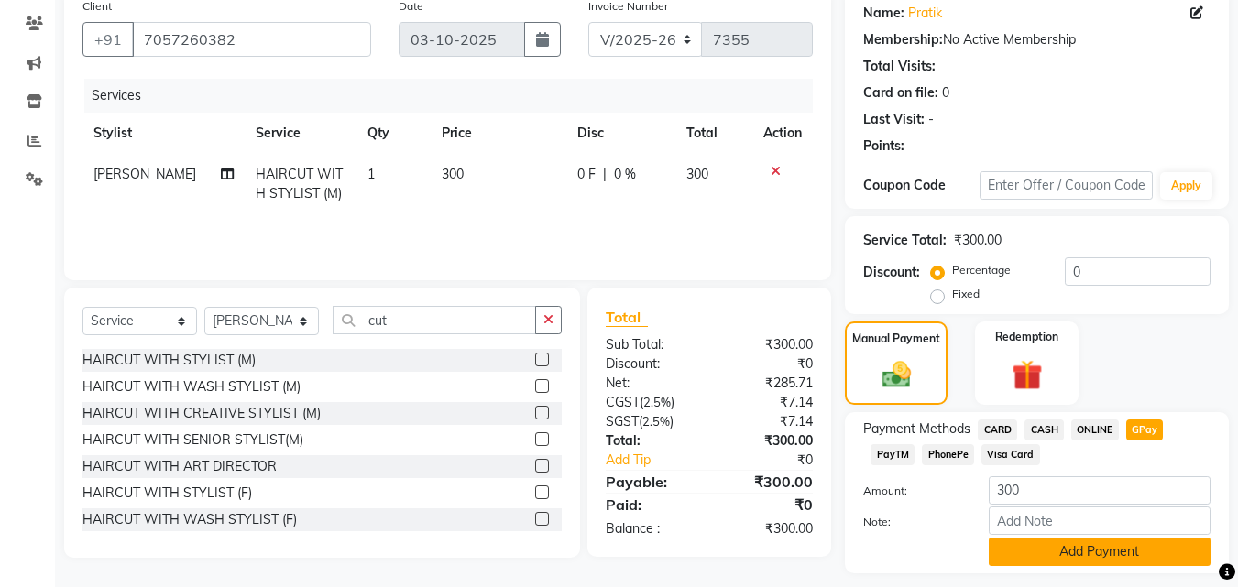
click at [1042, 563] on button "Add Payment" at bounding box center [1099, 552] width 222 height 28
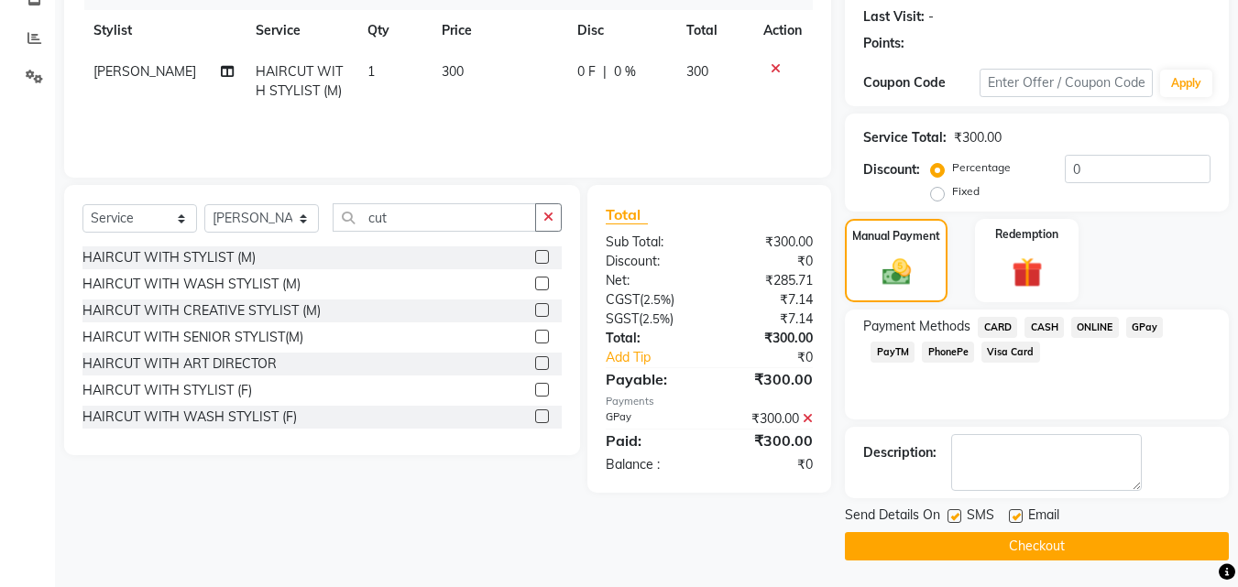
scroll to position [252, 0]
click at [1024, 543] on button "Checkout" at bounding box center [1037, 545] width 384 height 28
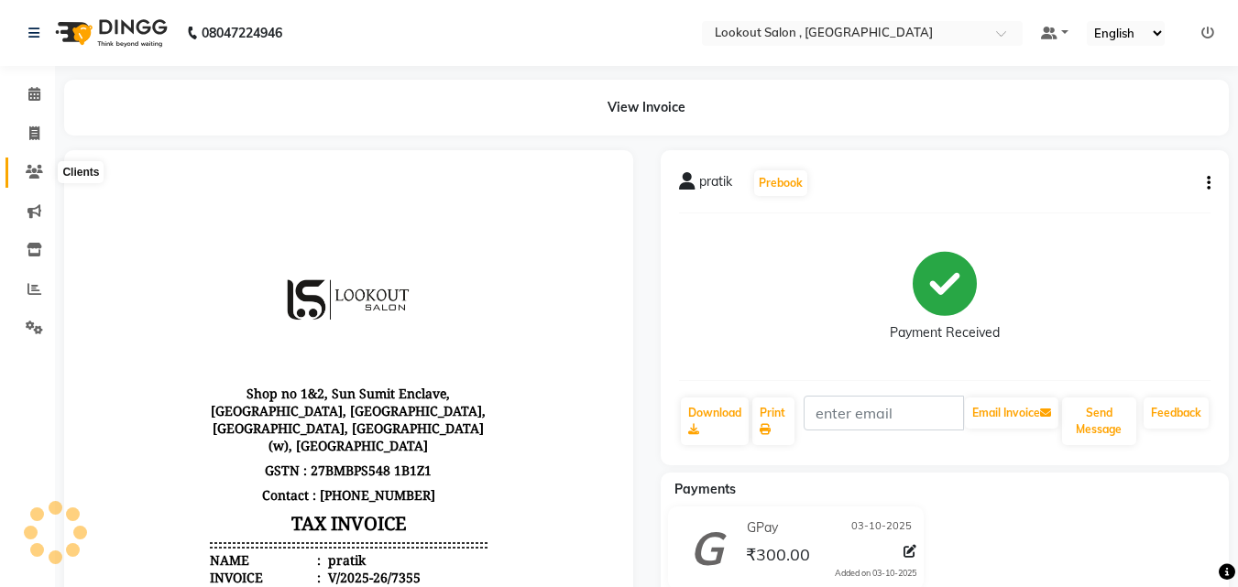
click at [40, 179] on span at bounding box center [34, 172] width 32 height 21
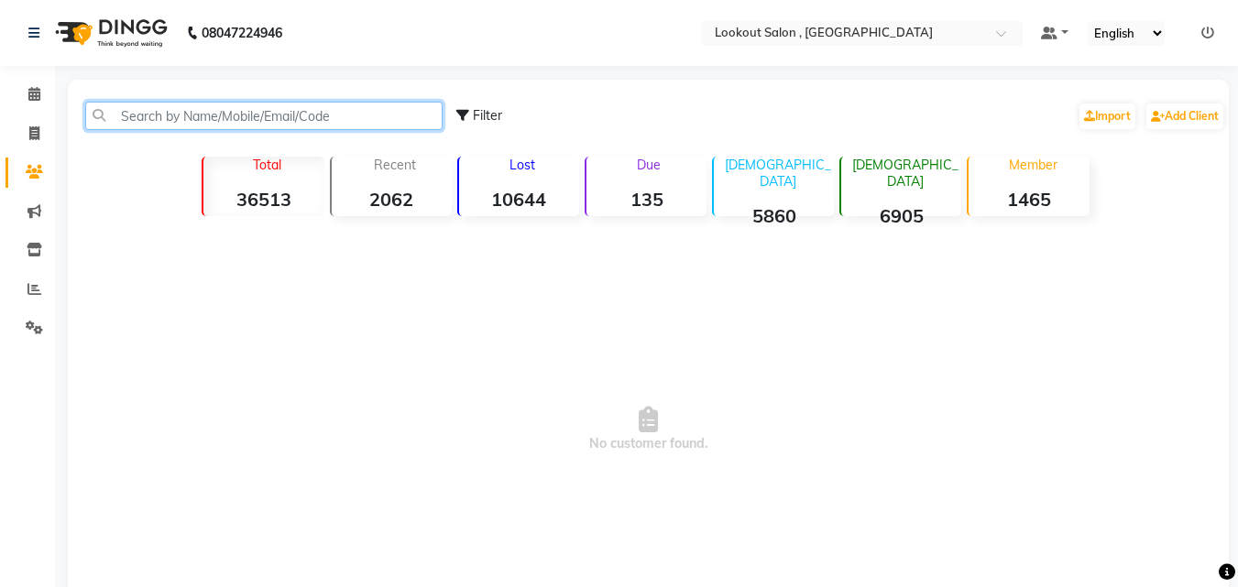
click at [228, 128] on input "text" at bounding box center [263, 116] width 357 height 28
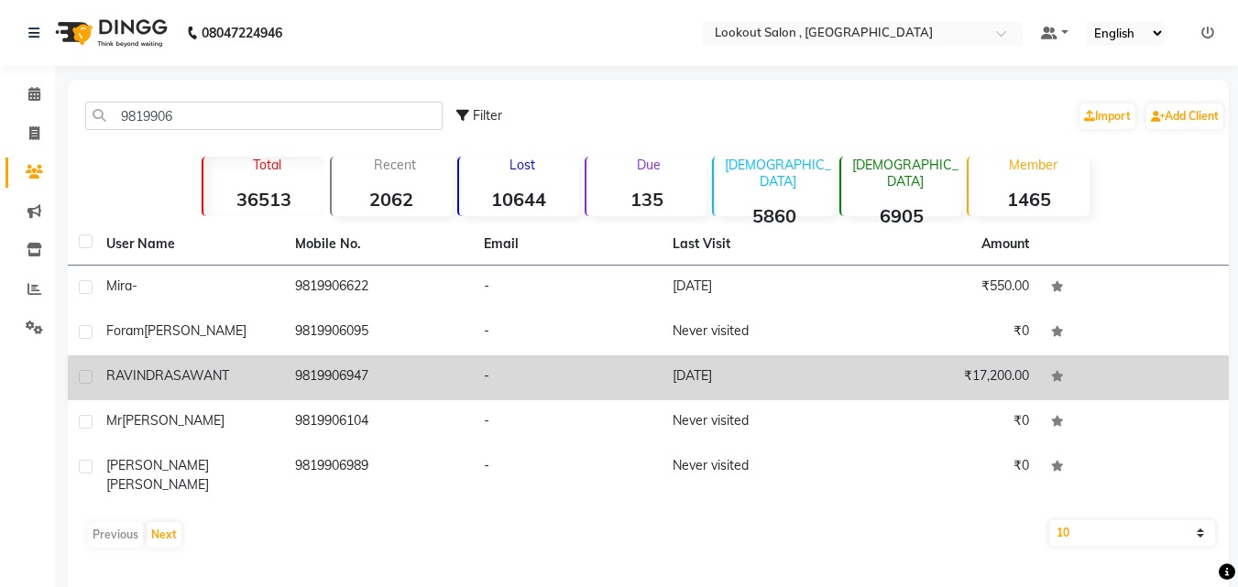
click at [565, 367] on td "-" at bounding box center [567, 377] width 189 height 45
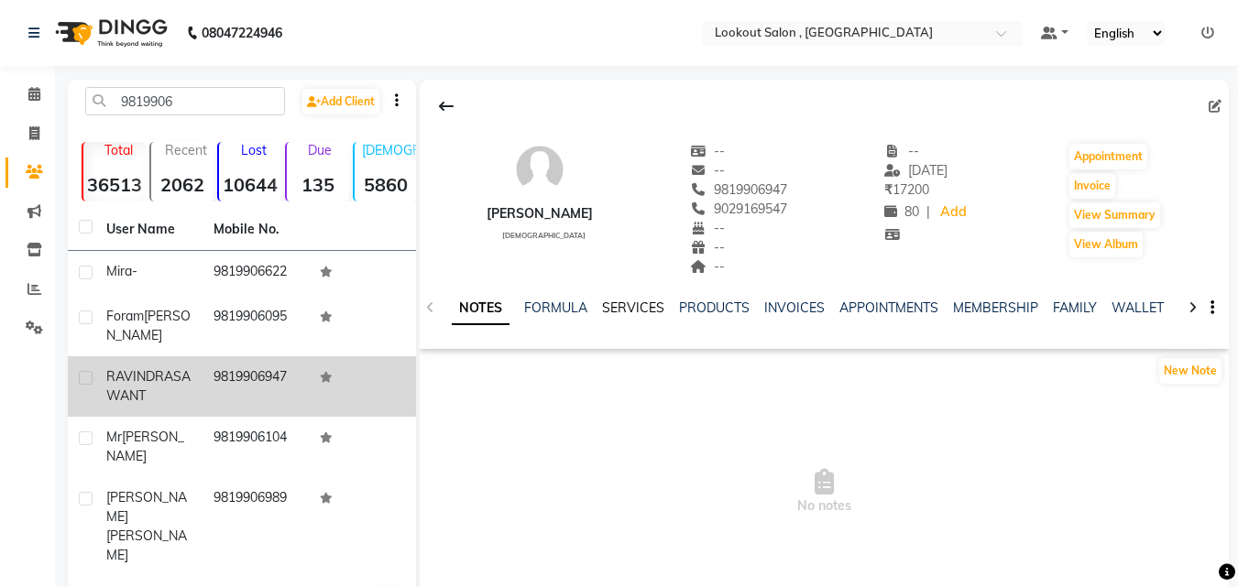
click at [654, 305] on link "SERVICES" at bounding box center [633, 308] width 62 height 16
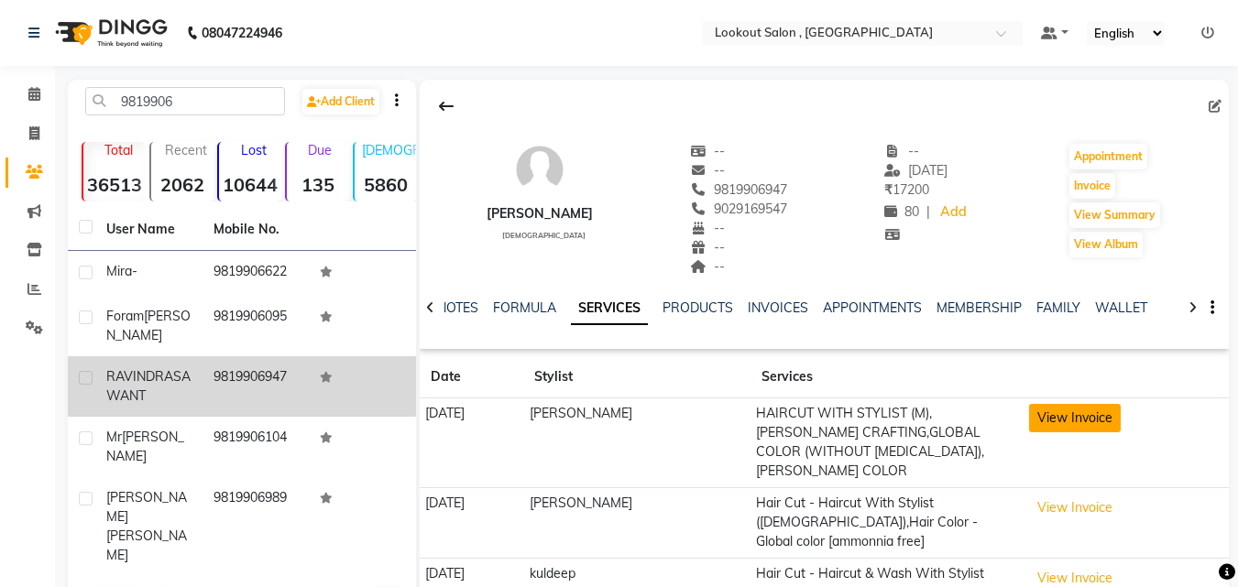
click at [1064, 418] on button "View Invoice" at bounding box center [1075, 418] width 92 height 28
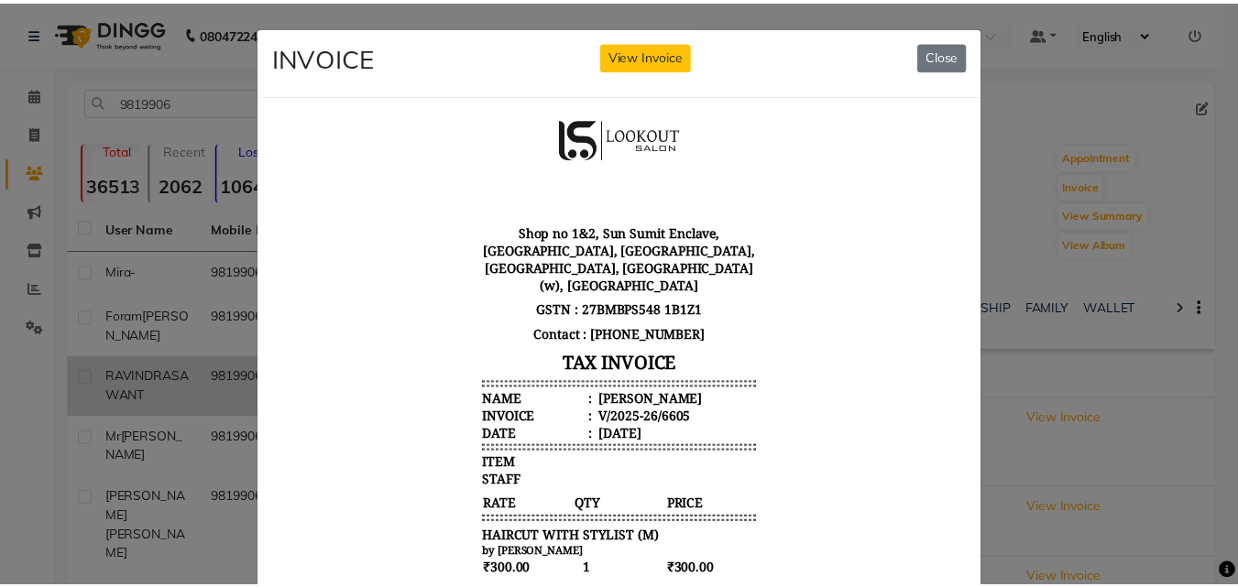
scroll to position [275, 0]
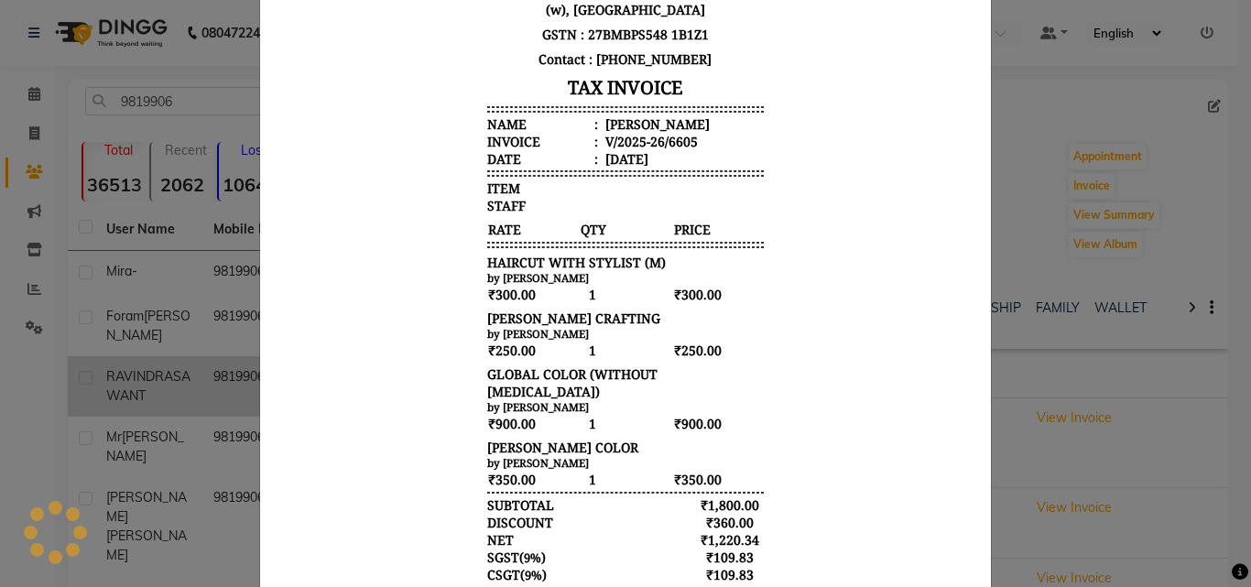
click at [233, 301] on ngb-modal-window "INVOICE View Invoice Close" at bounding box center [625, 293] width 1251 height 587
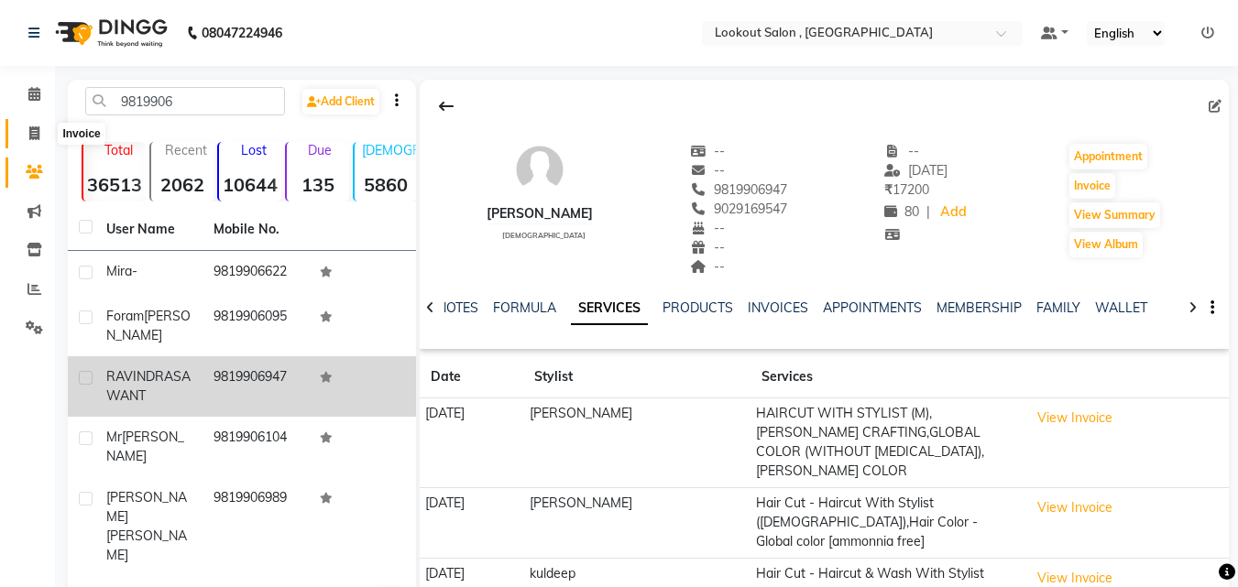
click at [27, 134] on span at bounding box center [34, 134] width 32 height 21
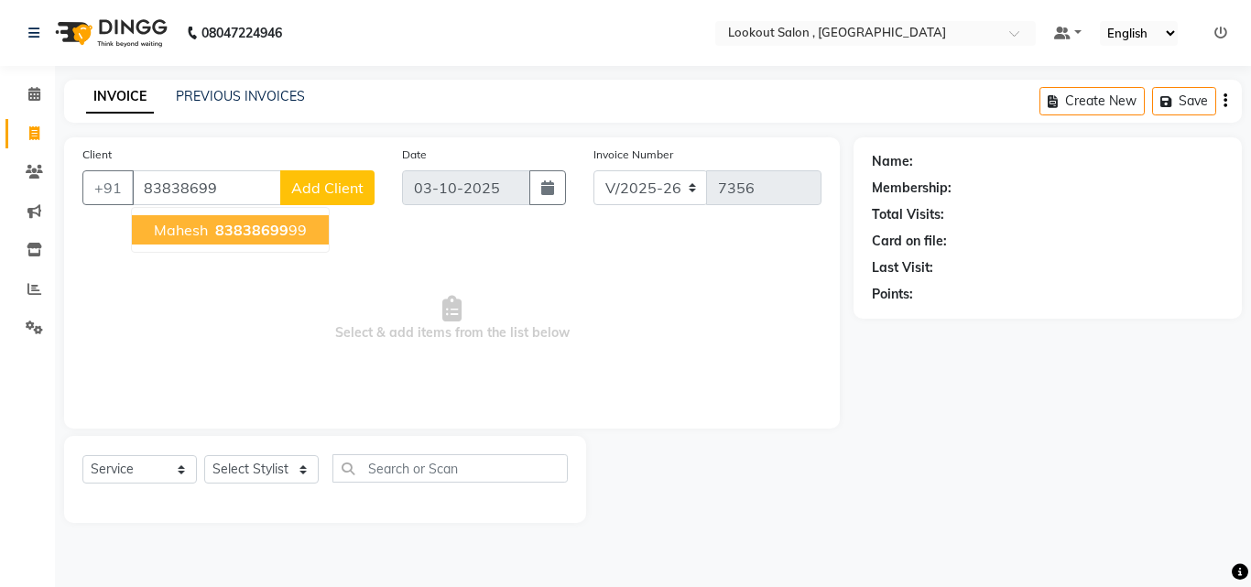
click at [200, 232] on span "Mahesh" at bounding box center [181, 230] width 54 height 18
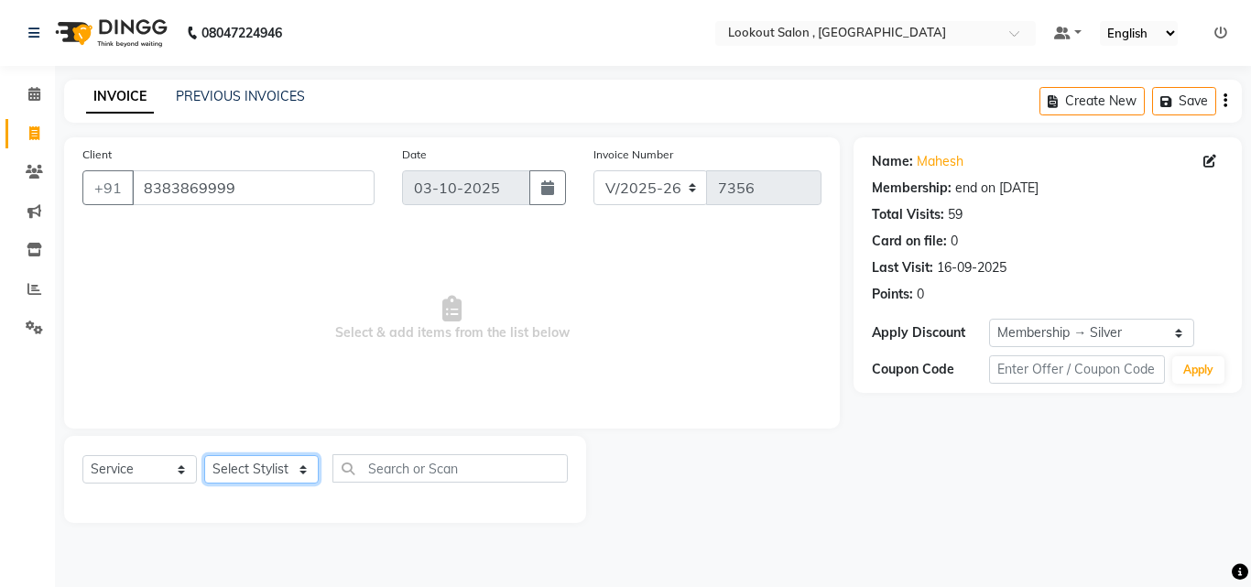
click at [262, 480] on select "Select Stylist [PERSON_NAME] [PERSON_NAME] [PERSON_NAME] [PERSON_NAME] [PERSON_…" at bounding box center [261, 469] width 115 height 28
click at [204, 455] on select "Select Stylist [PERSON_NAME] [PERSON_NAME] [PERSON_NAME] [PERSON_NAME] [PERSON_…" at bounding box center [261, 469] width 115 height 28
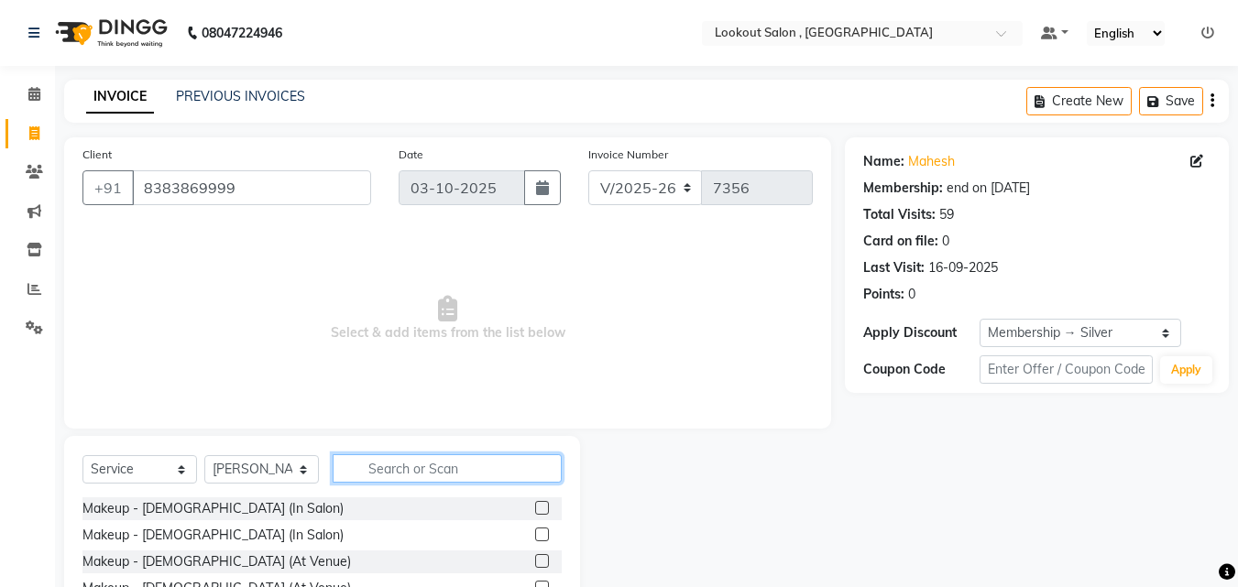
click at [414, 472] on input "text" at bounding box center [447, 468] width 229 height 28
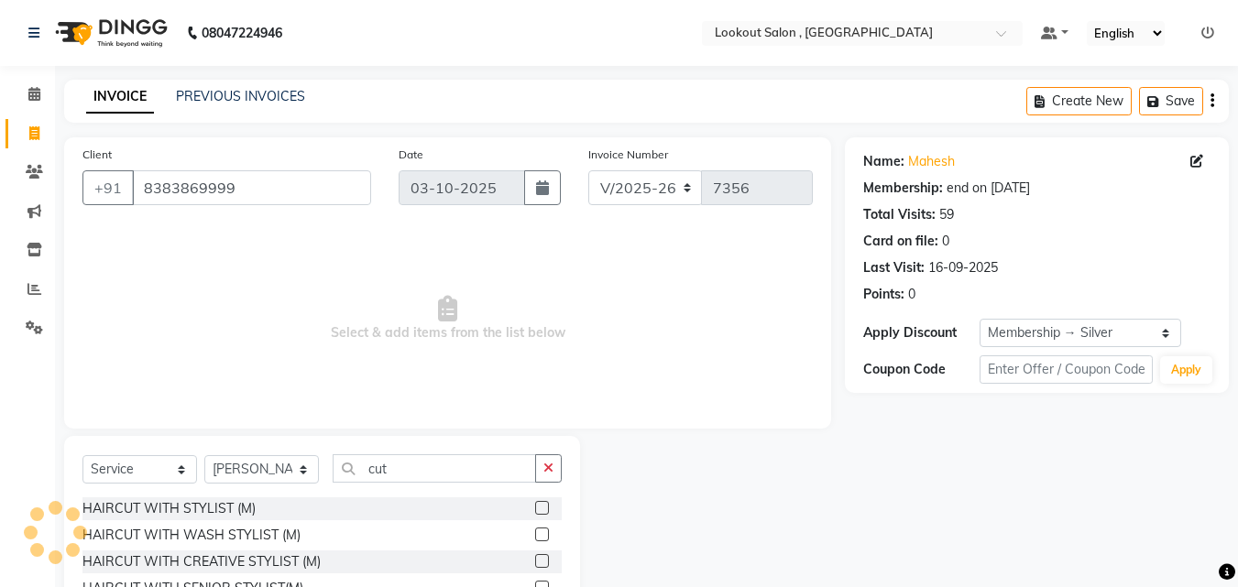
click at [535, 509] on label at bounding box center [542, 508] width 14 height 14
click at [535, 509] on input "checkbox" at bounding box center [541, 509] width 12 height 12
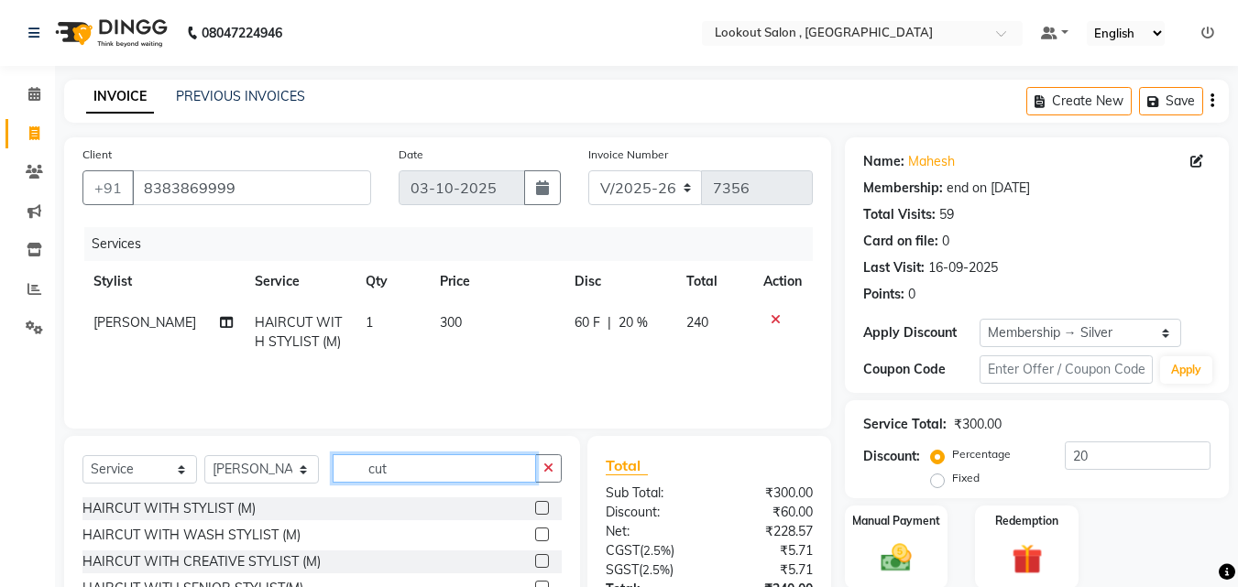
drag, startPoint x: 296, startPoint y: 463, endPoint x: 249, endPoint y: 464, distance: 46.7
click at [249, 464] on div "Select Service Product Membership Package Voucher Prepaid Gift Card Select Styl…" at bounding box center [321, 475] width 479 height 43
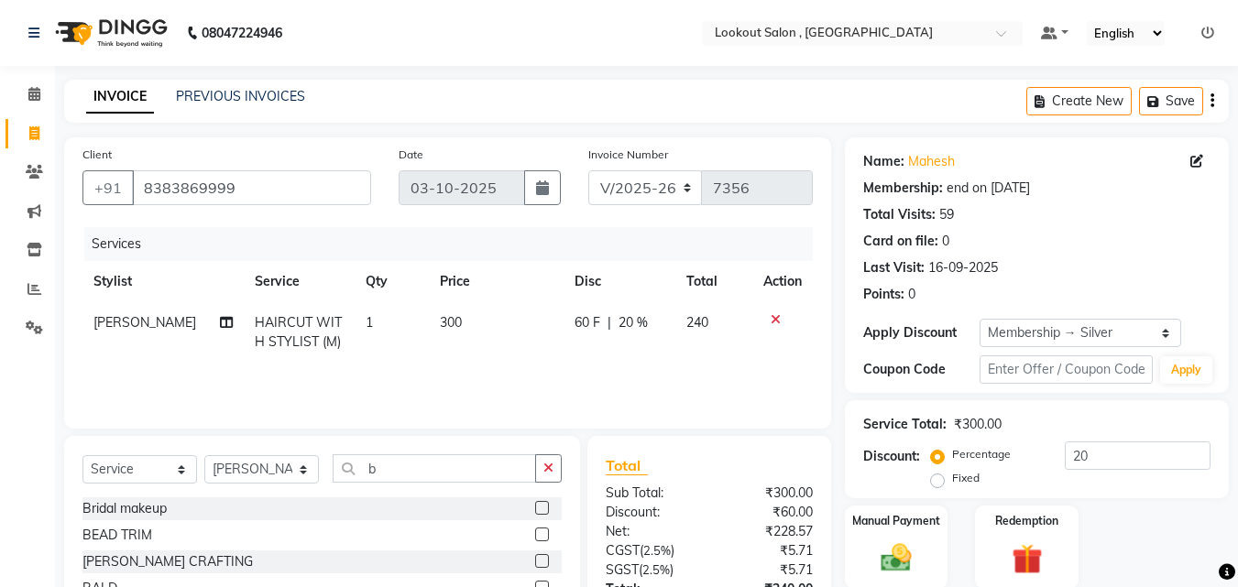
click at [520, 567] on div "[PERSON_NAME] CRAFTING" at bounding box center [321, 562] width 479 height 23
click at [535, 565] on label at bounding box center [542, 561] width 14 height 14
click at [535, 565] on input "checkbox" at bounding box center [541, 562] width 12 height 12
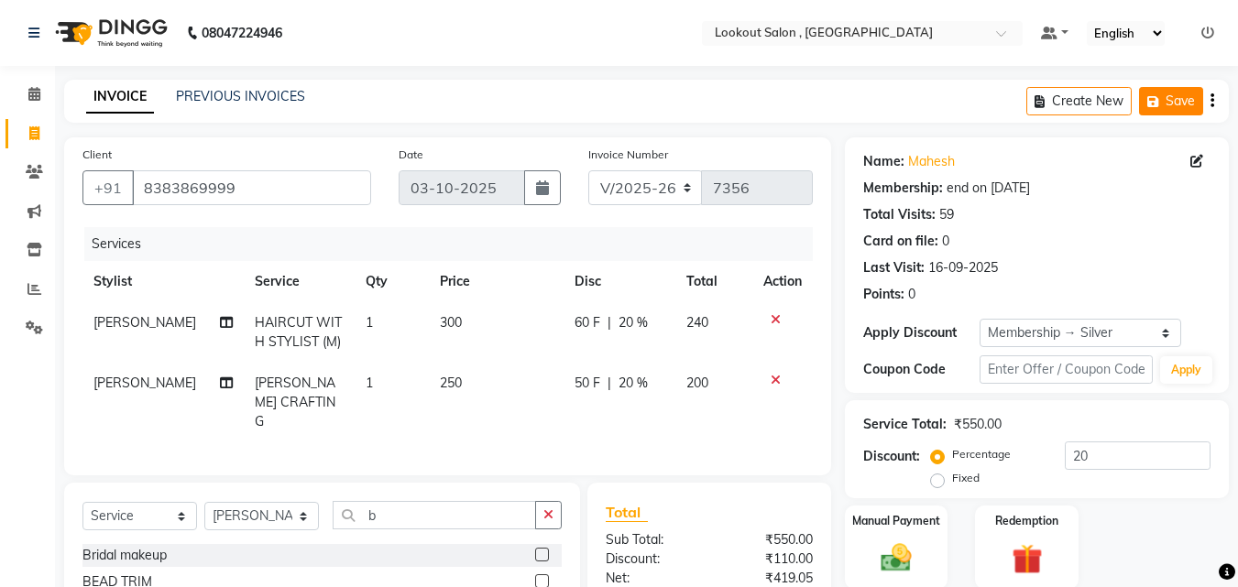
click at [1162, 97] on icon "button" at bounding box center [1156, 101] width 18 height 13
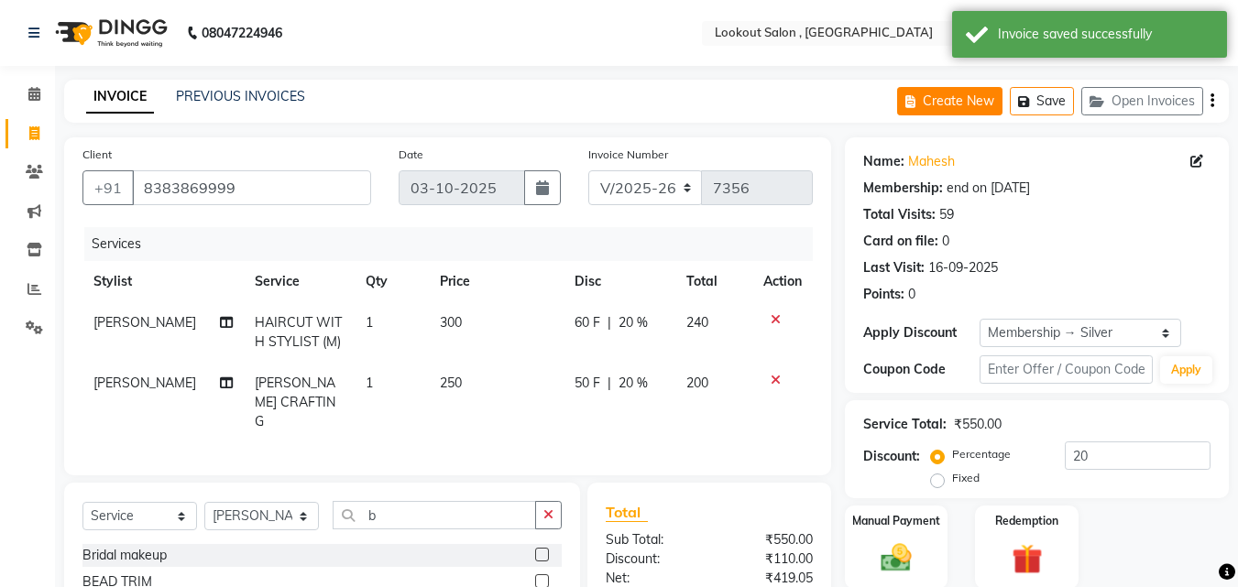
click at [942, 107] on button "Create New" at bounding box center [949, 101] width 105 height 28
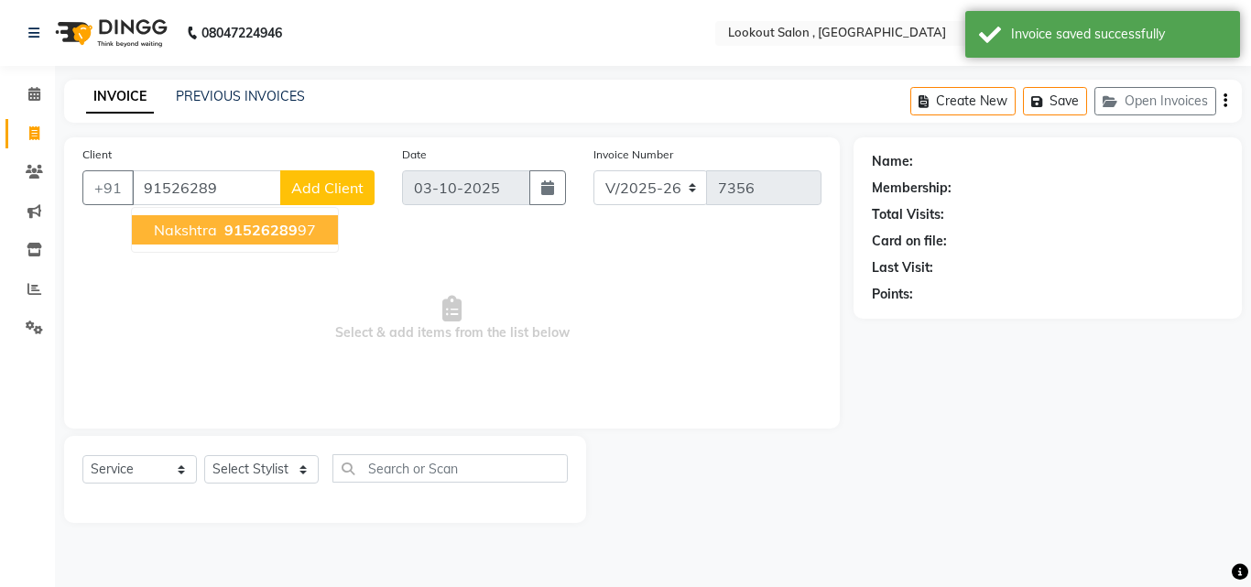
click at [250, 220] on button "nakshtra 91526289 97" at bounding box center [235, 229] width 206 height 29
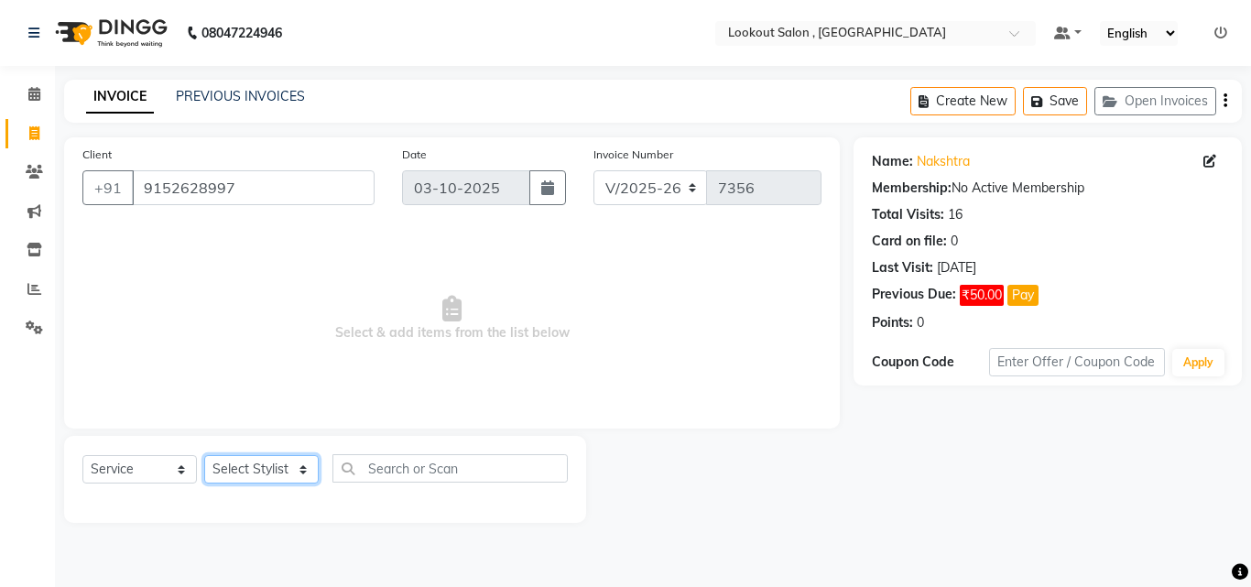
click at [269, 464] on select "Select Stylist [PERSON_NAME] [PERSON_NAME] [PERSON_NAME] [PERSON_NAME] [PERSON_…" at bounding box center [261, 469] width 115 height 28
click at [204, 455] on select "Select Stylist [PERSON_NAME] [PERSON_NAME] [PERSON_NAME] [PERSON_NAME] [PERSON_…" at bounding box center [261, 469] width 115 height 28
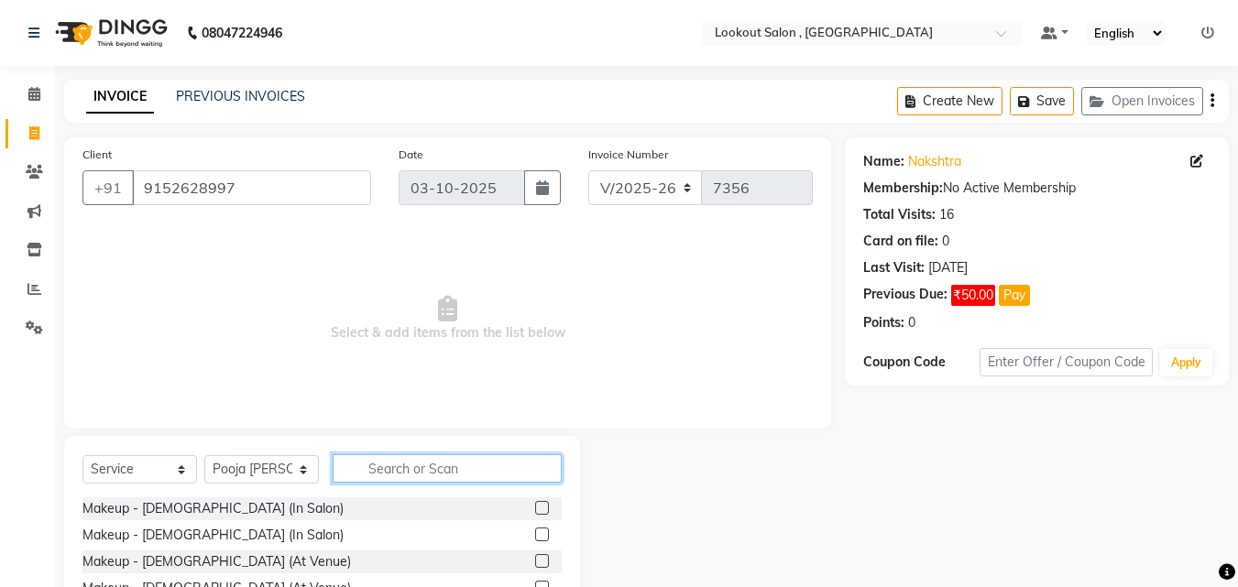
click at [358, 461] on input "text" at bounding box center [447, 468] width 229 height 28
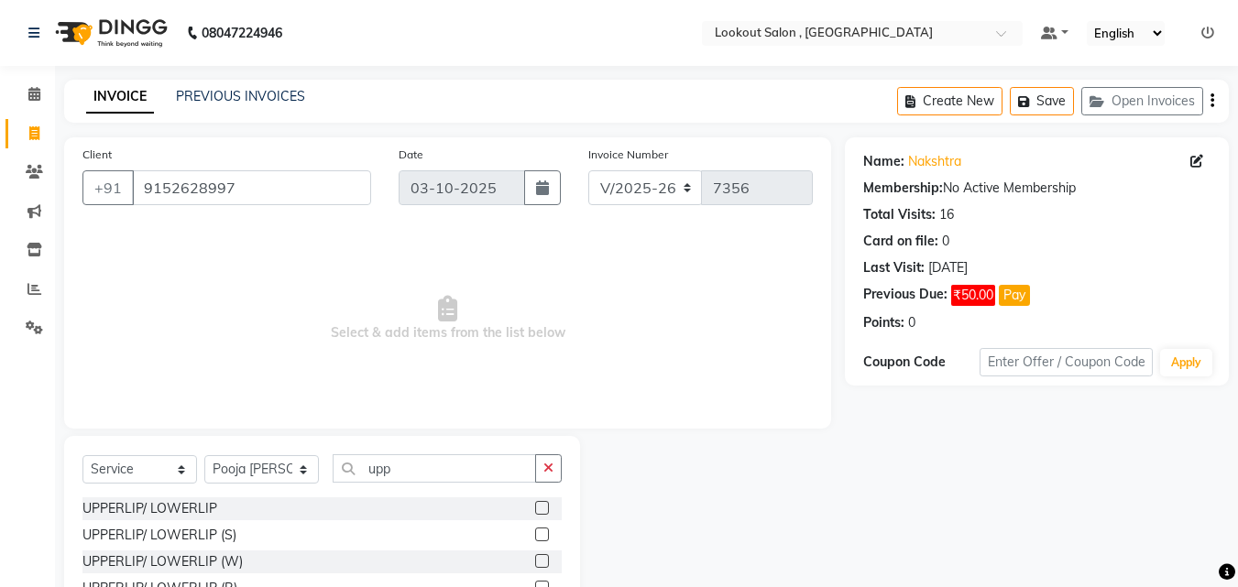
click at [545, 512] on label at bounding box center [542, 508] width 14 height 14
click at [545, 512] on input "checkbox" at bounding box center [541, 509] width 12 height 12
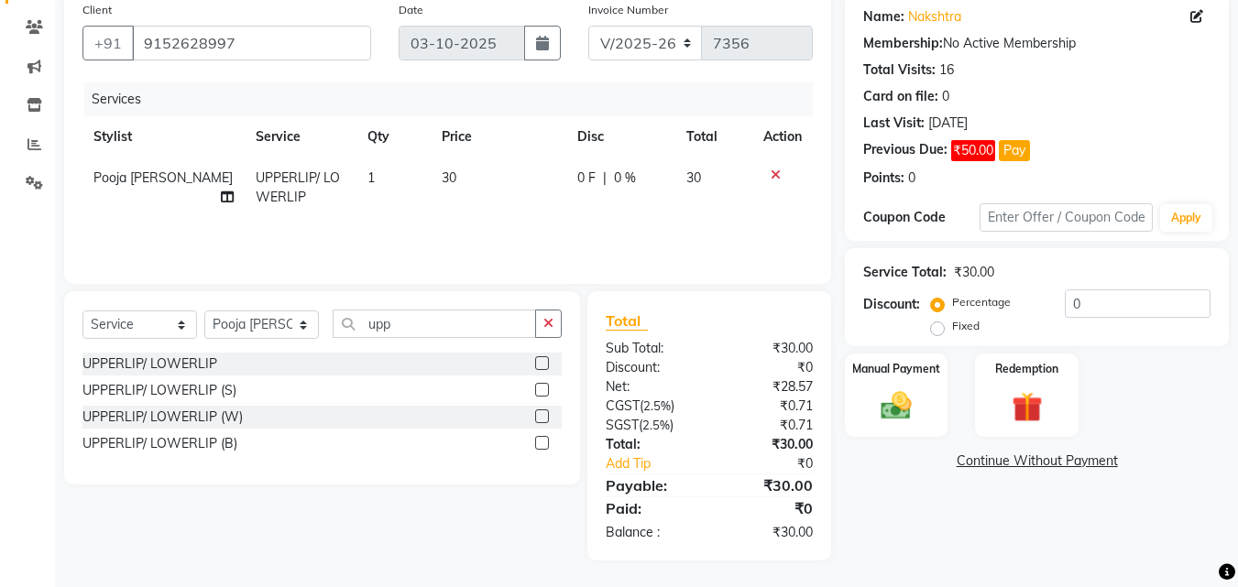
scroll to position [146, 0]
click at [935, 366] on label "Manual Payment" at bounding box center [896, 366] width 92 height 17
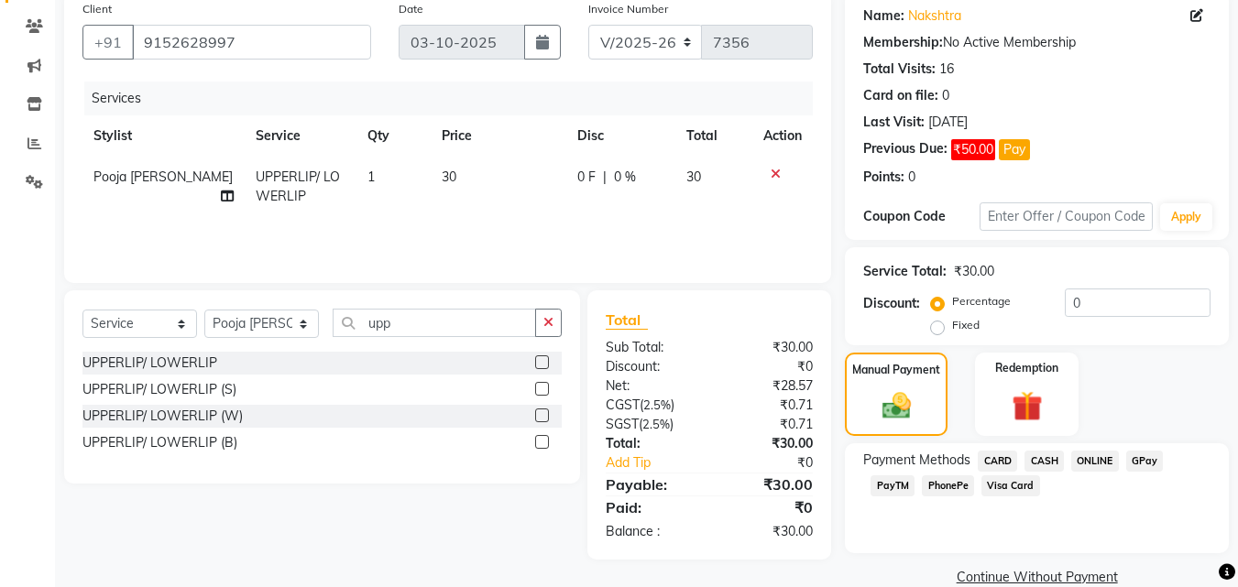
click at [1033, 466] on span "CASH" at bounding box center [1043, 461] width 39 height 21
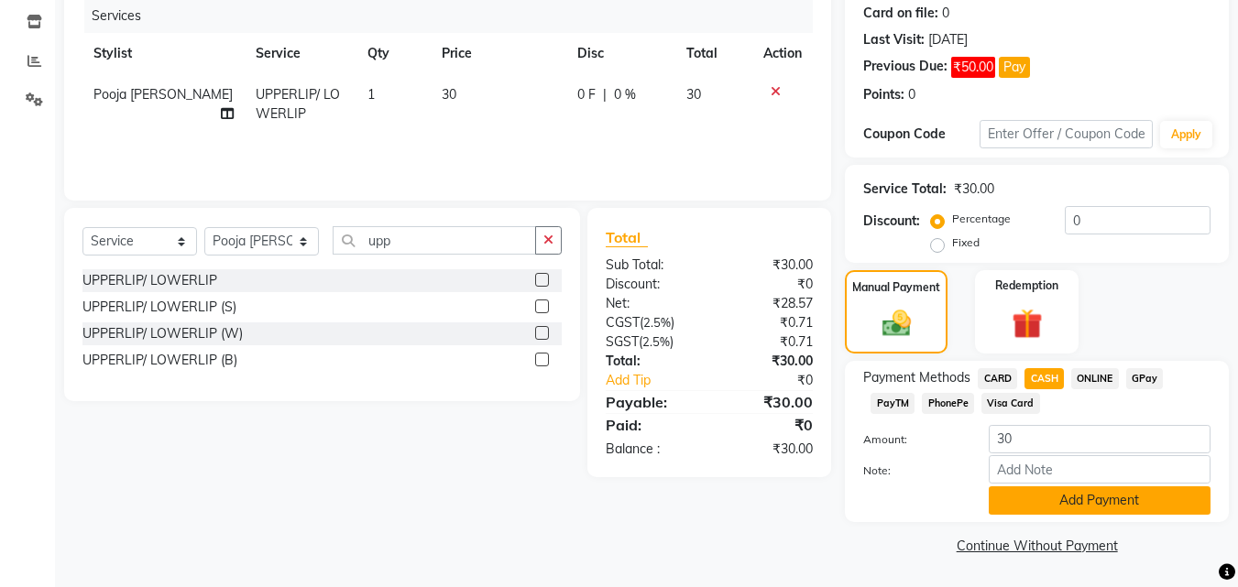
click at [1042, 489] on button "Add Payment" at bounding box center [1099, 500] width 222 height 28
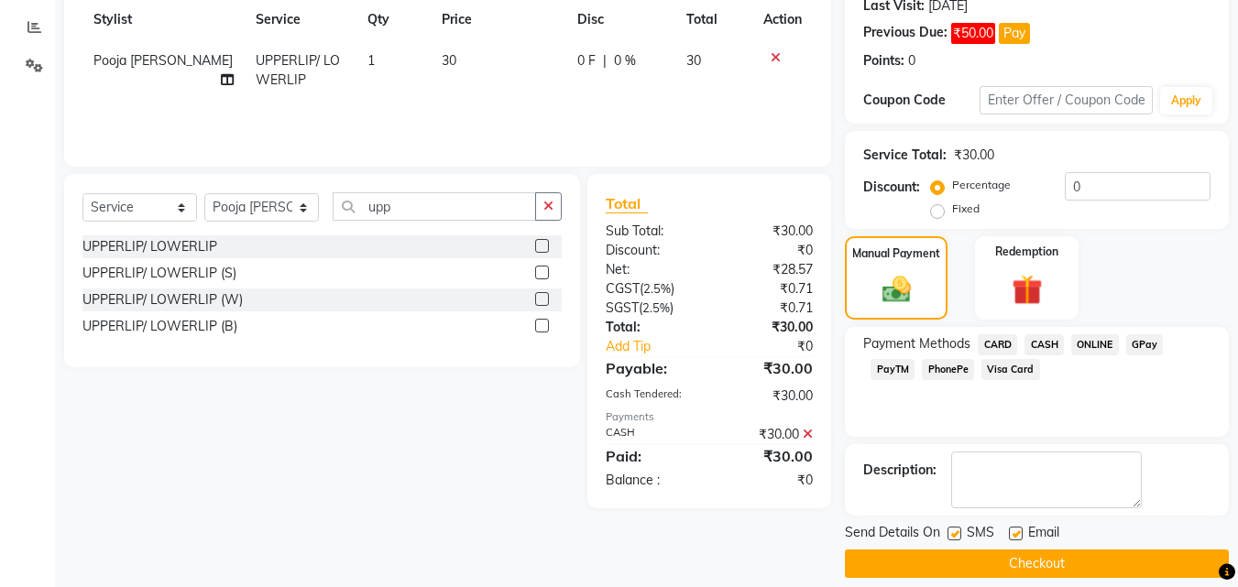
scroll to position [280, 0]
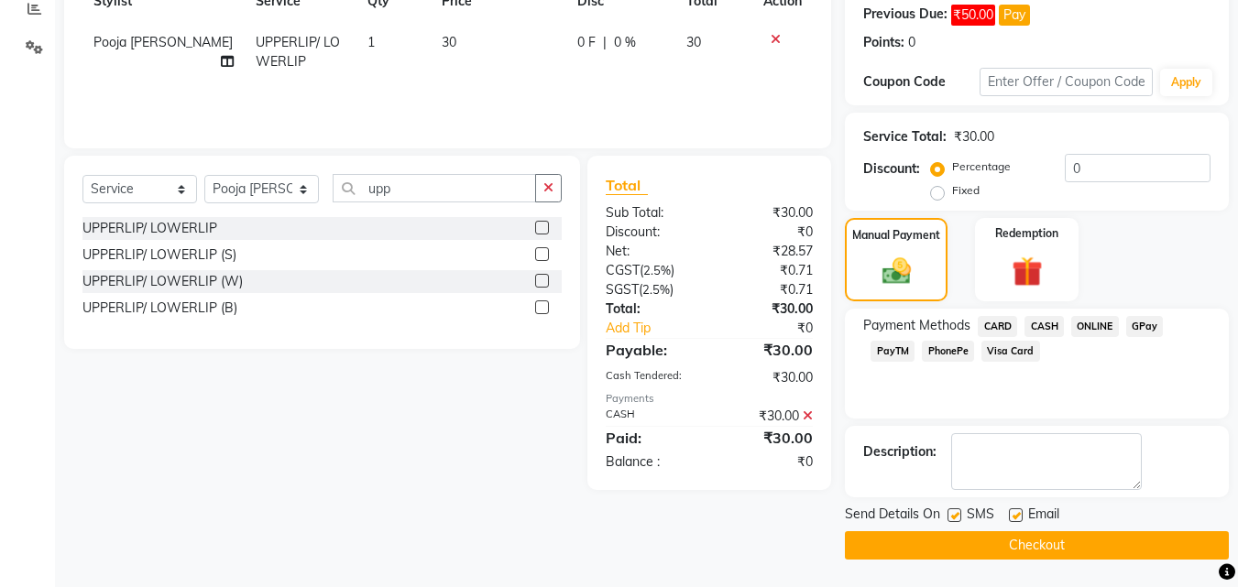
click at [1046, 543] on button "Checkout" at bounding box center [1037, 545] width 384 height 28
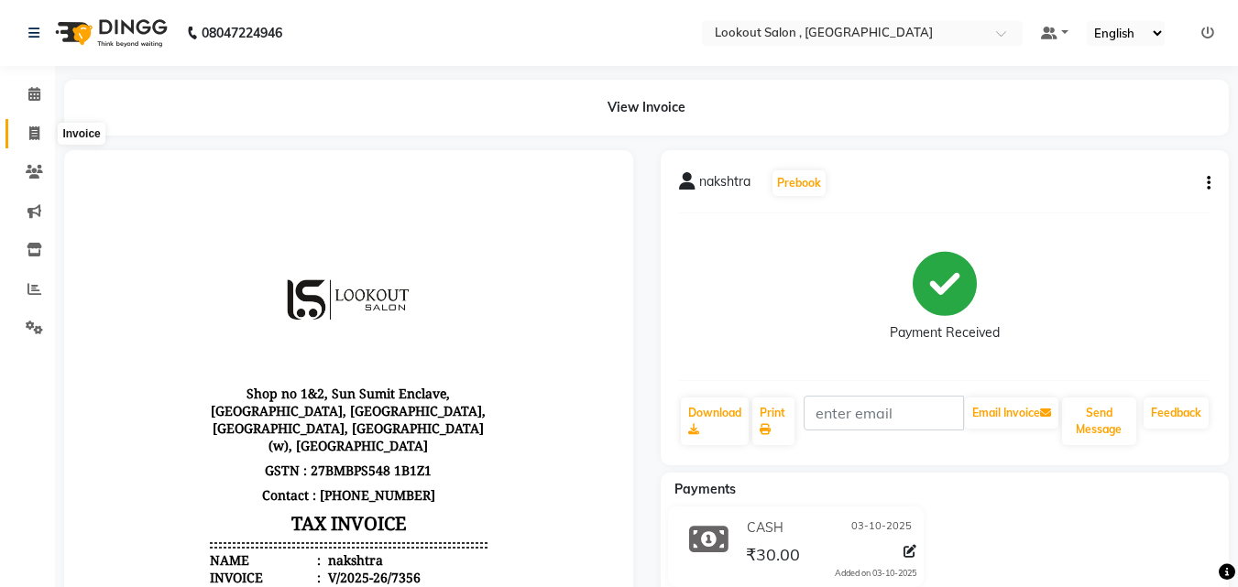
click at [31, 126] on icon at bounding box center [34, 133] width 10 height 14
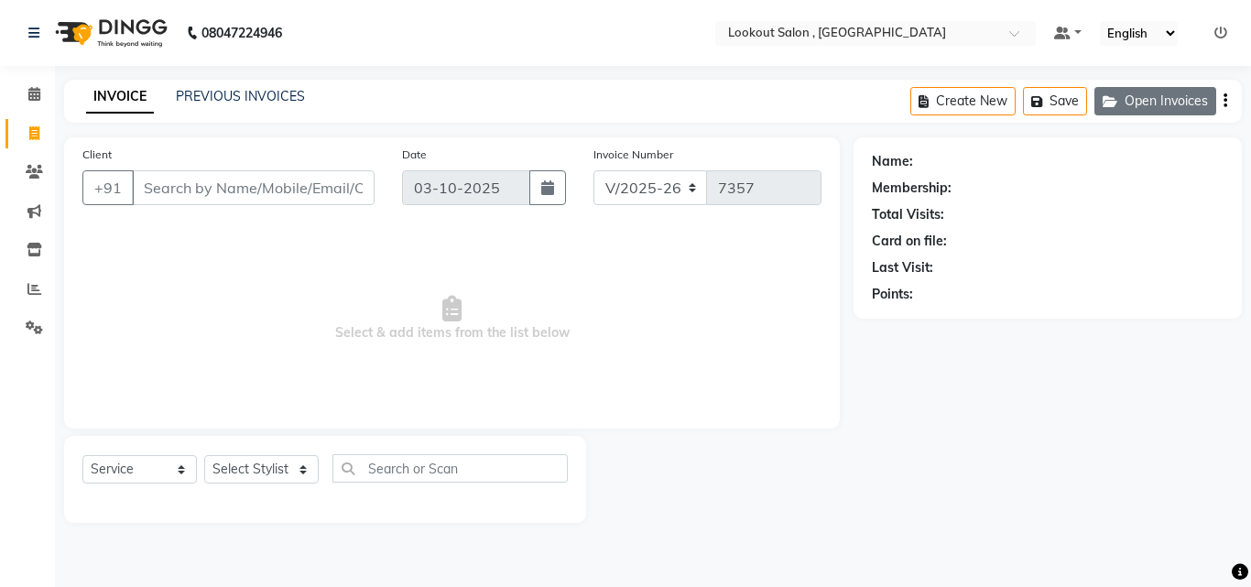
click at [1153, 97] on button "Open Invoices" at bounding box center [1156, 101] width 122 height 28
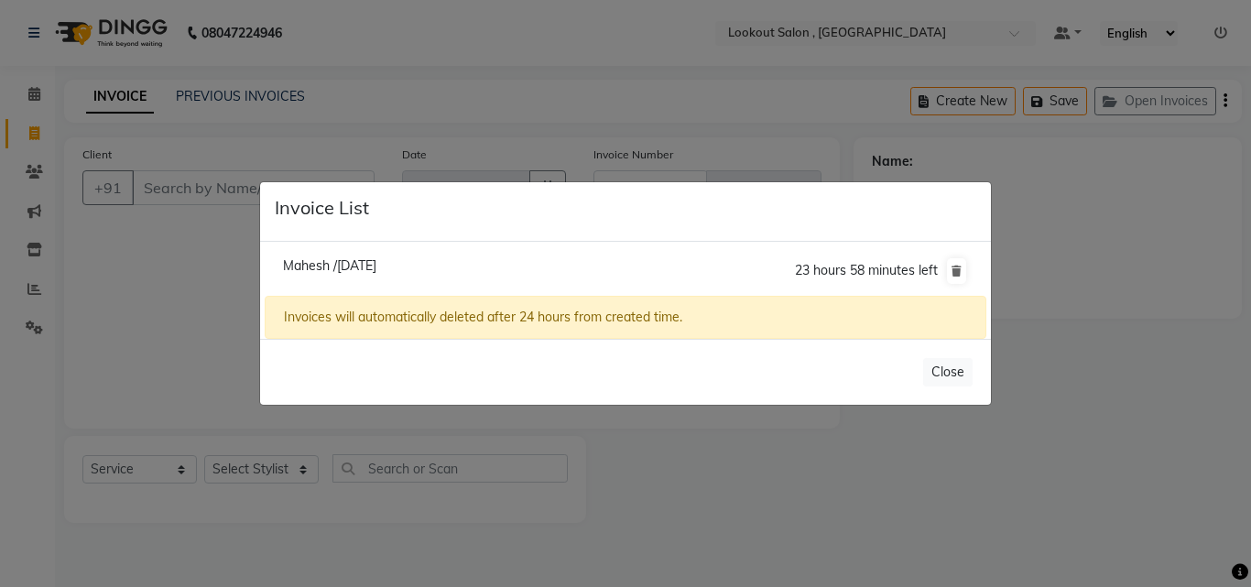
click at [346, 255] on li "Mahesh /[DATE] 23 hours 58 minutes left" at bounding box center [626, 271] width 722 height 51
click at [351, 257] on span "Mahesh /[DATE]" at bounding box center [329, 265] width 93 height 16
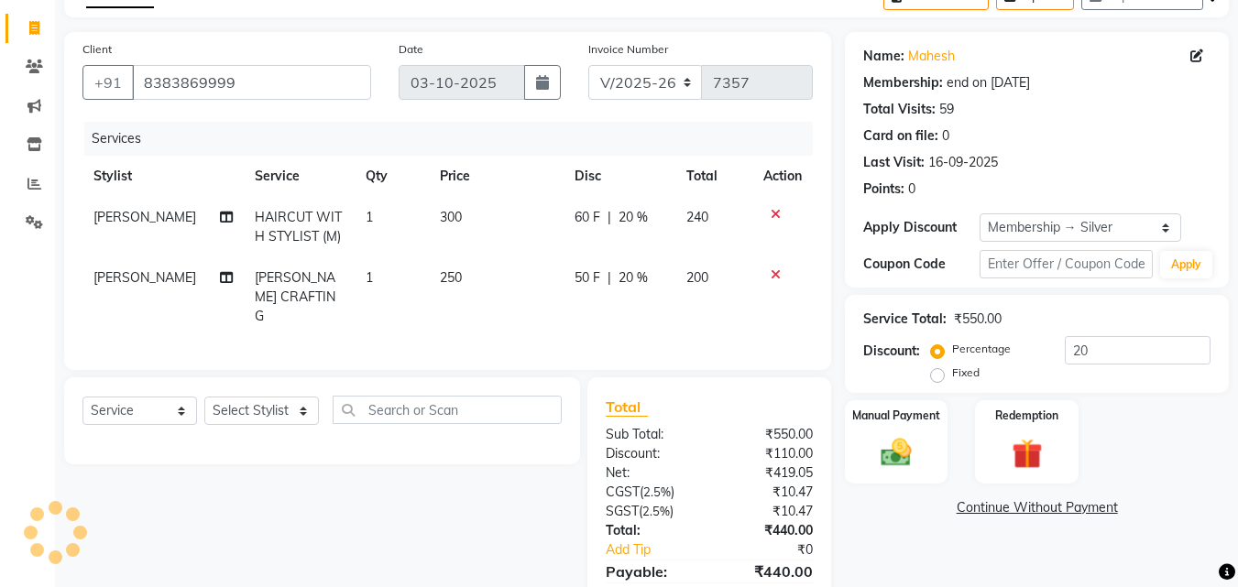
scroll to position [187, 0]
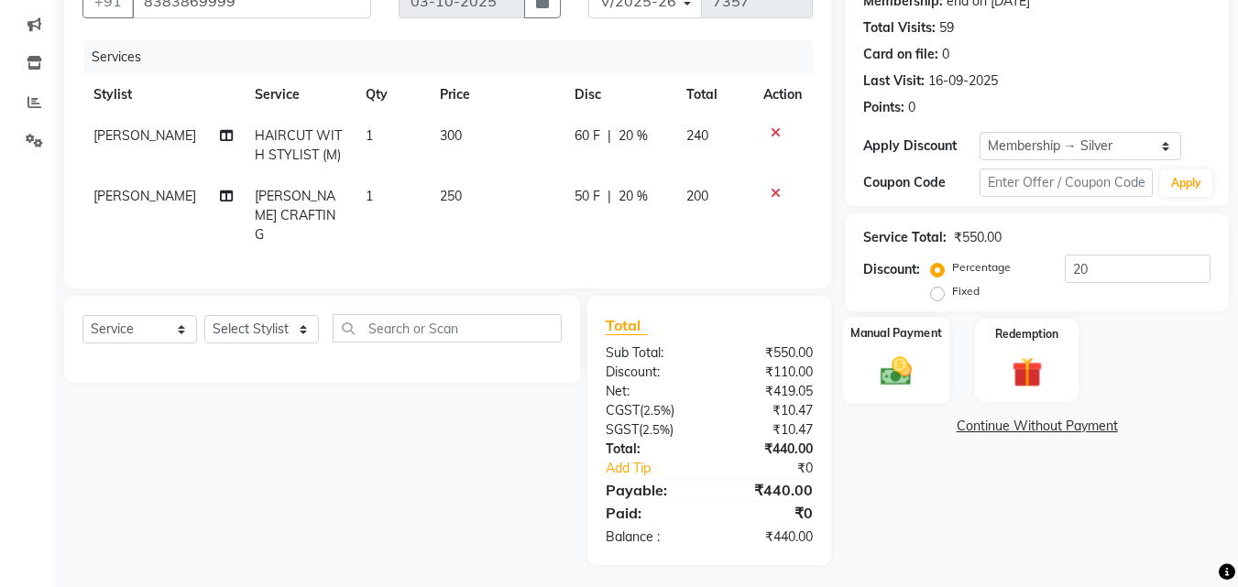
click at [889, 355] on img at bounding box center [895, 371] width 51 height 37
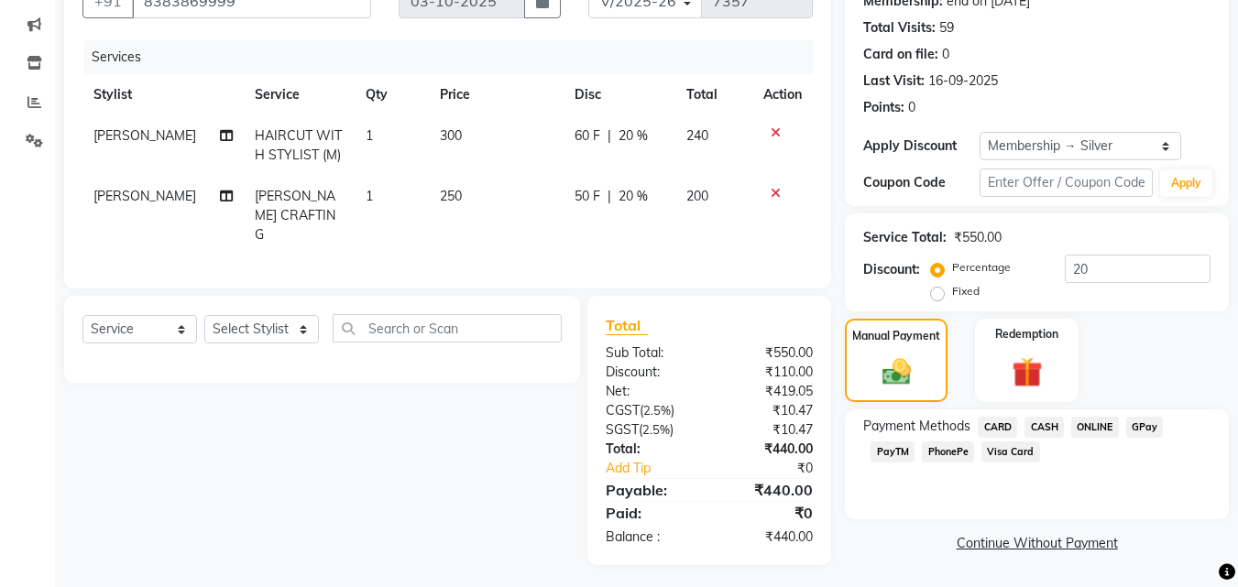
click at [1145, 420] on span "GPay" at bounding box center [1145, 427] width 38 height 21
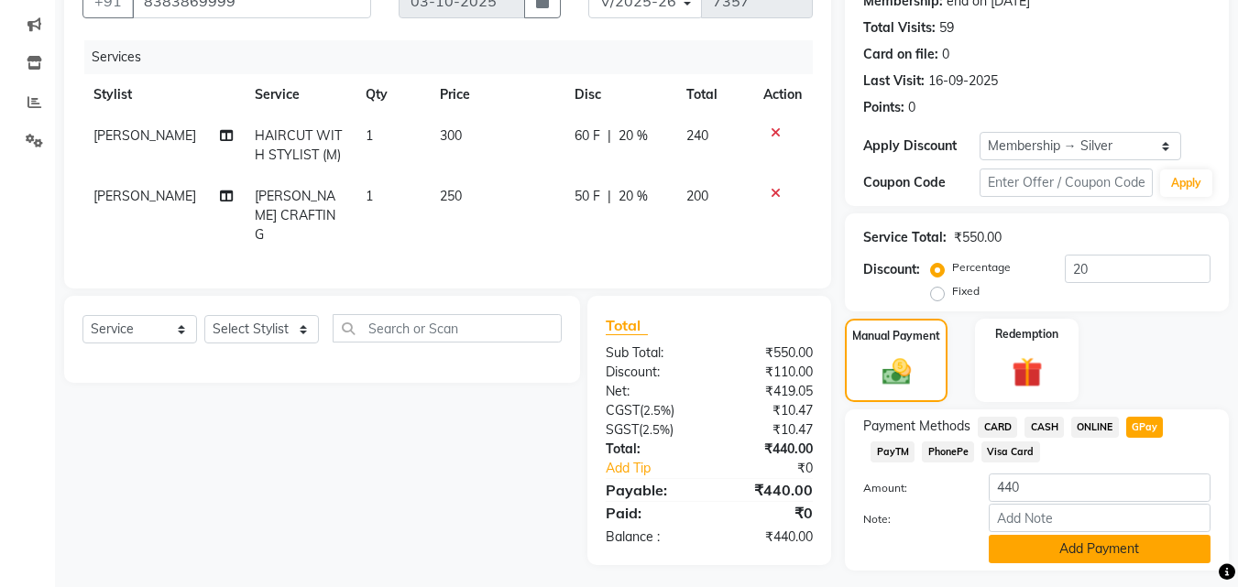
click at [1075, 541] on button "Add Payment" at bounding box center [1099, 549] width 222 height 28
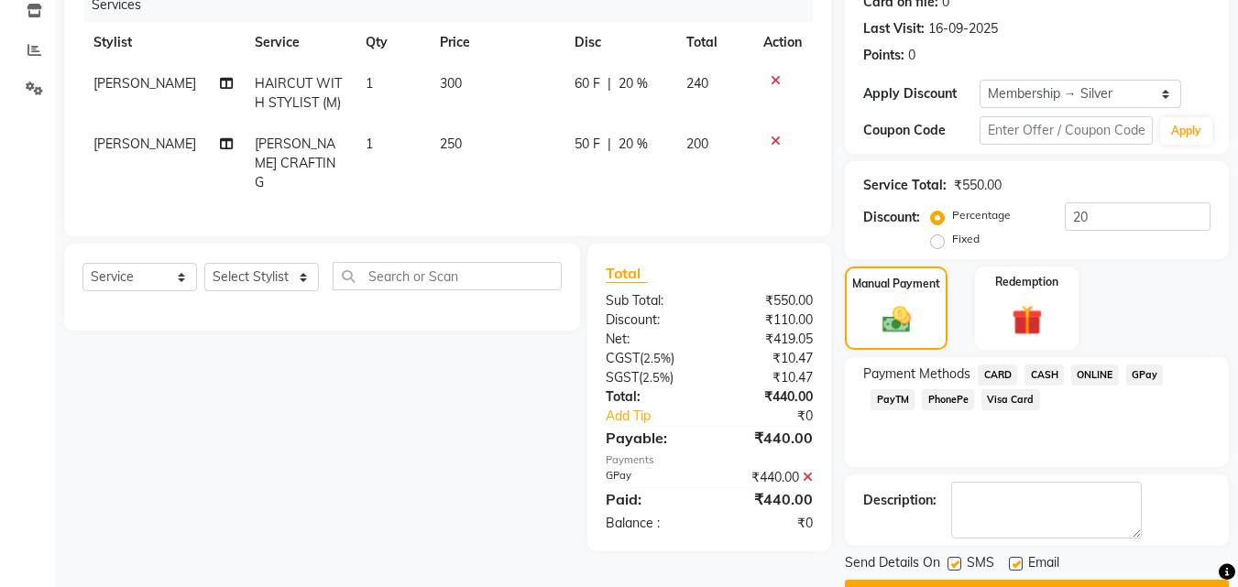
scroll to position [288, 0]
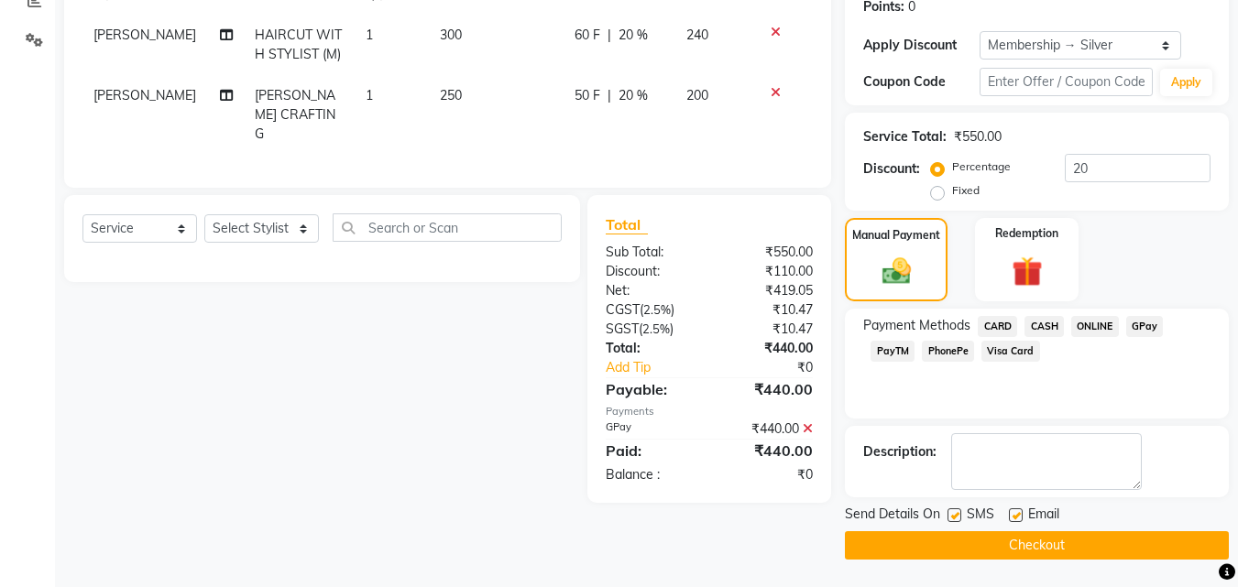
click at [1042, 553] on button "Checkout" at bounding box center [1037, 545] width 384 height 28
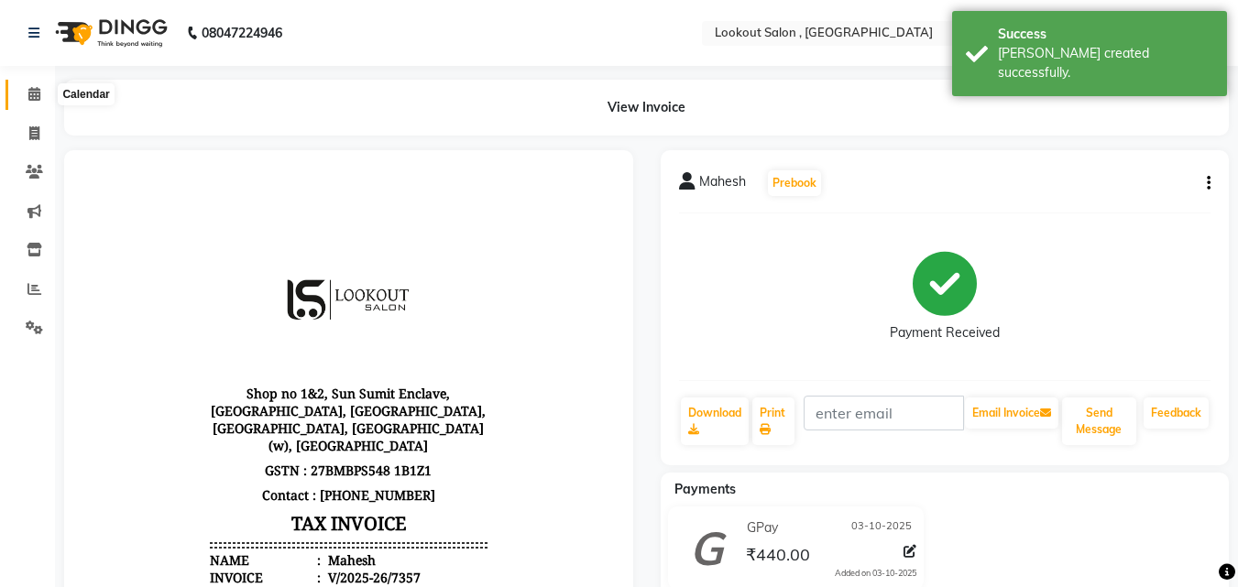
click at [27, 104] on span at bounding box center [34, 94] width 32 height 21
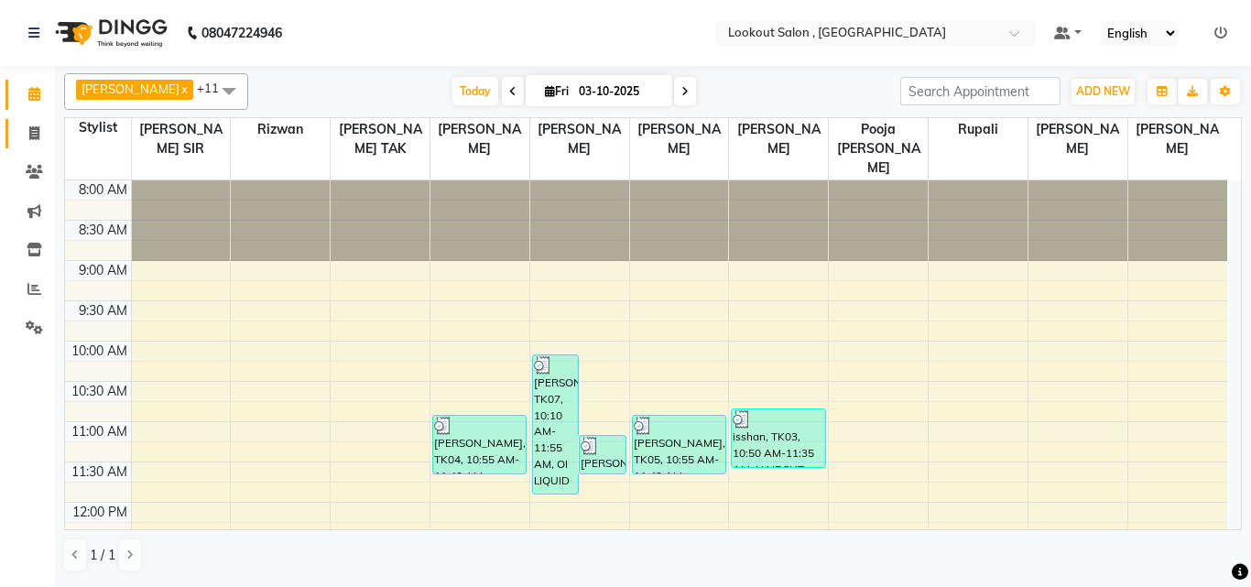
click at [22, 136] on span at bounding box center [34, 134] width 32 height 21
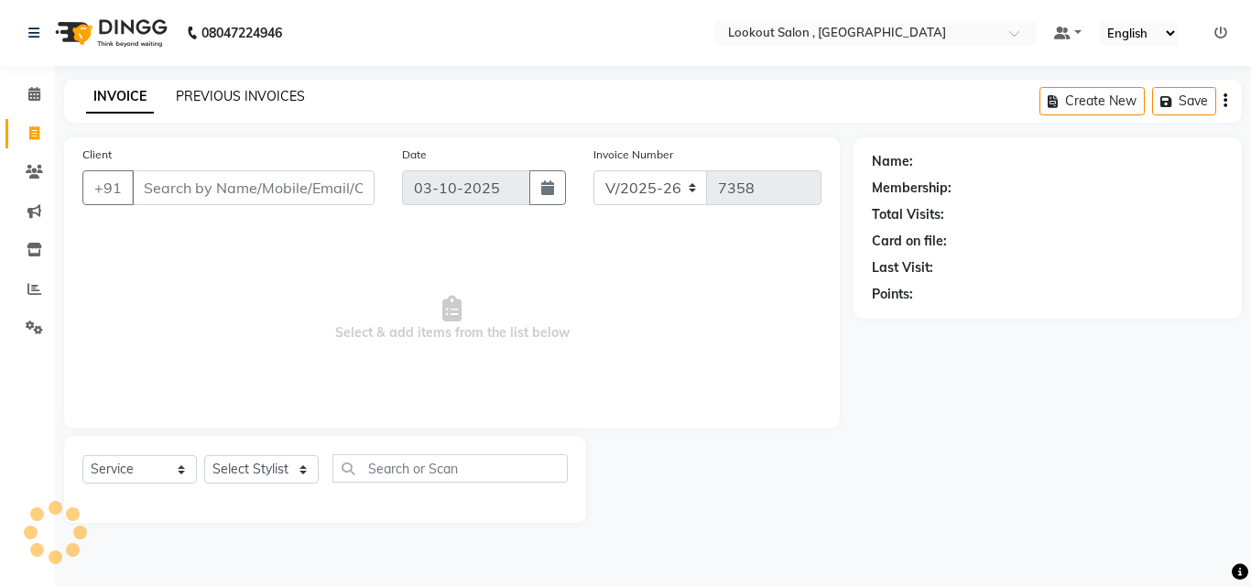
click at [282, 97] on link "PREVIOUS INVOICES" at bounding box center [240, 96] width 129 height 16
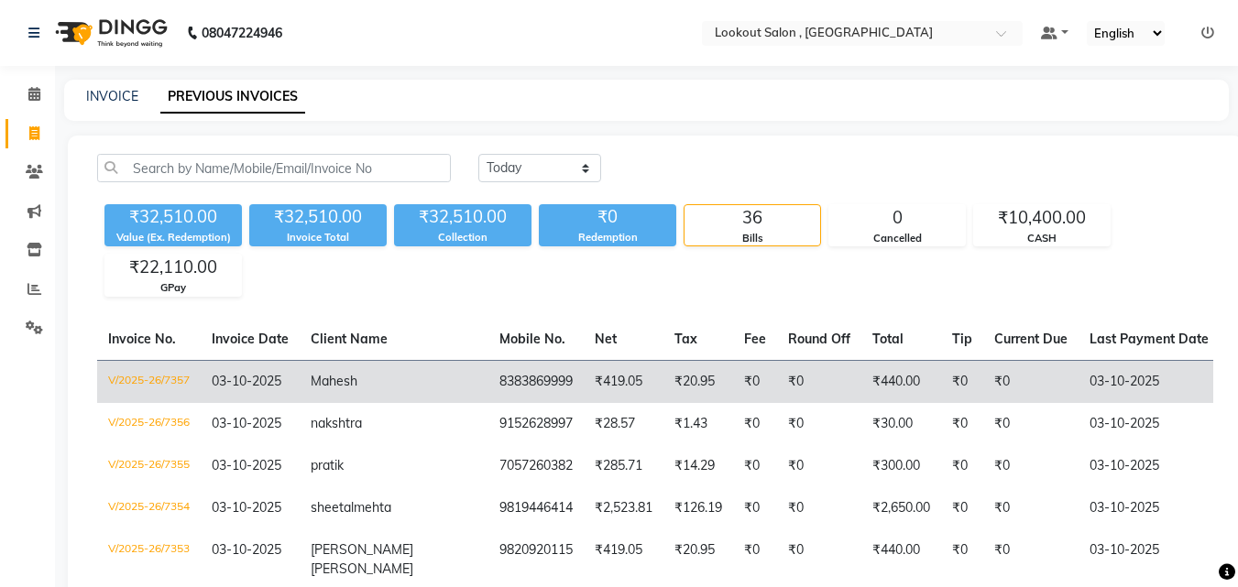
click at [663, 361] on td "₹20.95" at bounding box center [698, 381] width 70 height 43
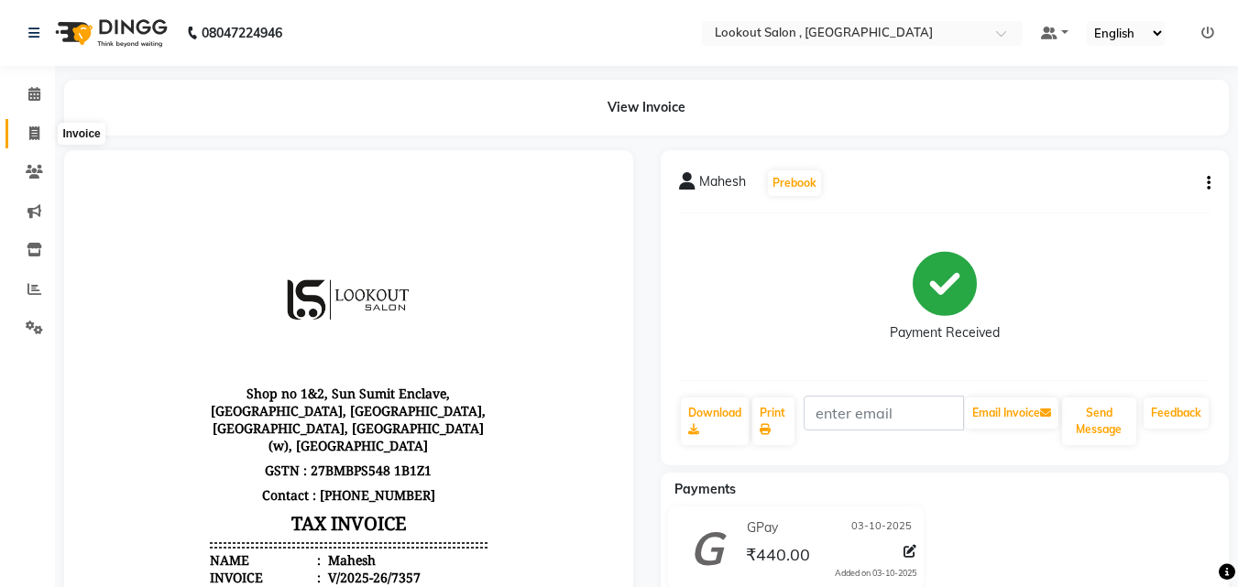
click at [25, 138] on span at bounding box center [34, 134] width 32 height 21
select select "service"
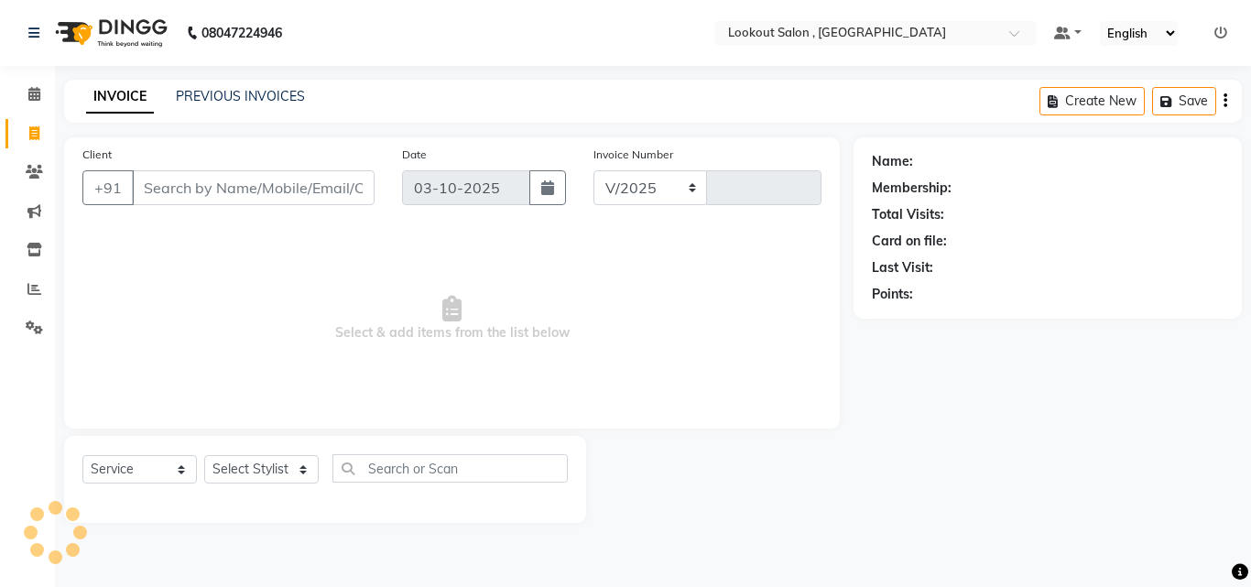
select select "151"
type input "7358"
click at [278, 474] on select "Select Stylist [PERSON_NAME] [PERSON_NAME] [PERSON_NAME] [PERSON_NAME] [PERSON_…" at bounding box center [261, 469] width 115 height 28
select select "24828"
click at [204, 455] on select "Select Stylist [PERSON_NAME] [PERSON_NAME] [PERSON_NAME] [PERSON_NAME] [PERSON_…" at bounding box center [261, 469] width 115 height 28
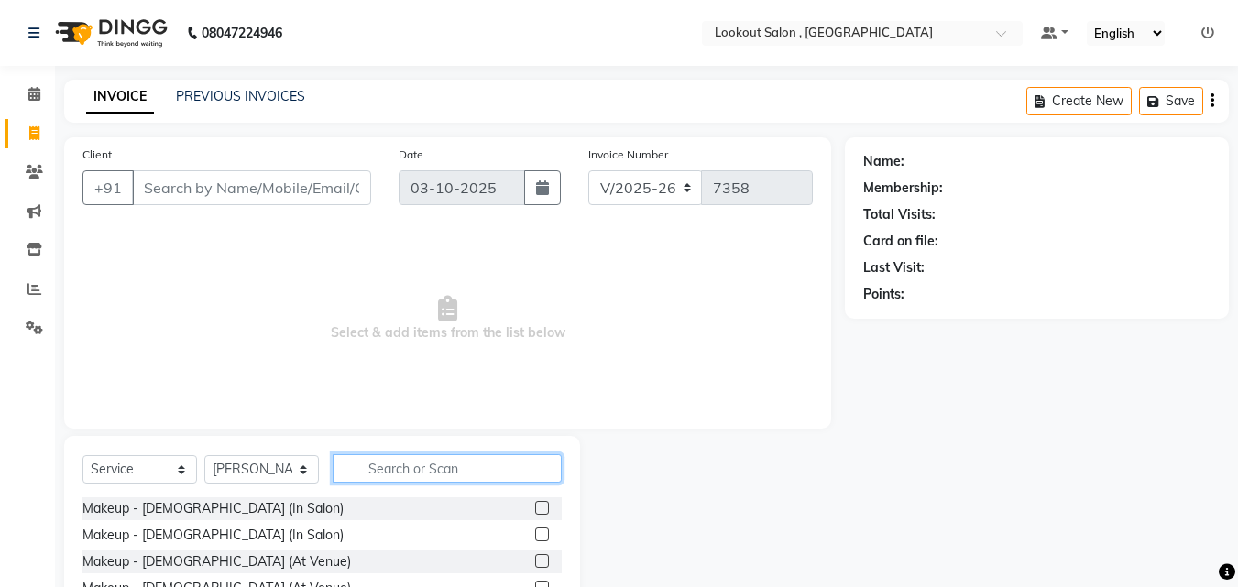
click at [357, 466] on input "text" at bounding box center [447, 468] width 229 height 28
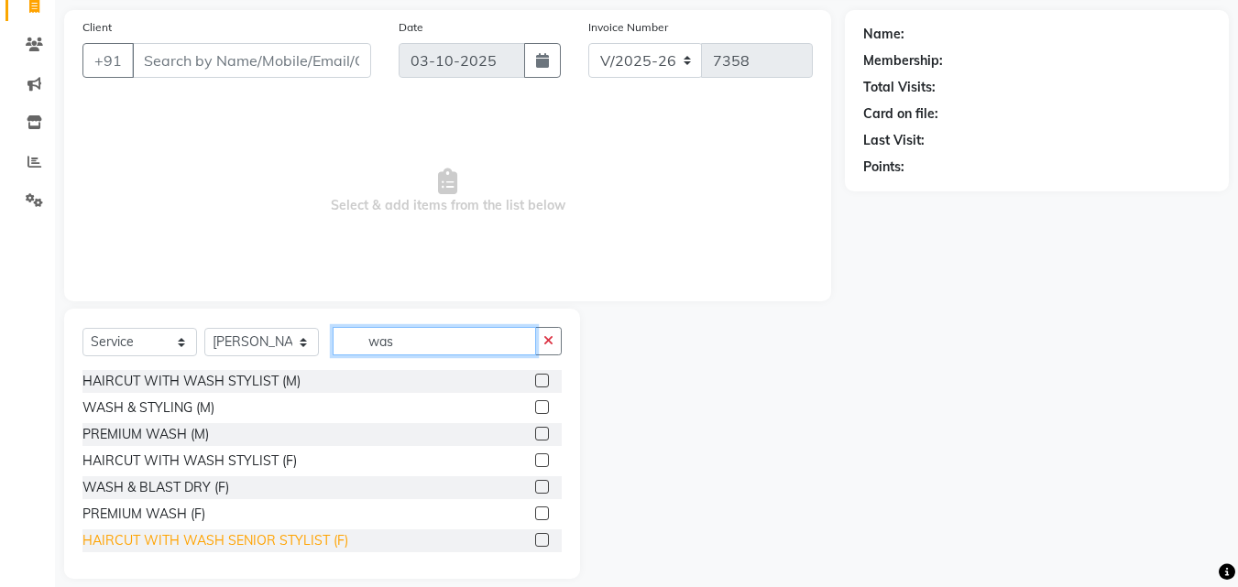
scroll to position [147, 0]
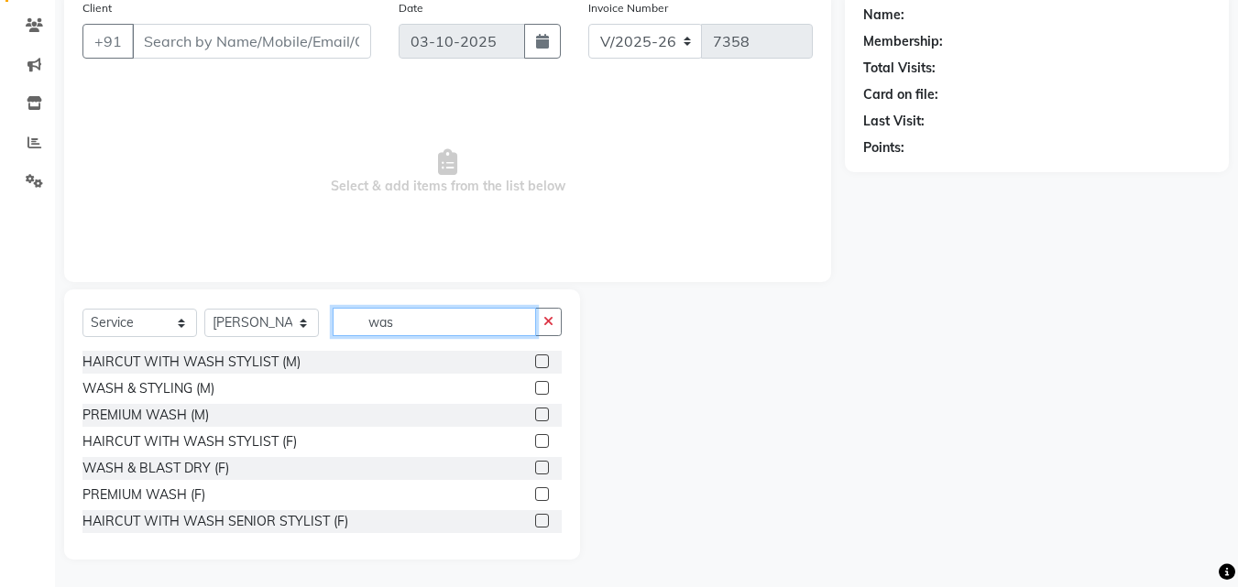
type input "was"
click at [535, 448] on div at bounding box center [541, 443] width 12 height 19
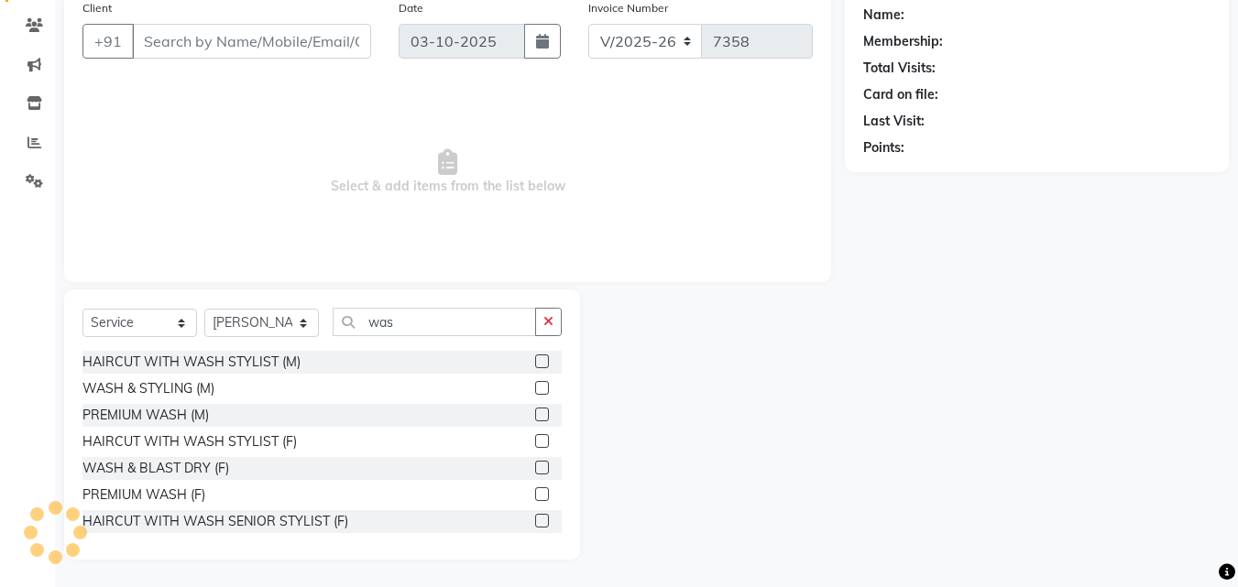
click at [535, 440] on label at bounding box center [542, 441] width 14 height 14
click at [535, 440] on input "checkbox" at bounding box center [541, 442] width 12 height 12
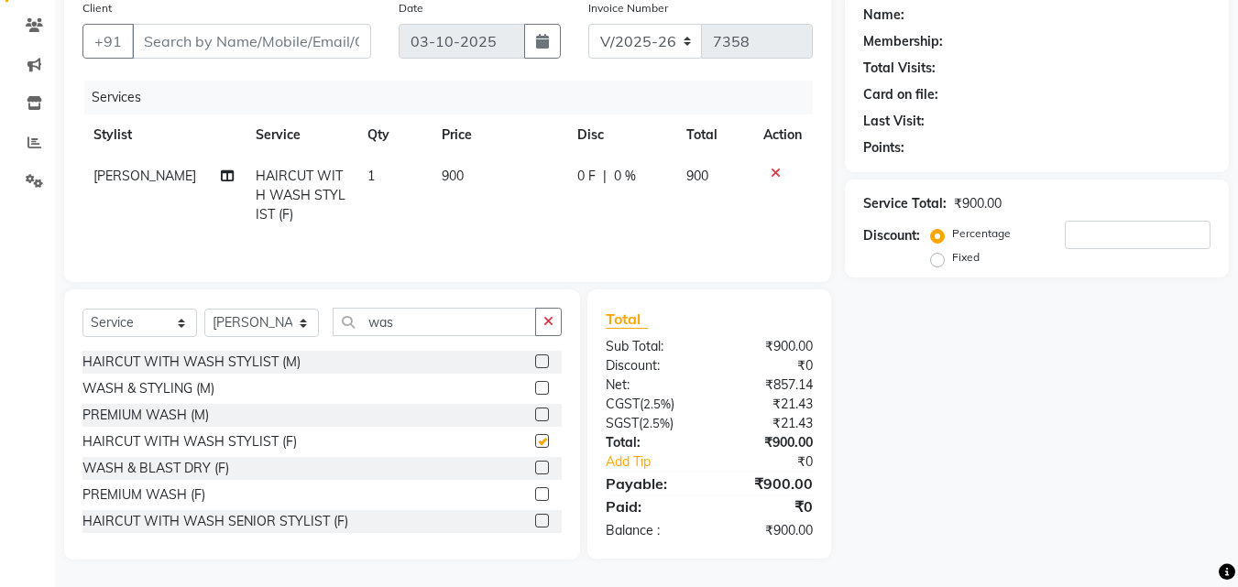
scroll to position [60, 0]
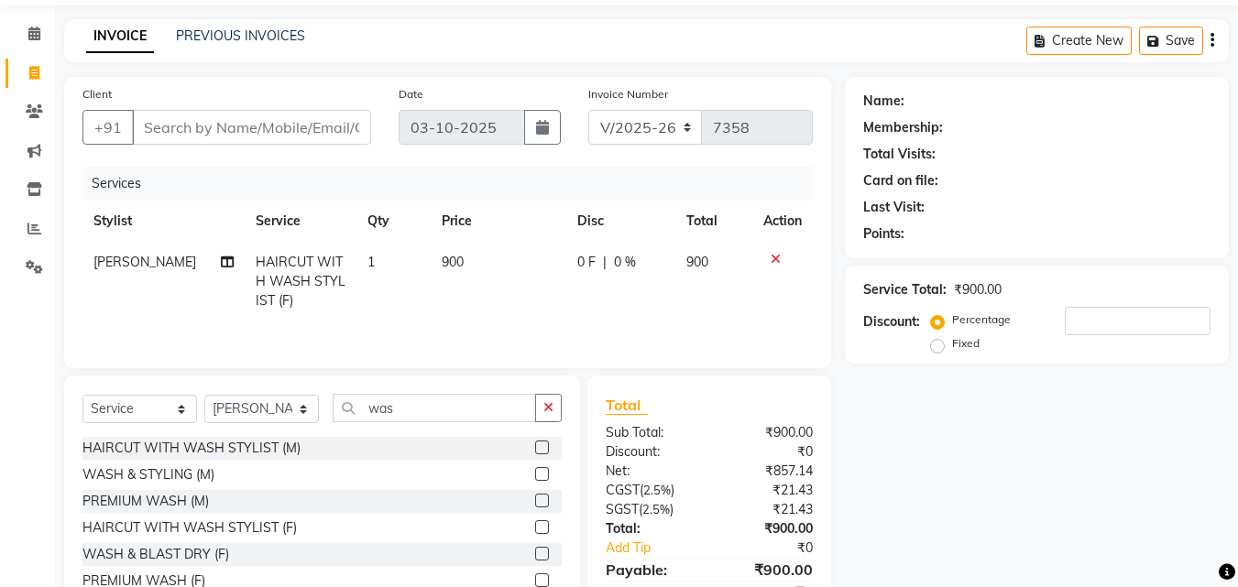
checkbox input "false"
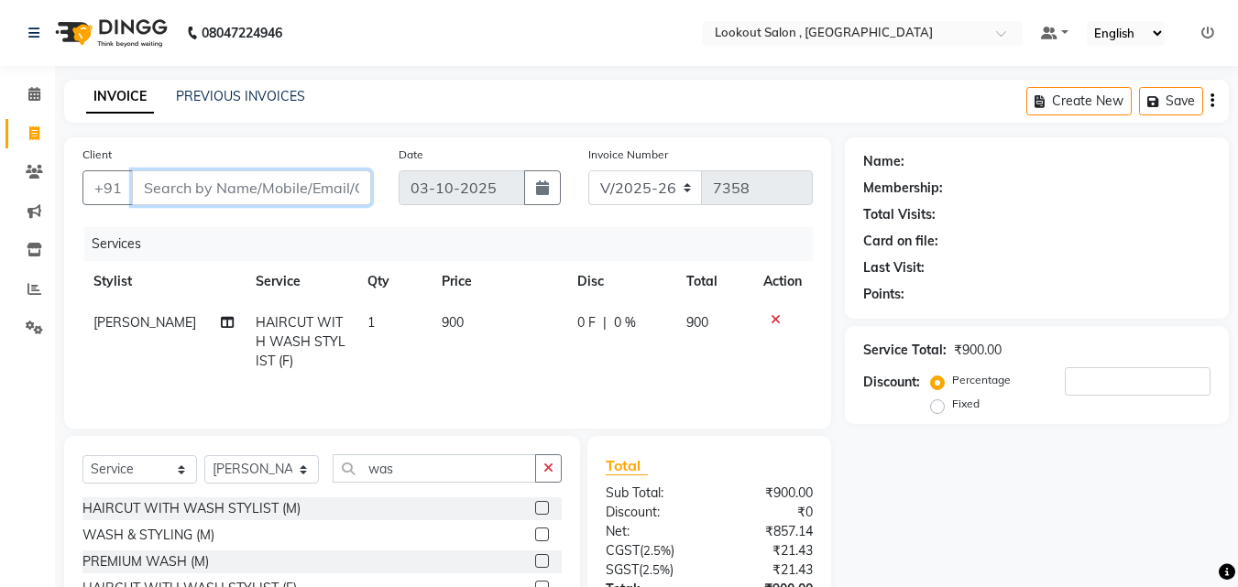
click at [322, 176] on input "Client" at bounding box center [251, 187] width 239 height 35
type input "7"
type input "0"
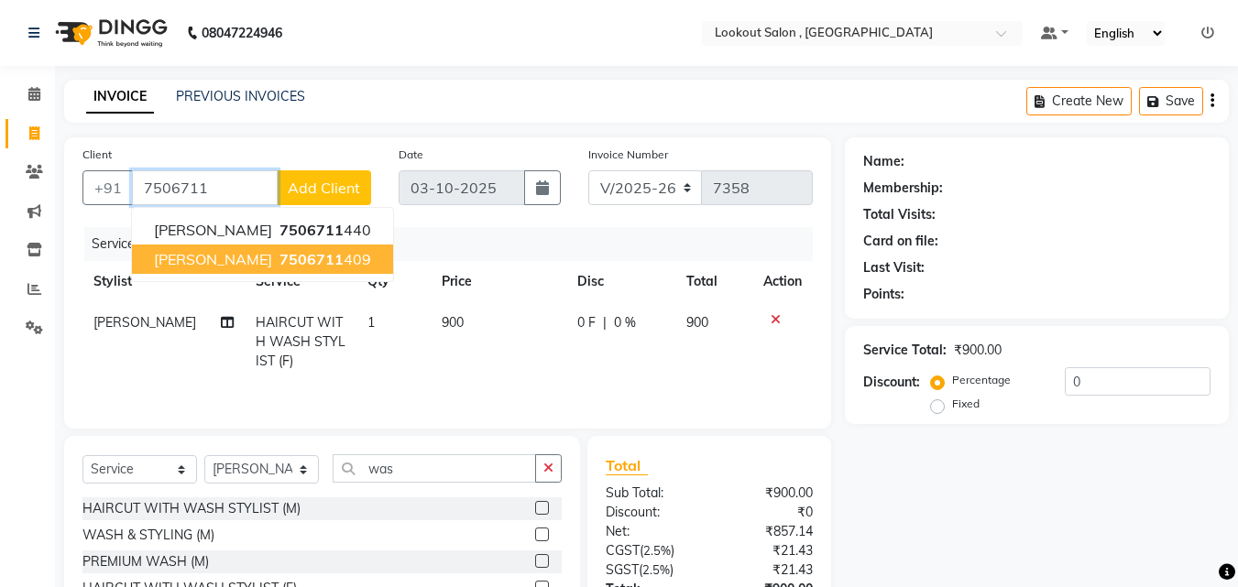
click at [299, 266] on span "7506711" at bounding box center [311, 259] width 64 height 18
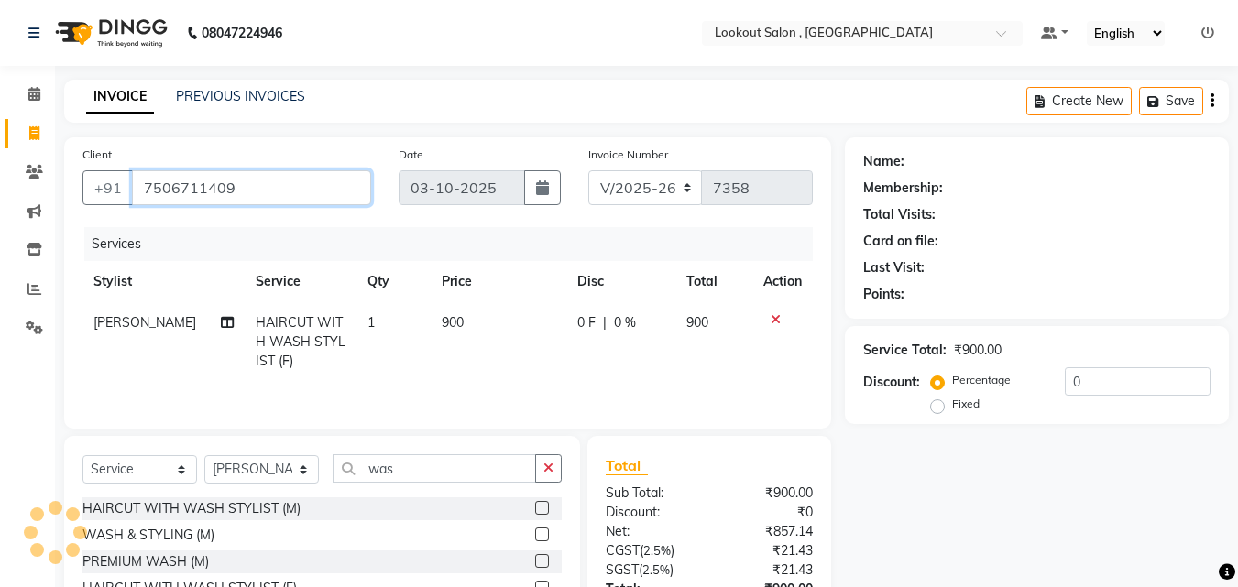
type input "7506711409"
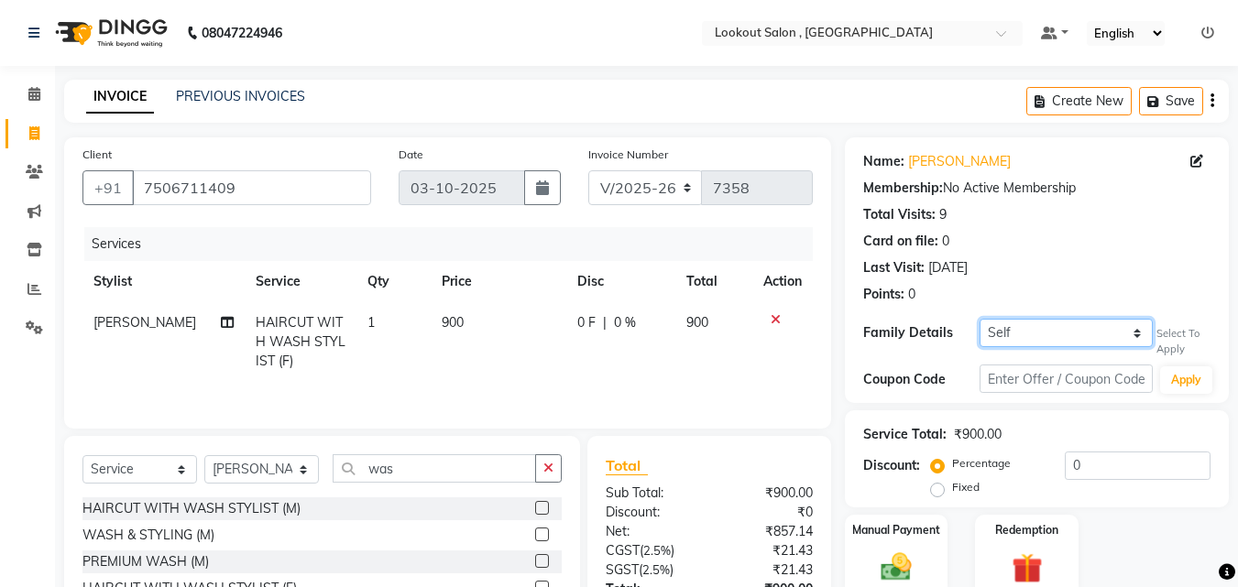
click at [1050, 335] on select "Self manoj gupta Bhakti" at bounding box center [1065, 333] width 173 height 28
click at [979, 319] on select "Self manoj gupta Bhakti" at bounding box center [1065, 333] width 173 height 28
click at [1023, 334] on select "Self manoj gupta Bhakti" at bounding box center [1065, 333] width 173 height 28
select select "2147968"
click at [979, 319] on select "Self manoj gupta Bhakti" at bounding box center [1065, 333] width 173 height 28
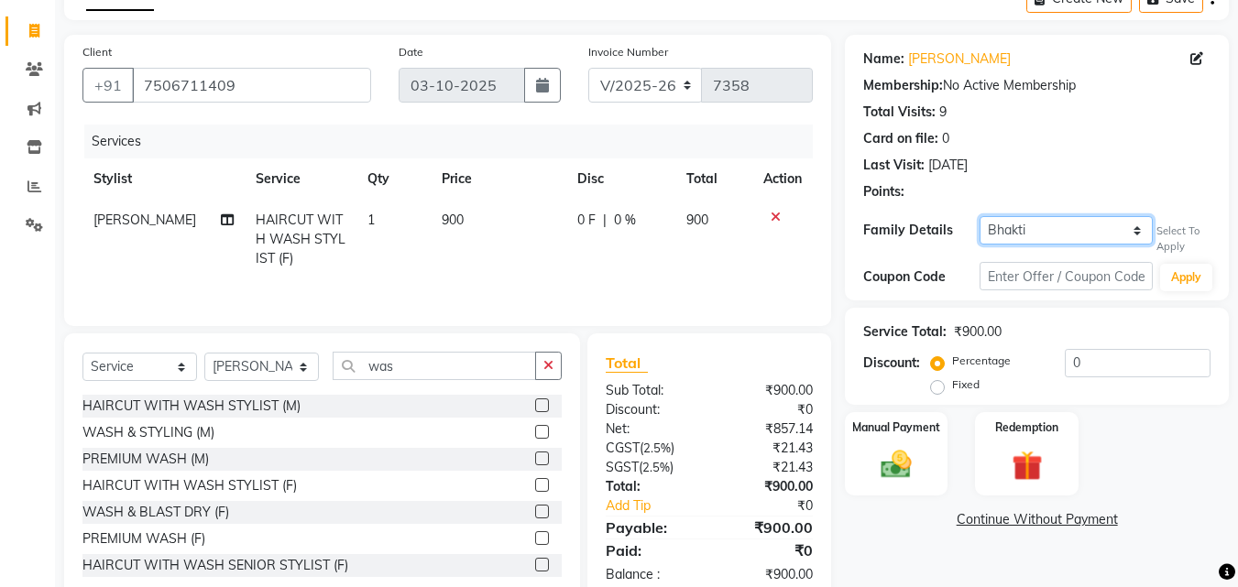
scroll to position [147, 0]
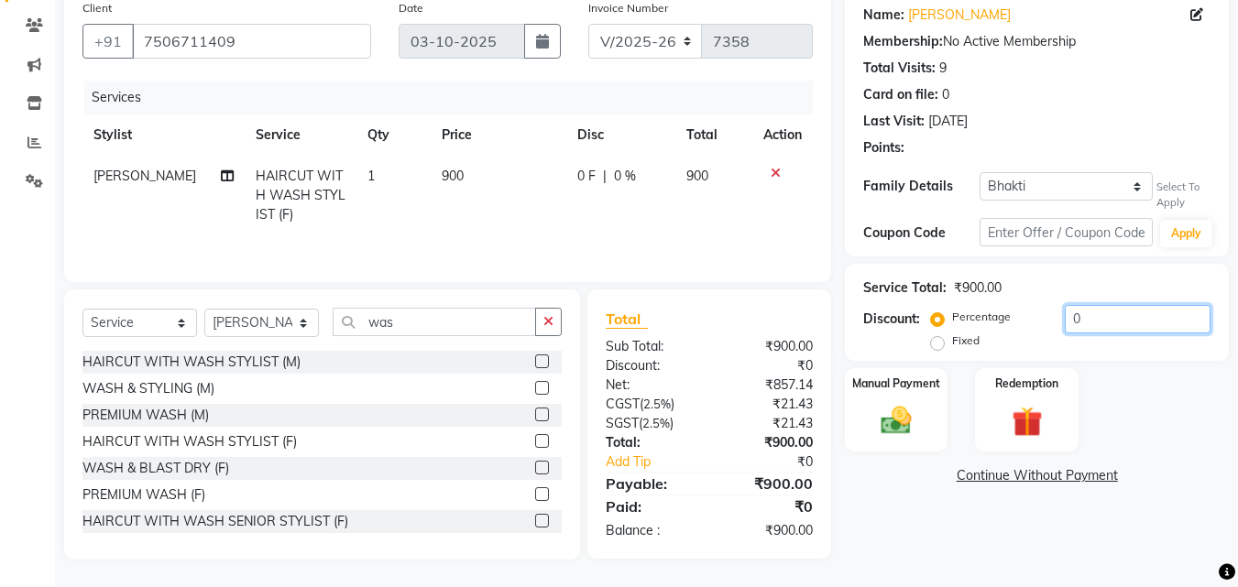
click at [1070, 331] on input "0" at bounding box center [1137, 319] width 146 height 28
type input "20"
click at [868, 395] on div "Manual Payment" at bounding box center [896, 409] width 107 height 87
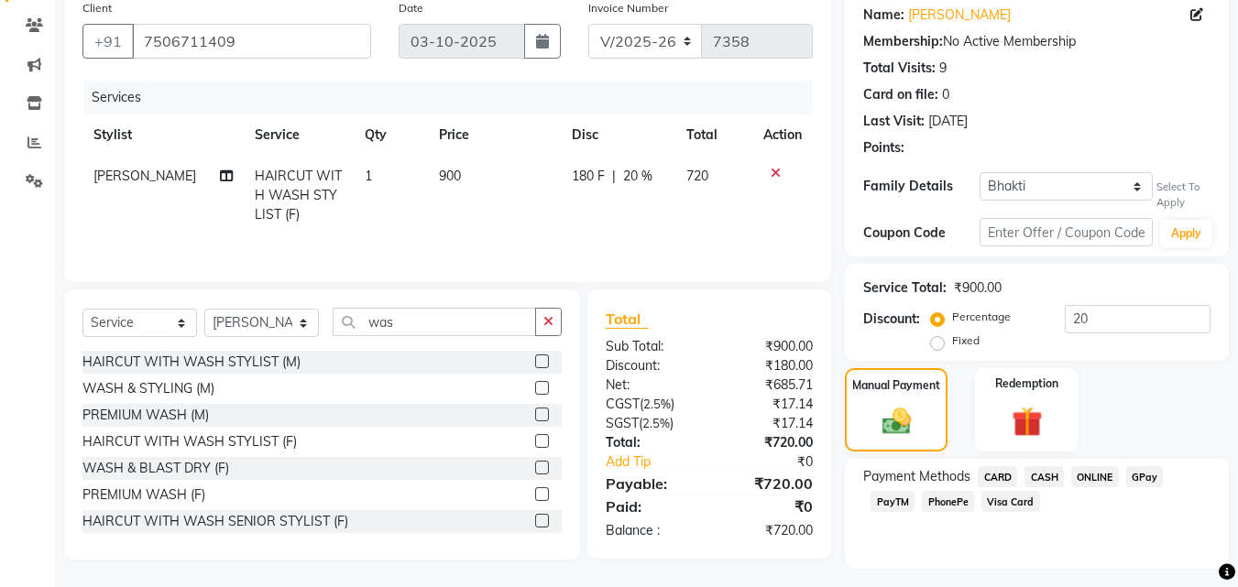
click at [1063, 461] on div "Payment Methods CARD CASH ONLINE GPay PayTM PhonePe Visa Card" at bounding box center [1037, 514] width 384 height 110
click at [1043, 475] on span "CASH" at bounding box center [1043, 476] width 39 height 21
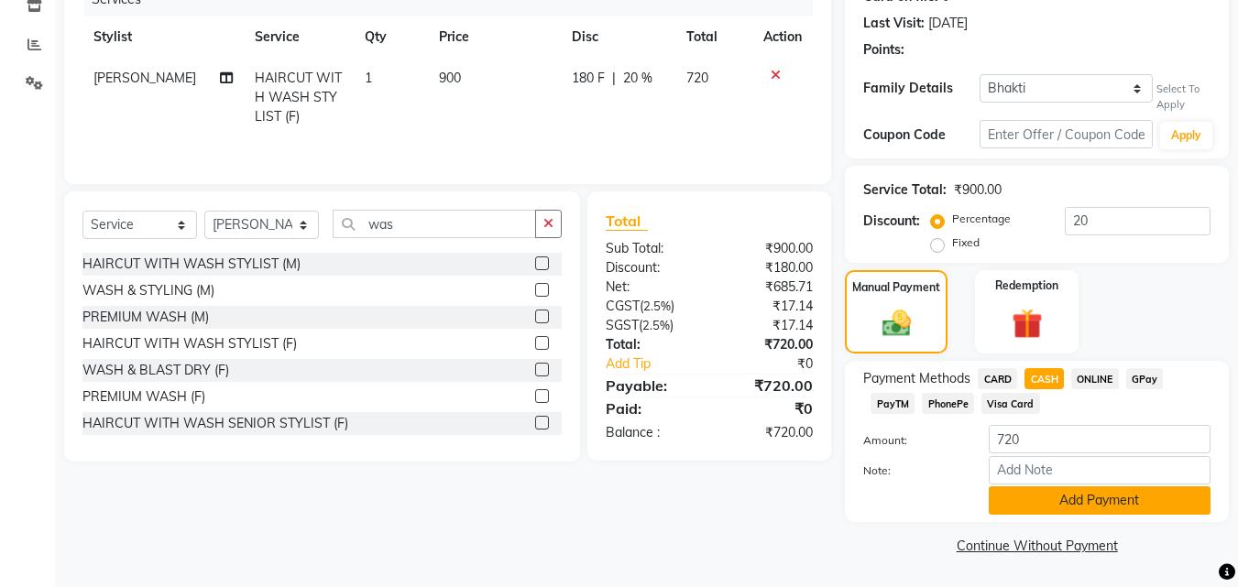
click at [1066, 497] on button "Add Payment" at bounding box center [1099, 500] width 222 height 28
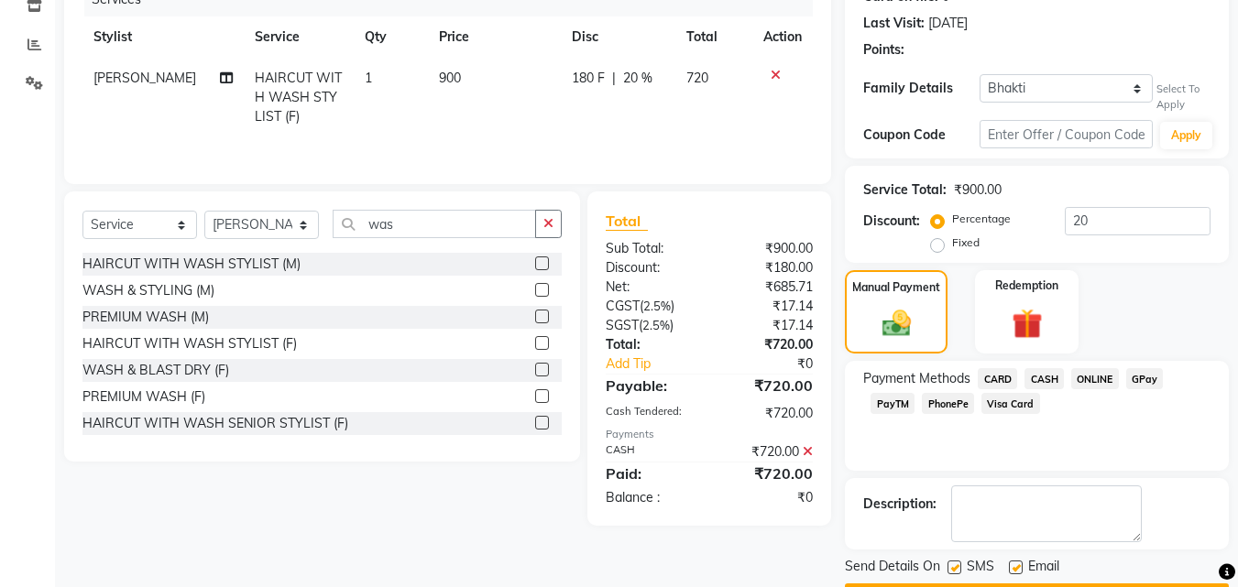
scroll to position [297, 0]
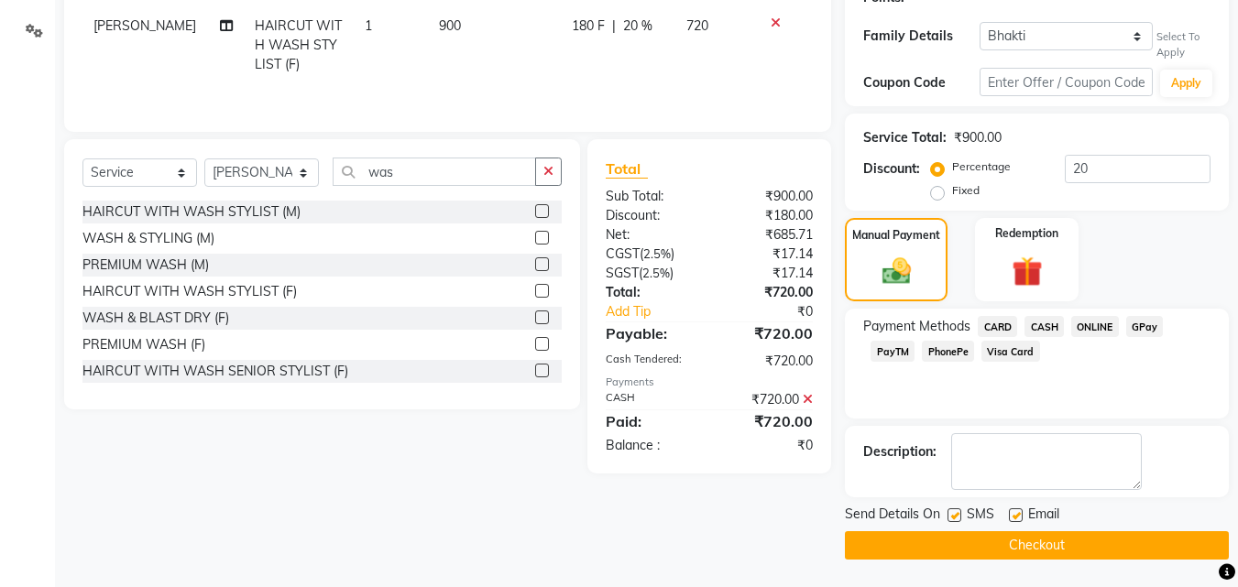
click at [1083, 550] on button "Checkout" at bounding box center [1037, 545] width 384 height 28
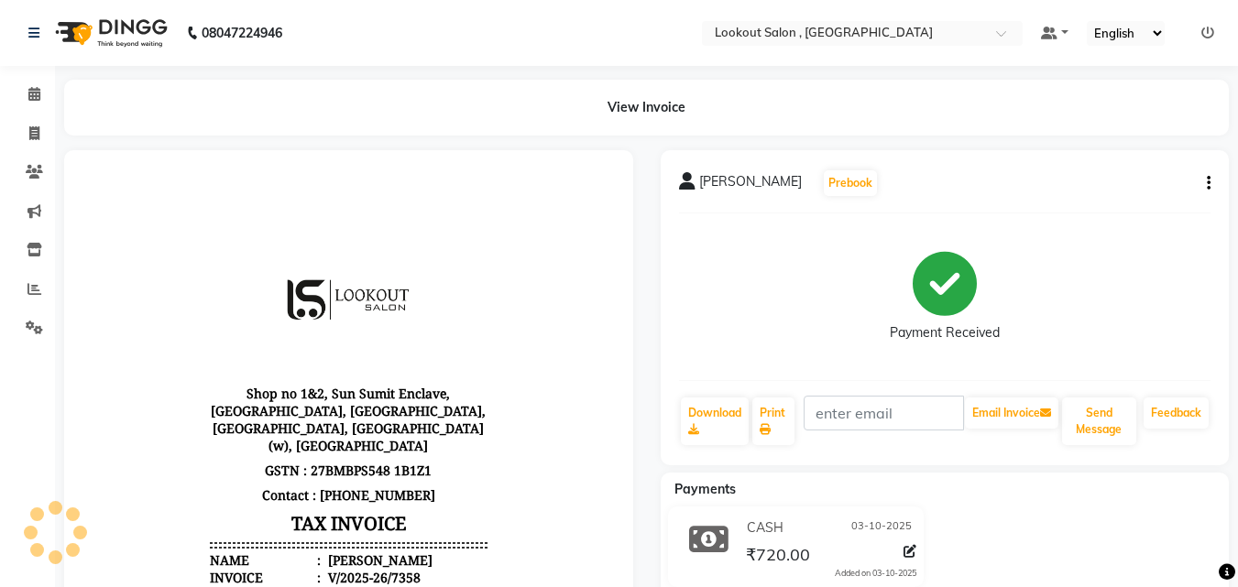
click at [1078, 551] on div "CASH 03-10-2025 ₹720.00 Added on 03-10-2025" at bounding box center [945, 551] width 596 height 88
click at [1073, 538] on div "CASH 03-10-2025 ₹720.00 Added on 03-10-2025" at bounding box center [945, 551] width 596 height 88
click at [1075, 512] on div "CASH 03-10-2025 ₹720.00 Added on 03-10-2025" at bounding box center [945, 551] width 596 height 88
drag, startPoint x: 1064, startPoint y: 508, endPoint x: 1051, endPoint y: 564, distance: 57.3
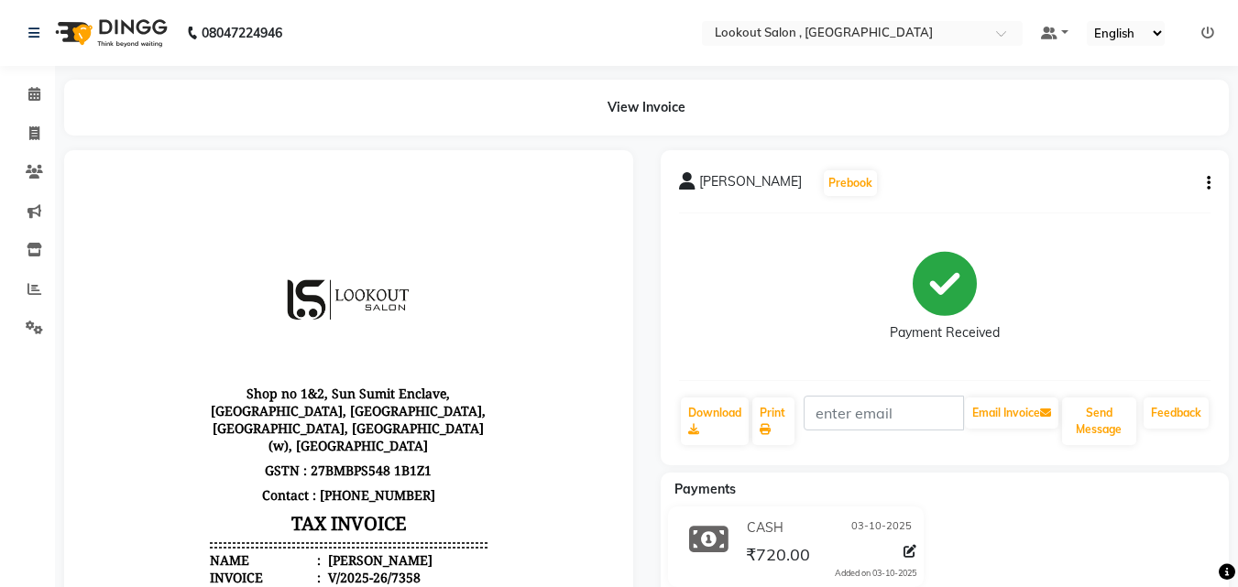
click at [1051, 563] on div "CASH 03-10-2025 ₹720.00 Added on 03-10-2025" at bounding box center [945, 551] width 596 height 88
click at [1051, 564] on div "CASH 03-10-2025 ₹720.00 Added on 03-10-2025" at bounding box center [945, 551] width 596 height 88
click at [27, 134] on span at bounding box center [34, 134] width 32 height 21
select select "service"
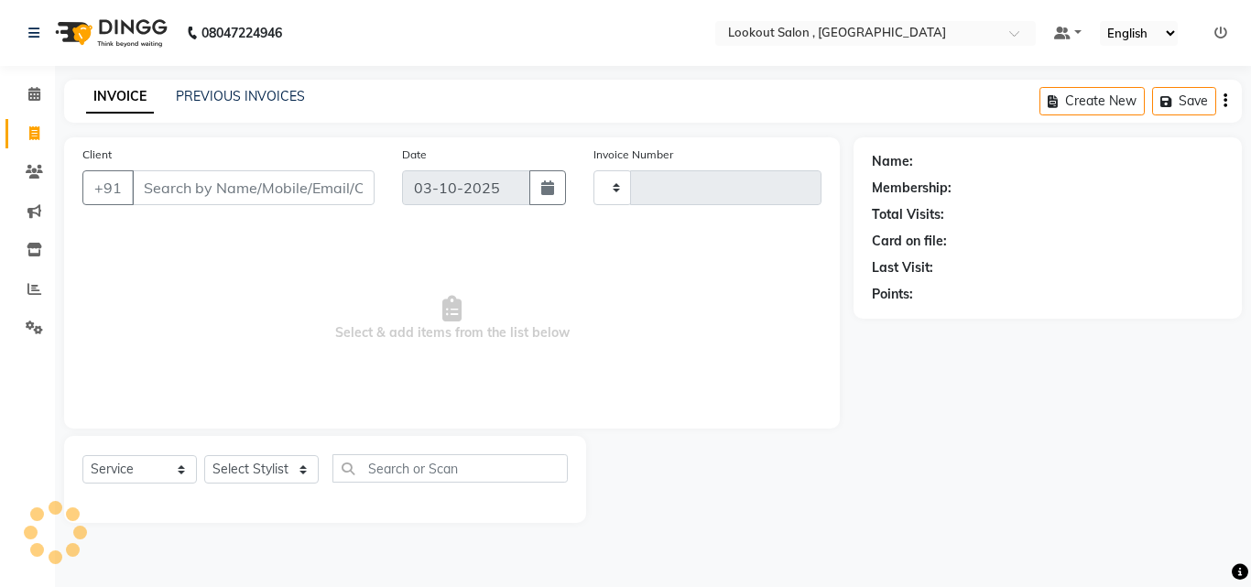
type input "7359"
select select "151"
click at [279, 453] on div "Select Service Product Membership Package Voucher Prepaid Gift Card Select Styl…" at bounding box center [325, 479] width 522 height 87
click at [278, 462] on select "Select Stylist" at bounding box center [261, 469] width 115 height 28
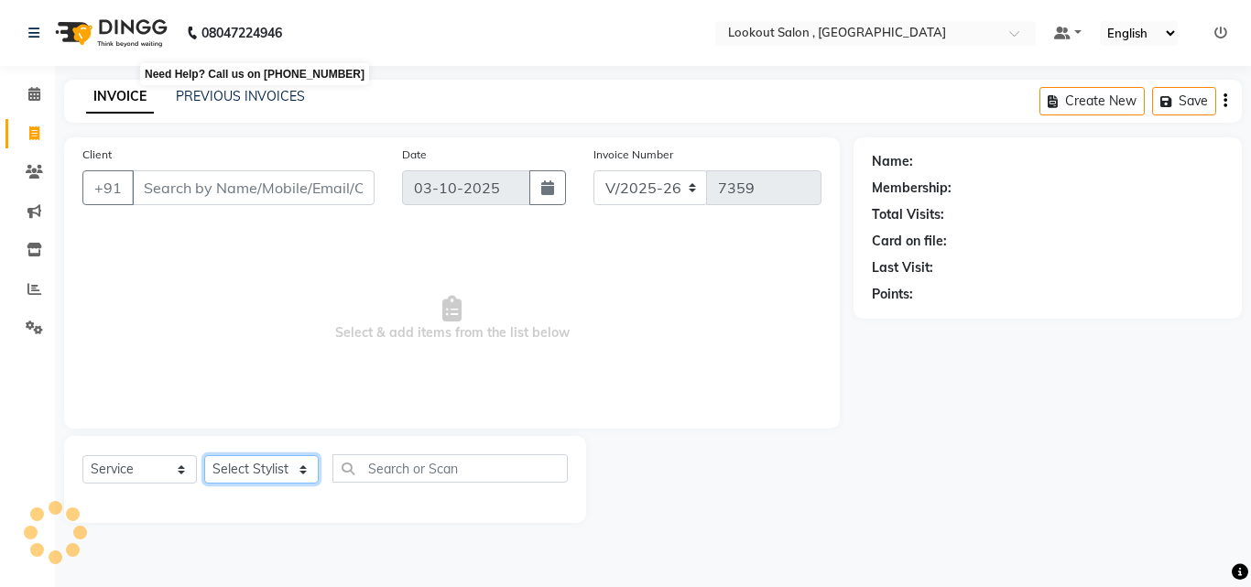
select select "88368"
click at [204, 455] on select "Select Stylist [PERSON_NAME] [PERSON_NAME] [PERSON_NAME] [PERSON_NAME] [PERSON_…" at bounding box center [261, 469] width 115 height 28
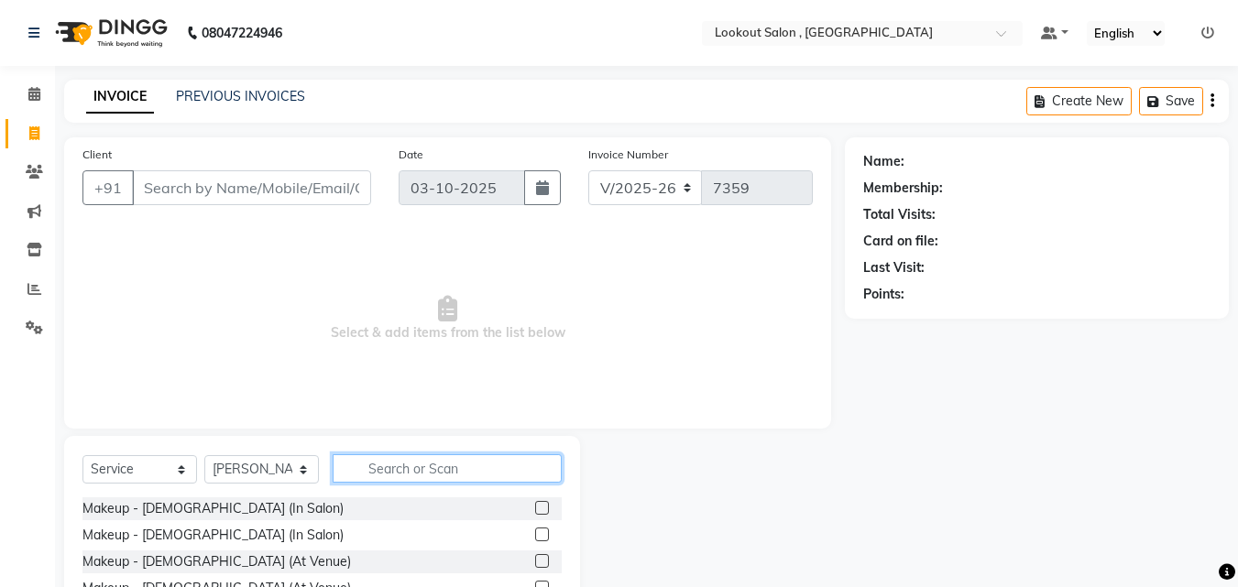
click at [381, 475] on input "text" at bounding box center [447, 468] width 229 height 28
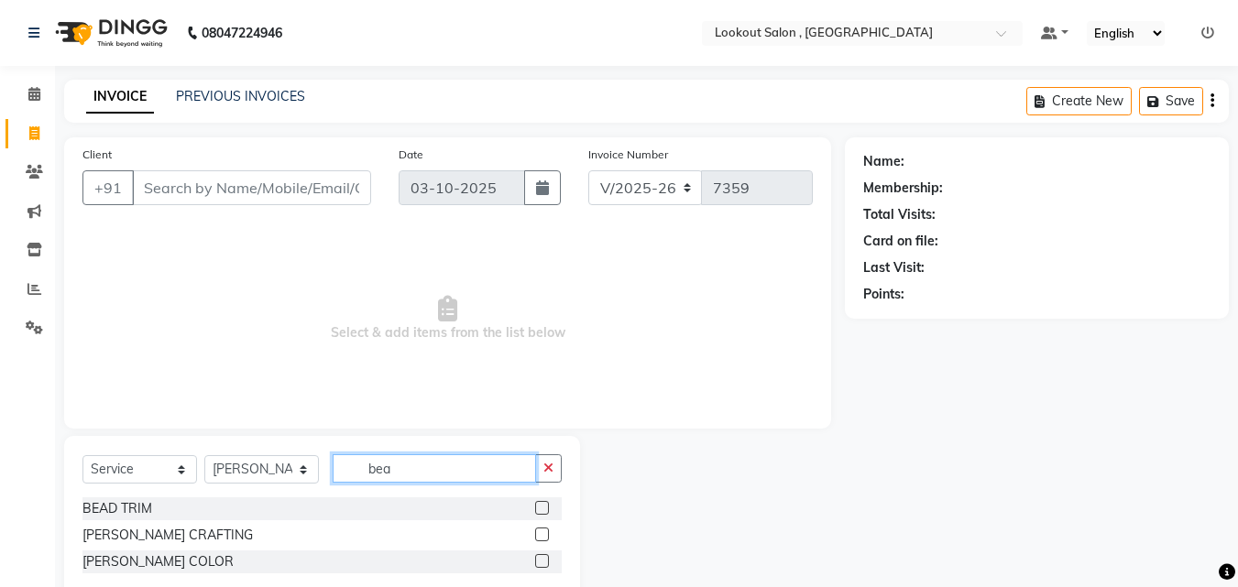
type input "bea"
click at [540, 540] on label at bounding box center [542, 535] width 14 height 14
click at [540, 540] on input "checkbox" at bounding box center [541, 535] width 12 height 12
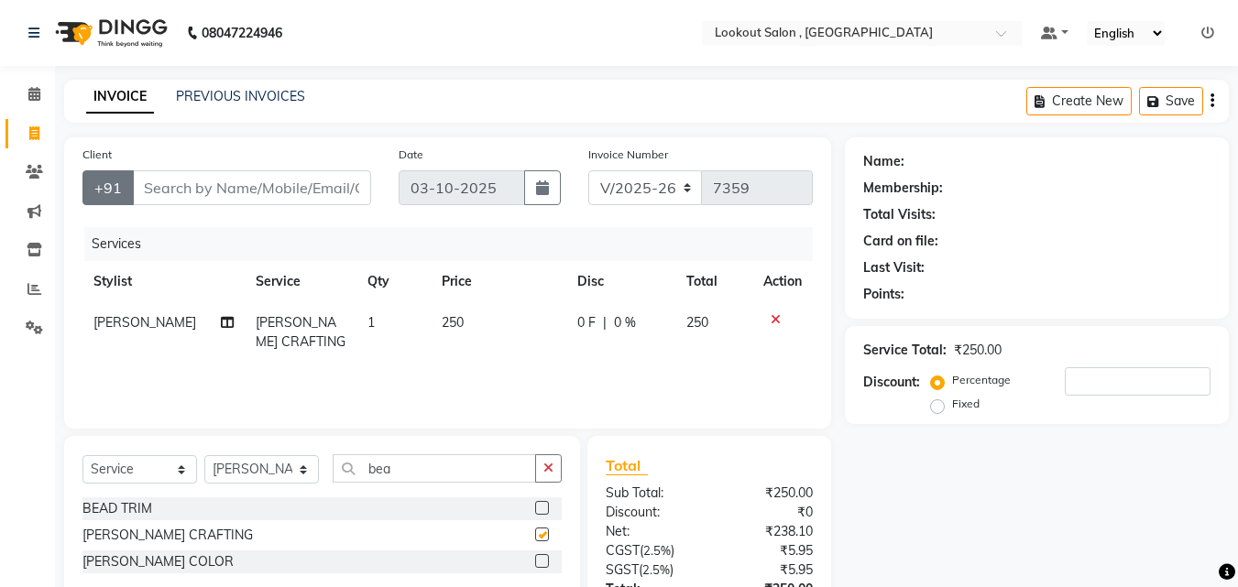
checkbox input "false"
click at [145, 197] on input "Client" at bounding box center [251, 187] width 239 height 35
type input "9"
type input "0"
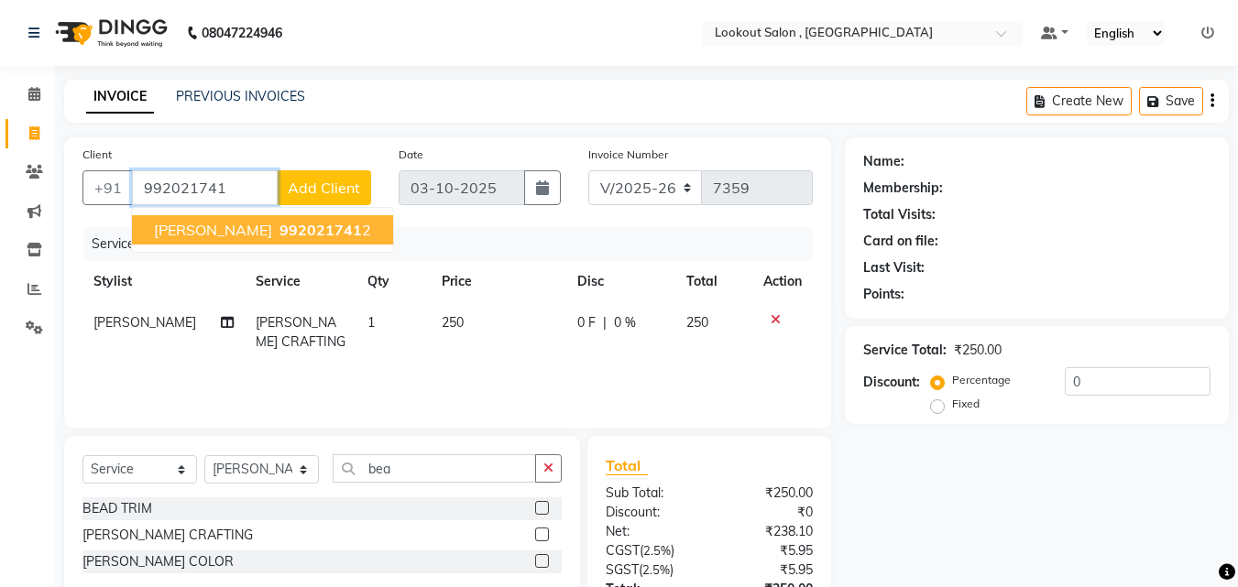
click at [202, 233] on span "Kunal katkoria" at bounding box center [213, 230] width 118 height 18
type input "9920217412"
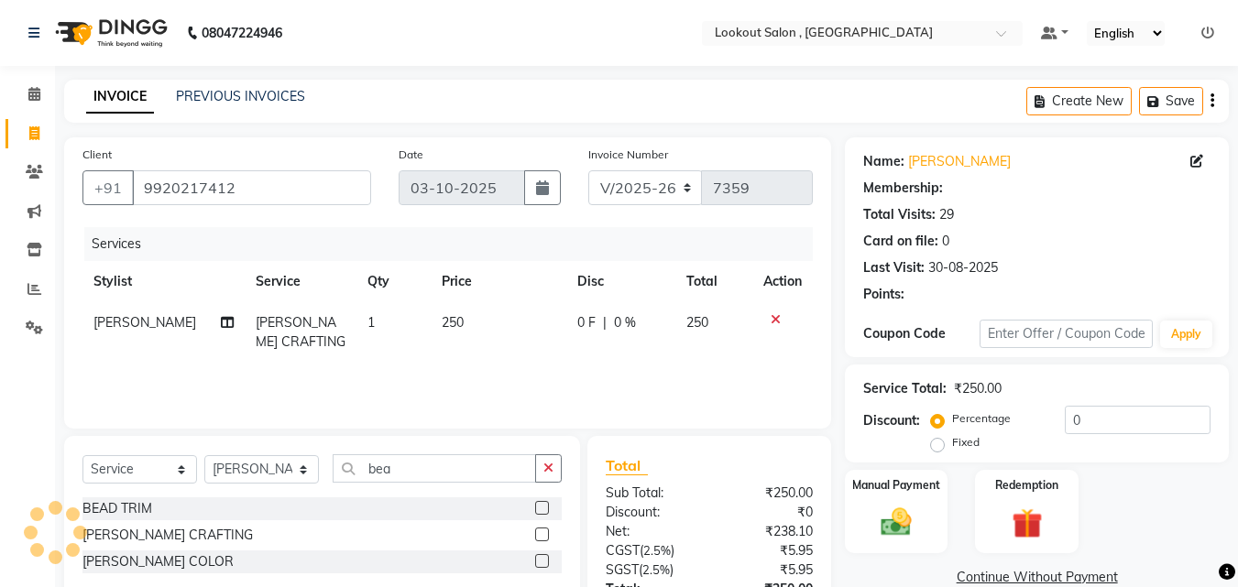
select select "1: Object"
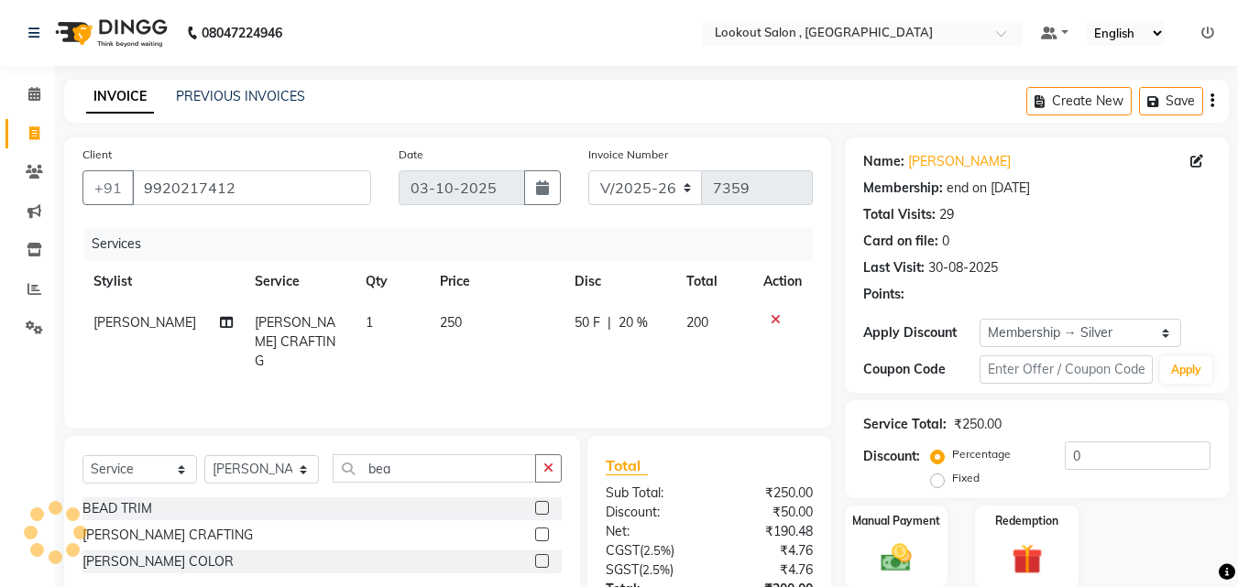
type input "20"
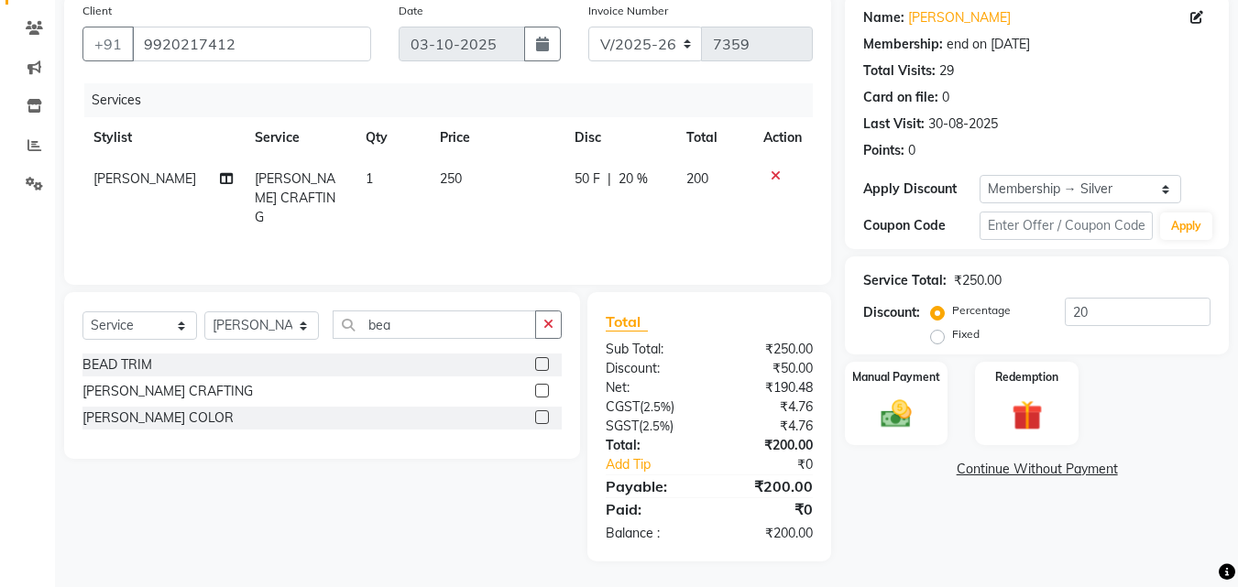
scroll to position [146, 0]
click at [913, 410] on img at bounding box center [895, 412] width 51 height 37
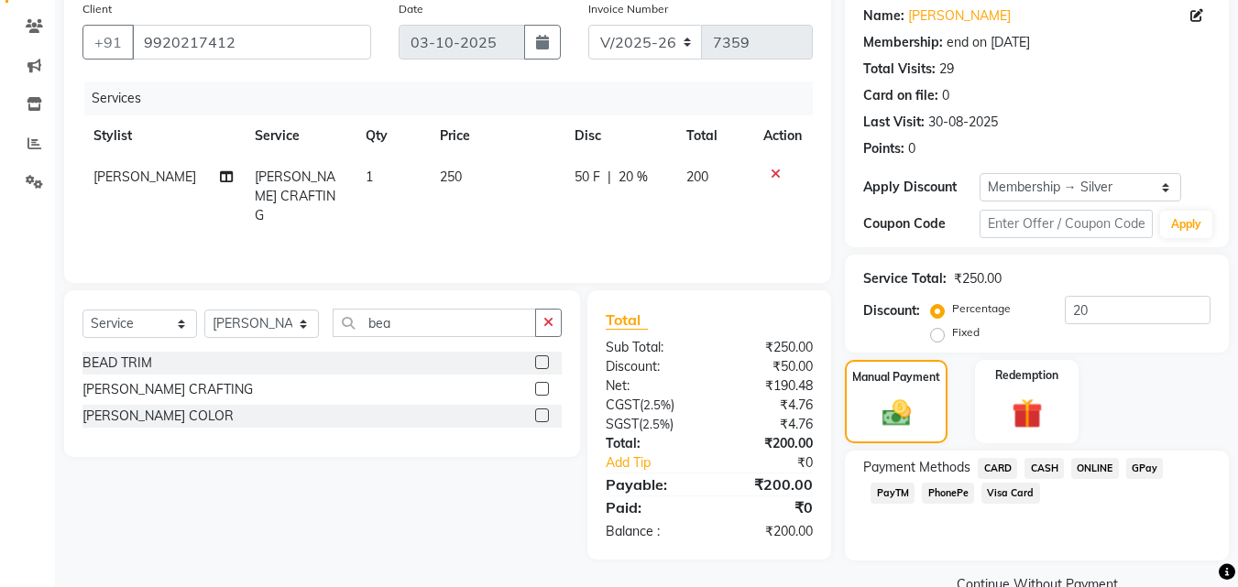
click at [1145, 472] on span "GPay" at bounding box center [1145, 468] width 38 height 21
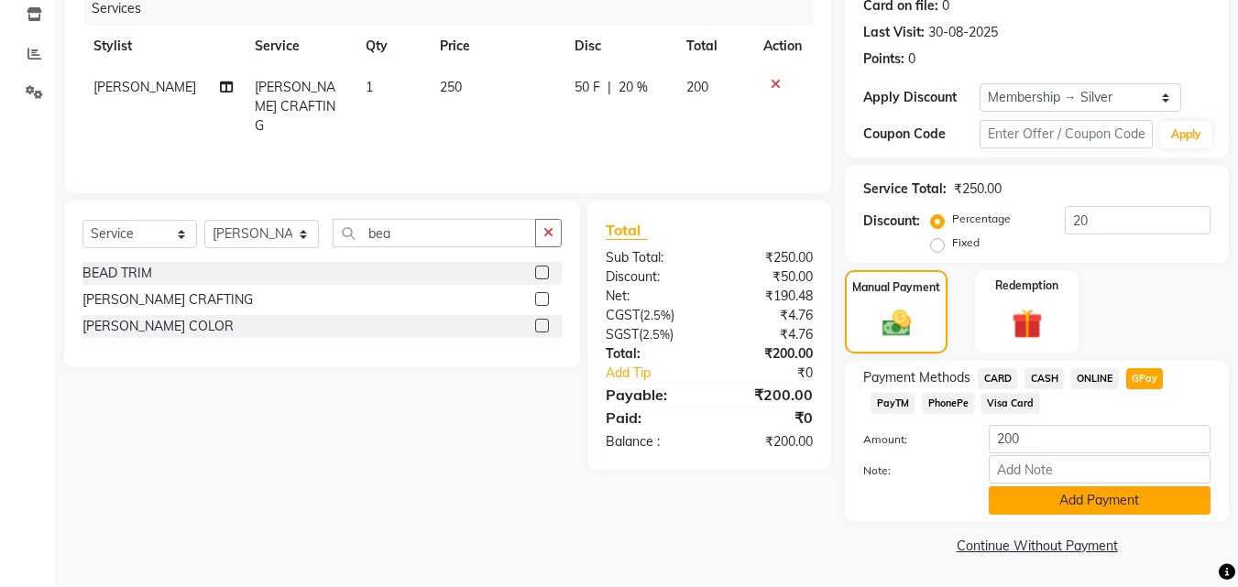
click at [1050, 503] on button "Add Payment" at bounding box center [1099, 500] width 222 height 28
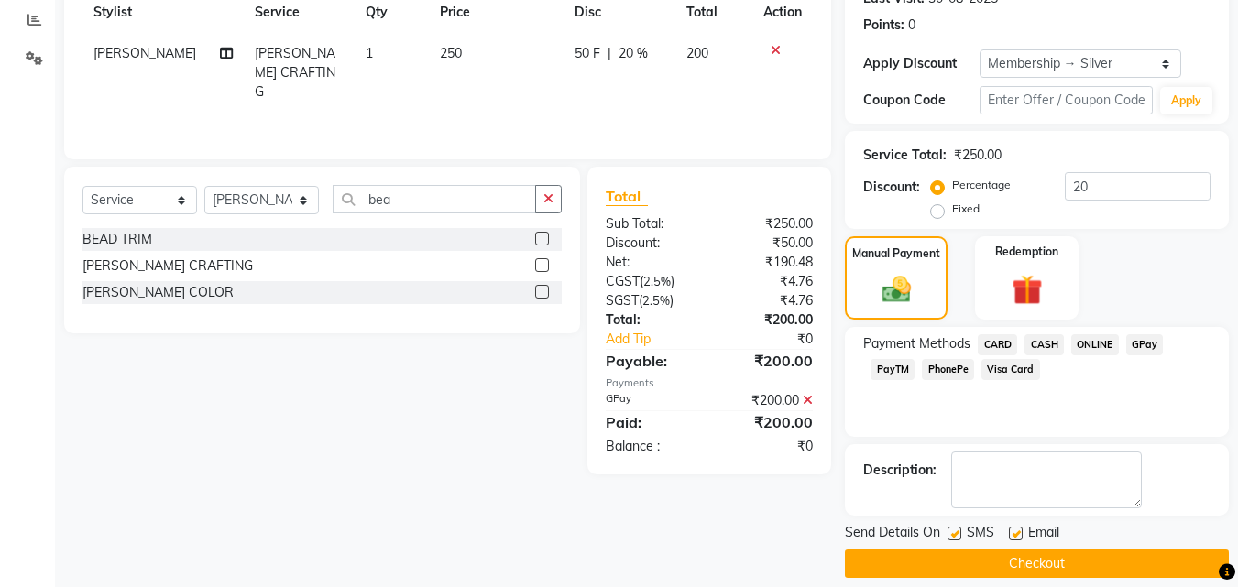
scroll to position [288, 0]
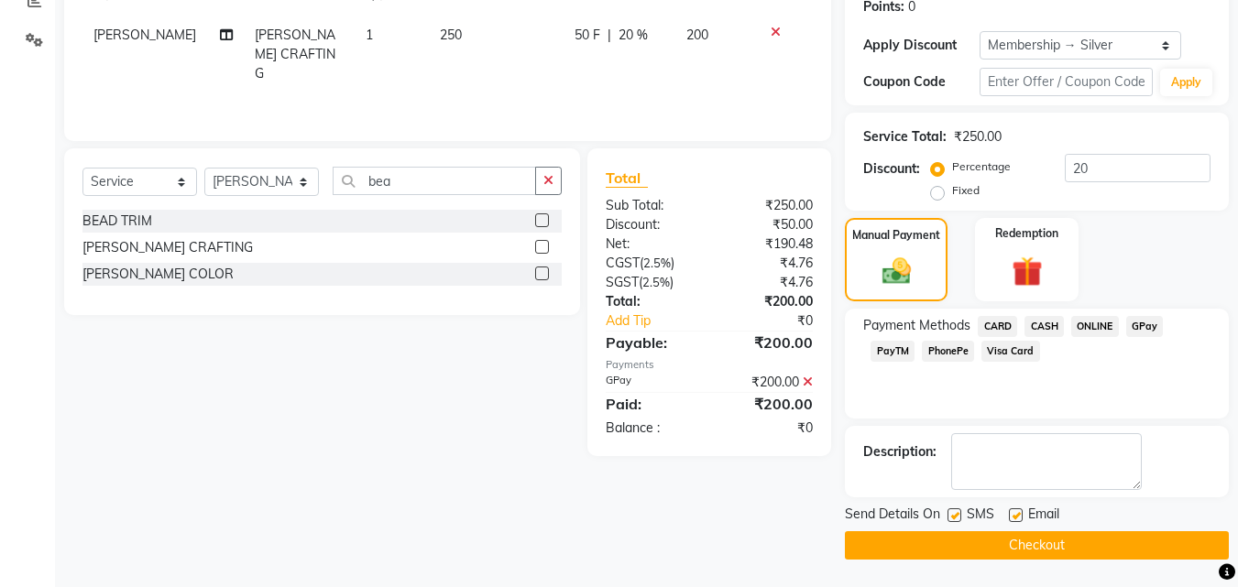
click at [1038, 538] on button "Checkout" at bounding box center [1037, 545] width 384 height 28
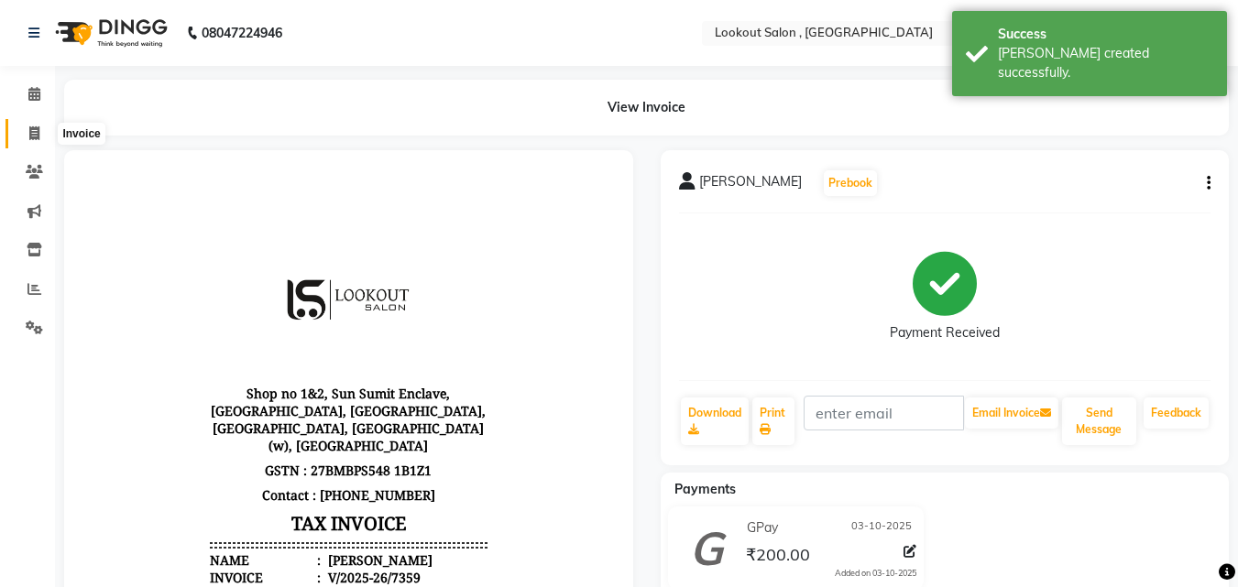
click at [33, 132] on icon at bounding box center [34, 133] width 10 height 14
select select "service"
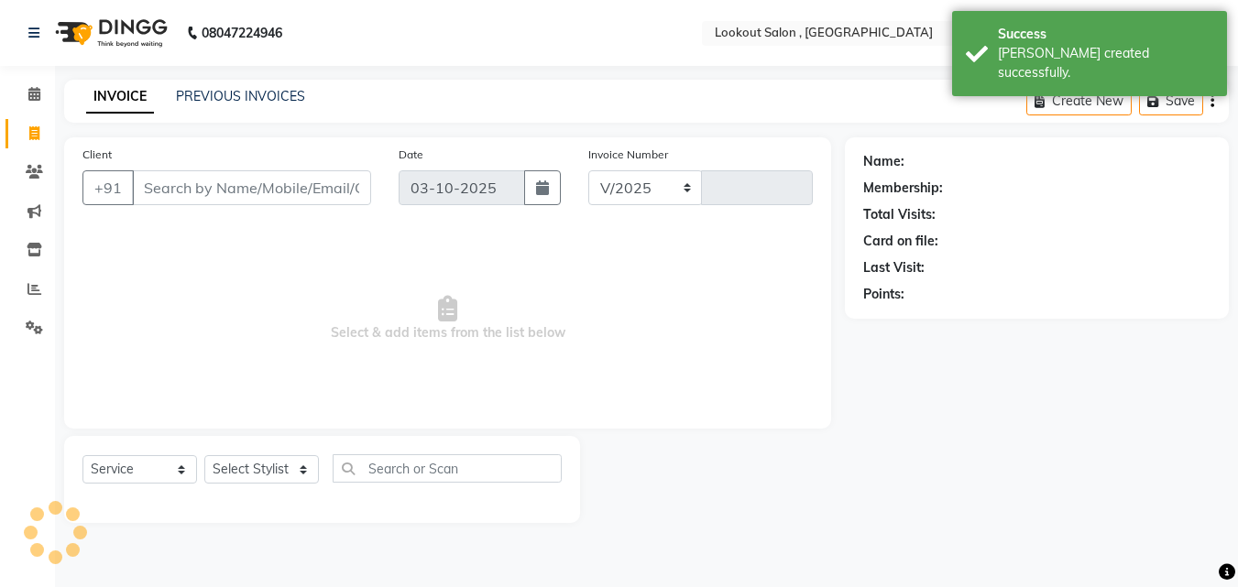
select select "151"
type input "7360"
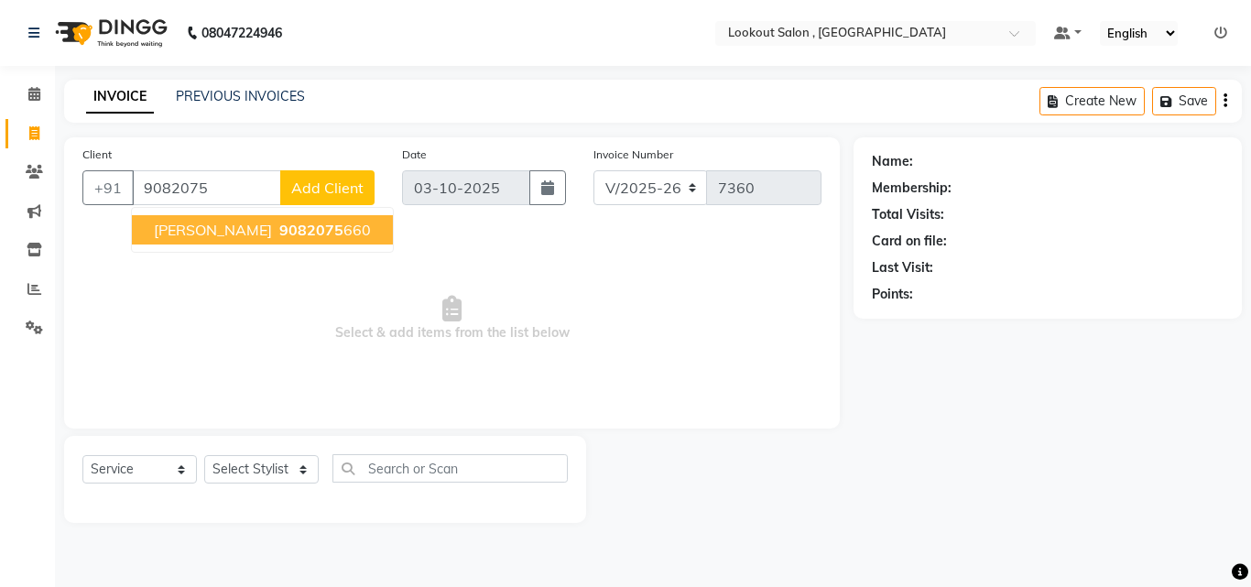
click at [223, 232] on span "ANJALI VARMA" at bounding box center [213, 230] width 118 height 18
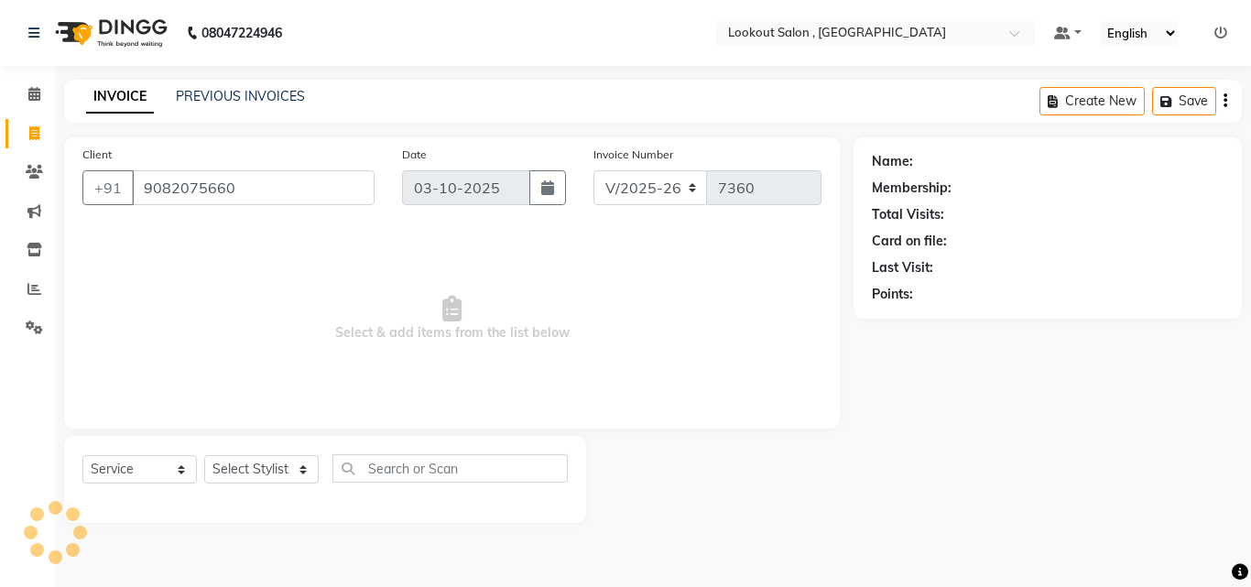
type input "9082075660"
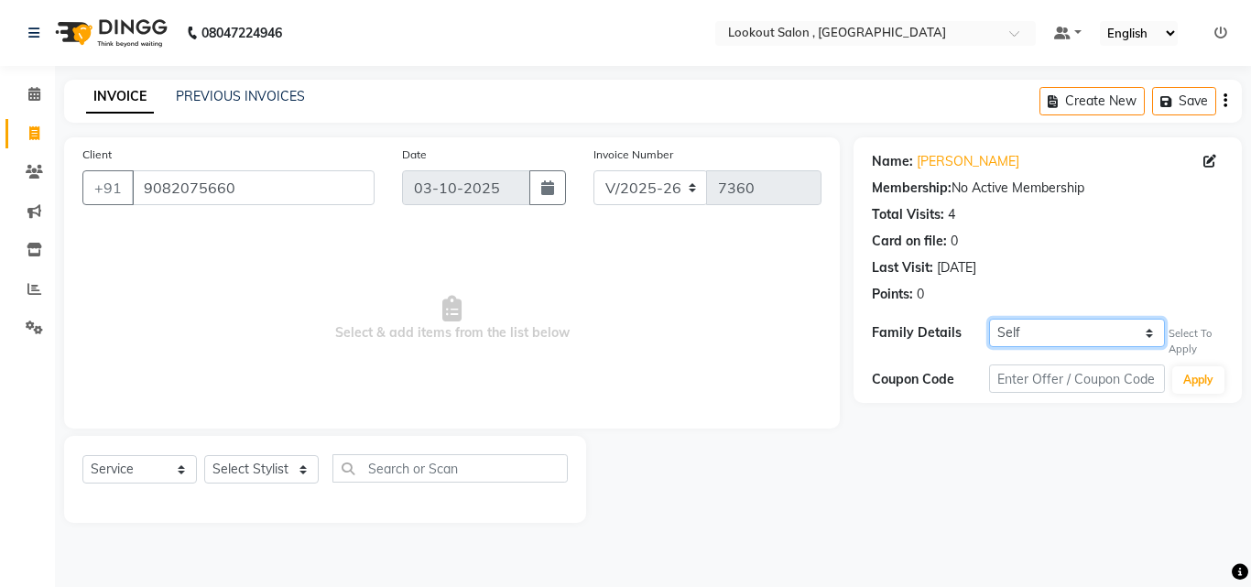
click at [1075, 334] on select "Self aishvarya kare" at bounding box center [1077, 333] width 176 height 28
select select "1968345"
click at [989, 319] on select "Self aishvarya kare" at bounding box center [1077, 333] width 176 height 28
select select "1: Object"
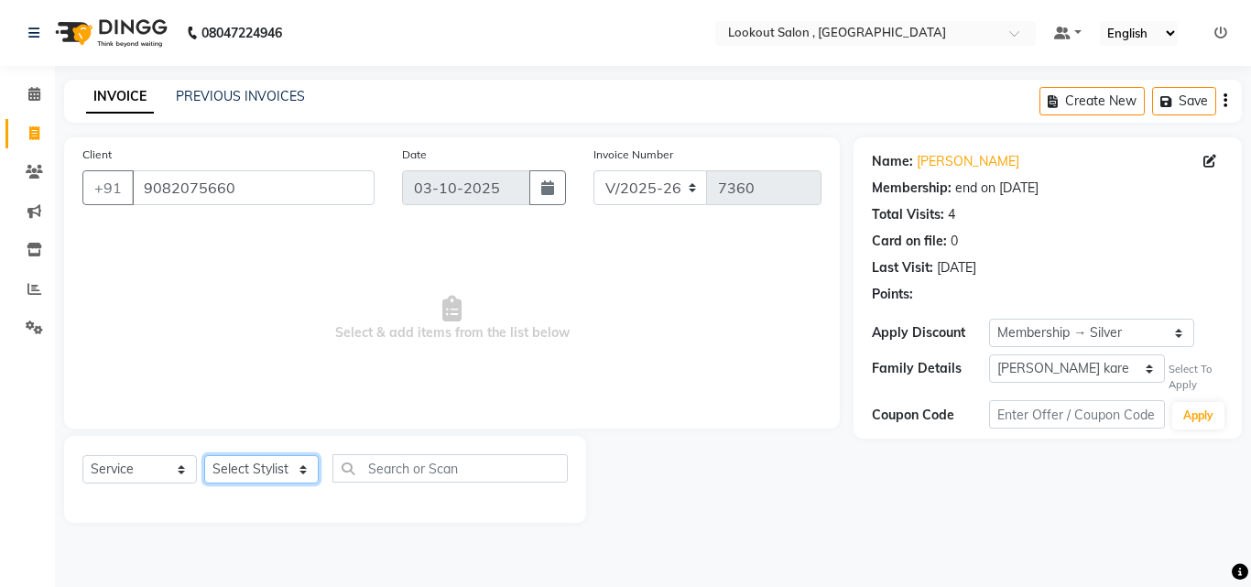
click at [270, 463] on select "Select Stylist [PERSON_NAME] [PERSON_NAME] [PERSON_NAME] [PERSON_NAME] [PERSON_…" at bounding box center [261, 469] width 115 height 28
select select "11497"
click at [204, 455] on select "Select Stylist [PERSON_NAME] [PERSON_NAME] [PERSON_NAME] [PERSON_NAME] [PERSON_…" at bounding box center [261, 469] width 115 height 28
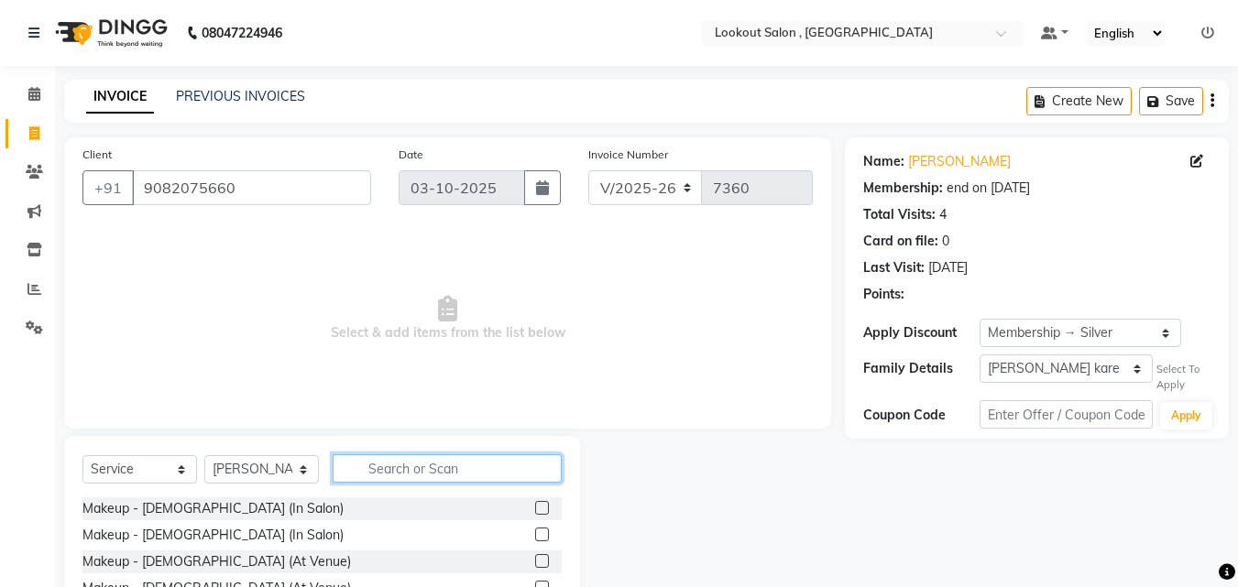
click at [398, 461] on input "text" at bounding box center [447, 468] width 229 height 28
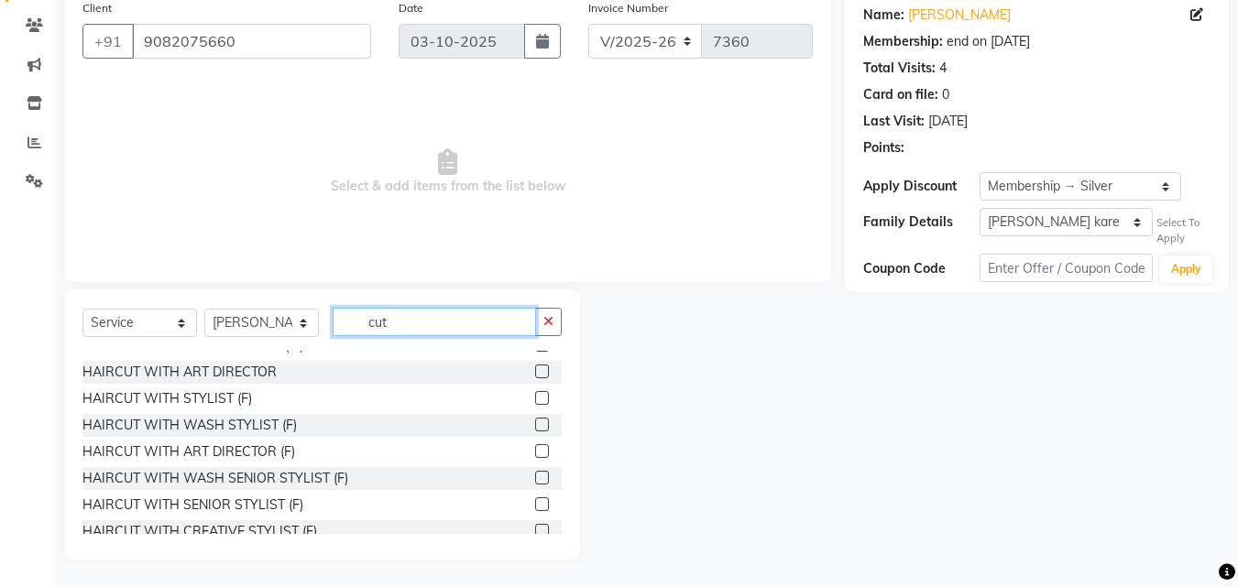
scroll to position [162, 0]
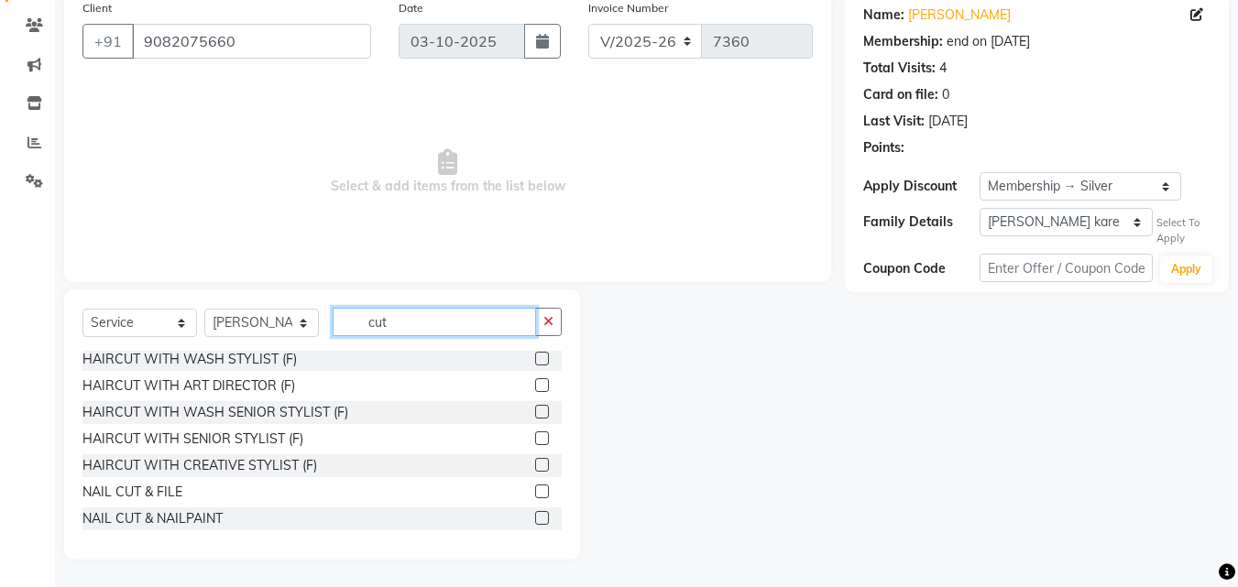
type input "cut"
click at [535, 439] on label at bounding box center [542, 438] width 14 height 14
click at [535, 439] on input "checkbox" at bounding box center [541, 439] width 12 height 12
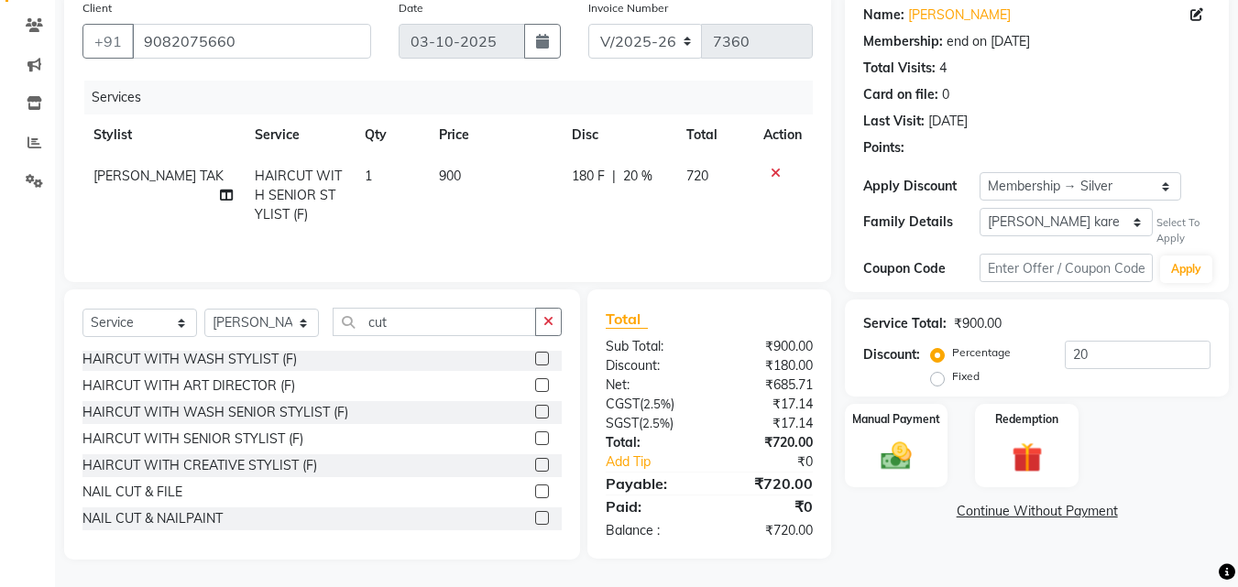
click at [535, 439] on label at bounding box center [542, 438] width 14 height 14
click at [535, 439] on input "checkbox" at bounding box center [541, 439] width 12 height 12
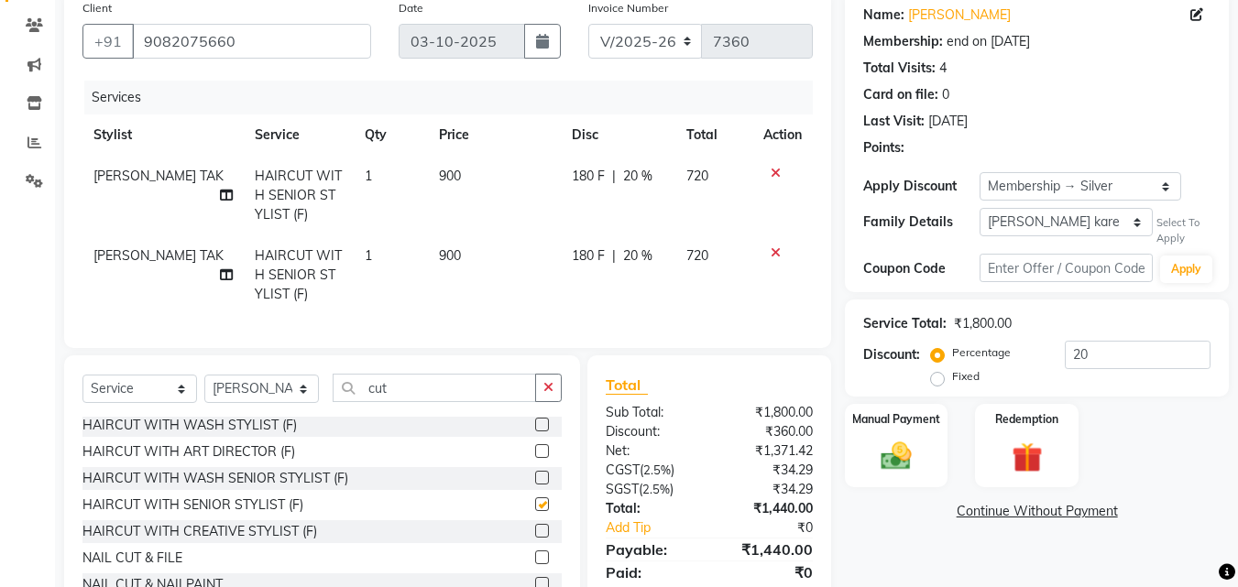
checkbox input "false"
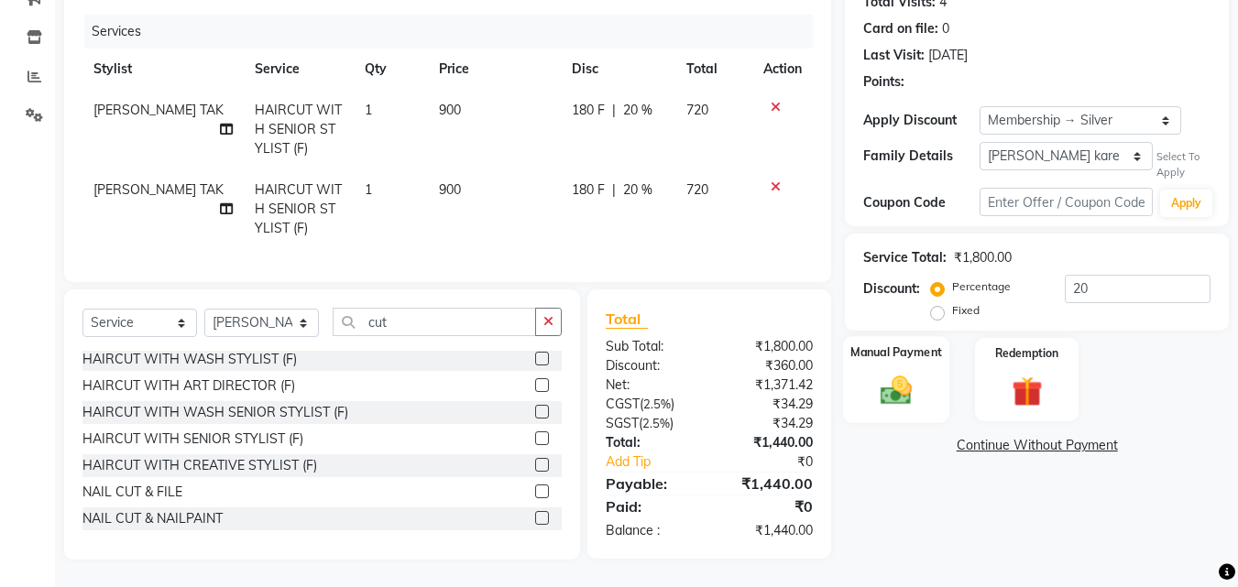
click at [912, 344] on label "Manual Payment" at bounding box center [896, 352] width 92 height 17
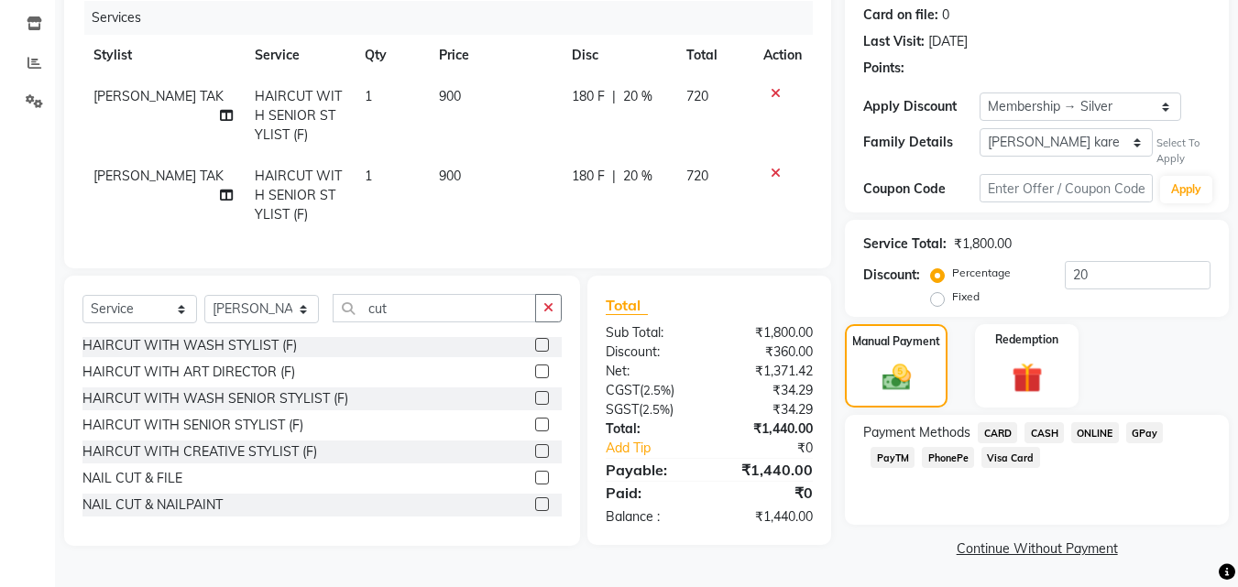
click at [1146, 429] on span "GPay" at bounding box center [1145, 432] width 38 height 21
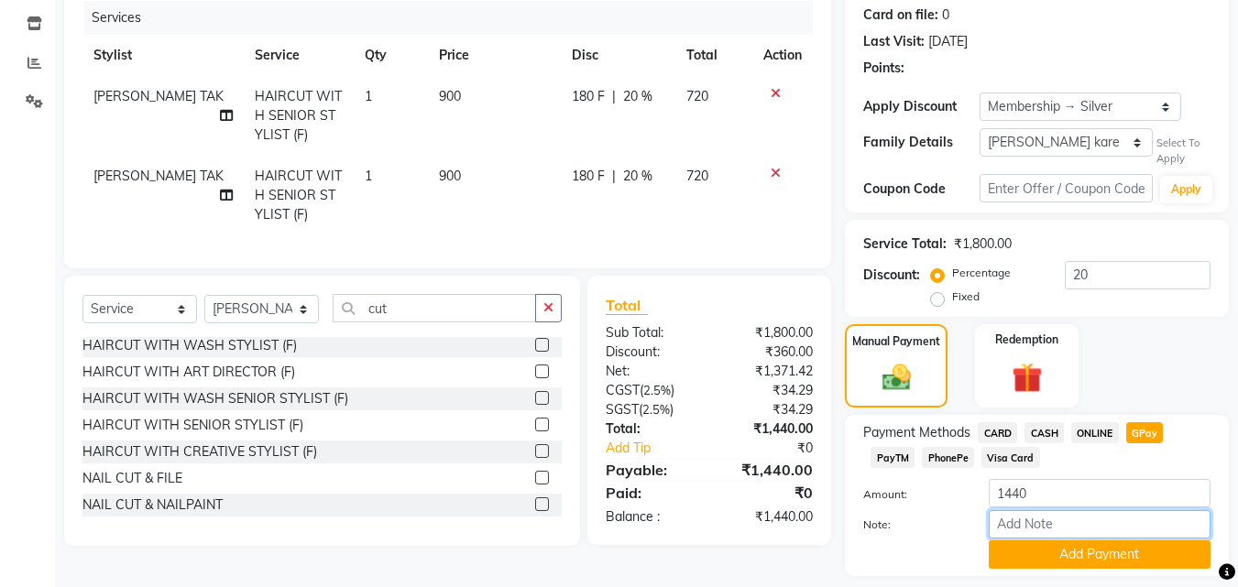
click at [1036, 537] on input "Note:" at bounding box center [1099, 524] width 222 height 28
click at [1034, 551] on button "Add Payment" at bounding box center [1099, 554] width 222 height 28
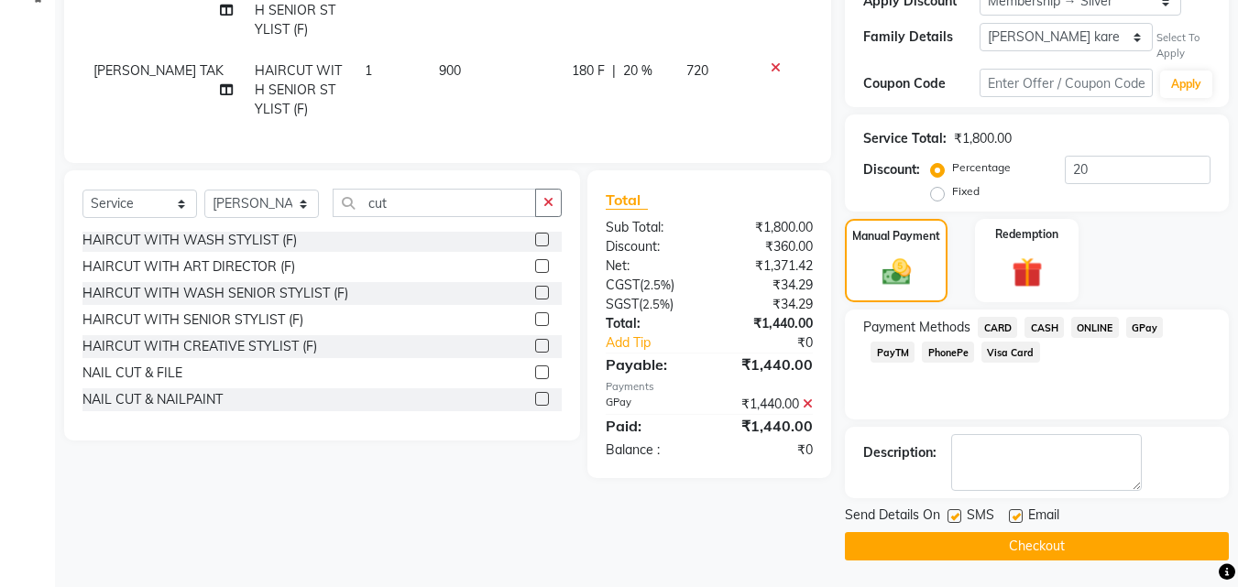
scroll to position [333, 0]
click at [1034, 551] on button "Checkout" at bounding box center [1037, 545] width 384 height 28
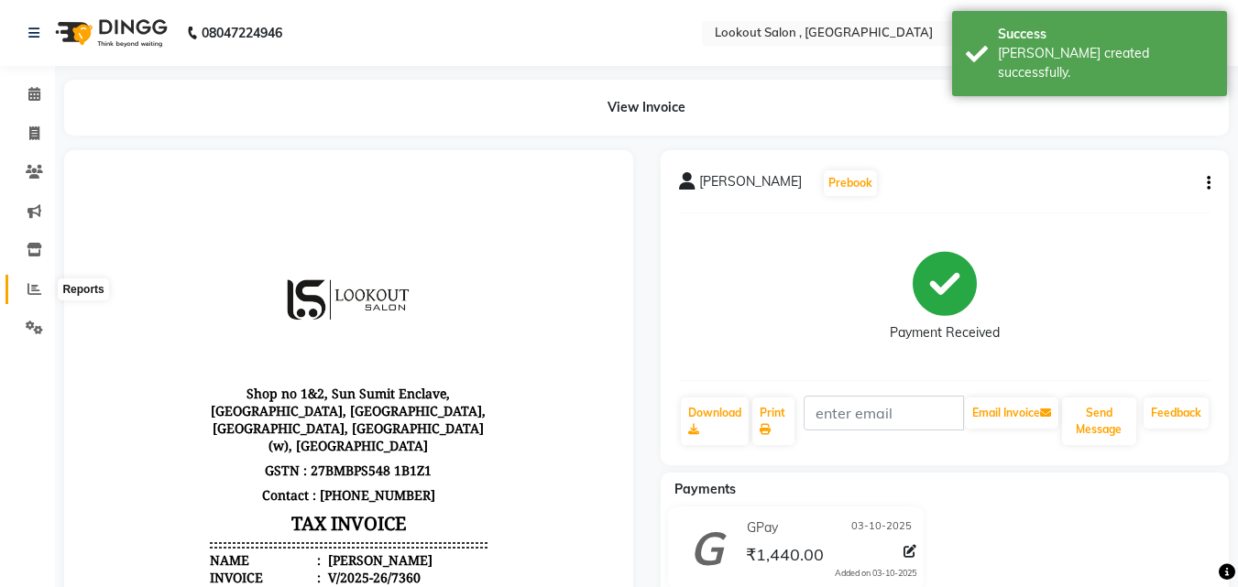
click at [27, 286] on span at bounding box center [34, 289] width 32 height 21
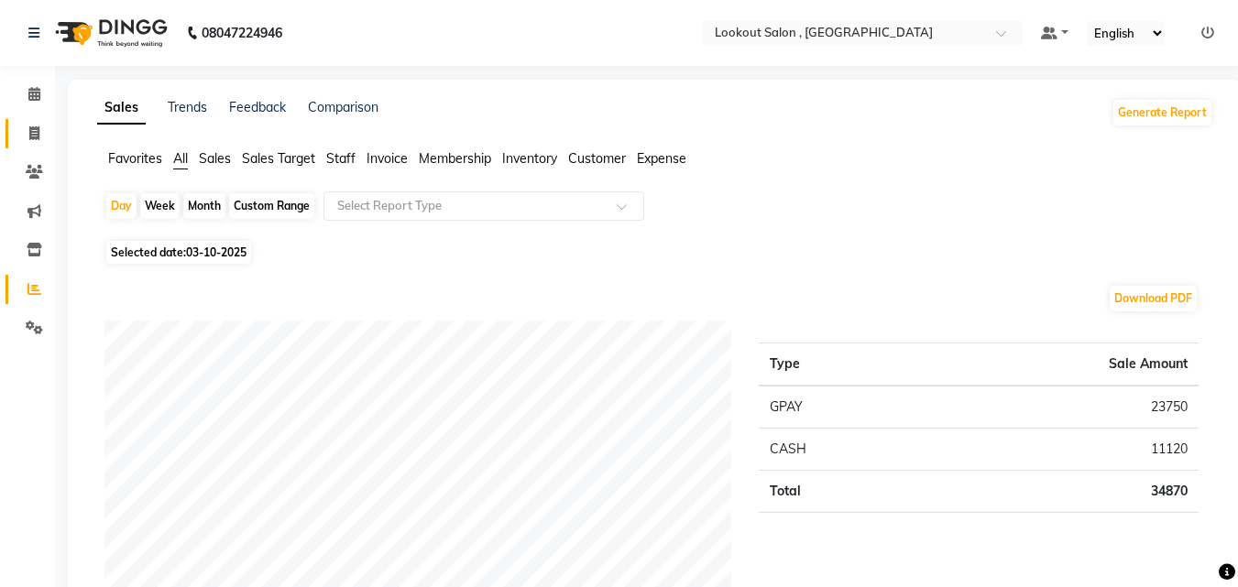
click at [29, 144] on link "Invoice" at bounding box center [27, 134] width 44 height 30
select select "service"
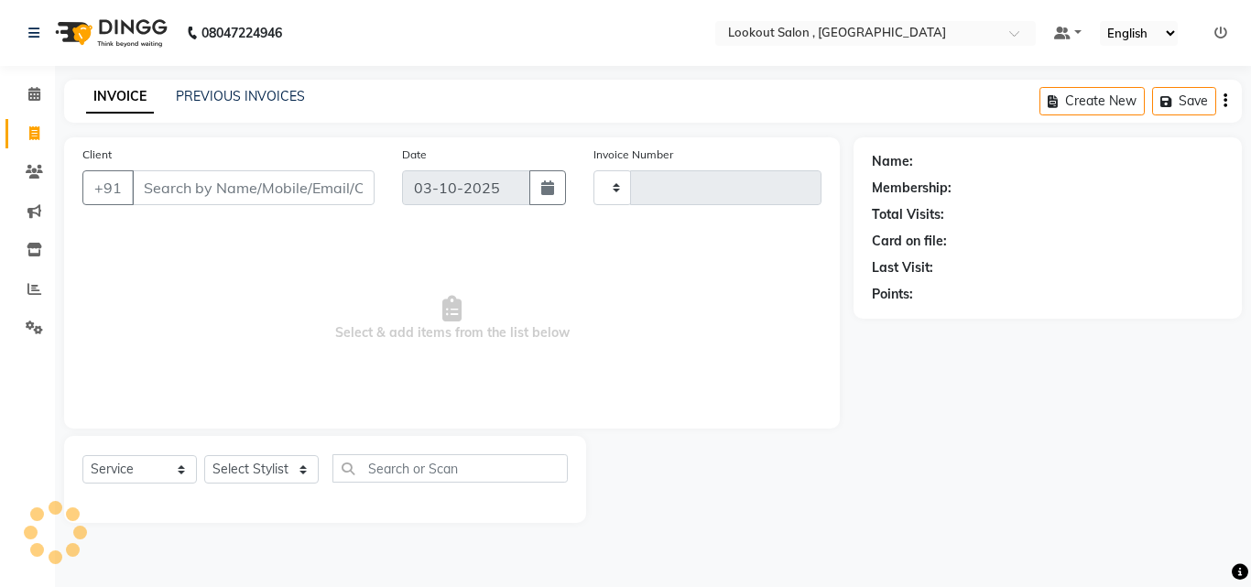
type input "7361"
select select "151"
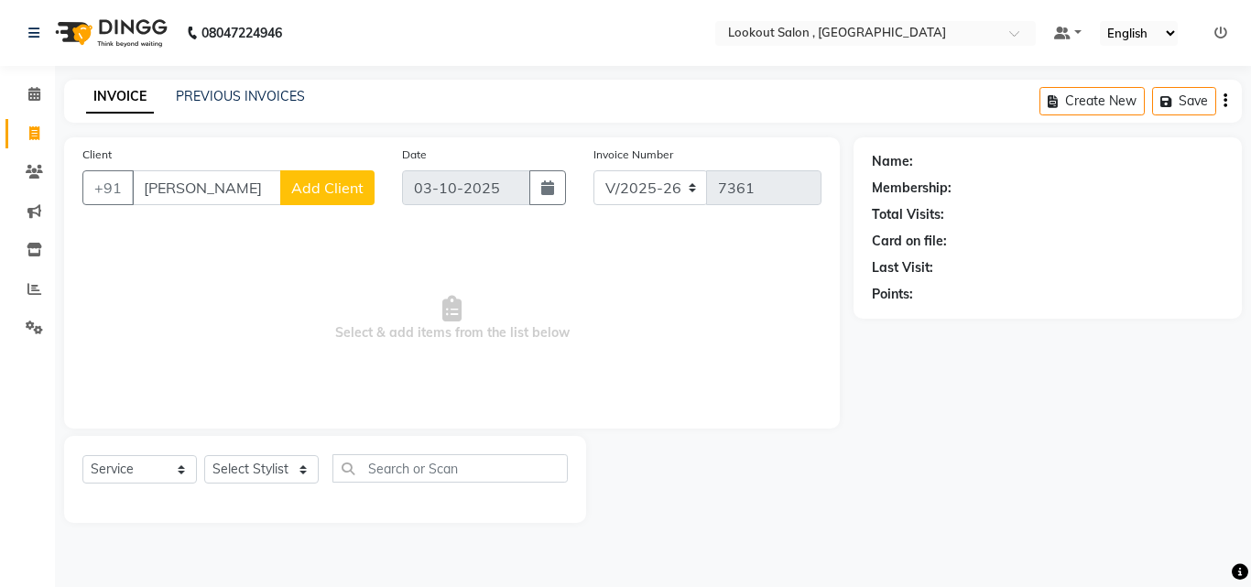
drag, startPoint x: 144, startPoint y: 189, endPoint x: 727, endPoint y: 362, distance: 608.7
click at [727, 362] on div "Client +91 ravindra sawant Add Client Date 03-10-2025 Invoice Number V/2025 V/2…" at bounding box center [452, 282] width 776 height 291
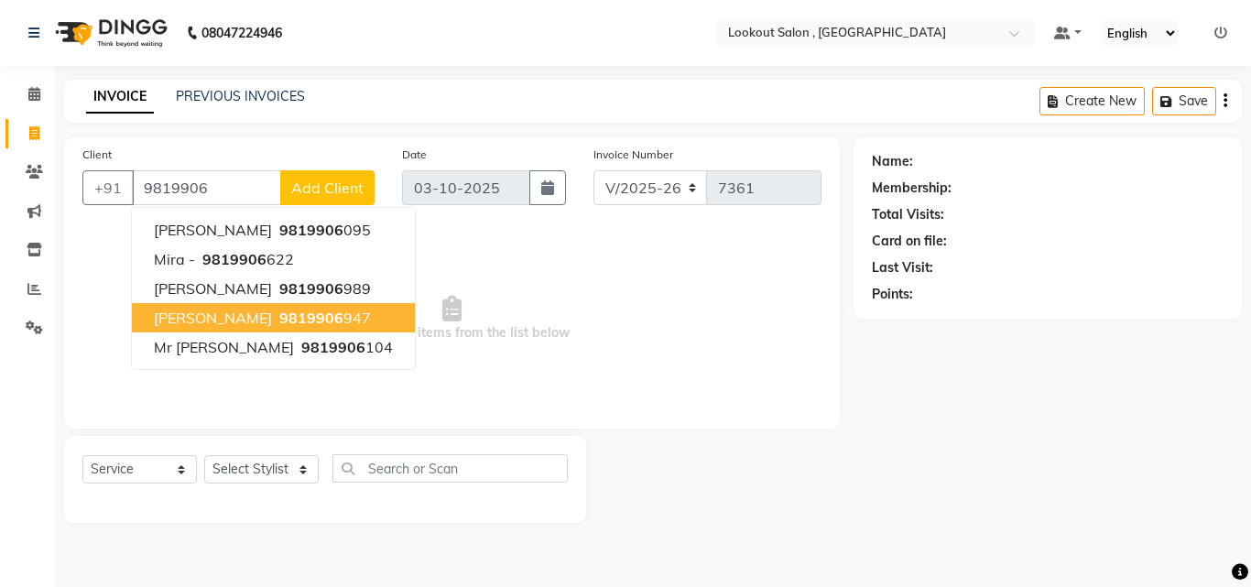
click at [265, 322] on span "[PERSON_NAME]" at bounding box center [213, 318] width 118 height 18
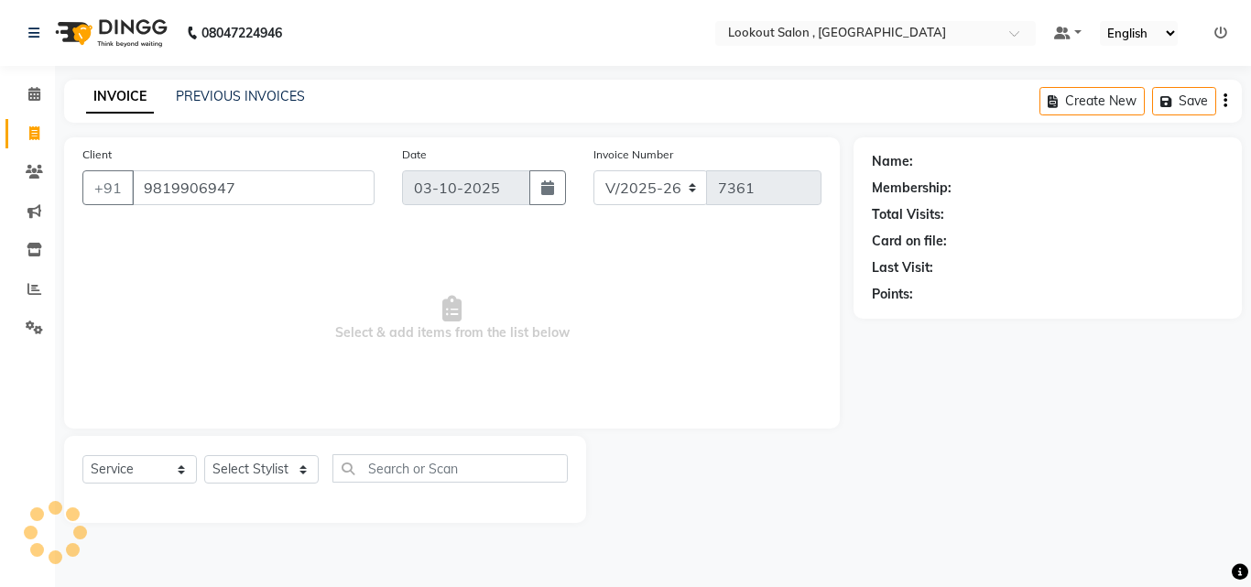
type input "9819906947"
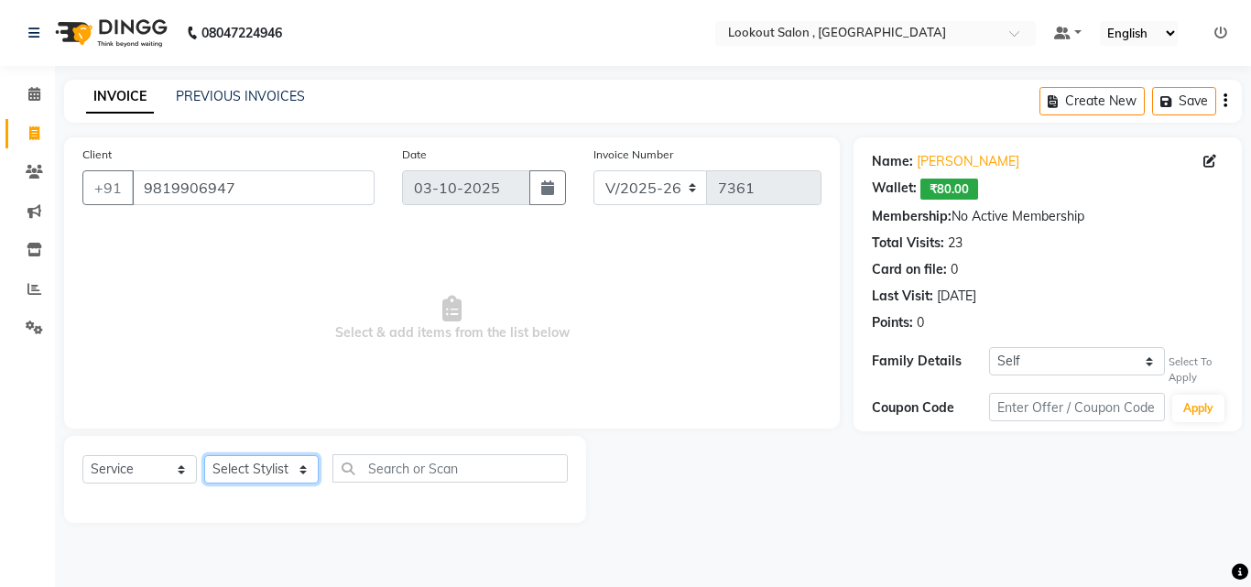
click at [238, 462] on select "Select Stylist [PERSON_NAME] [PERSON_NAME] [PERSON_NAME] [PERSON_NAME] [PERSON_…" at bounding box center [261, 469] width 115 height 28
select select "7174"
click at [204, 455] on select "Select Stylist [PERSON_NAME] [PERSON_NAME] [PERSON_NAME] [PERSON_NAME] [PERSON_…" at bounding box center [261, 469] width 115 height 28
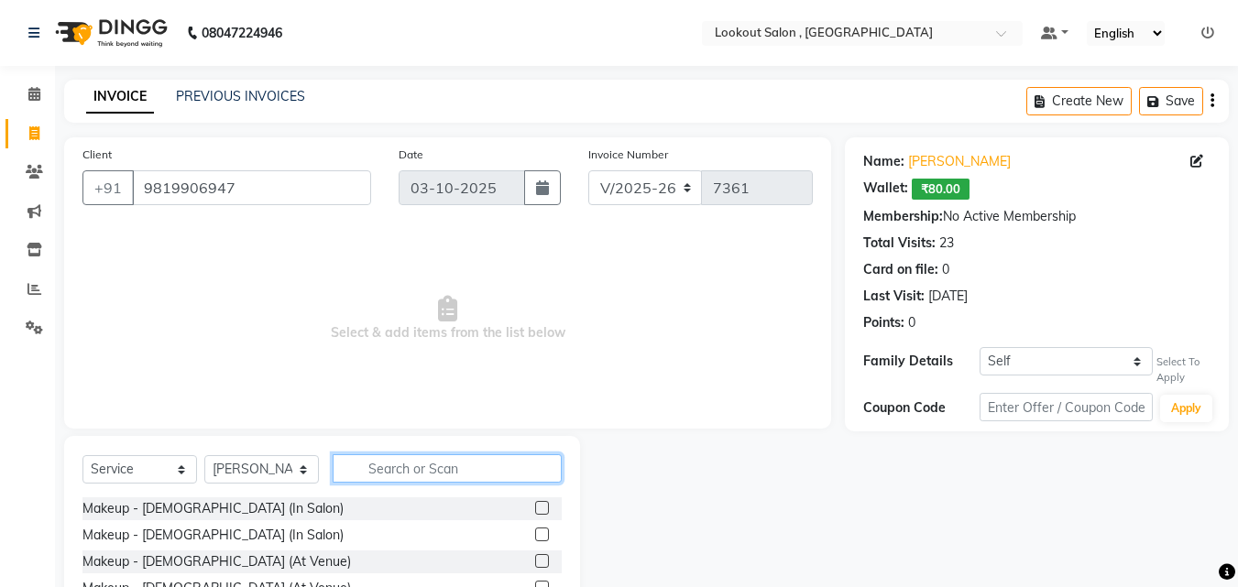
click at [377, 472] on input "text" at bounding box center [447, 468] width 229 height 28
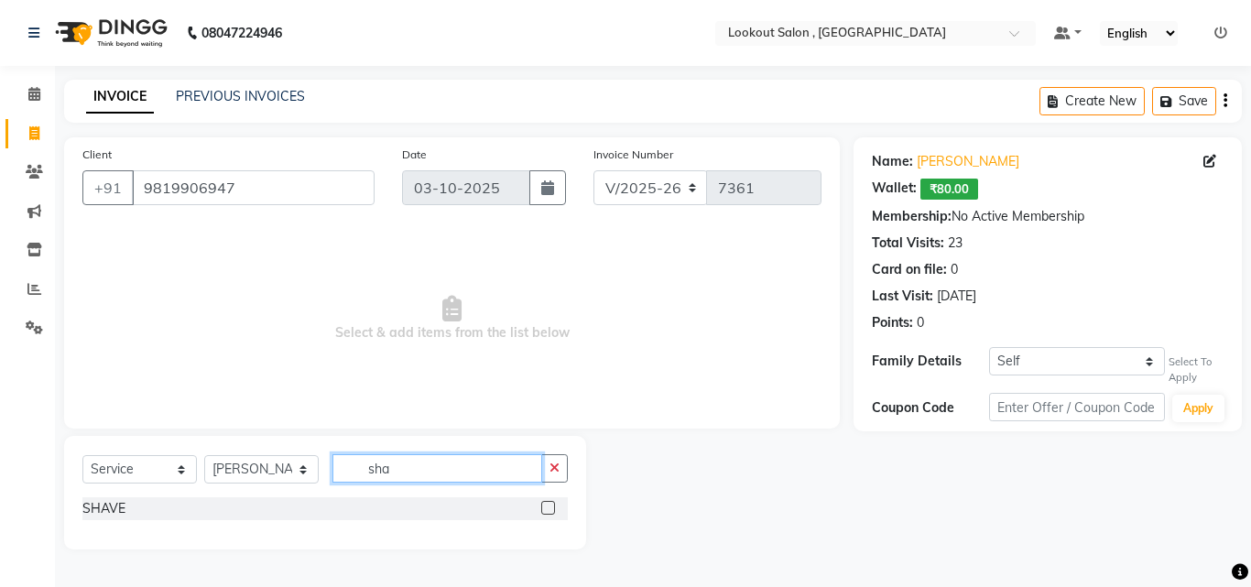
type input "sha"
click at [551, 507] on label at bounding box center [548, 508] width 14 height 14
click at [551, 507] on input "checkbox" at bounding box center [547, 509] width 12 height 12
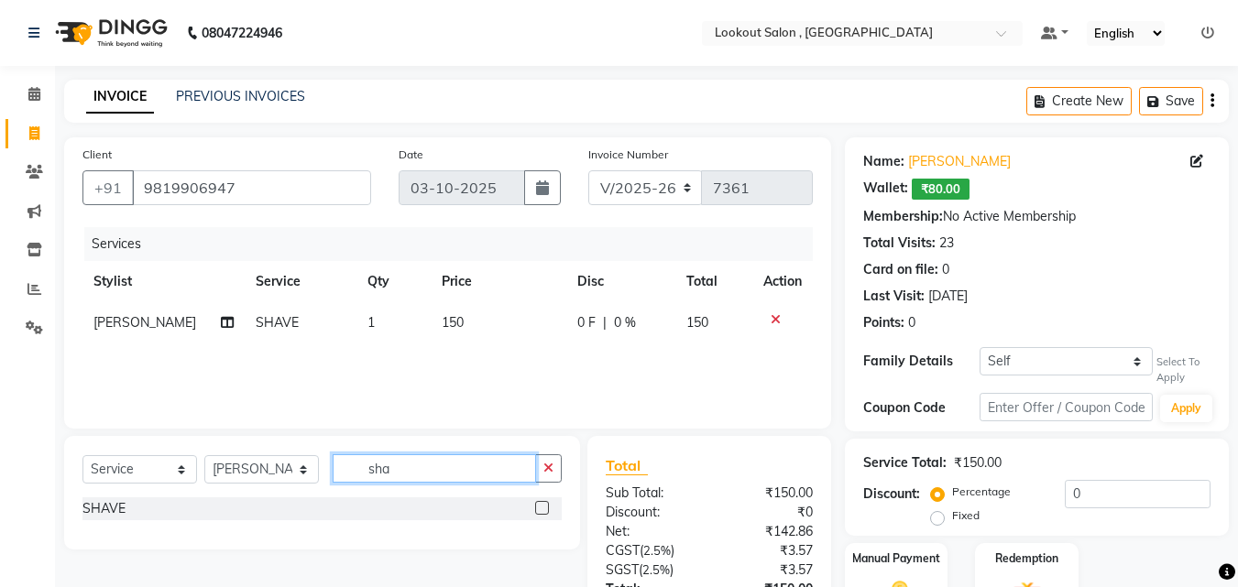
checkbox input "false"
drag, startPoint x: 340, startPoint y: 479, endPoint x: 294, endPoint y: 478, distance: 45.8
click at [294, 478] on div "Select Service Product Membership Package Voucher Prepaid Gift Card Select Styl…" at bounding box center [321, 475] width 479 height 43
type input "bea"
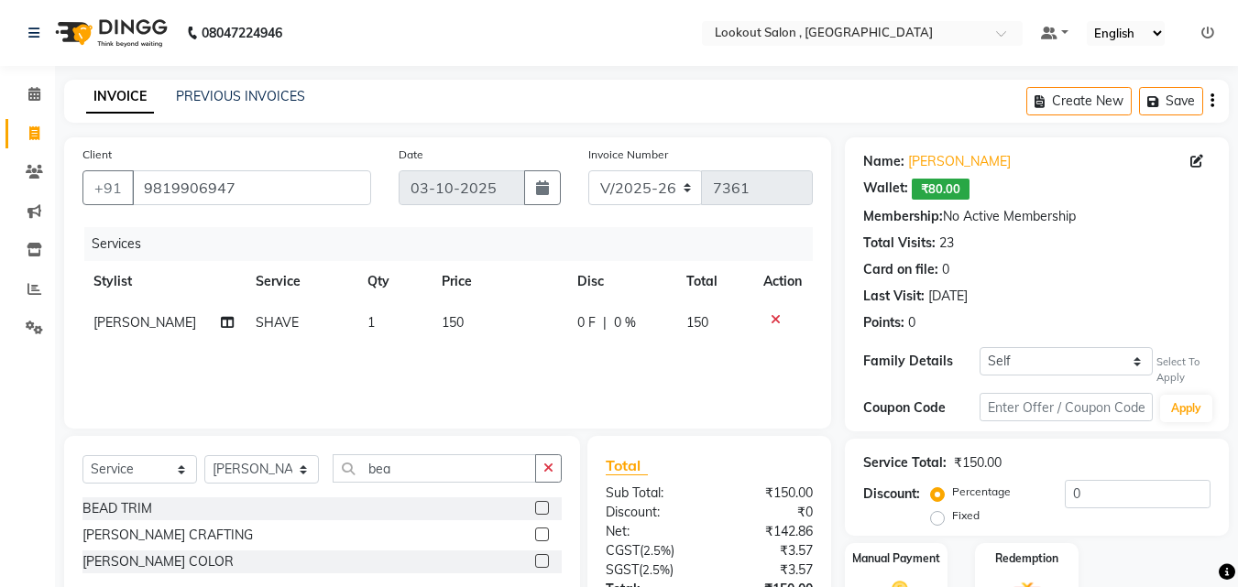
click at [540, 559] on label at bounding box center [542, 561] width 14 height 14
click at [540, 559] on input "checkbox" at bounding box center [541, 562] width 12 height 12
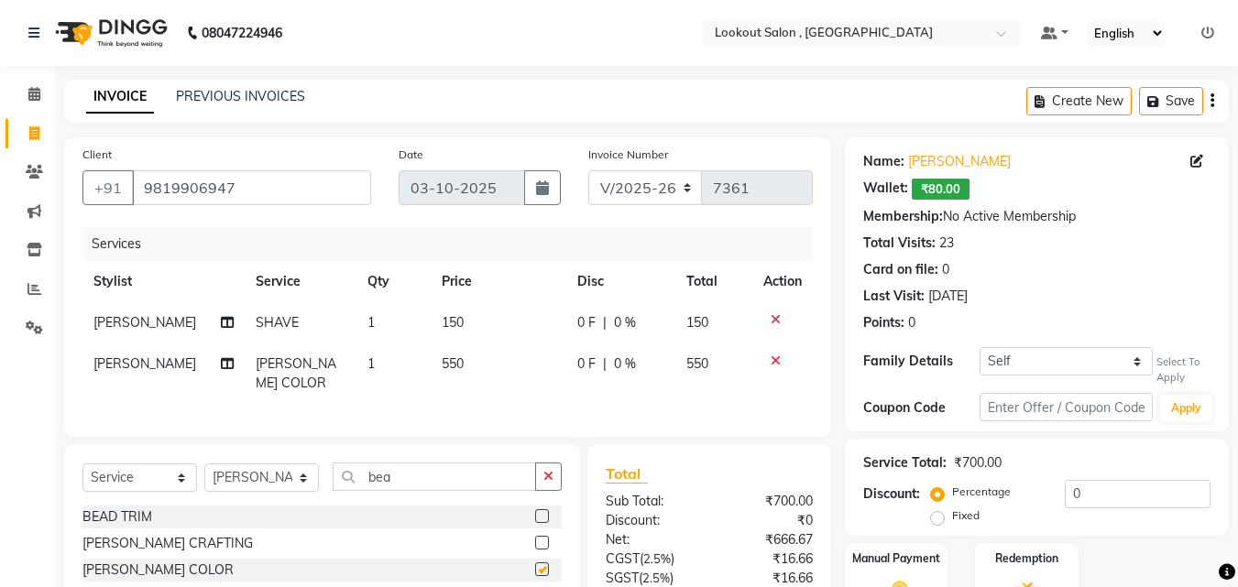
checkbox input "false"
click at [458, 374] on td "550" at bounding box center [499, 374] width 136 height 60
select select "7174"
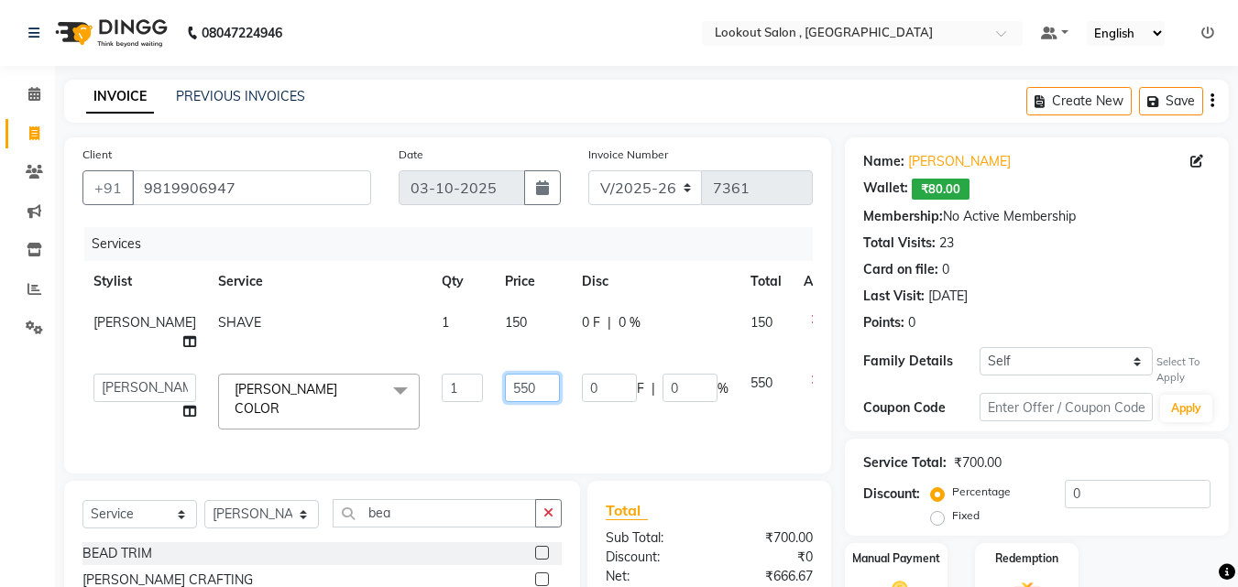
drag, startPoint x: 475, startPoint y: 390, endPoint x: 453, endPoint y: 392, distance: 21.1
click at [505, 392] on input "550" at bounding box center [532, 388] width 55 height 28
type input "350"
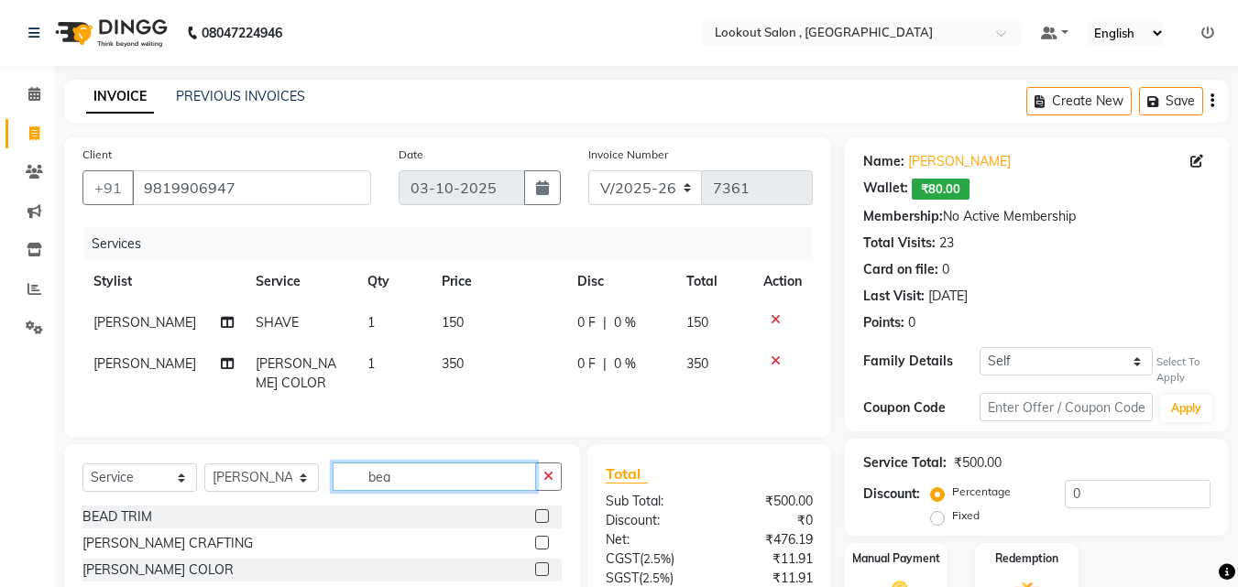
drag, startPoint x: 432, startPoint y: 508, endPoint x: 339, endPoint y: 515, distance: 93.7
click at [339, 515] on div "Select Service Product Membership Package Voucher Prepaid Gift Card Select Styl…" at bounding box center [322, 527] width 516 height 167
type input "glo"
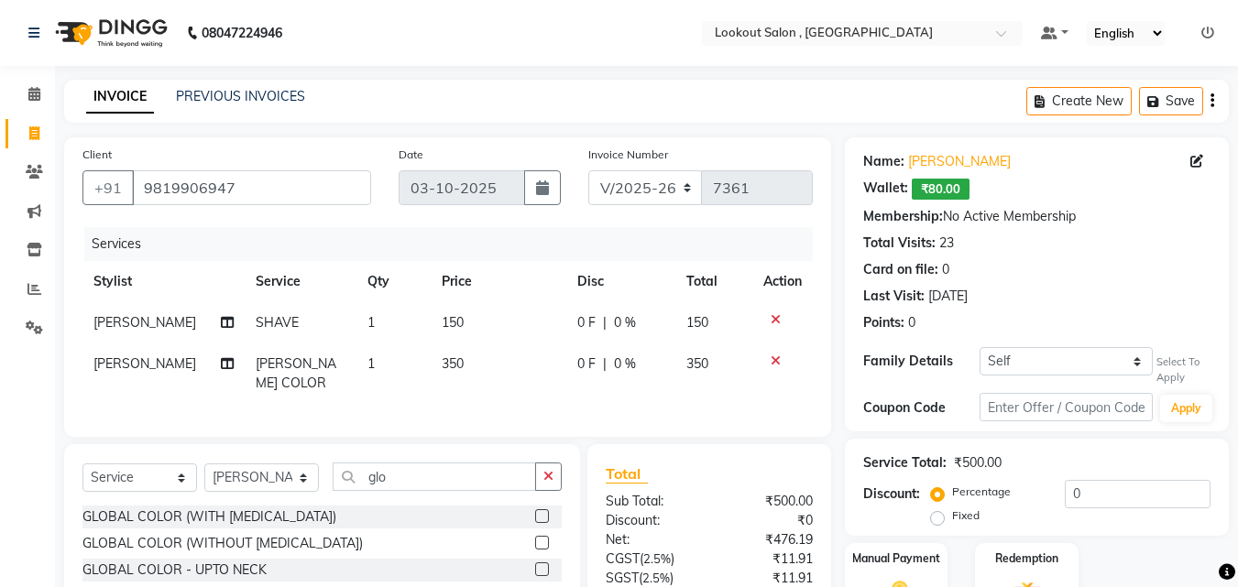
click at [535, 540] on label at bounding box center [542, 543] width 14 height 14
click at [535, 540] on input "checkbox" at bounding box center [541, 544] width 12 height 12
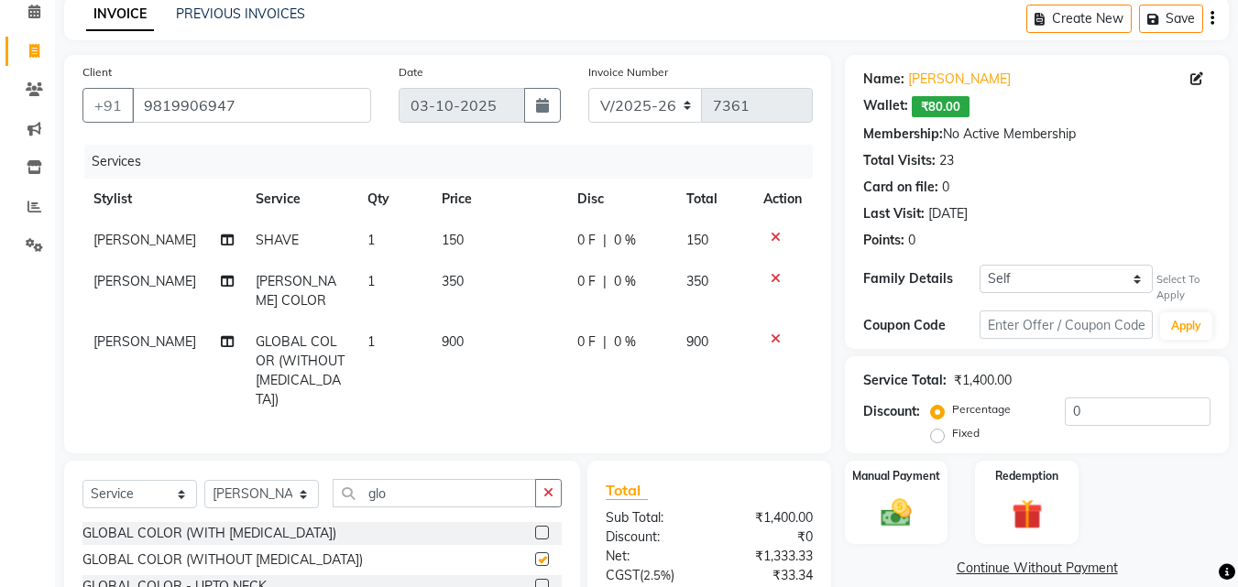
checkbox input "false"
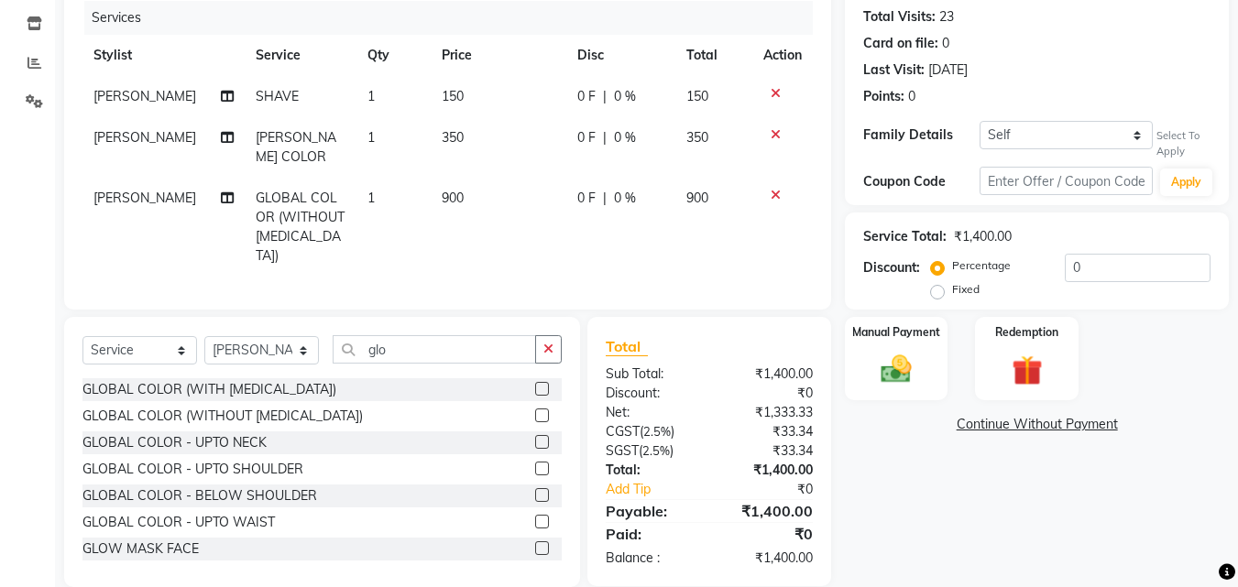
scroll to position [229, 0]
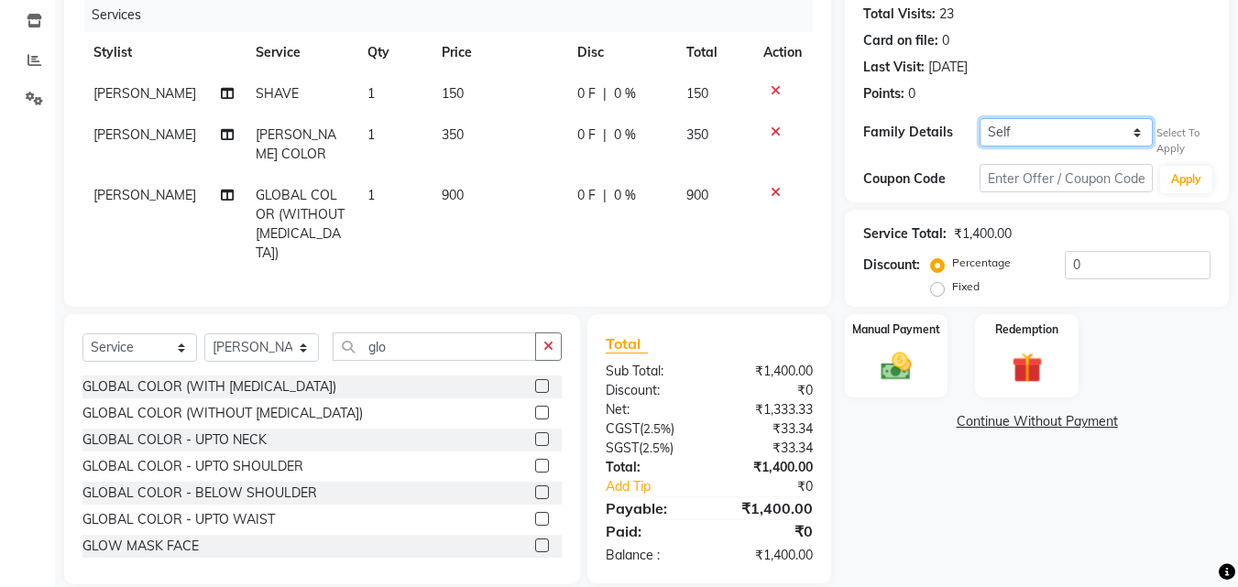
click at [1119, 137] on select "Self MANISHA SAWANT" at bounding box center [1065, 132] width 173 height 28
select select "6142824"
click at [979, 118] on select "Self MANISHA SAWANT" at bounding box center [1065, 132] width 173 height 28
select select "1: Object"
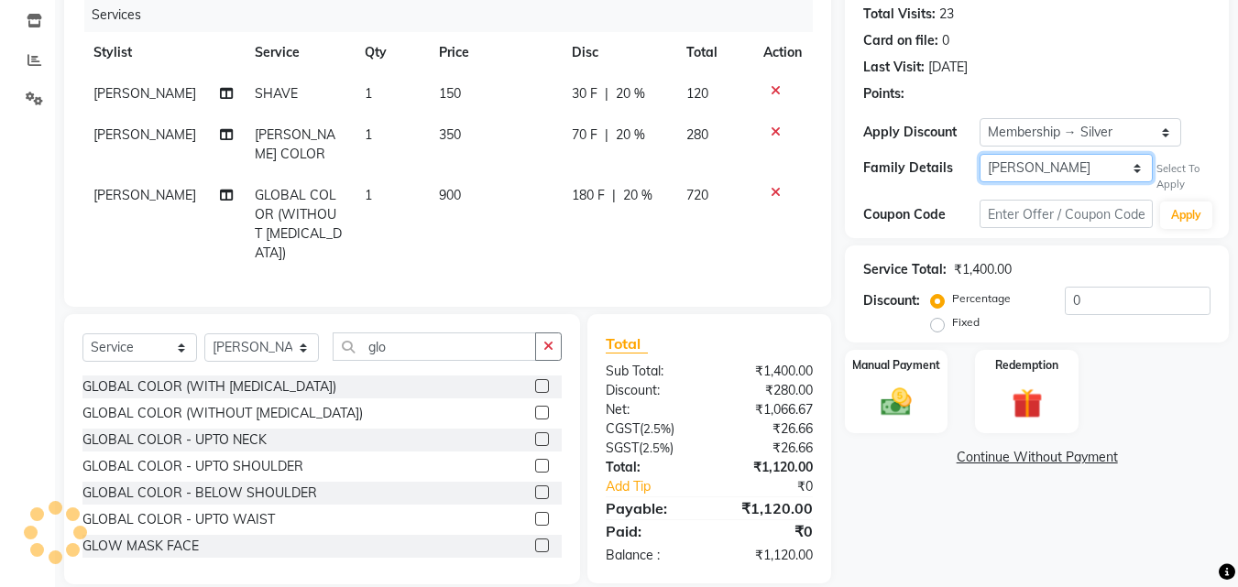
type input "20"
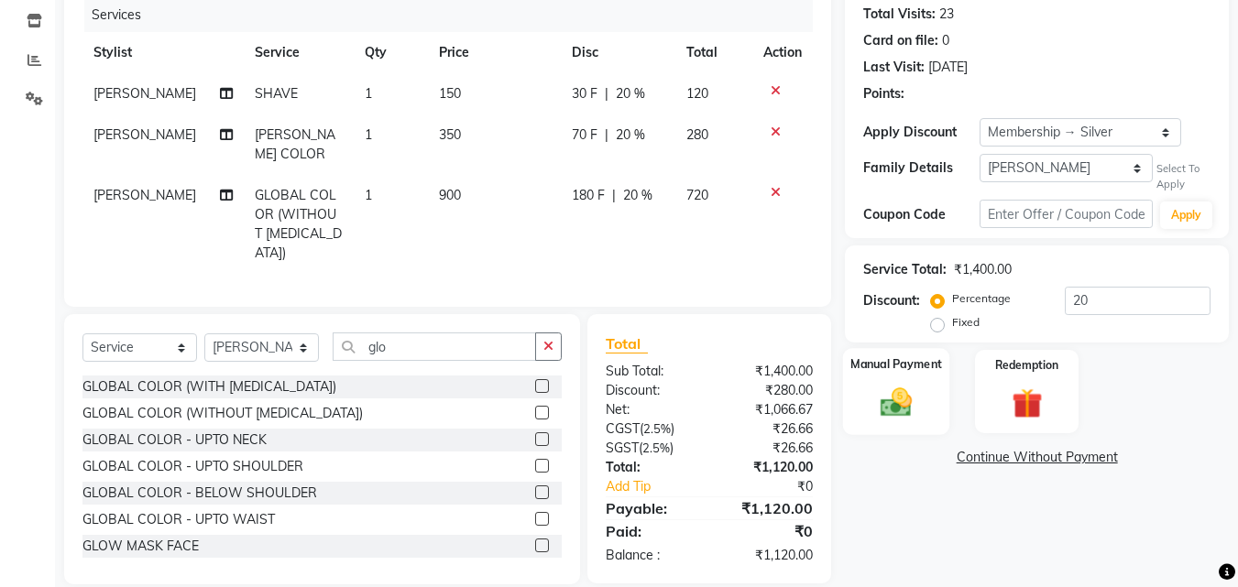
click at [889, 398] on img at bounding box center [895, 403] width 51 height 37
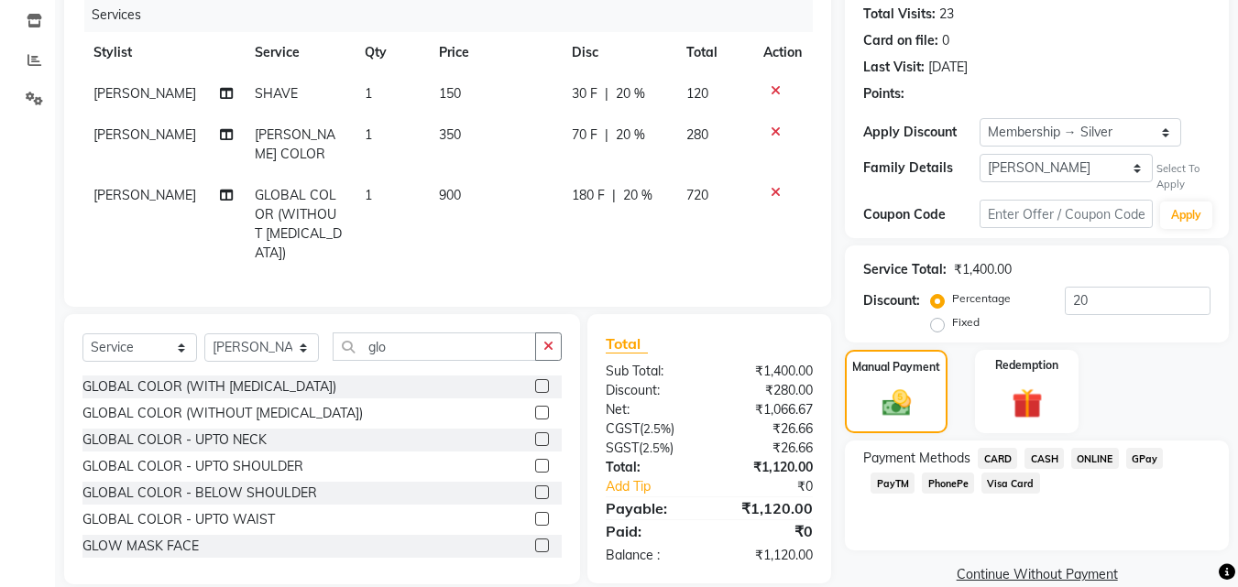
click at [999, 458] on span "CARD" at bounding box center [996, 458] width 39 height 21
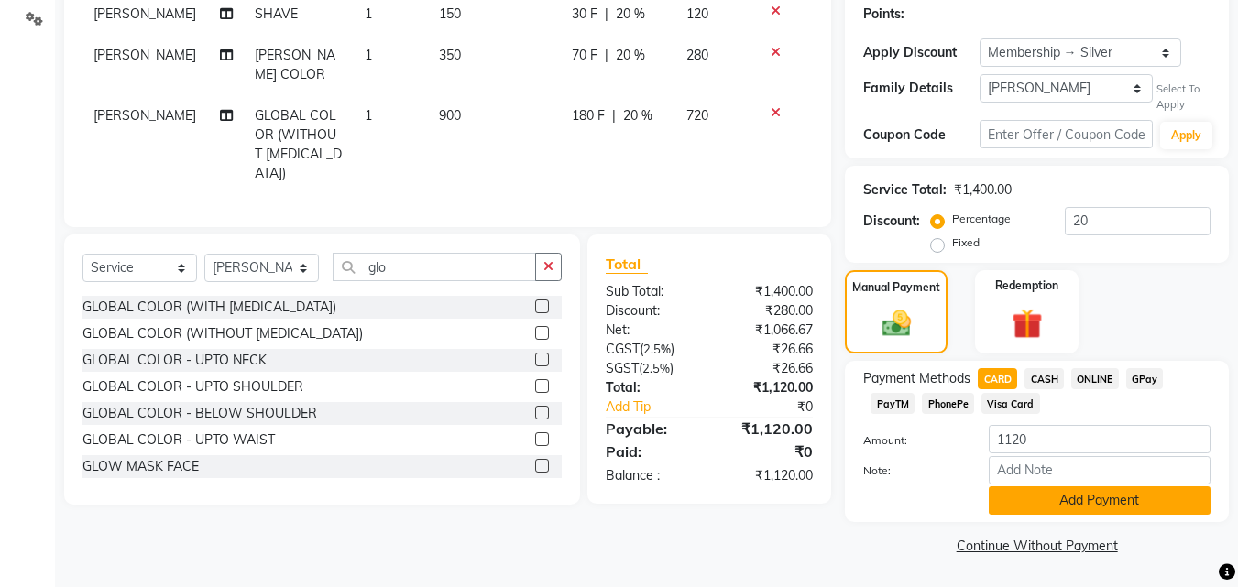
click at [1021, 494] on button "Add Payment" at bounding box center [1099, 500] width 222 height 28
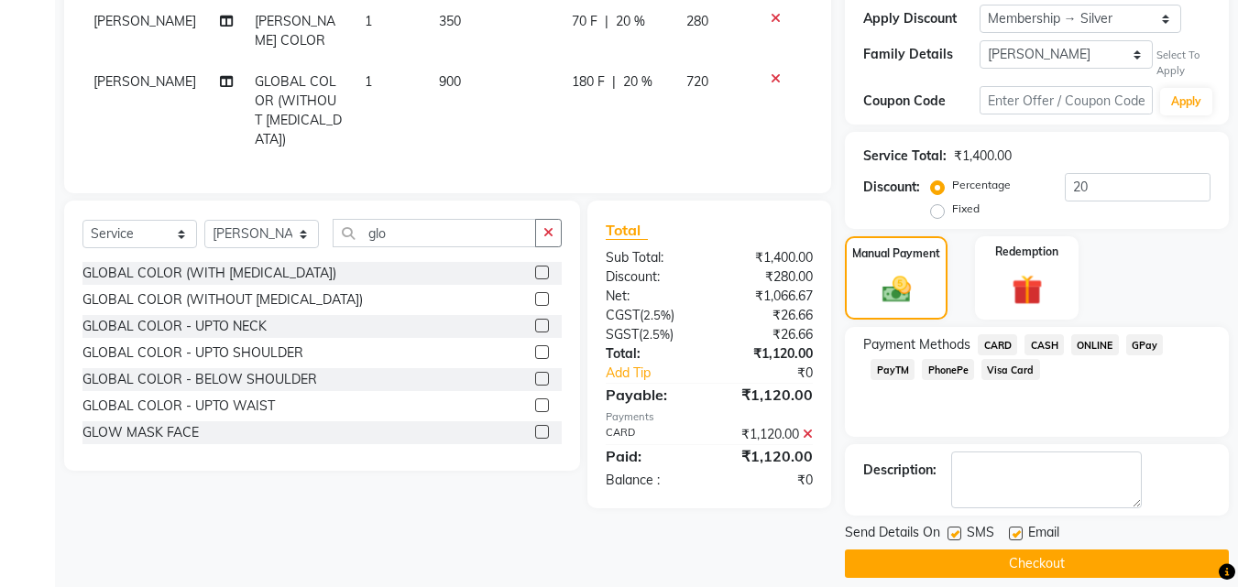
scroll to position [361, 0]
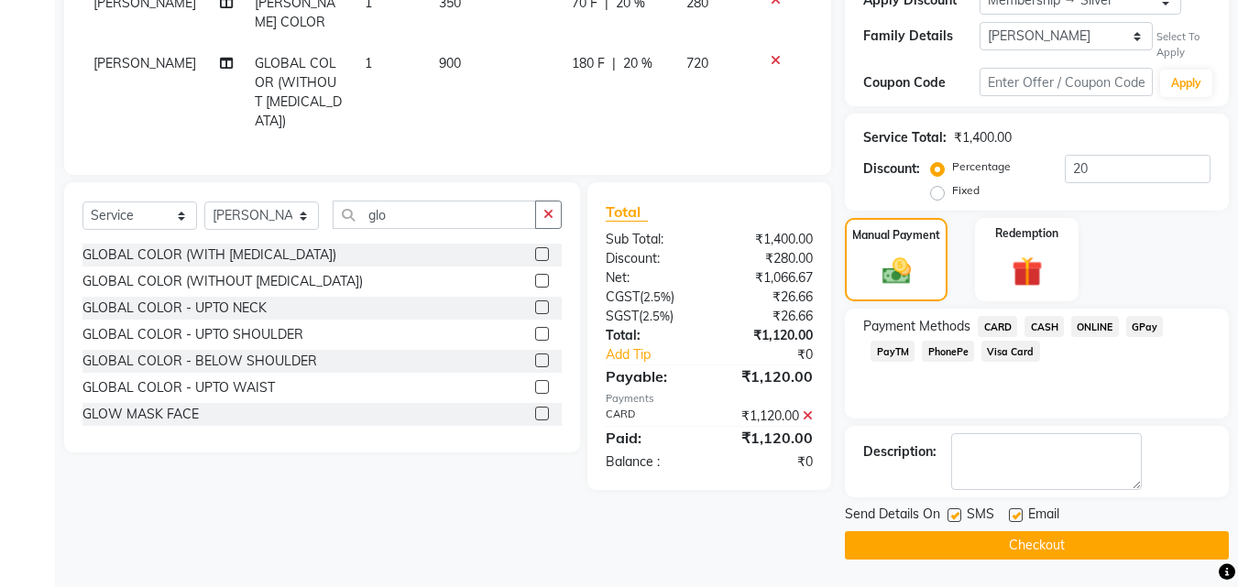
click at [1028, 556] on button "Checkout" at bounding box center [1037, 545] width 384 height 28
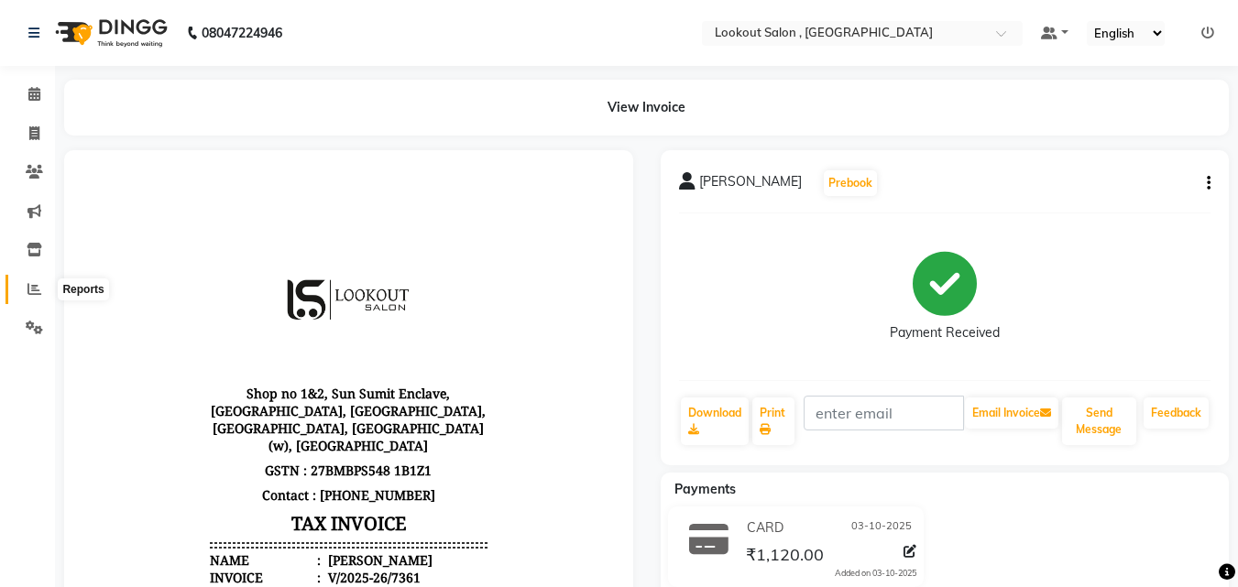
click at [33, 288] on icon at bounding box center [34, 289] width 14 height 14
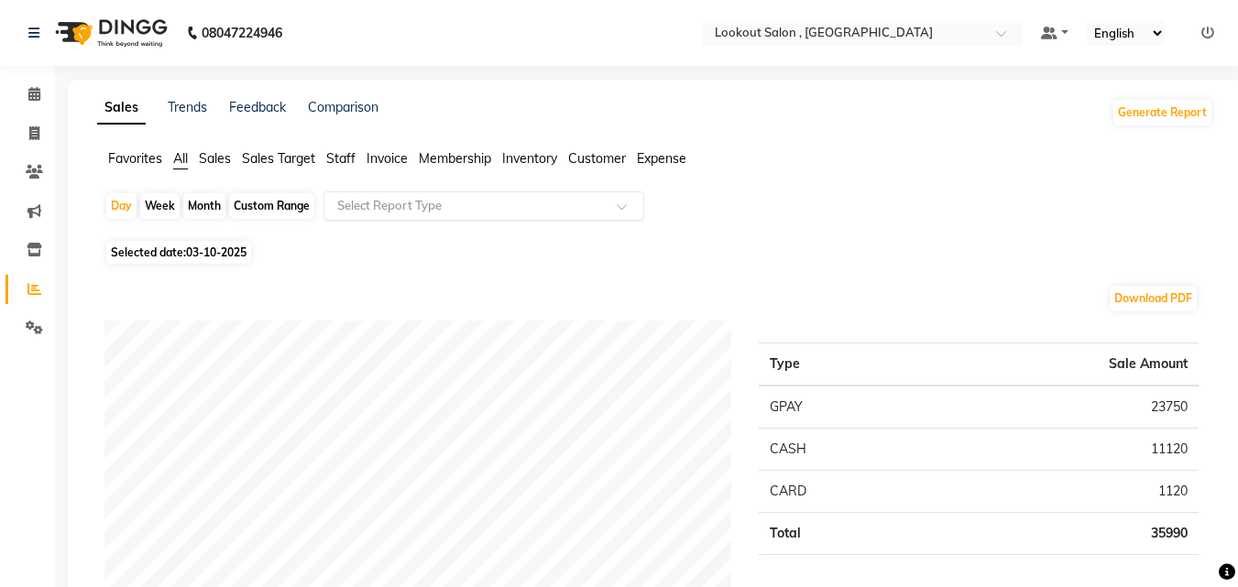
click at [540, 206] on input "text" at bounding box center [465, 206] width 264 height 18
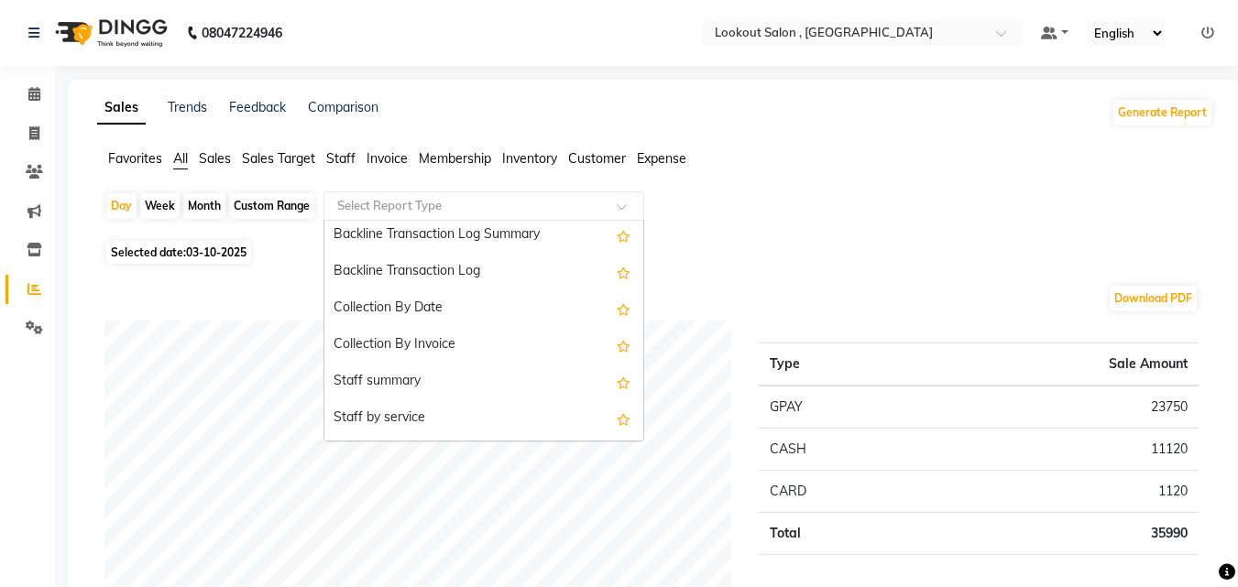
scroll to position [550, 0]
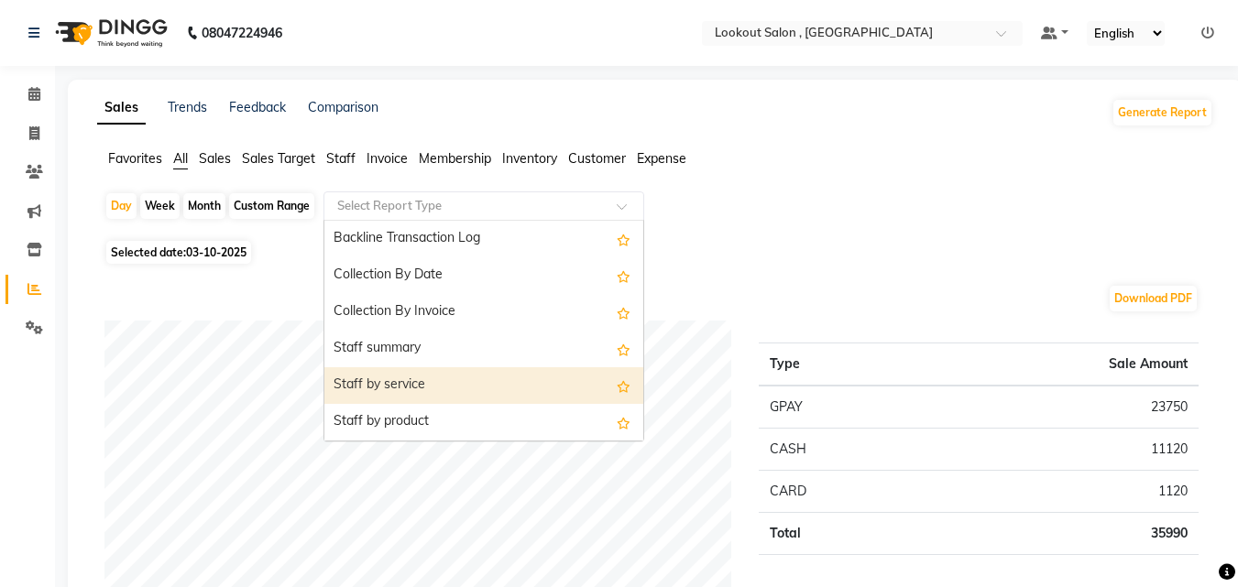
click at [423, 391] on div "Staff by service" at bounding box center [483, 385] width 319 height 37
select select "full_report"
select select "csv"
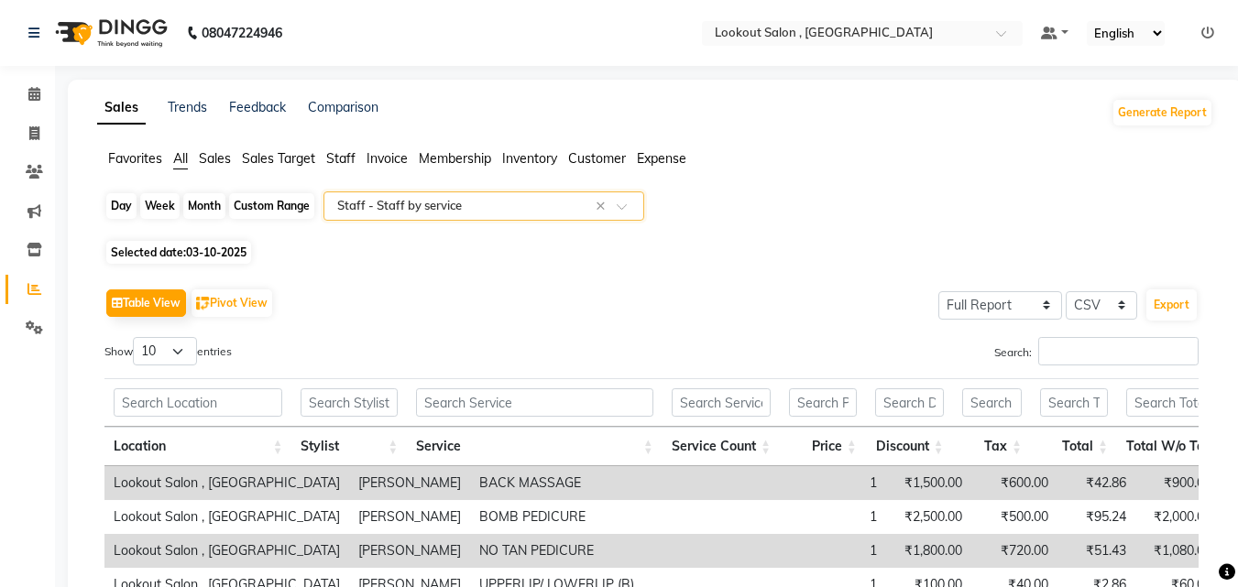
click at [125, 211] on div "Day" at bounding box center [121, 206] width 30 height 26
select select "10"
select select "2025"
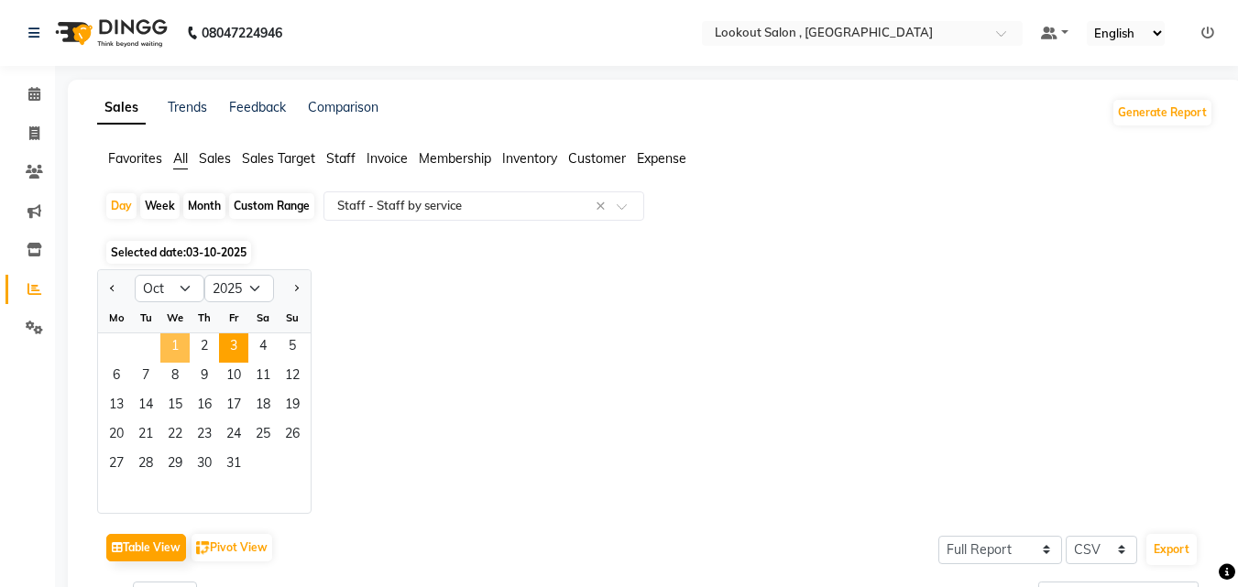
click at [181, 351] on span "1" at bounding box center [174, 347] width 29 height 29
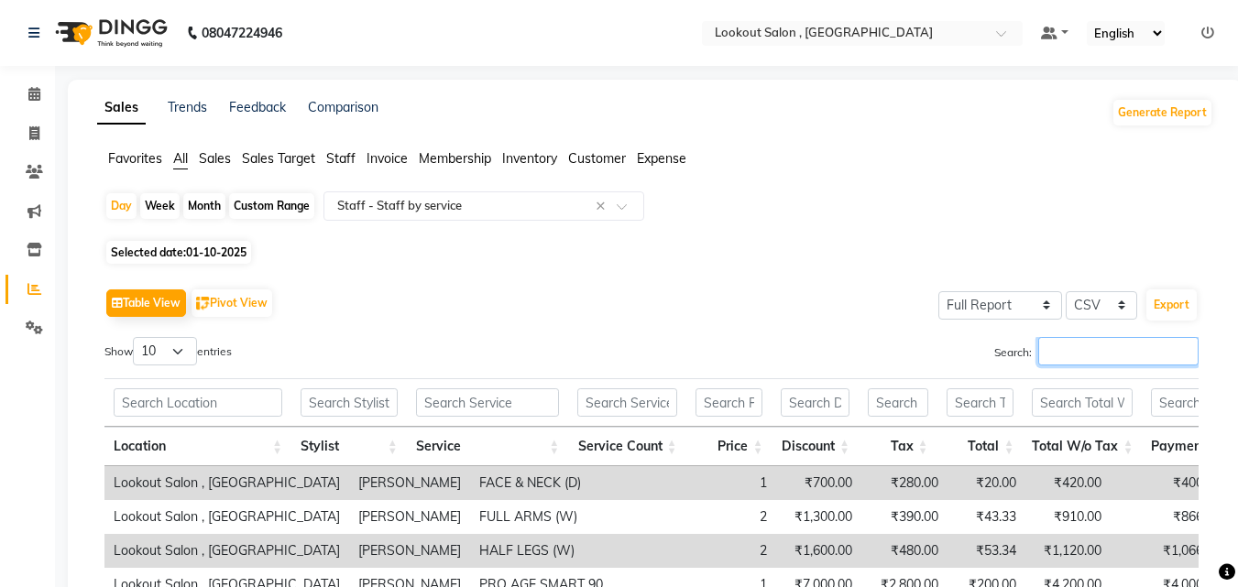
click at [1044, 356] on input "Search:" at bounding box center [1118, 351] width 160 height 28
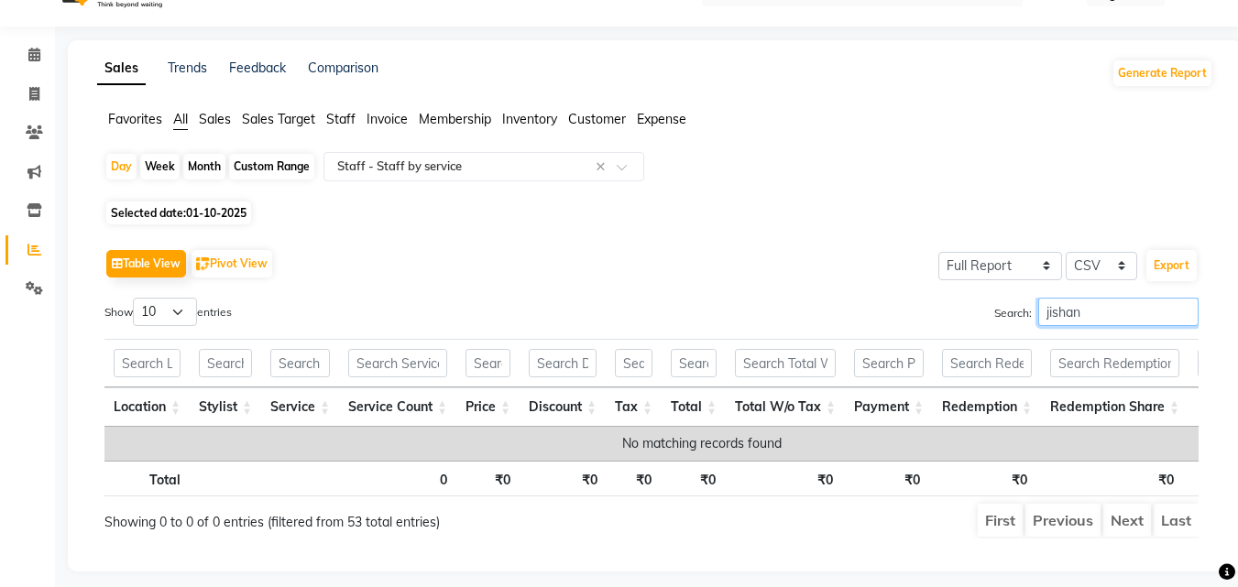
scroll to position [79, 0]
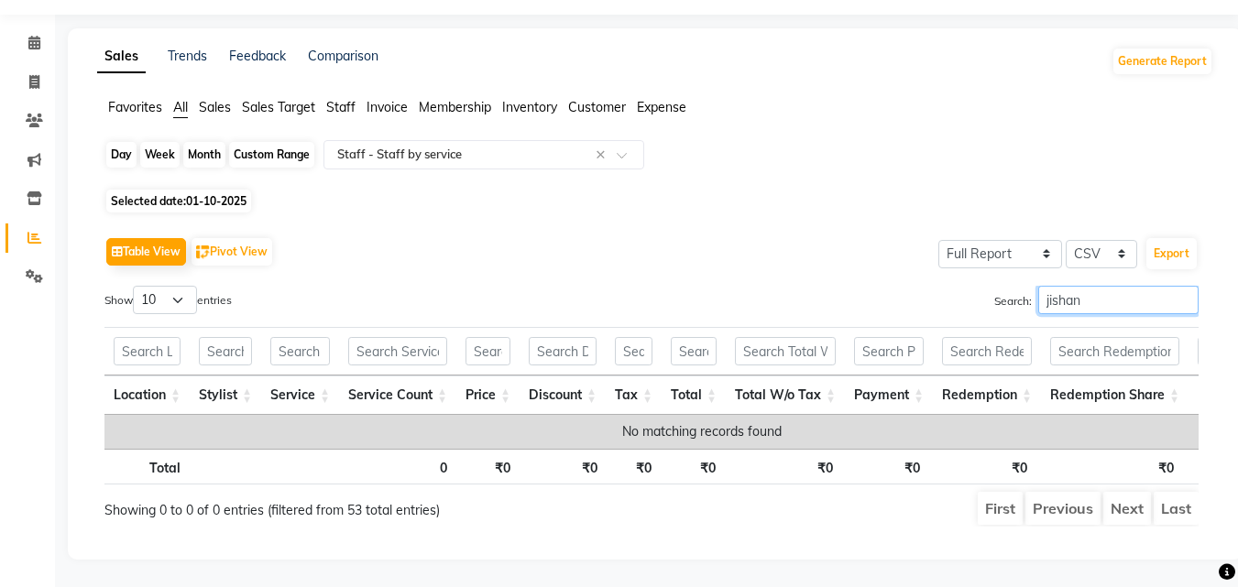
type input "jishan"
click at [114, 142] on div "Day" at bounding box center [121, 155] width 30 height 26
select select "10"
select select "2025"
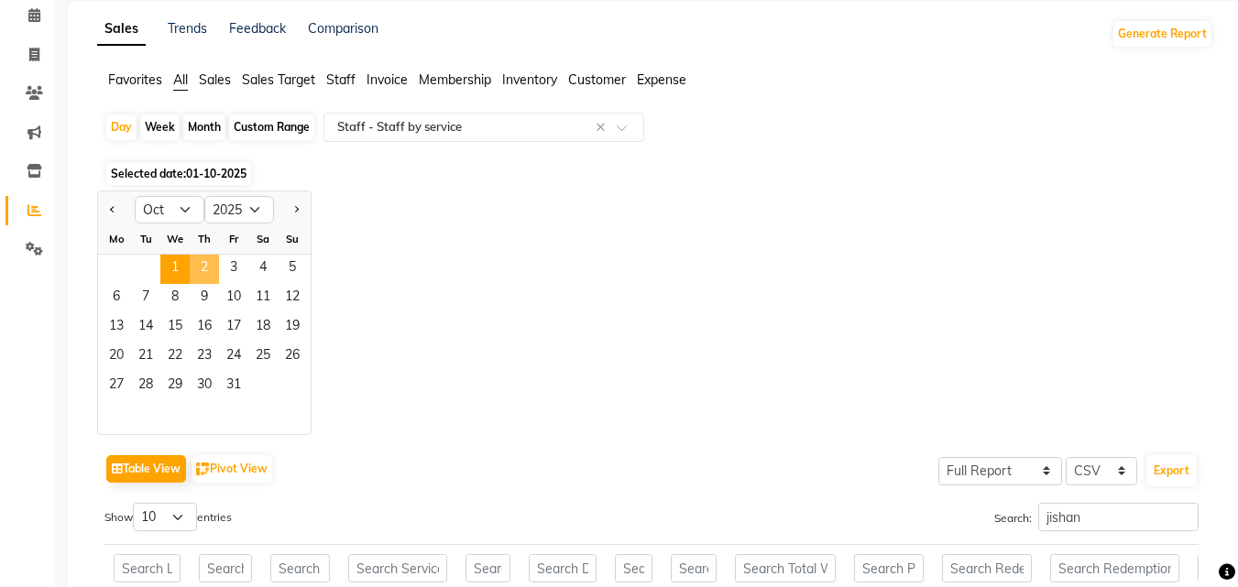
click at [209, 268] on span "2" at bounding box center [204, 269] width 29 height 29
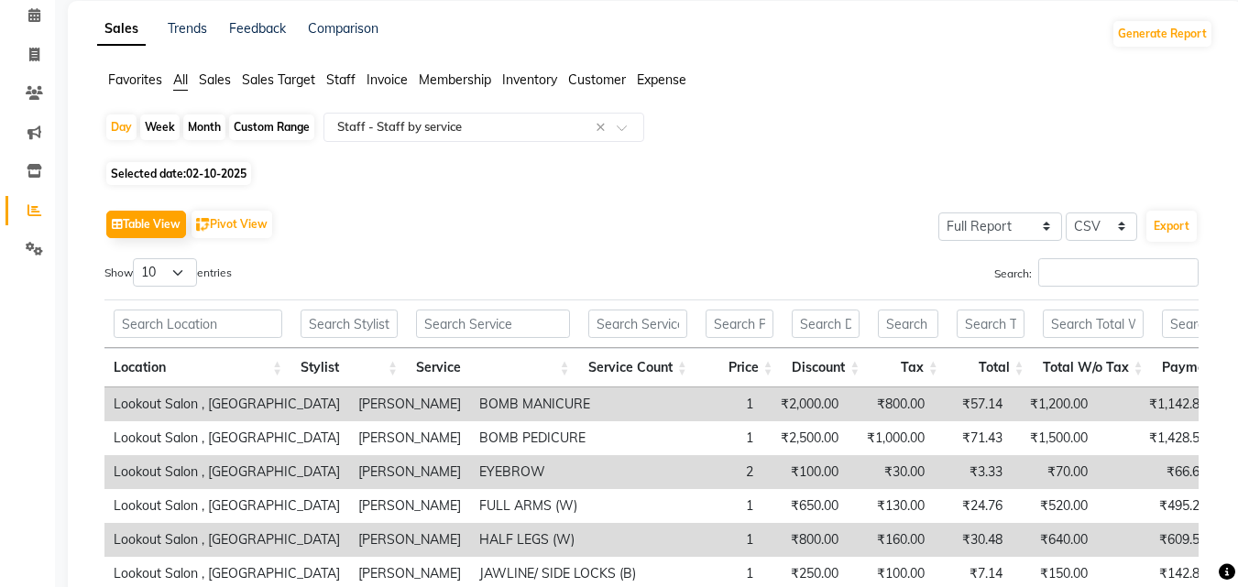
scroll to position [0, 0]
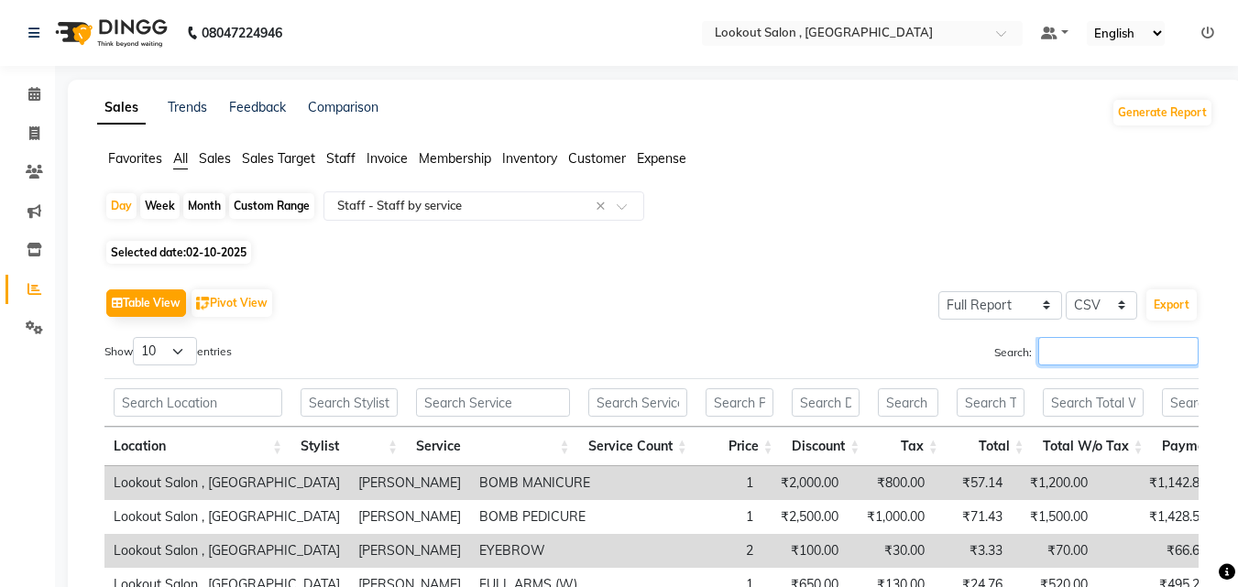
click at [1148, 347] on input "Search:" at bounding box center [1118, 351] width 160 height 28
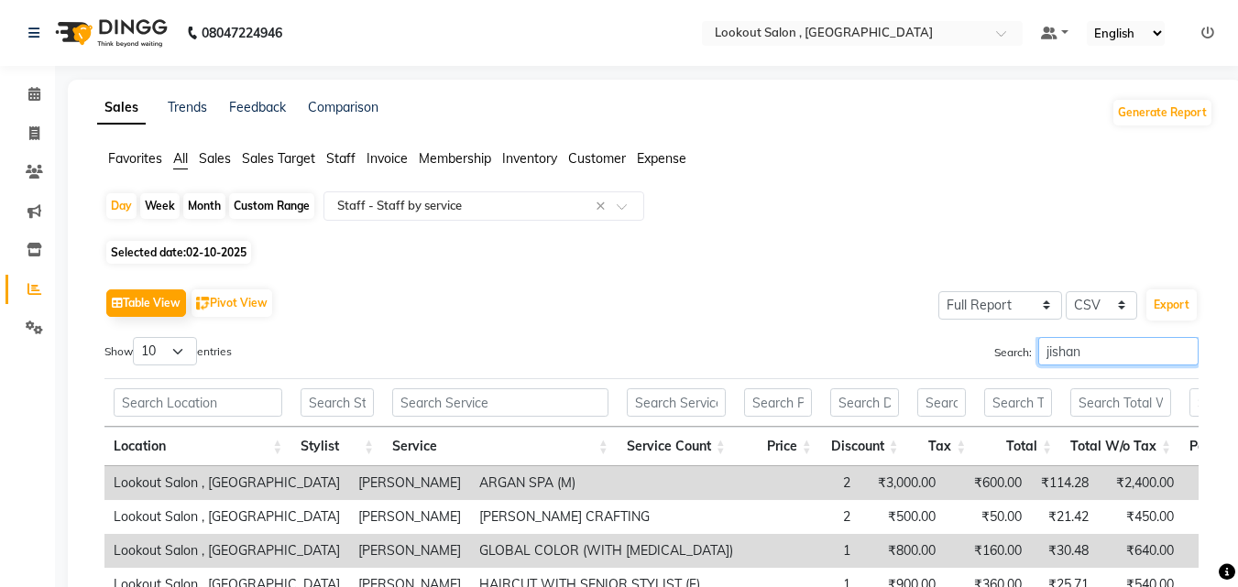
type input "jishan"
click at [536, 221] on div "Day Week Month Custom Range Select Report Type × Staff - Staff by service ×" at bounding box center [654, 213] width 1101 height 44
click at [453, 195] on div "Select Report Type × Staff - Staff by service ×" at bounding box center [483, 205] width 321 height 29
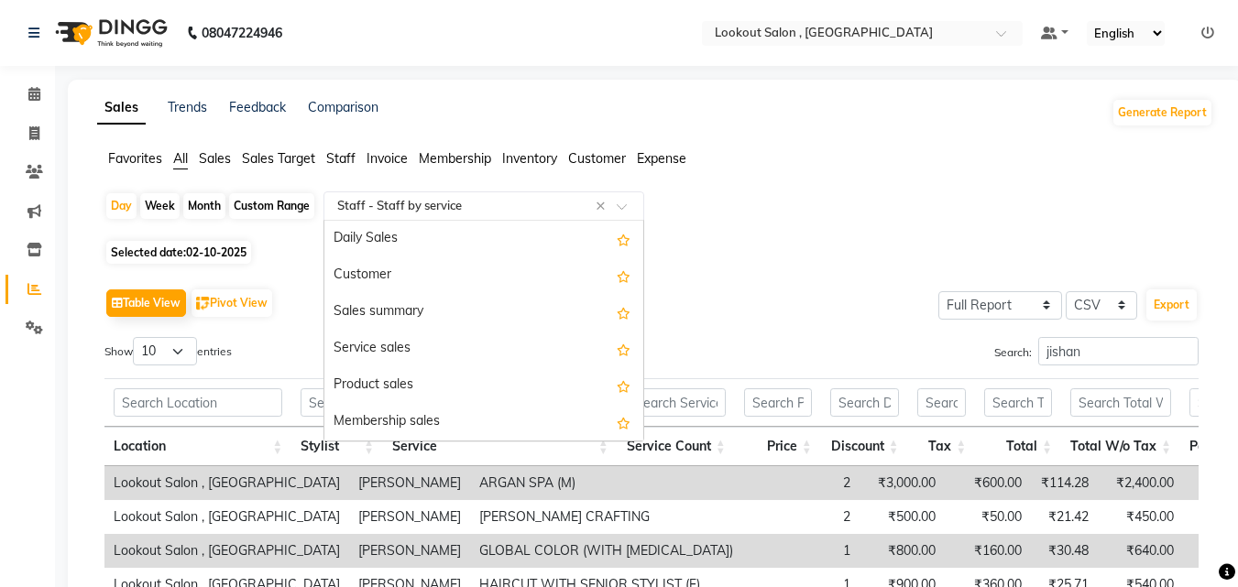
scroll to position [696, 0]
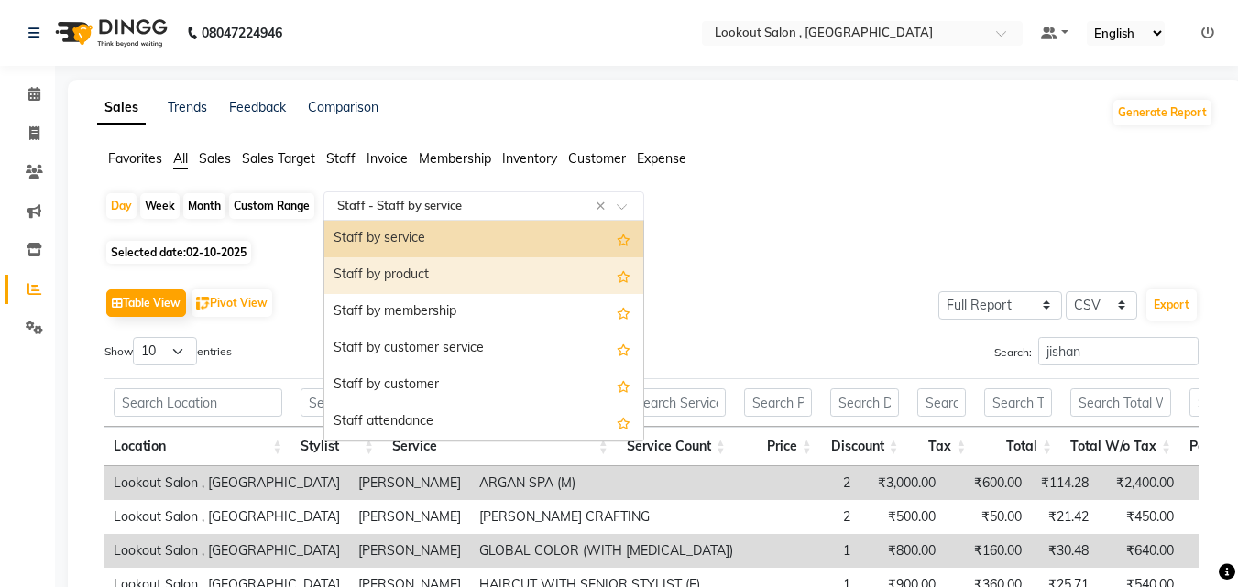
click at [424, 260] on div "Staff by product" at bounding box center [483, 275] width 319 height 37
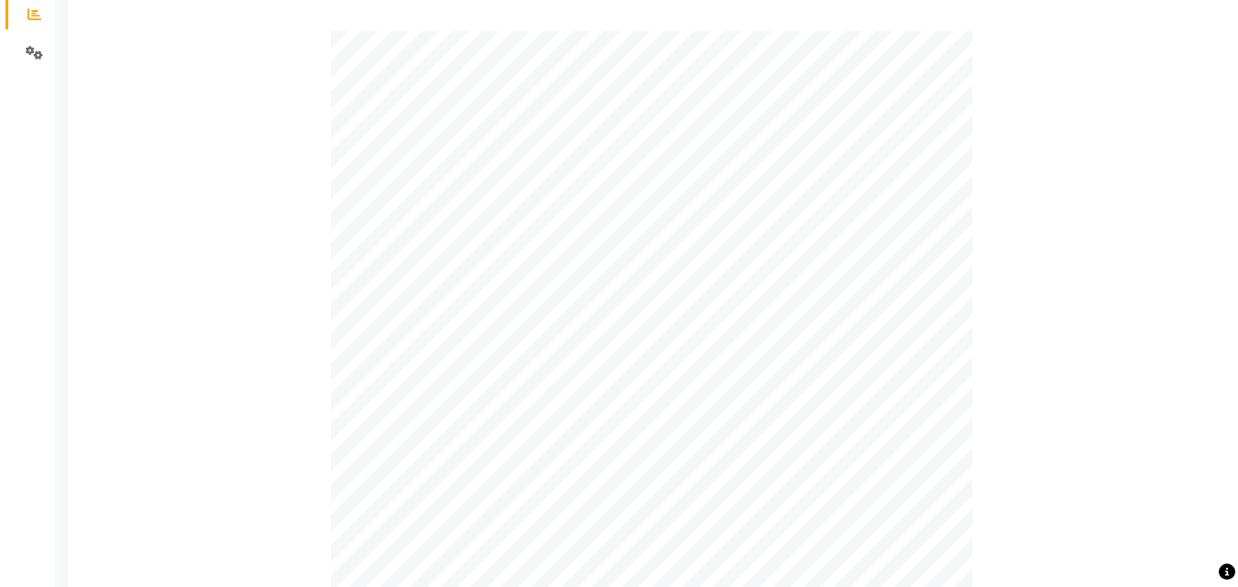
scroll to position [733, 0]
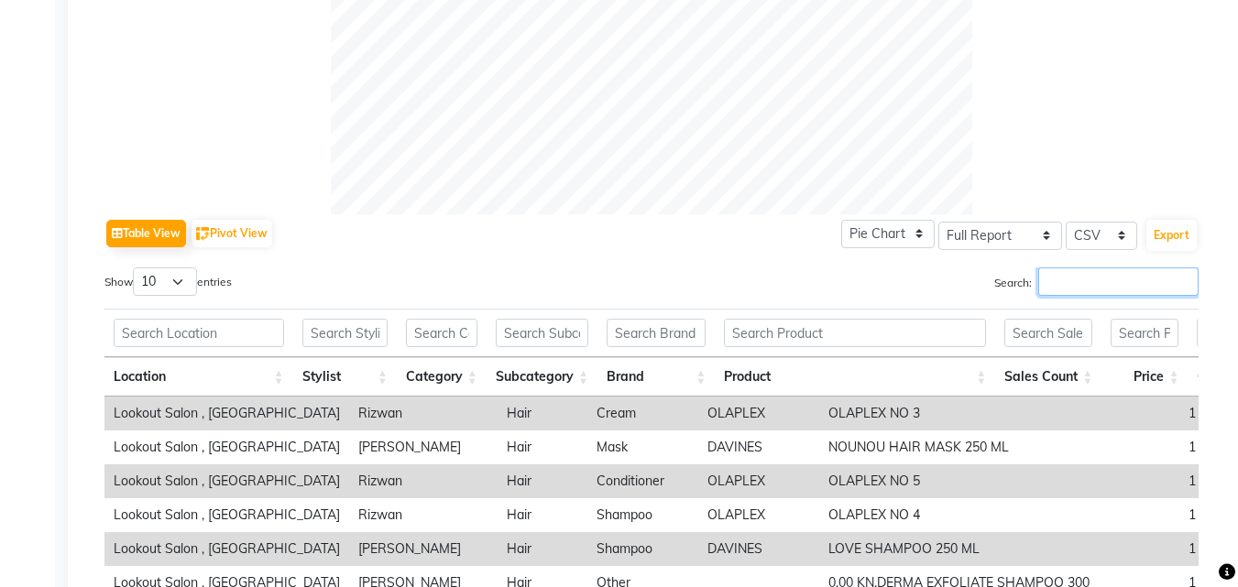
click at [1086, 282] on input "Search:" at bounding box center [1118, 281] width 160 height 28
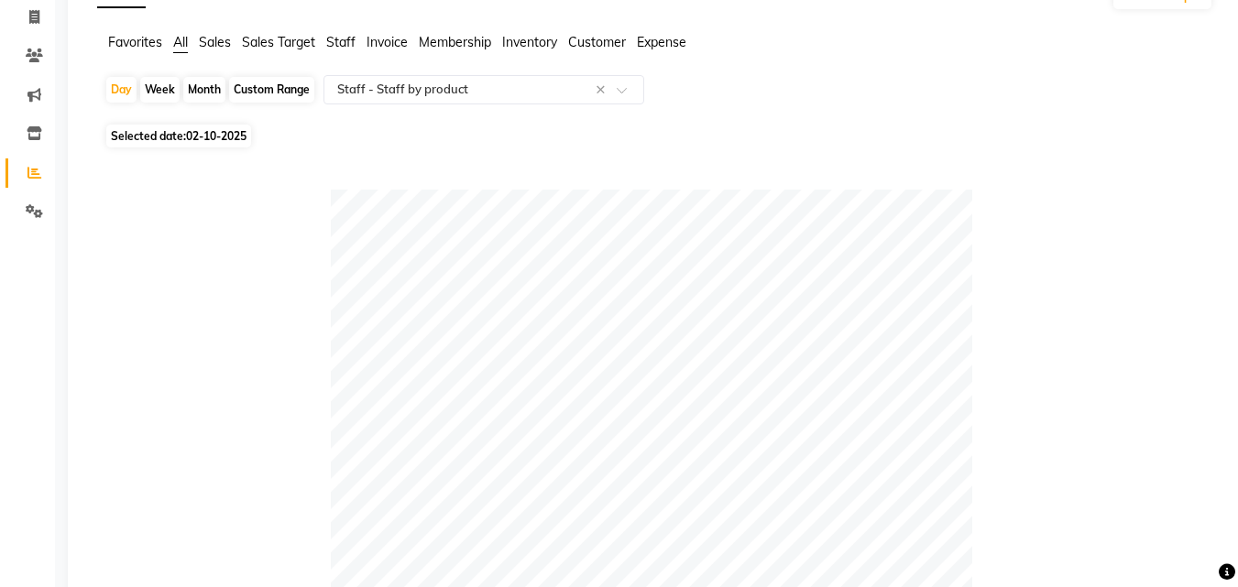
scroll to position [92, 0]
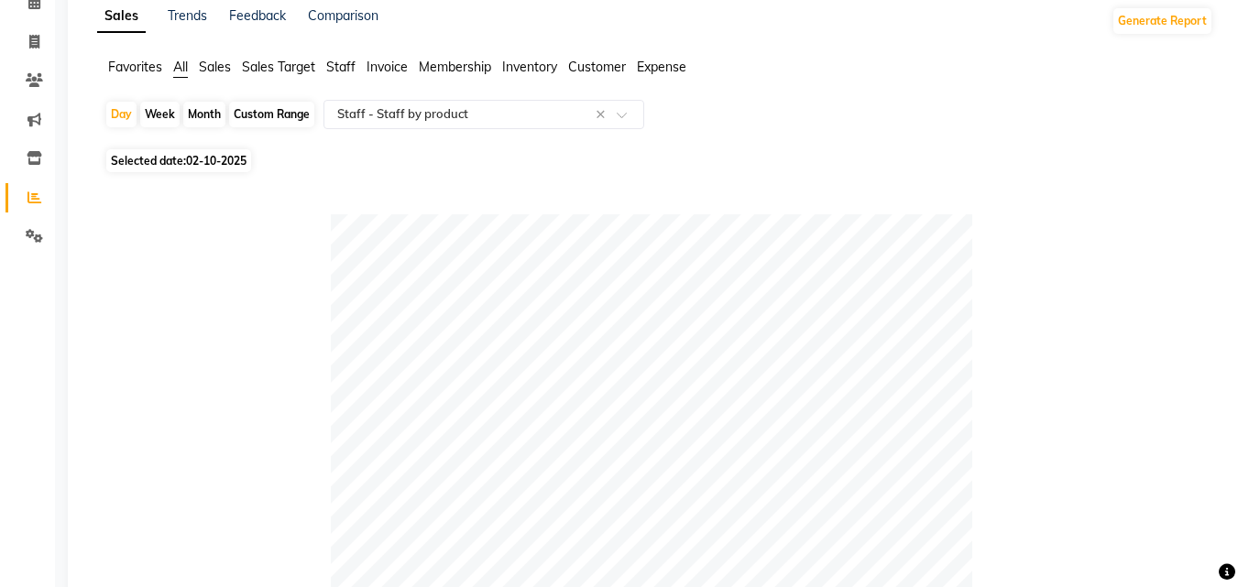
type input "jish"
click at [470, 132] on div "Day Week Month Custom Range Select Report Type × Staff - Staff by product ×" at bounding box center [654, 122] width 1101 height 44
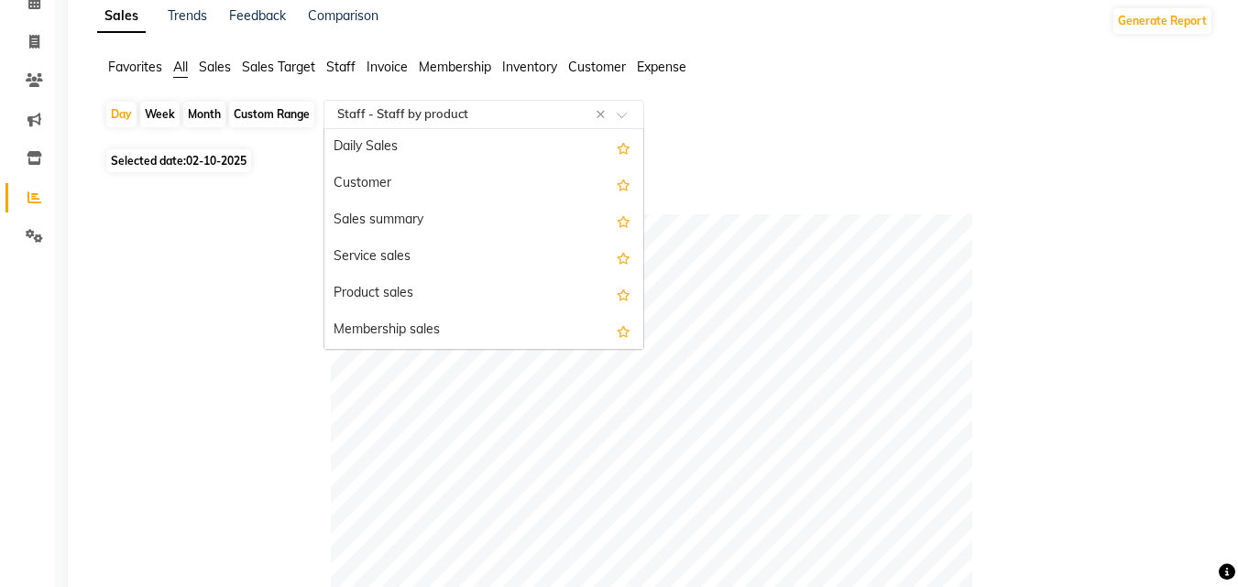
click at [473, 127] on div "Select Report Type × Staff - Staff by product ×" at bounding box center [483, 114] width 321 height 29
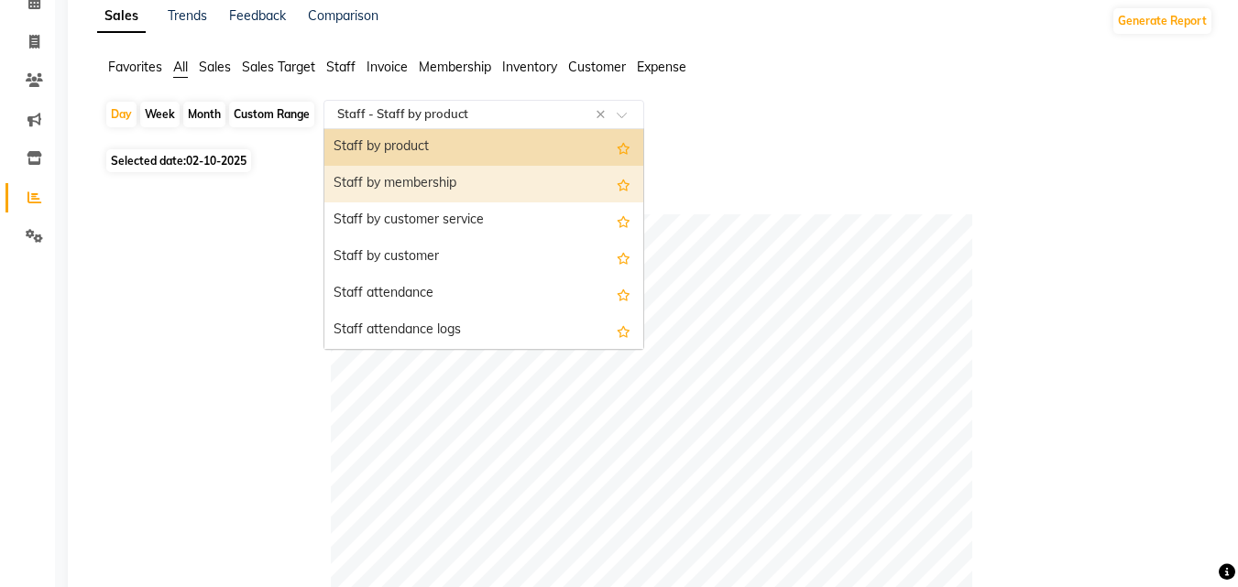
click at [443, 187] on div "Staff by membership" at bounding box center [483, 184] width 319 height 37
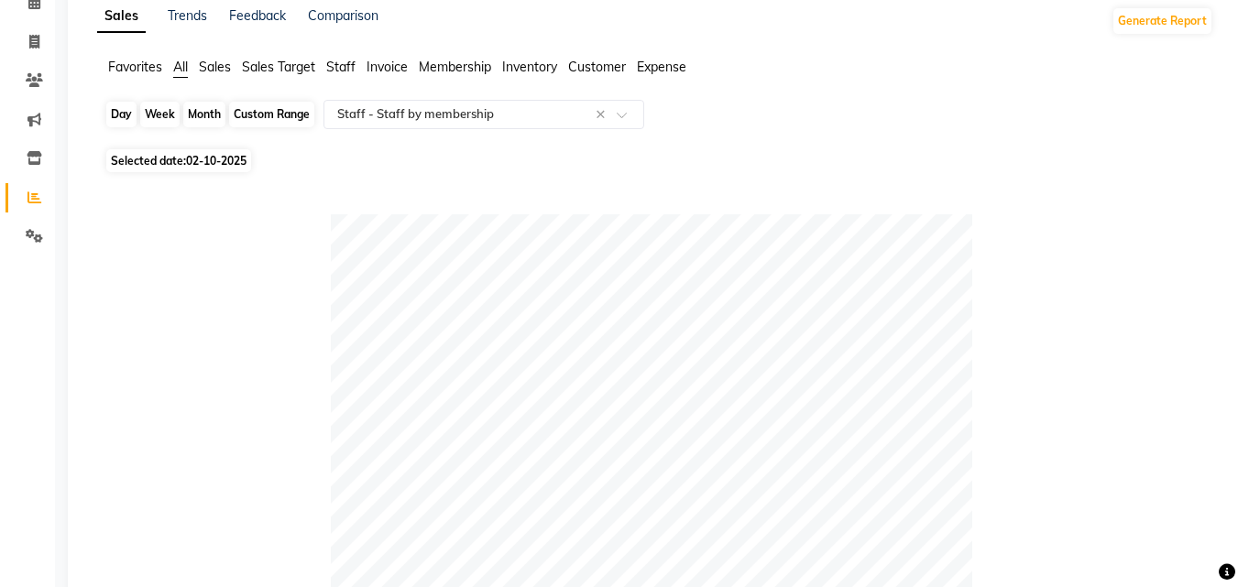
click at [119, 115] on div "Day" at bounding box center [121, 115] width 30 height 26
select select "10"
select select "2025"
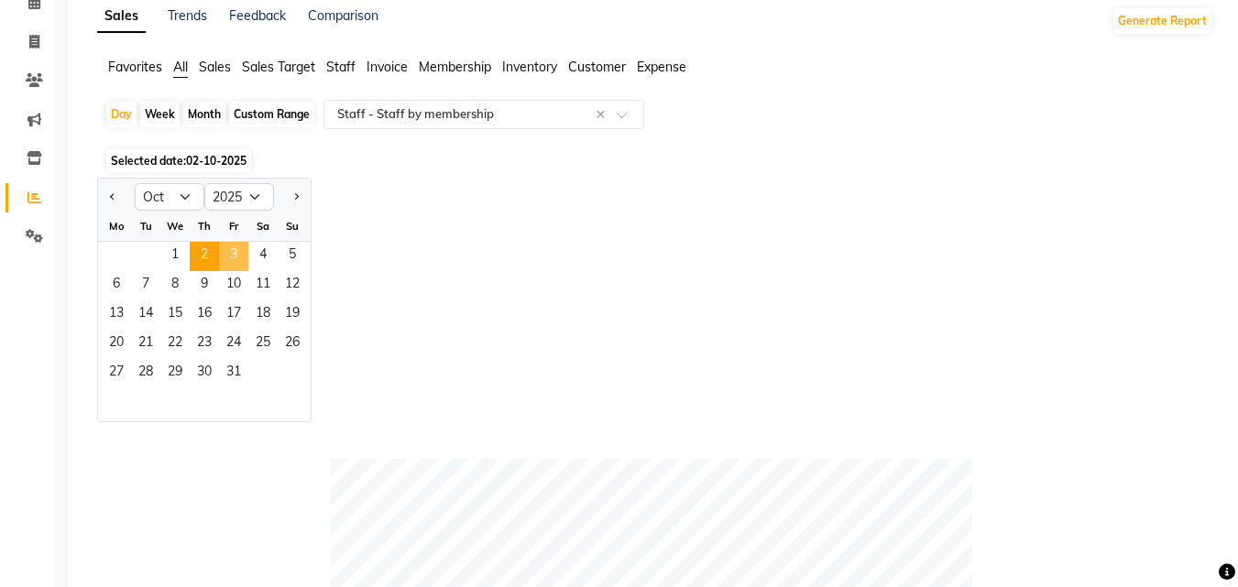
click at [231, 253] on span "3" at bounding box center [233, 256] width 29 height 29
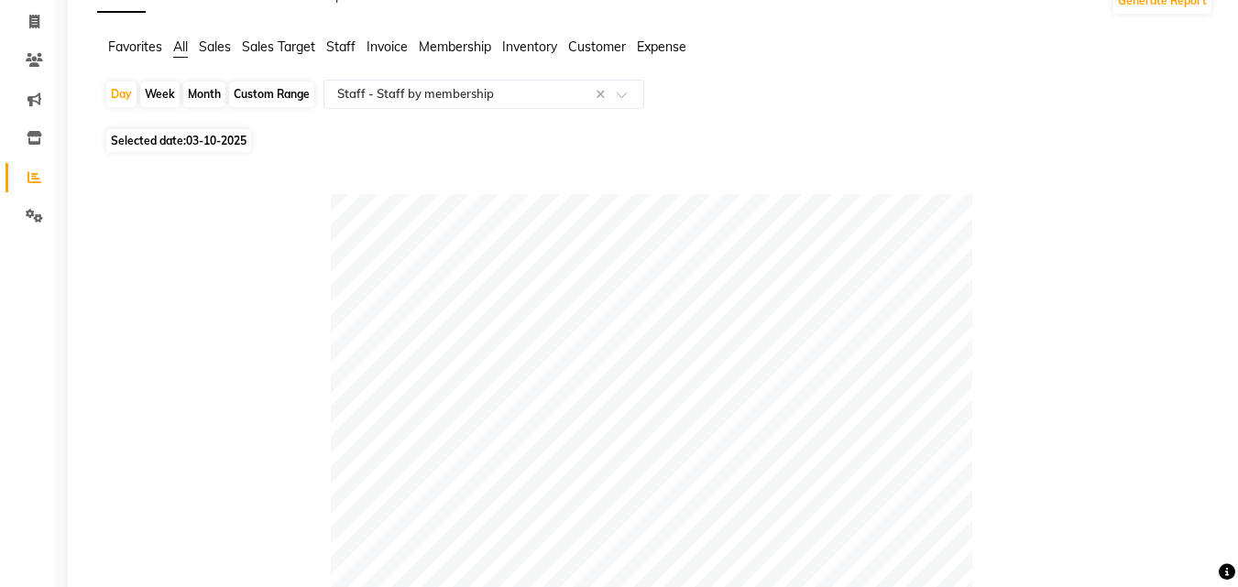
scroll to position [87, 0]
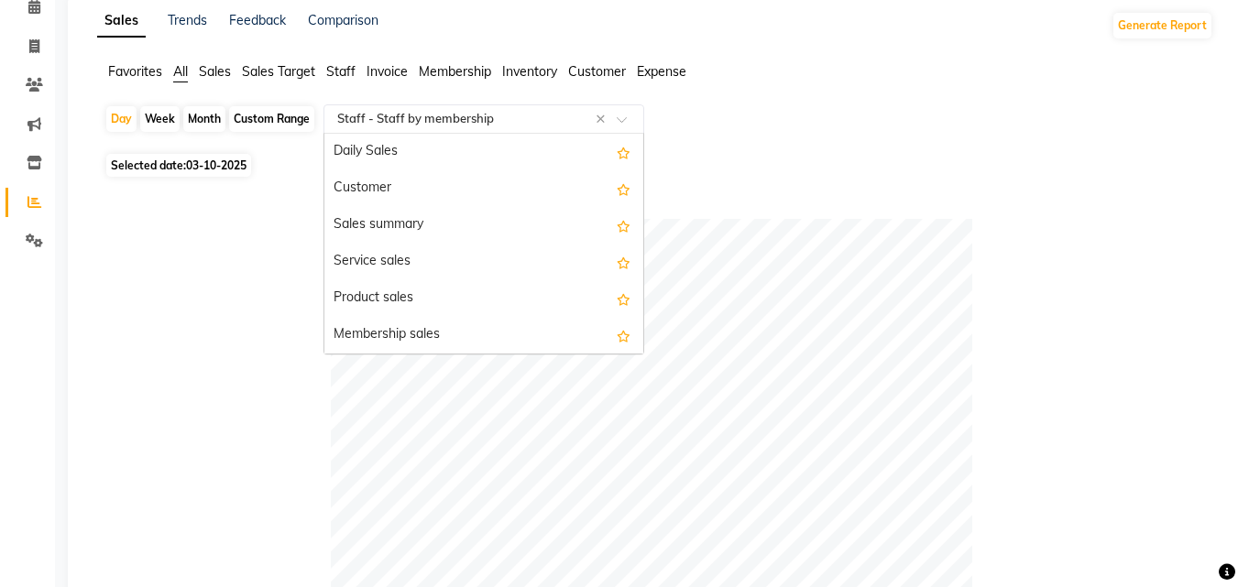
click at [387, 126] on input "text" at bounding box center [465, 119] width 264 height 18
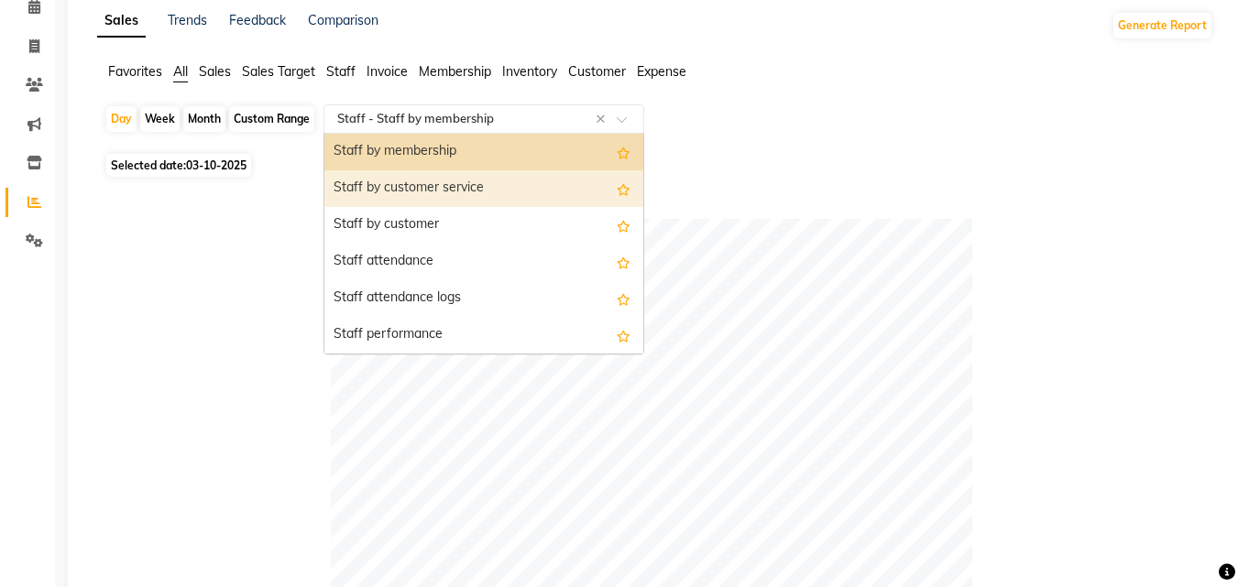
scroll to position [678, 0]
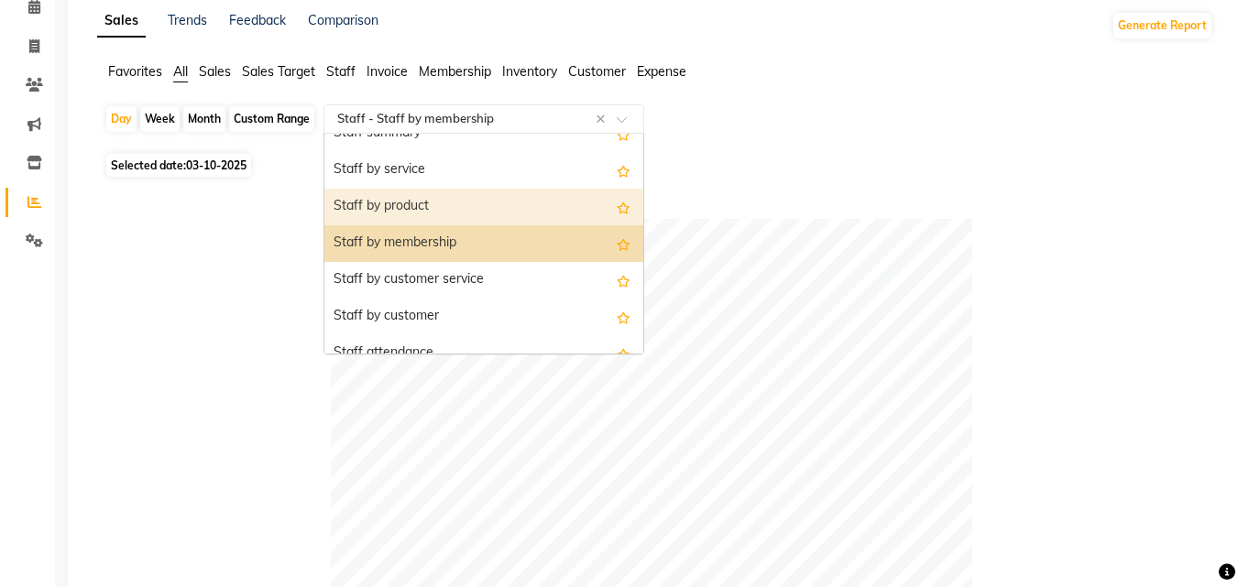
click at [405, 207] on div "Staff by product" at bounding box center [483, 207] width 319 height 37
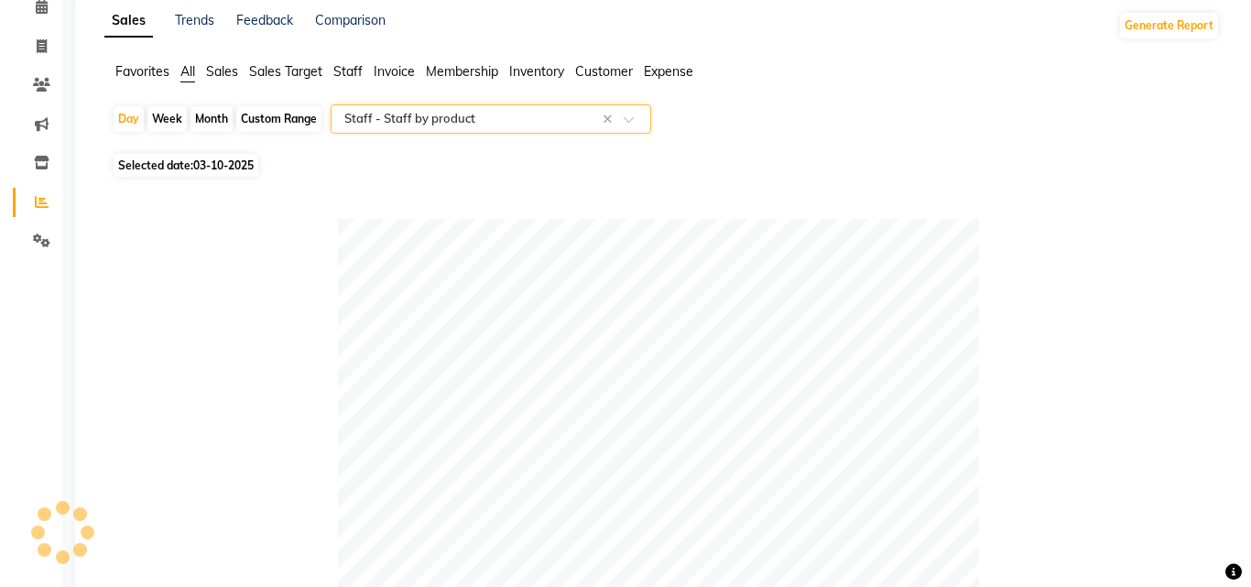
scroll to position [0, 0]
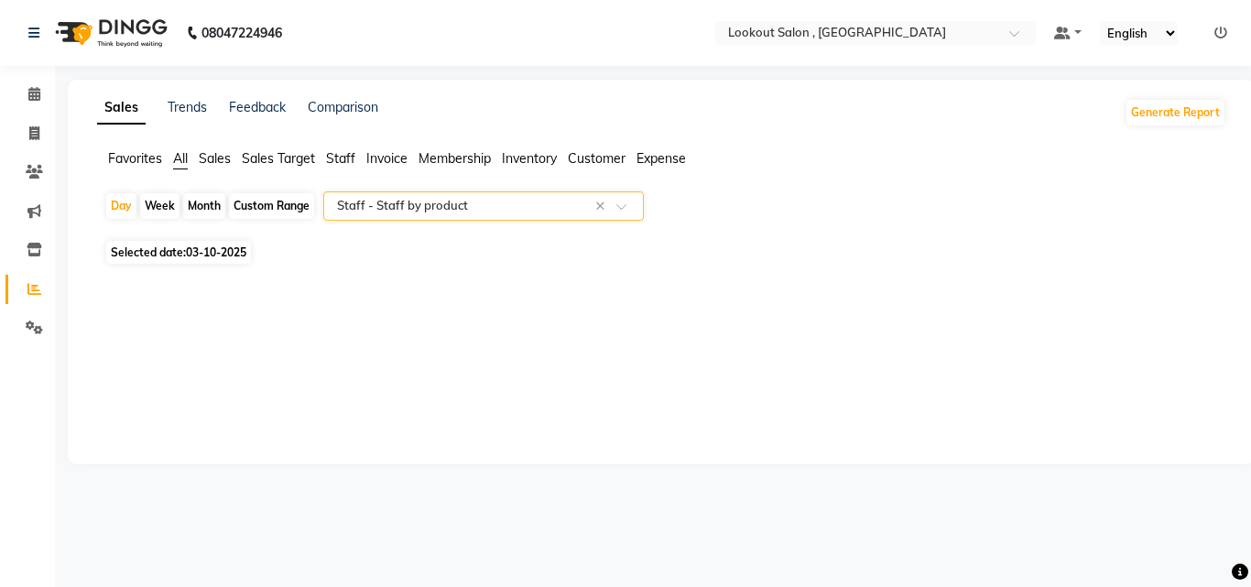
click at [511, 191] on app-reports "Favorites All Sales Sales Target Staff Invoice Membership Inventory Customer Ex…" at bounding box center [662, 223] width 1152 height 149
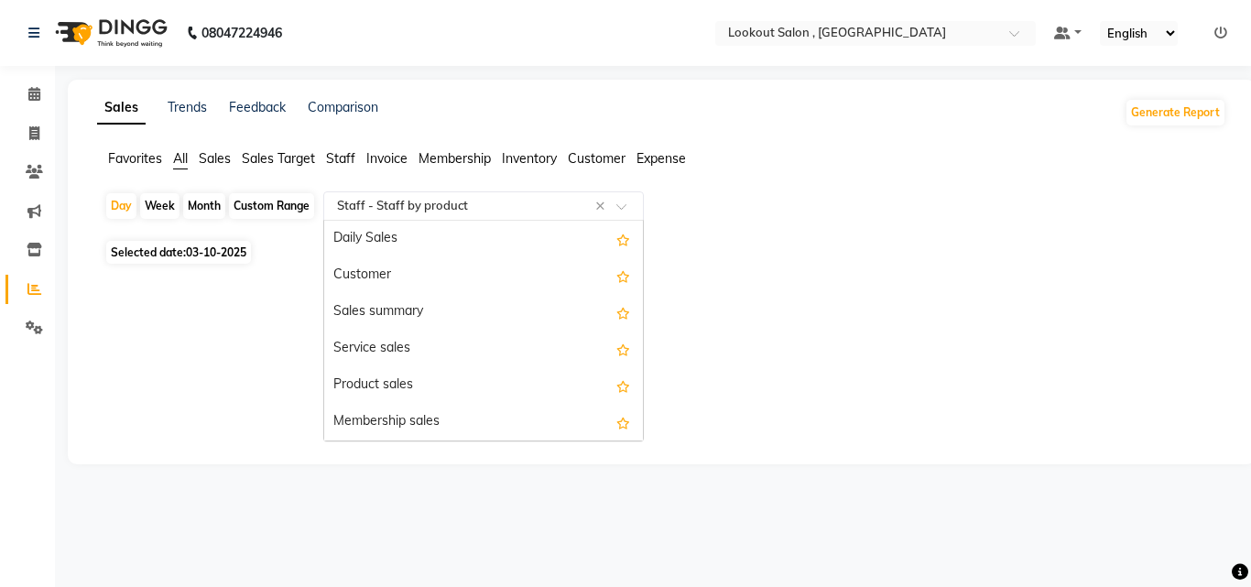
click at [526, 210] on input "text" at bounding box center [465, 206] width 264 height 18
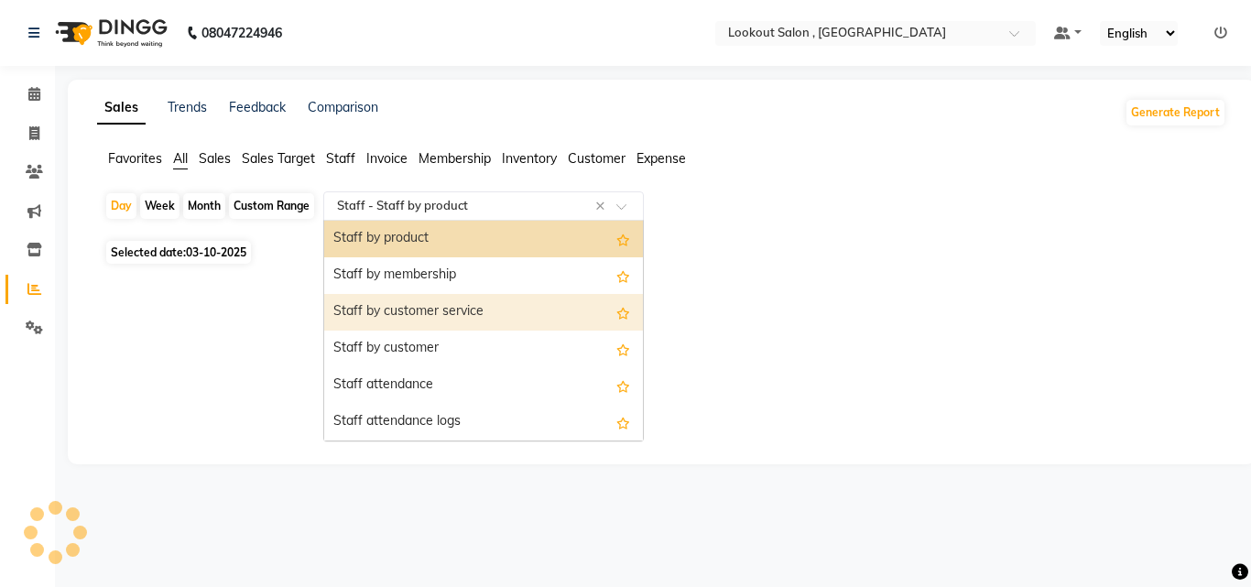
scroll to position [550, 0]
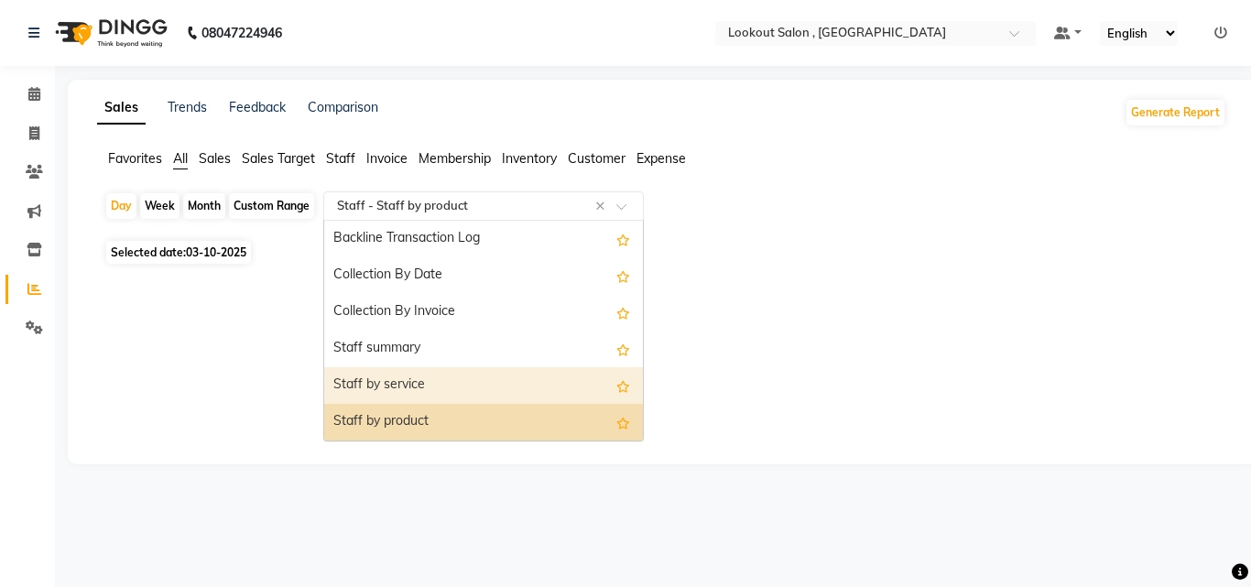
click at [398, 373] on div "Staff by service" at bounding box center [483, 385] width 319 height 37
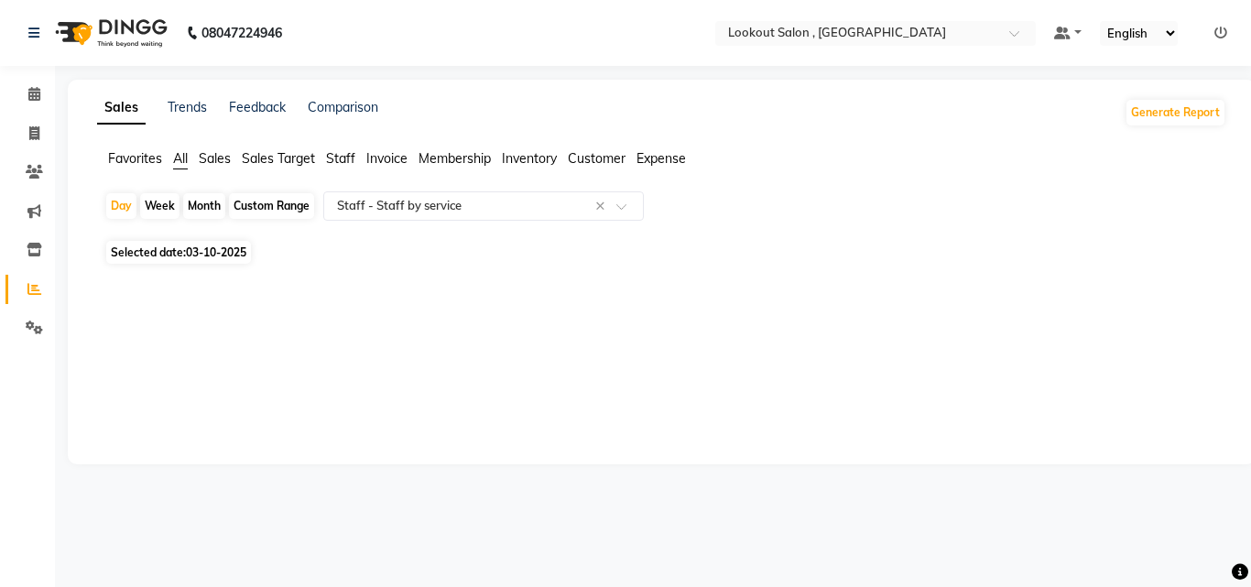
click at [469, 246] on div "Selected date: 03-10-2025" at bounding box center [665, 252] width 1122 height 19
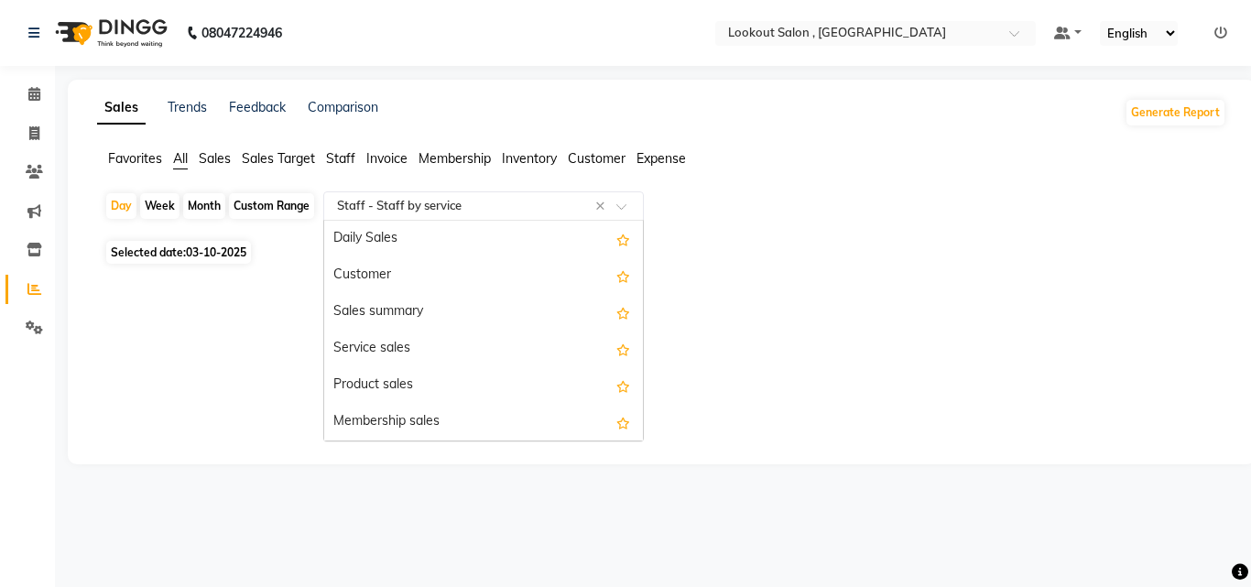
click at [480, 208] on input "text" at bounding box center [465, 206] width 264 height 18
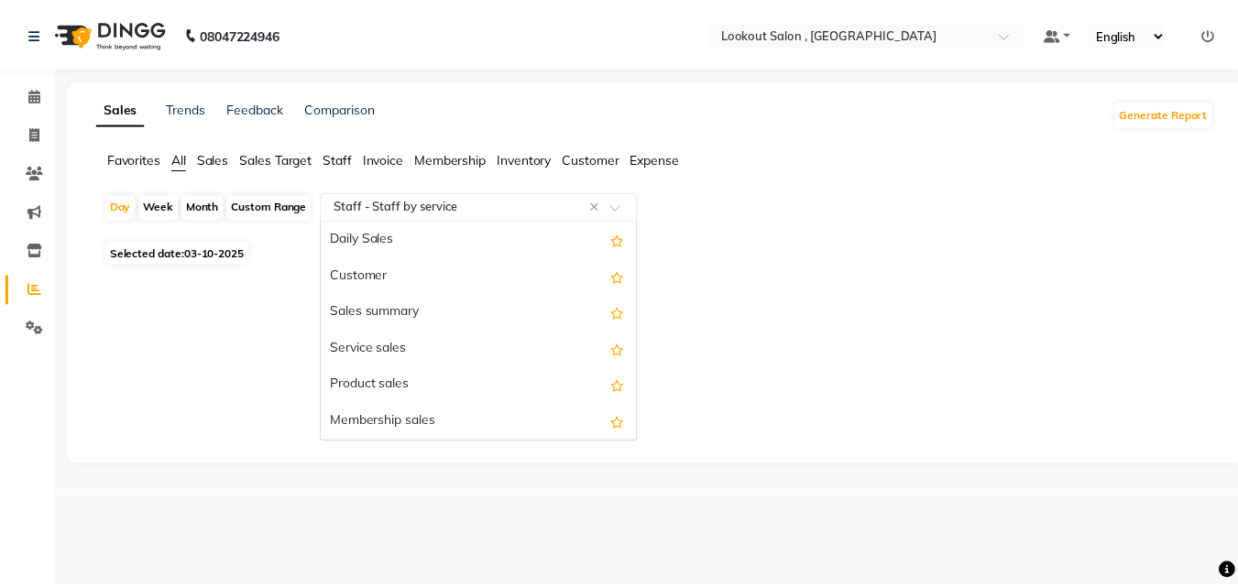
scroll to position [696, 0]
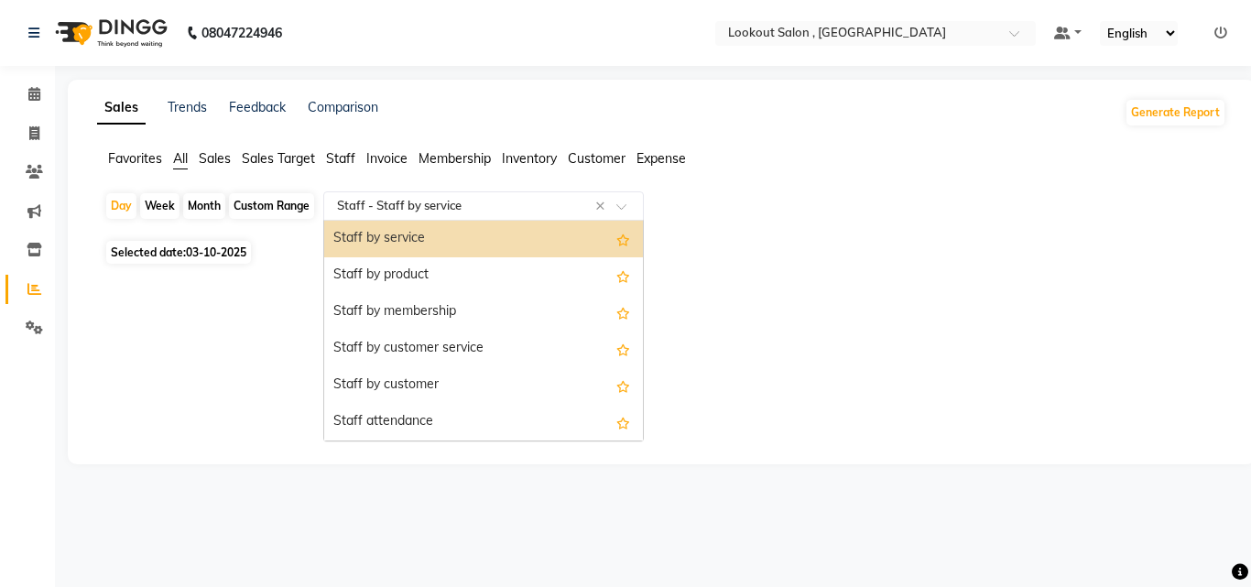
click at [444, 224] on div "Staff by service" at bounding box center [483, 239] width 319 height 37
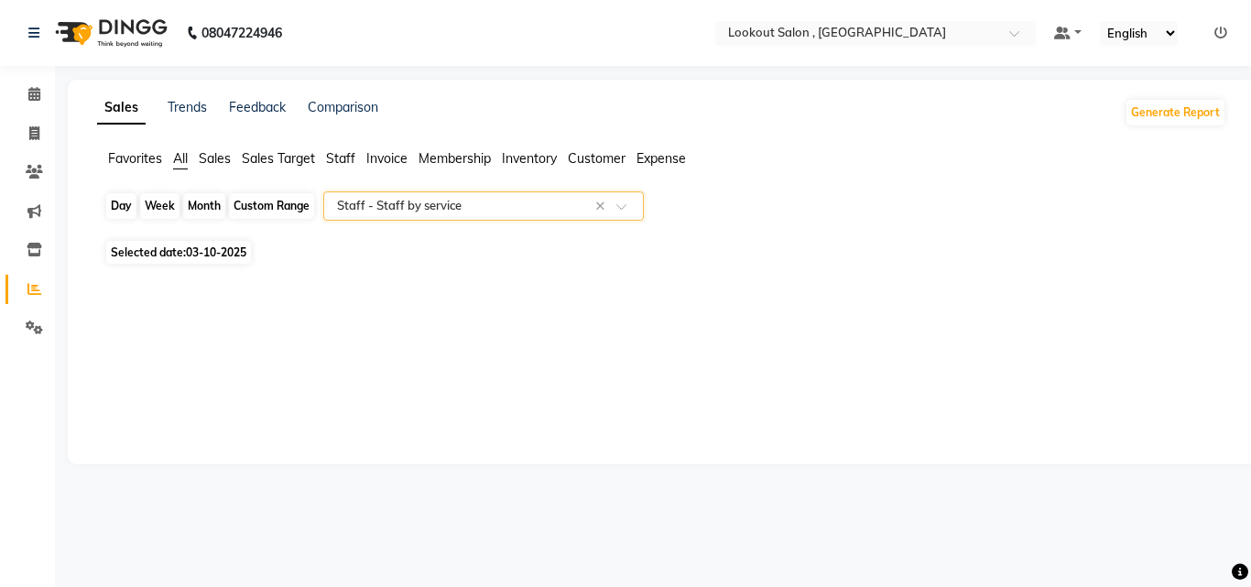
click at [126, 210] on div "Day" at bounding box center [121, 206] width 30 height 26
select select "10"
select select "2025"
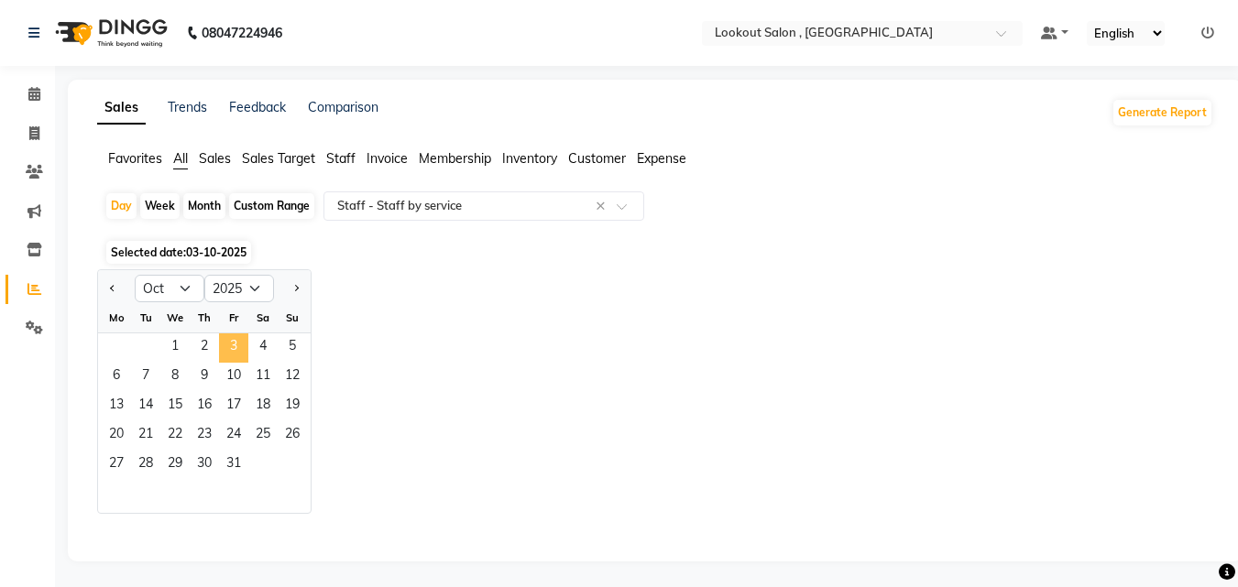
click at [225, 352] on span "3" at bounding box center [233, 347] width 29 height 29
select select "full_report"
select select "csv"
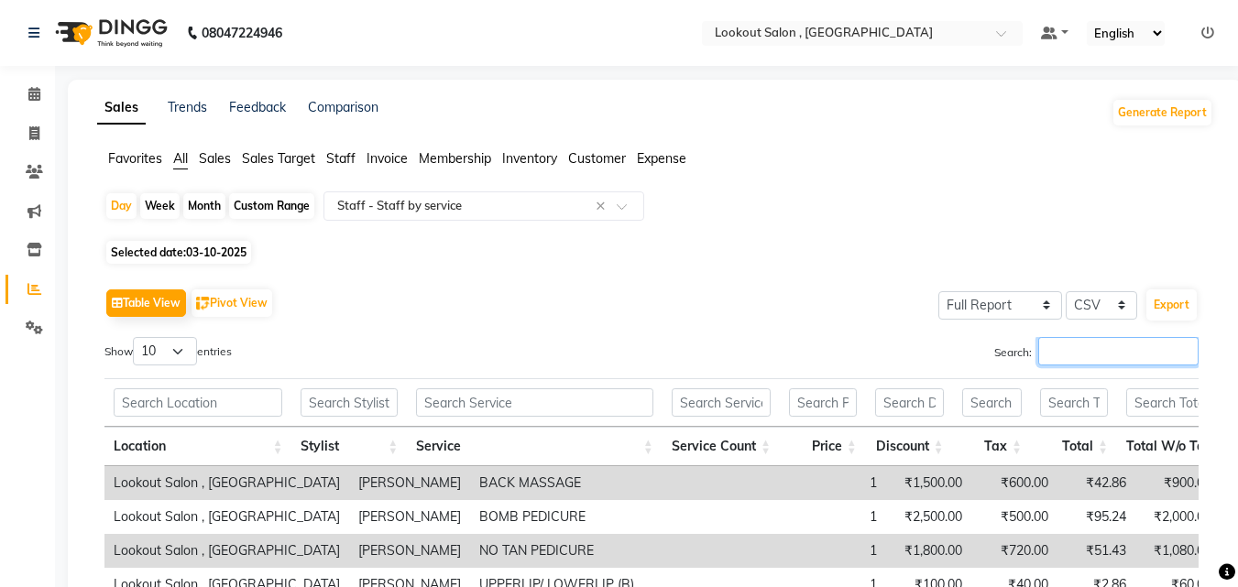
click at [1053, 341] on input "Search:" at bounding box center [1118, 351] width 160 height 28
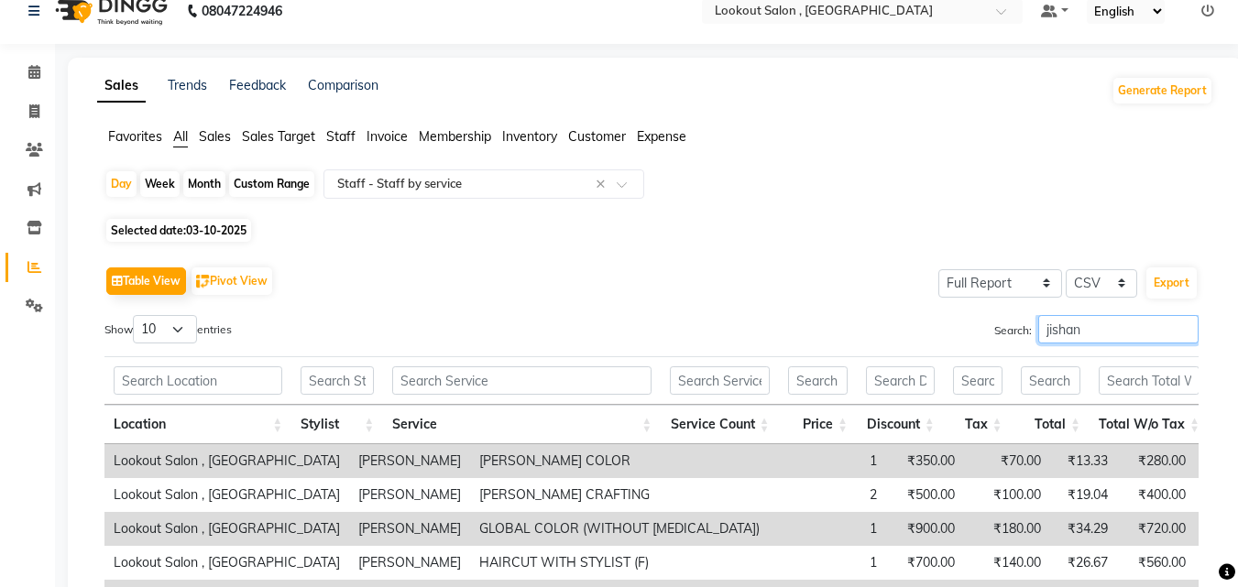
scroll to position [92, 0]
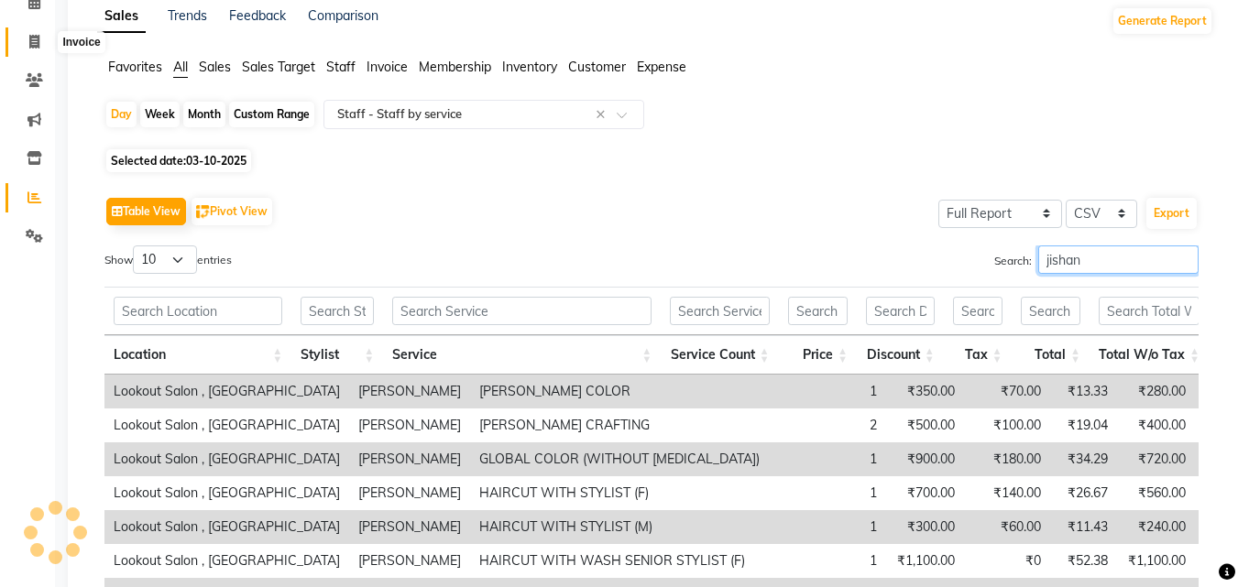
type input "jishan"
click at [30, 47] on icon at bounding box center [34, 42] width 10 height 14
select select "service"
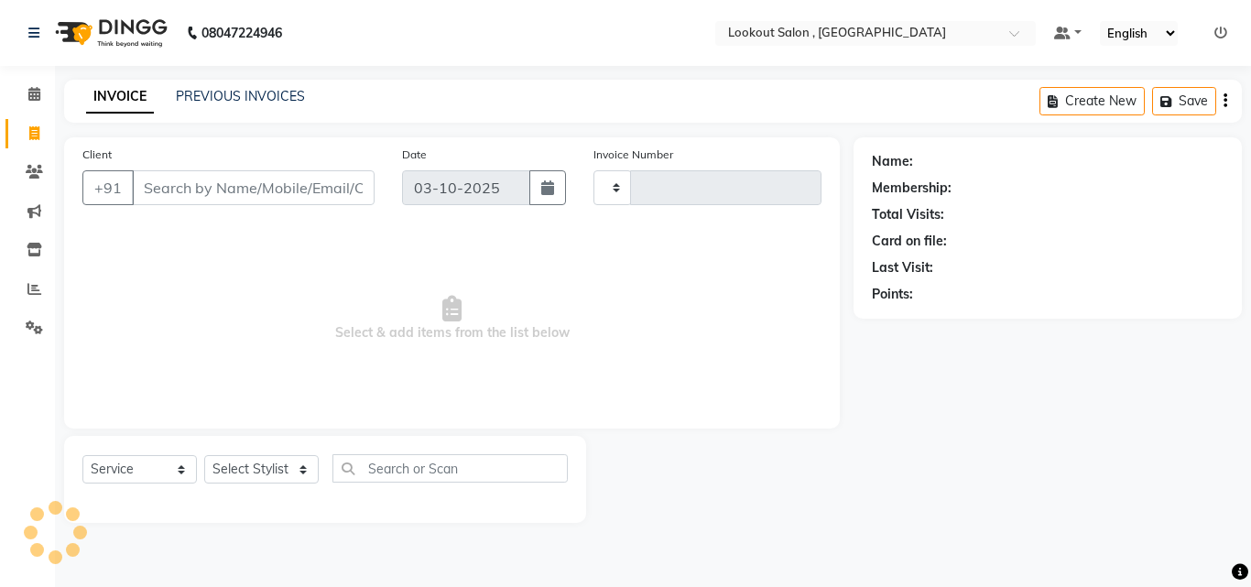
type input "7362"
select select "151"
click at [266, 475] on select "Select Stylist" at bounding box center [261, 469] width 115 height 28
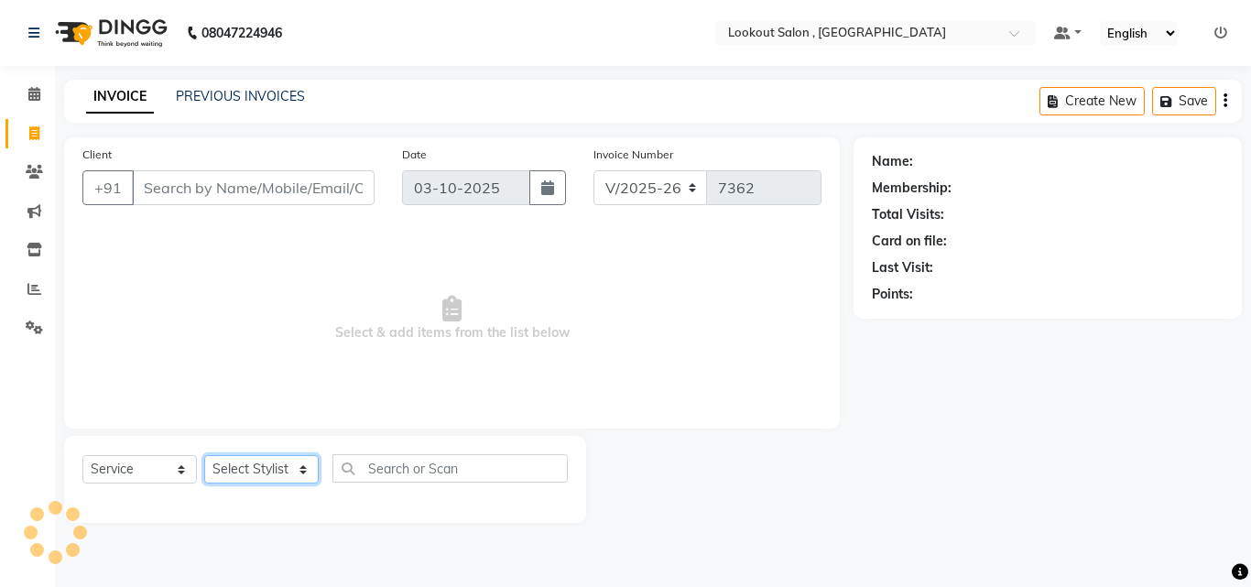
click at [262, 472] on select "Select Stylist" at bounding box center [261, 469] width 115 height 28
select select "24828"
click at [204, 455] on select "Select Stylist [PERSON_NAME] [PERSON_NAME] [PERSON_NAME] [PERSON_NAME] [PERSON_…" at bounding box center [261, 469] width 115 height 28
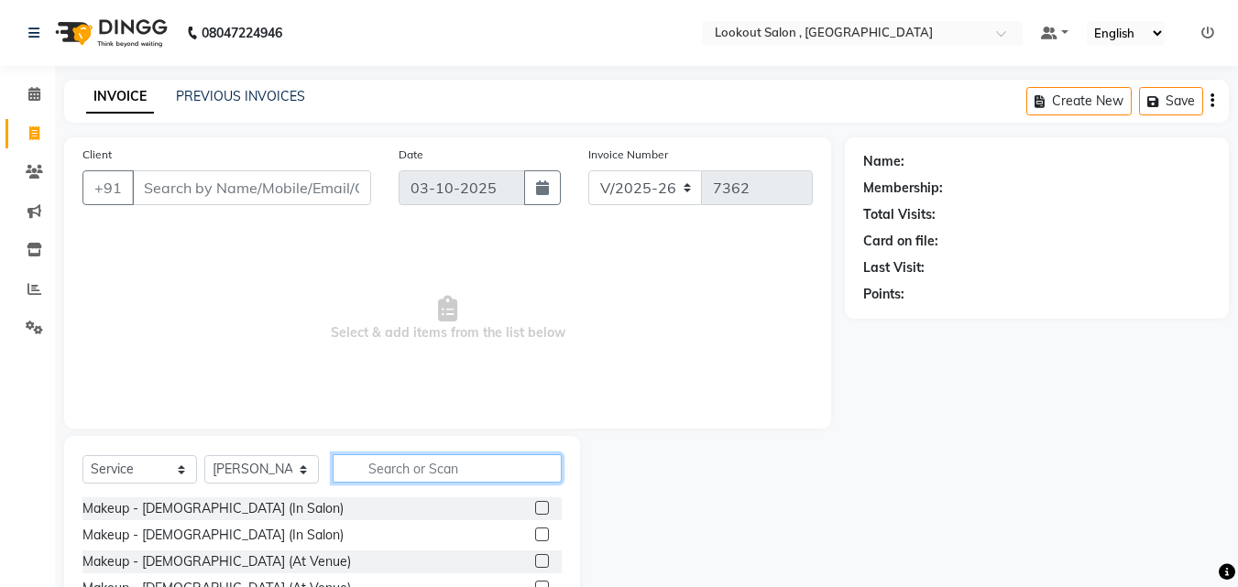
click at [395, 470] on input "text" at bounding box center [447, 468] width 229 height 28
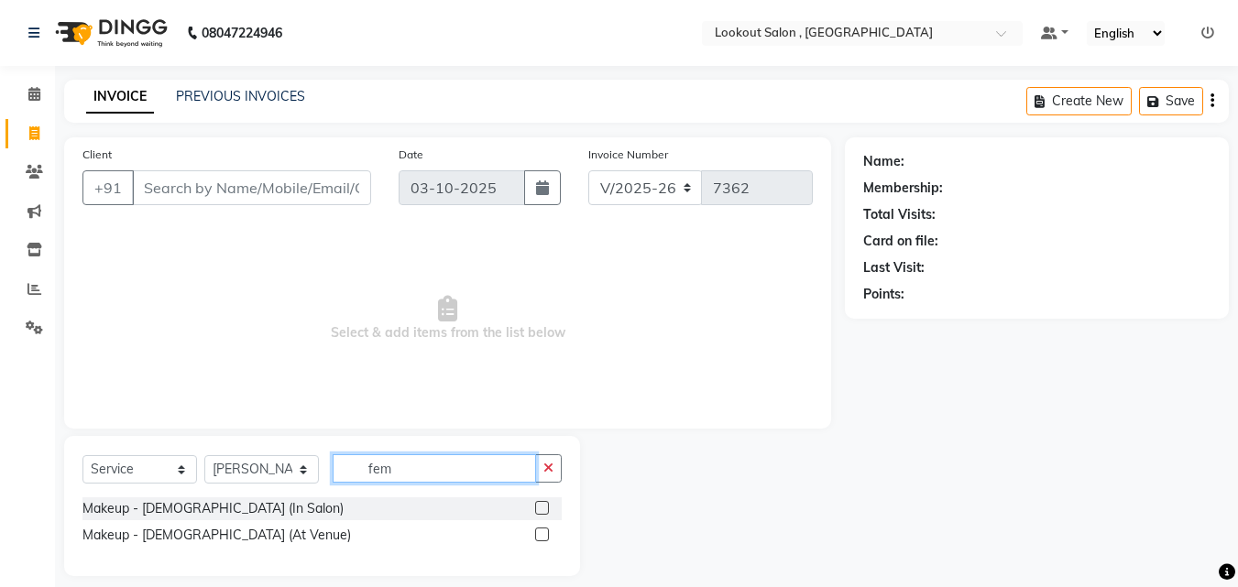
scroll to position [16, 0]
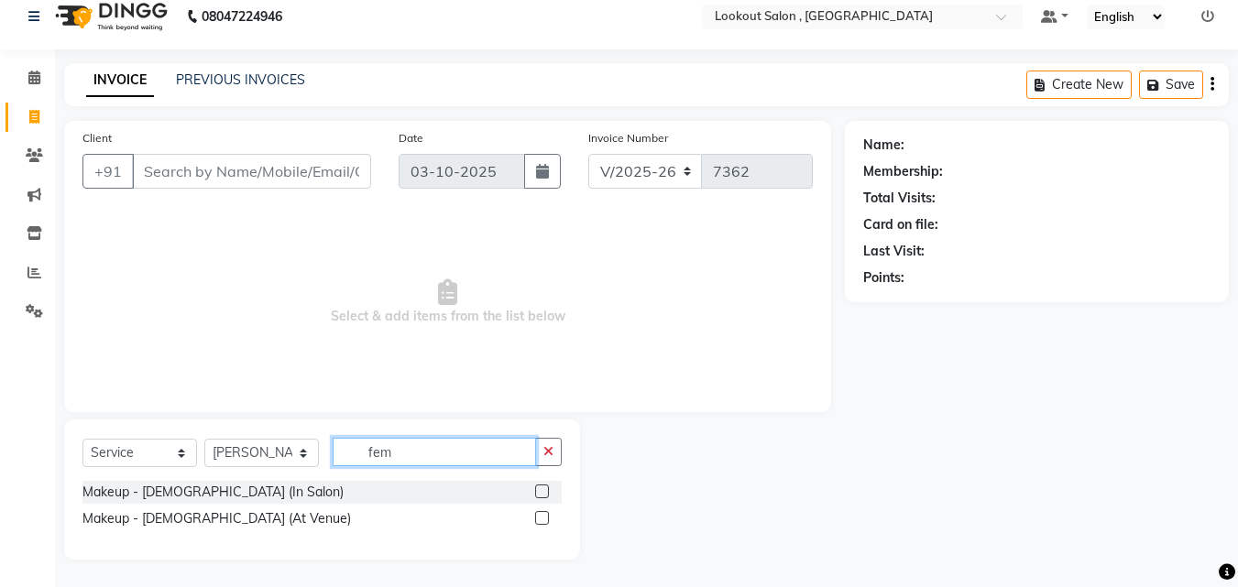
drag, startPoint x: 384, startPoint y: 442, endPoint x: 274, endPoint y: 428, distance: 110.8
click at [274, 428] on div "Select Service Product Membership Package Voucher Prepaid Gift Card Select Styl…" at bounding box center [322, 490] width 516 height 140
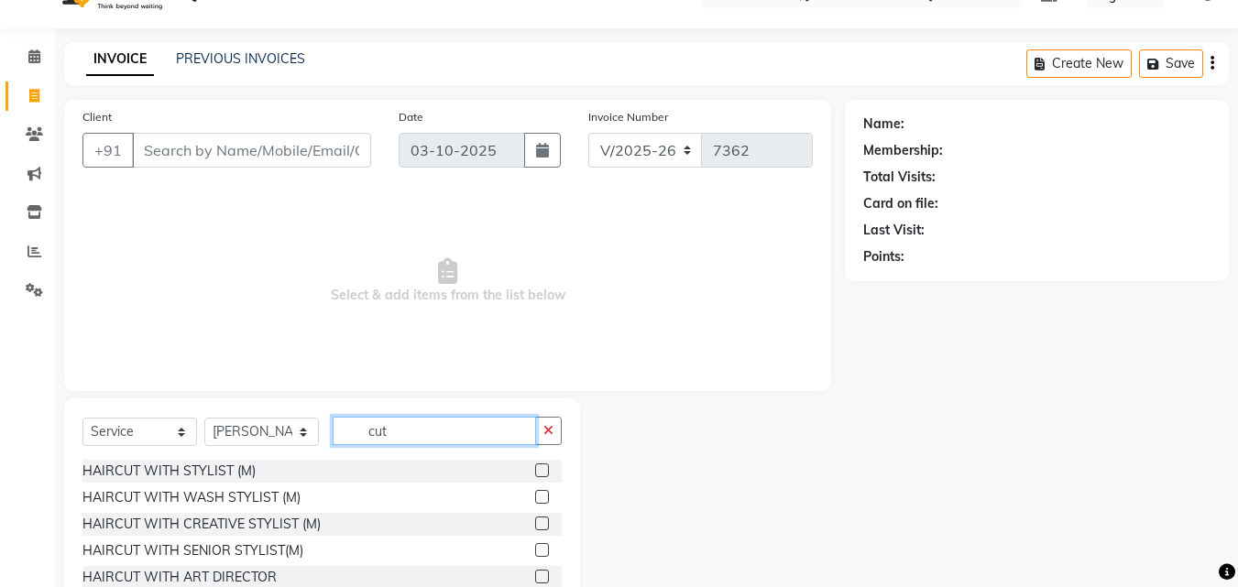
scroll to position [147, 0]
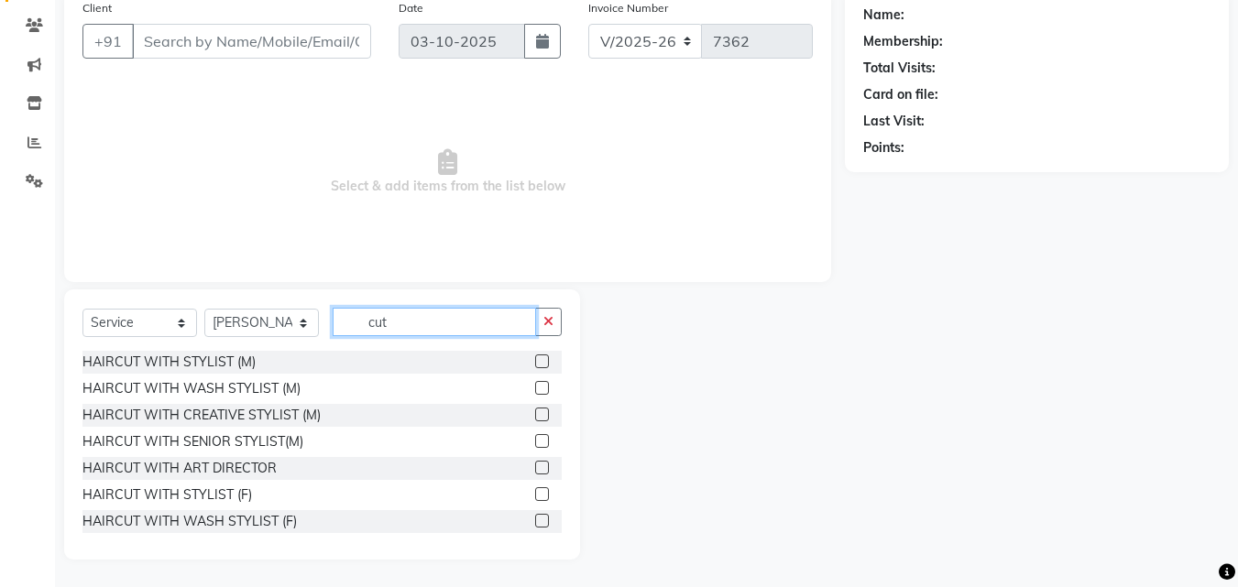
type input "cut"
click at [535, 497] on label at bounding box center [542, 494] width 14 height 14
click at [535, 497] on input "checkbox" at bounding box center [541, 495] width 12 height 12
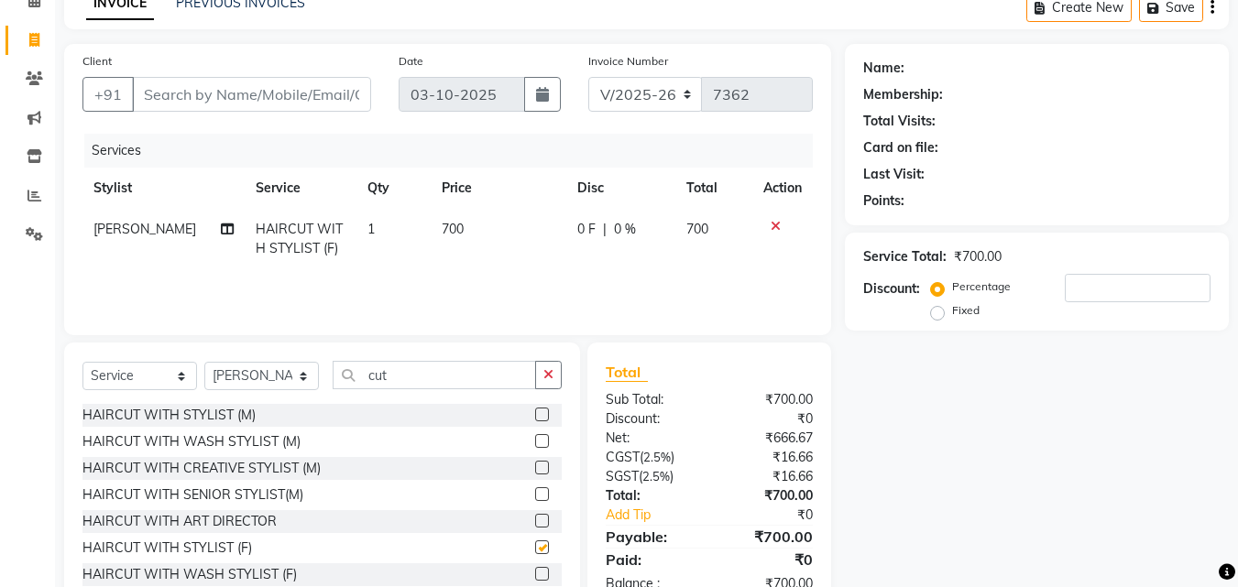
checkbox input "false"
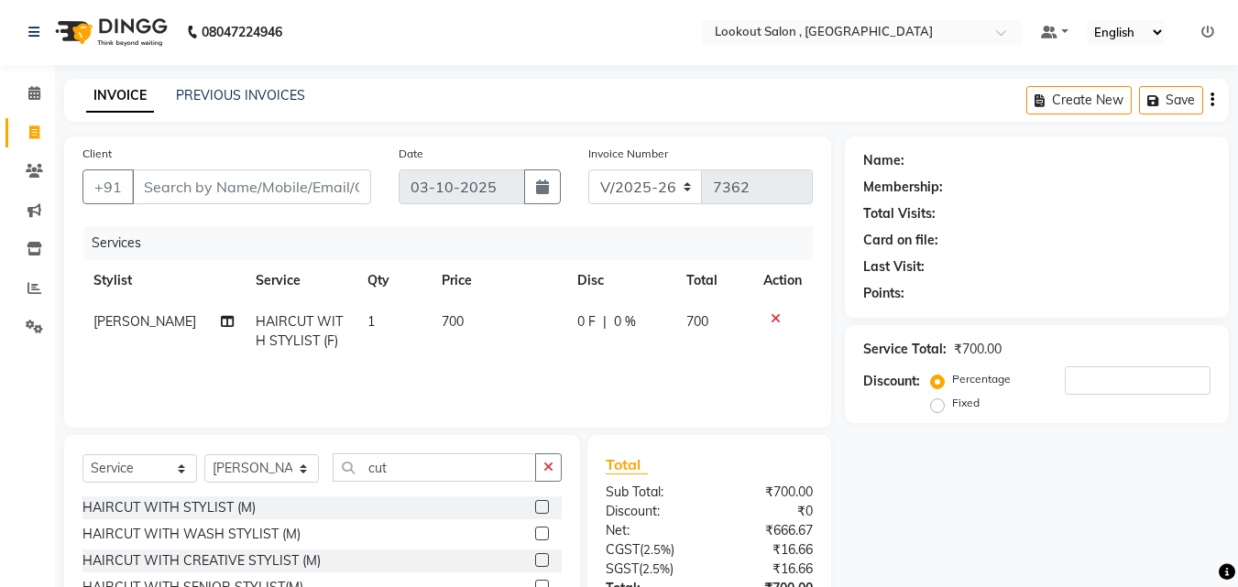
scroll to position [0, 0]
click at [213, 187] on input "Client" at bounding box center [251, 187] width 239 height 35
type input "9"
type input "0"
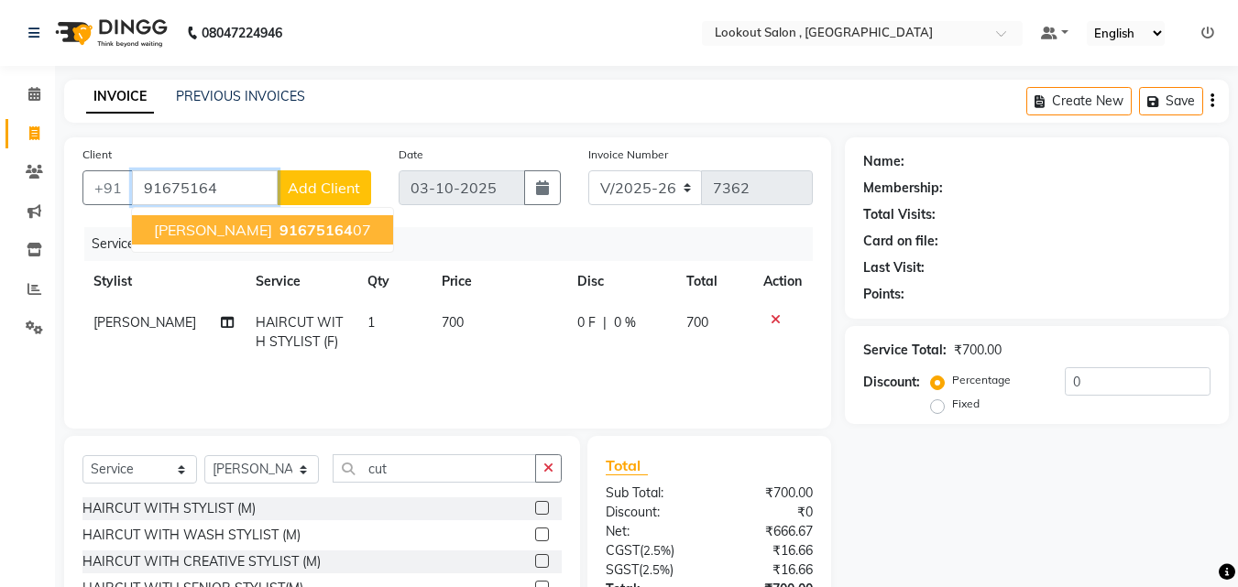
click at [223, 227] on span "khusboo singh" at bounding box center [213, 230] width 118 height 18
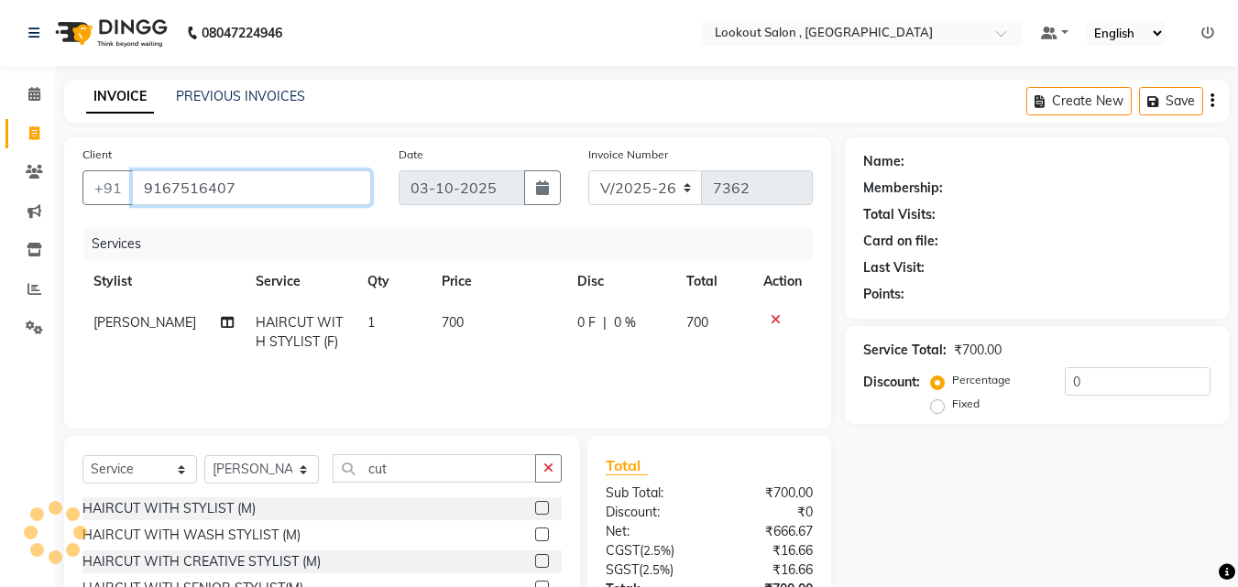
type input "9167516407"
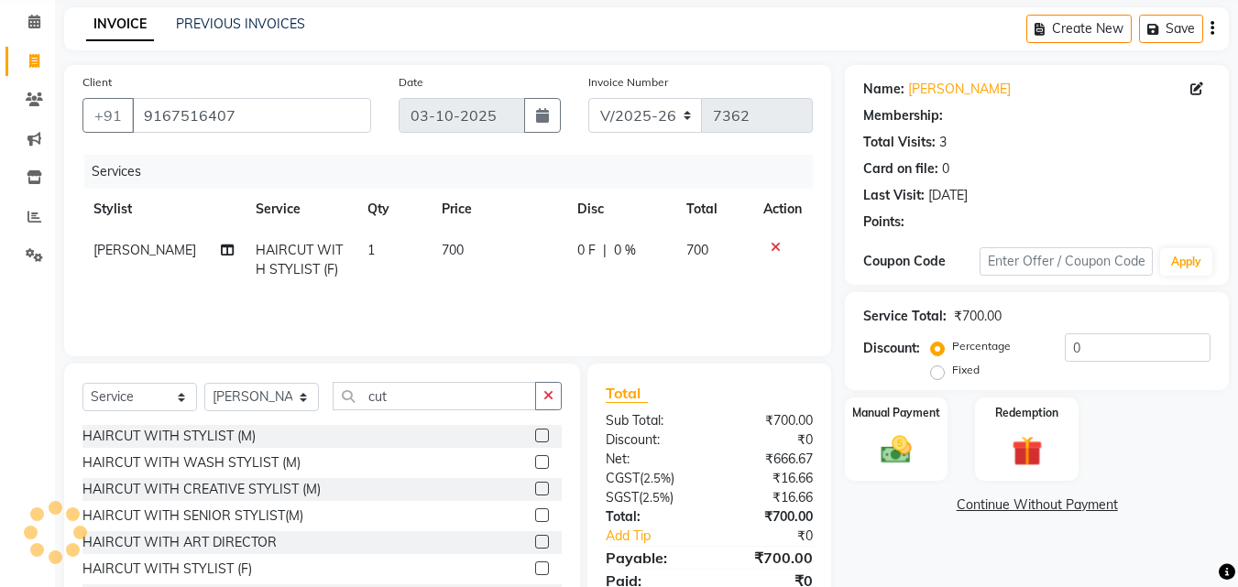
scroll to position [147, 0]
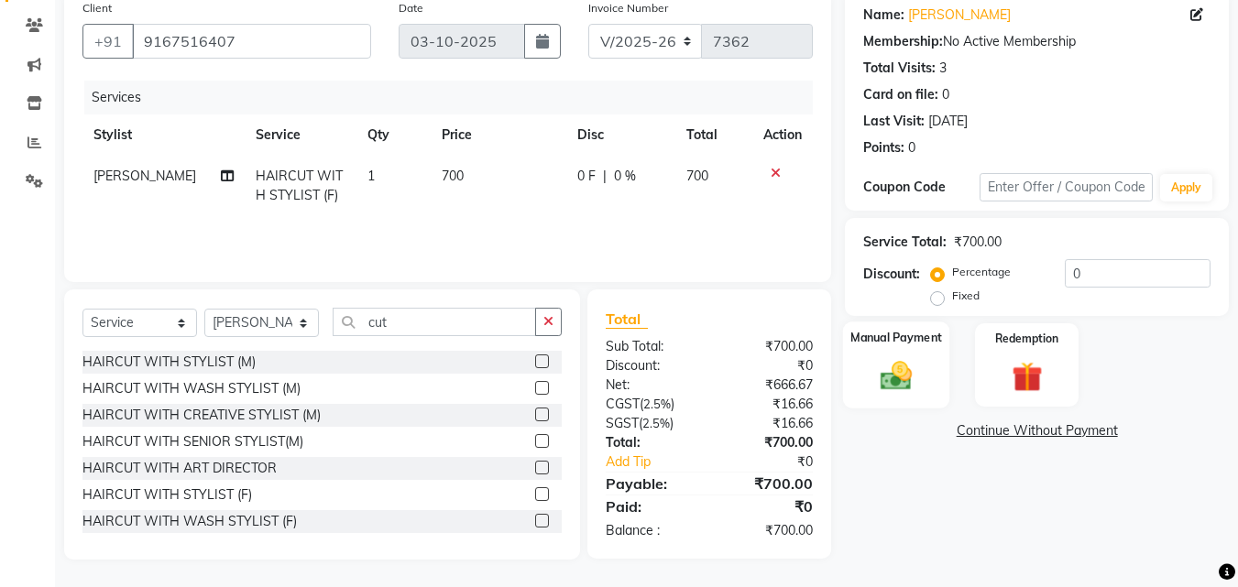
click at [875, 389] on img at bounding box center [895, 375] width 51 height 37
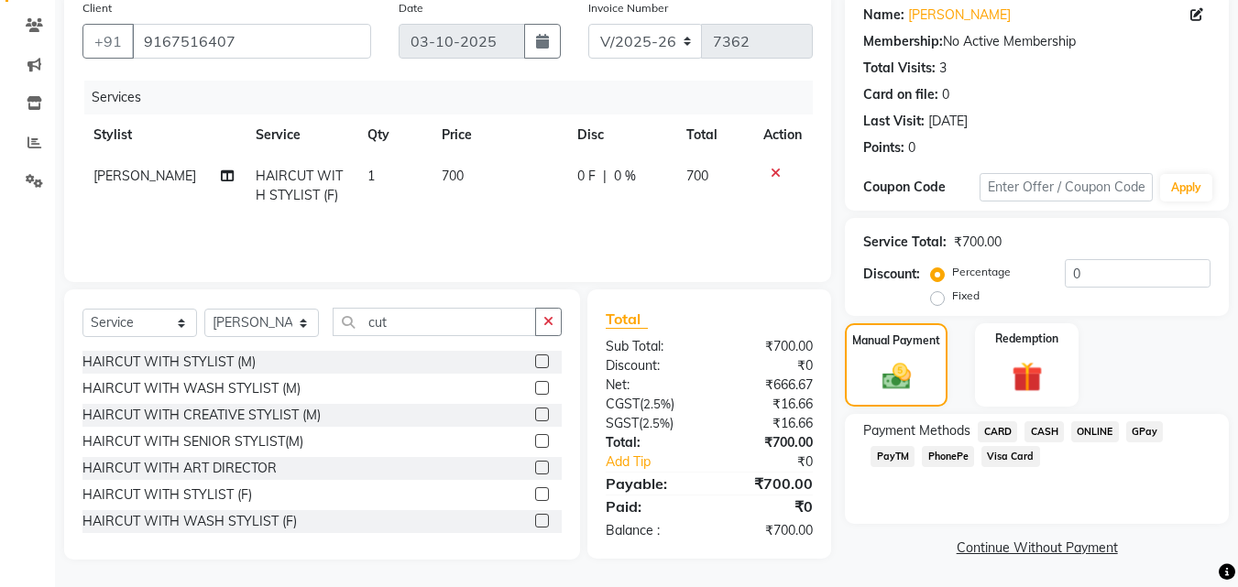
click at [1150, 422] on span "GPay" at bounding box center [1145, 431] width 38 height 21
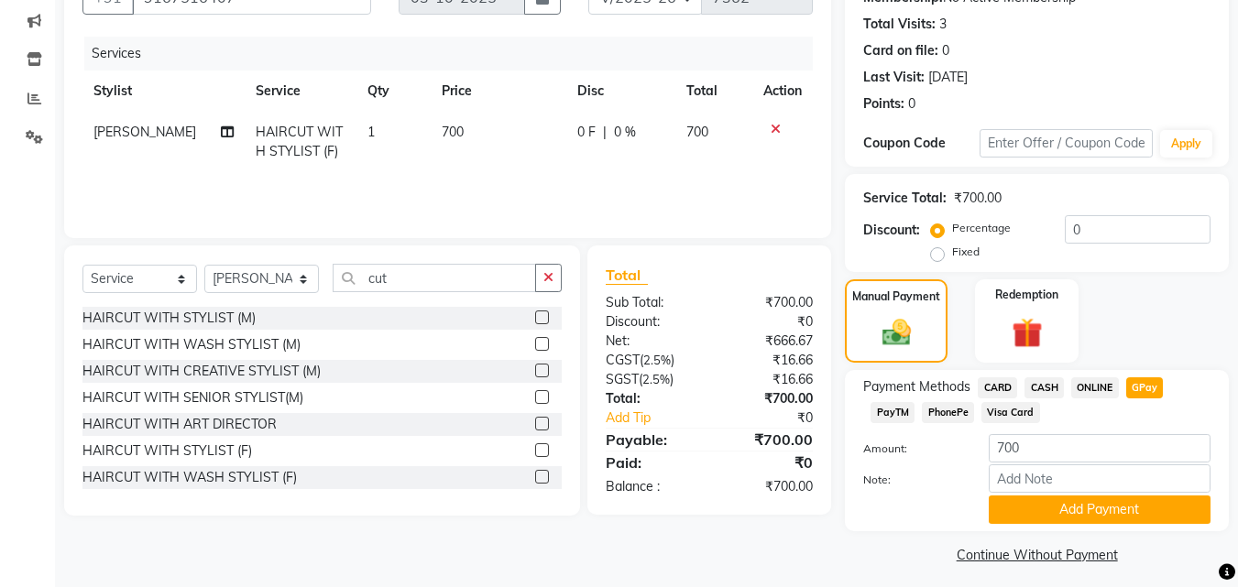
scroll to position [200, 0]
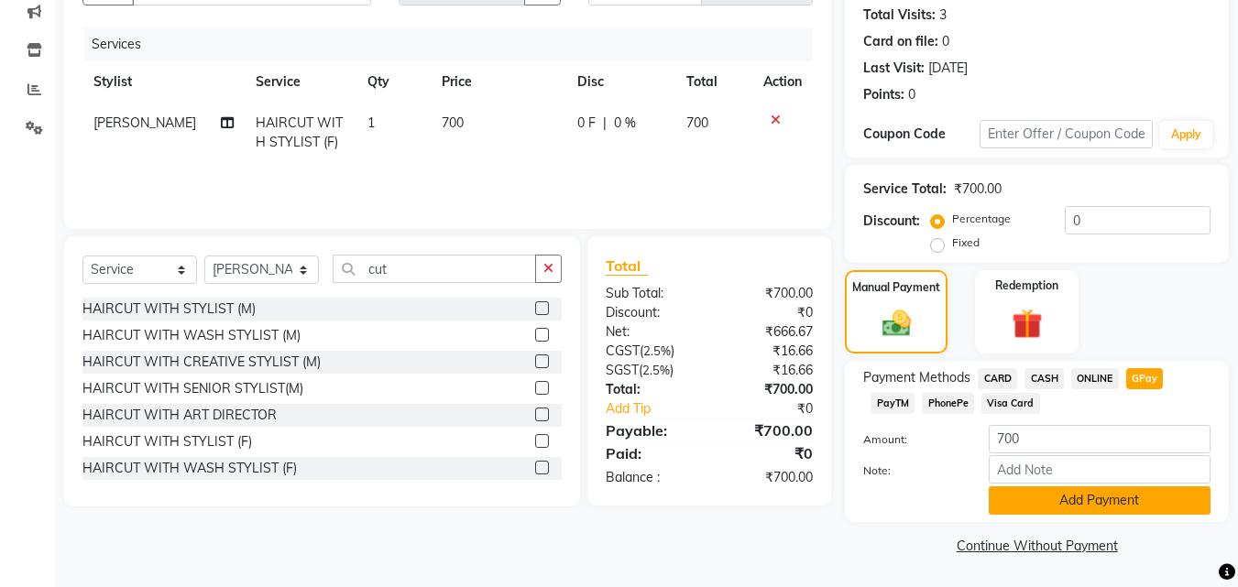
click at [1101, 508] on button "Add Payment" at bounding box center [1099, 500] width 222 height 28
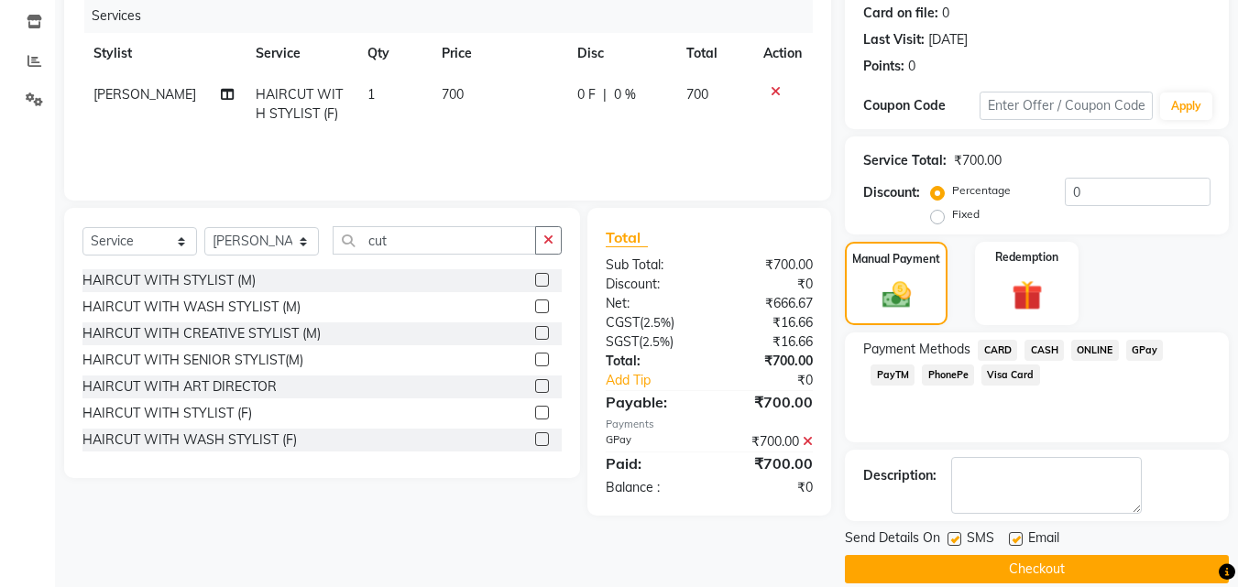
scroll to position [252, 0]
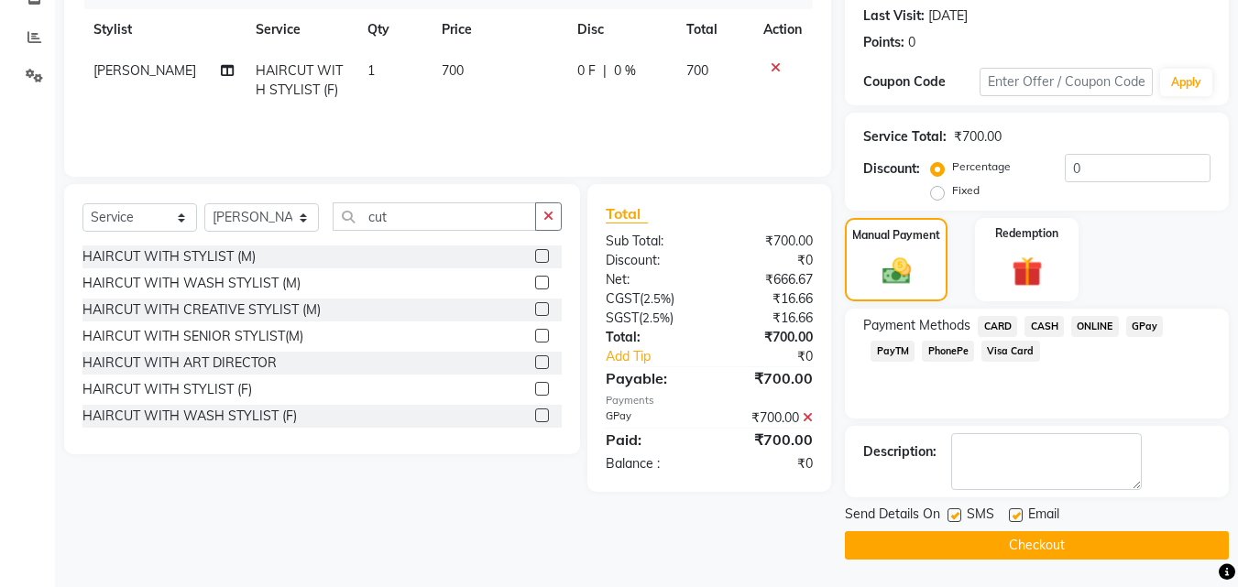
click at [1094, 546] on button "Checkout" at bounding box center [1037, 545] width 384 height 28
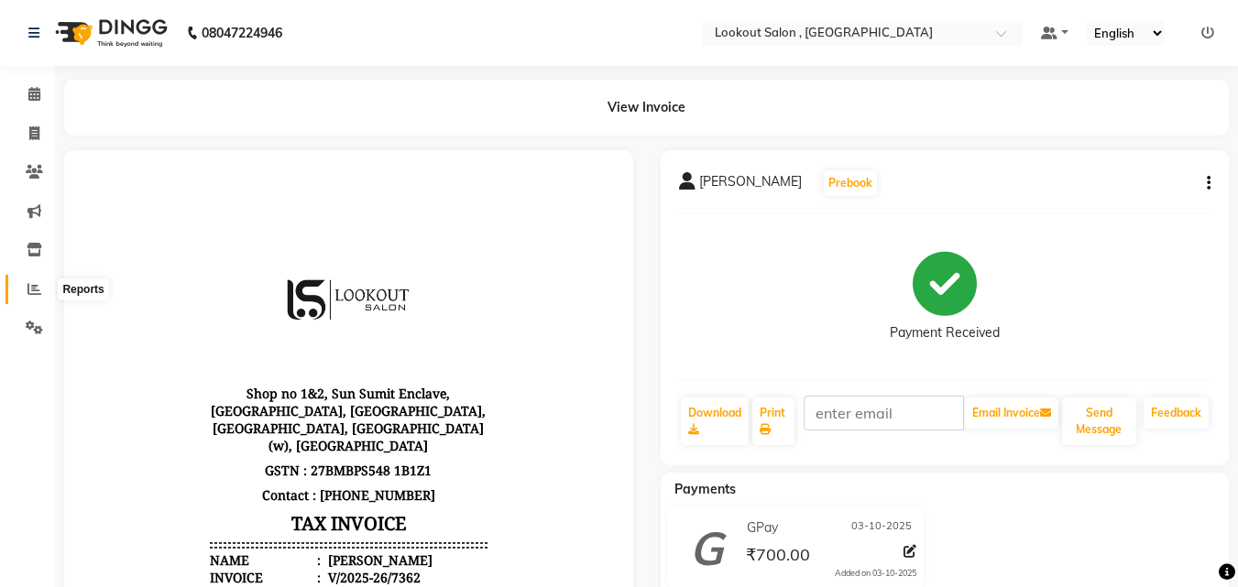
click at [22, 289] on span at bounding box center [34, 289] width 32 height 21
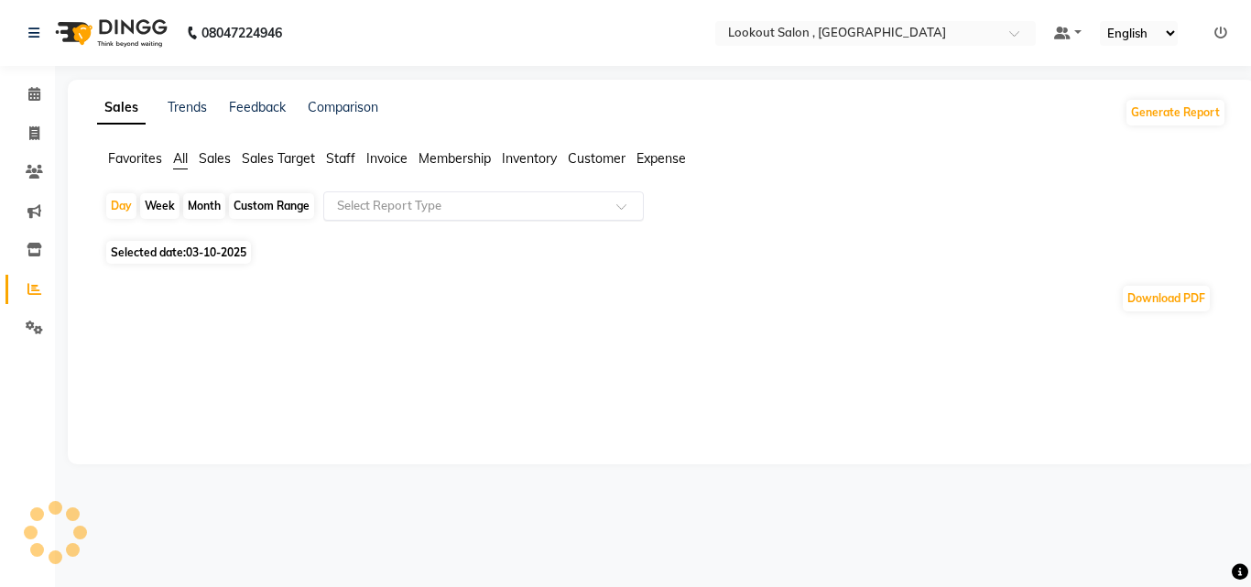
click at [373, 213] on input "text" at bounding box center [465, 206] width 264 height 18
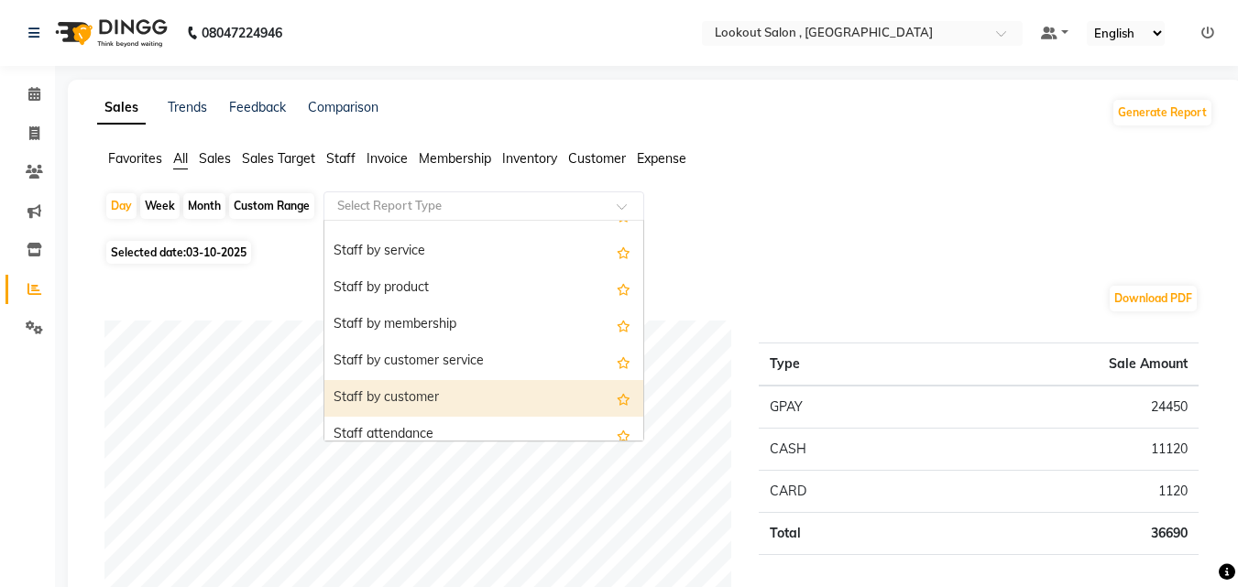
scroll to position [641, 0]
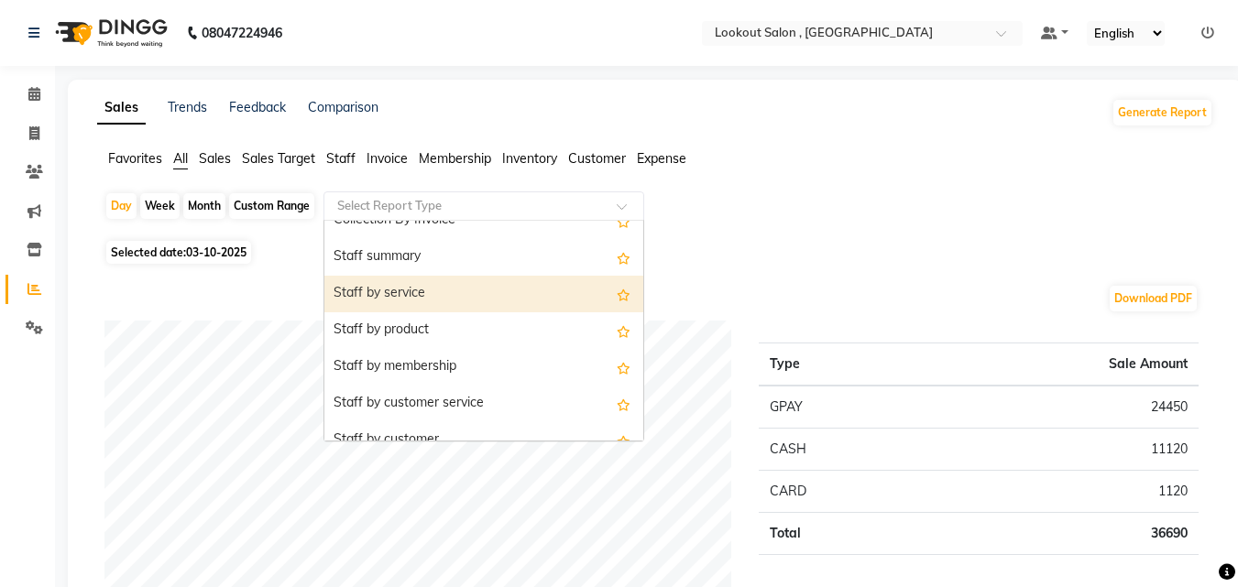
click at [413, 296] on div "Staff by service" at bounding box center [483, 294] width 319 height 37
select select "full_report"
select select "csv"
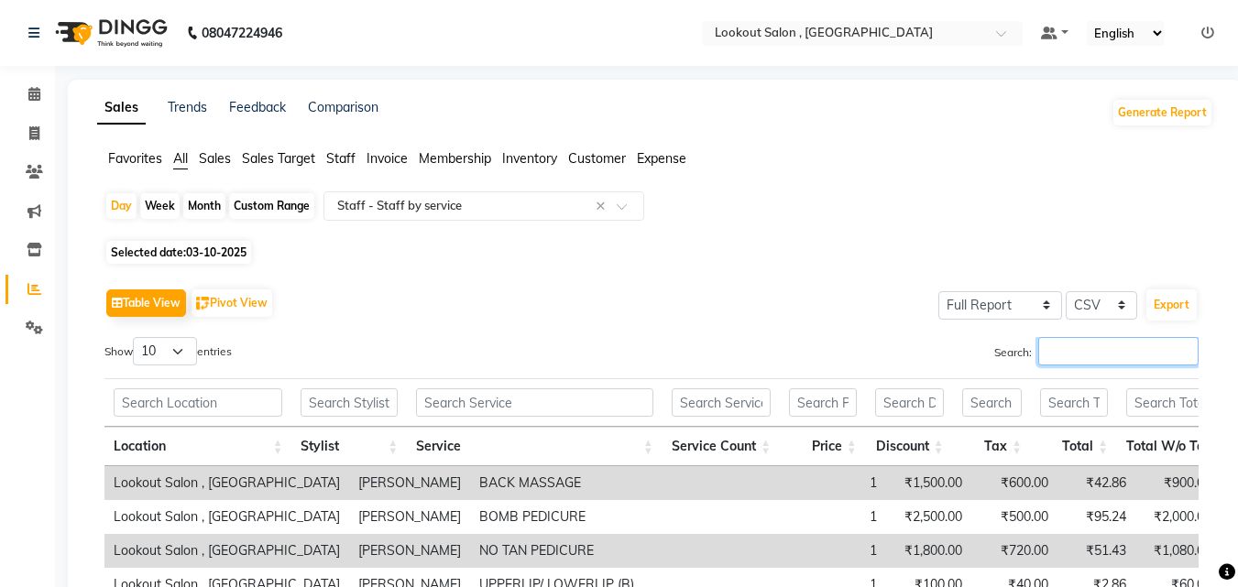
click at [1141, 356] on input "Search:" at bounding box center [1118, 351] width 160 height 28
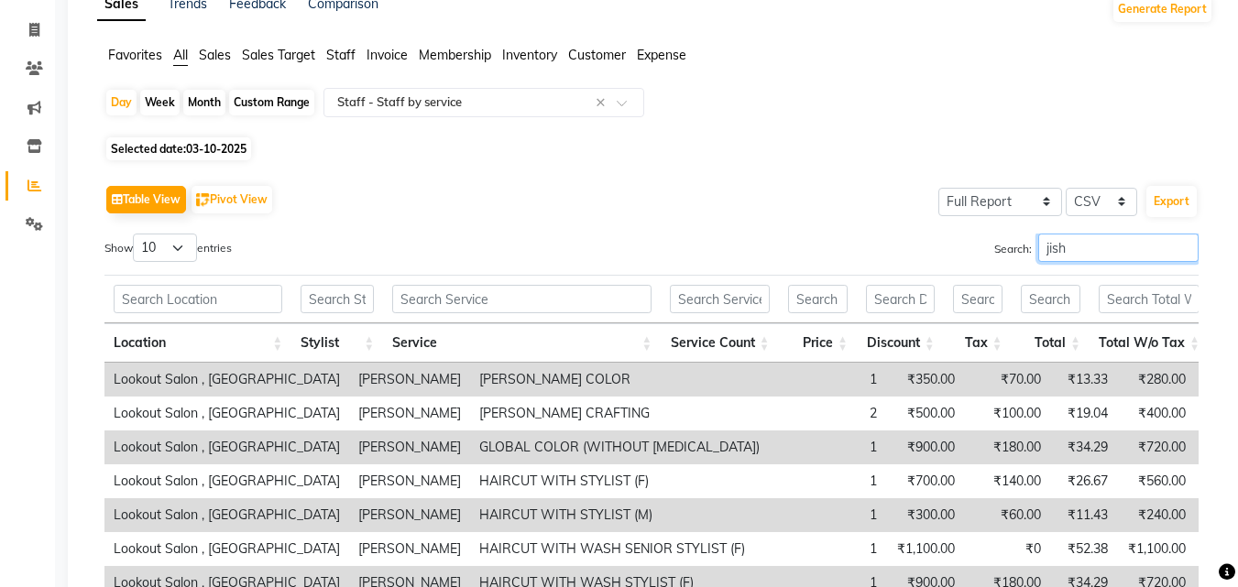
scroll to position [275, 0]
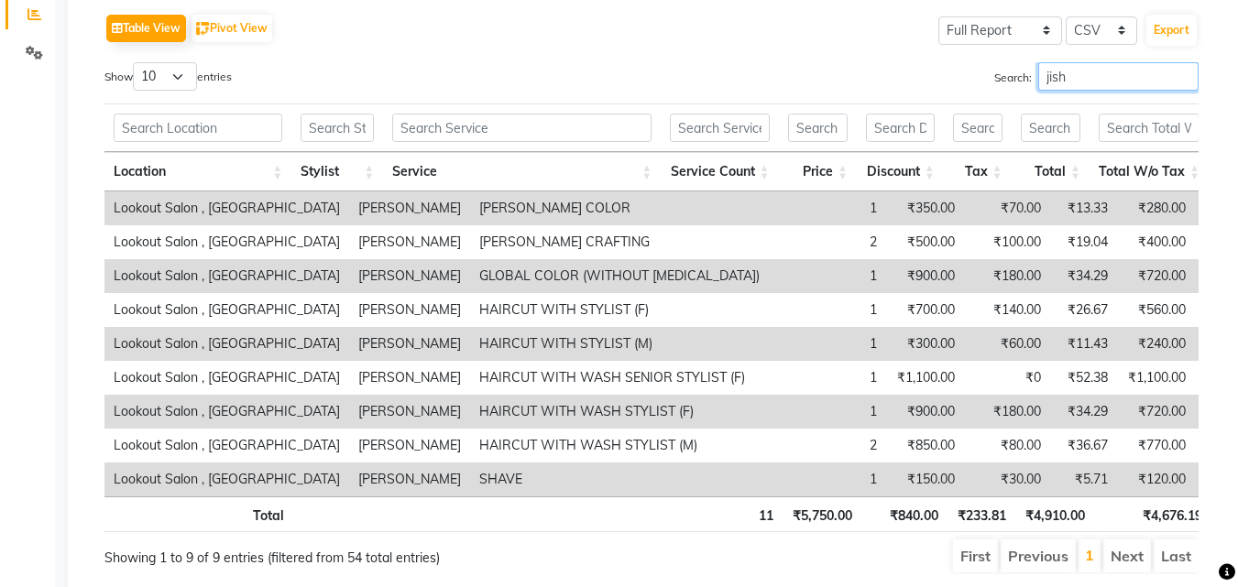
type input "jish"
click at [172, 77] on select "10 25 50 100" at bounding box center [165, 76] width 64 height 28
select select "25"
click at [136, 62] on select "10 25 50 100" at bounding box center [165, 76] width 64 height 28
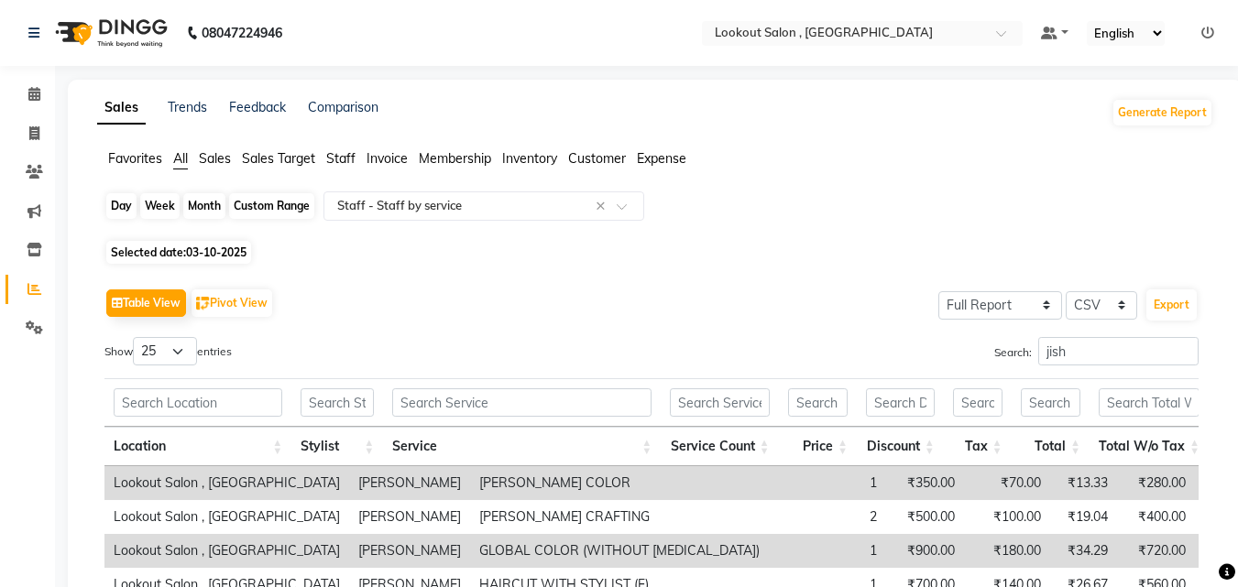
click at [118, 219] on div "Day" at bounding box center [121, 206] width 30 height 26
select select "10"
select select "2025"
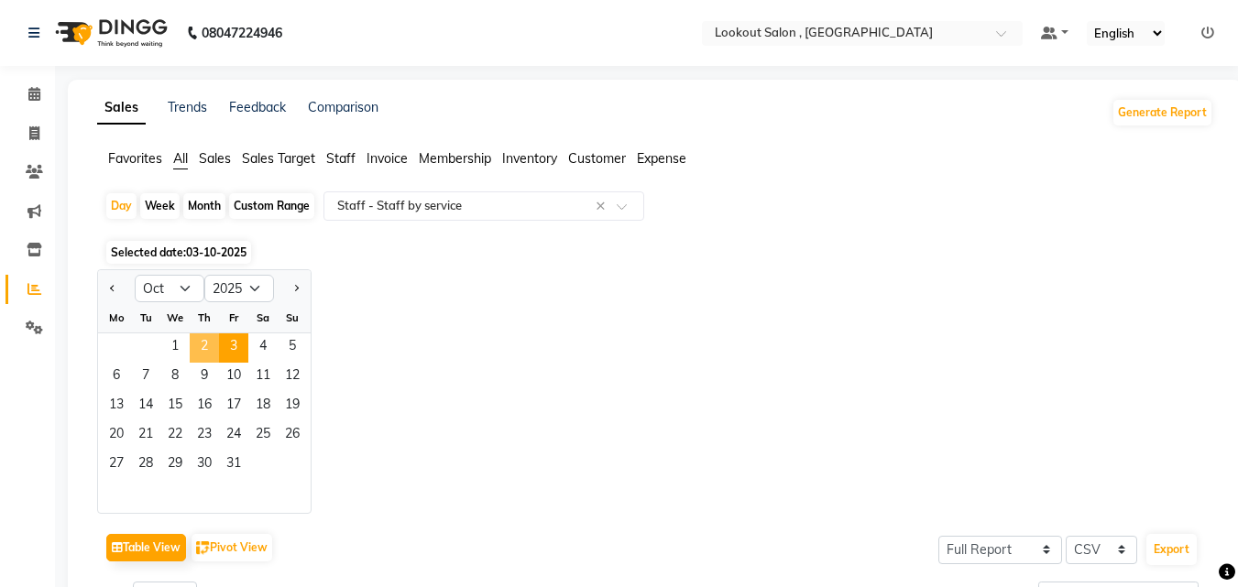
click at [204, 347] on span "2" at bounding box center [204, 347] width 29 height 29
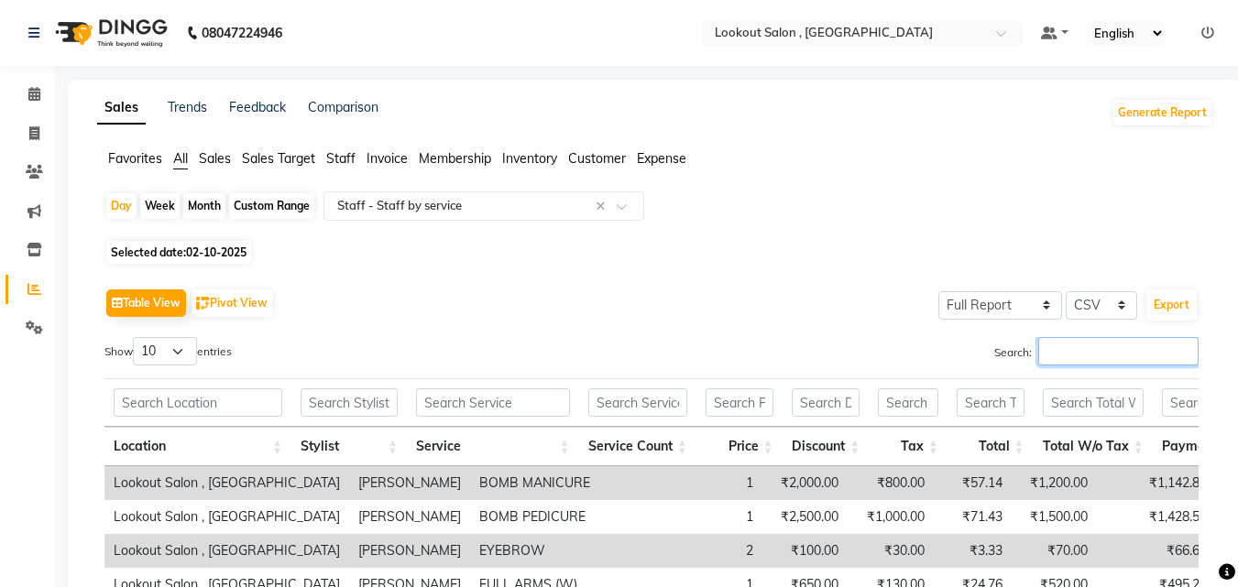
click at [1111, 337] on input "Search:" at bounding box center [1118, 351] width 160 height 28
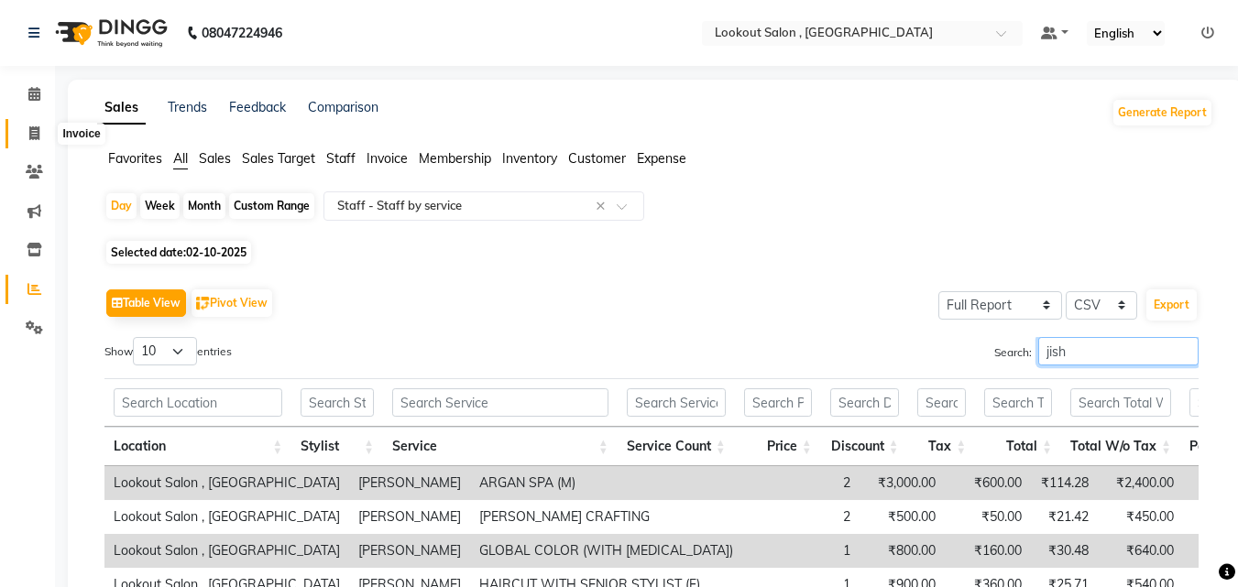
type input "jish"
click at [44, 125] on span at bounding box center [34, 134] width 32 height 21
select select "service"
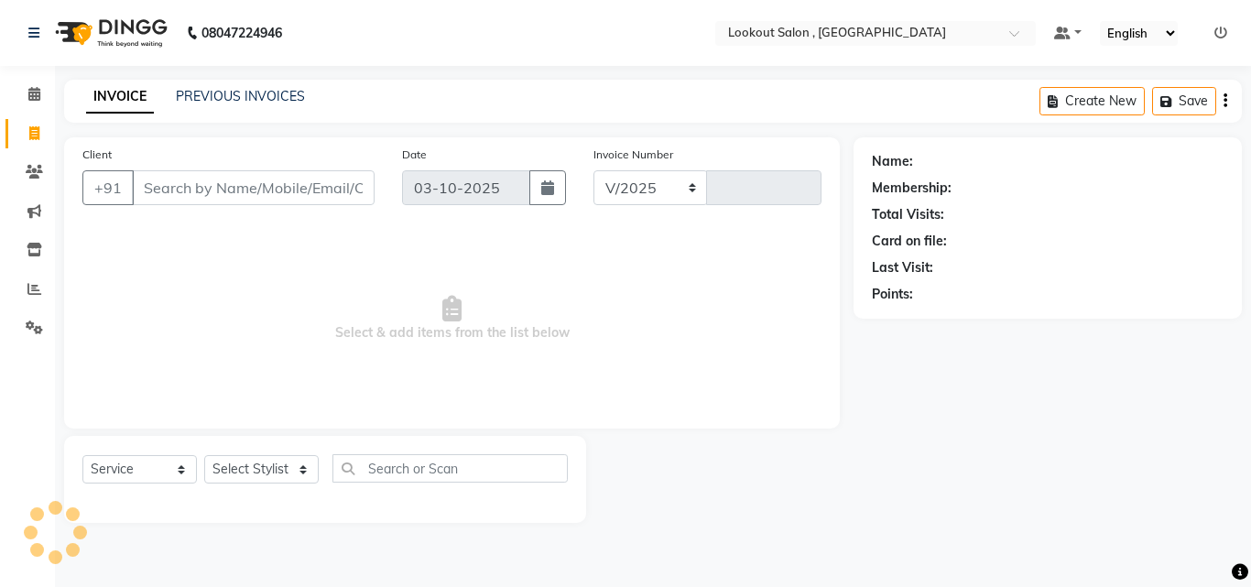
select select "151"
type input "7363"
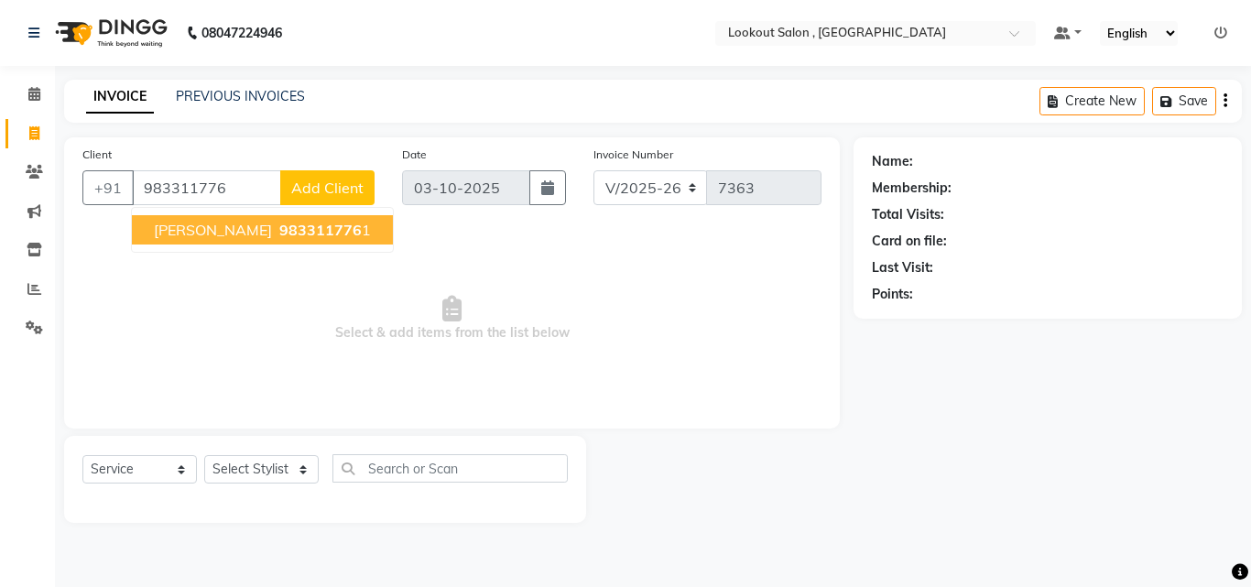
click at [217, 243] on button "poonam shah 983311776 1" at bounding box center [262, 229] width 261 height 29
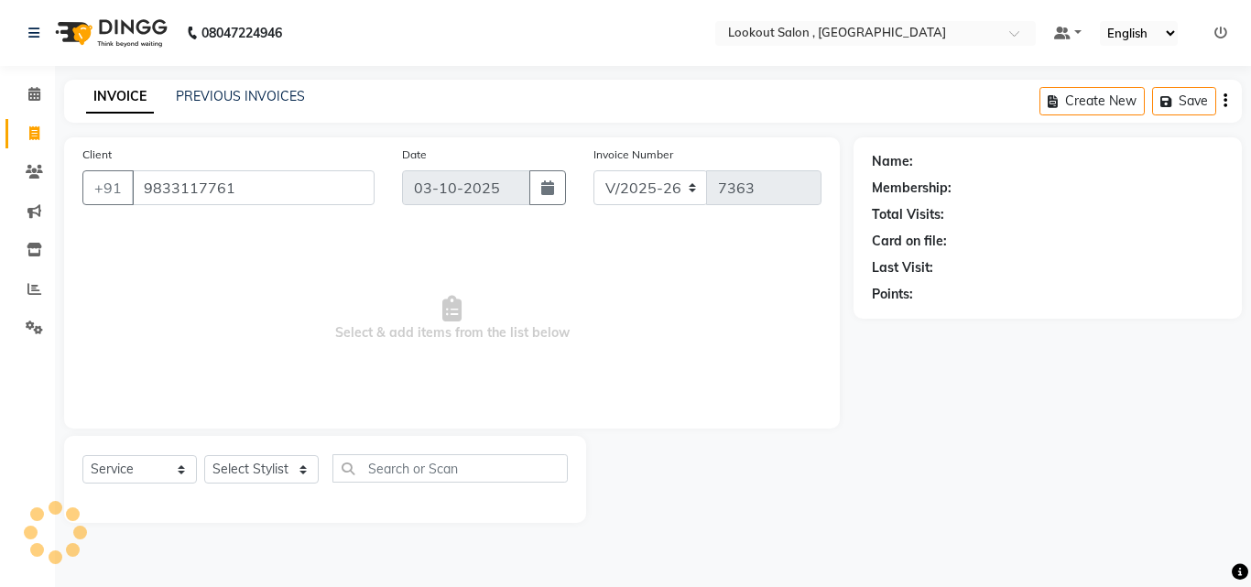
type input "9833117761"
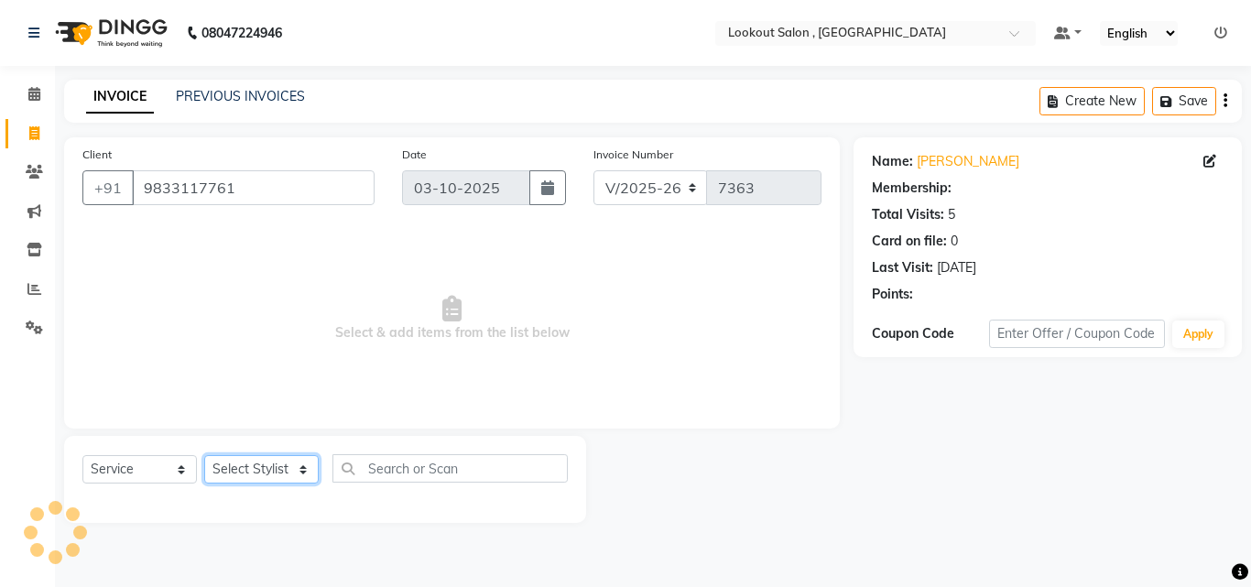
click at [251, 482] on select "Select Stylist [PERSON_NAME] [PERSON_NAME] [PERSON_NAME] [PERSON_NAME] [PERSON_…" at bounding box center [261, 469] width 115 height 28
select select "88368"
click at [204, 455] on select "Select Stylist [PERSON_NAME] [PERSON_NAME] [PERSON_NAME] [PERSON_NAME] [PERSON_…" at bounding box center [261, 469] width 115 height 28
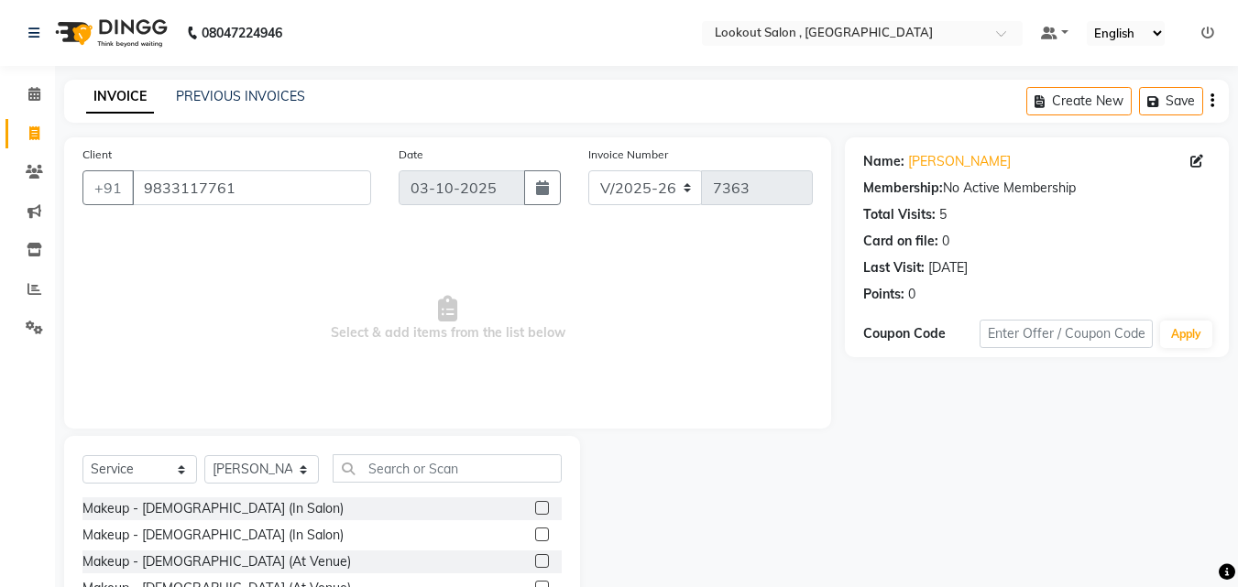
click at [368, 450] on div "Select Service Product Membership Package Voucher Prepaid Gift Card Select Styl…" at bounding box center [322, 571] width 516 height 270
click at [366, 477] on input "text" at bounding box center [447, 468] width 229 height 28
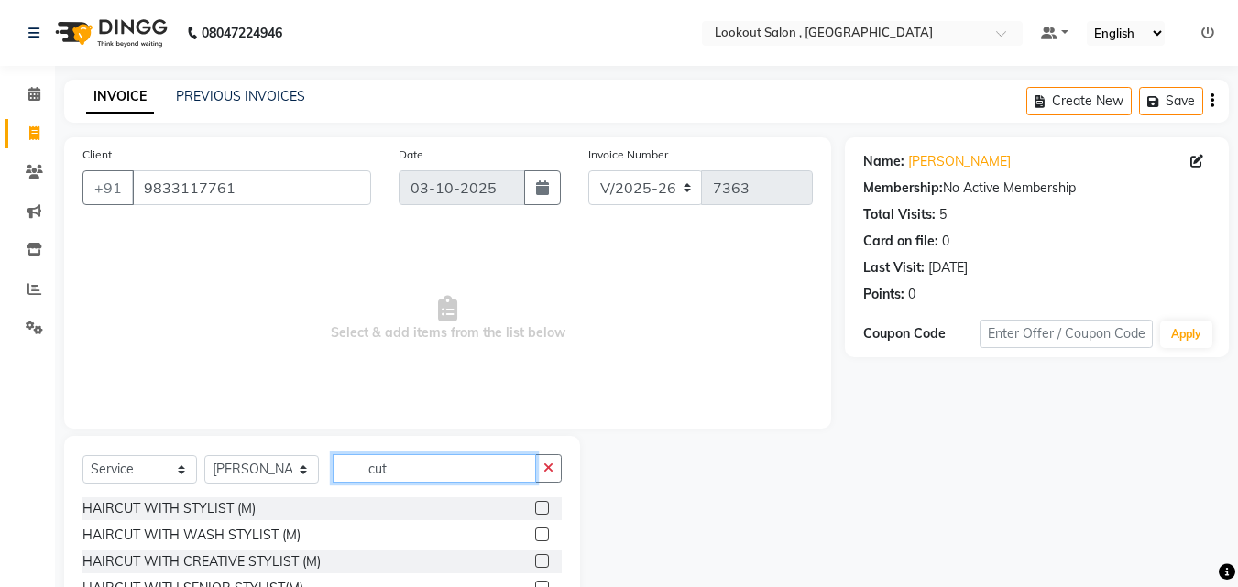
type input "cut"
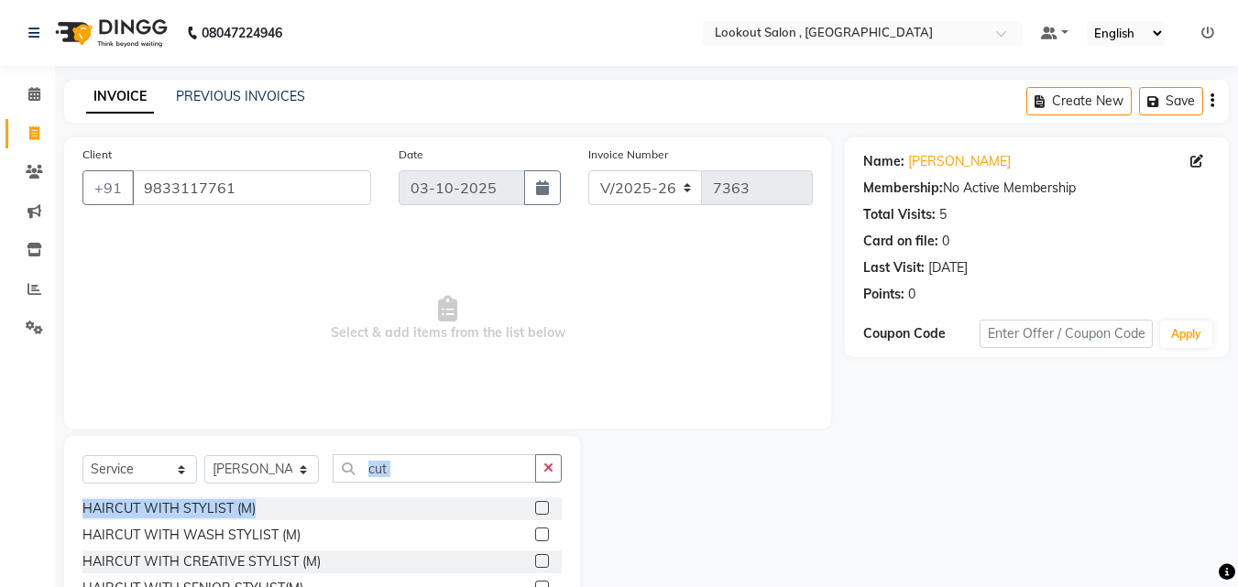
drag, startPoint x: 528, startPoint y: 497, endPoint x: 519, endPoint y: 504, distance: 11.0
click at [520, 504] on div "Select Service Product Membership Package Voucher Prepaid Gift Card Select Styl…" at bounding box center [322, 571] width 516 height 270
click at [519, 504] on div "HAIRCUT WITH STYLIST (M)" at bounding box center [321, 508] width 479 height 23
click at [535, 504] on label at bounding box center [542, 508] width 14 height 14
click at [535, 504] on input "checkbox" at bounding box center [541, 509] width 12 height 12
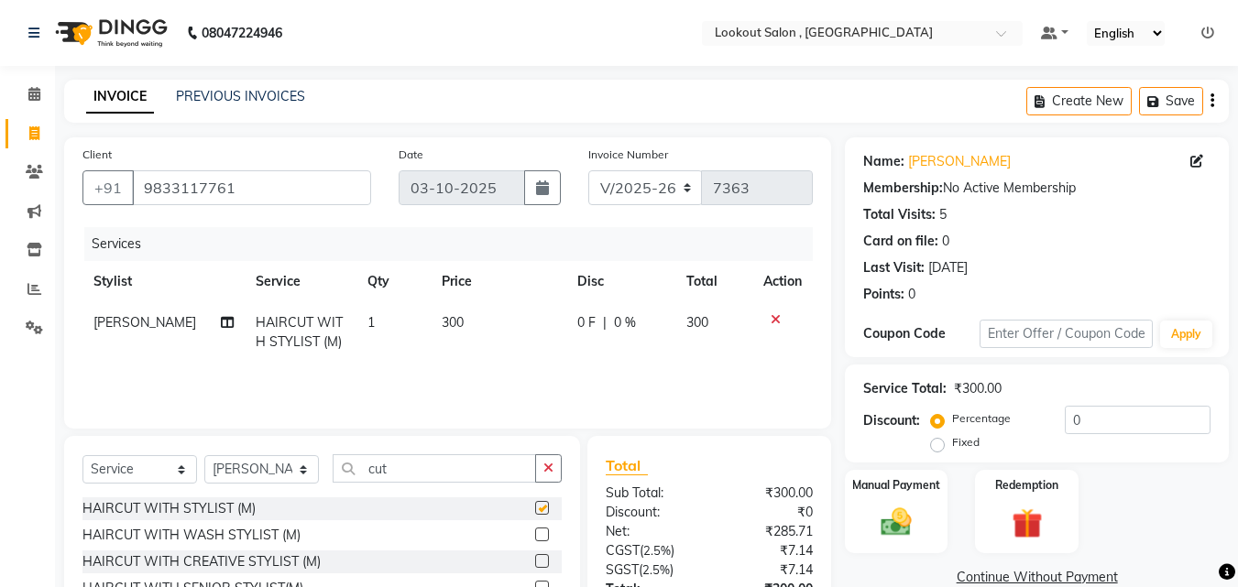
checkbox input "false"
click at [918, 536] on img at bounding box center [895, 522] width 51 height 37
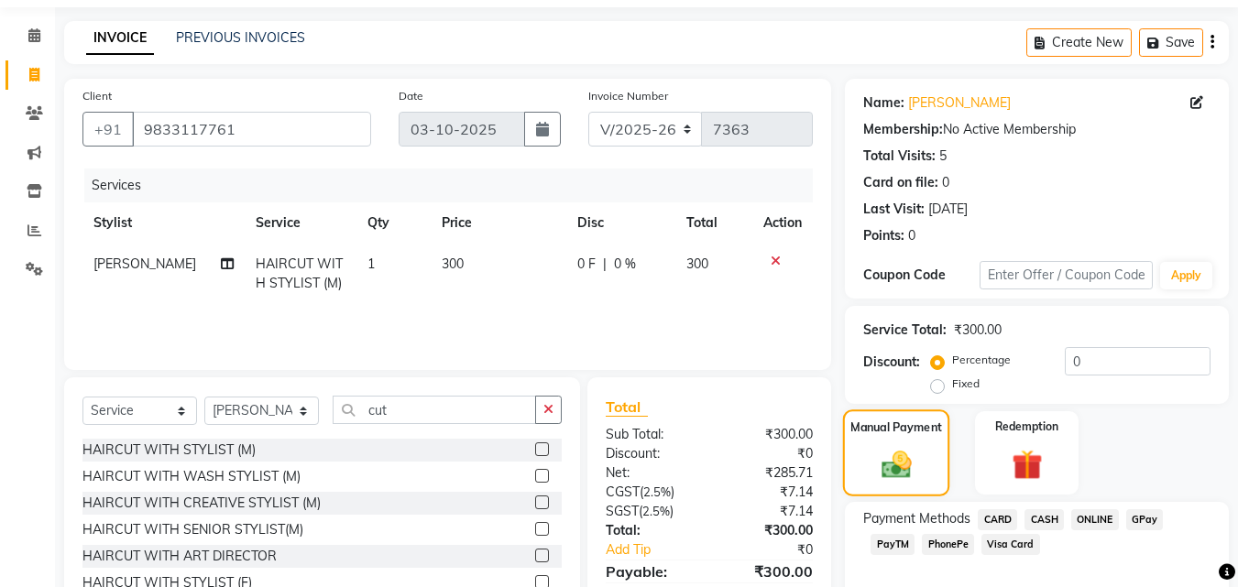
scroll to position [92, 0]
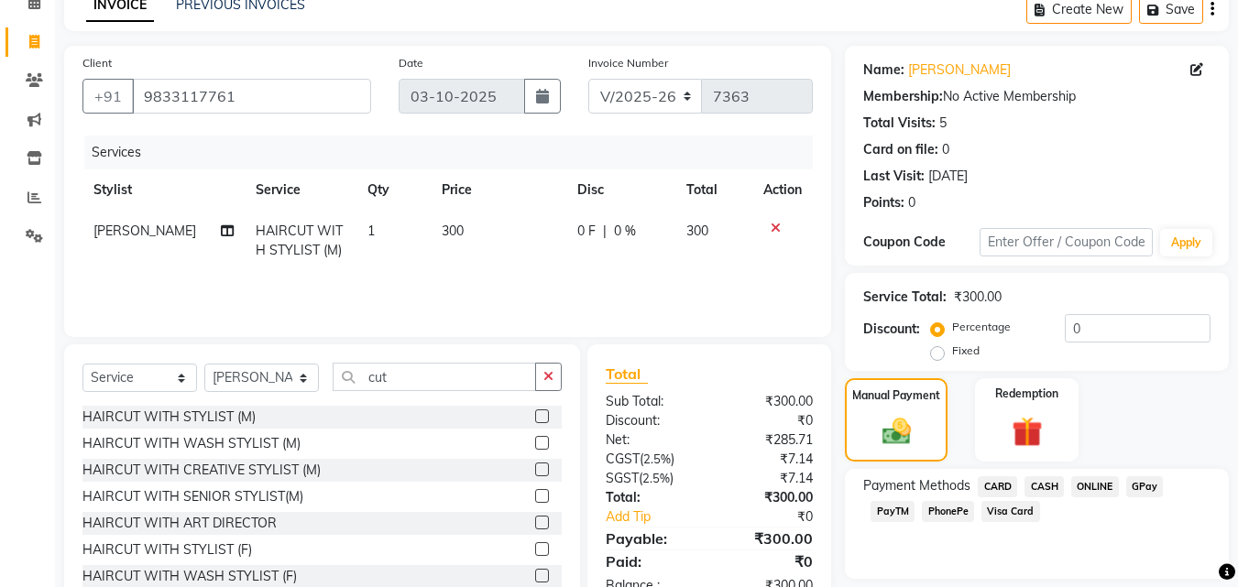
click at [1031, 490] on span "CASH" at bounding box center [1043, 486] width 39 height 21
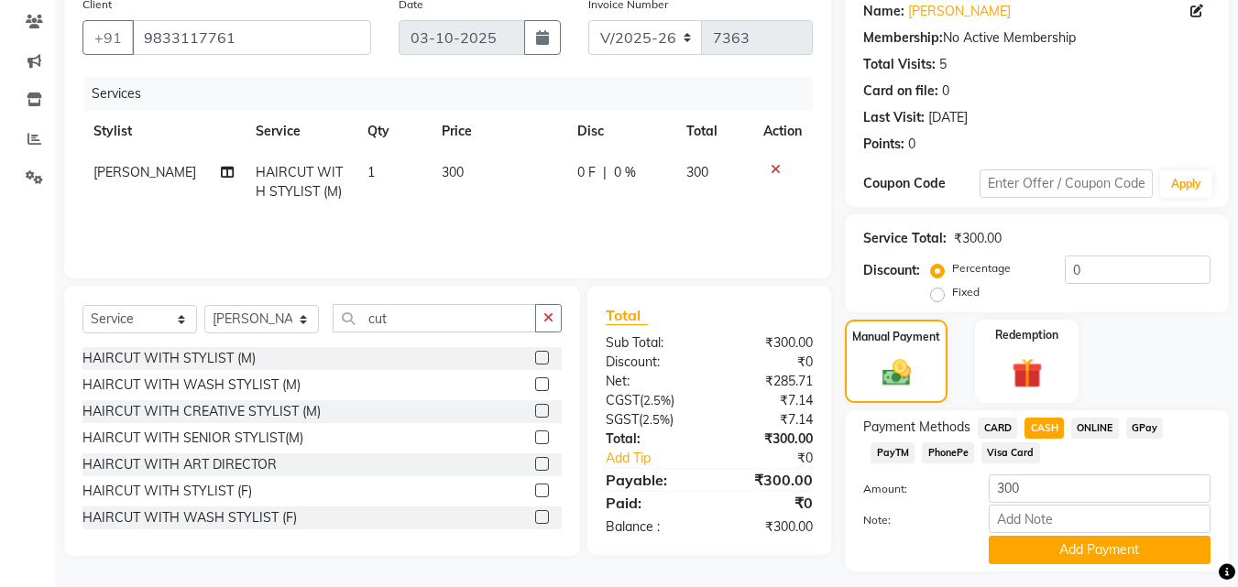
scroll to position [183, 0]
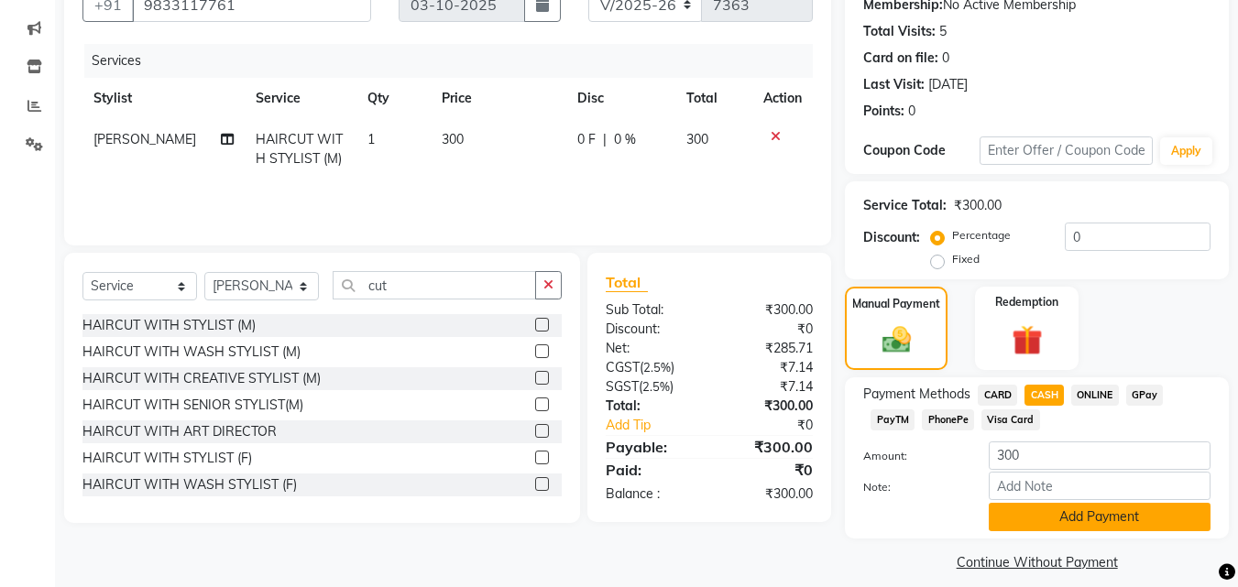
click at [1034, 517] on button "Add Payment" at bounding box center [1099, 517] width 222 height 28
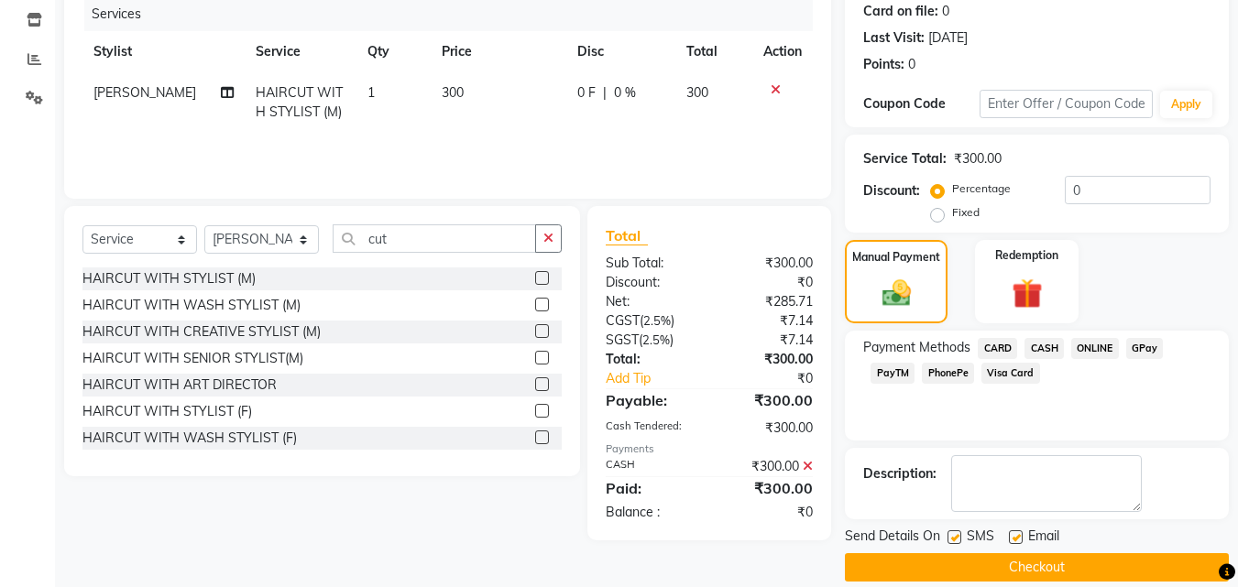
scroll to position [252, 0]
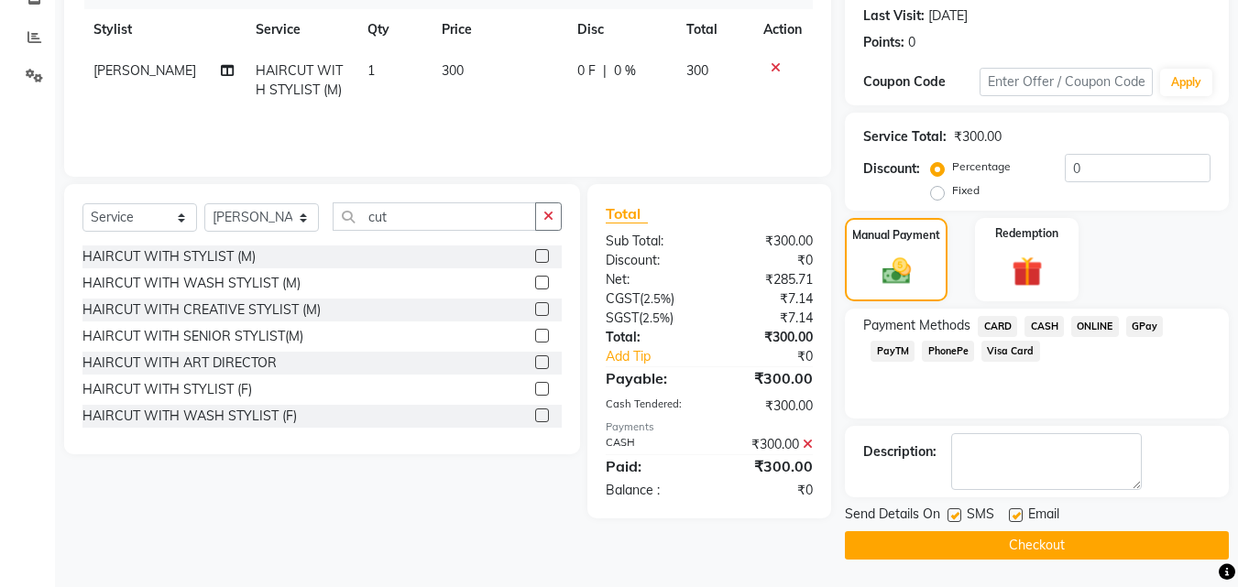
click at [1021, 551] on button "Checkout" at bounding box center [1037, 545] width 384 height 28
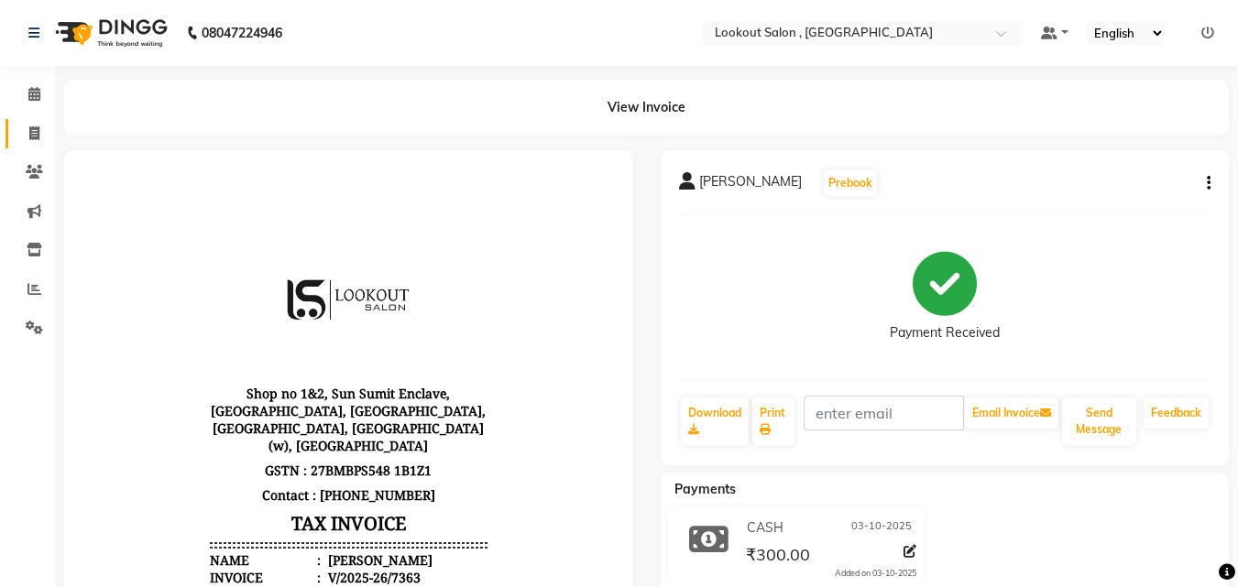
click at [38, 120] on link "Invoice" at bounding box center [27, 134] width 44 height 30
select select "service"
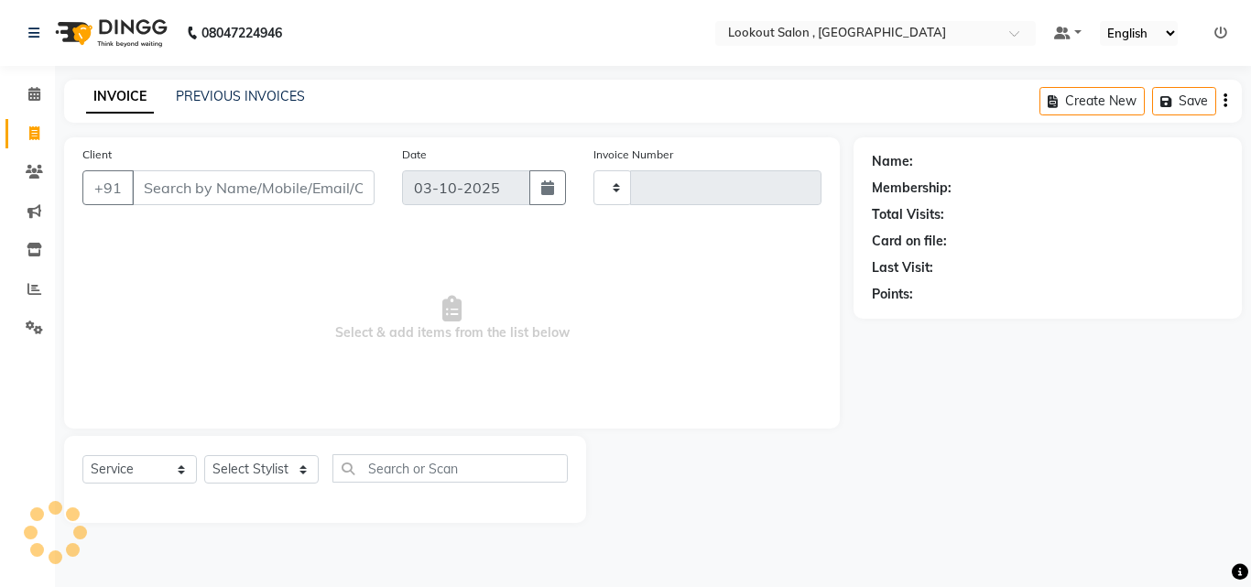
type input "7364"
select select "151"
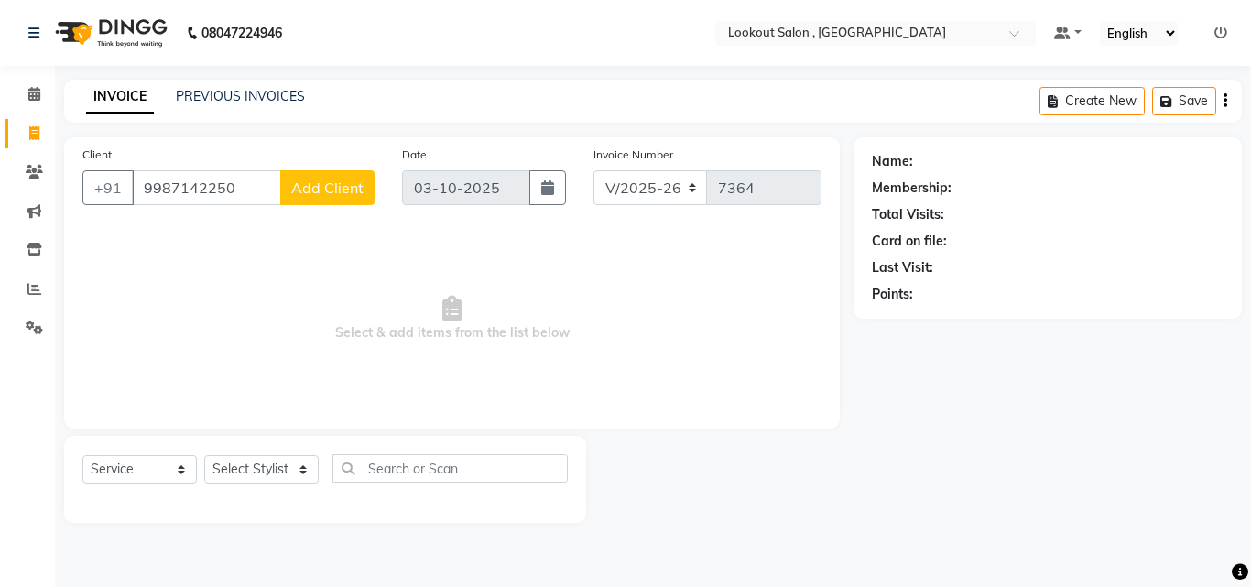
type input "9987142250"
click at [328, 183] on span "Add Client" at bounding box center [327, 188] width 72 height 18
select select "22"
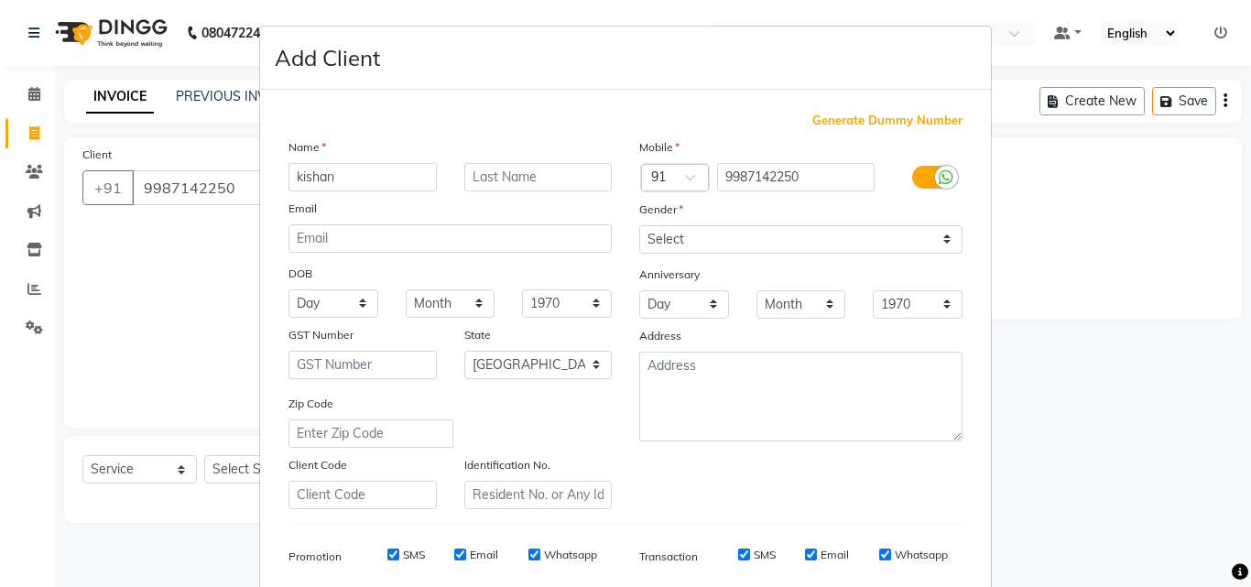
type input "kishan"
click at [495, 192] on div "Name kishan Email DOB Day 01 02 03 04 05 06 07 08 09 10 11 12 13 14 15 16 17 18…" at bounding box center [450, 323] width 351 height 372
click at [495, 186] on input "text" at bounding box center [538, 177] width 148 height 28
type input "gosh"
click at [639, 251] on select "Select [DEMOGRAPHIC_DATA] [DEMOGRAPHIC_DATA] Other Prefer Not To Say" at bounding box center [800, 239] width 323 height 28
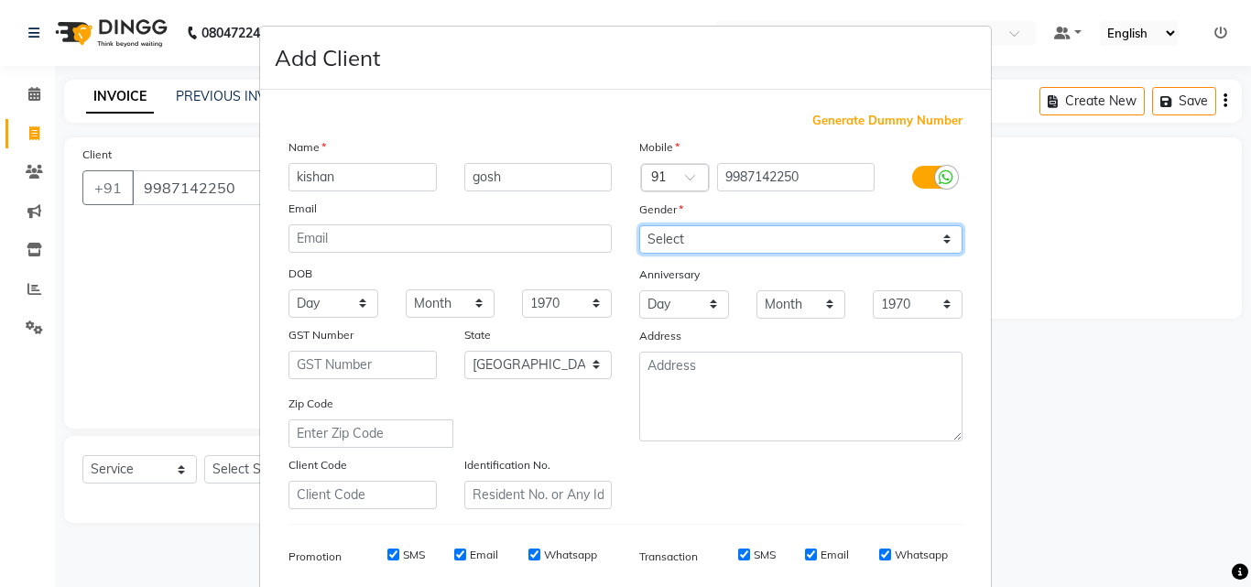
select select "[DEMOGRAPHIC_DATA]"
click at [639, 225] on select "Select [DEMOGRAPHIC_DATA] [DEMOGRAPHIC_DATA] Other Prefer Not To Say" at bounding box center [800, 239] width 323 height 28
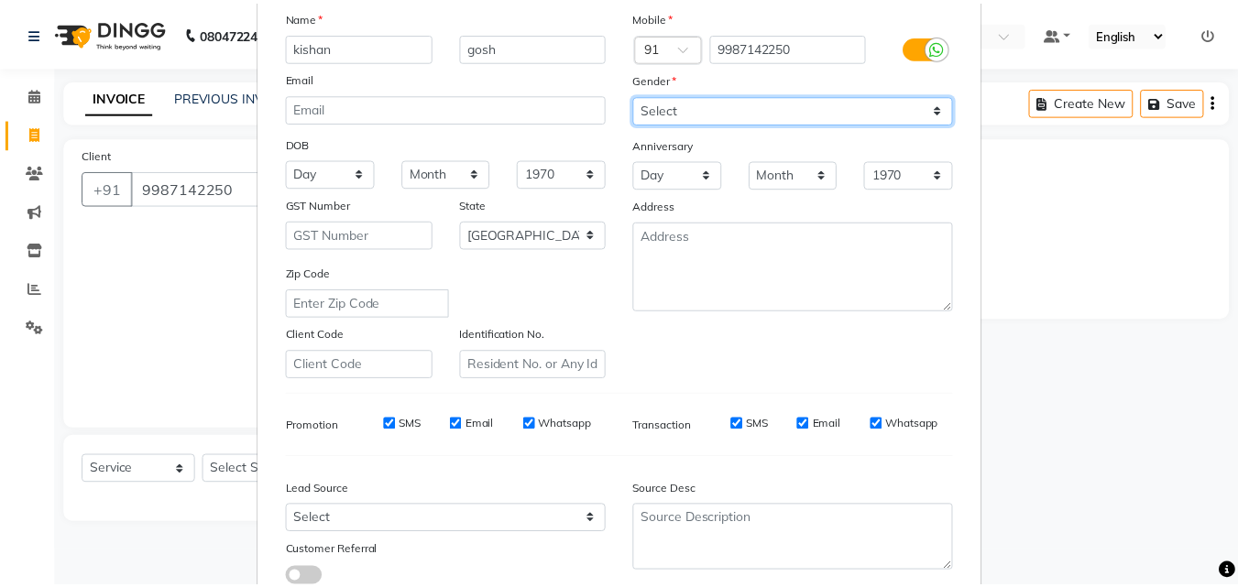
scroll to position [258, 0]
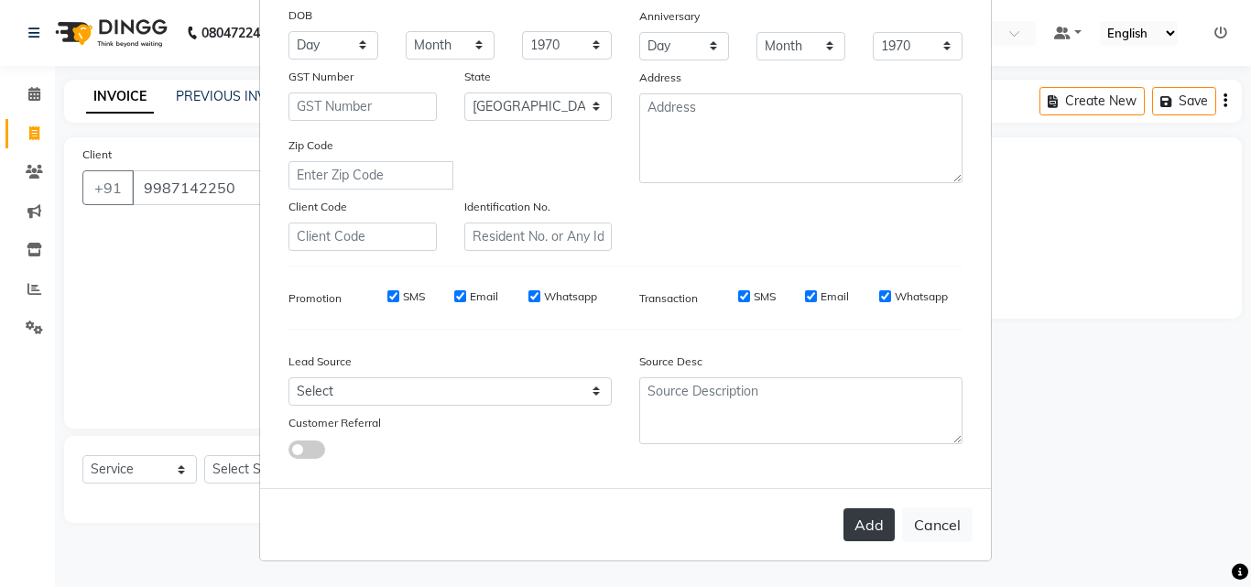
click at [865, 525] on button "Add" at bounding box center [869, 524] width 51 height 33
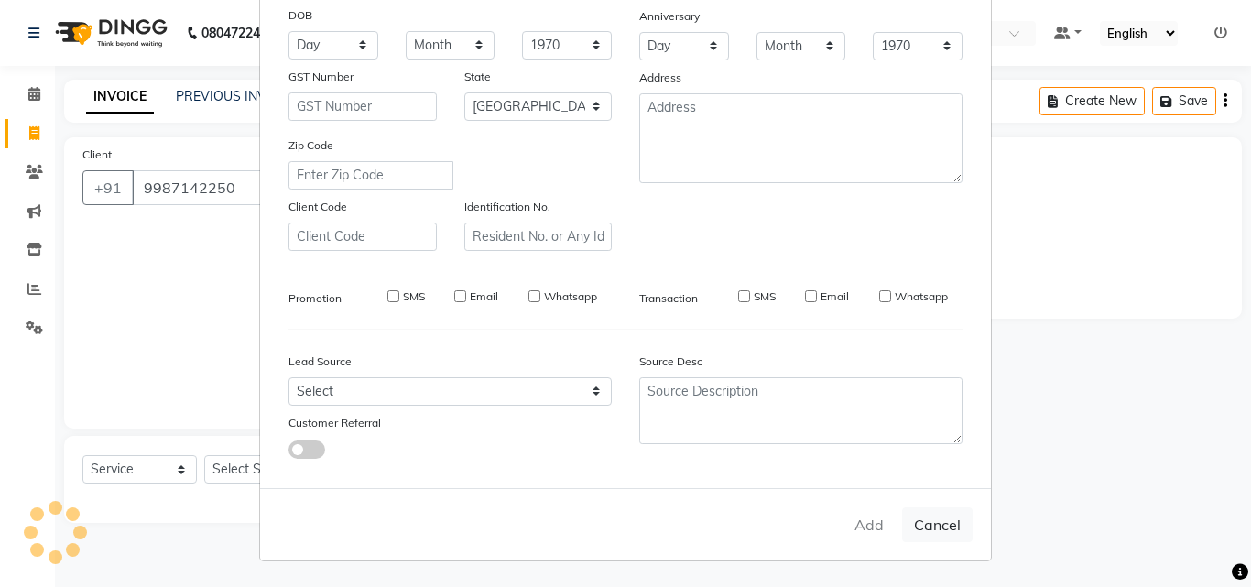
select select
select select "null"
select select
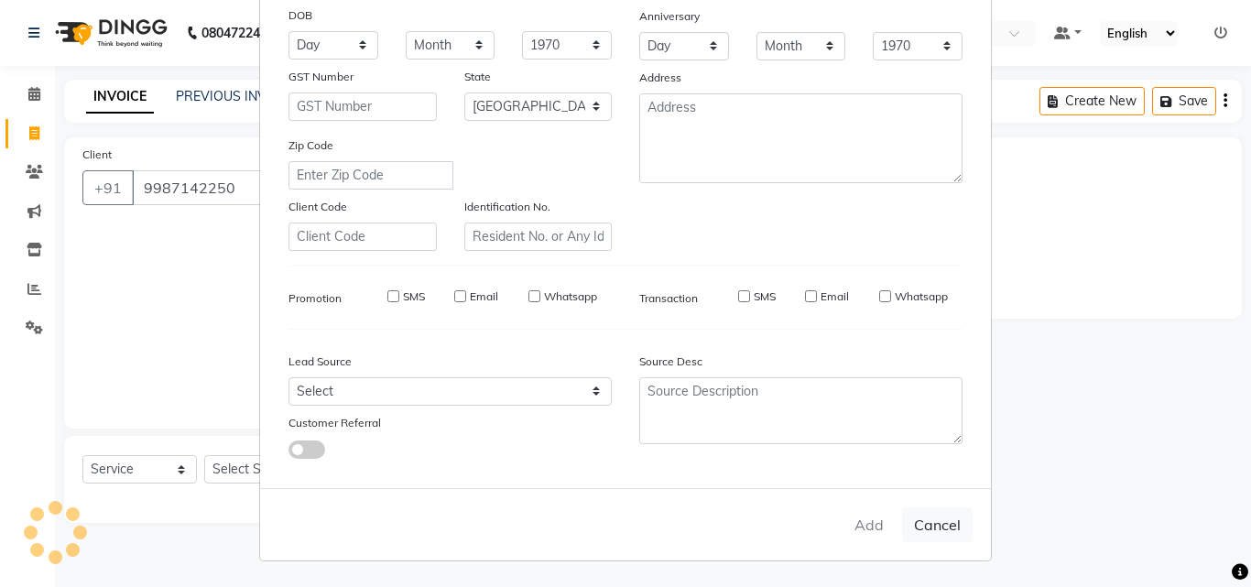
select select
checkbox input "false"
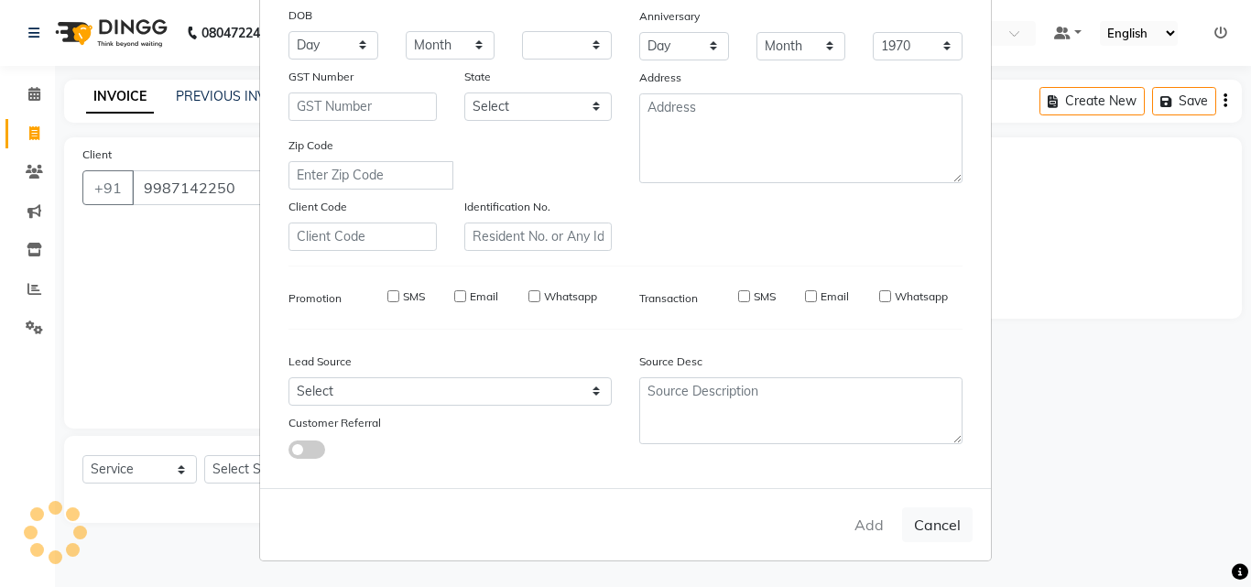
checkbox input "false"
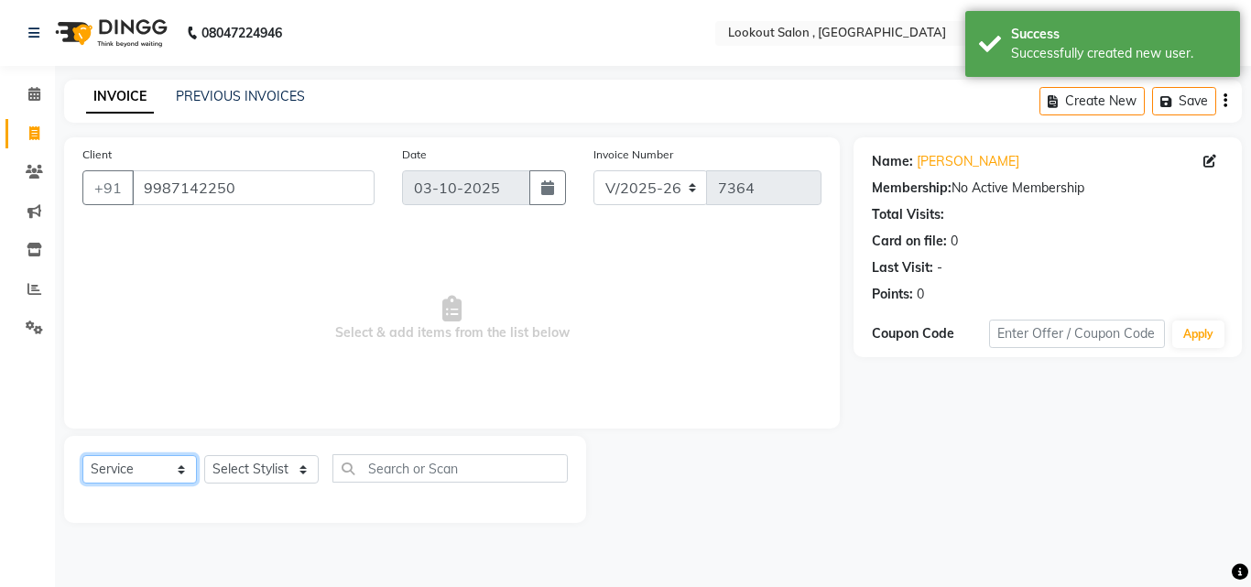
click at [171, 468] on select "Select Service Product Membership Package Voucher Prepaid Gift Card" at bounding box center [139, 469] width 115 height 28
click at [257, 448] on div "Select Service Product Membership Package Voucher Prepaid Gift Card Select Styl…" at bounding box center [325, 479] width 522 height 87
click at [253, 454] on div "Select Service Product Membership Package Voucher Prepaid Gift Card Select Styl…" at bounding box center [325, 475] width 486 height 43
click at [257, 462] on select "Select Stylist [PERSON_NAME] [PERSON_NAME] [PERSON_NAME] [PERSON_NAME] [PERSON_…" at bounding box center [261, 469] width 115 height 28
select select "90900"
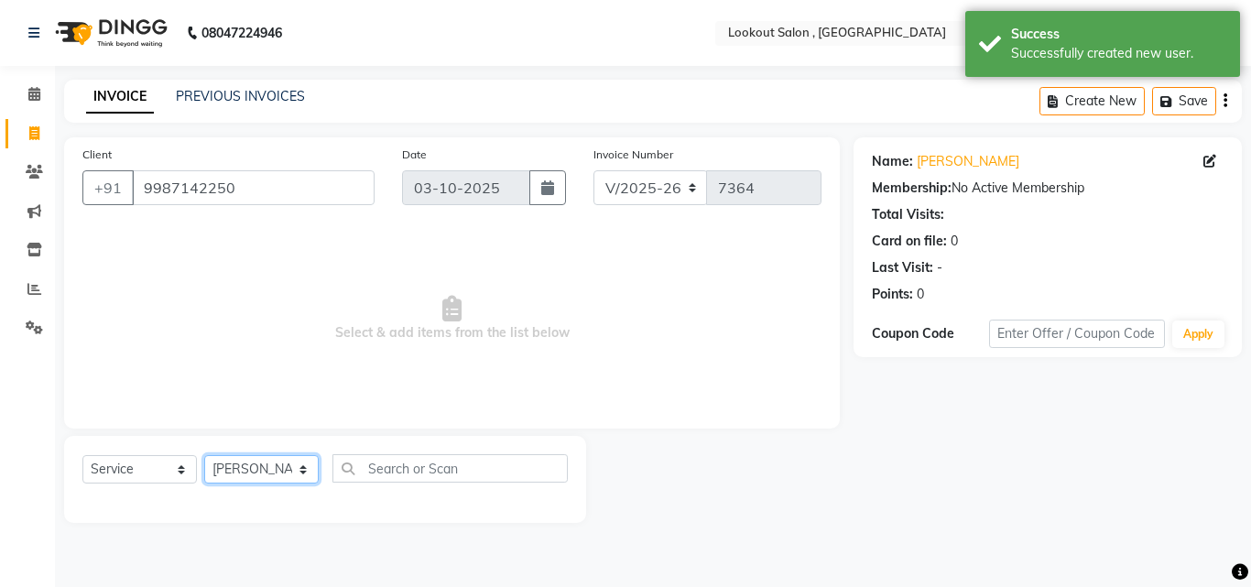
click at [204, 455] on select "Select Stylist [PERSON_NAME] [PERSON_NAME] [PERSON_NAME] [PERSON_NAME] [PERSON_…" at bounding box center [261, 469] width 115 height 28
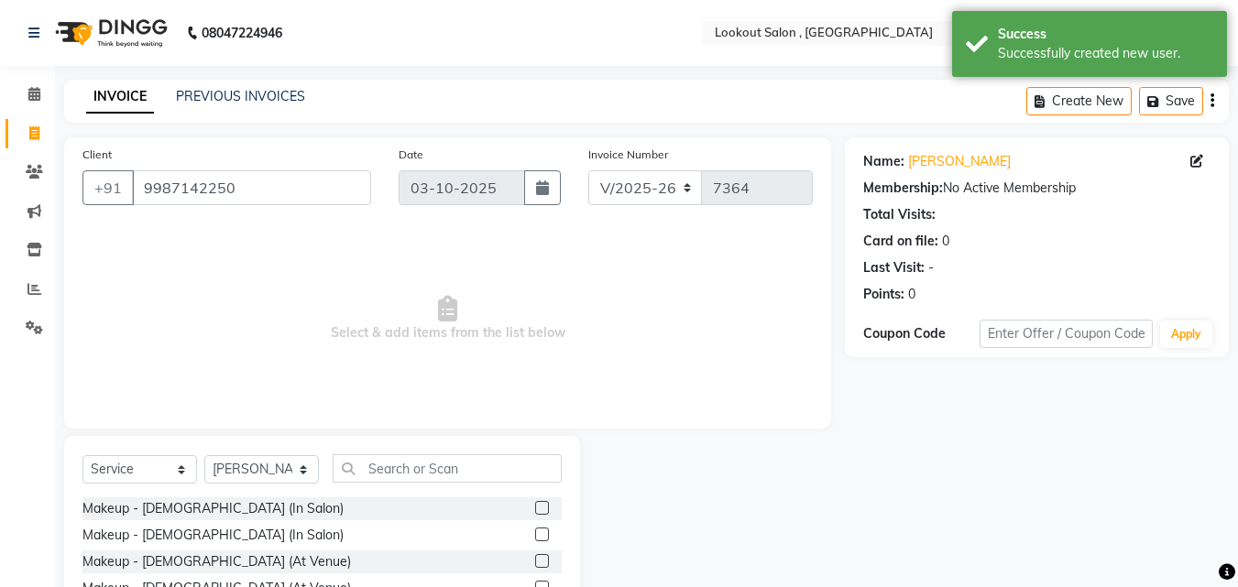
click at [377, 453] on div "Select Service Product Membership Package Voucher Prepaid Gift Card Select Styl…" at bounding box center [322, 571] width 516 height 270
click at [459, 456] on input "text" at bounding box center [447, 468] width 229 height 28
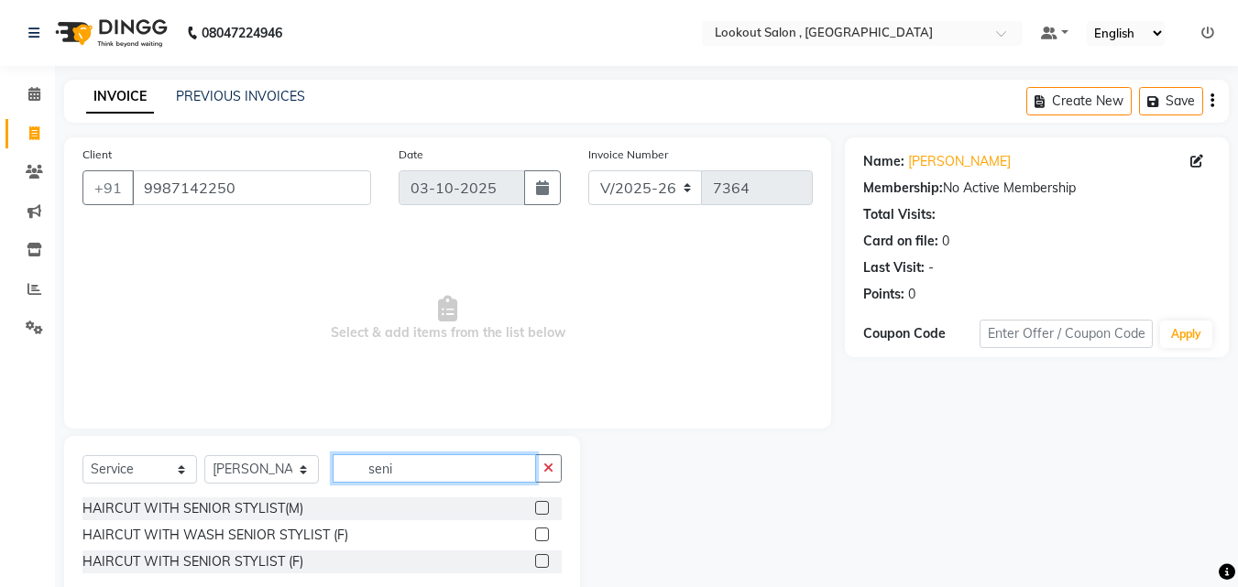
type input "seni"
click at [537, 512] on label at bounding box center [542, 508] width 14 height 14
click at [537, 512] on input "checkbox" at bounding box center [541, 509] width 12 height 12
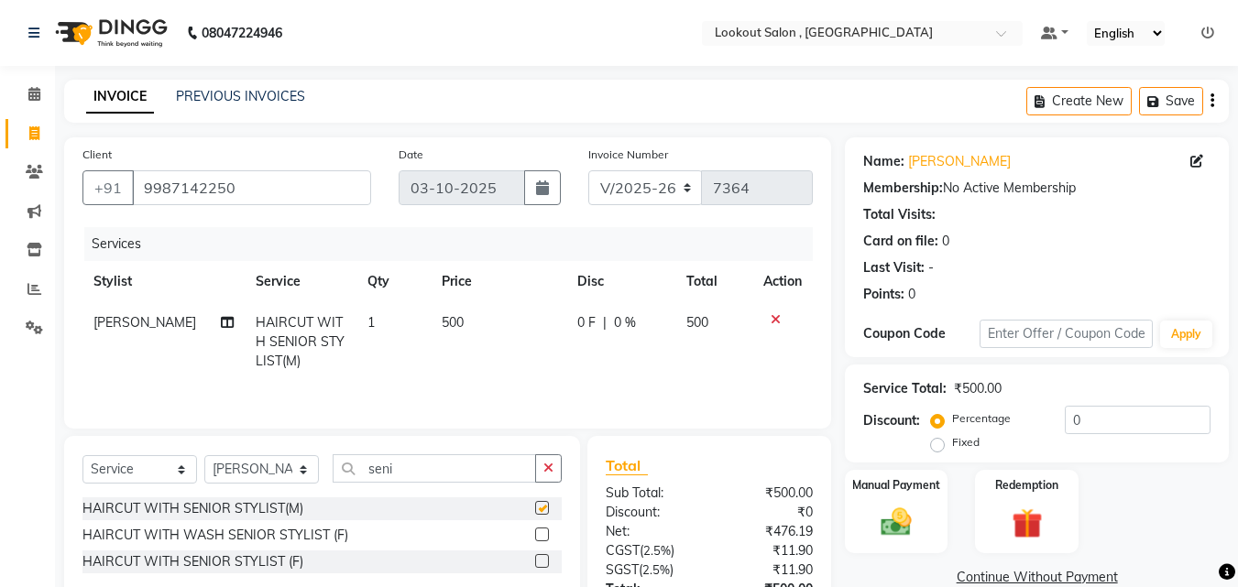
checkbox input "false"
drag, startPoint x: 432, startPoint y: 453, endPoint x: 348, endPoint y: 457, distance: 84.4
click at [348, 457] on div "Select Service Product Membership Package Voucher Prepaid Gift Card Select Styl…" at bounding box center [322, 519] width 516 height 167
drag, startPoint x: 404, startPoint y: 468, endPoint x: 348, endPoint y: 469, distance: 55.9
click at [348, 469] on input "seni" at bounding box center [434, 468] width 203 height 28
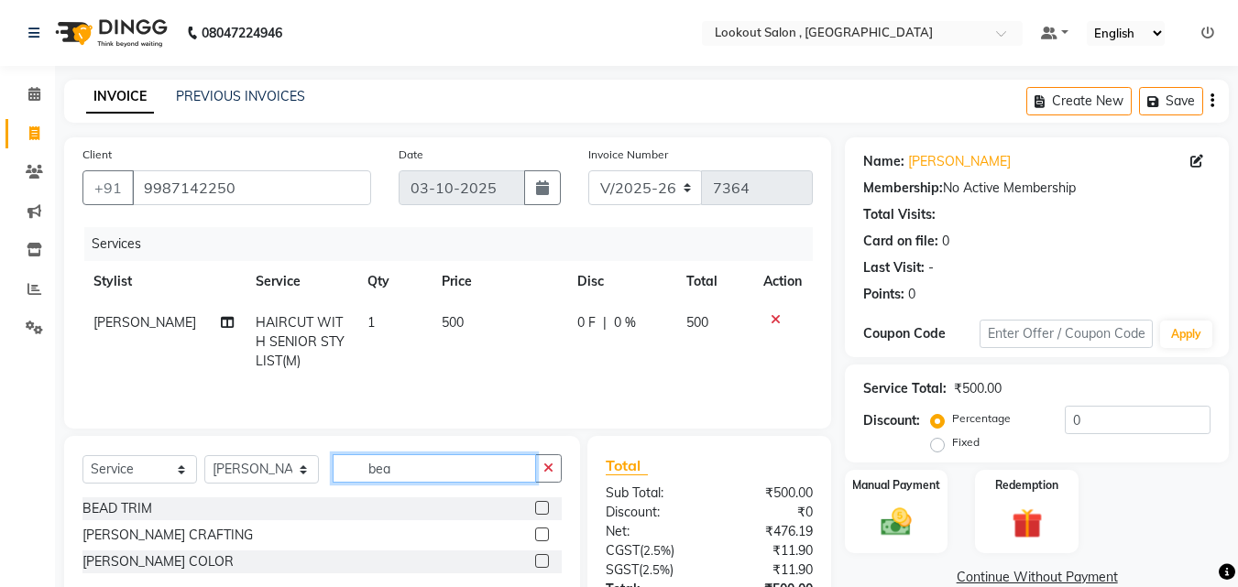
type input "bea"
click at [535, 529] on div at bounding box center [548, 535] width 27 height 23
click at [535, 529] on label at bounding box center [542, 535] width 14 height 14
click at [535, 529] on input "checkbox" at bounding box center [541, 535] width 12 height 12
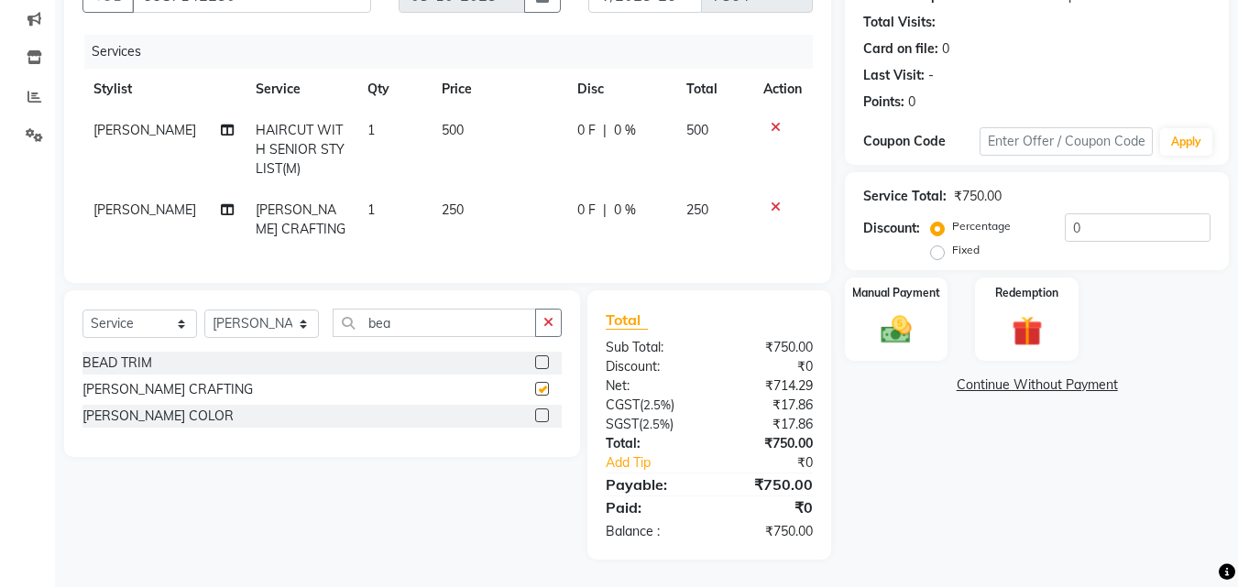
scroll to position [206, 0]
checkbox input "false"
drag, startPoint x: 875, startPoint y: 335, endPoint x: 879, endPoint y: 354, distance: 18.9
click at [879, 354] on div "Name: Kishan Gosh Membership: No Active Membership Total Visits: Card on file: …" at bounding box center [1044, 252] width 398 height 615
click at [896, 288] on div "Manual Payment" at bounding box center [896, 319] width 107 height 87
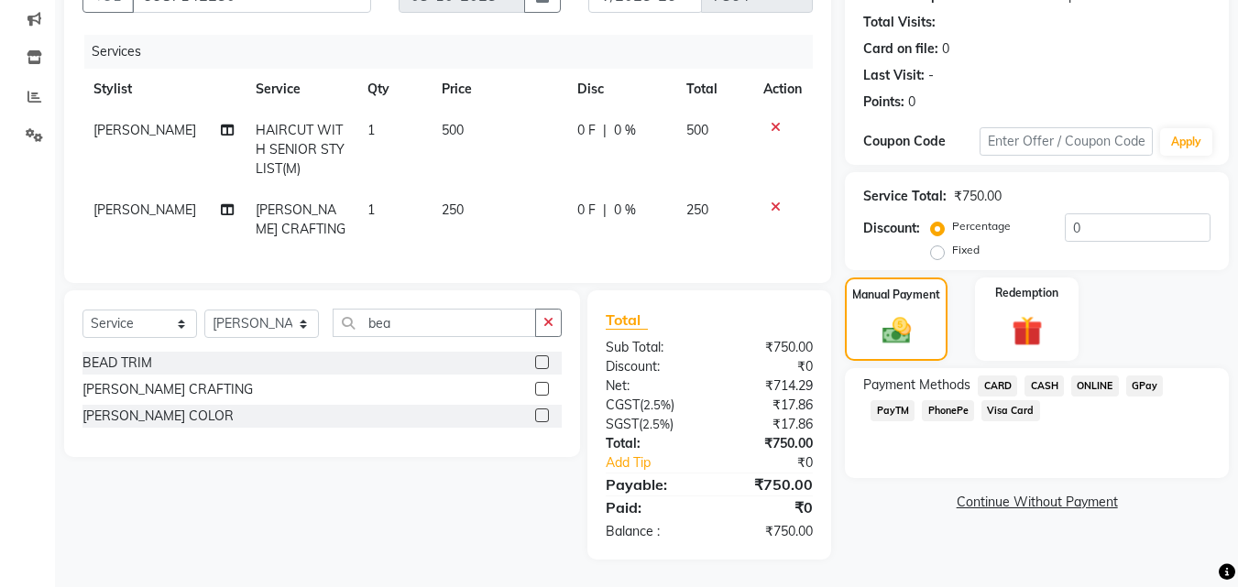
click at [1141, 376] on span "GPay" at bounding box center [1145, 386] width 38 height 21
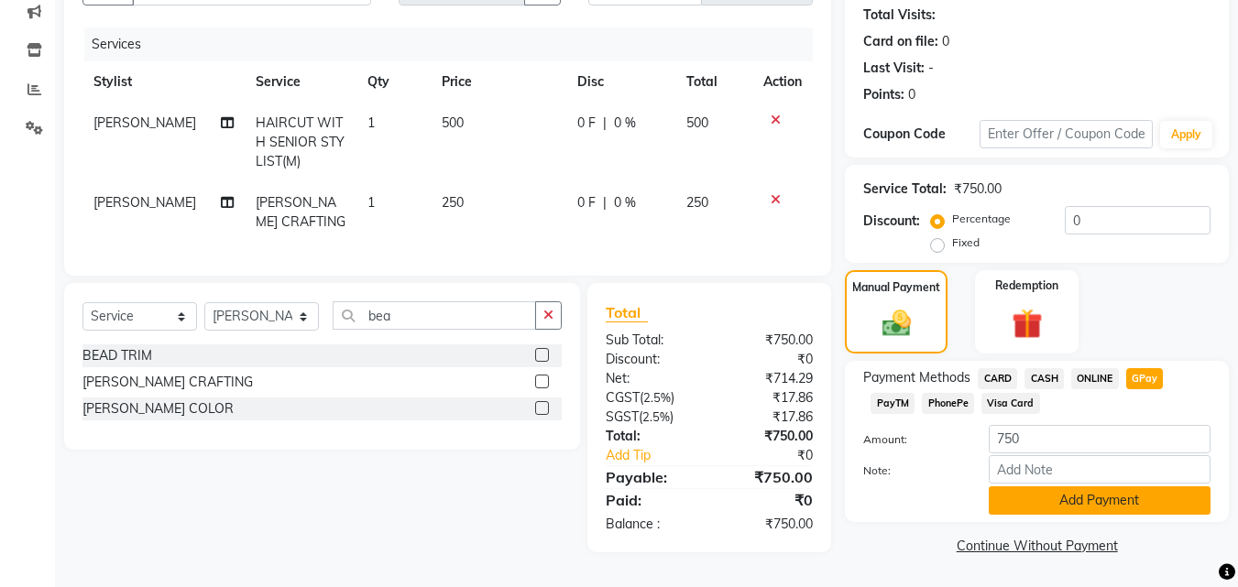
click at [1058, 496] on button "Add Payment" at bounding box center [1099, 500] width 222 height 28
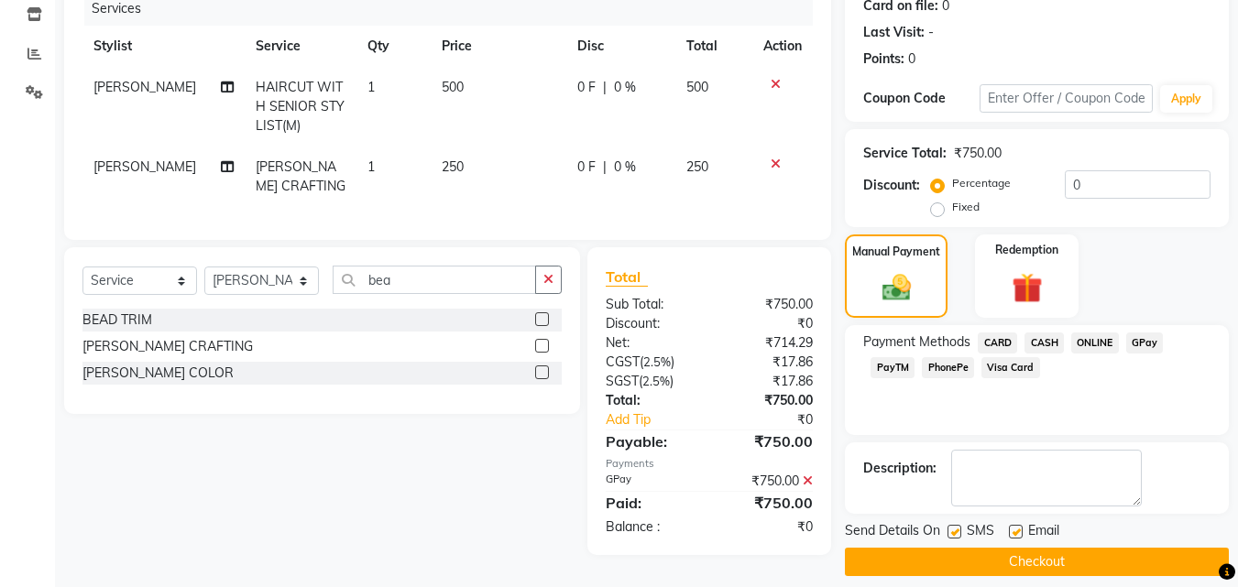
scroll to position [252, 0]
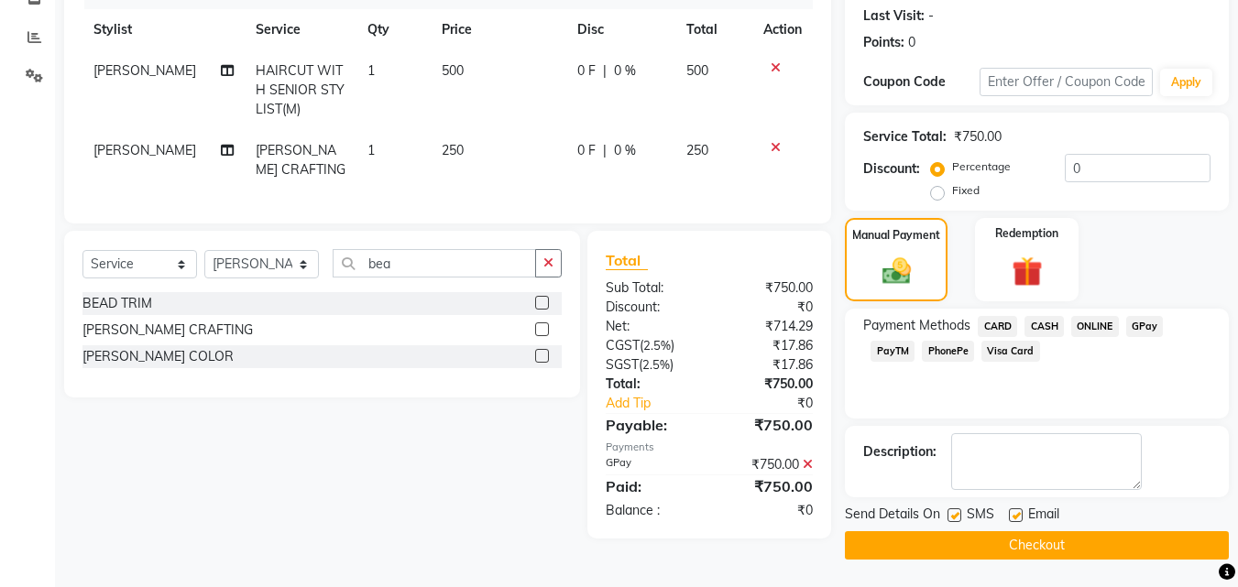
click at [1074, 531] on button "Checkout" at bounding box center [1037, 545] width 384 height 28
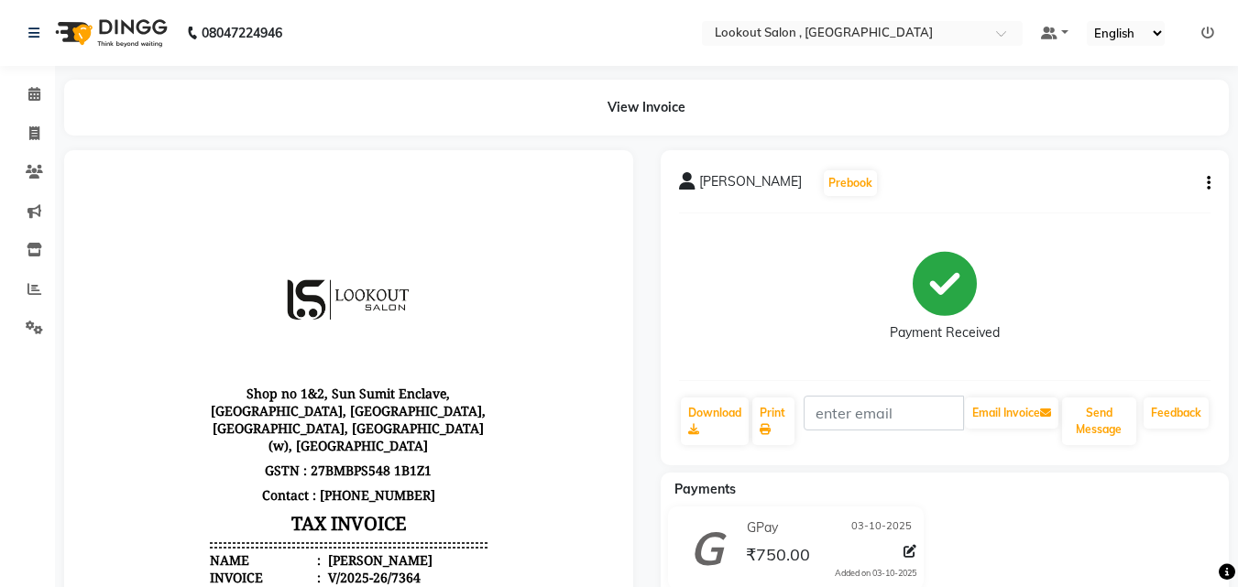
click at [825, 502] on div "Payments GPay 03-10-2025 ₹750.00 Added on 03-10-2025" at bounding box center [944, 542] width 569 height 139
click at [24, 144] on link "Invoice" at bounding box center [27, 134] width 44 height 30
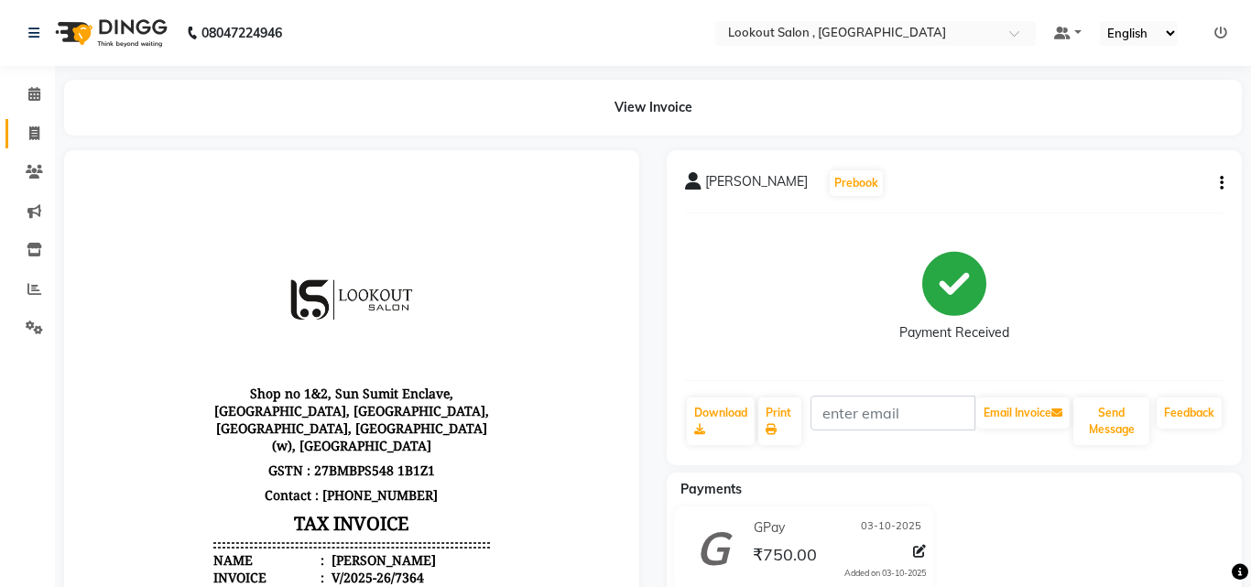
select select "service"
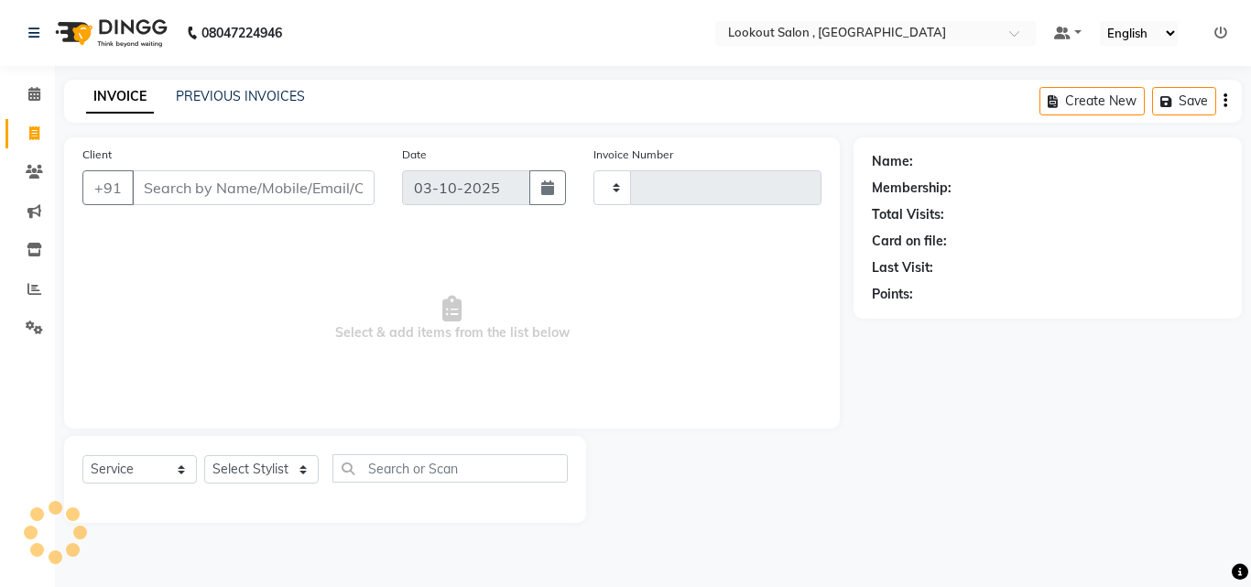
type input "7365"
select select "151"
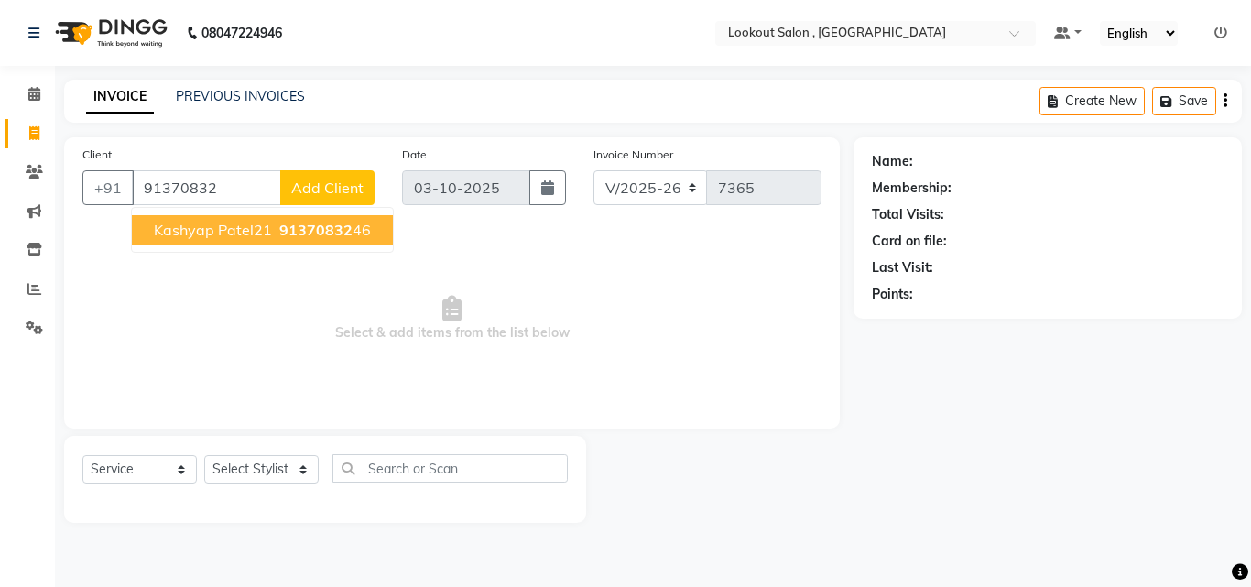
click at [153, 235] on button "Kashyap Patel21 91370832 46" at bounding box center [262, 229] width 261 height 29
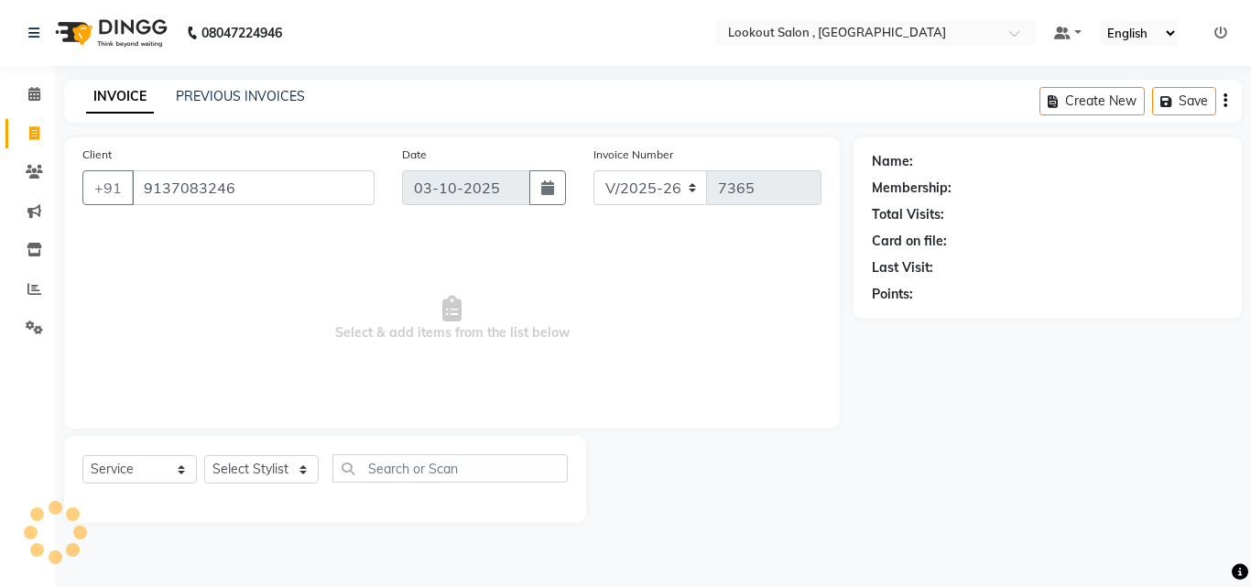
type input "9137083246"
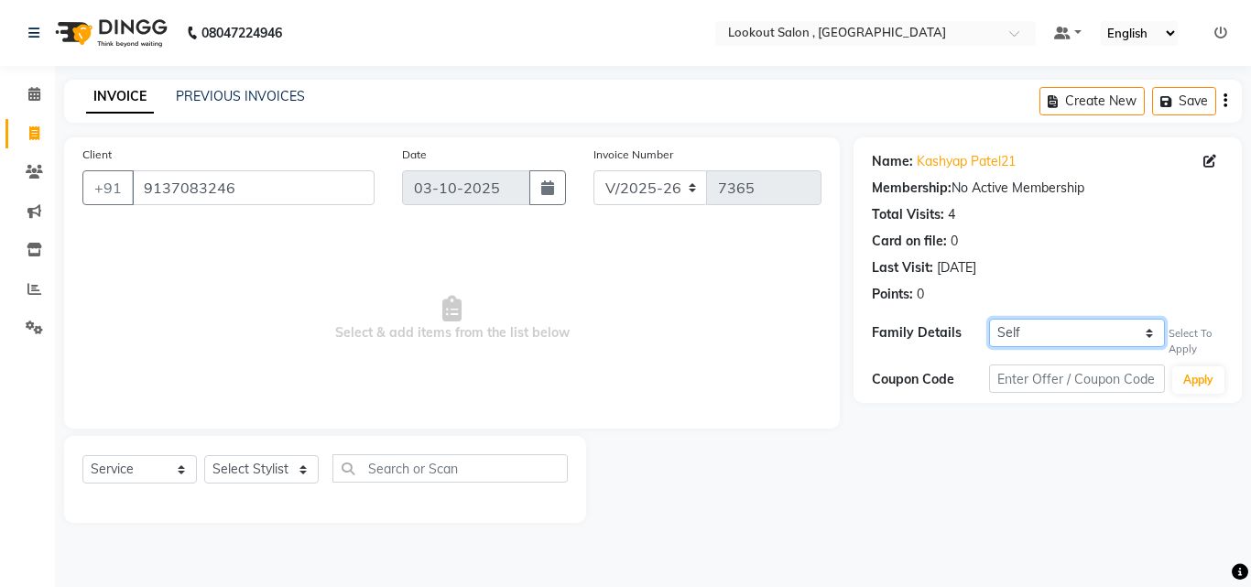
click at [1040, 339] on select "Self DEEPALI BHANDARI" at bounding box center [1077, 333] width 176 height 28
select select "6562441"
click at [989, 319] on select "Self DEEPALI BHANDARI" at bounding box center [1077, 333] width 176 height 28
select select "1: Object"
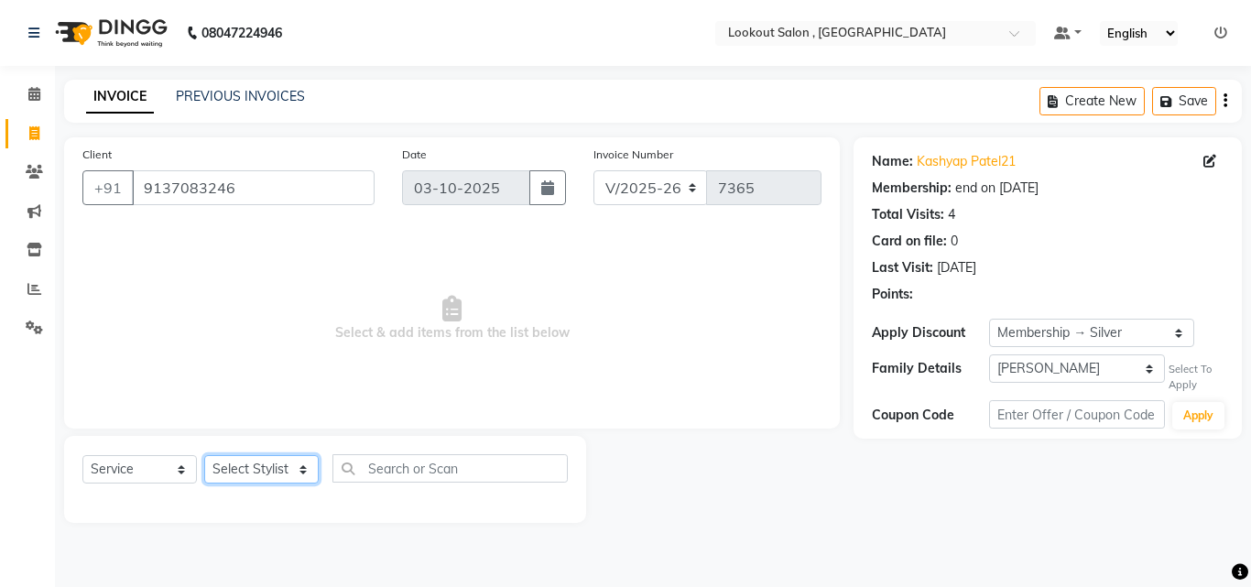
click at [270, 470] on select "Select Stylist [PERSON_NAME] [PERSON_NAME] [PERSON_NAME] [PERSON_NAME] [PERSON_…" at bounding box center [261, 469] width 115 height 28
select select "24828"
click at [204, 455] on select "Select Stylist [PERSON_NAME] [PERSON_NAME] [PERSON_NAME] [PERSON_NAME] [PERSON_…" at bounding box center [261, 469] width 115 height 28
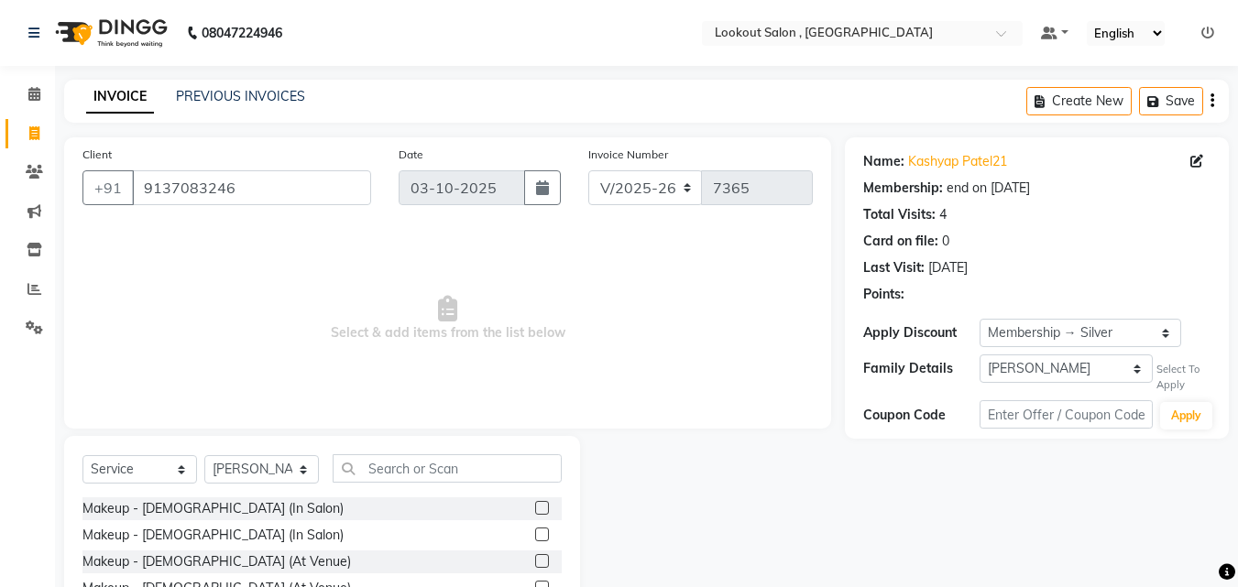
click at [409, 485] on div "Select Service Product Membership Package Voucher Prepaid Gift Card Select Styl…" at bounding box center [321, 475] width 479 height 43
click at [405, 475] on input "text" at bounding box center [447, 468] width 229 height 28
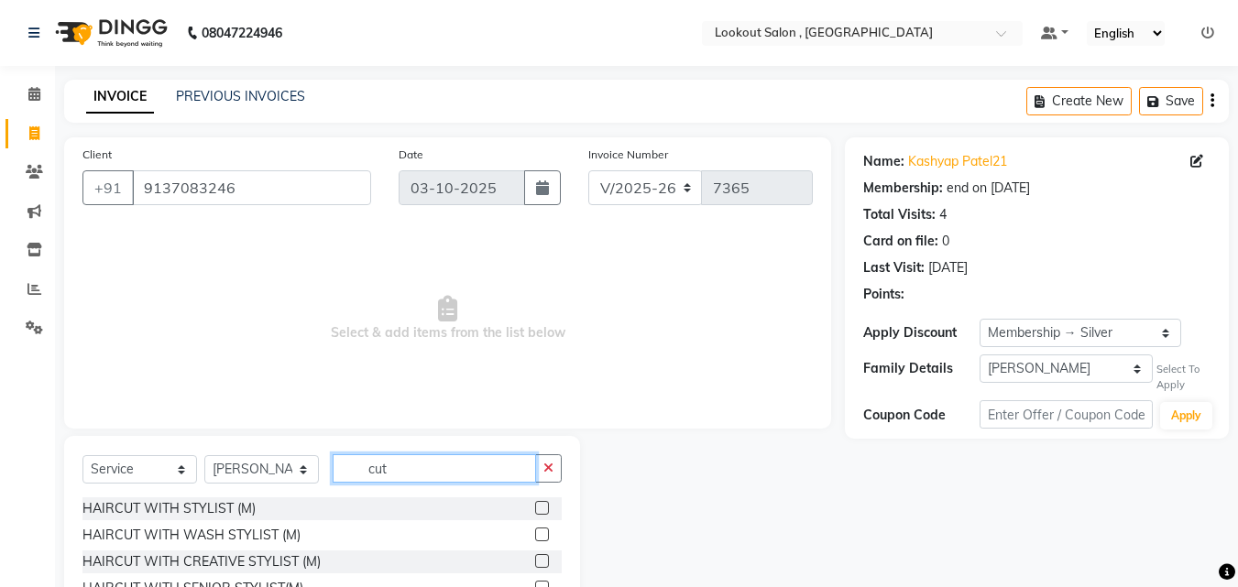
type input "cut"
click at [535, 504] on label at bounding box center [542, 508] width 14 height 14
click at [535, 504] on input "checkbox" at bounding box center [541, 509] width 12 height 12
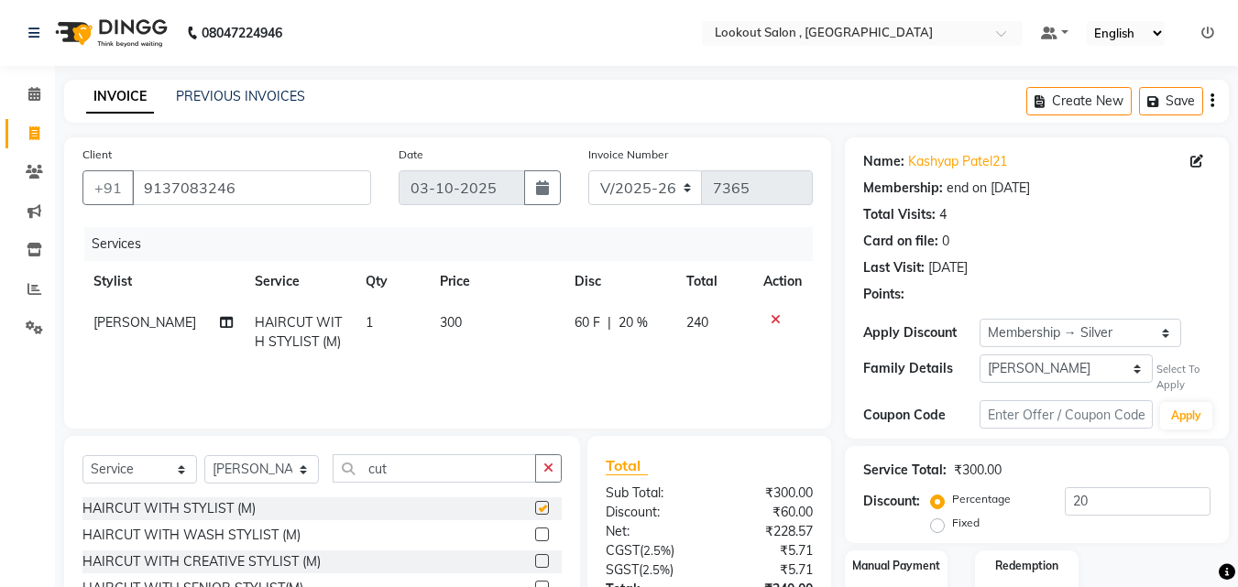
checkbox input "false"
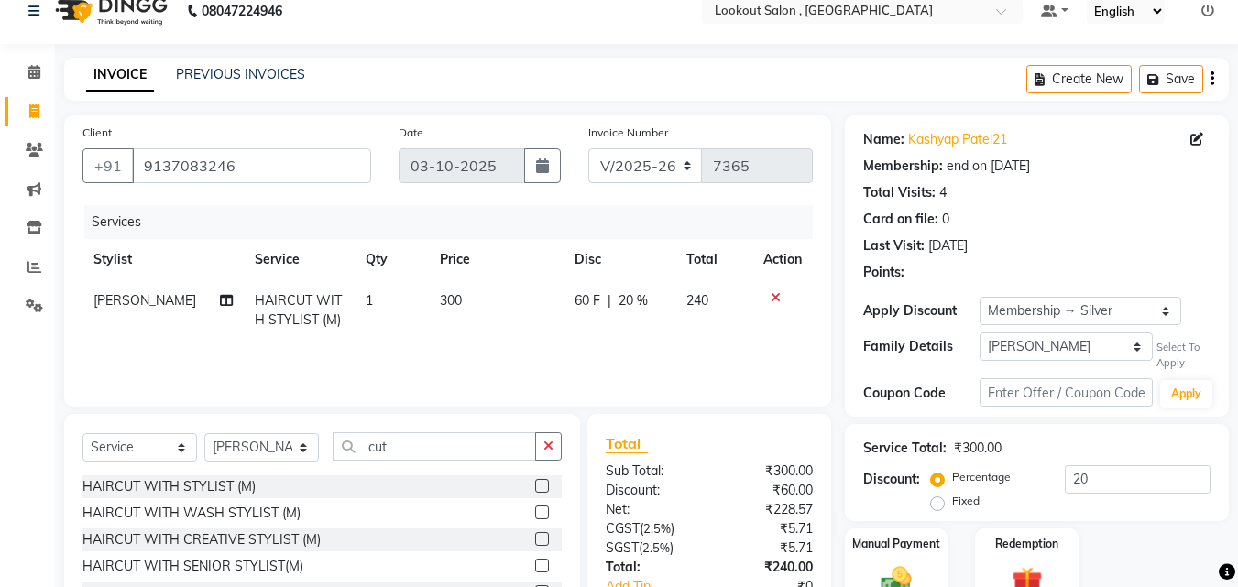
scroll to position [55, 0]
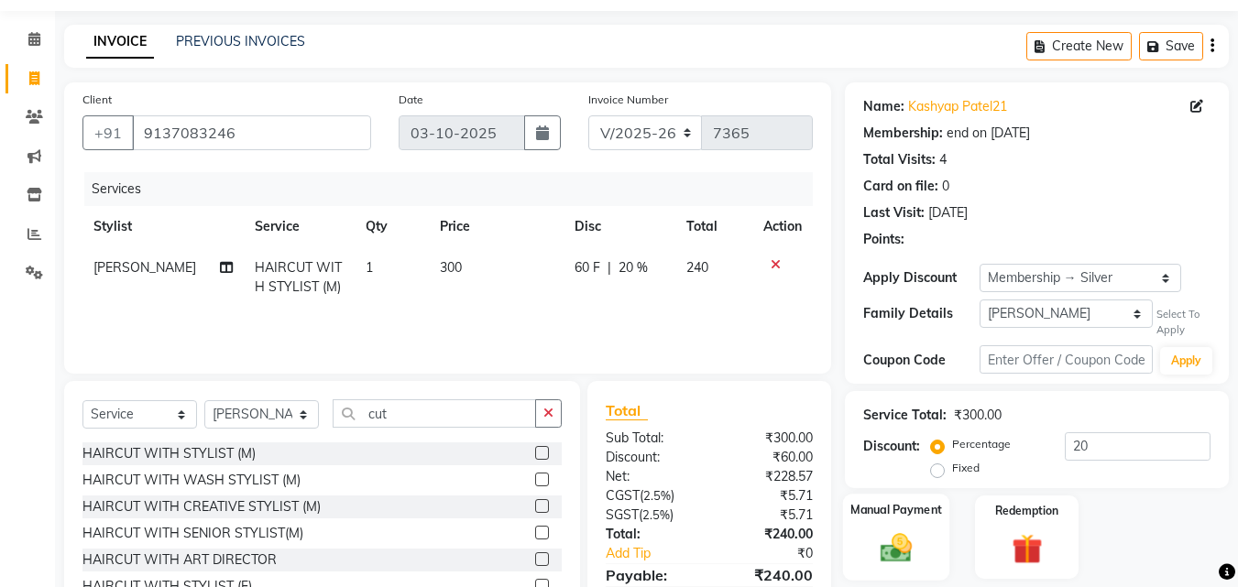
click at [926, 528] on div "Manual Payment" at bounding box center [896, 537] width 107 height 87
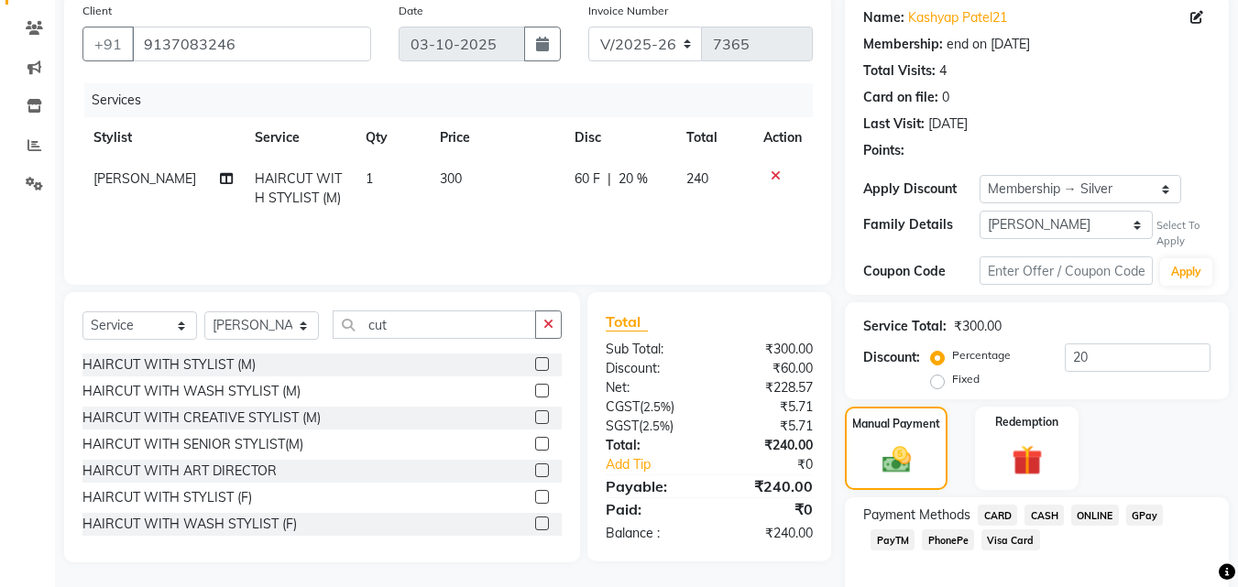
scroll to position [229, 0]
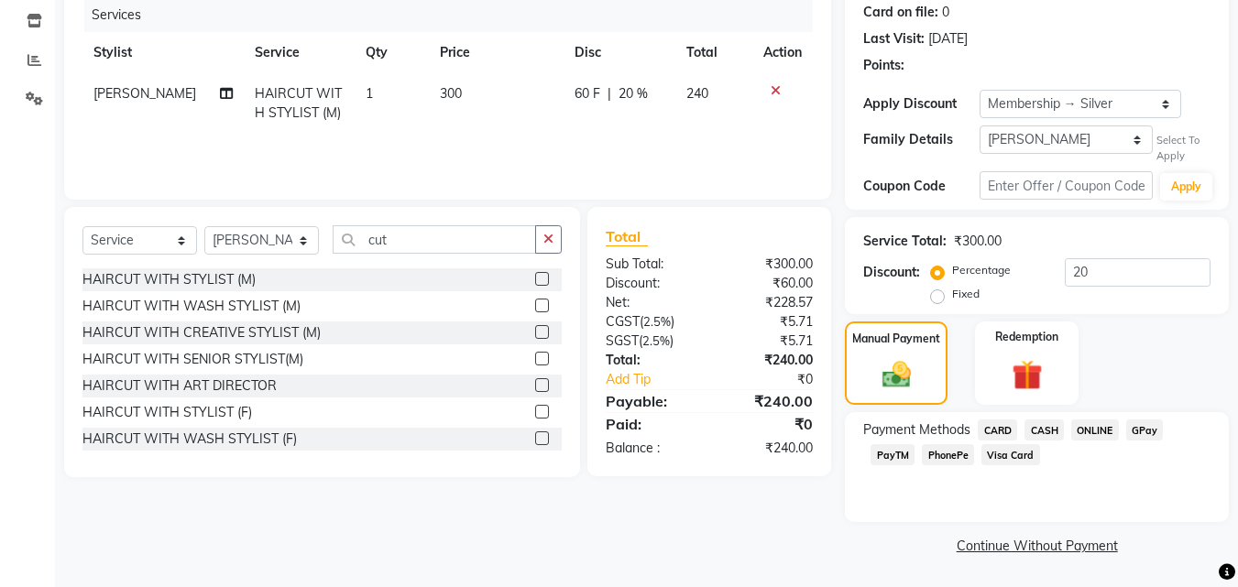
click at [1038, 433] on span "CASH" at bounding box center [1043, 430] width 39 height 21
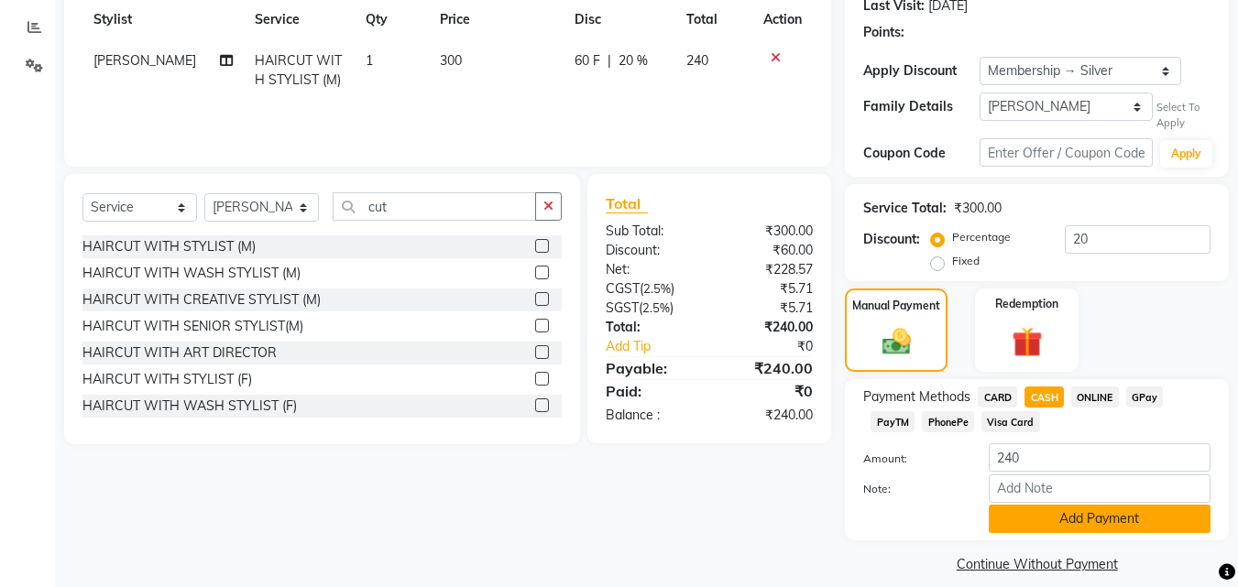
scroll to position [280, 0]
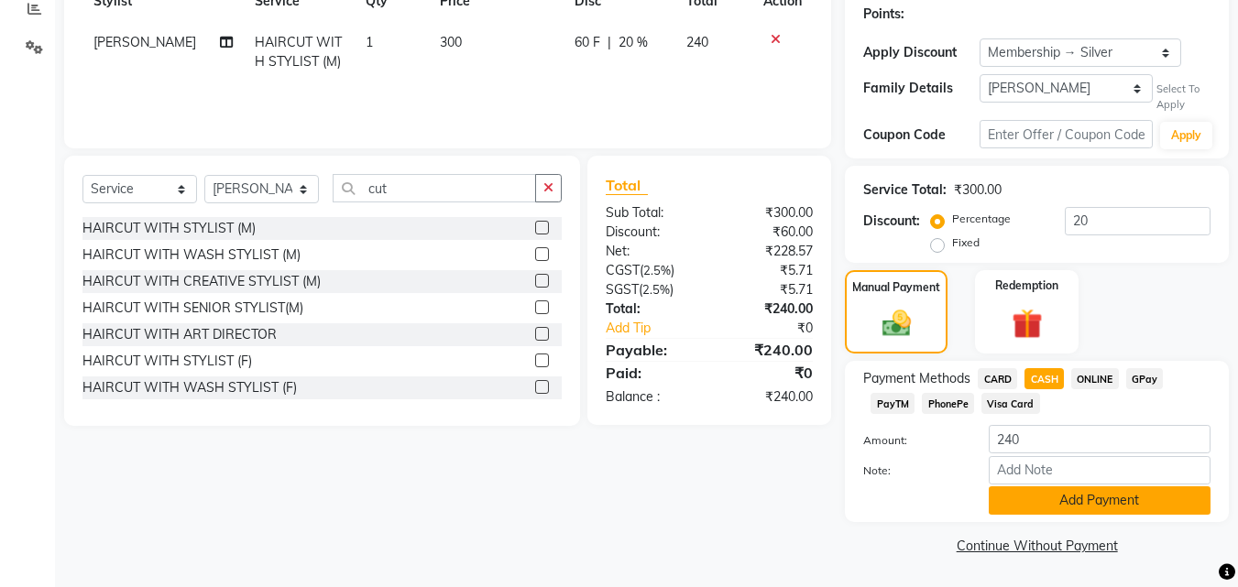
click at [1053, 507] on button "Add Payment" at bounding box center [1099, 500] width 222 height 28
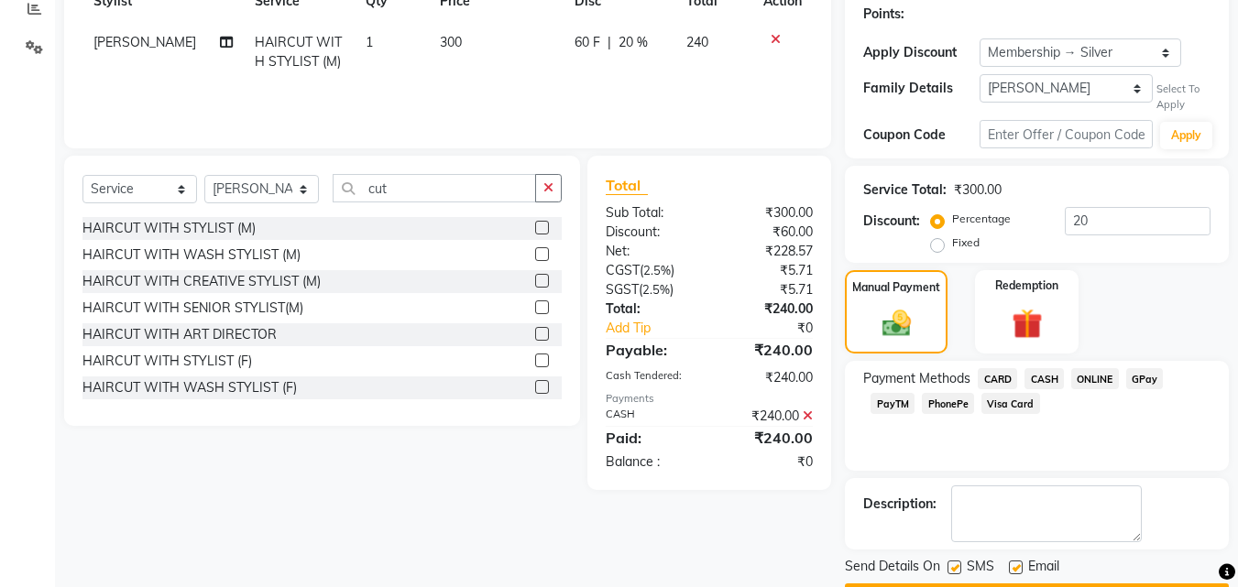
click at [803, 409] on icon at bounding box center [807, 415] width 10 height 13
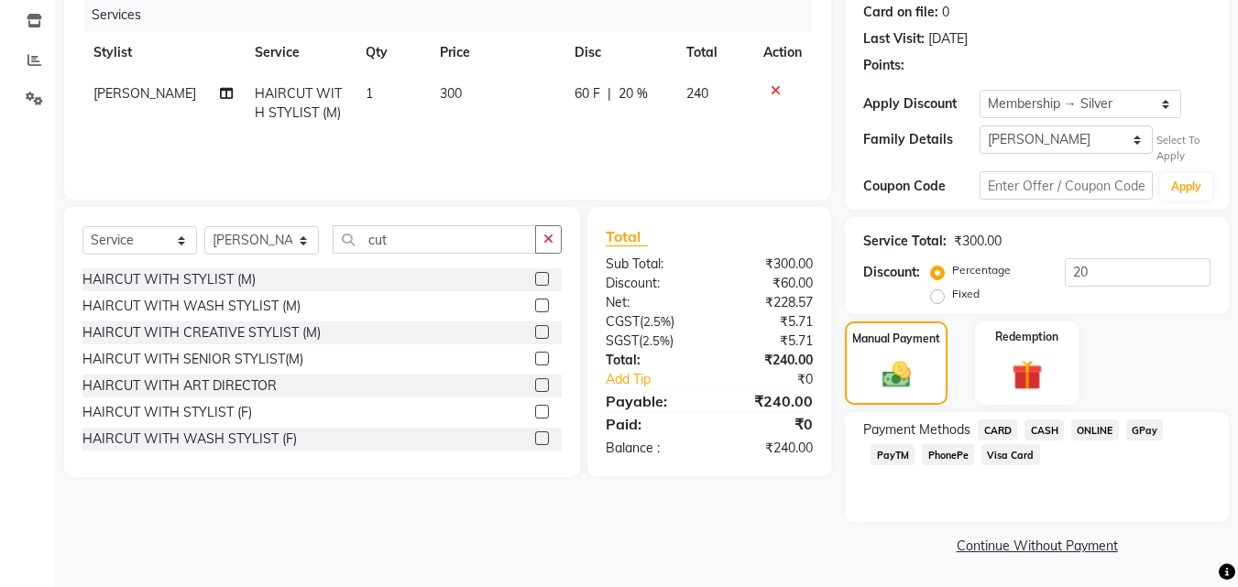
click at [1147, 424] on span "GPay" at bounding box center [1145, 430] width 38 height 21
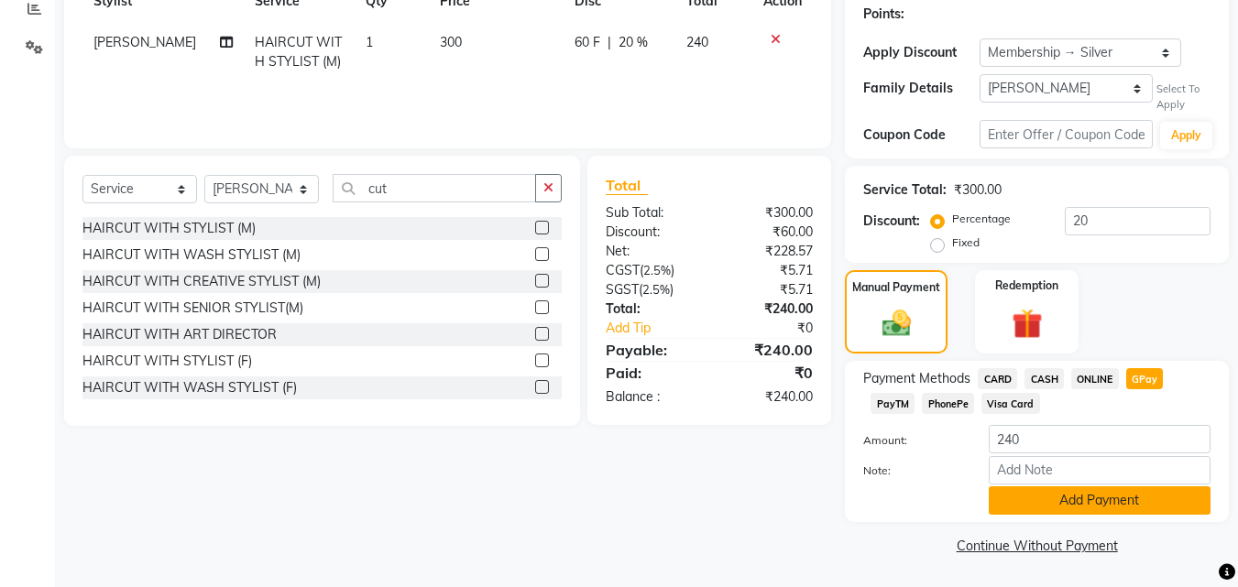
click at [1075, 487] on button "Add Payment" at bounding box center [1099, 500] width 222 height 28
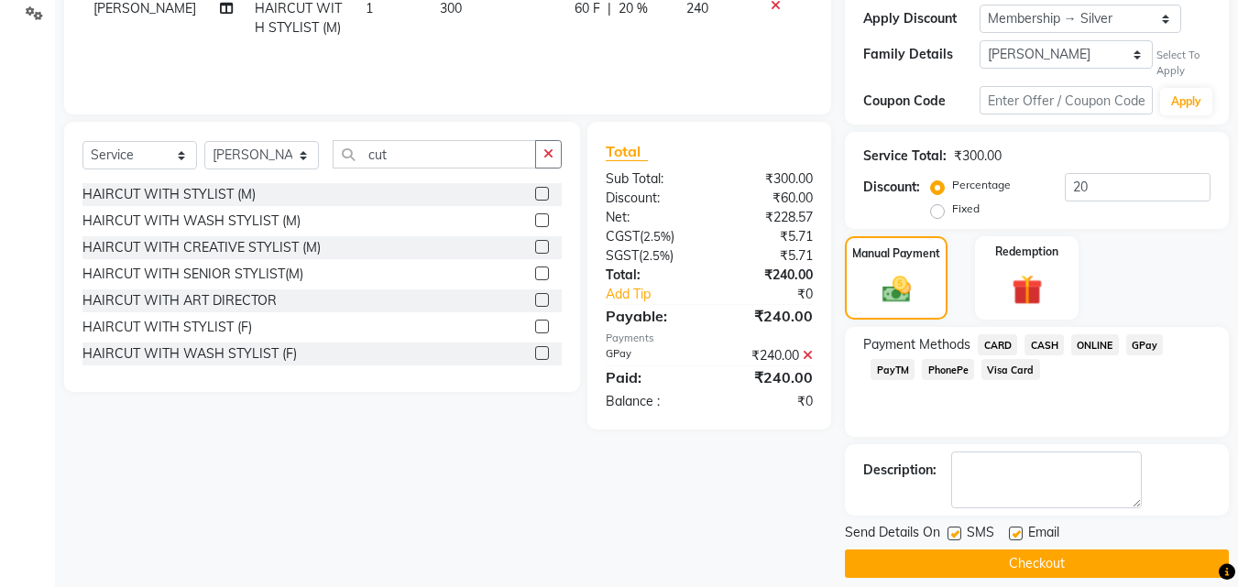
scroll to position [333, 0]
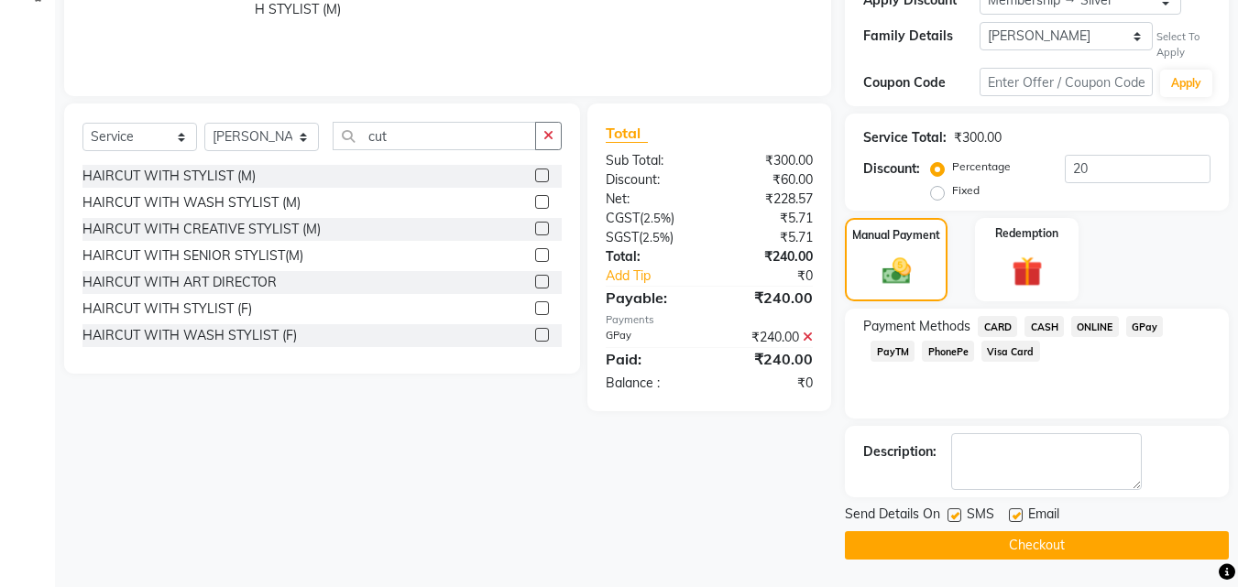
click at [1081, 538] on button "Checkout" at bounding box center [1037, 545] width 384 height 28
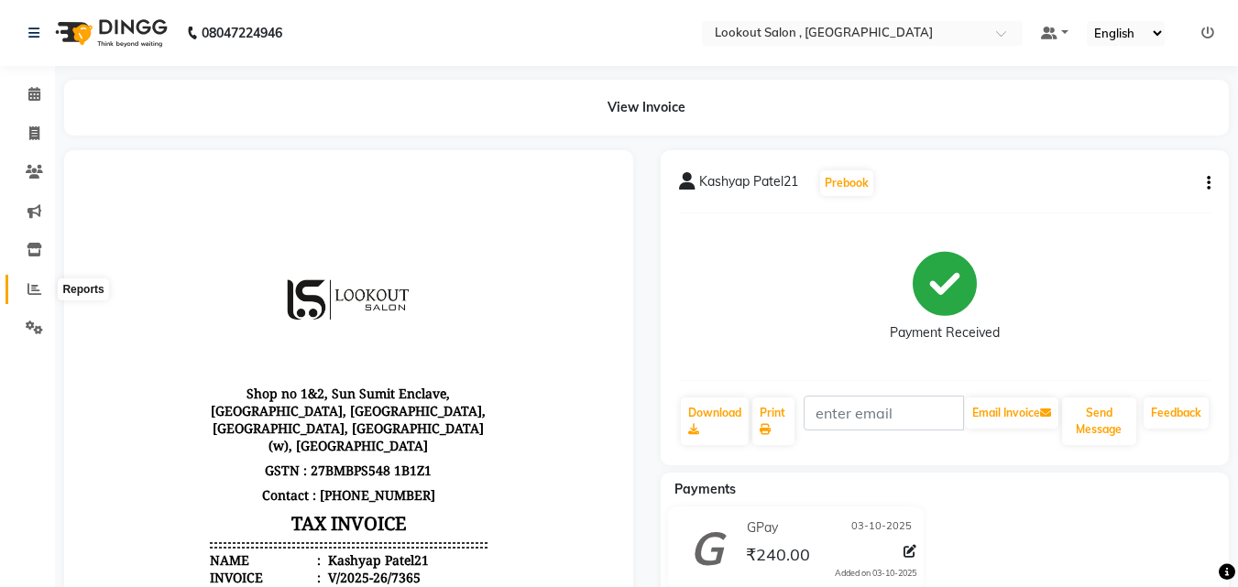
click at [34, 282] on icon at bounding box center [34, 289] width 14 height 14
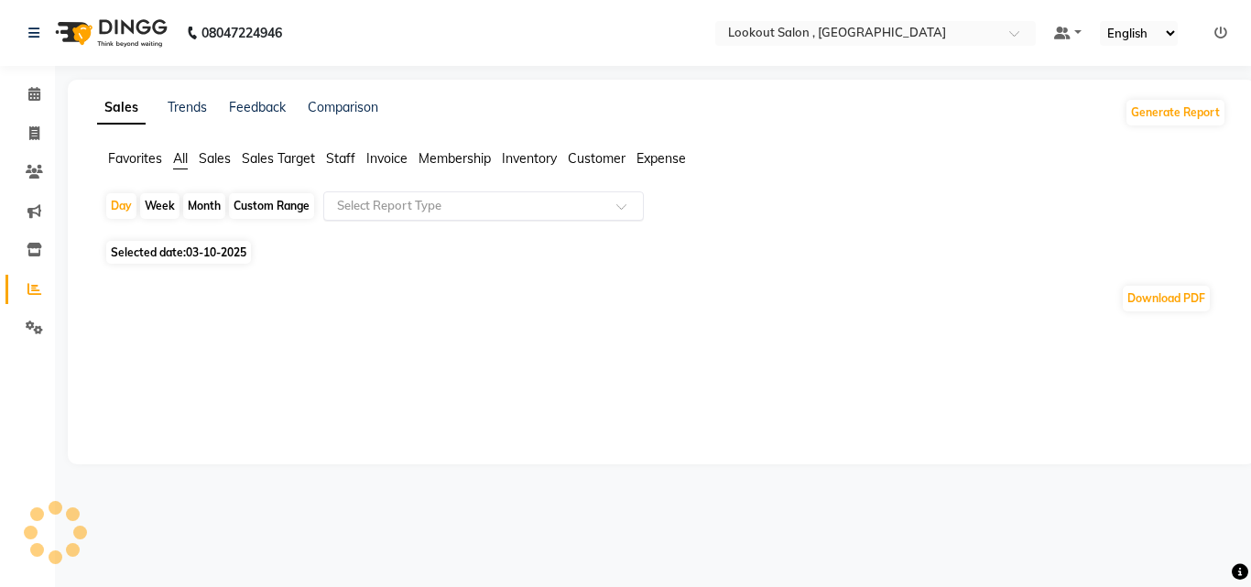
click at [405, 215] on div "Select Report Type" at bounding box center [483, 205] width 321 height 29
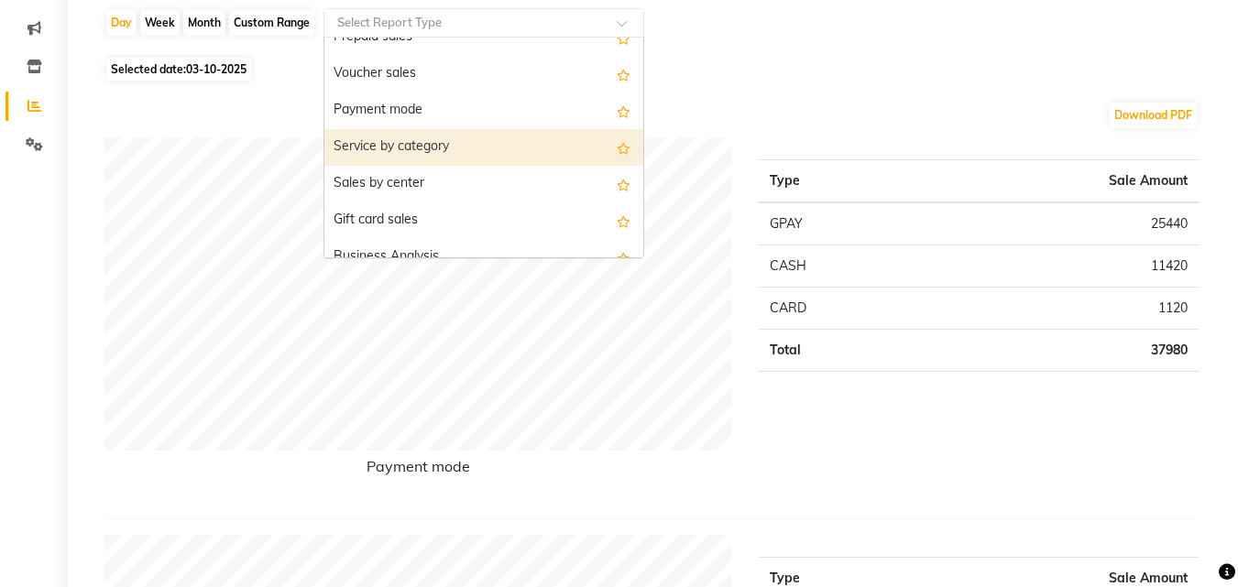
scroll to position [550, 0]
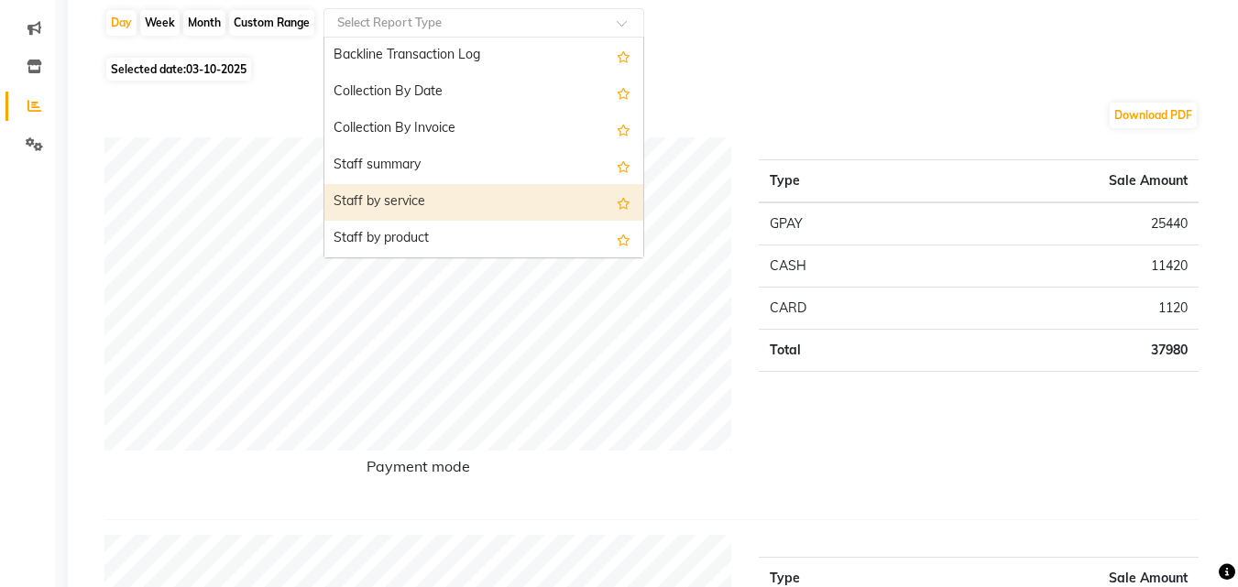
click at [412, 199] on div "Staff by service" at bounding box center [483, 202] width 319 height 37
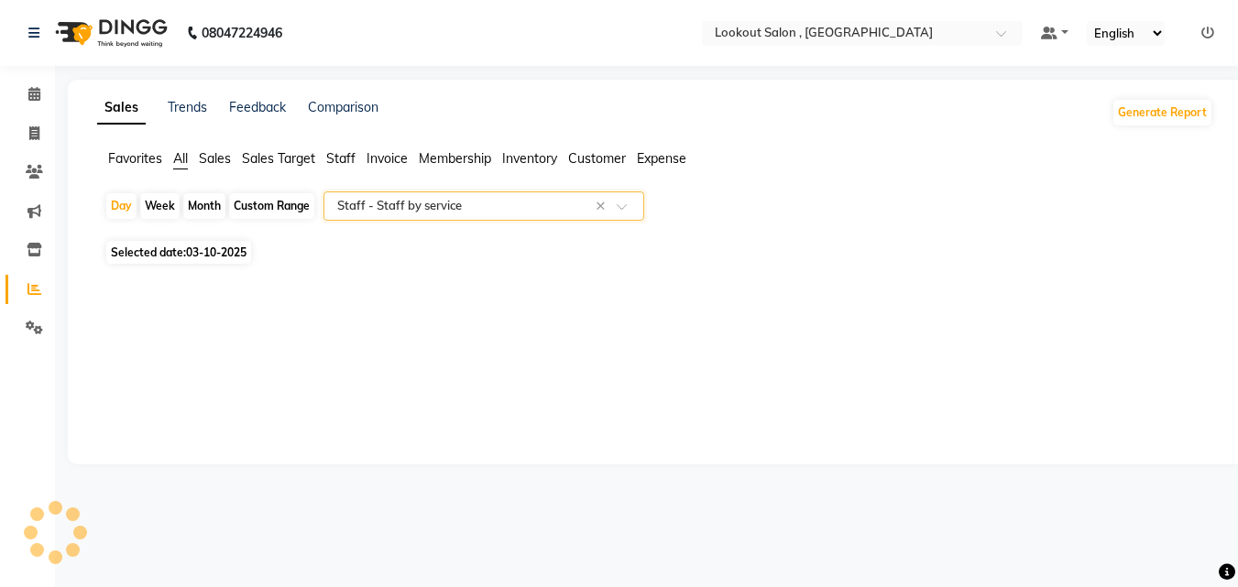
select select "full_report"
select select "csv"
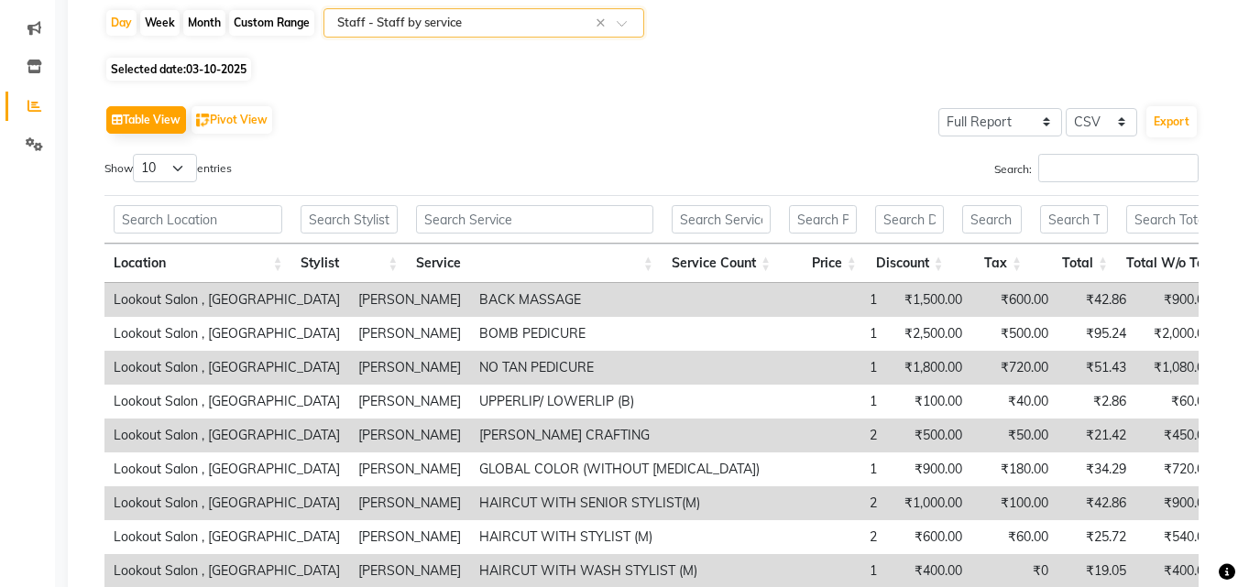
scroll to position [0, 0]
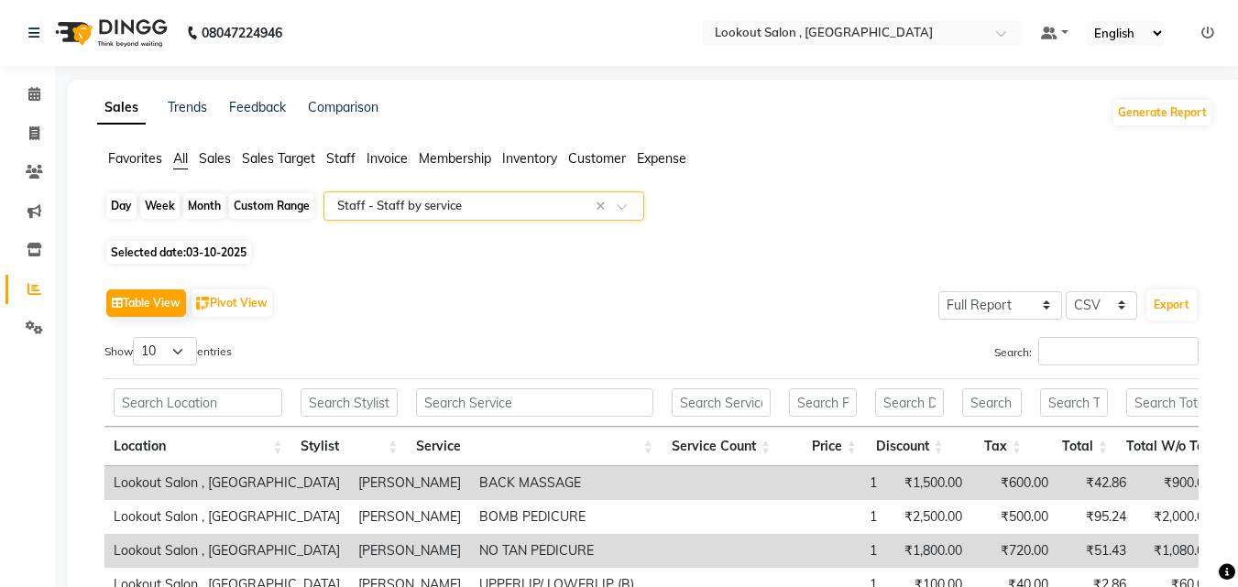
click at [127, 207] on div "Day" at bounding box center [121, 206] width 30 height 26
select select "10"
select select "2025"
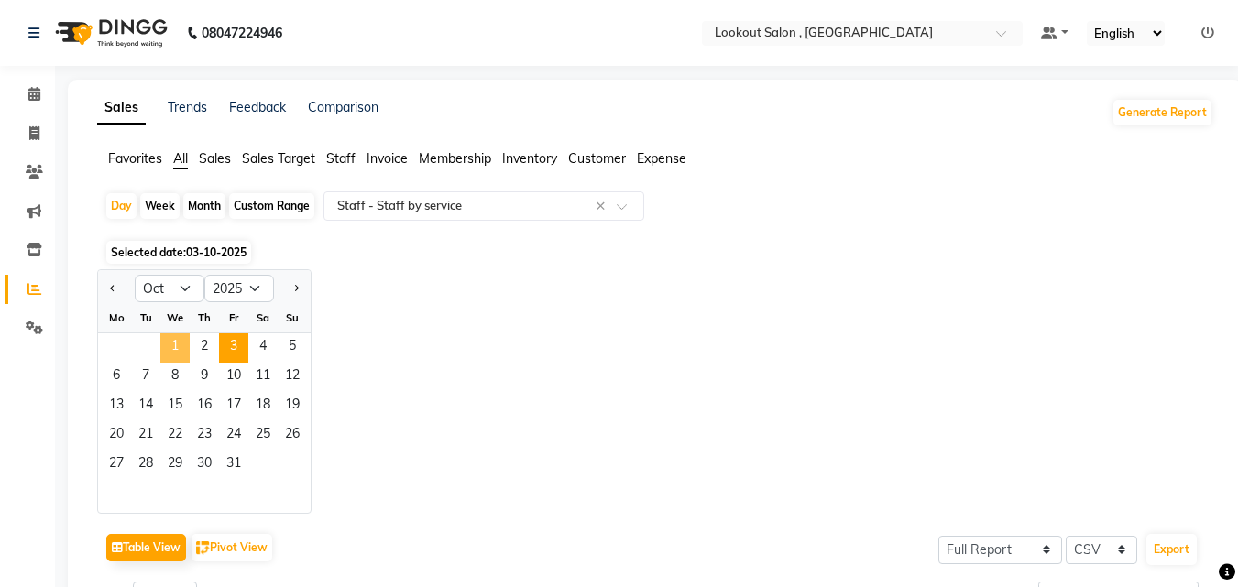
click at [172, 350] on span "1" at bounding box center [174, 347] width 29 height 29
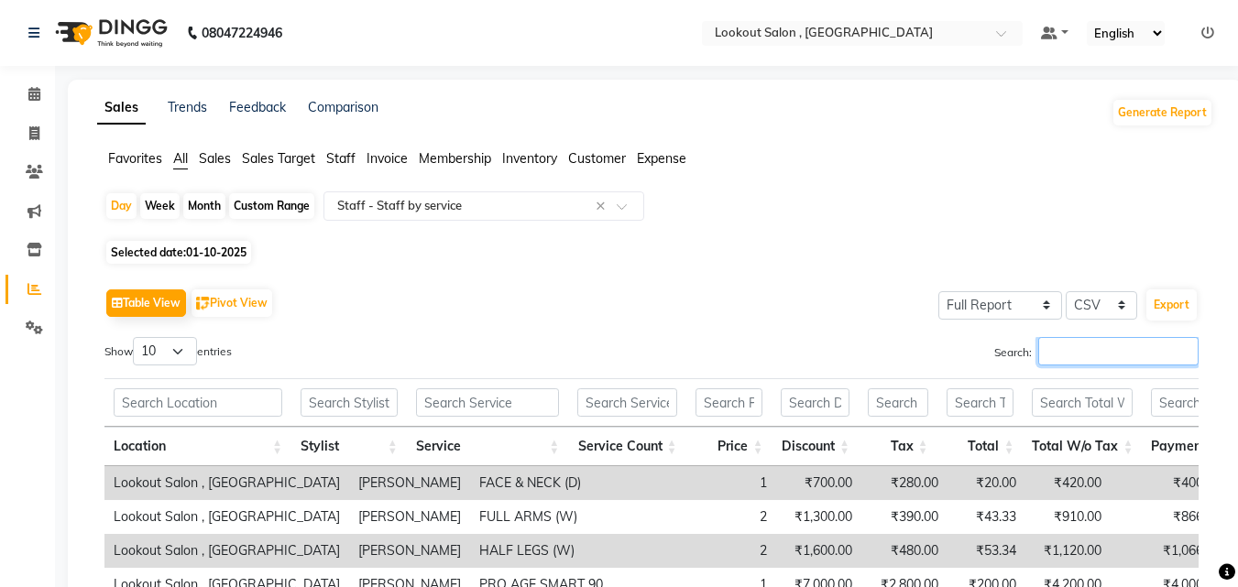
click at [1121, 337] on input "Search:" at bounding box center [1118, 351] width 160 height 28
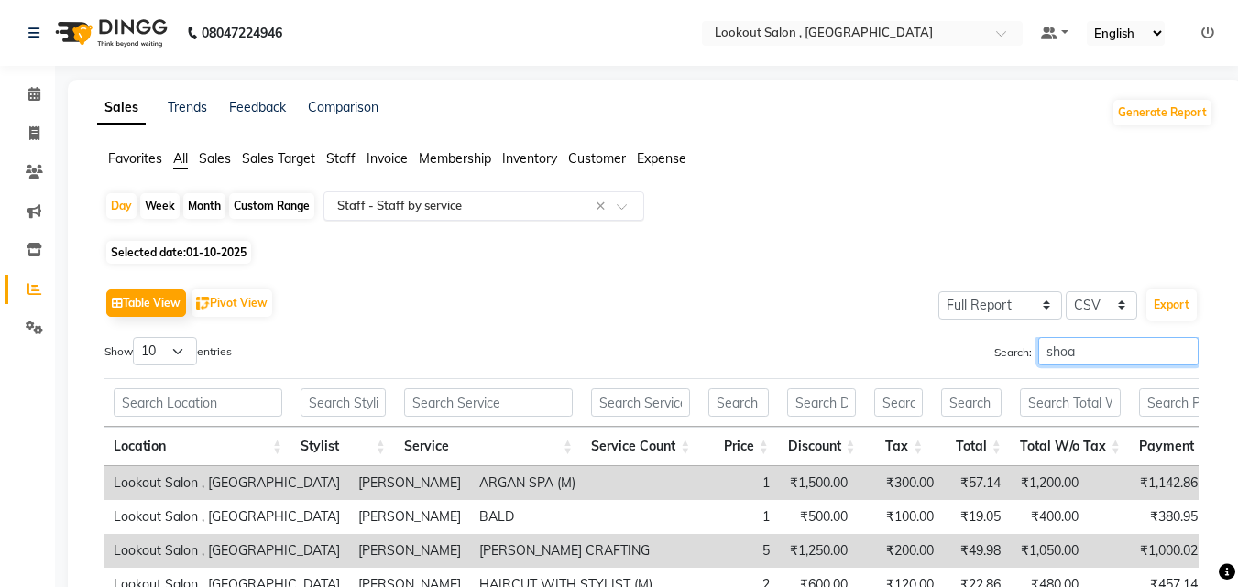
type input "shoa"
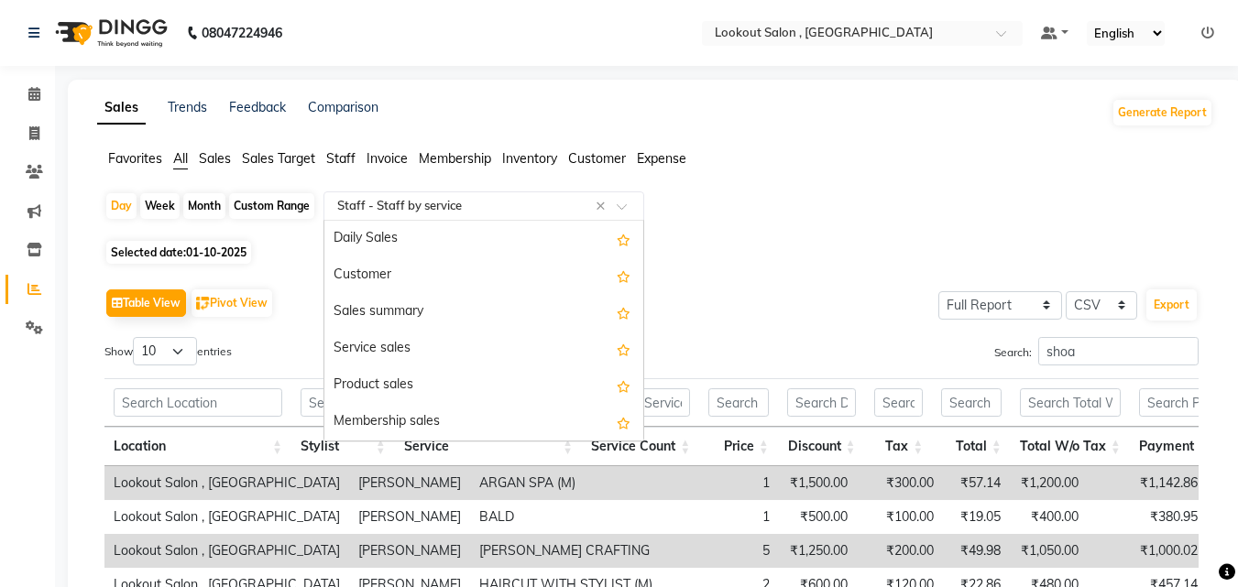
click at [384, 205] on input "text" at bounding box center [465, 206] width 264 height 18
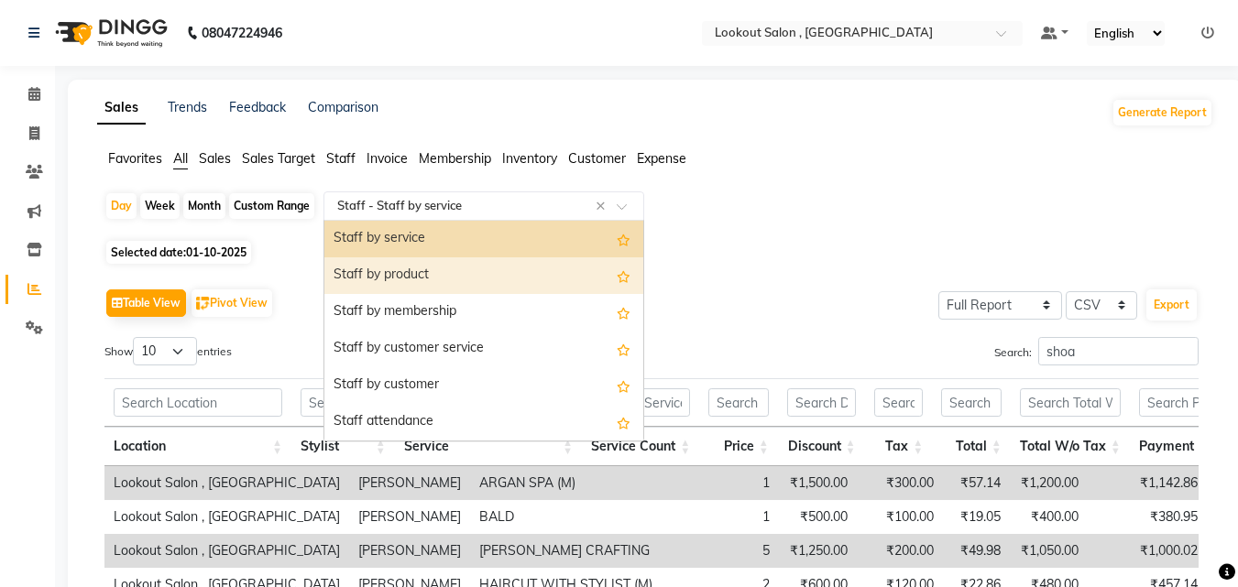
click at [356, 262] on div "Staff by product" at bounding box center [483, 275] width 319 height 37
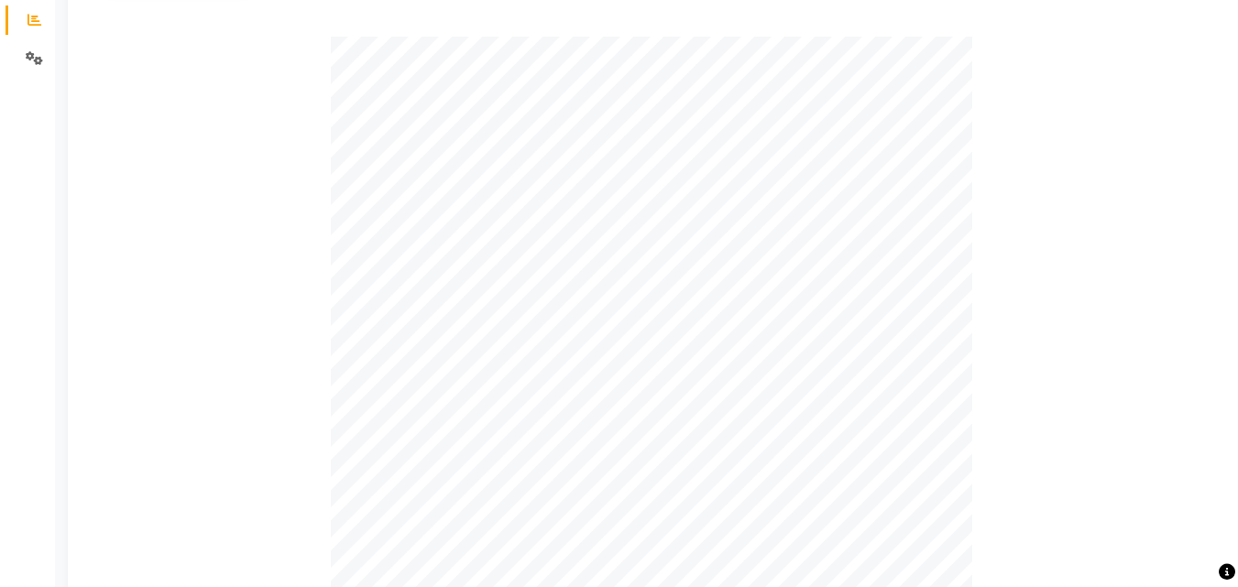
scroll to position [183, 0]
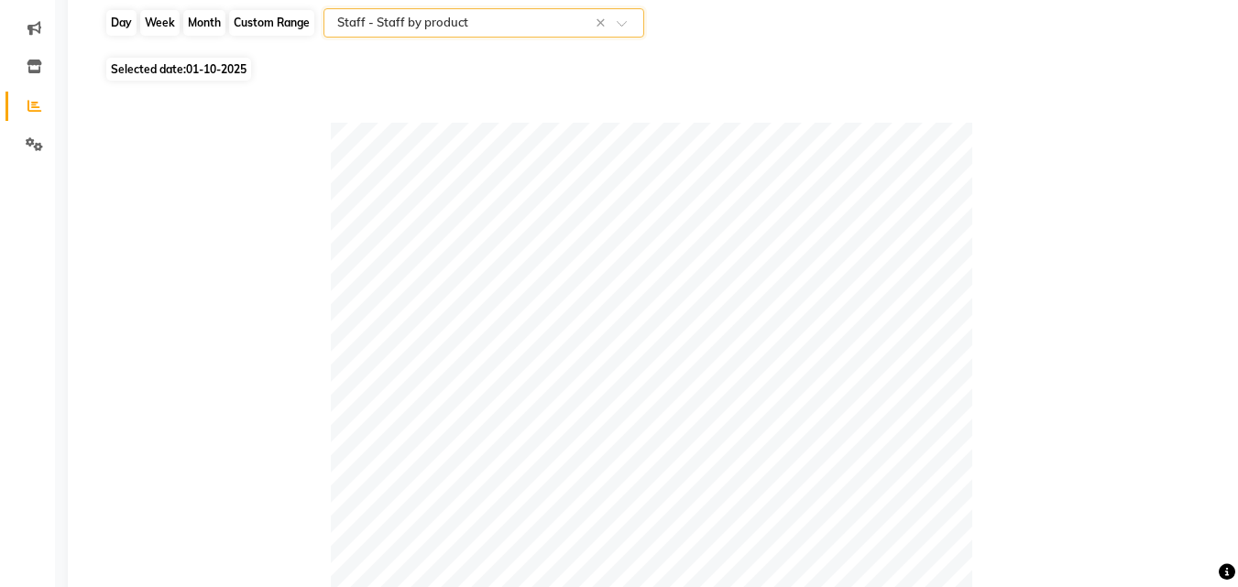
click at [107, 24] on div "Day" at bounding box center [121, 23] width 30 height 26
select select "10"
select select "2025"
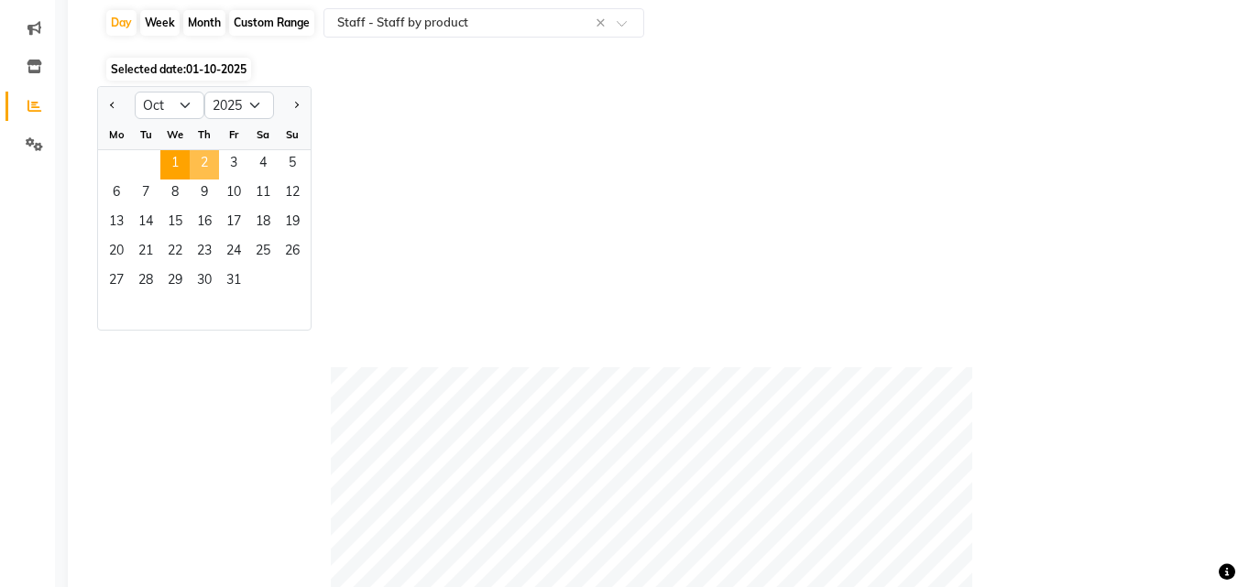
click at [201, 170] on span "2" at bounding box center [204, 164] width 29 height 29
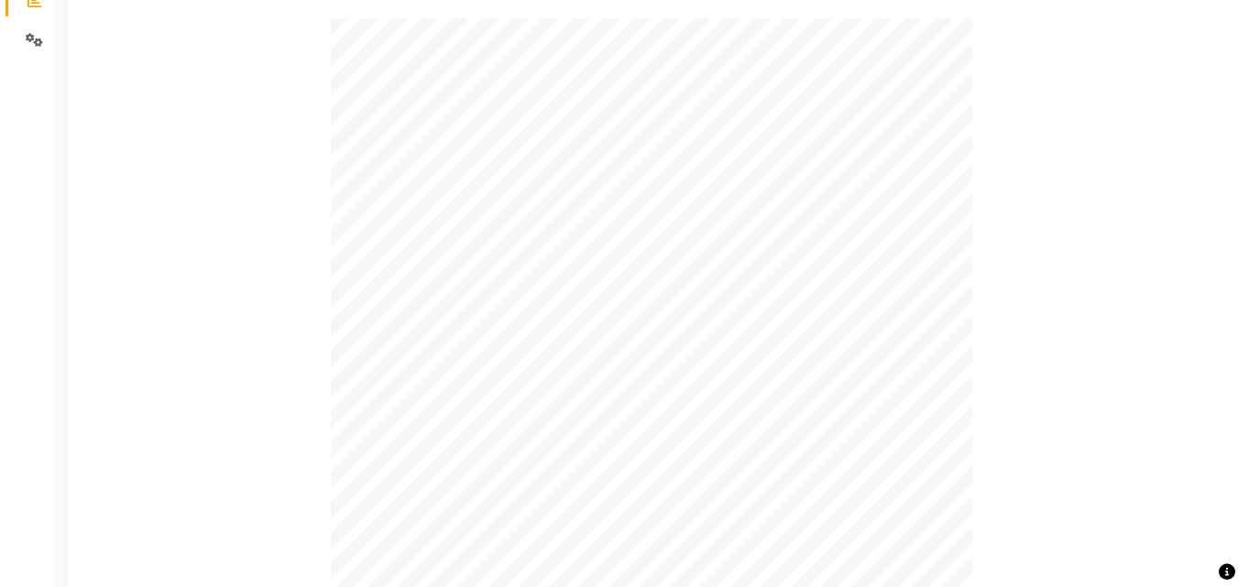
scroll to position [92, 0]
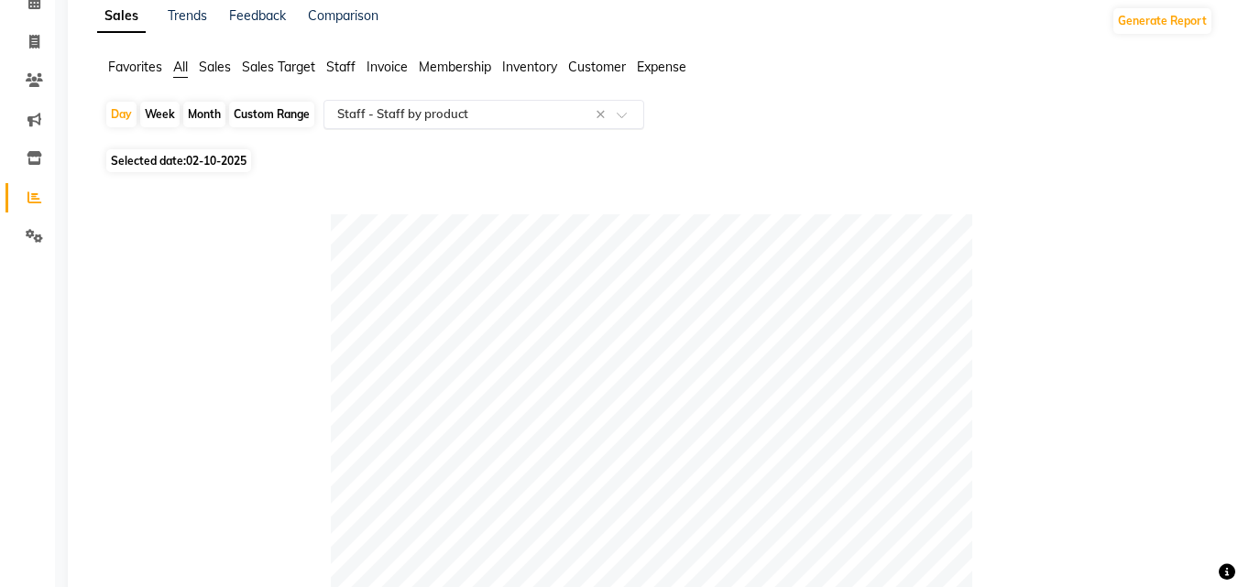
click at [366, 108] on input "text" at bounding box center [465, 114] width 264 height 18
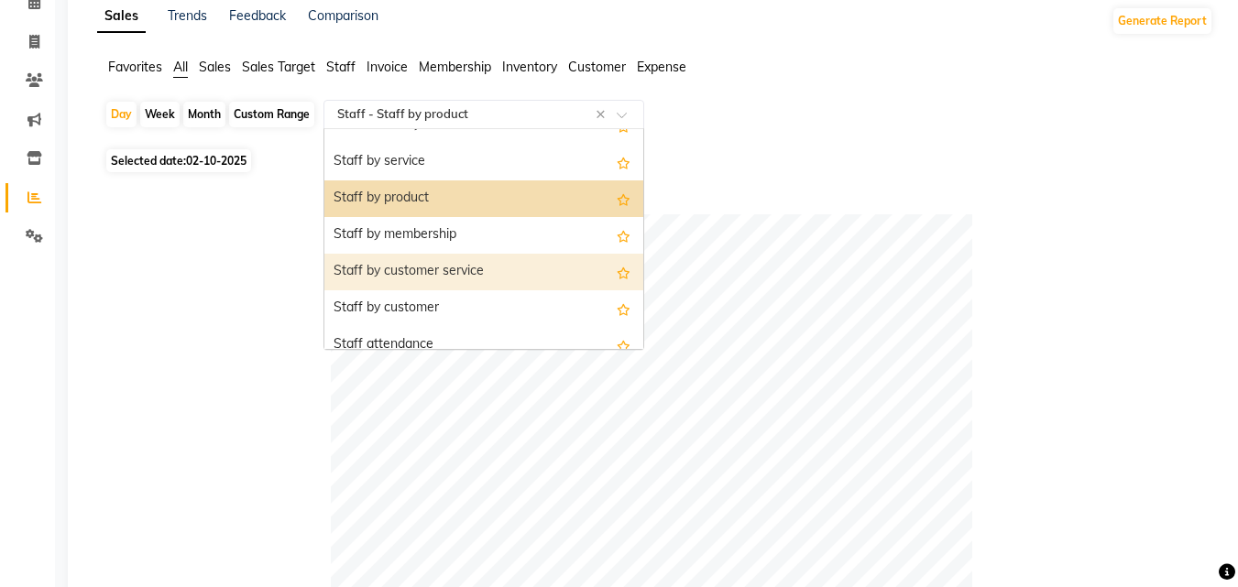
scroll to position [641, 0]
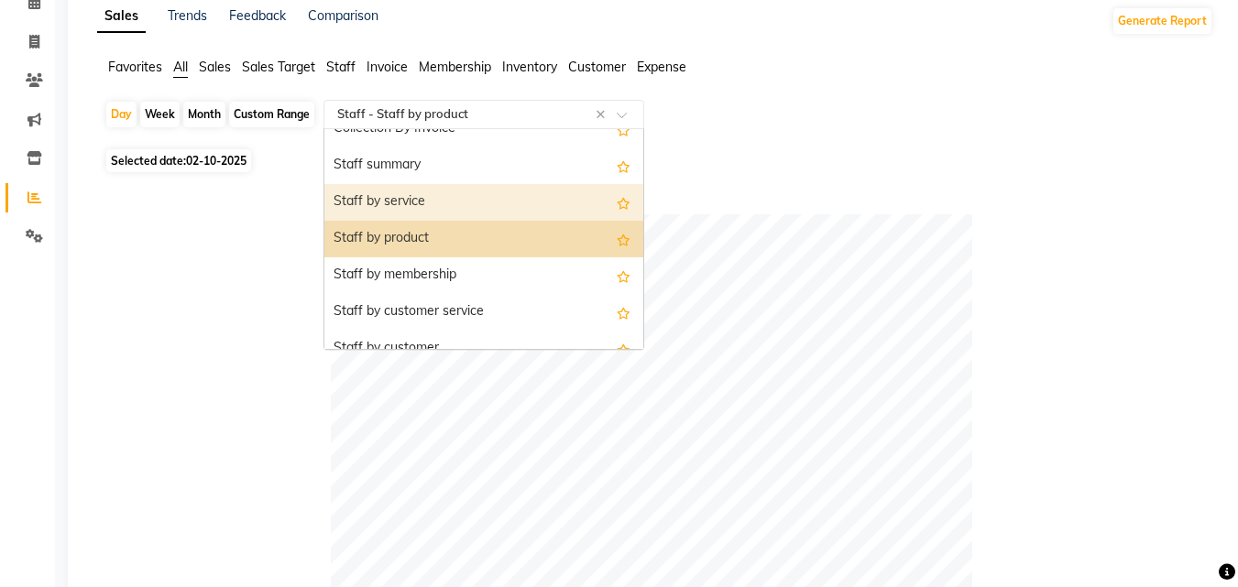
click at [388, 202] on div "Staff by service" at bounding box center [483, 202] width 319 height 37
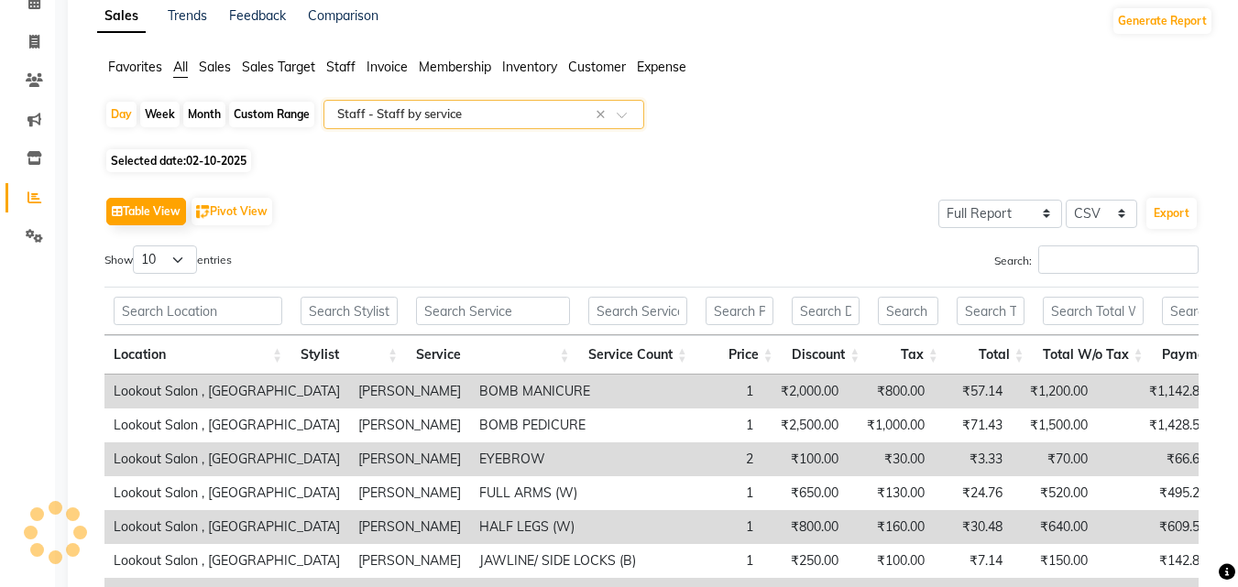
scroll to position [0, 0]
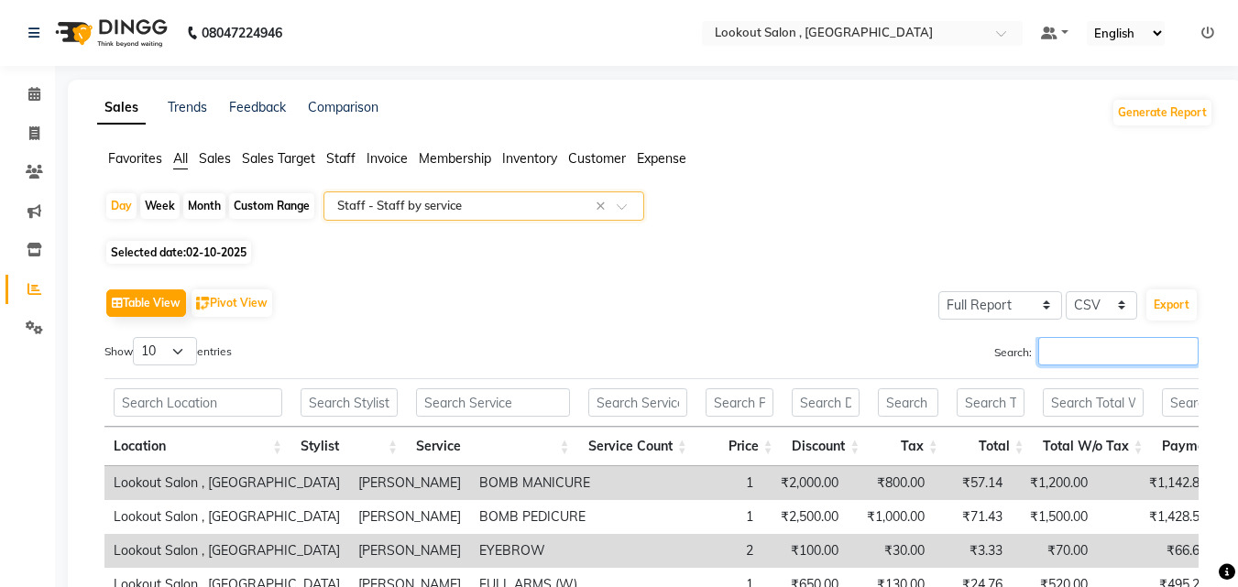
click at [1192, 365] on input "Search:" at bounding box center [1118, 351] width 160 height 28
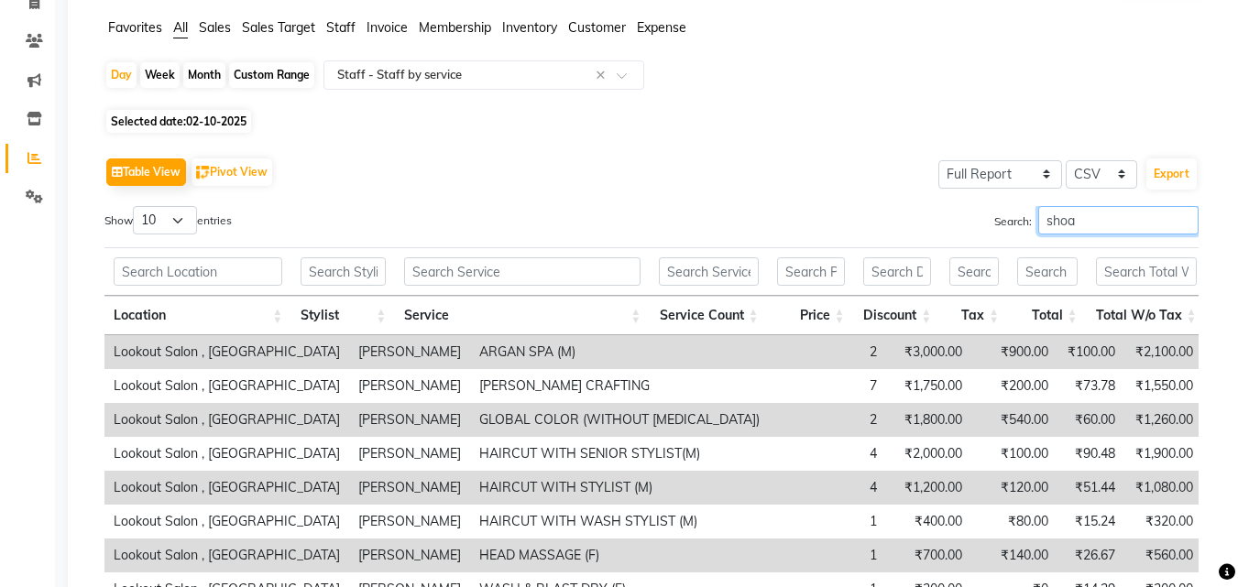
scroll to position [275, 0]
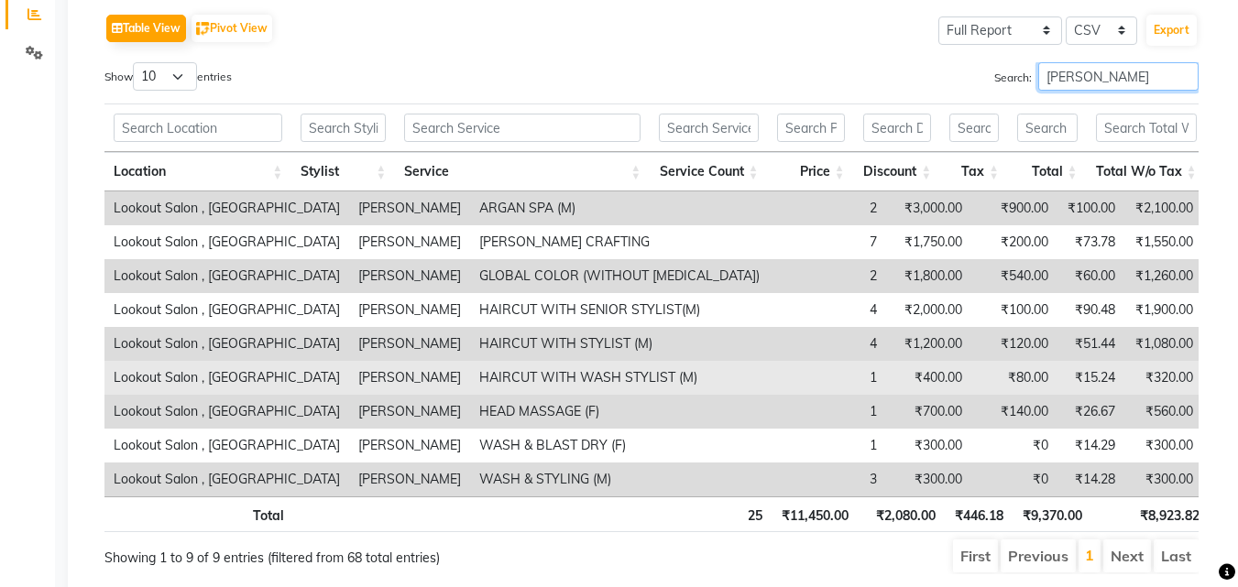
type input "shoaib"
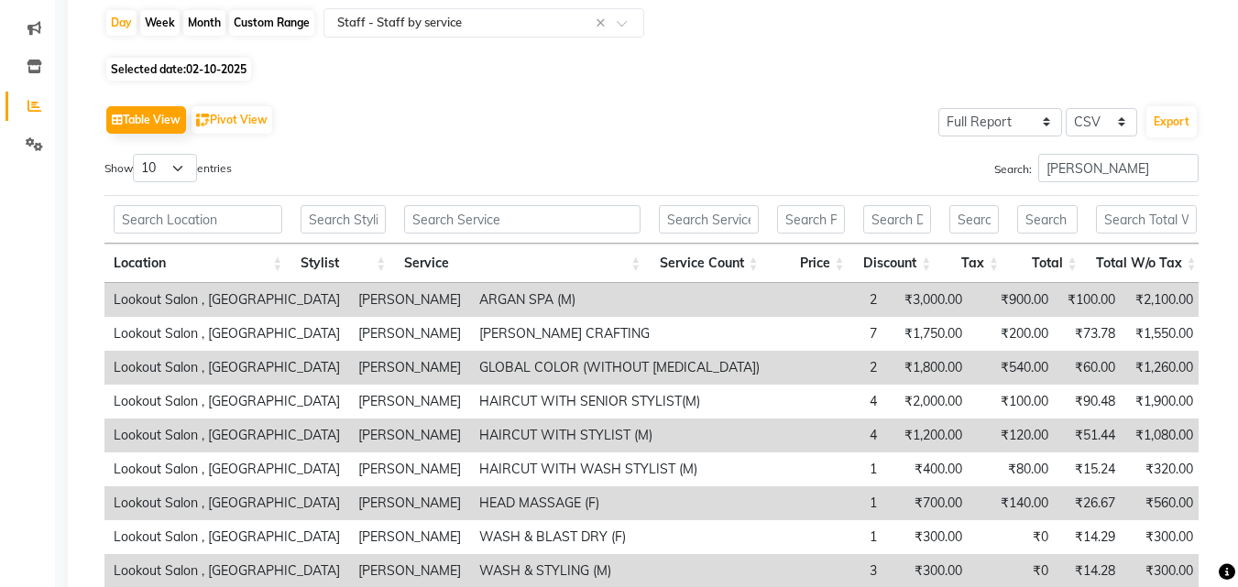
scroll to position [0, 0]
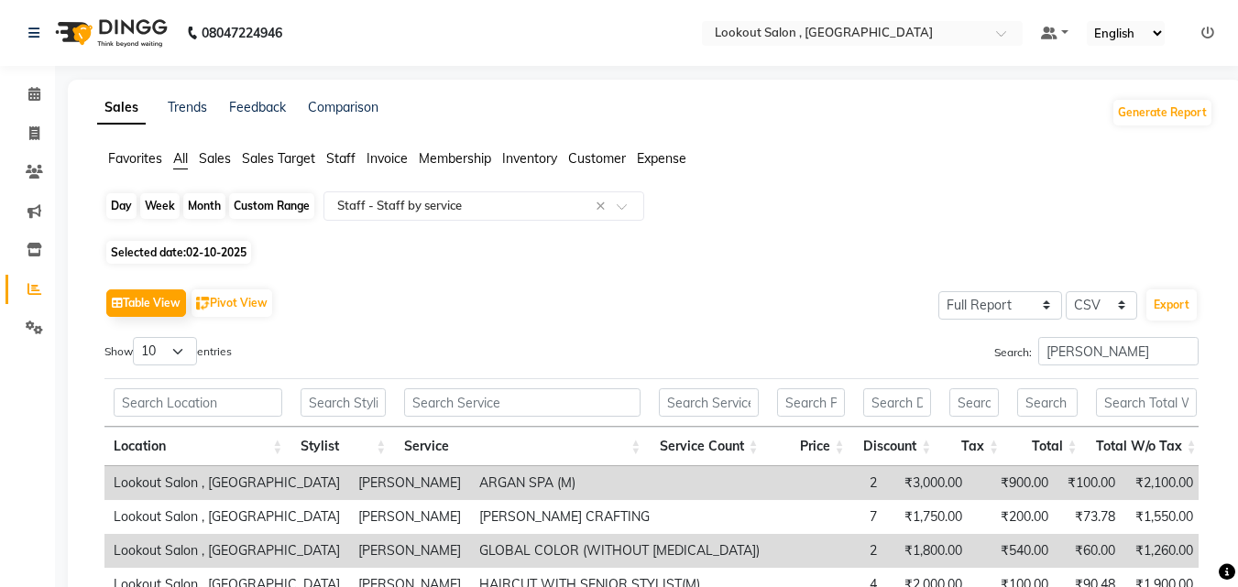
click at [124, 202] on div "Day" at bounding box center [121, 206] width 30 height 26
select select "10"
select select "2025"
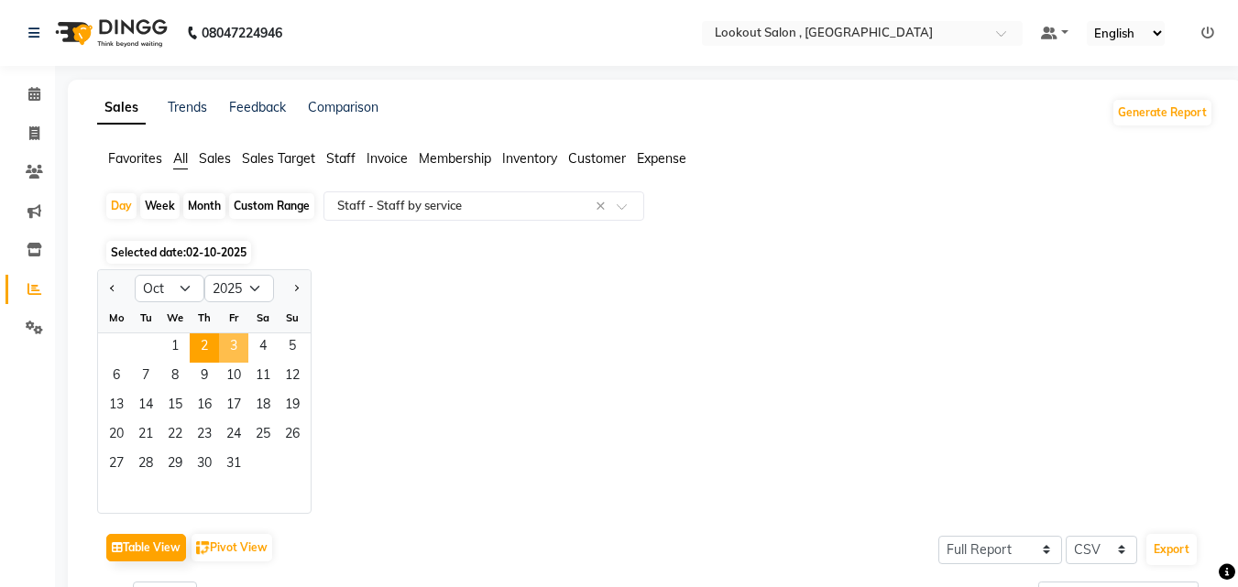
click at [233, 345] on span "3" at bounding box center [233, 347] width 29 height 29
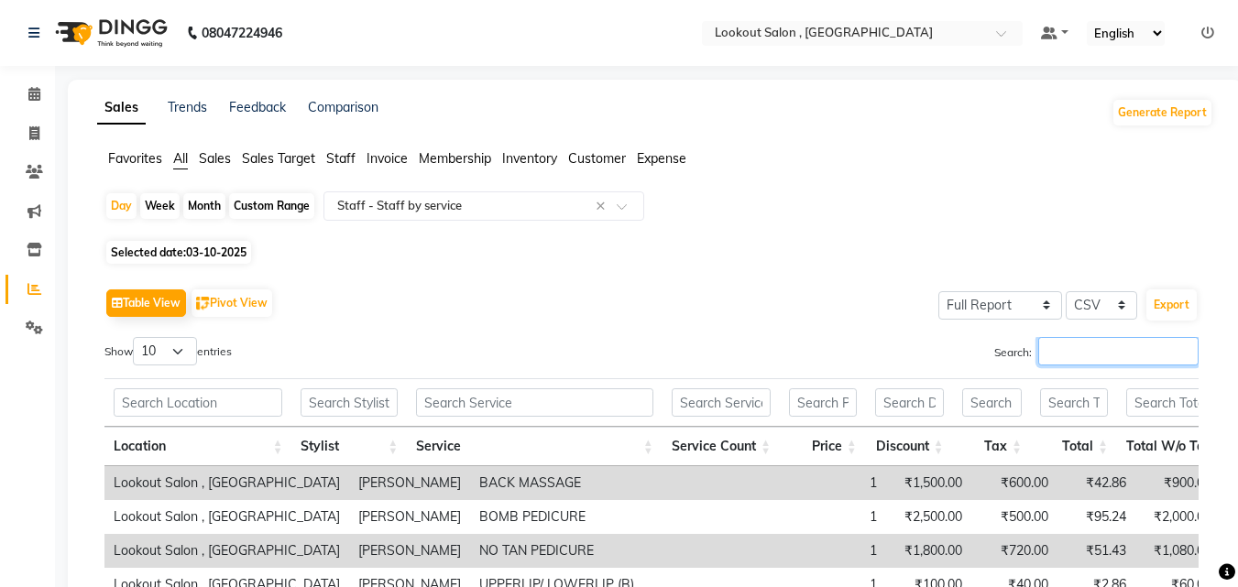
click at [1063, 353] on input "Search:" at bounding box center [1118, 351] width 160 height 28
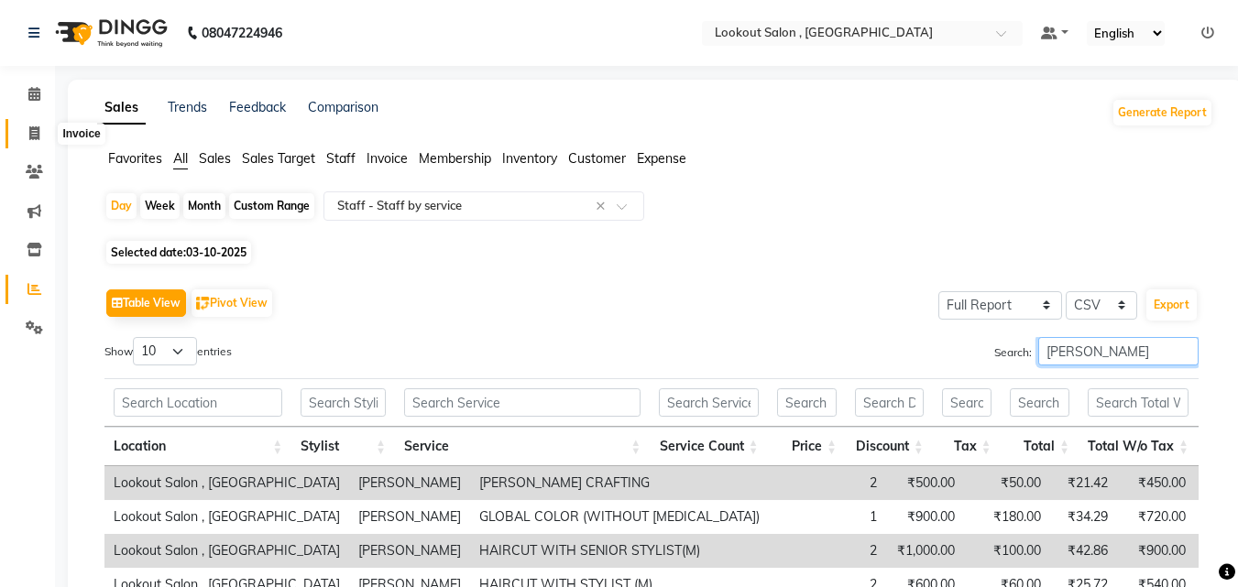
type input "shoaib"
click at [24, 124] on span at bounding box center [34, 134] width 32 height 21
select select "service"
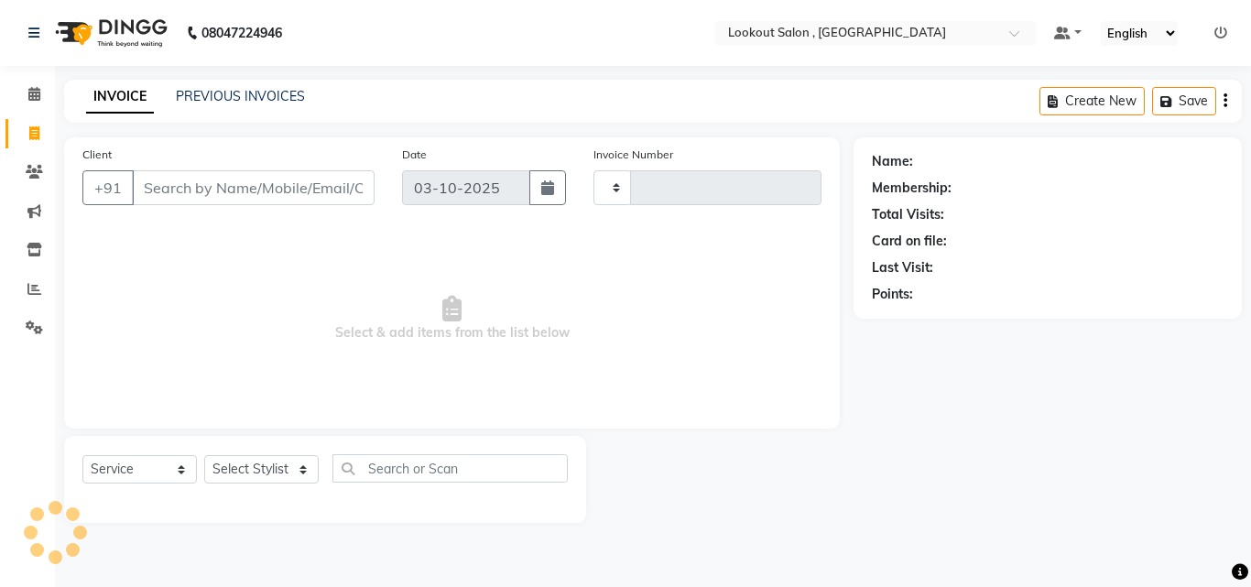
type input "7366"
select select "151"
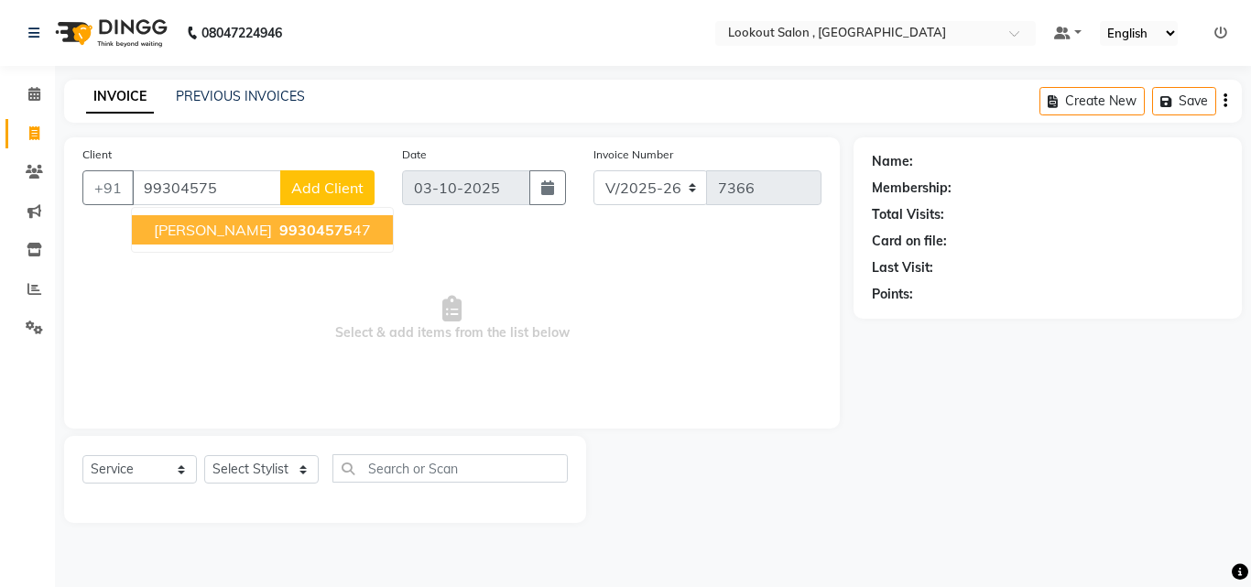
click at [167, 224] on span "priyanka dawda" at bounding box center [213, 230] width 118 height 18
type input "9930457547"
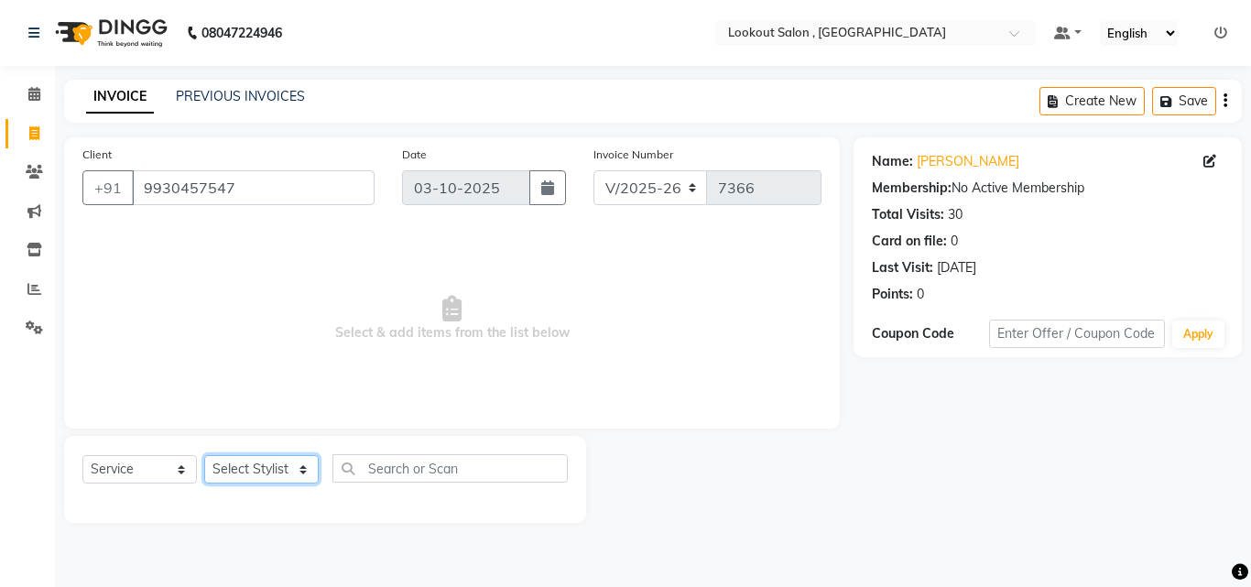
click at [260, 456] on select "Select Stylist [PERSON_NAME] [PERSON_NAME] [PERSON_NAME] [PERSON_NAME] [PERSON_…" at bounding box center [261, 469] width 115 height 28
select select "4400"
click at [204, 455] on select "Select Stylist [PERSON_NAME] [PERSON_NAME] [PERSON_NAME] [PERSON_NAME] [PERSON_…" at bounding box center [261, 469] width 115 height 28
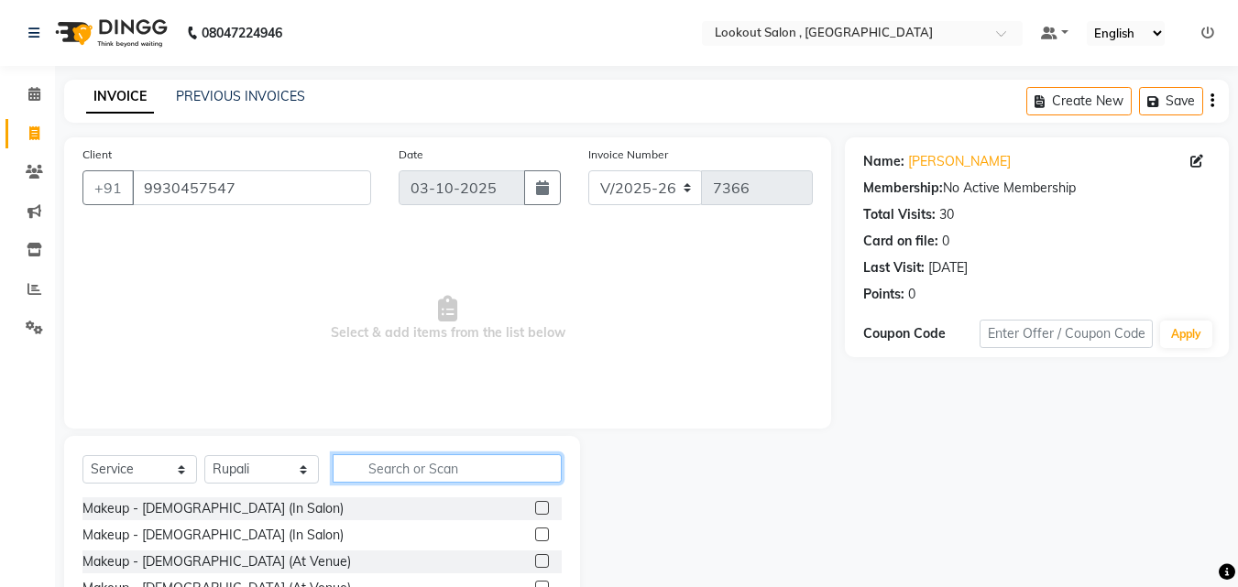
click at [398, 480] on input "text" at bounding box center [447, 468] width 229 height 28
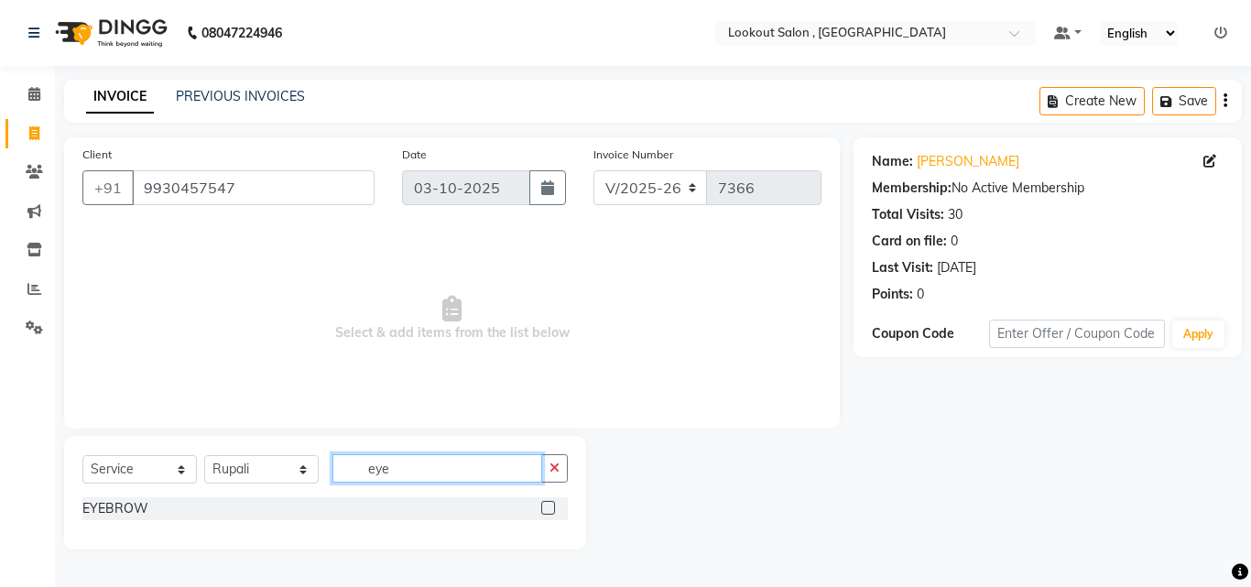
type input "eye"
click at [545, 511] on label at bounding box center [548, 508] width 14 height 14
click at [545, 511] on input "checkbox" at bounding box center [547, 509] width 12 height 12
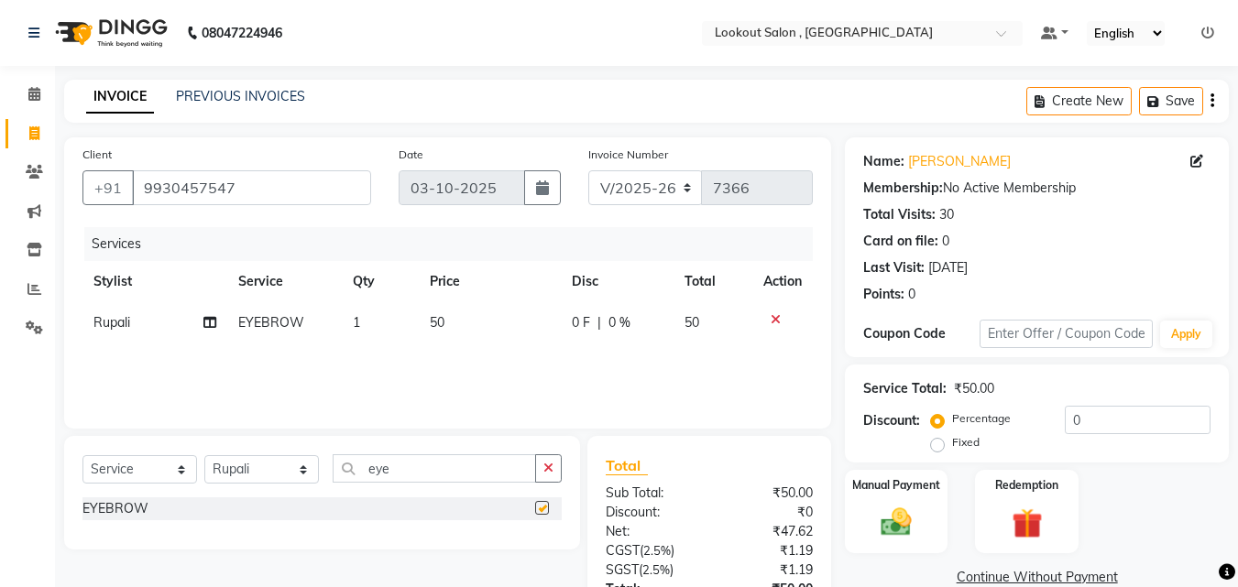
scroll to position [146, 0]
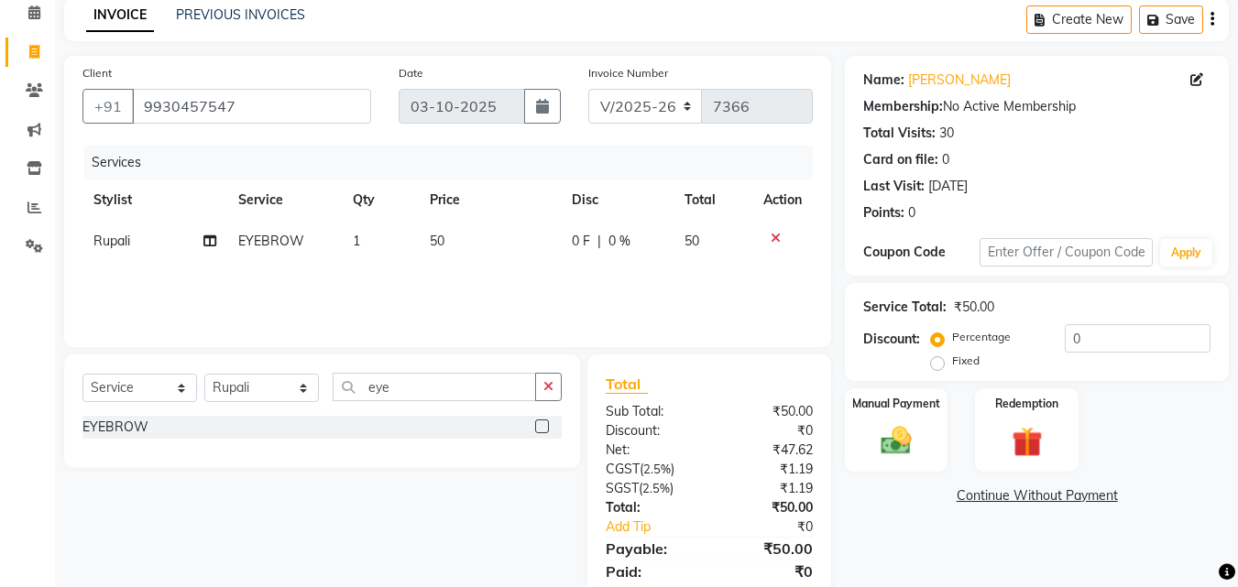
checkbox input "false"
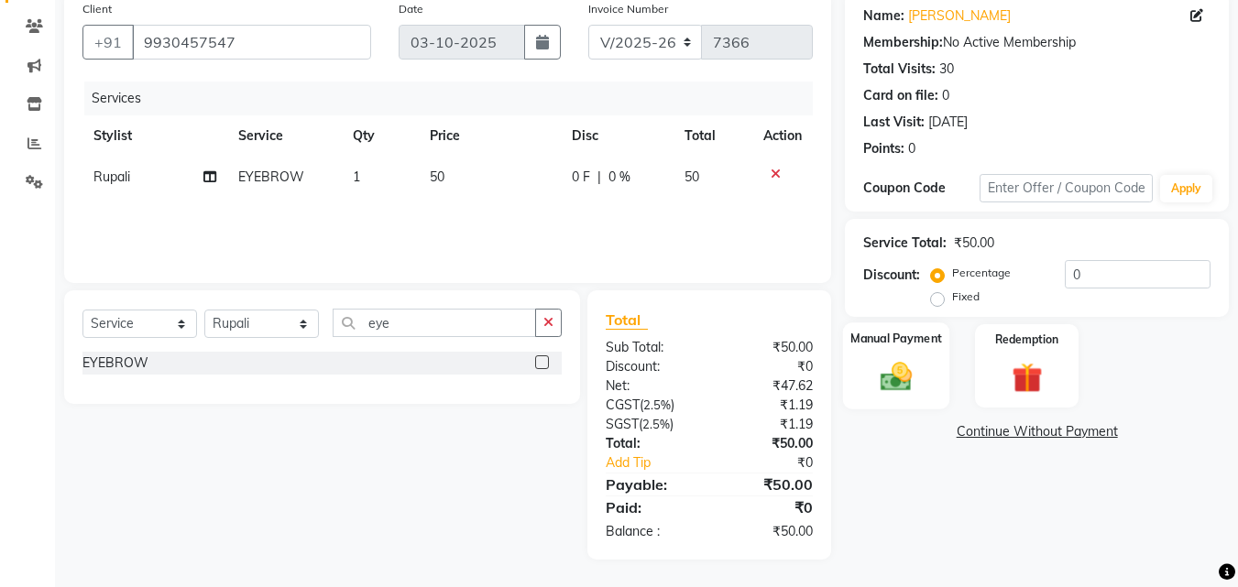
click at [869, 396] on div "Manual Payment" at bounding box center [896, 365] width 107 height 87
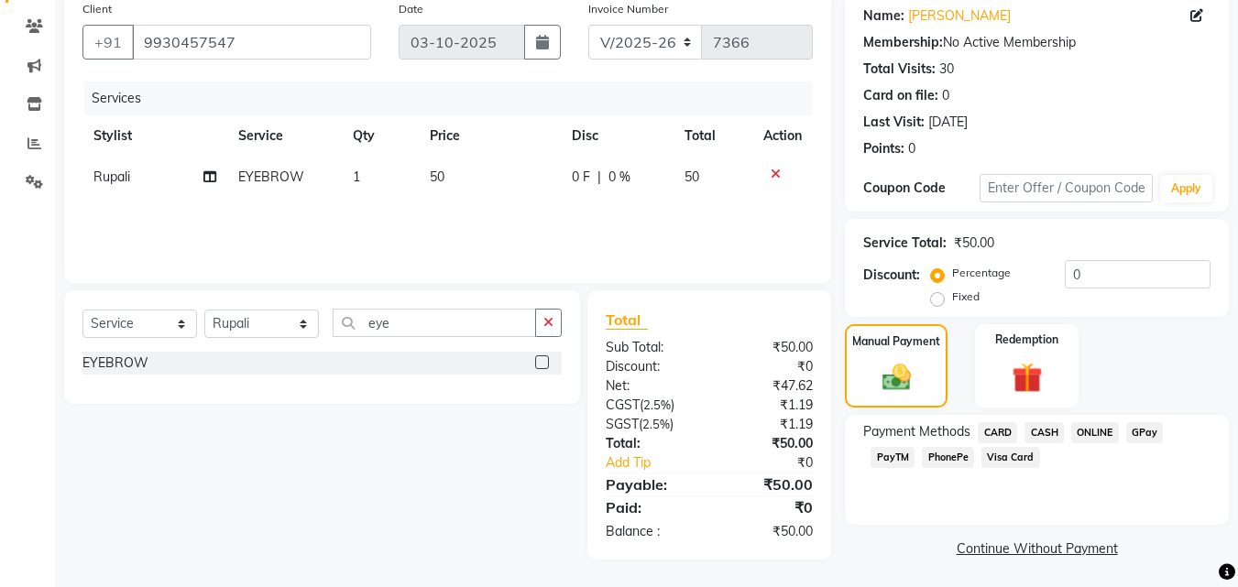
click at [1049, 415] on div "Payment Methods CARD CASH ONLINE GPay PayTM PhonePe Visa Card" at bounding box center [1037, 470] width 384 height 110
click at [1049, 422] on span "CASH" at bounding box center [1043, 432] width 39 height 21
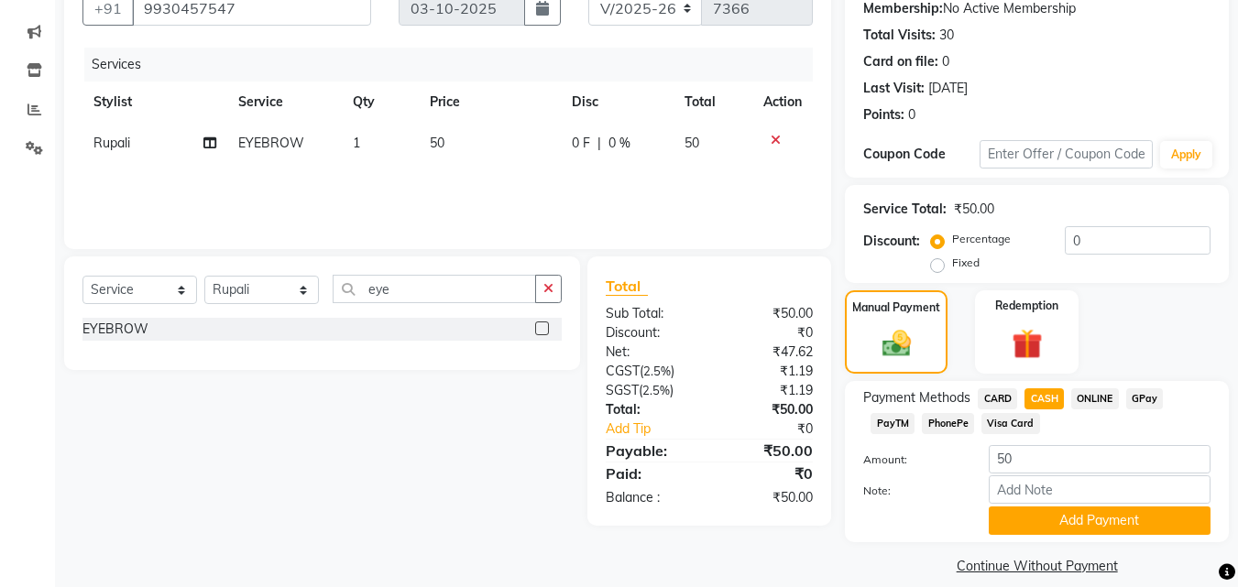
scroll to position [200, 0]
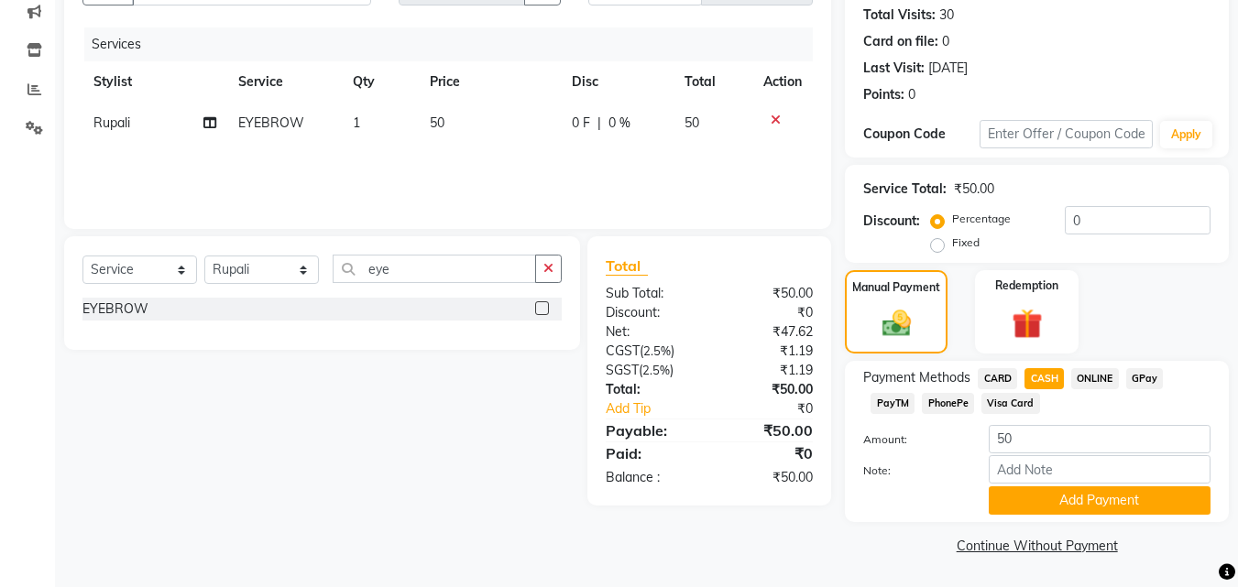
click at [1132, 371] on span "GPay" at bounding box center [1145, 378] width 38 height 21
click at [1097, 501] on button "Add Payment" at bounding box center [1099, 500] width 222 height 28
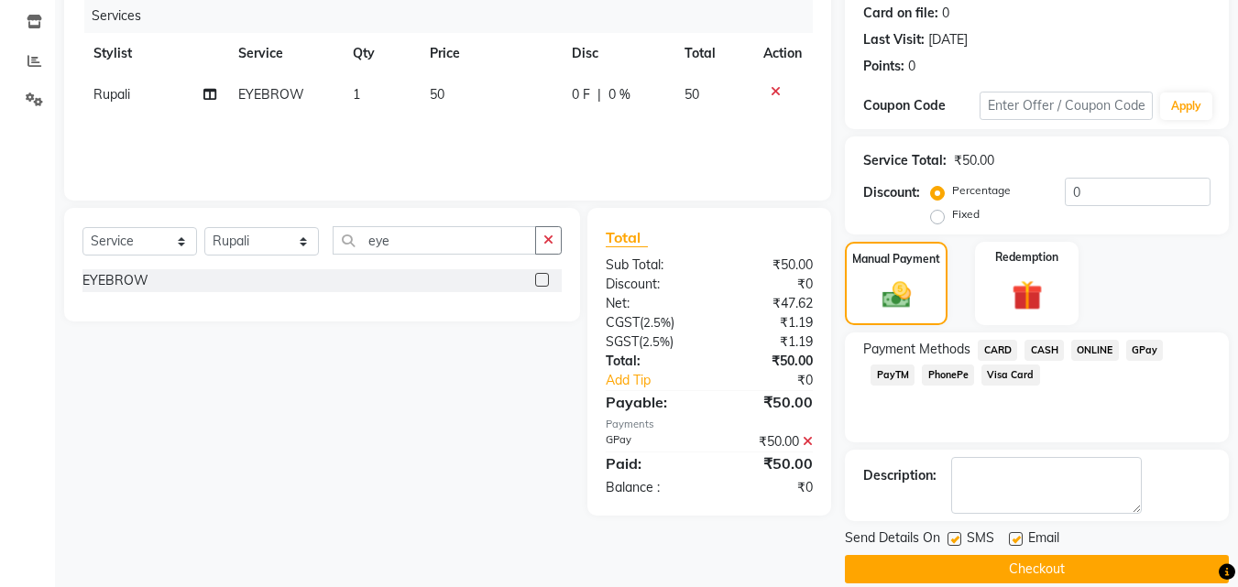
scroll to position [252, 0]
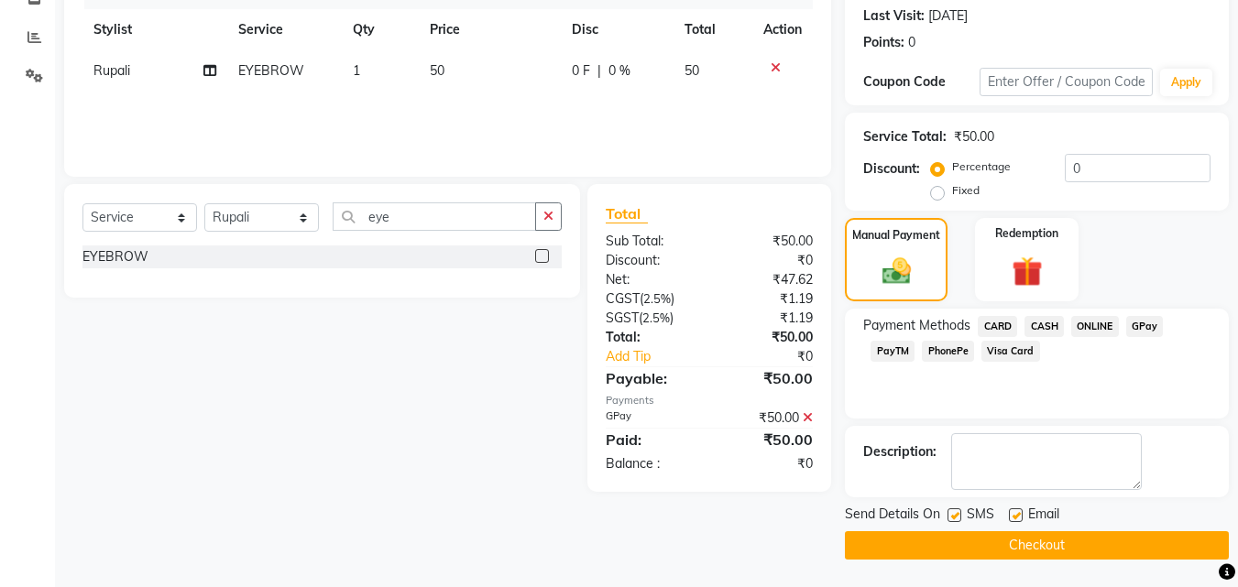
click at [1078, 540] on button "Checkout" at bounding box center [1037, 545] width 384 height 28
